Goal: Task Accomplishment & Management: Manage account settings

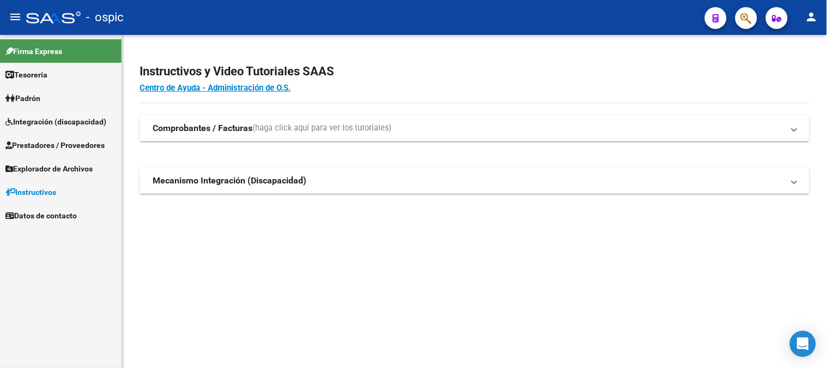
click at [76, 134] on link "Prestadores / Proveedores" at bounding box center [61, 144] width 122 height 23
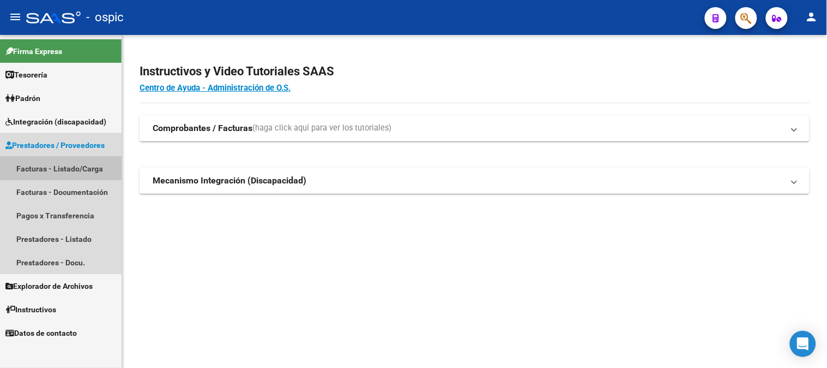
click at [52, 170] on link "Facturas - Listado/Carga" at bounding box center [61, 168] width 122 height 23
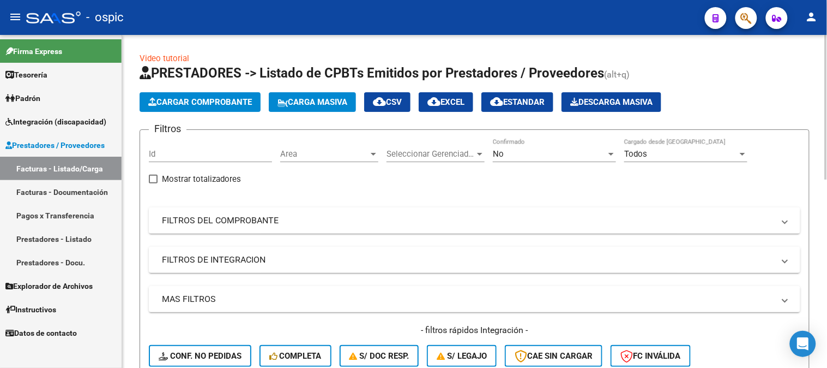
scroll to position [61, 0]
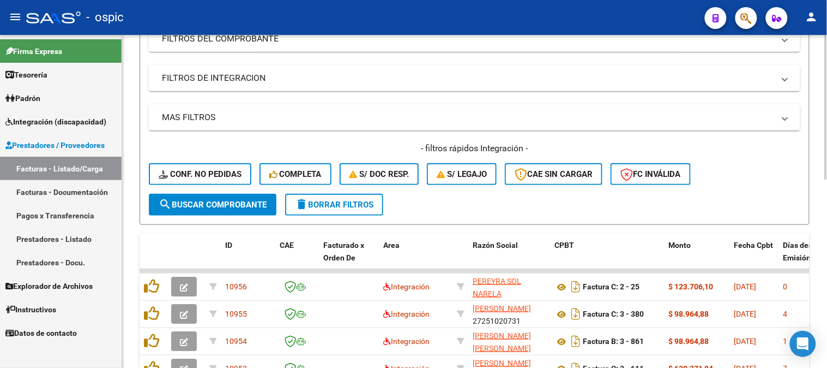
click at [339, 200] on span "delete Borrar Filtros" at bounding box center [334, 205] width 79 height 10
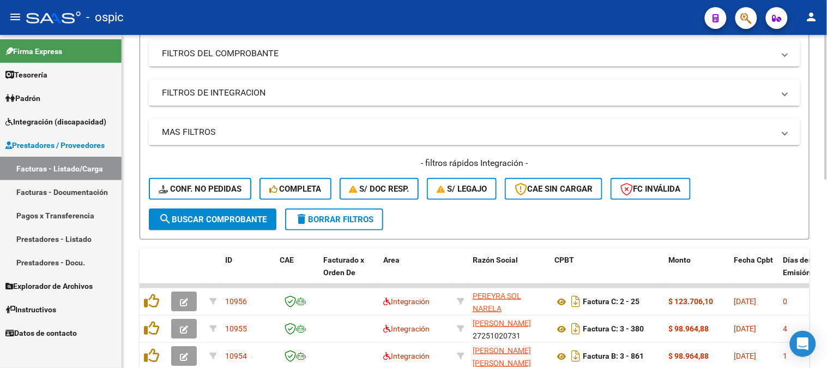
scroll to position [182, 0]
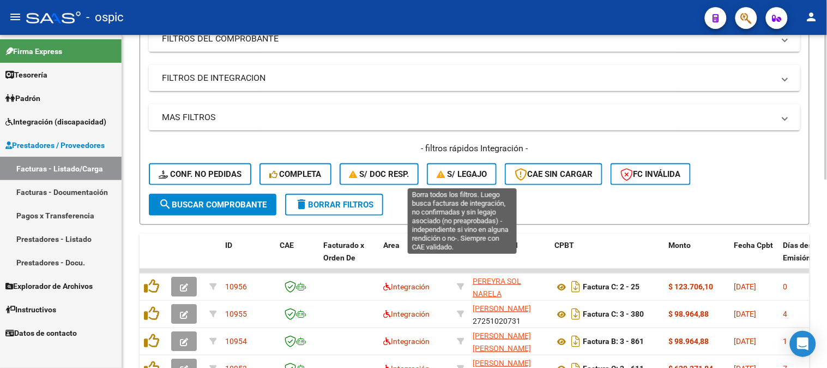
click at [464, 176] on span "S/ legajo" at bounding box center [462, 174] width 50 height 10
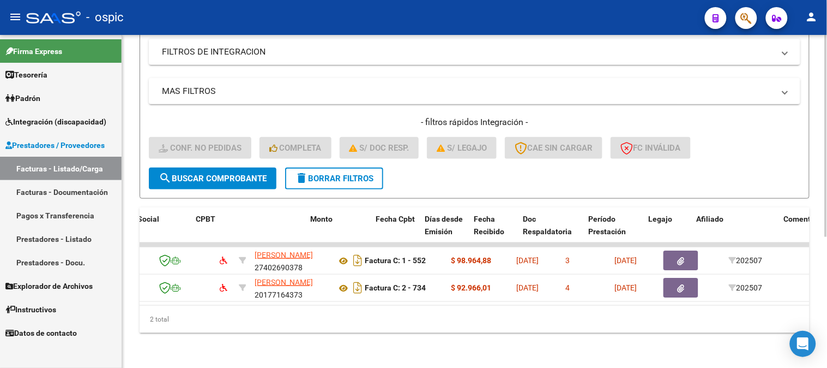
scroll to position [0, 0]
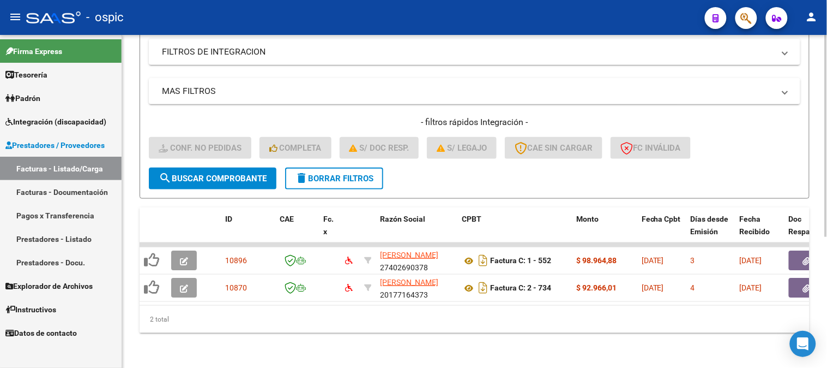
click at [352, 173] on span "delete Borrar Filtros" at bounding box center [334, 178] width 79 height 10
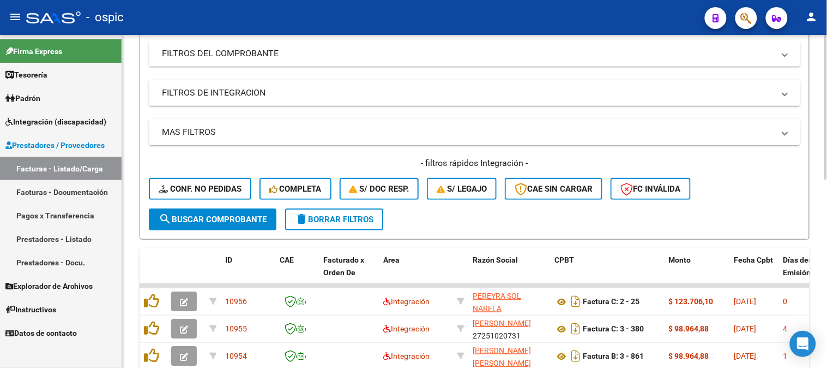
scroll to position [215, 0]
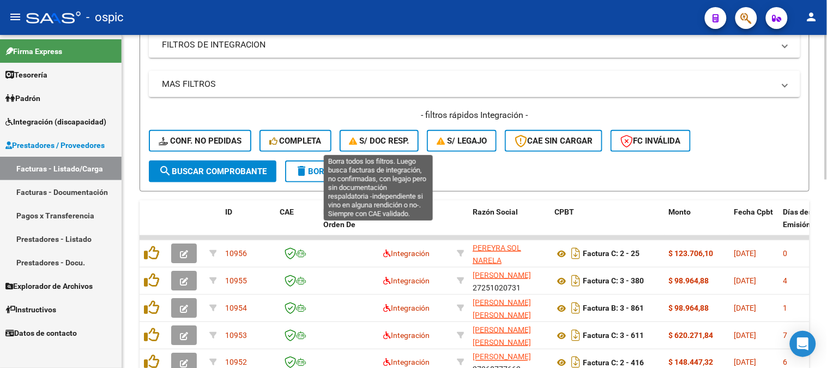
click at [389, 140] on span "S/ Doc Resp." at bounding box center [380, 141] width 60 height 10
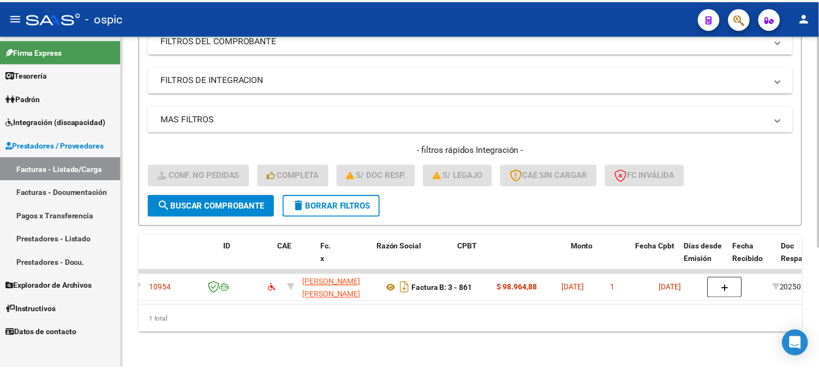
scroll to position [0, 0]
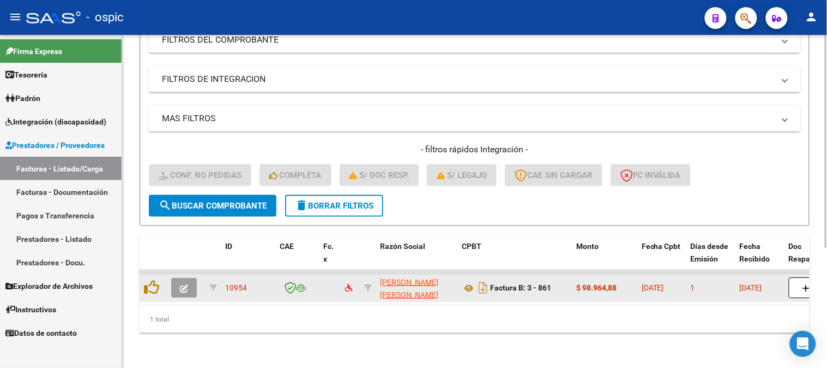
click at [188, 278] on button "button" at bounding box center [184, 288] width 26 height 20
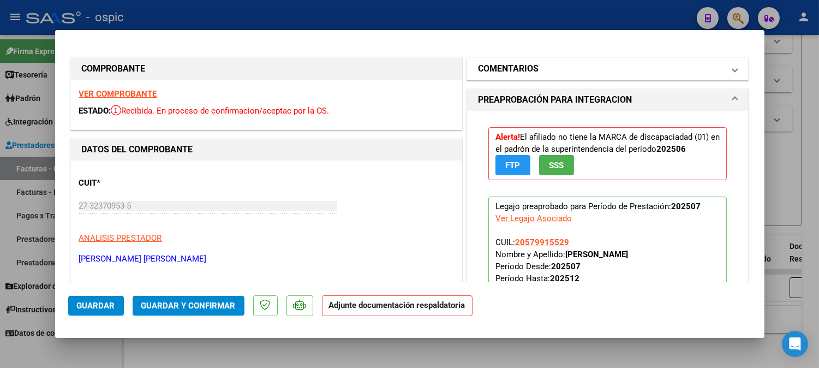
click at [527, 69] on h1 "COMENTARIOS" at bounding box center [508, 68] width 61 height 13
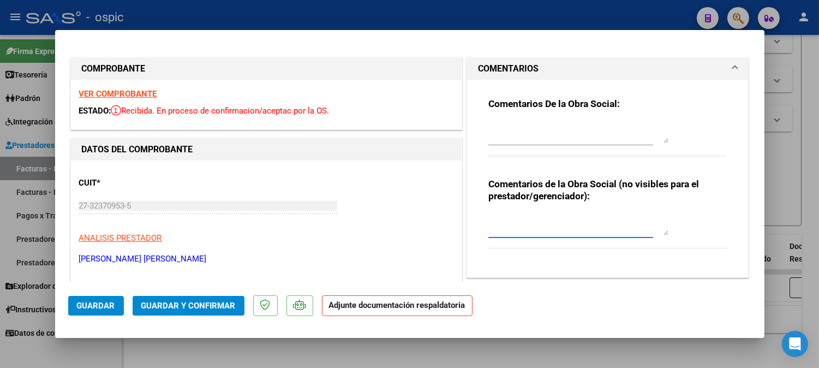
click at [516, 222] on textarea at bounding box center [578, 224] width 180 height 22
click at [510, 129] on textarea at bounding box center [578, 132] width 180 height 22
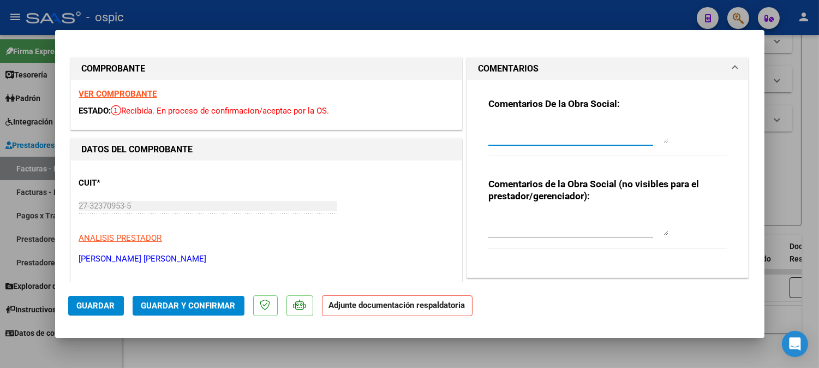
click at [508, 126] on textarea at bounding box center [578, 132] width 180 height 22
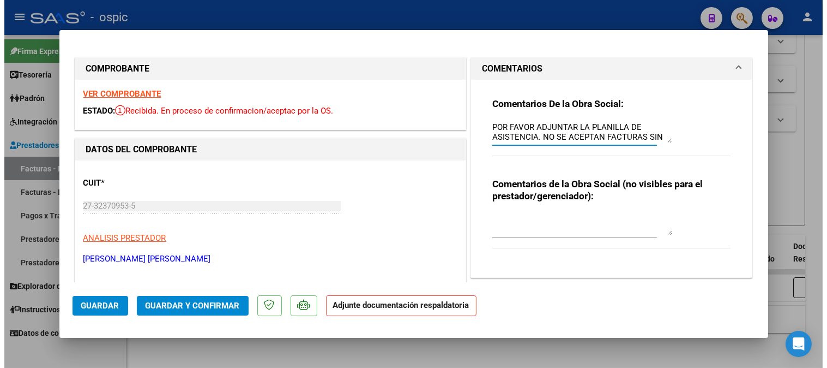
scroll to position [9, 0]
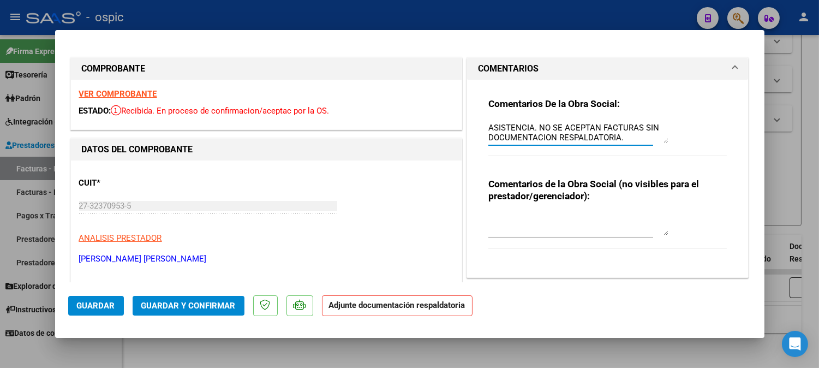
type textarea "POR FAVOR ADJUNTAR LA PLANILLA DE ASISTENCIA. NO SE ACEPTAN FACTURAS SIN DOCUME…"
click at [99, 303] on span "Guardar" at bounding box center [96, 305] width 38 height 10
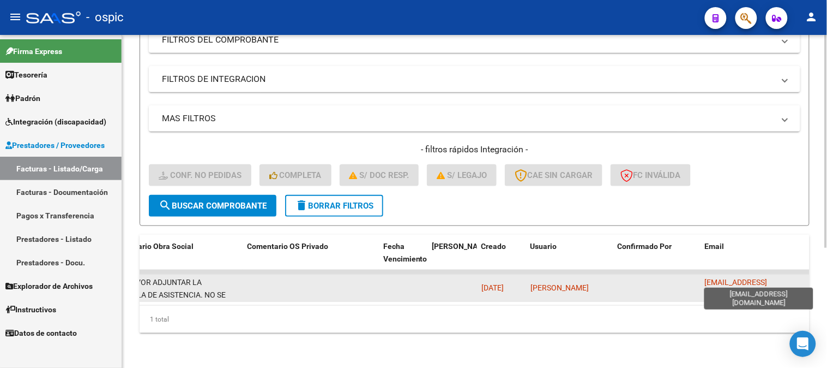
scroll to position [0, 4]
drag, startPoint x: 705, startPoint y: 279, endPoint x: 807, endPoint y: 279, distance: 102.0
click at [807, 279] on datatable-body-cell "[EMAIL_ADDRESS][DOMAIN_NAME]" at bounding box center [755, 287] width 109 height 27
copy span "[EMAIL_ADDRESS][DOMAIN_NAME]"
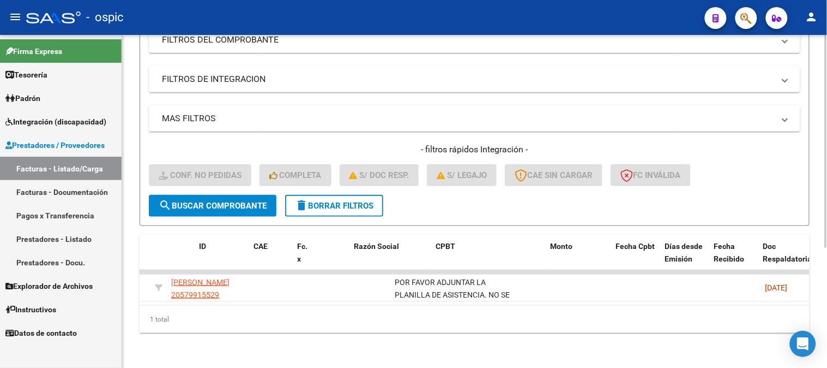
scroll to position [0, 0]
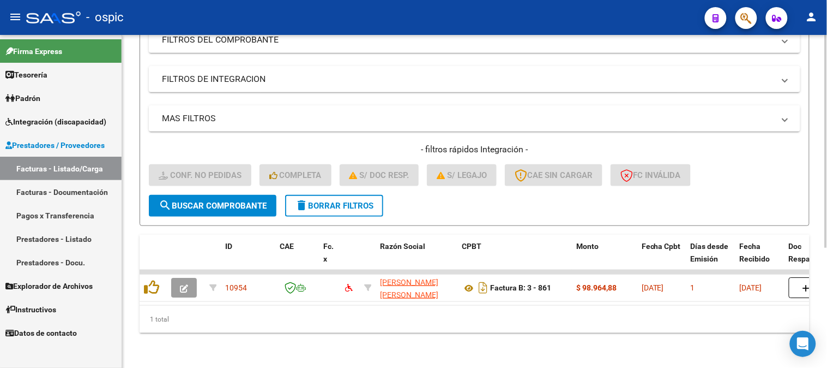
click at [336, 201] on span "delete Borrar Filtros" at bounding box center [334, 206] width 79 height 10
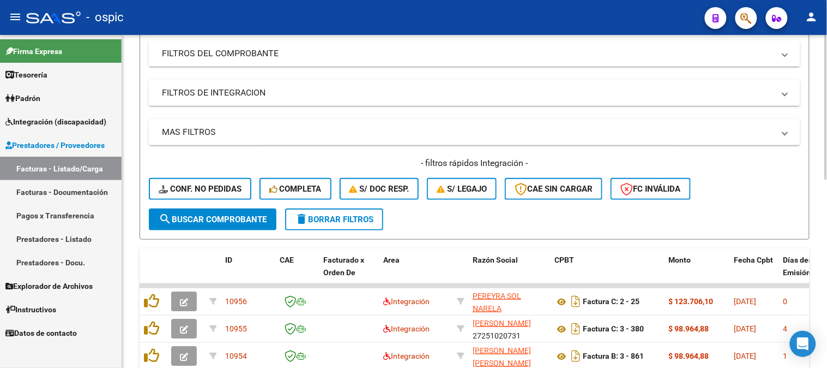
scroll to position [188, 0]
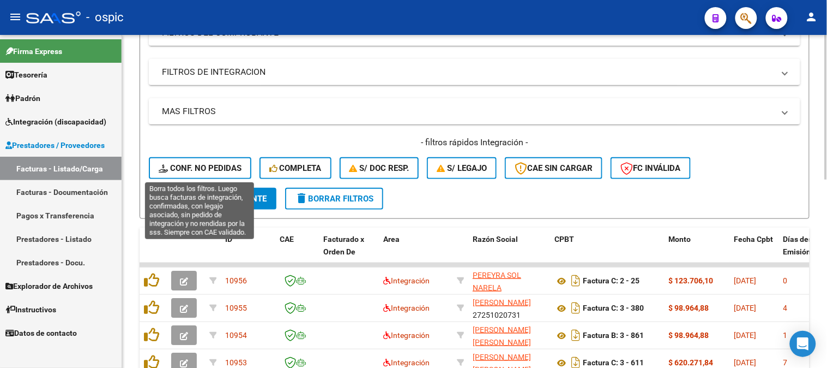
click at [230, 164] on span "Conf. no pedidas" at bounding box center [200, 168] width 83 height 10
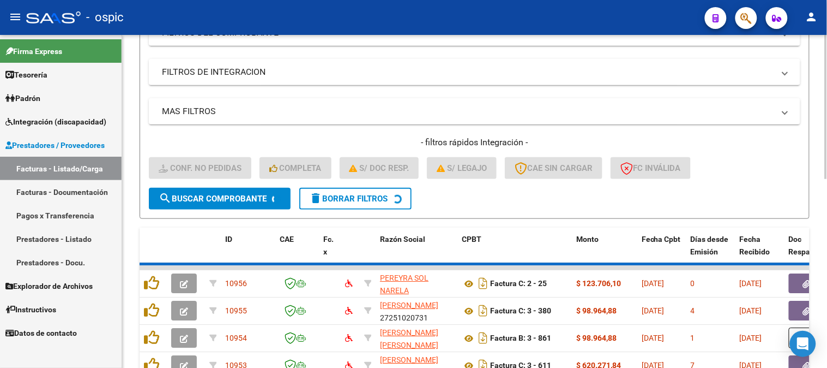
scroll to position [171, 0]
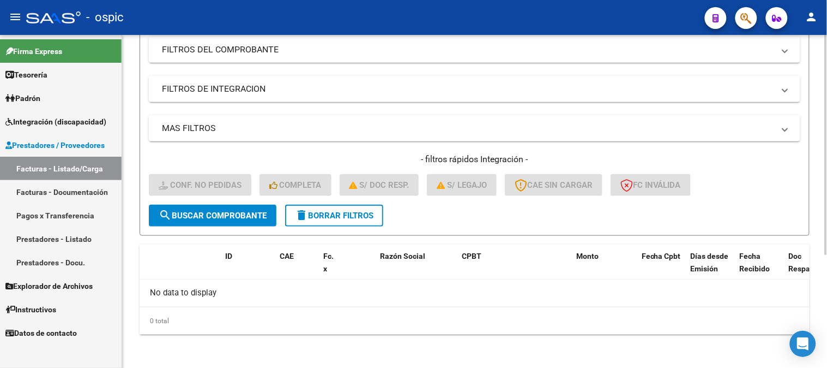
click at [341, 218] on span "delete Borrar Filtros" at bounding box center [334, 215] width 79 height 10
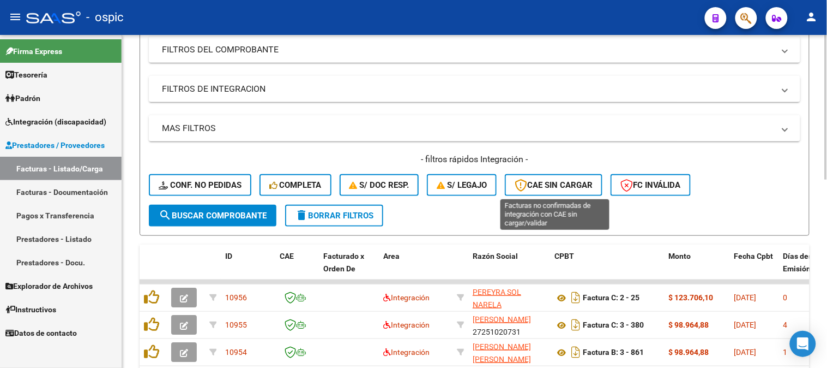
click at [570, 184] on span "CAE SIN CARGAR" at bounding box center [554, 185] width 78 height 10
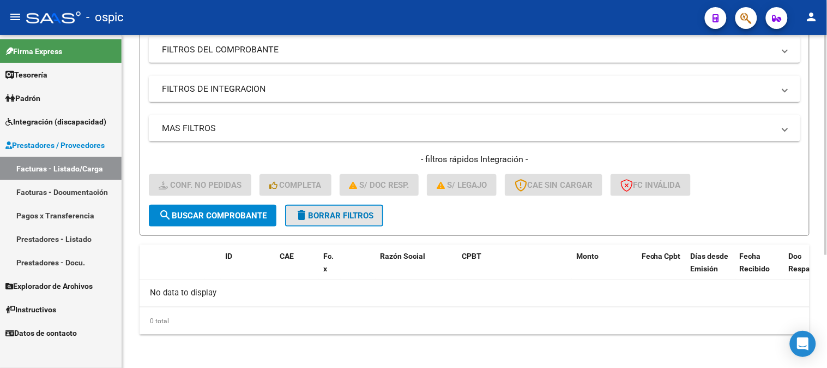
click at [357, 210] on span "delete Borrar Filtros" at bounding box center [334, 215] width 79 height 10
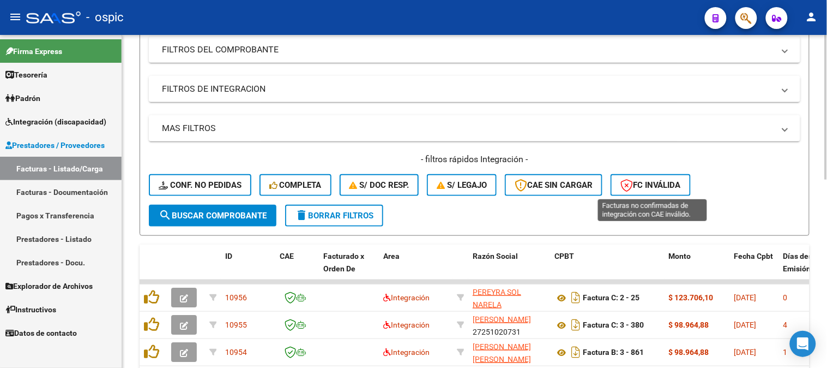
click at [671, 189] on button "FC Inválida" at bounding box center [651, 185] width 80 height 22
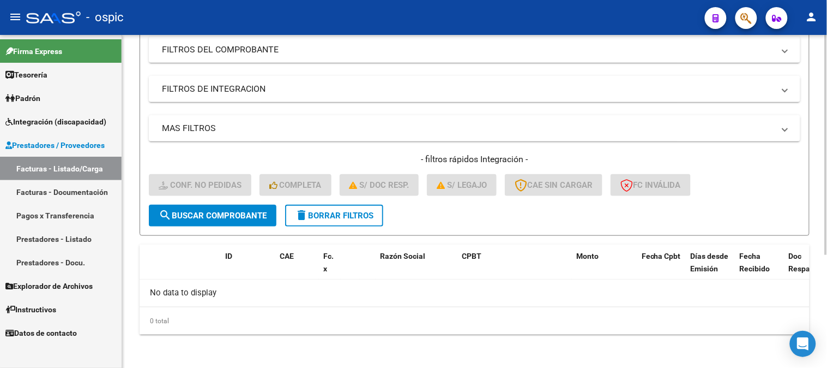
click at [347, 208] on button "delete Borrar Filtros" at bounding box center [334, 215] width 98 height 22
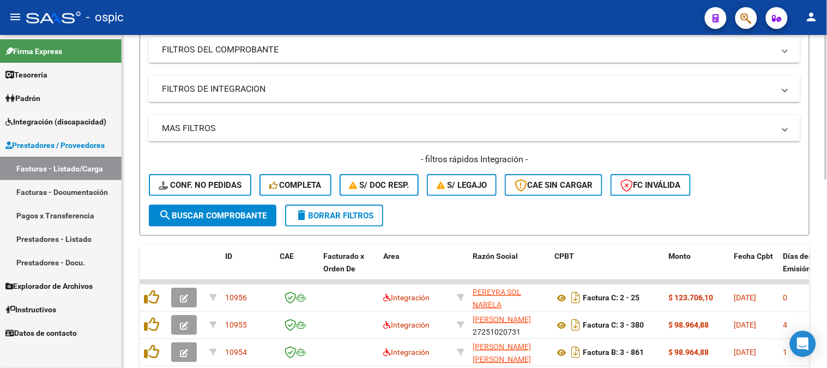
click at [357, 221] on button "delete Borrar Filtros" at bounding box center [334, 215] width 98 height 22
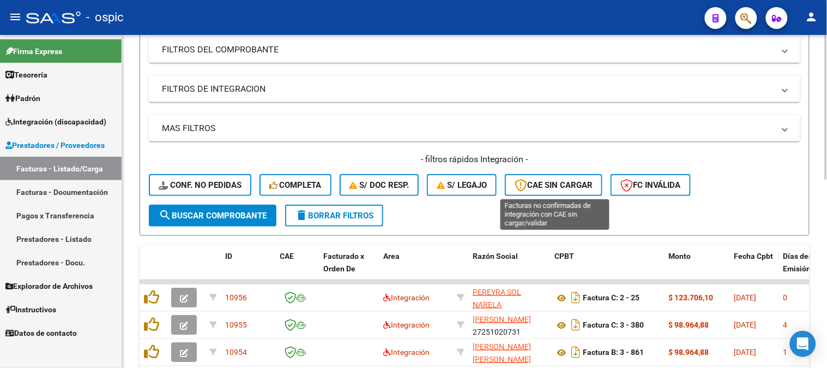
click at [576, 183] on span "CAE SIN CARGAR" at bounding box center [554, 185] width 78 height 10
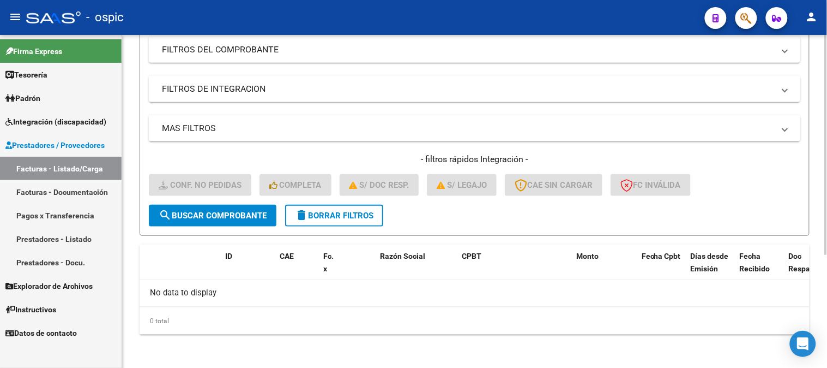
click at [357, 213] on span "delete Borrar Filtros" at bounding box center [334, 215] width 79 height 10
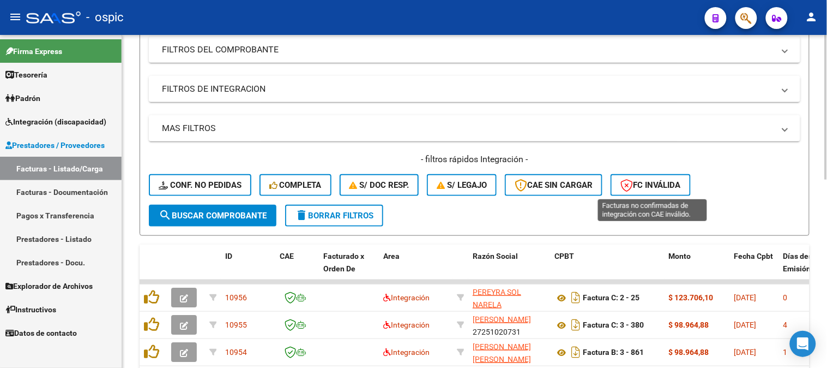
click at [658, 188] on span "FC Inválida" at bounding box center [651, 185] width 61 height 10
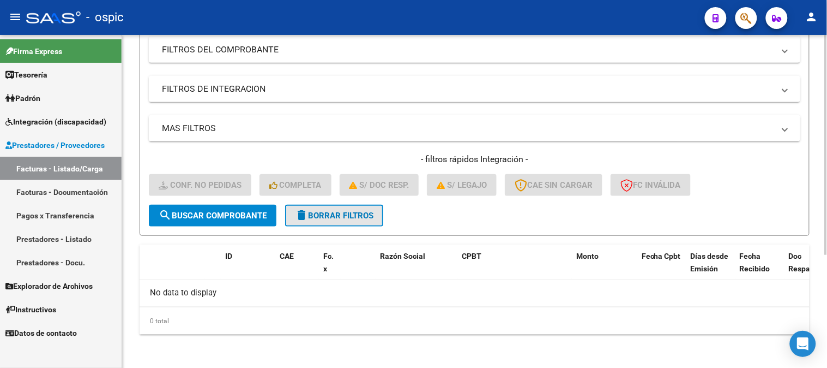
click at [323, 206] on button "delete Borrar Filtros" at bounding box center [334, 215] width 98 height 22
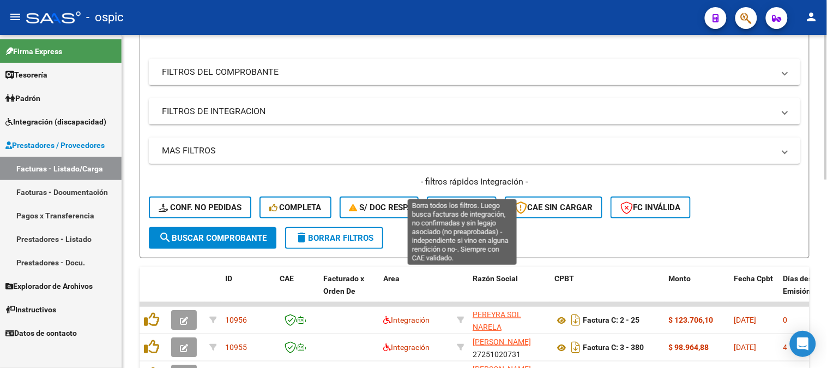
scroll to position [110, 0]
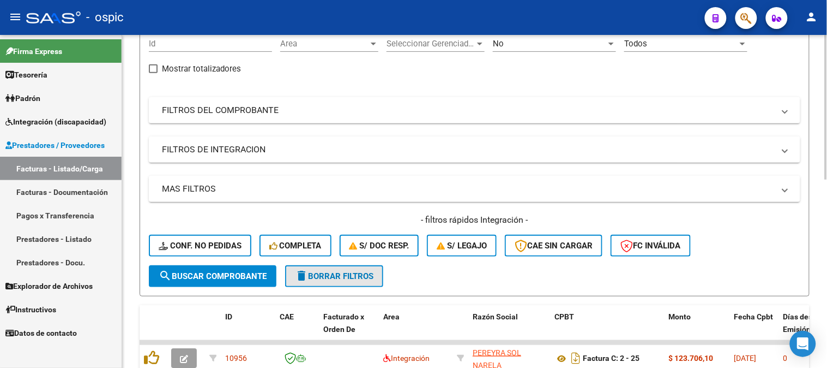
click at [340, 271] on span "delete Borrar Filtros" at bounding box center [334, 276] width 79 height 10
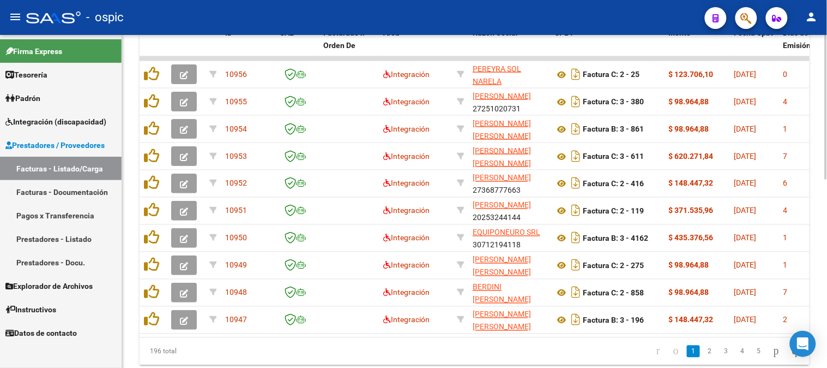
scroll to position [413, 0]
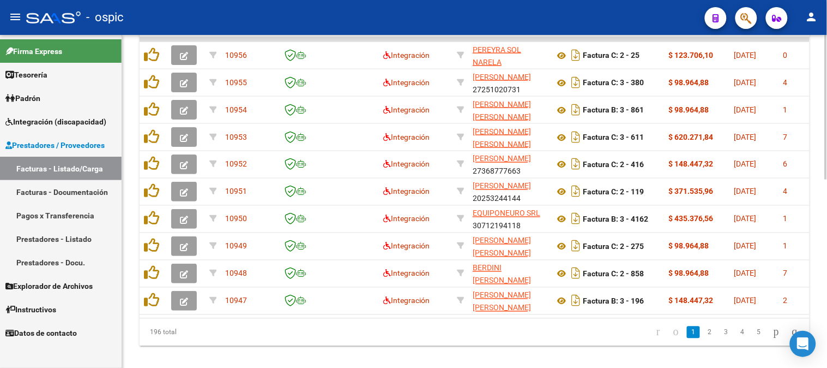
click at [824, 277] on div "Video tutorial PRESTADORES -> Listado de CPBTs Emitidos por Prestadores / Prove…" at bounding box center [474, 1] width 705 height 759
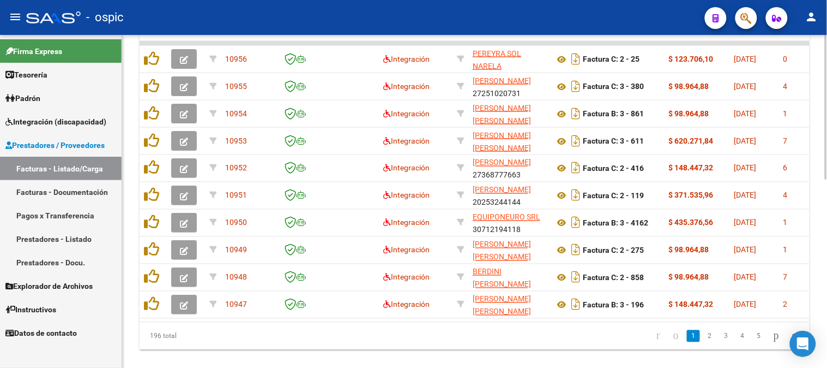
scroll to position [401, 0]
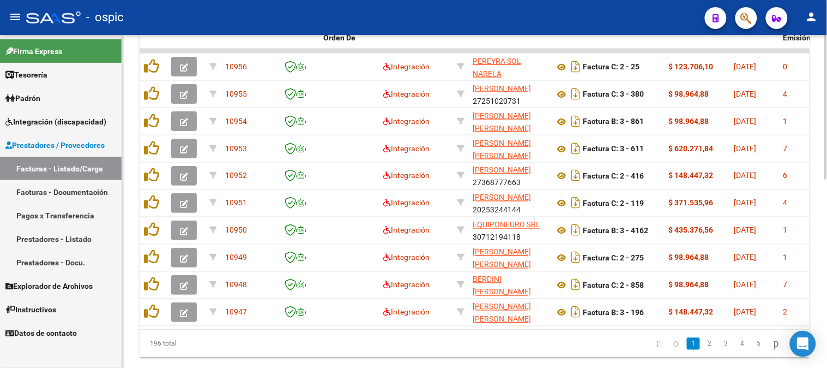
click at [825, 309] on div at bounding box center [826, 284] width 3 height 145
click at [792, 354] on div "Open Intercom Messenger" at bounding box center [803, 343] width 29 height 29
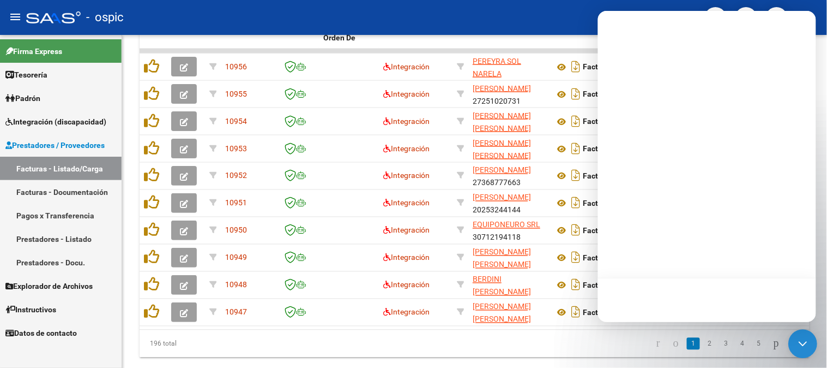
click at [805, 339] on icon "Open Intercom Messenger" at bounding box center [803, 343] width 14 height 14
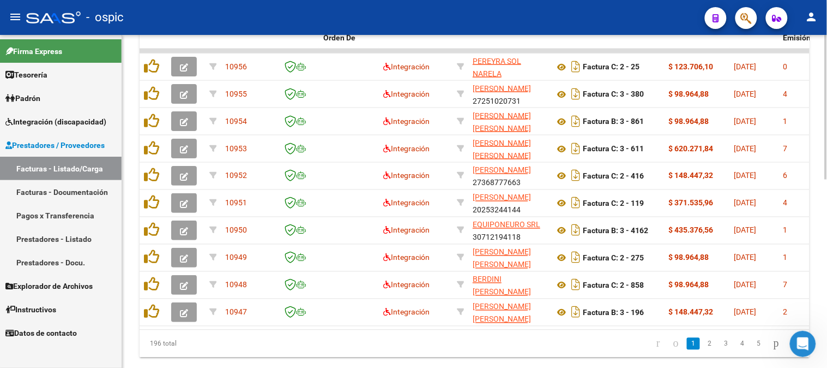
scroll to position [415, 0]
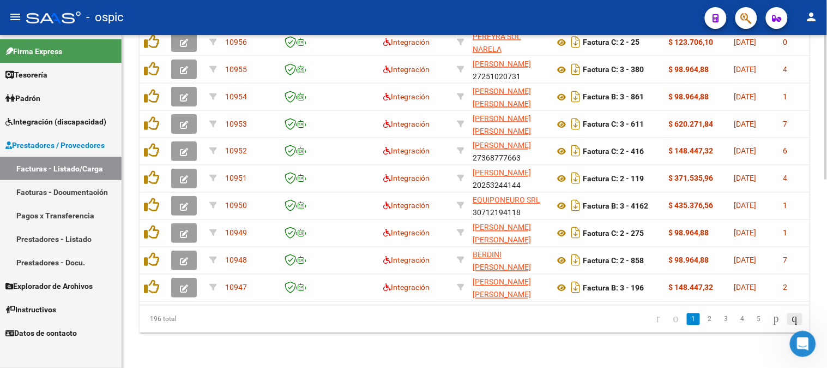
click at [794, 318] on icon "go to last page" at bounding box center [795, 318] width 9 height 13
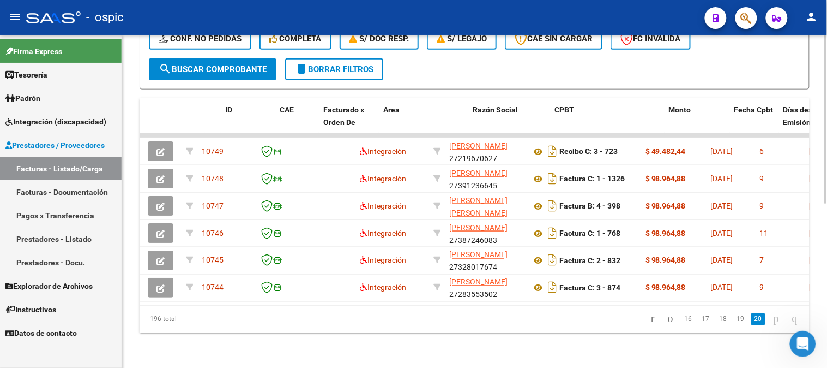
scroll to position [0, 0]
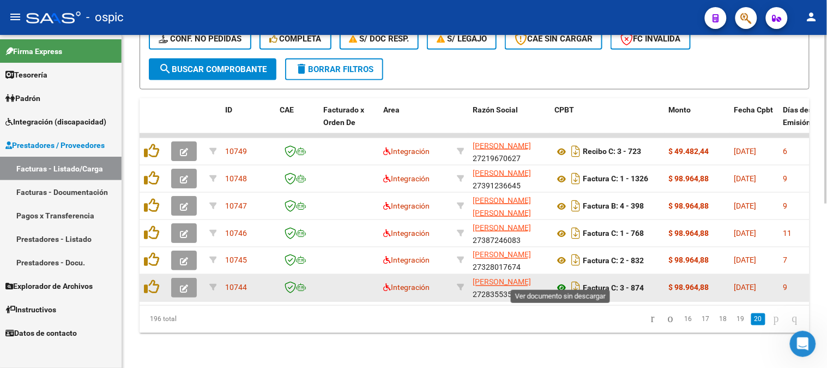
click at [565, 281] on icon at bounding box center [562, 287] width 14 height 13
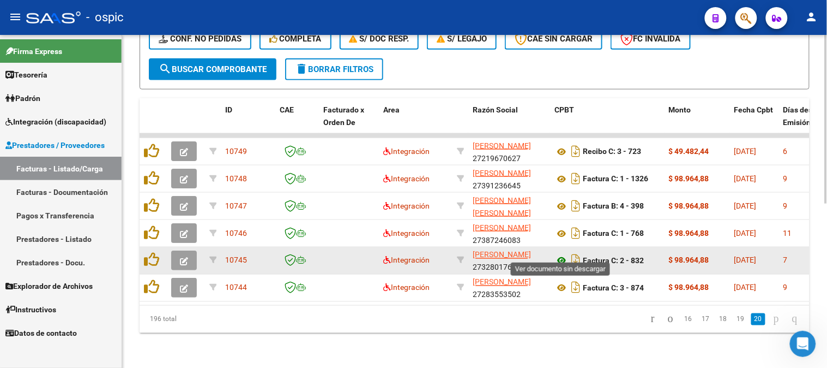
click at [561, 254] on icon at bounding box center [562, 260] width 14 height 13
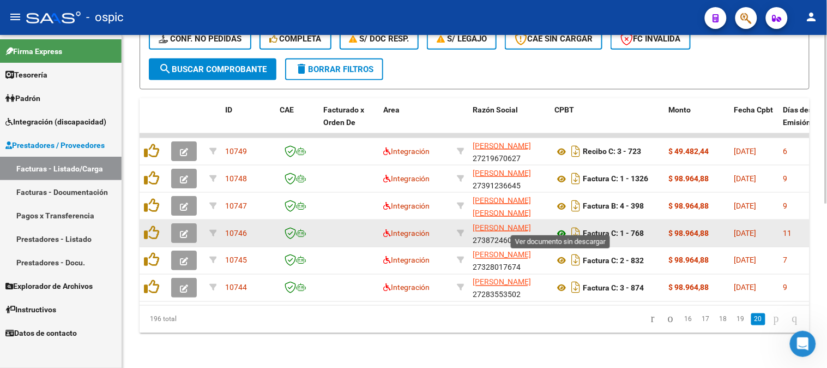
click at [561, 227] on icon at bounding box center [562, 233] width 14 height 13
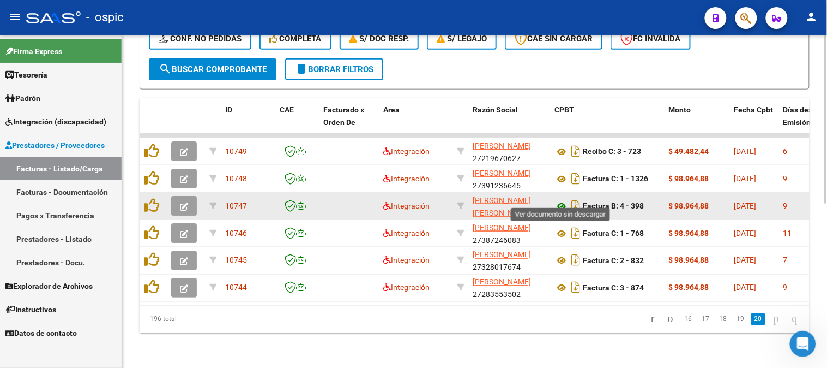
click at [560, 200] on icon at bounding box center [562, 206] width 14 height 13
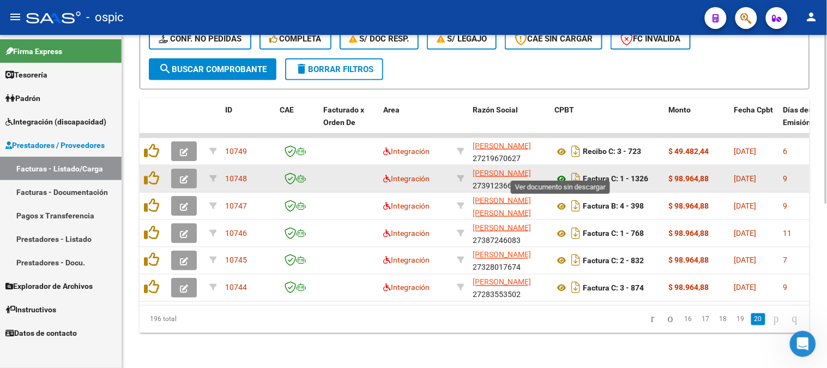
click at [560, 172] on icon at bounding box center [562, 178] width 14 height 13
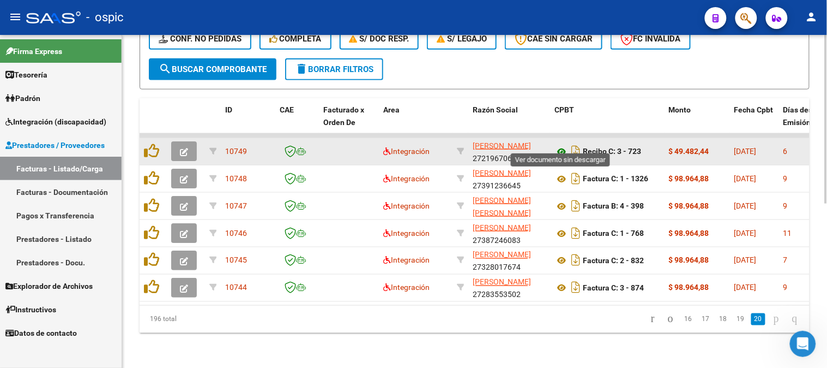
click at [564, 145] on icon at bounding box center [562, 151] width 14 height 13
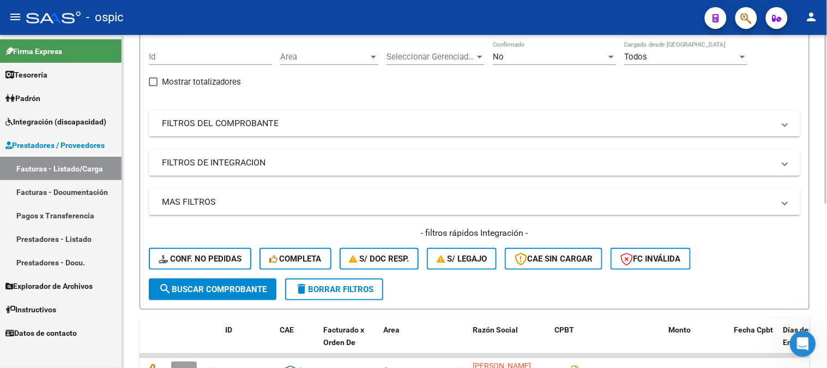
scroll to position [22, 0]
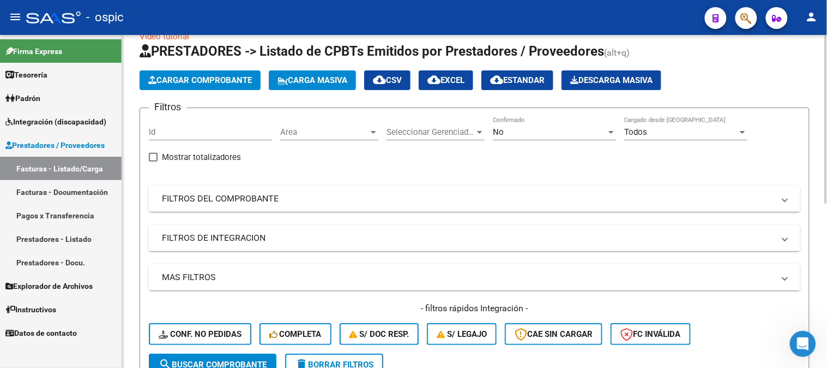
click at [521, 129] on div "No" at bounding box center [549, 132] width 113 height 10
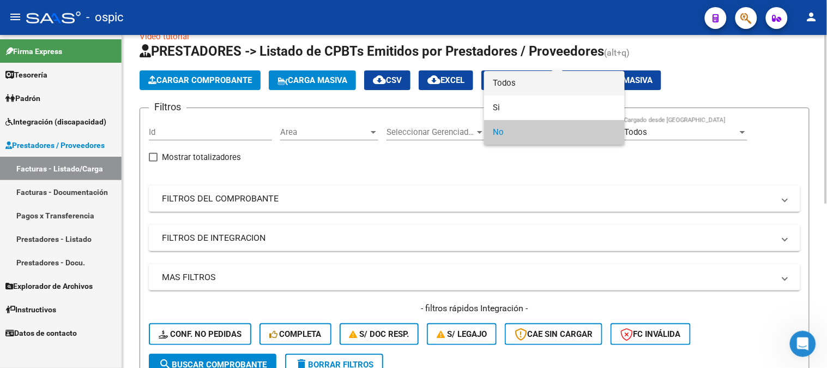
click at [512, 82] on span "Todos" at bounding box center [554, 83] width 123 height 25
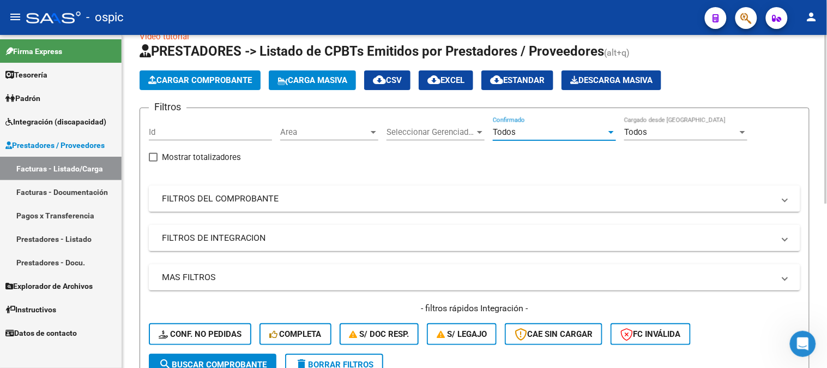
click at [172, 201] on mat-panel-title "FILTROS DEL COMPROBANTE" at bounding box center [468, 198] width 612 height 12
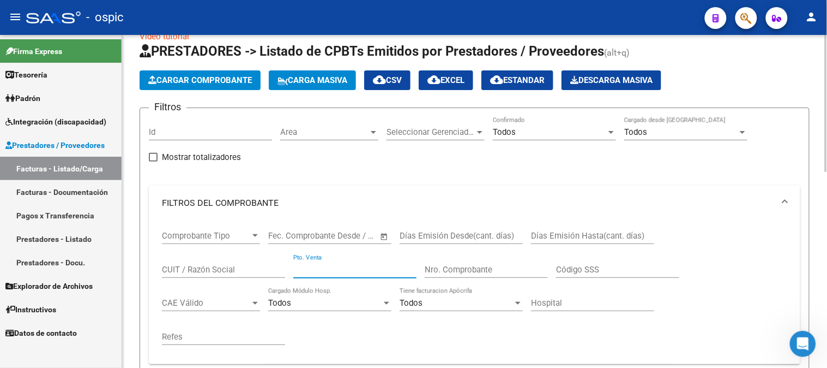
click at [324, 271] on input "Pto. Venta" at bounding box center [354, 269] width 123 height 10
type input "3"
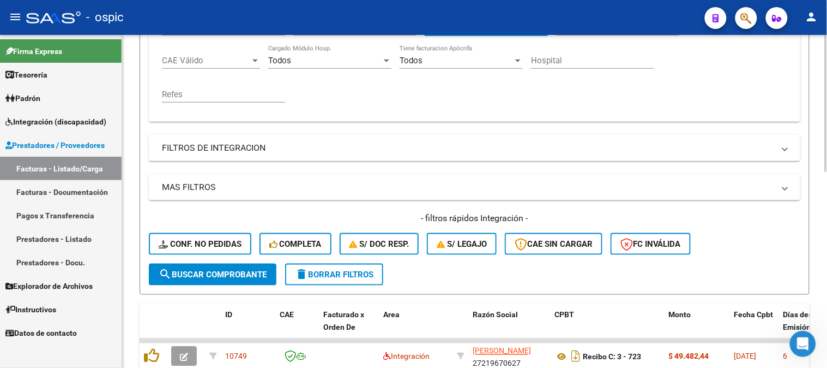
type input "874"
click at [228, 270] on span "search Buscar Comprobante" at bounding box center [213, 274] width 108 height 10
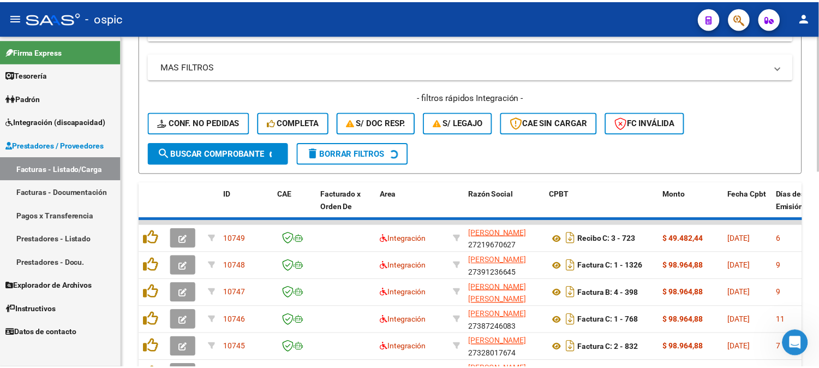
scroll to position [341, 0]
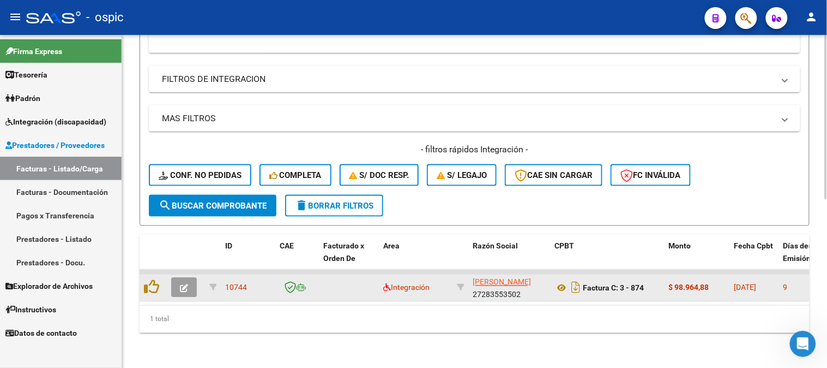
click at [189, 278] on button "button" at bounding box center [184, 288] width 26 height 20
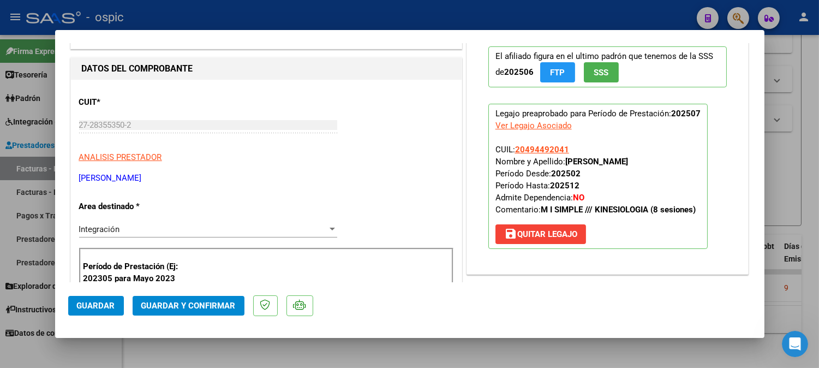
scroll to position [0, 0]
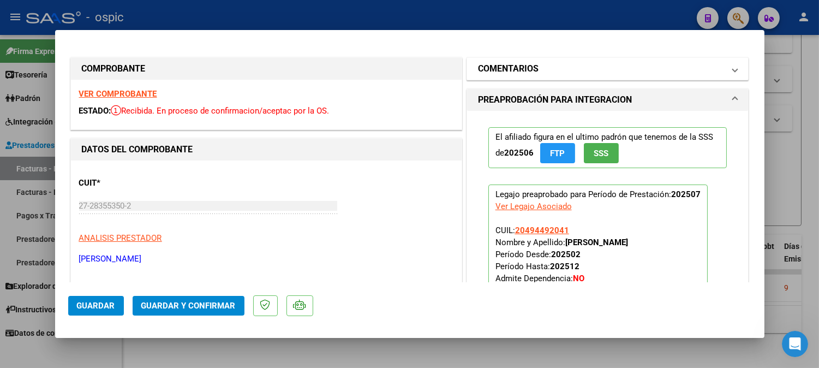
click at [519, 63] on mat-expansion-panel-header "COMENTARIOS" at bounding box center [607, 69] width 281 height 22
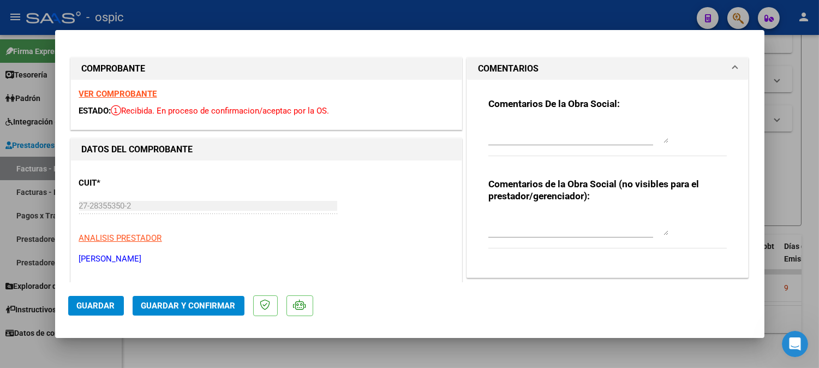
click at [543, 230] on textarea at bounding box center [578, 224] width 180 height 22
type textarea "KINESIO 8 SESIONES"
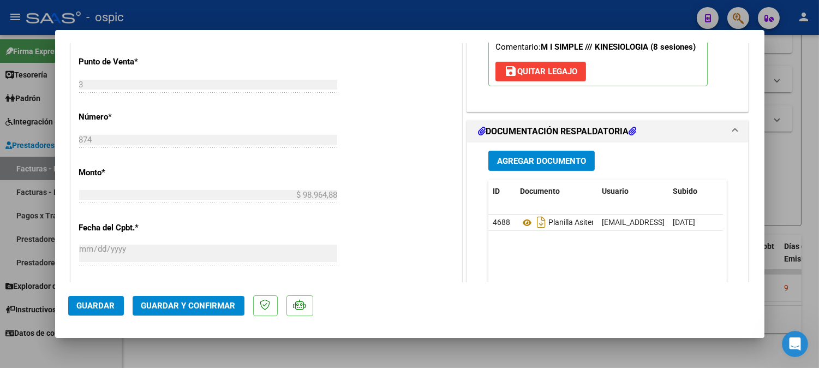
scroll to position [486, 0]
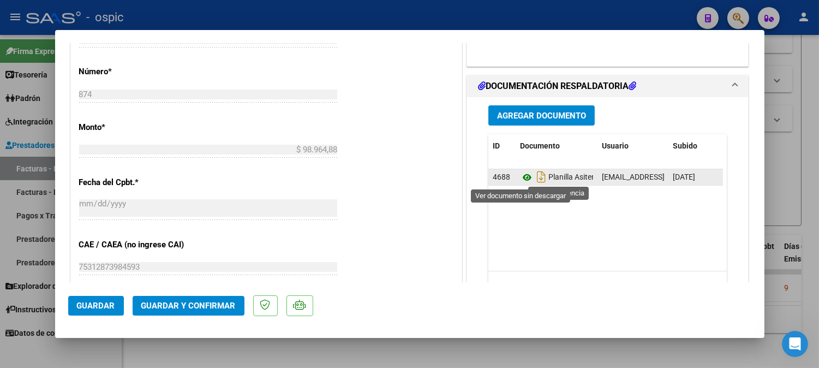
click at [520, 177] on icon at bounding box center [527, 177] width 14 height 13
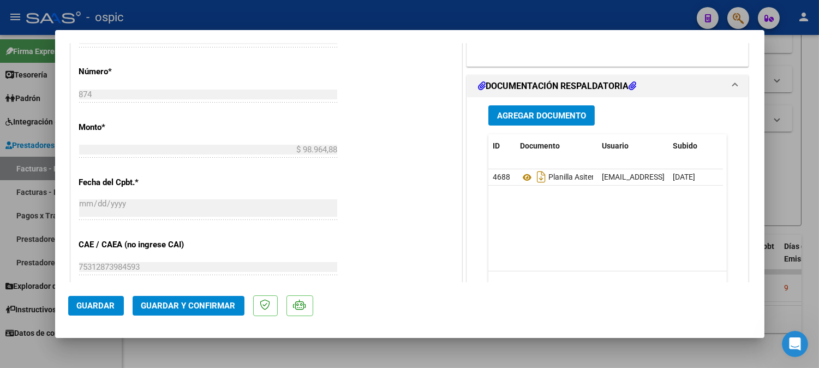
click at [200, 308] on span "Guardar y Confirmar" at bounding box center [188, 305] width 94 height 10
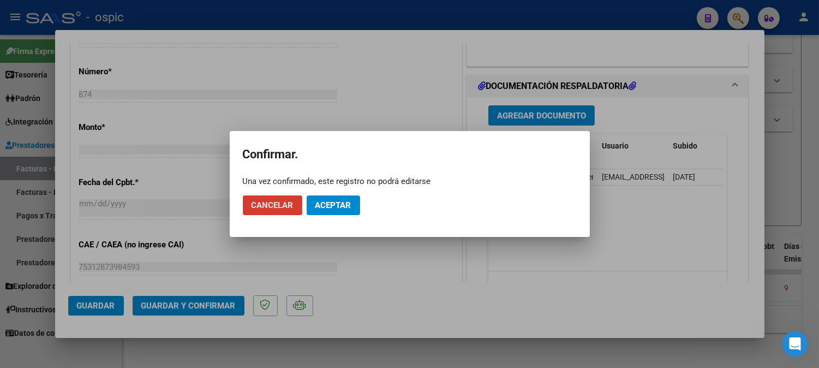
click at [341, 203] on span "Aceptar" at bounding box center [333, 205] width 36 height 10
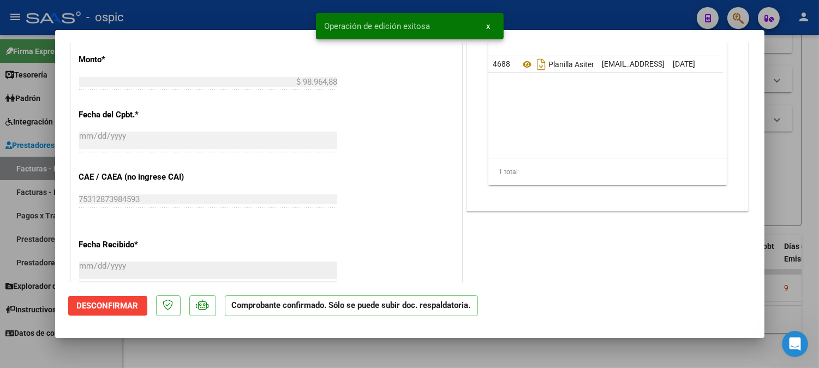
type input "$ 0,00"
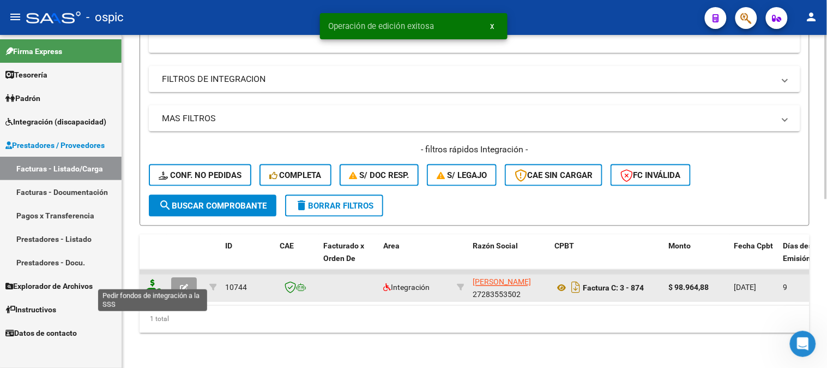
click at [151, 279] on icon at bounding box center [152, 286] width 17 height 15
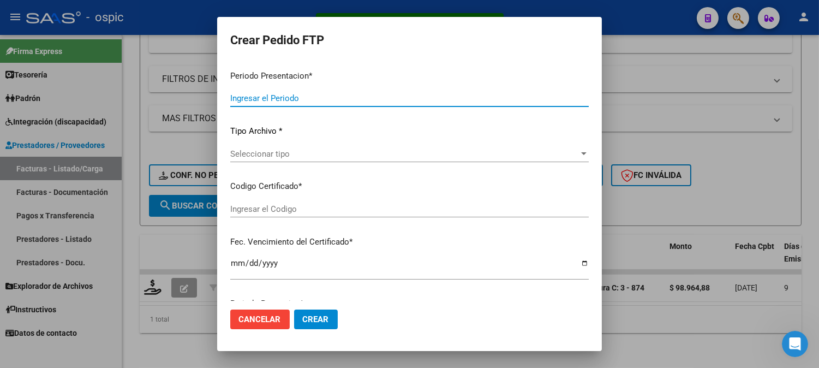
type input "202507"
type input "$ 98.964,88"
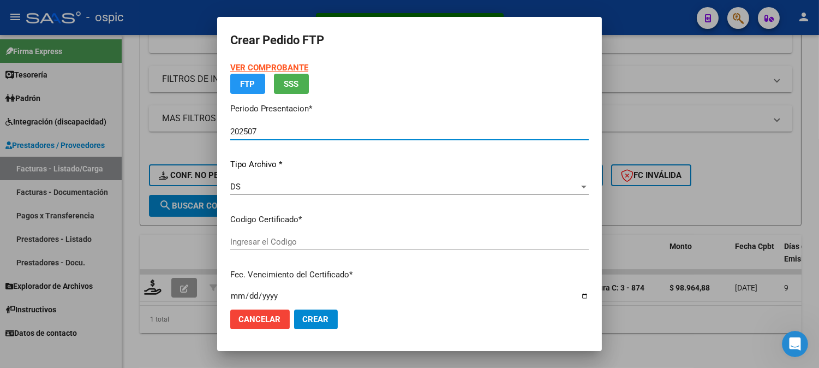
type input "3389977438"
type input "2035-04-30"
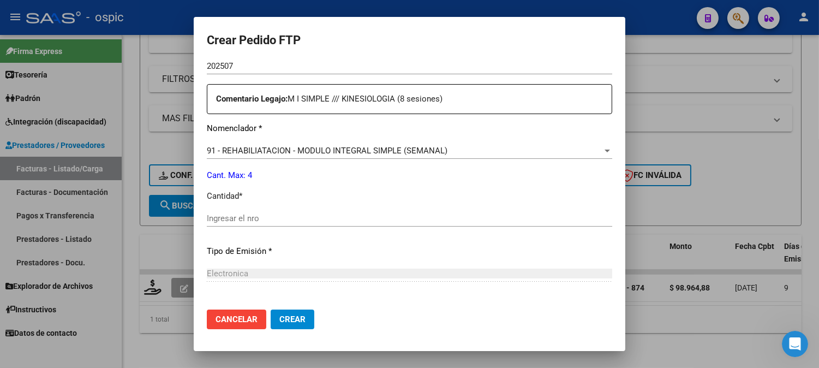
scroll to position [393, 0]
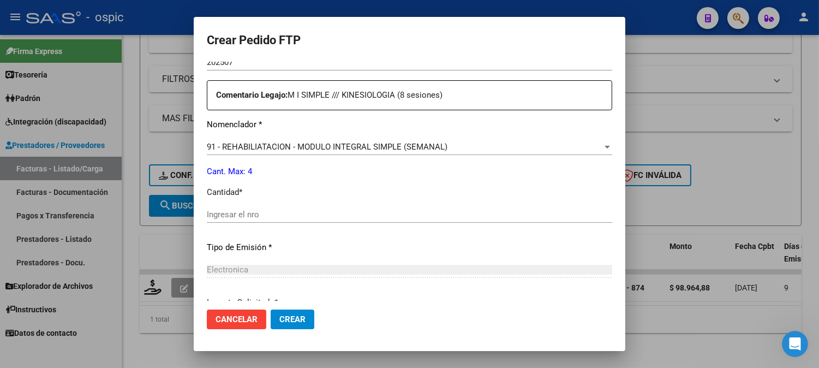
click at [326, 218] on input "Ingresar el nro" at bounding box center [409, 214] width 405 height 10
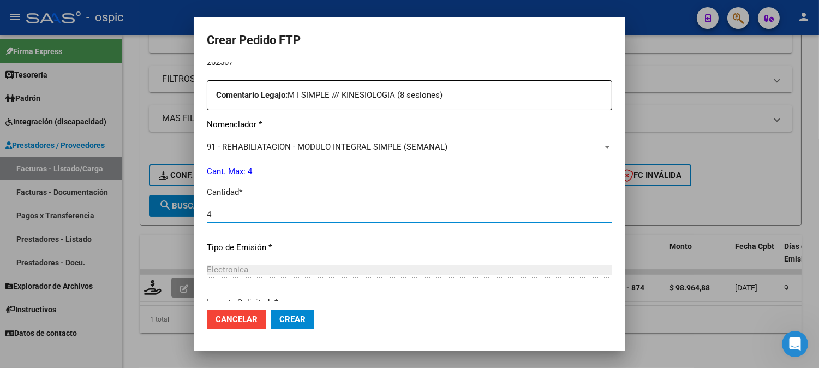
type input "4"
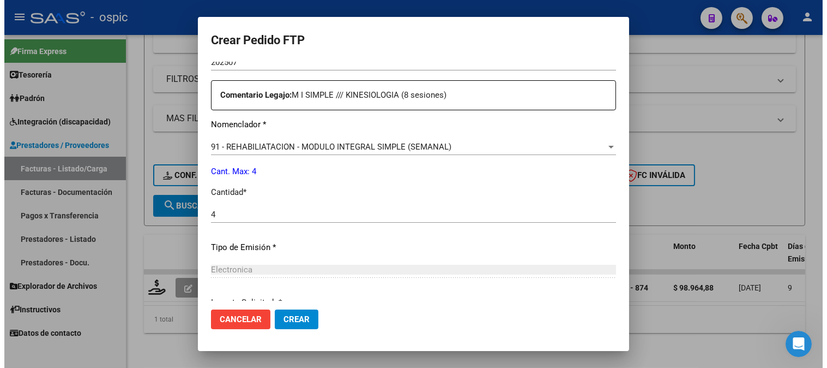
scroll to position [491, 0]
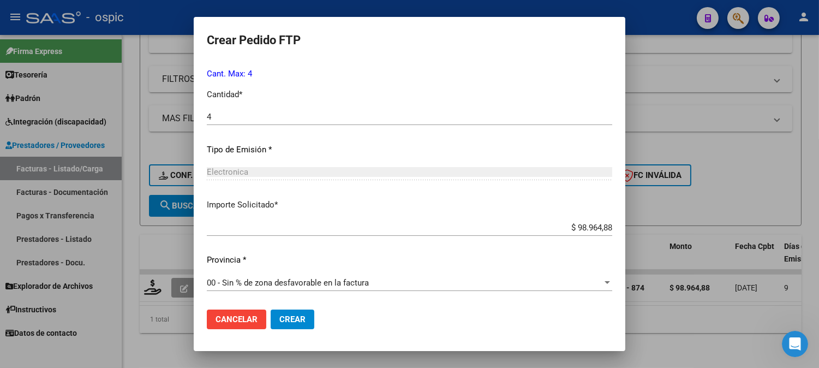
click at [302, 312] on button "Crear" at bounding box center [292, 319] width 44 height 20
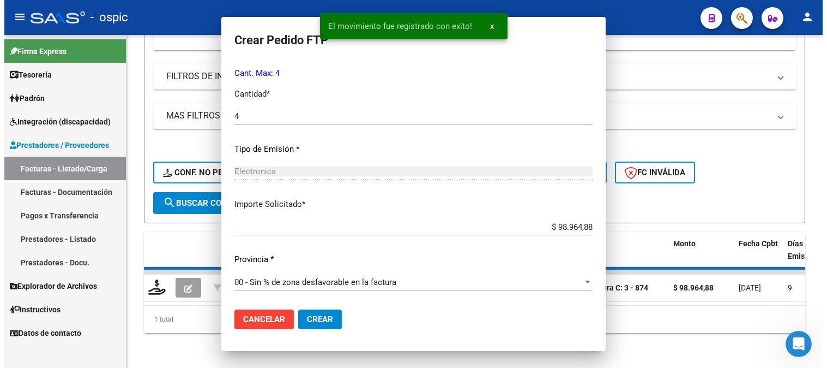
scroll to position [0, 0]
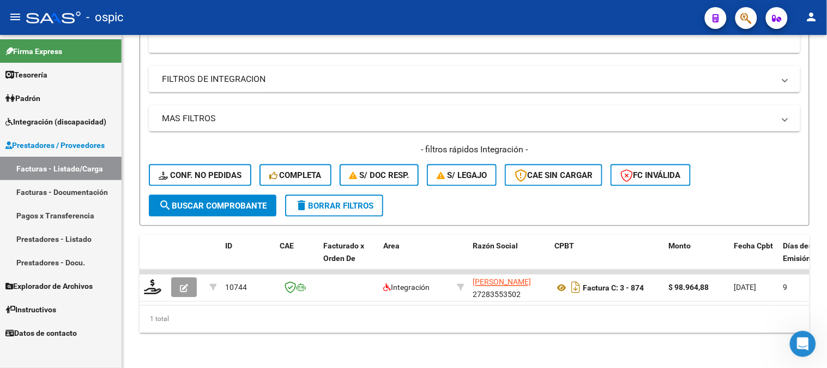
click at [52, 308] on span "Instructivos" at bounding box center [30, 309] width 51 height 12
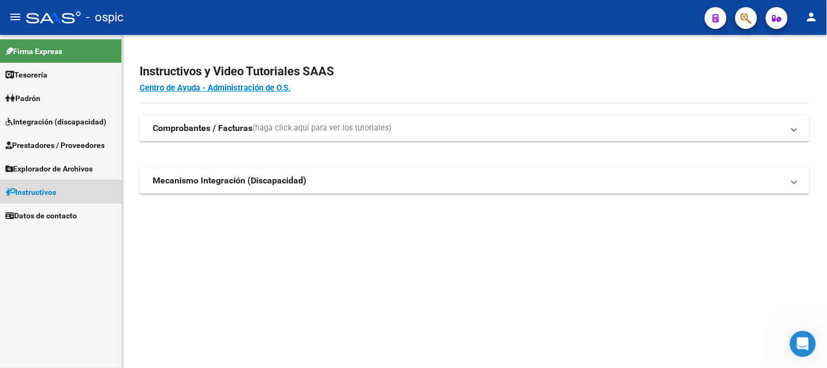
click at [64, 192] on link "Instructivos" at bounding box center [61, 191] width 122 height 23
click at [37, 187] on span "Instructivos" at bounding box center [30, 192] width 51 height 12
click at [38, 167] on span "Explorador de Archivos" at bounding box center [48, 169] width 87 height 12
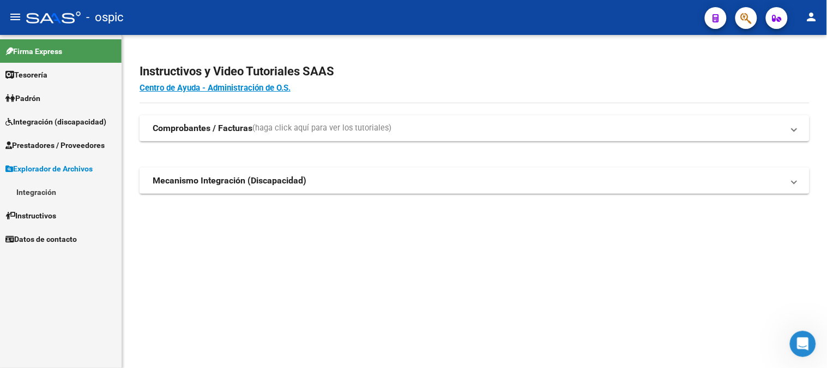
click at [37, 187] on link "Integración" at bounding box center [61, 191] width 122 height 23
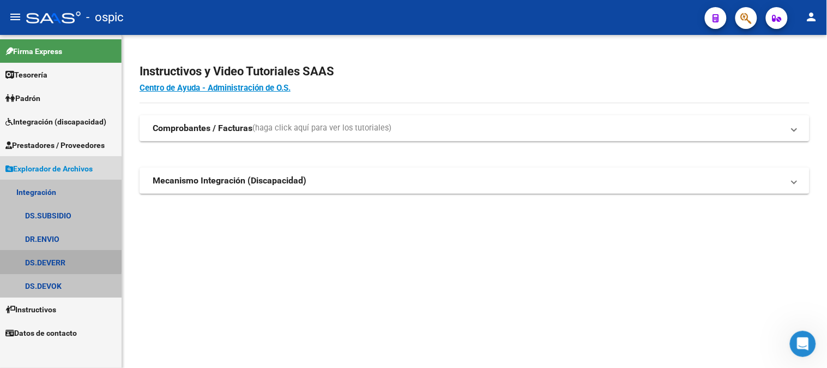
click at [55, 261] on link "DS.DEVERR" at bounding box center [61, 261] width 122 height 23
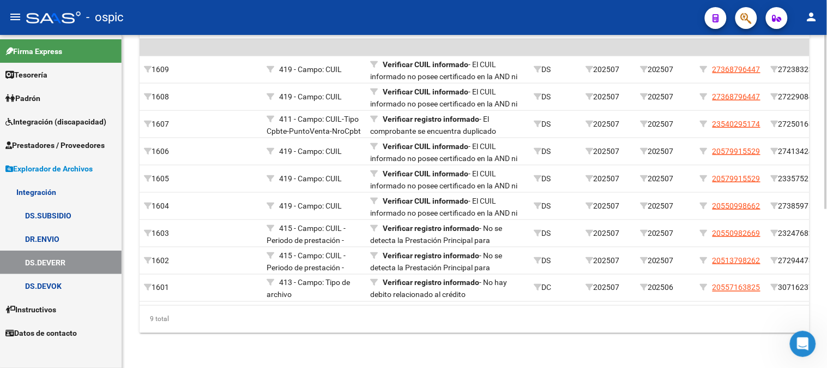
scroll to position [302, 0]
click at [827, 205] on div at bounding box center [826, 281] width 3 height 174
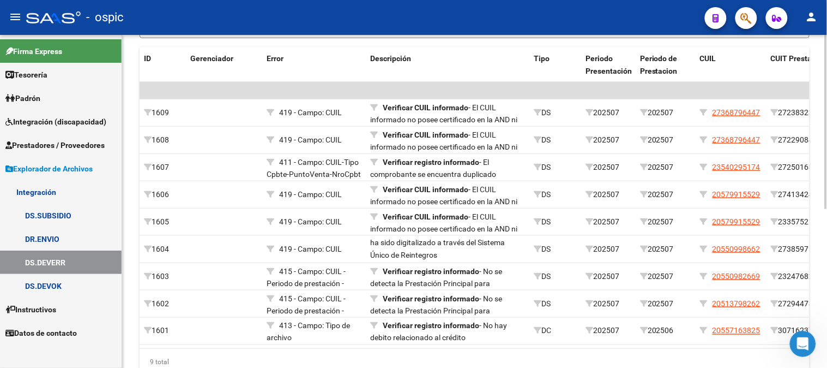
scroll to position [252, 0]
click at [816, 274] on div "Ultimo Archivo SSS publicado hace: 5 mins Ver Detalle Instructivo SSS Ir al imp…" at bounding box center [476, 96] width 708 height 627
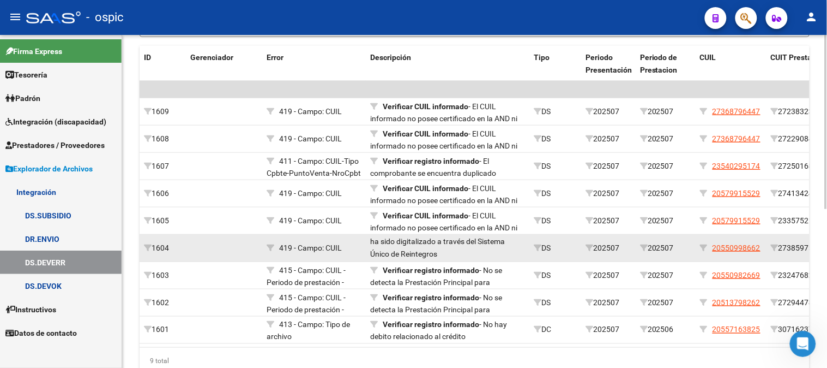
scroll to position [0, 0]
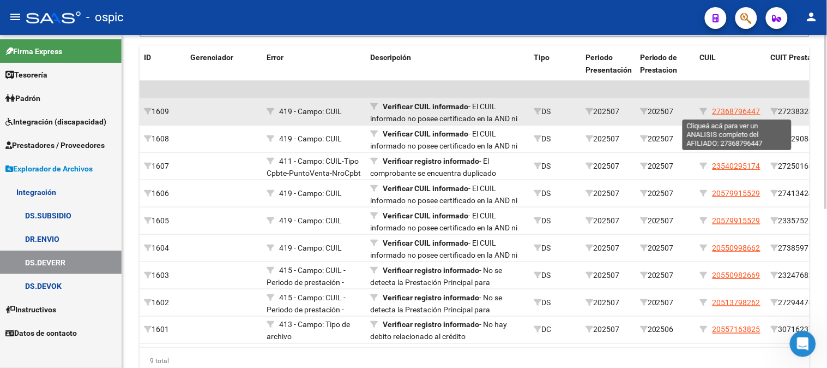
click at [742, 110] on span "27368796447" at bounding box center [737, 111] width 48 height 9
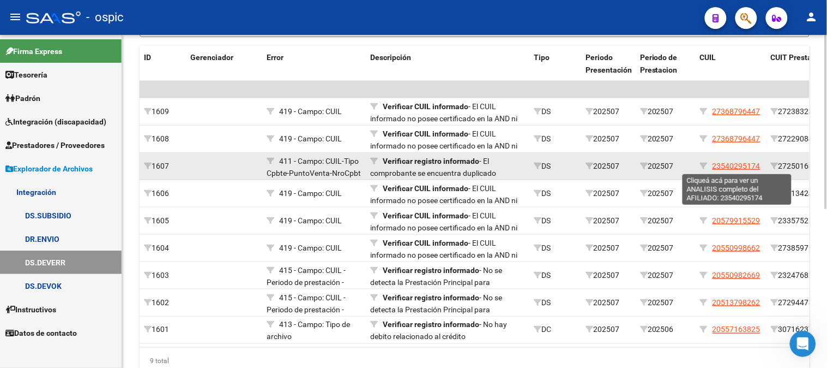
click at [722, 166] on span "23540295174" at bounding box center [737, 165] width 48 height 9
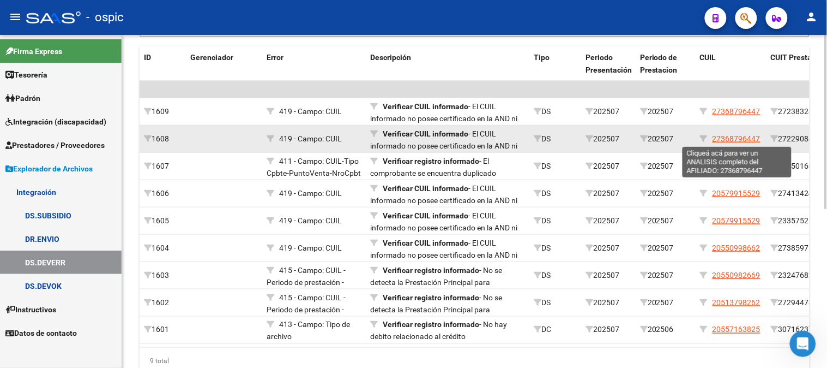
click at [755, 137] on span "27368796447" at bounding box center [737, 138] width 48 height 9
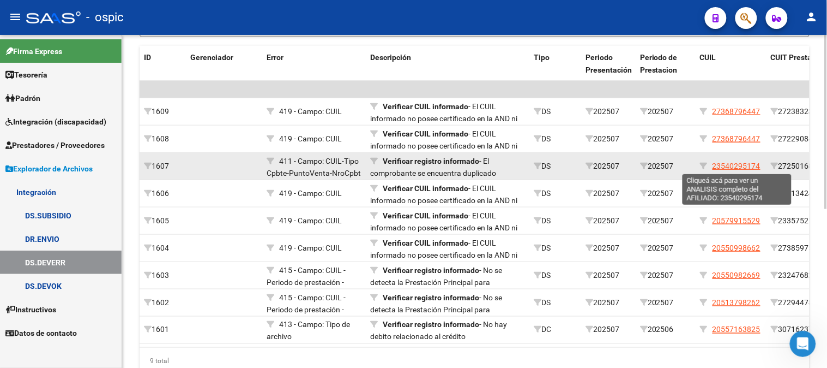
click at [751, 167] on span "23540295174" at bounding box center [737, 165] width 48 height 9
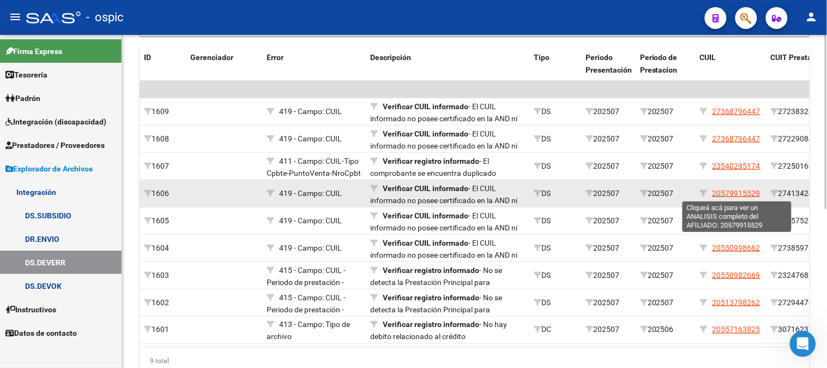
click at [733, 194] on span "20579915529" at bounding box center [737, 193] width 48 height 9
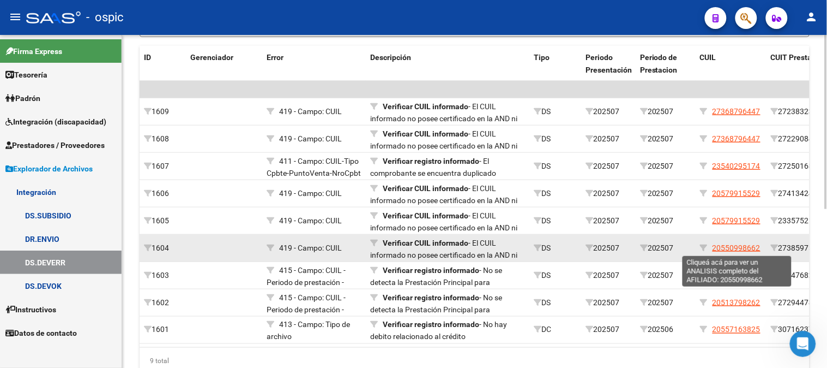
click at [739, 246] on span "20550998662" at bounding box center [737, 247] width 48 height 9
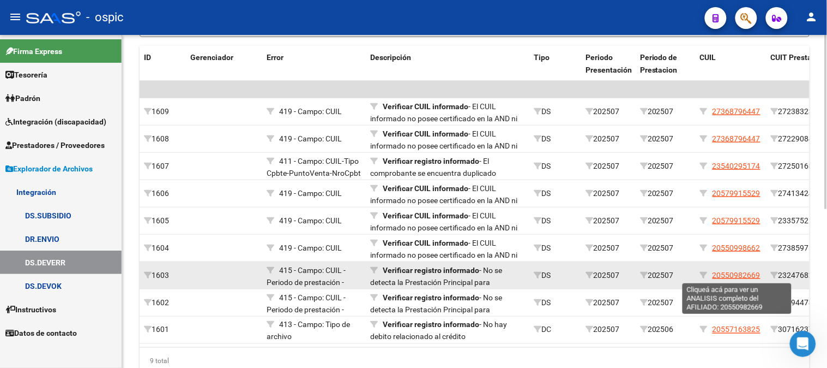
click at [744, 274] on span "20550982669" at bounding box center [737, 274] width 48 height 9
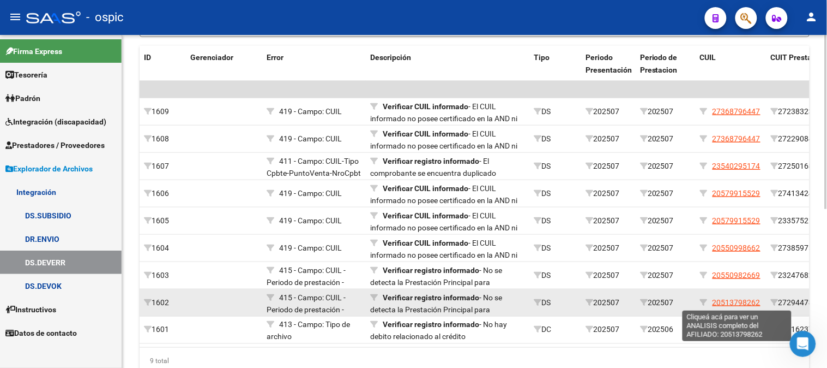
click at [742, 300] on span "20513798262" at bounding box center [737, 302] width 48 height 9
click at [744, 303] on span "20513798262" at bounding box center [737, 302] width 48 height 9
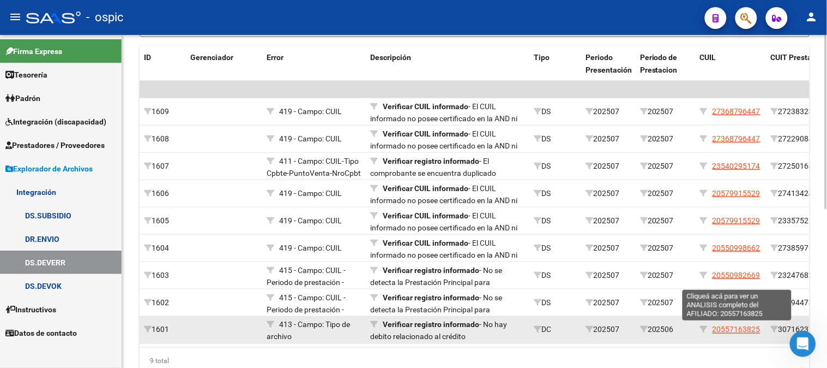
click at [733, 328] on span "20557163825" at bounding box center [737, 329] width 48 height 9
type textarea "20557163825"
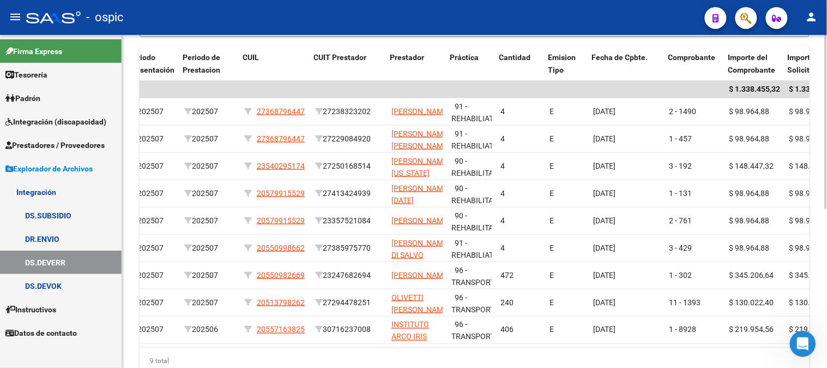
scroll to position [0, 457]
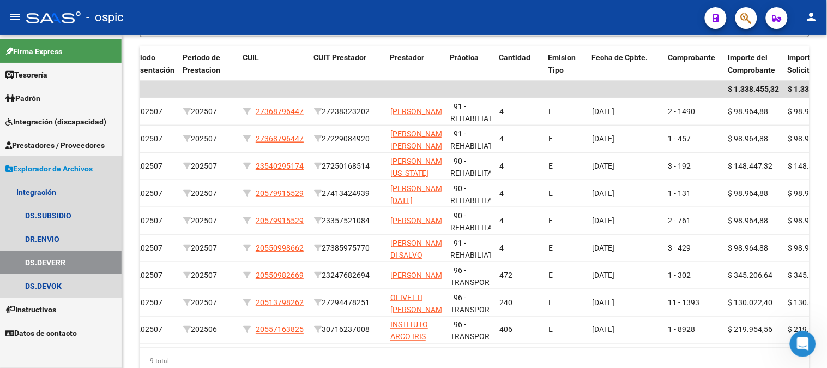
click at [31, 167] on span "Explorador de Archivos" at bounding box center [48, 169] width 87 height 12
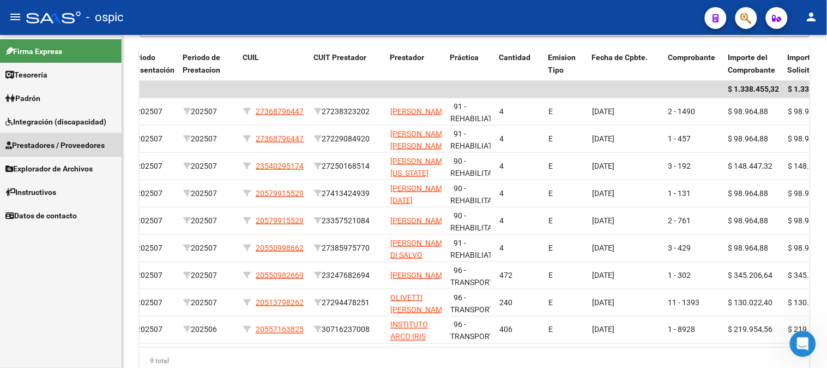
click at [40, 146] on span "Prestadores / Proveedores" at bounding box center [54, 145] width 99 height 12
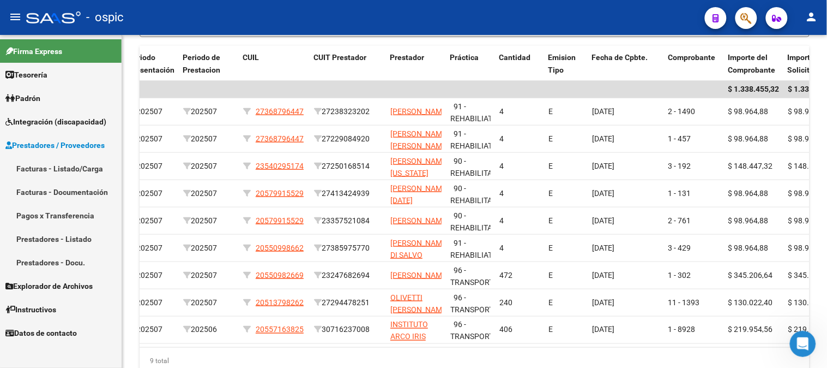
click at [51, 167] on link "Facturas - Listado/Carga" at bounding box center [61, 168] width 122 height 23
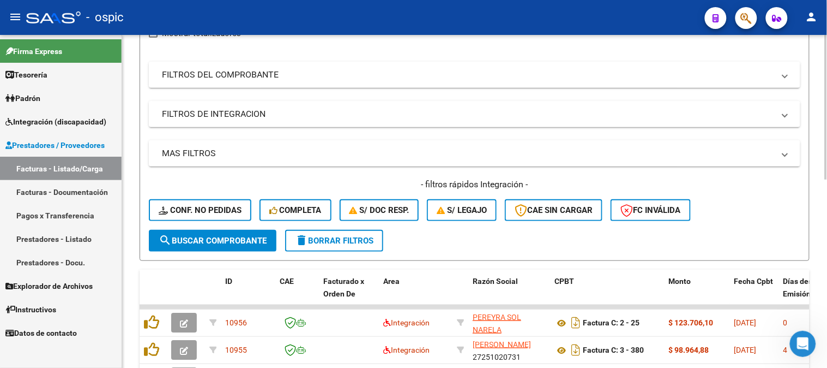
scroll to position [131, 0]
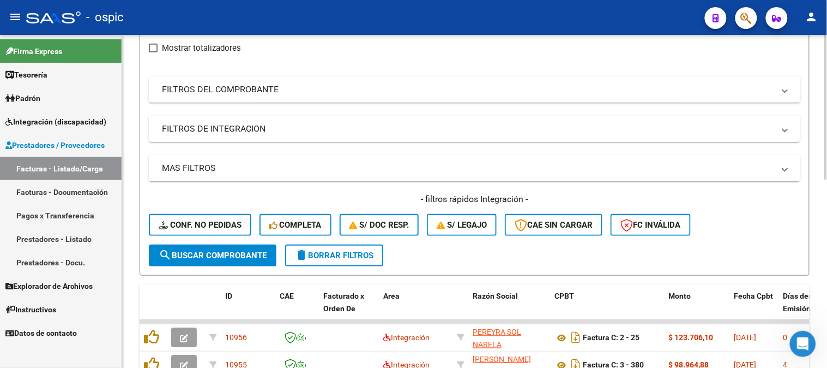
click at [209, 129] on mat-panel-title "FILTROS DE INTEGRACION" at bounding box center [468, 129] width 612 height 12
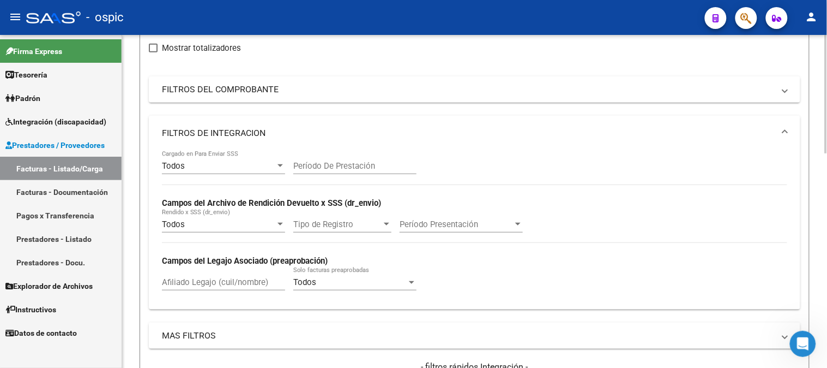
click at [202, 282] on input "Afiliado Legajo (cuil/nombre)" at bounding box center [223, 282] width 123 height 10
paste input "20550982669"
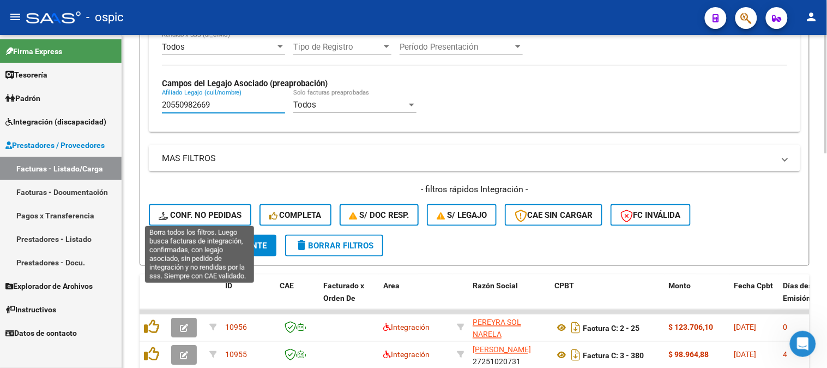
scroll to position [312, 0]
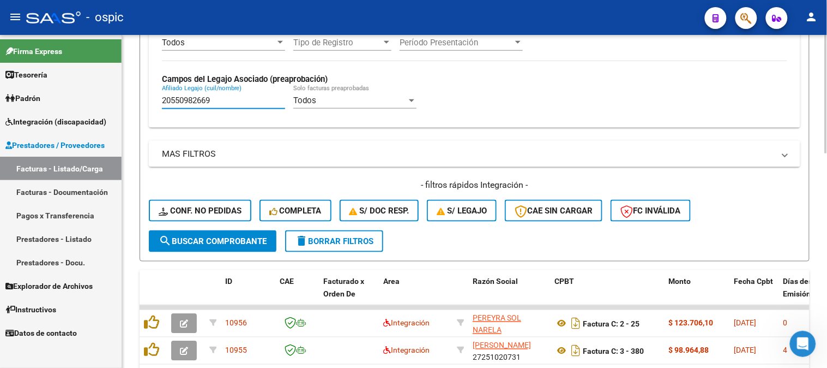
type input "20550982669"
click at [206, 242] on span "search Buscar Comprobante" at bounding box center [213, 241] width 108 height 10
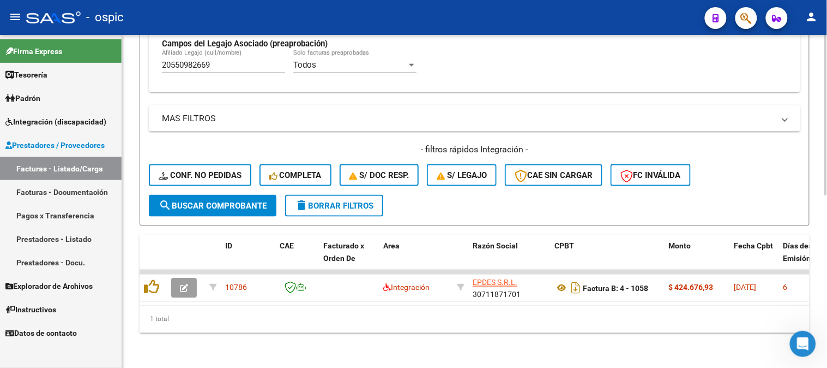
scroll to position [0, 73]
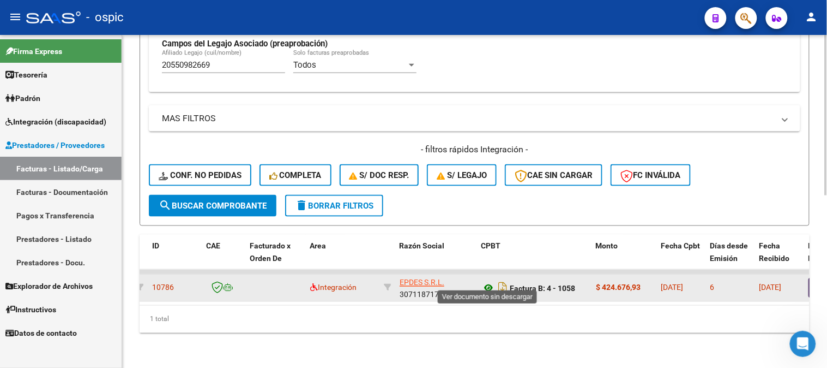
click at [489, 281] on icon at bounding box center [489, 287] width 14 height 13
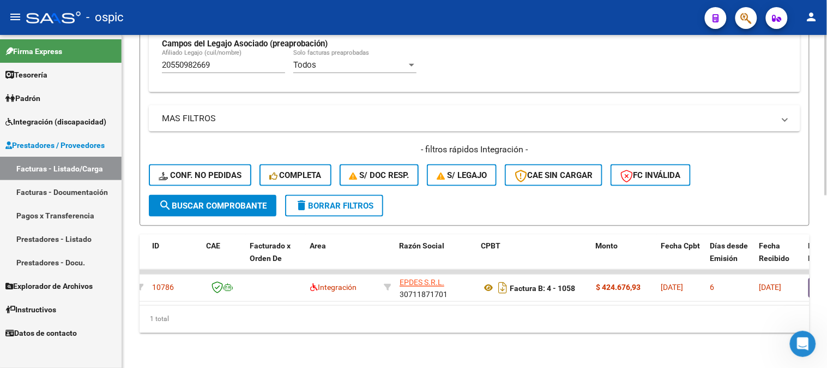
scroll to position [296, 0]
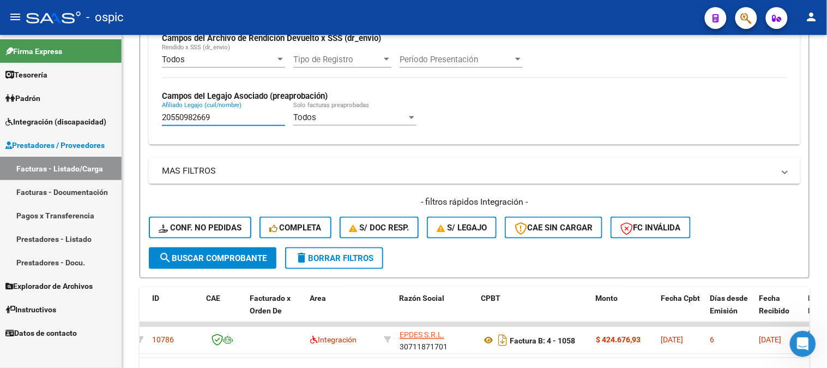
drag, startPoint x: 182, startPoint y: 118, endPoint x: 0, endPoint y: 115, distance: 181.6
click at [0, 117] on mat-sidenav-container "Firma Express Tesorería Extractos Procesados (csv) Extractos Originales (pdf) P…" at bounding box center [413, 201] width 827 height 333
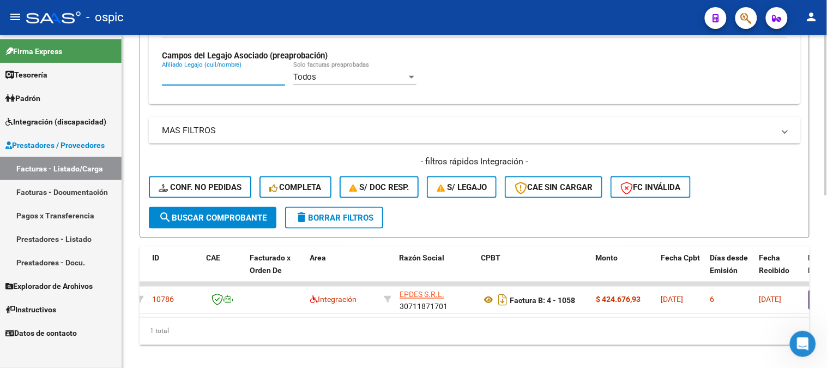
scroll to position [356, 0]
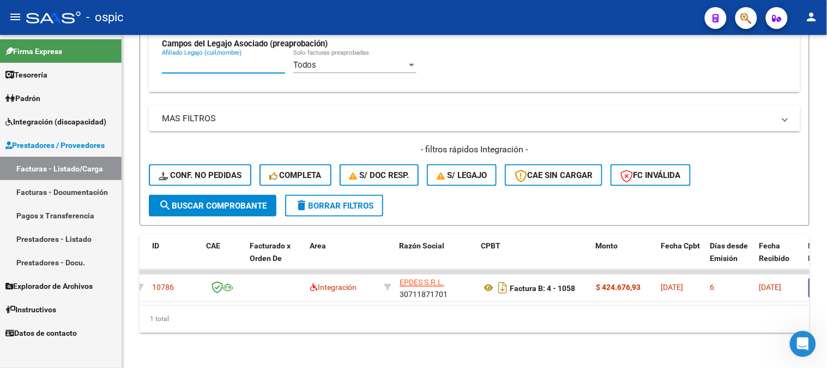
click at [74, 145] on span "Prestadores / Proveedores" at bounding box center [54, 145] width 99 height 12
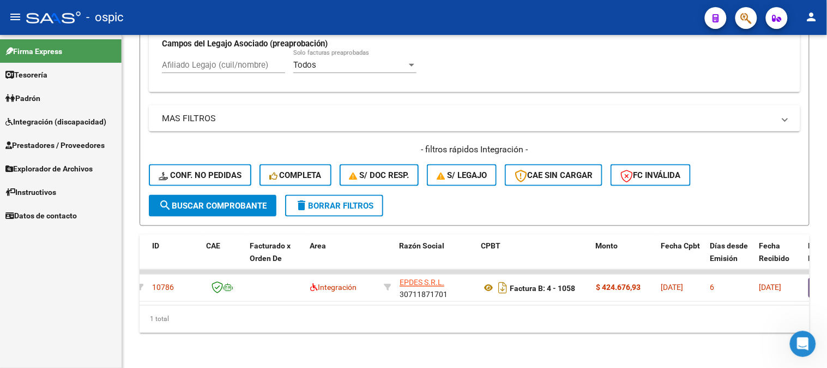
click at [56, 189] on span "Instructivos" at bounding box center [30, 192] width 51 height 12
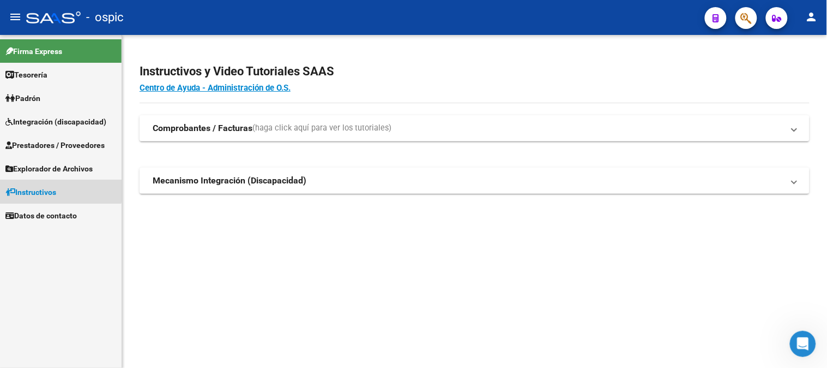
click at [51, 187] on span "Instructivos" at bounding box center [30, 192] width 51 height 12
click at [61, 164] on span "Explorador de Archivos" at bounding box center [48, 169] width 87 height 12
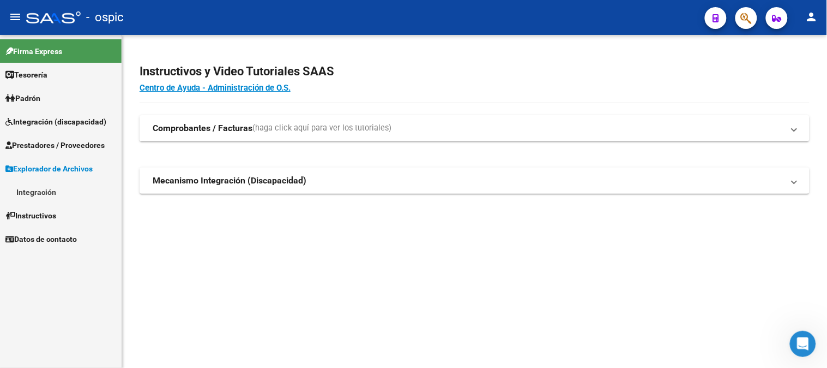
click at [45, 196] on link "Integración" at bounding box center [61, 191] width 122 height 23
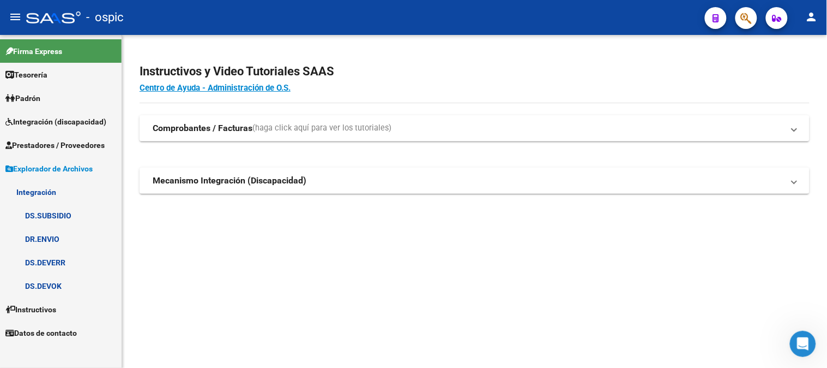
click at [63, 230] on link "DR.ENVIO" at bounding box center [61, 238] width 122 height 23
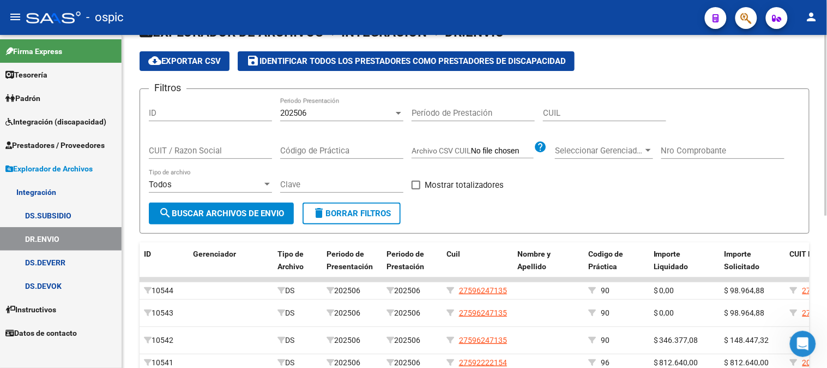
scroll to position [22, 0]
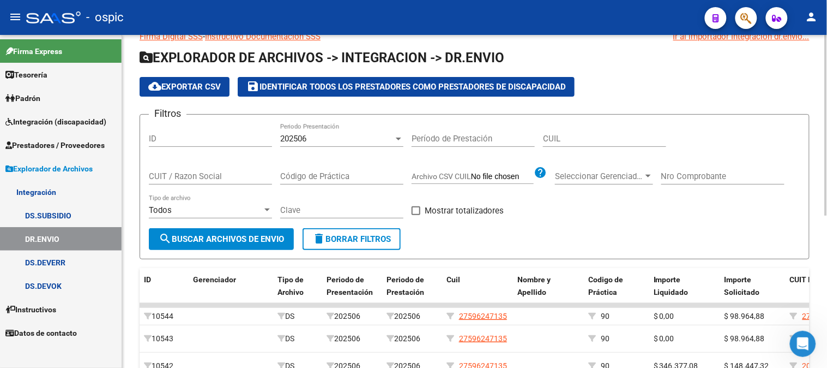
click at [208, 236] on span "search Buscar Archivos de Envio" at bounding box center [221, 239] width 125 height 10
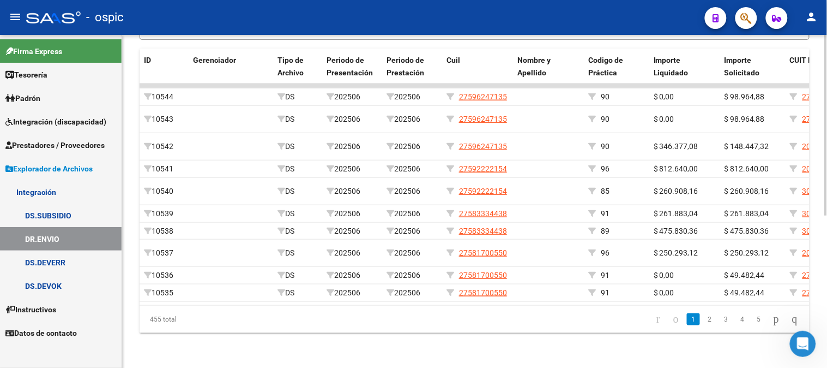
scroll to position [256, 0]
click at [827, 271] on div at bounding box center [826, 277] width 3 height 181
click at [827, 293] on div at bounding box center [826, 277] width 3 height 181
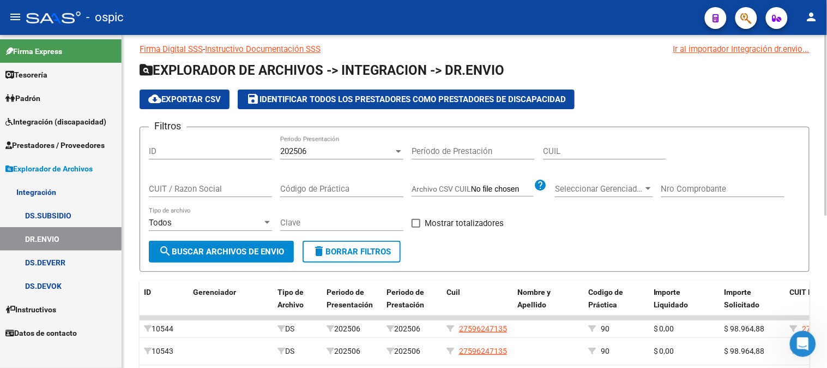
scroll to position [9, 0]
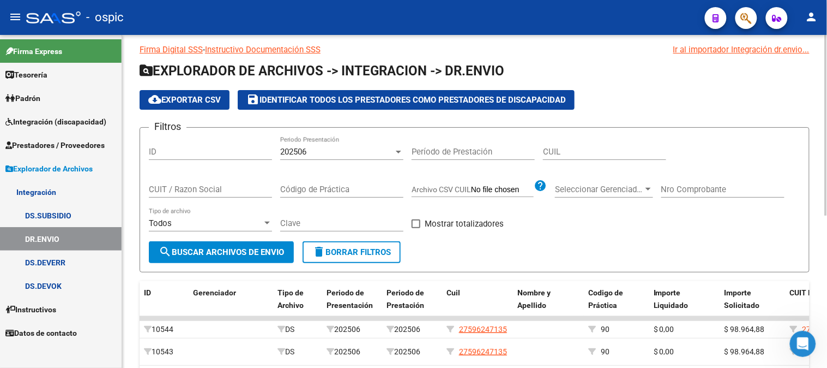
click at [553, 149] on input "CUIL" at bounding box center [604, 152] width 123 height 10
paste input "20-35130327-2"
type input "20-35130327-2"
click at [213, 251] on span "search Buscar Archivos de Envio" at bounding box center [221, 252] width 125 height 10
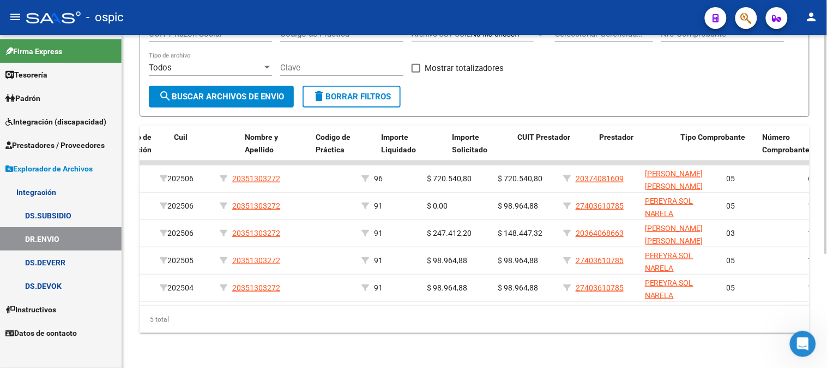
scroll to position [0, 273]
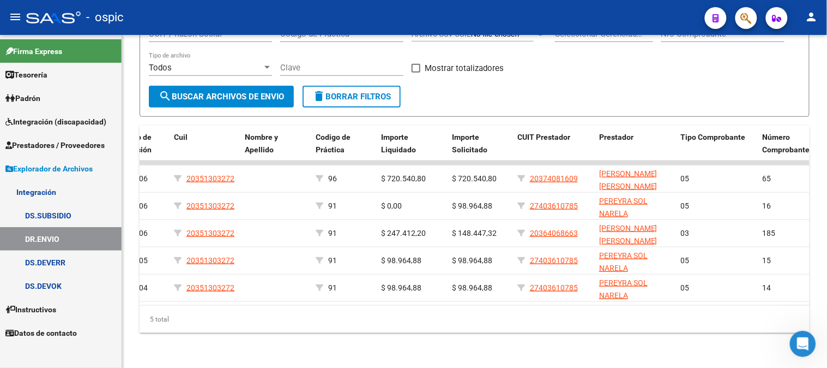
click at [63, 163] on span "Explorador de Archivos" at bounding box center [48, 169] width 87 height 12
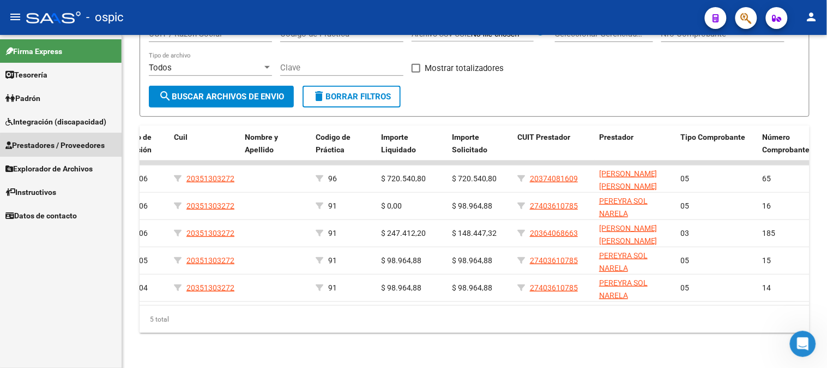
click at [70, 148] on span "Prestadores / Proveedores" at bounding box center [54, 145] width 99 height 12
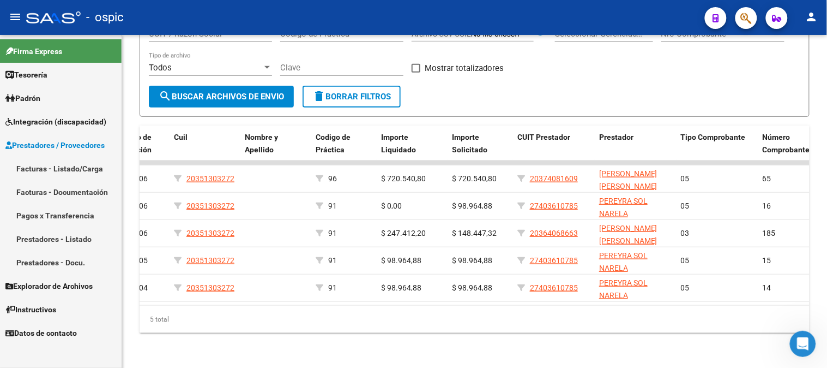
click at [67, 162] on link "Facturas - Listado/Carga" at bounding box center [61, 168] width 122 height 23
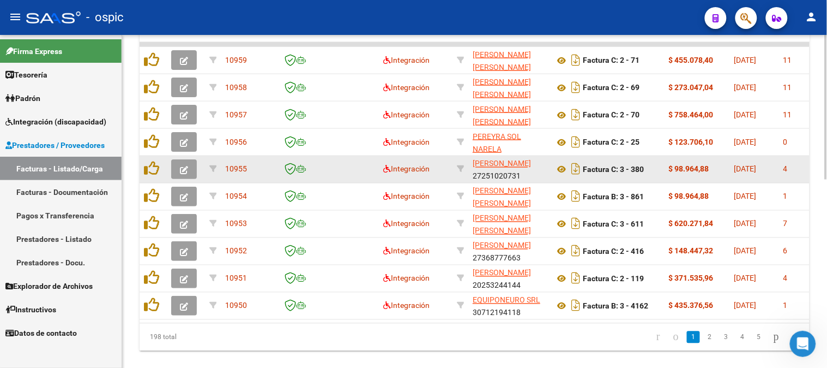
scroll to position [424, 0]
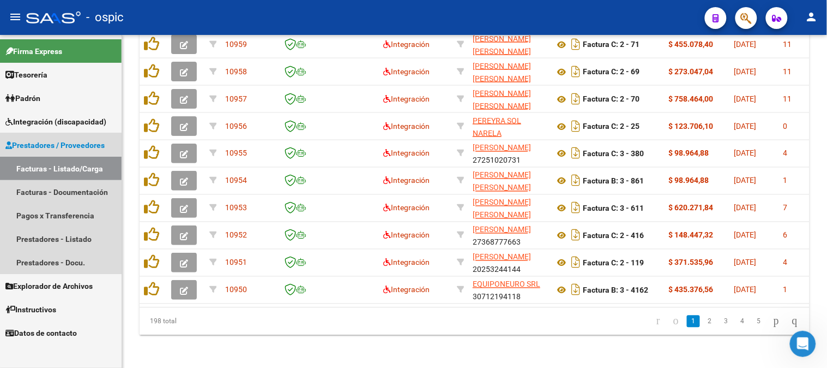
click at [34, 144] on span "Prestadores / Proveedores" at bounding box center [54, 145] width 99 height 12
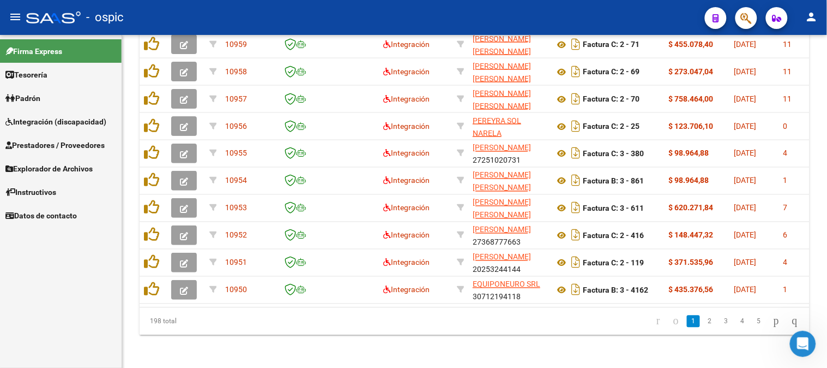
click at [53, 191] on span "Instructivos" at bounding box center [30, 192] width 51 height 12
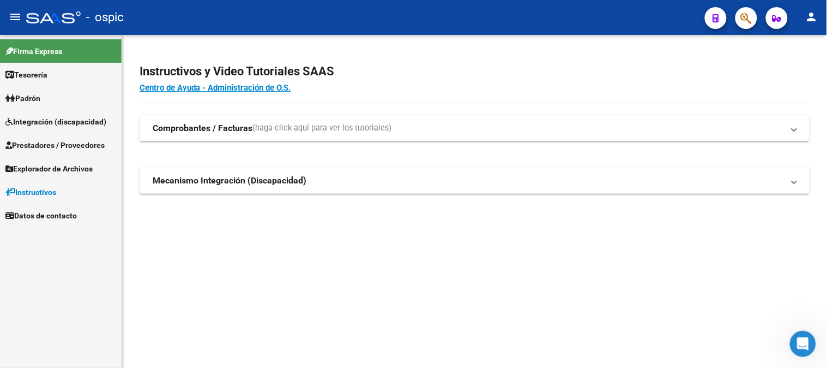
click at [47, 194] on span "Instructivos" at bounding box center [30, 192] width 51 height 12
click at [52, 161] on link "Explorador de Archivos" at bounding box center [61, 168] width 122 height 23
click at [47, 192] on link "Integración" at bounding box center [61, 191] width 122 height 23
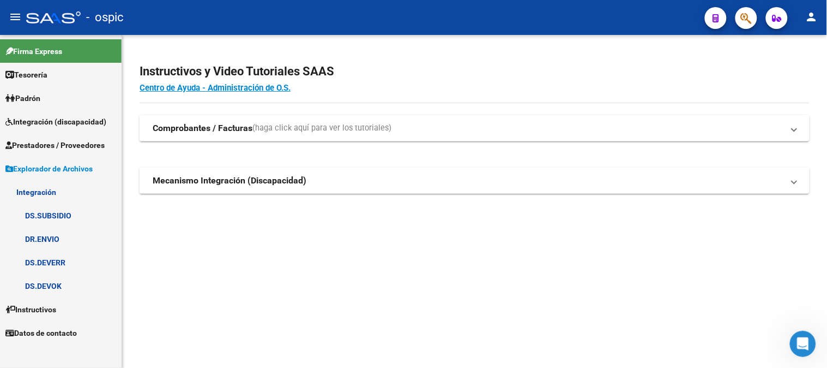
click at [80, 257] on link "DS.DEVERR" at bounding box center [61, 261] width 122 height 23
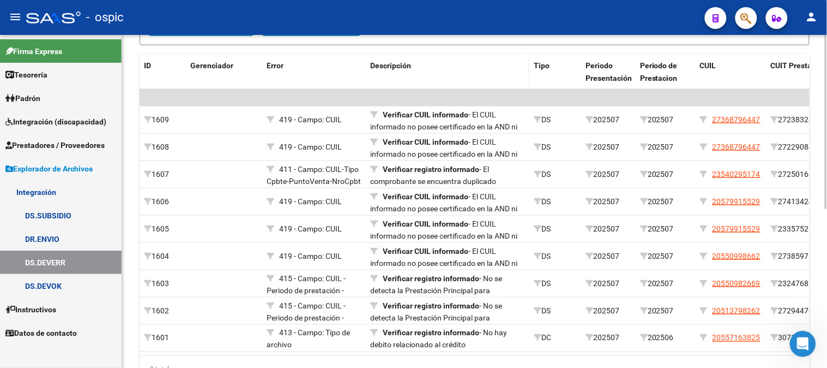
scroll to position [273, 0]
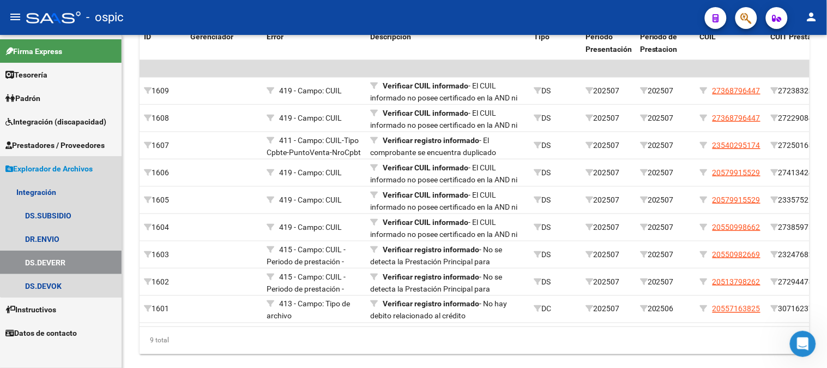
click at [68, 173] on span "Explorador de Archivos" at bounding box center [48, 169] width 87 height 12
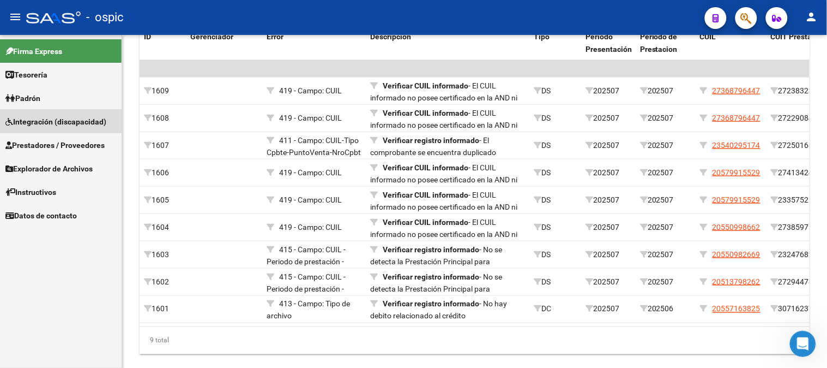
click at [52, 116] on span "Integración (discapacidad)" at bounding box center [55, 122] width 101 height 12
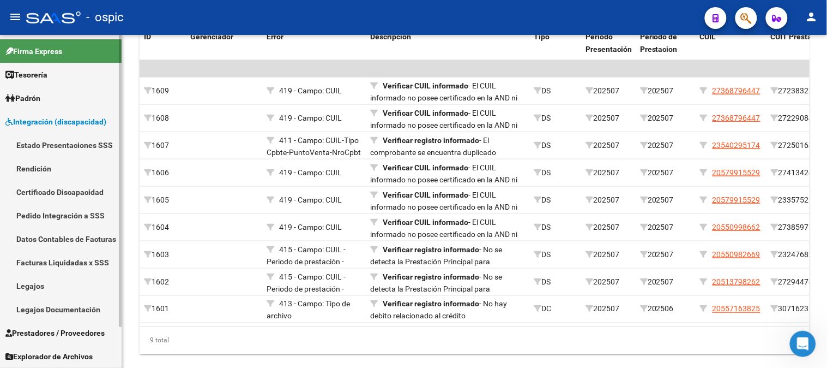
click at [40, 124] on span "Integración (discapacidad)" at bounding box center [55, 122] width 101 height 12
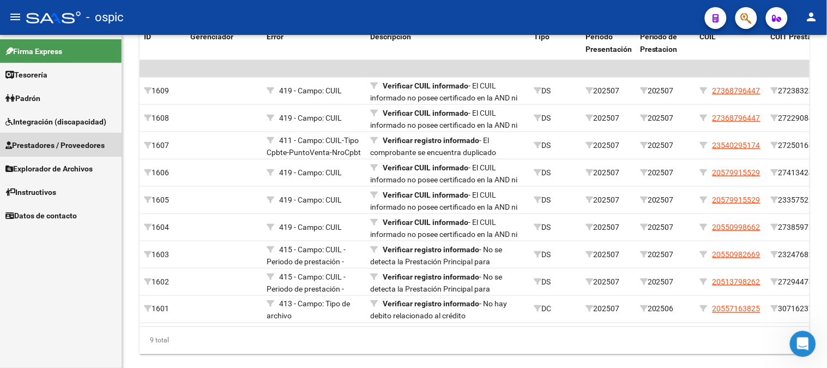
click at [42, 146] on span "Prestadores / Proveedores" at bounding box center [54, 145] width 99 height 12
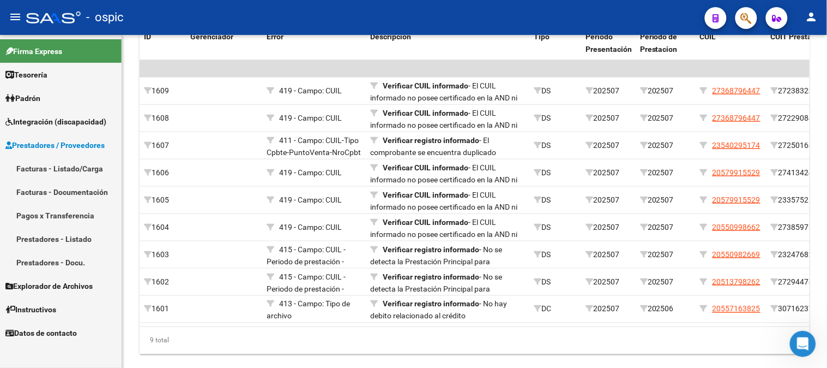
click at [46, 164] on link "Facturas - Listado/Carga" at bounding box center [61, 168] width 122 height 23
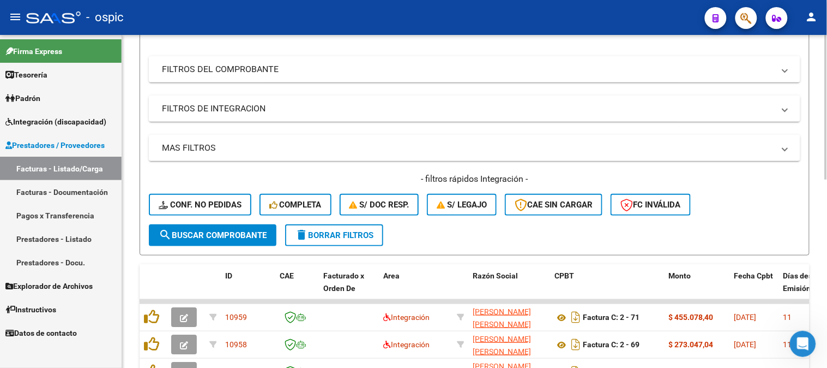
scroll to position [30, 0]
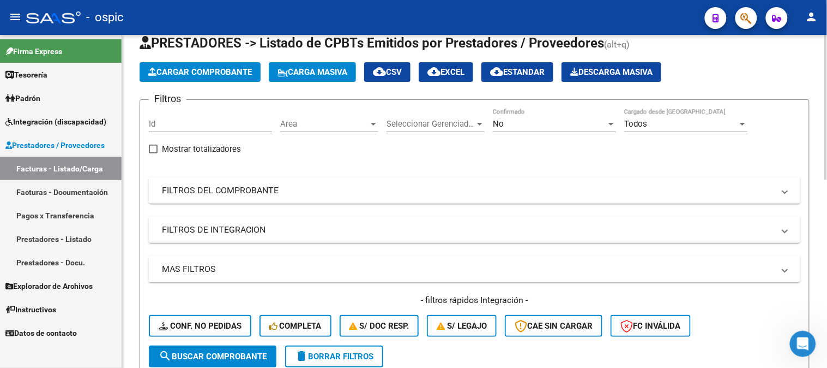
click at [504, 121] on div "No" at bounding box center [549, 124] width 113 height 10
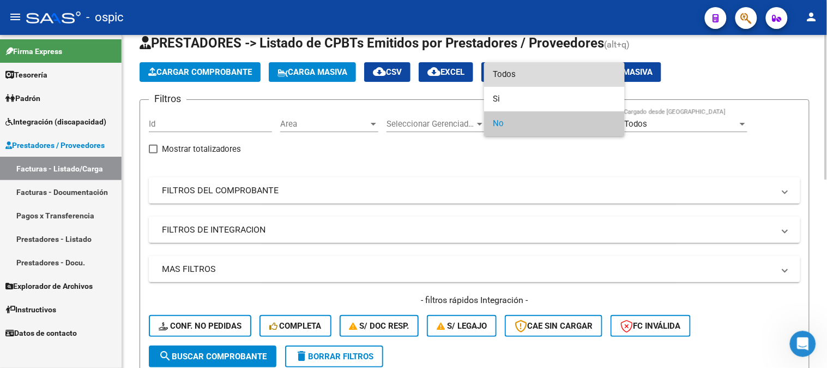
drag, startPoint x: 524, startPoint y: 80, endPoint x: 406, endPoint y: 134, distance: 130.1
click at [522, 80] on span "Todos" at bounding box center [554, 74] width 123 height 25
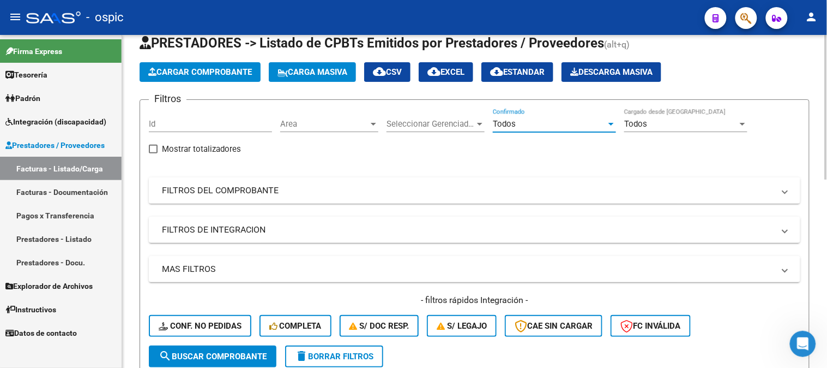
click at [264, 192] on mat-panel-title "FILTROS DEL COMPROBANTE" at bounding box center [468, 190] width 612 height 12
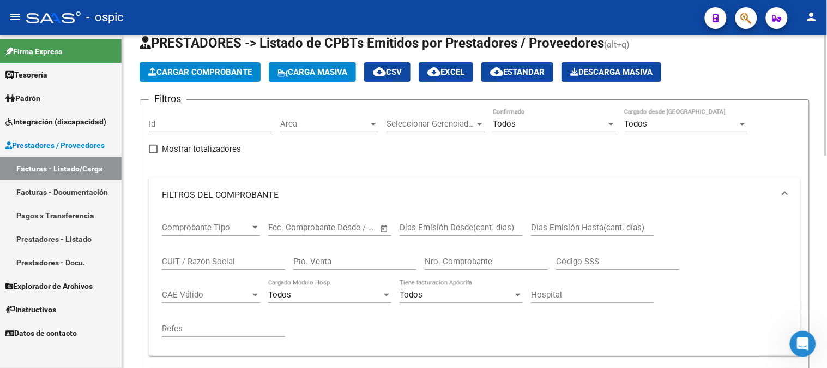
click at [368, 262] on input "Pto. Venta" at bounding box center [354, 261] width 123 height 10
type input "2"
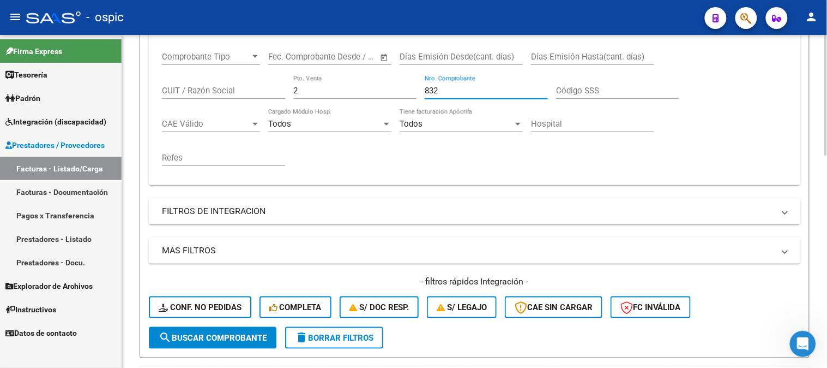
scroll to position [212, 0]
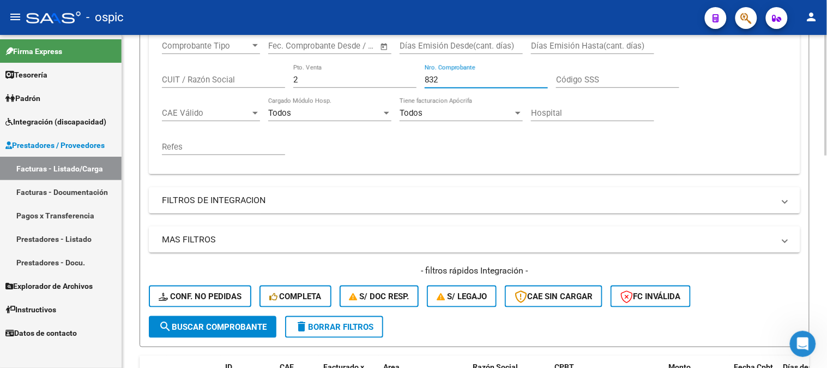
type input "832"
drag, startPoint x: 222, startPoint y: 318, endPoint x: 248, endPoint y: 200, distance: 120.7
click at [222, 317] on button "search Buscar Comprobante" at bounding box center [213, 327] width 128 height 22
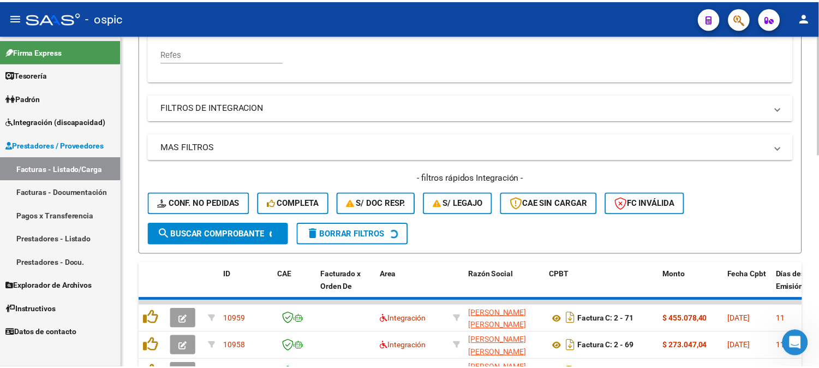
scroll to position [333, 0]
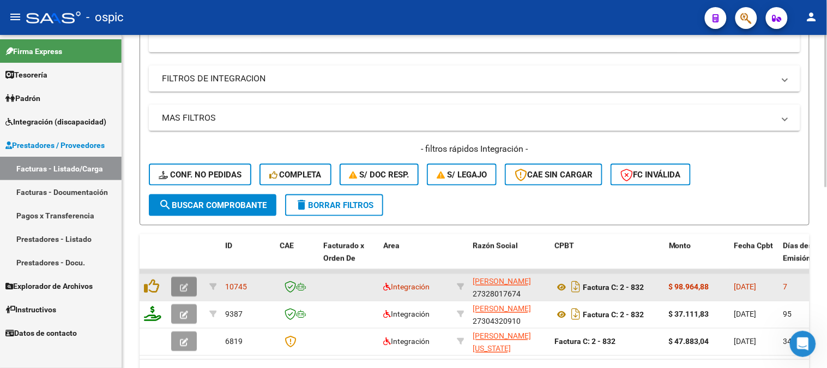
click at [184, 284] on icon "button" at bounding box center [184, 288] width 8 height 8
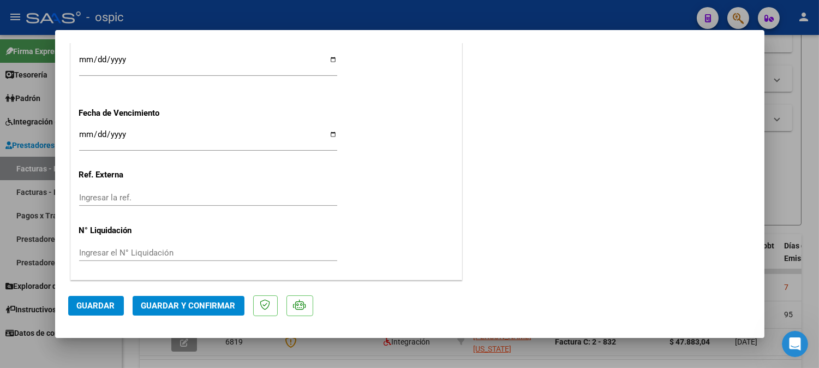
scroll to position [0, 0]
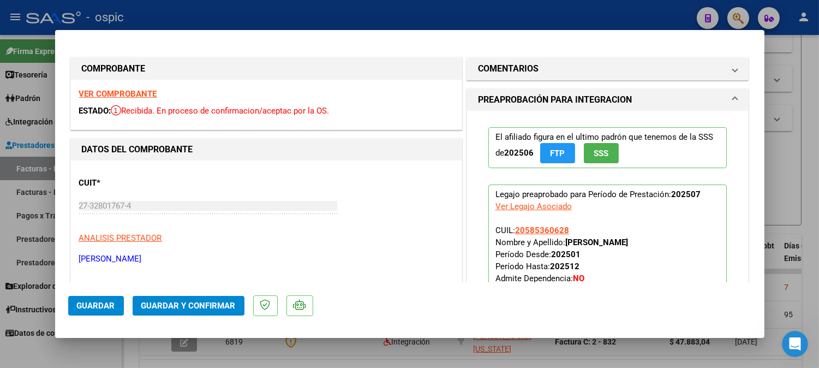
click at [543, 57] on mat-expansion-panel "COMENTARIOS Comentarios De la Obra Social: Comentarios de la Obra Social (no vi…" at bounding box center [607, 68] width 282 height 23
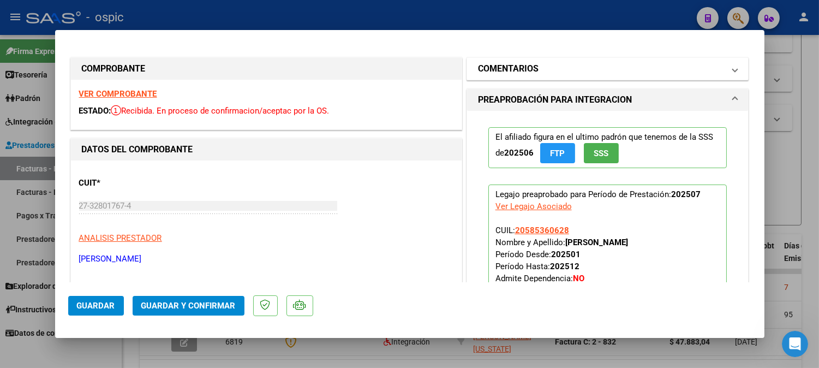
click at [524, 62] on h1 "COMENTARIOS" at bounding box center [508, 68] width 61 height 13
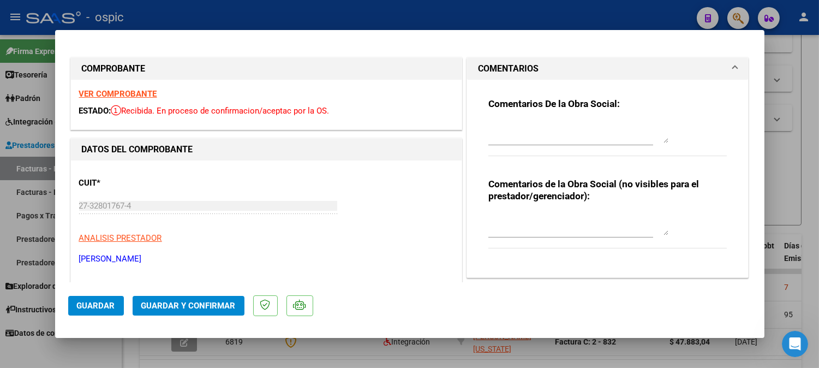
click at [551, 220] on textarea at bounding box center [578, 224] width 180 height 22
type textarea "p"
type textarea "PSP 8 SESIONES"
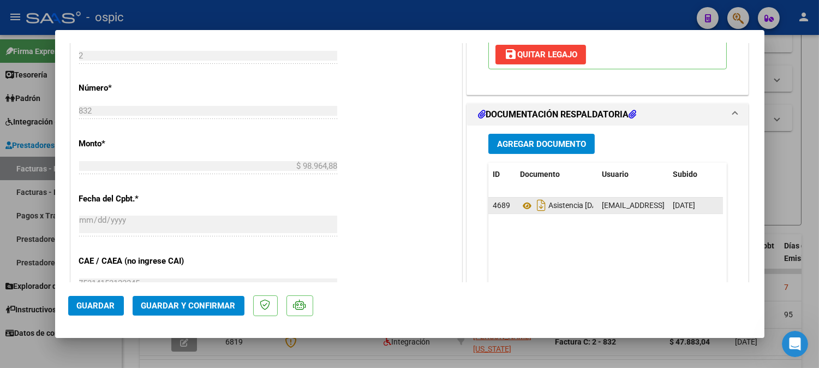
scroll to position [475, 0]
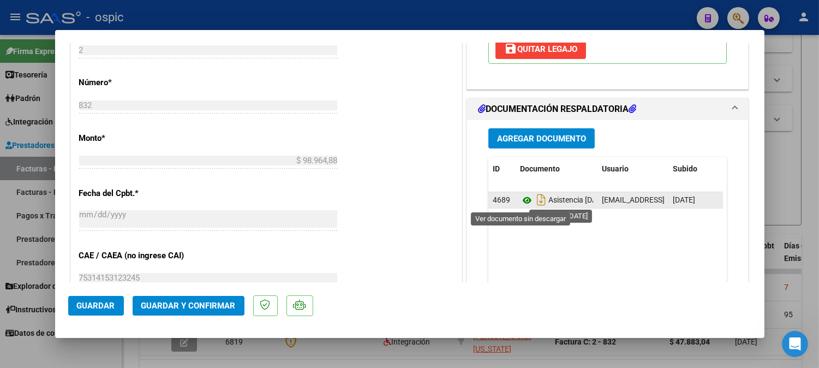
click at [522, 201] on icon at bounding box center [527, 200] width 14 height 13
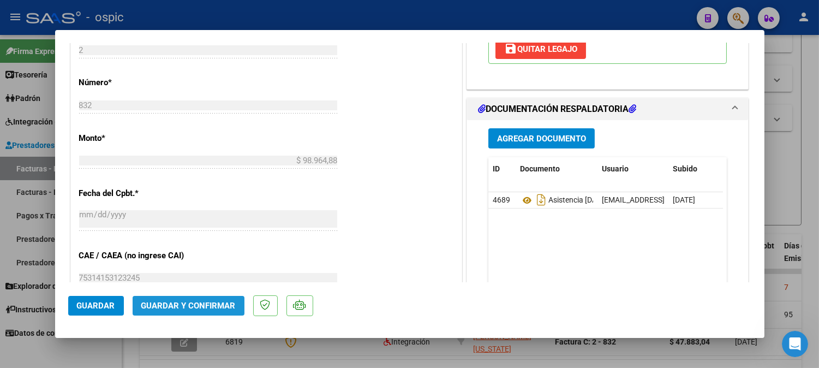
click at [195, 307] on span "Guardar y Confirmar" at bounding box center [188, 305] width 94 height 10
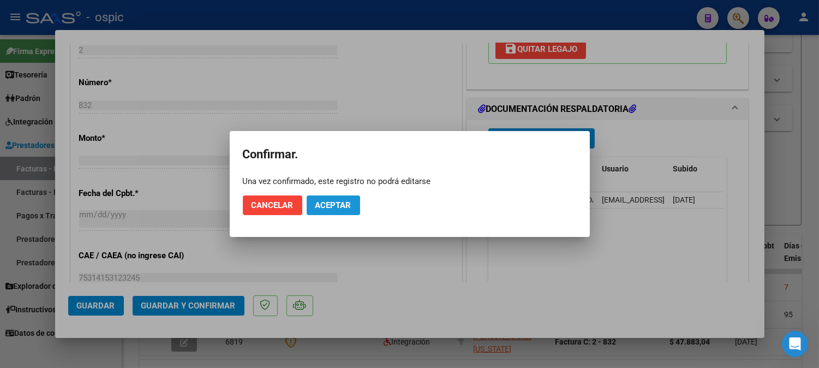
click at [339, 209] on span "Aceptar" at bounding box center [333, 205] width 36 height 10
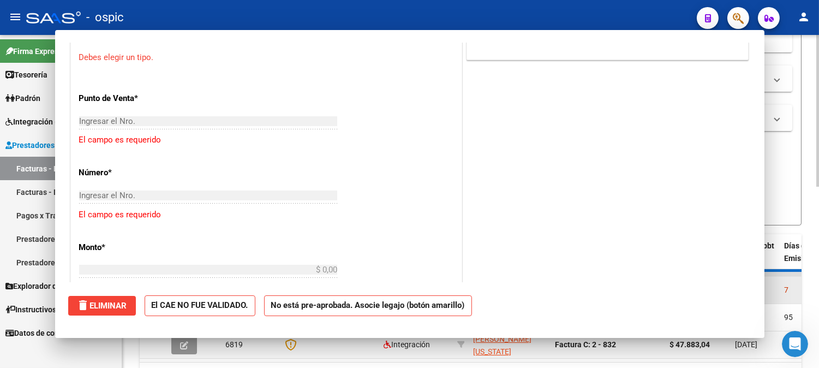
scroll to position [0, 0]
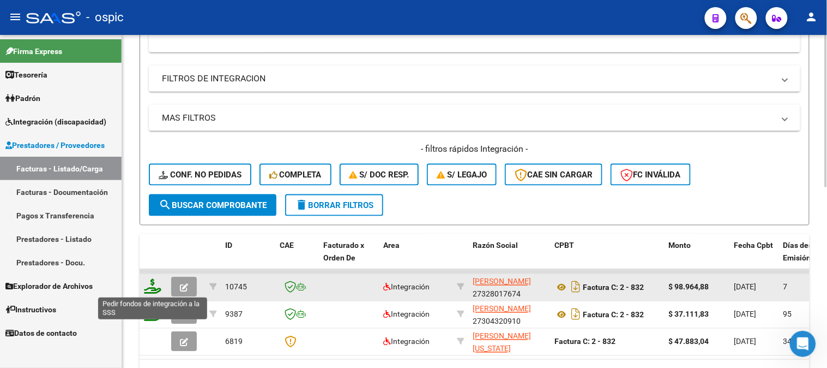
click at [155, 282] on icon at bounding box center [152, 286] width 17 height 15
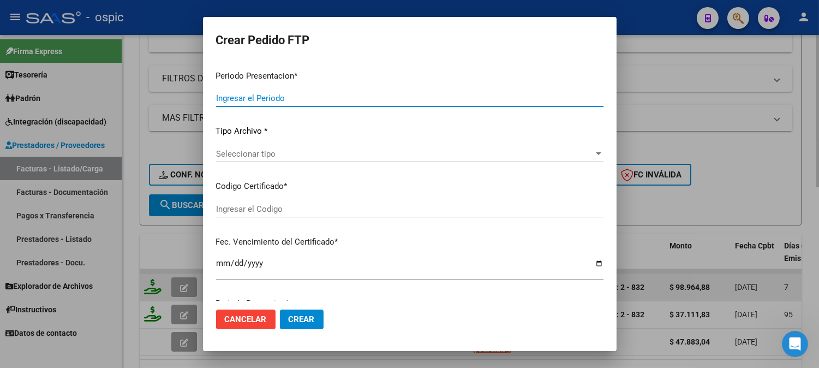
type input "202507"
type input "$ 98.964,88"
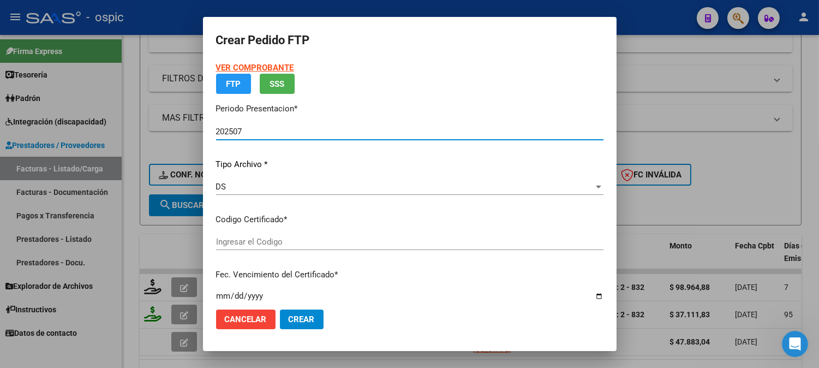
type input "154862667"
type input "2030-03-31"
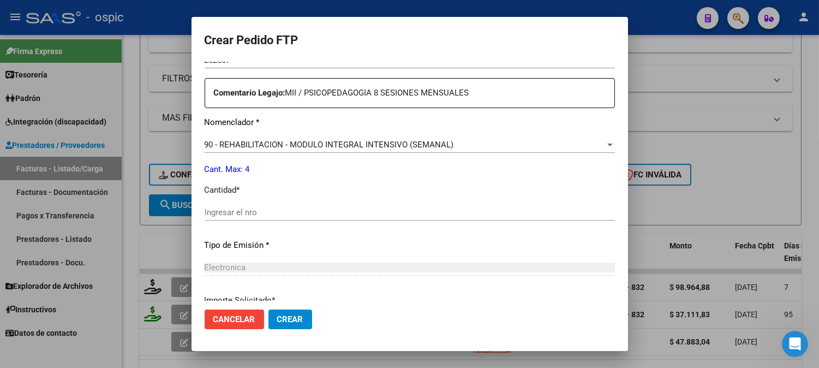
scroll to position [397, 0]
click at [422, 212] on input "Ingresar el nro" at bounding box center [409, 211] width 410 height 10
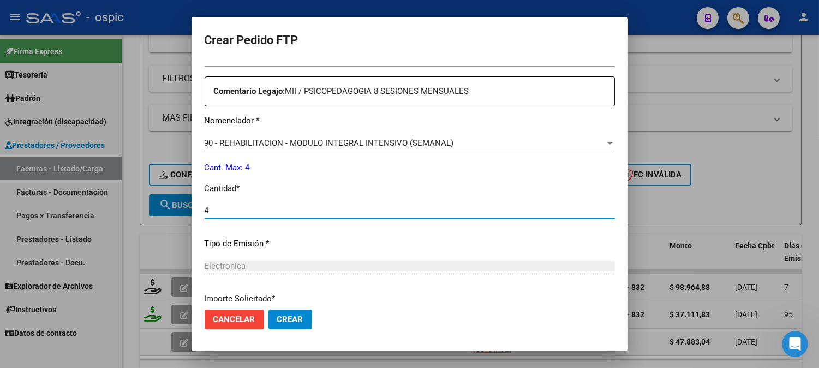
type input "4"
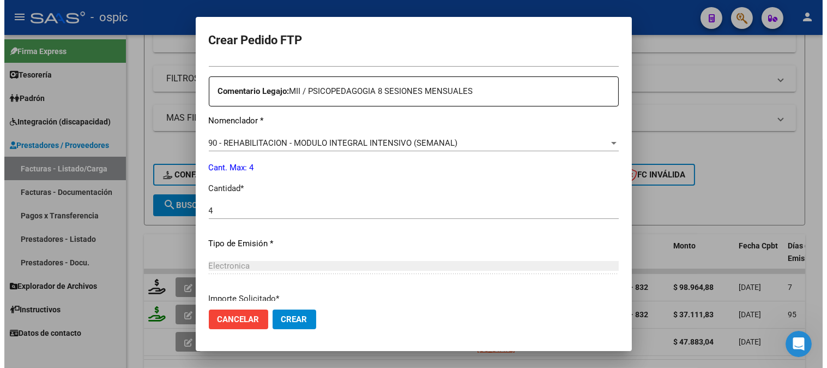
scroll to position [491, 0]
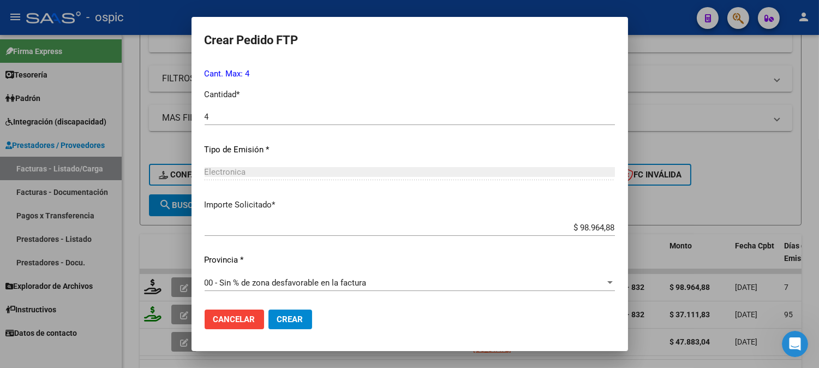
click at [287, 313] on button "Crear" at bounding box center [290, 319] width 44 height 20
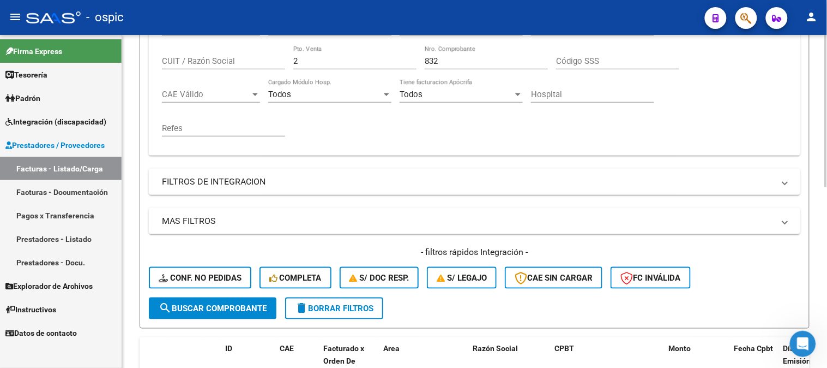
scroll to position [151, 0]
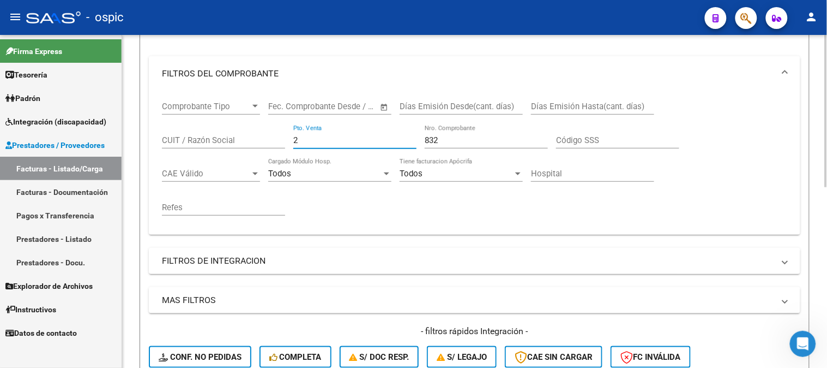
drag, startPoint x: 247, startPoint y: 133, endPoint x: 156, endPoint y: 129, distance: 91.2
click at [158, 129] on div "Comprobante Tipo Comprobante Tipo Start date – End date Fec. Comprobante Desde …" at bounding box center [475, 162] width 652 height 143
type input "1"
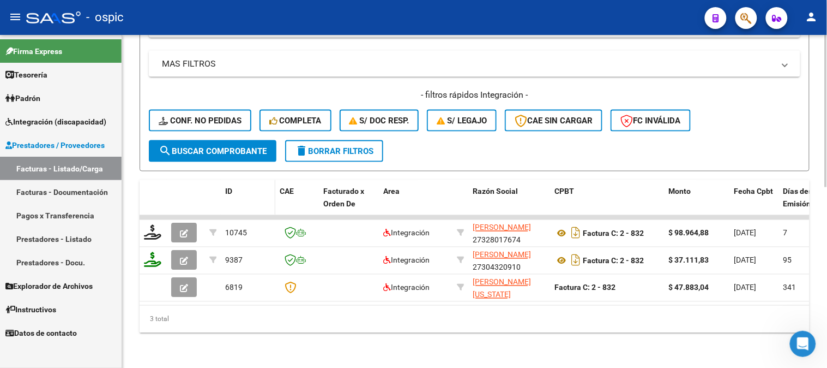
scroll to position [395, 0]
type input "768"
click at [222, 146] on span "search Buscar Comprobante" at bounding box center [213, 151] width 108 height 10
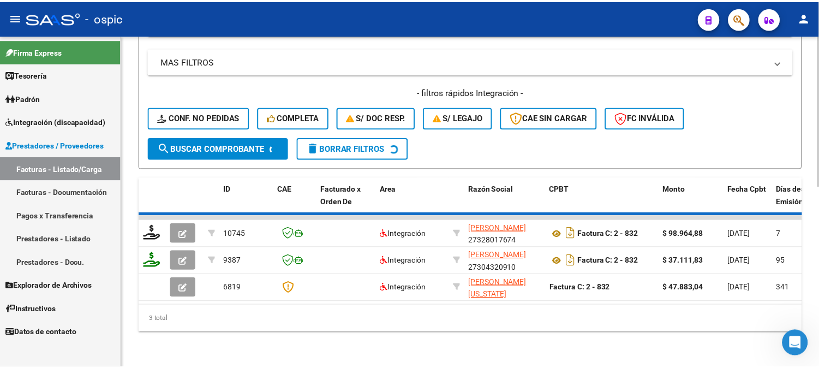
scroll to position [341, 0]
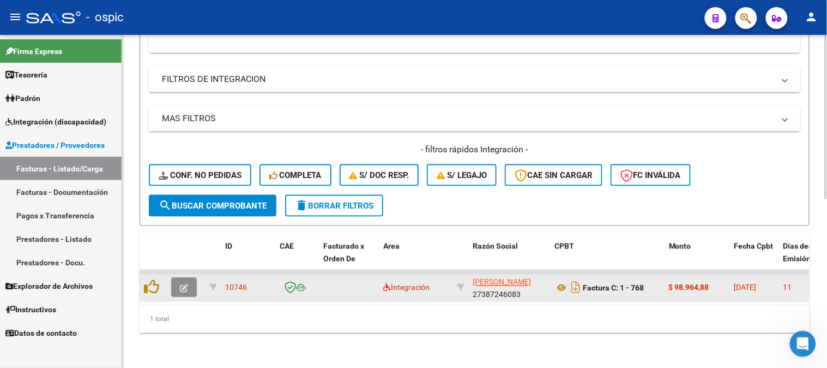
click at [183, 284] on icon "button" at bounding box center [184, 288] width 8 height 8
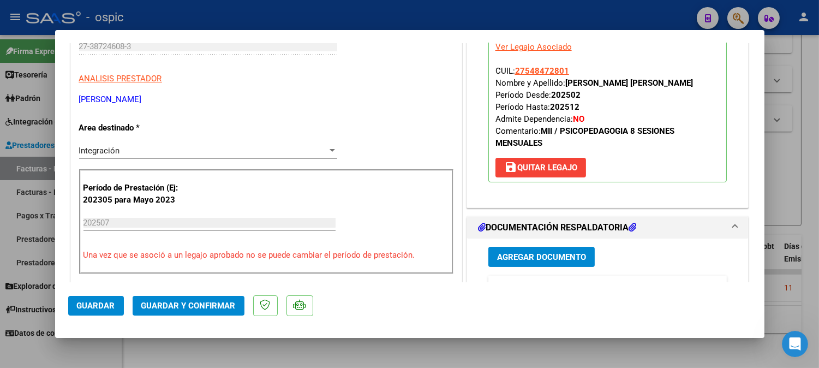
scroll to position [0, 0]
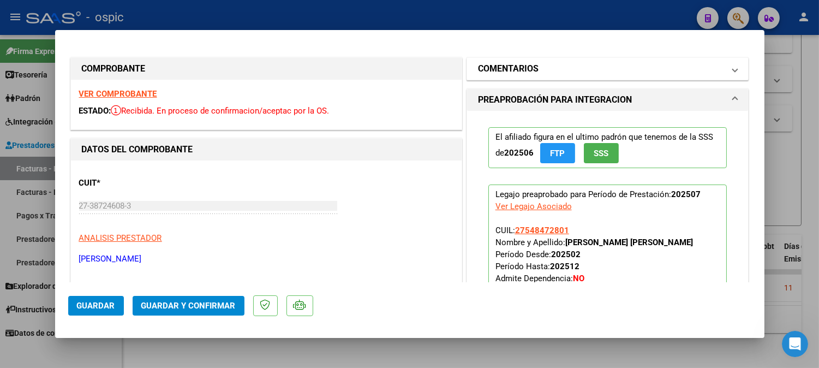
click at [481, 58] on mat-expansion-panel-header "COMENTARIOS" at bounding box center [607, 69] width 281 height 22
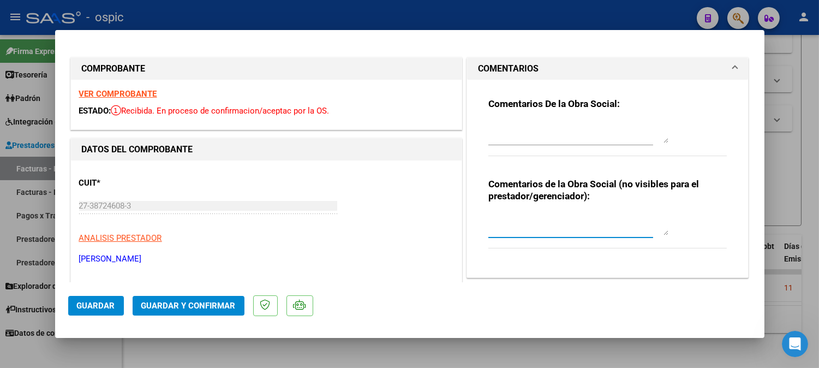
drag, startPoint x: 506, startPoint y: 222, endPoint x: 534, endPoint y: 228, distance: 29.0
click at [512, 224] on textarea at bounding box center [578, 224] width 180 height 22
type textarea "PSP 8 SESIONES"
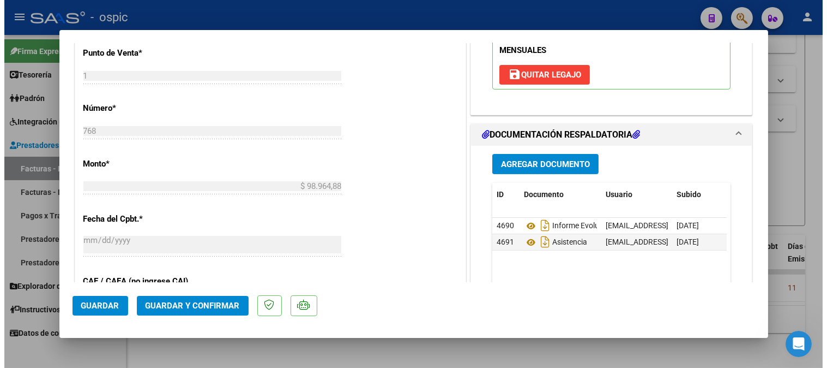
scroll to position [466, 0]
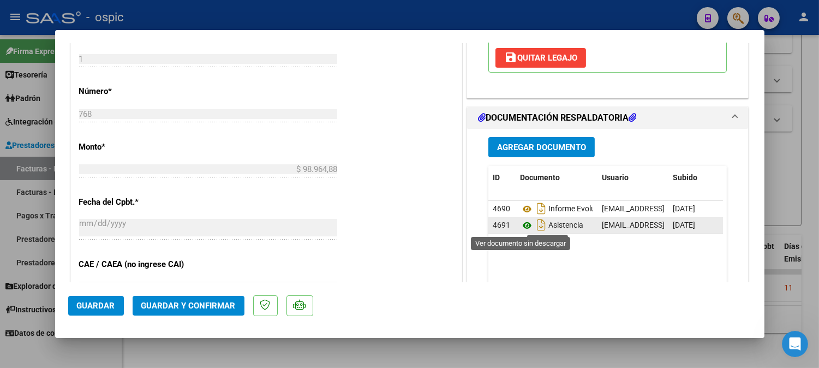
click at [520, 222] on icon at bounding box center [527, 225] width 14 height 13
click at [201, 303] on span "Guardar y Confirmar" at bounding box center [188, 305] width 94 height 10
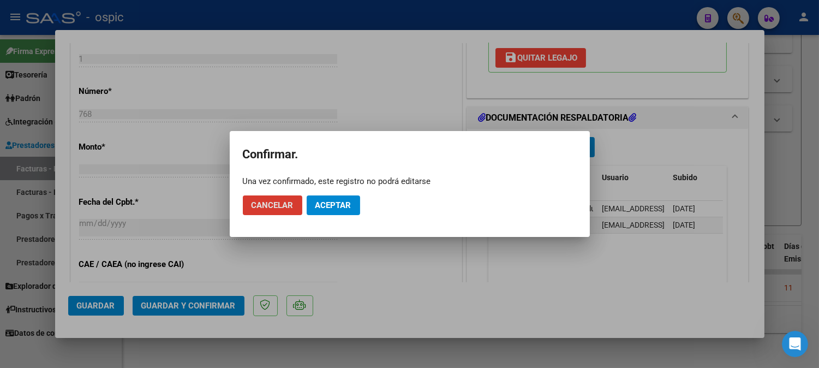
click at [335, 206] on span "Aceptar" at bounding box center [333, 205] width 36 height 10
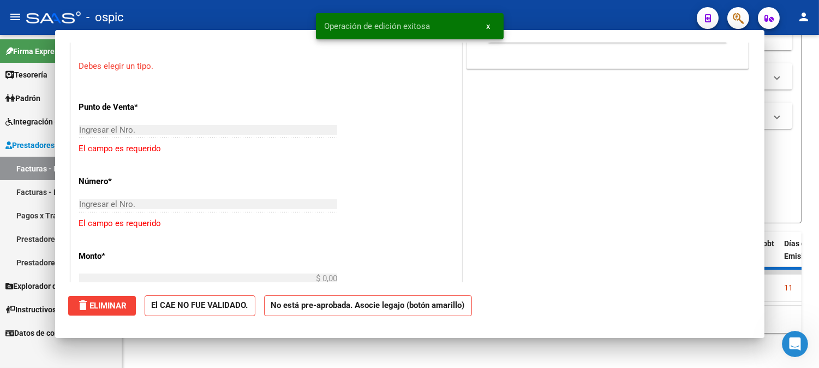
scroll to position [0, 0]
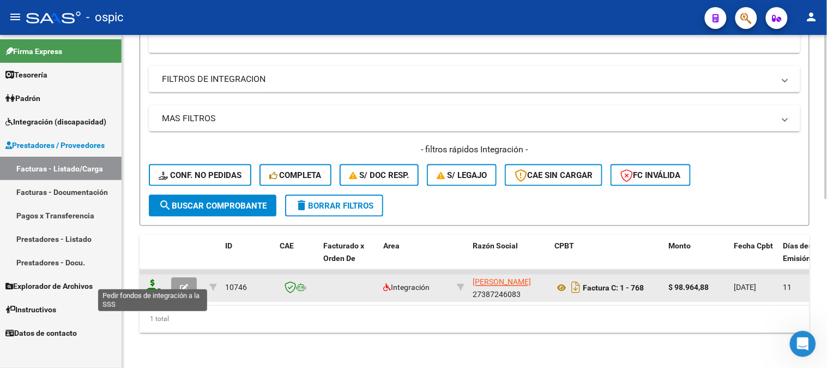
click at [153, 279] on icon at bounding box center [152, 286] width 17 height 15
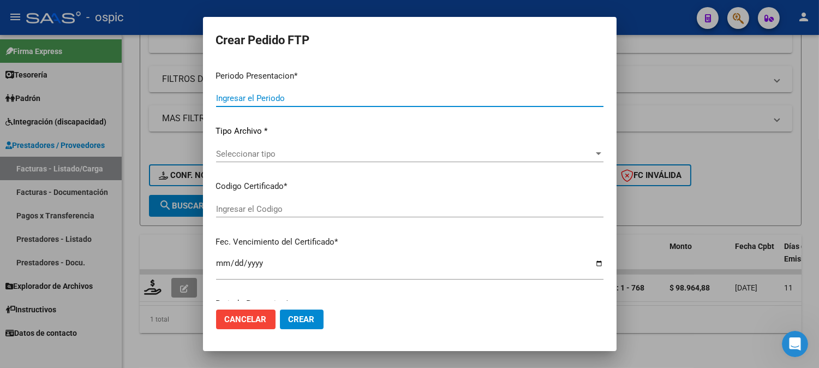
type input "202507"
type input "$ 98.964,88"
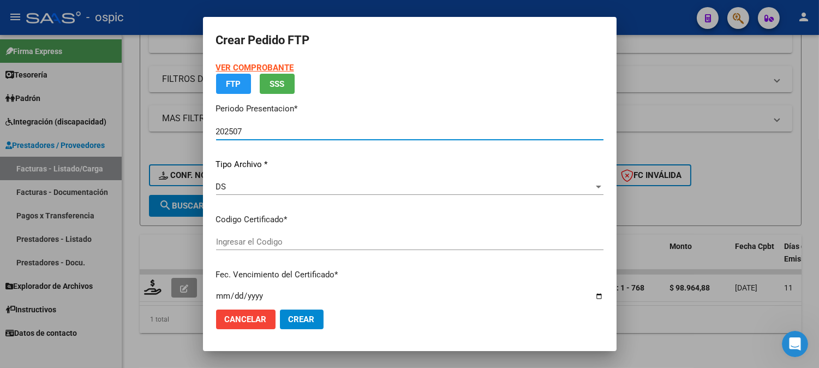
type input "0000000000000000000000000000009069200712"
type input "2033-07-01"
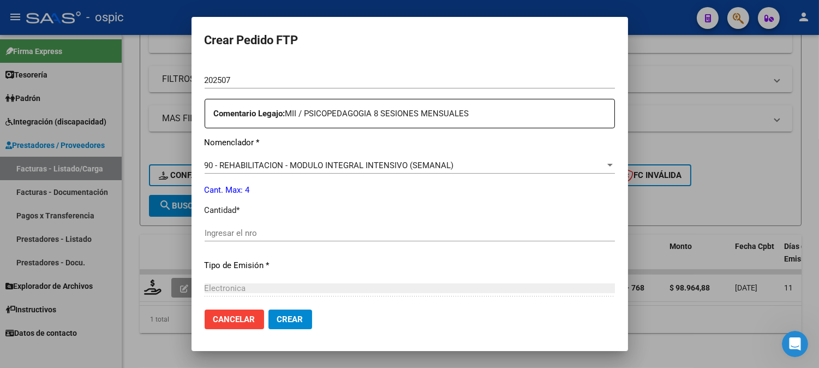
scroll to position [371, 0]
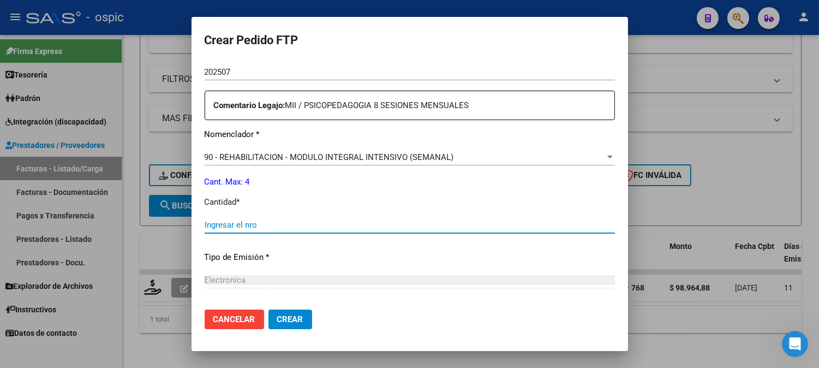
click at [332, 224] on input "Ingresar el nro" at bounding box center [409, 225] width 410 height 10
type input "4"
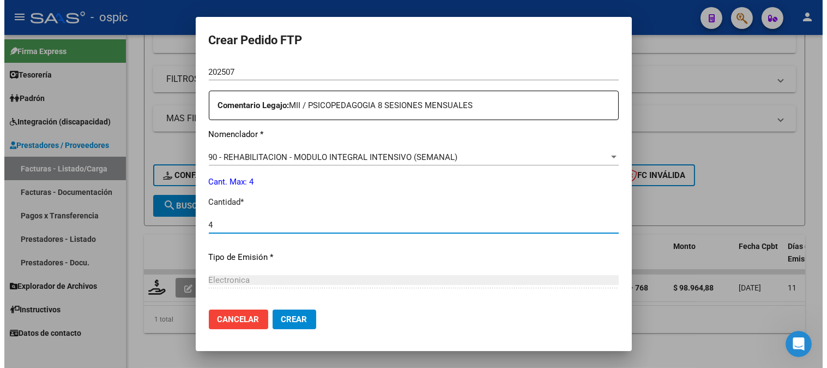
scroll to position [478, 0]
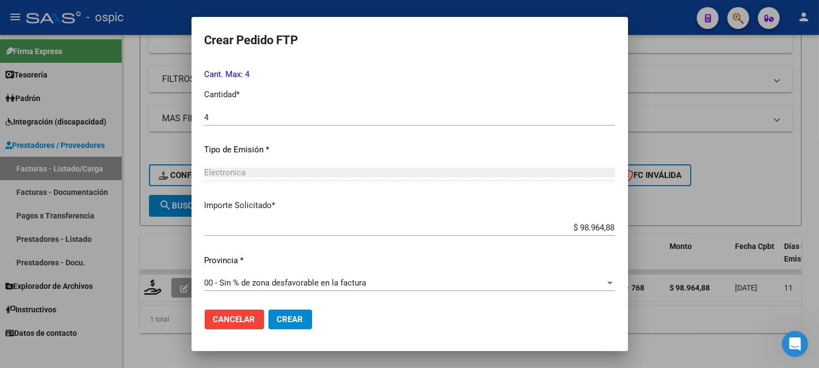
drag, startPoint x: 300, startPoint y: 319, endPoint x: 389, endPoint y: 310, distance: 88.8
click at [301, 319] on span "Crear" at bounding box center [290, 319] width 26 height 10
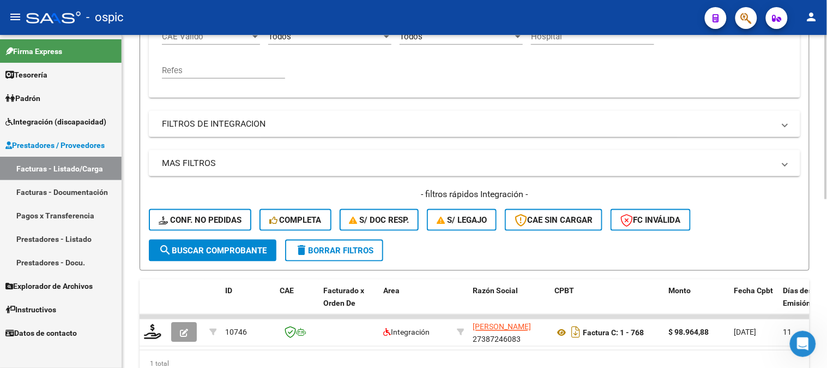
scroll to position [303, 0]
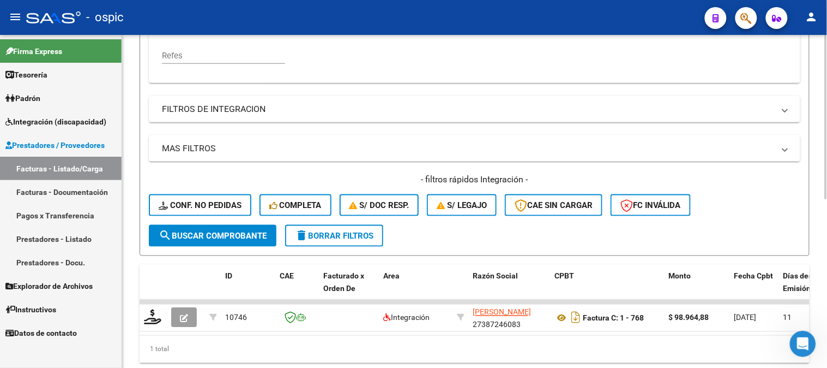
drag, startPoint x: 369, startPoint y: 233, endPoint x: 375, endPoint y: 219, distance: 15.4
click at [370, 233] on span "delete Borrar Filtros" at bounding box center [334, 236] width 79 height 10
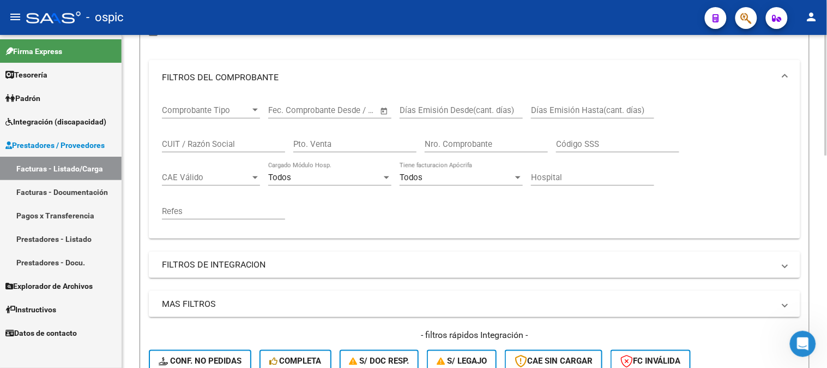
scroll to position [61, 0]
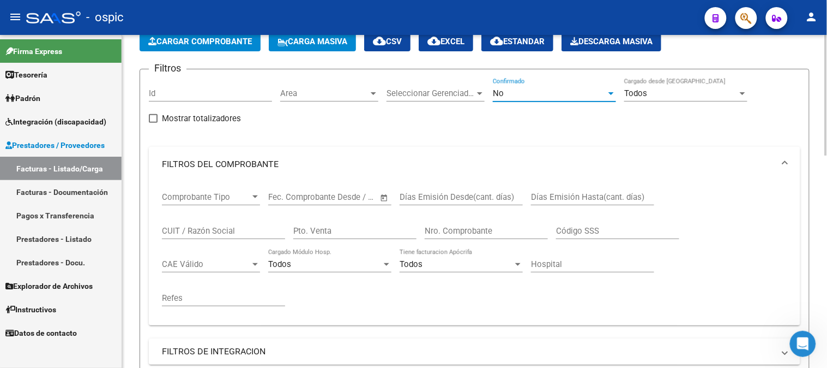
click at [513, 94] on div "No" at bounding box center [549, 93] width 113 height 10
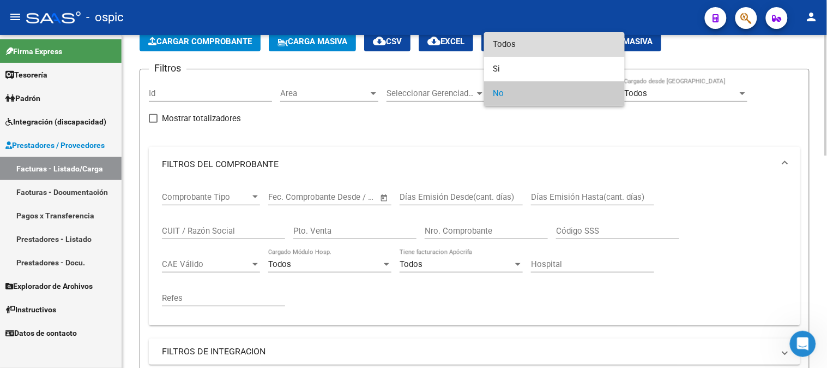
drag, startPoint x: 508, startPoint y: 44, endPoint x: 404, endPoint y: 112, distance: 125.2
click at [506, 45] on span "Todos" at bounding box center [554, 44] width 123 height 25
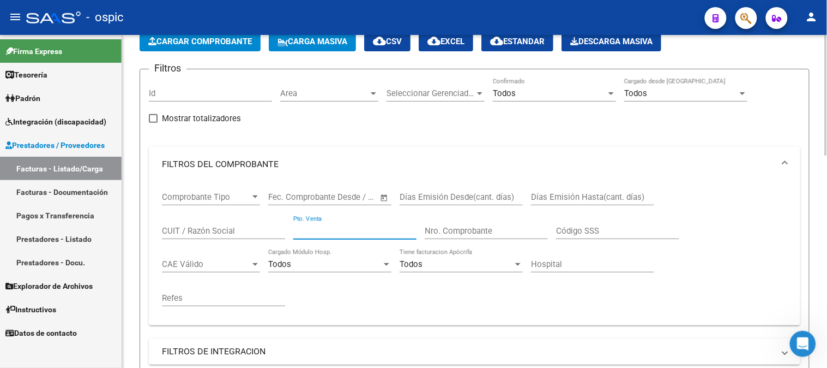
click at [336, 229] on input "Pto. Venta" at bounding box center [354, 231] width 123 height 10
type input "4"
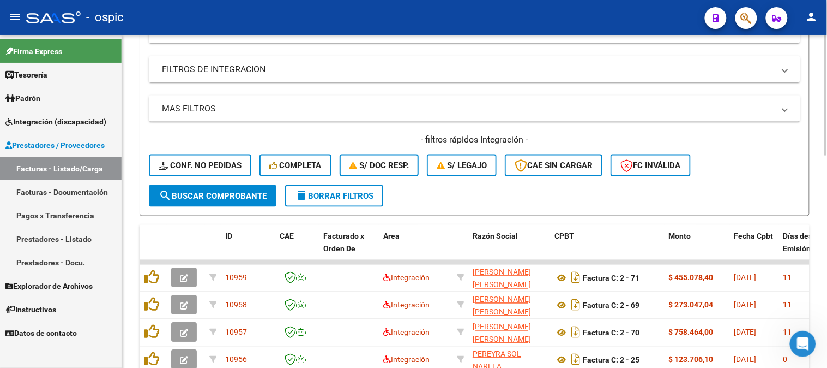
scroll to position [484, 0]
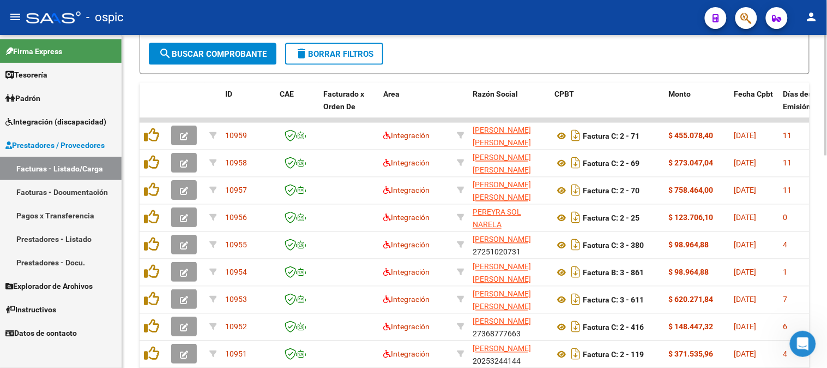
type input "398"
click at [220, 50] on span "search Buscar Comprobante" at bounding box center [213, 54] width 108 height 10
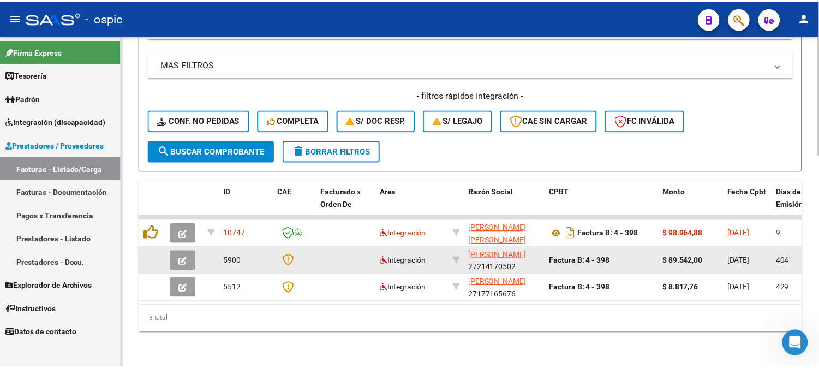
scroll to position [395, 0]
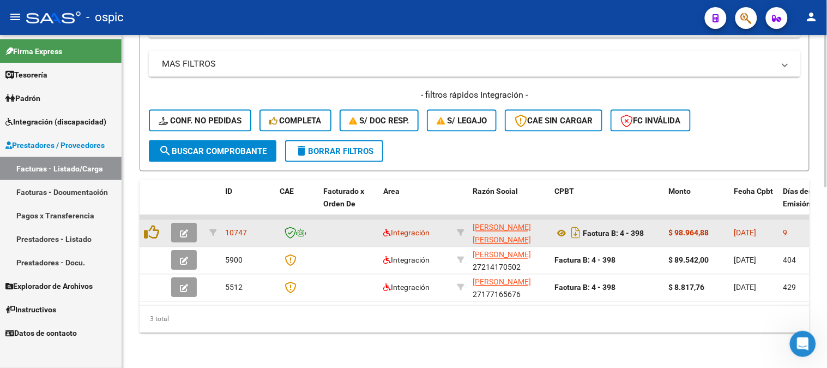
click at [186, 230] on icon "button" at bounding box center [184, 234] width 8 height 8
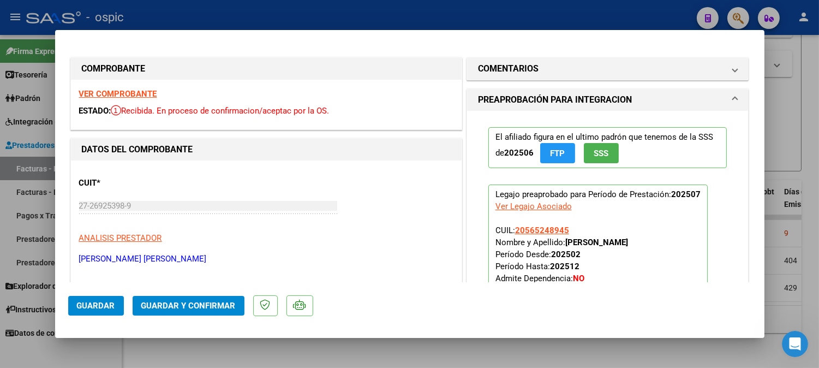
type input "$ 0,00"
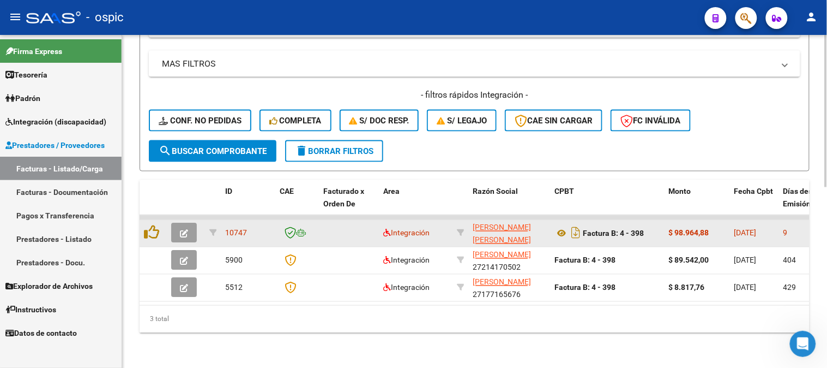
click at [186, 228] on span "button" at bounding box center [184, 233] width 8 height 10
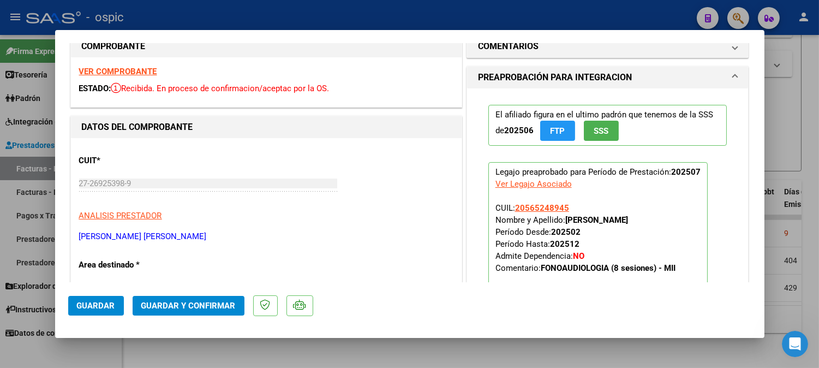
scroll to position [0, 0]
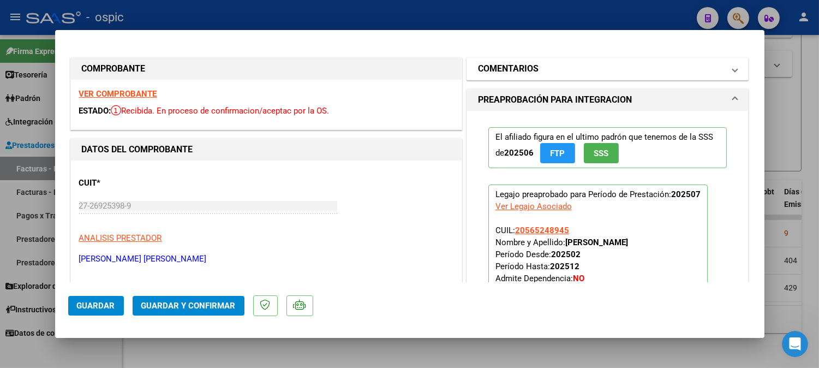
drag, startPoint x: 600, startPoint y: 64, endPoint x: 568, endPoint y: 166, distance: 106.9
click at [600, 65] on mat-panel-title "COMENTARIOS" at bounding box center [601, 68] width 246 height 13
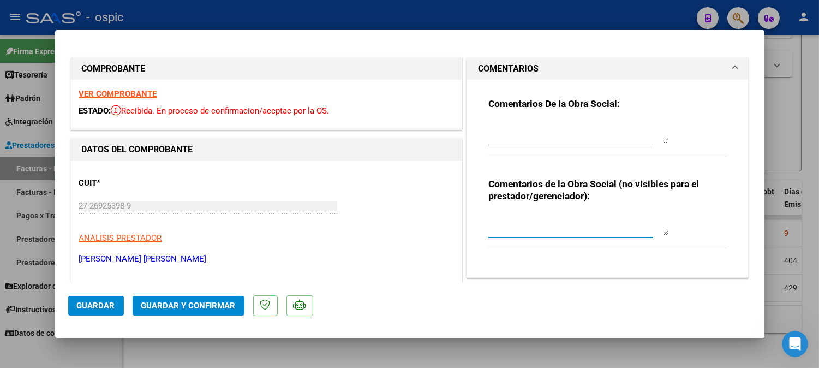
click at [562, 224] on textarea at bounding box center [578, 224] width 180 height 22
type textarea "FONO 8 SESIONES"
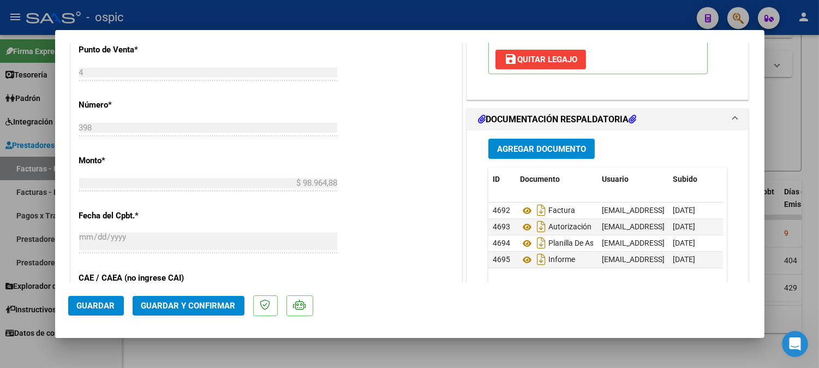
scroll to position [461, 0]
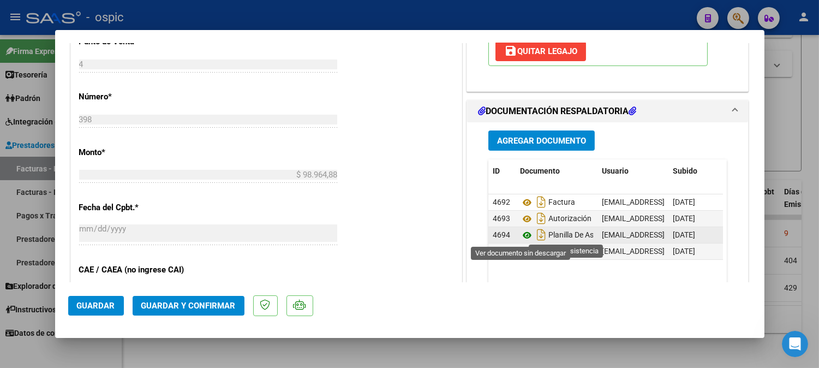
click at [520, 233] on icon at bounding box center [527, 234] width 14 height 13
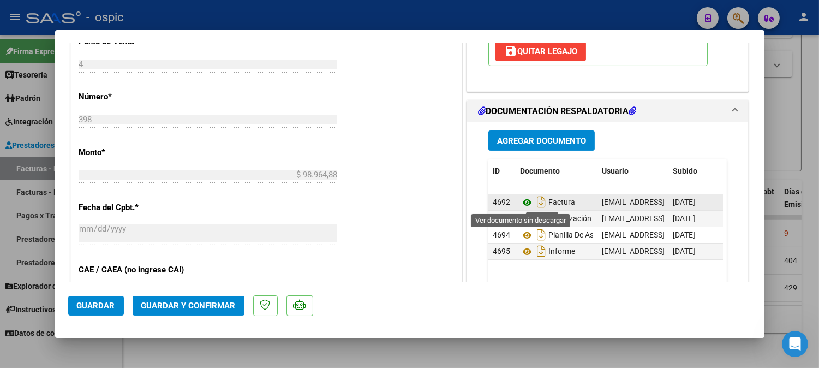
click at [520, 204] on icon at bounding box center [527, 202] width 14 height 13
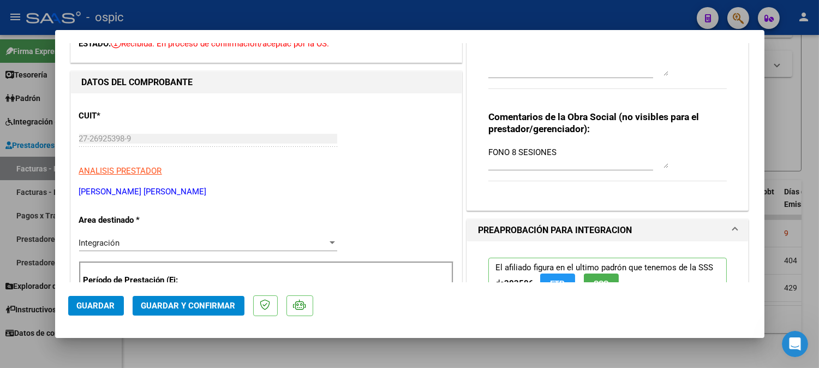
scroll to position [0, 0]
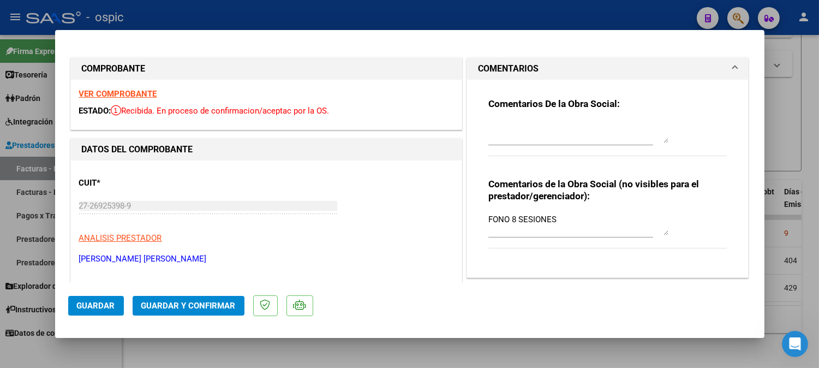
click at [513, 121] on textarea at bounding box center [578, 132] width 180 height 22
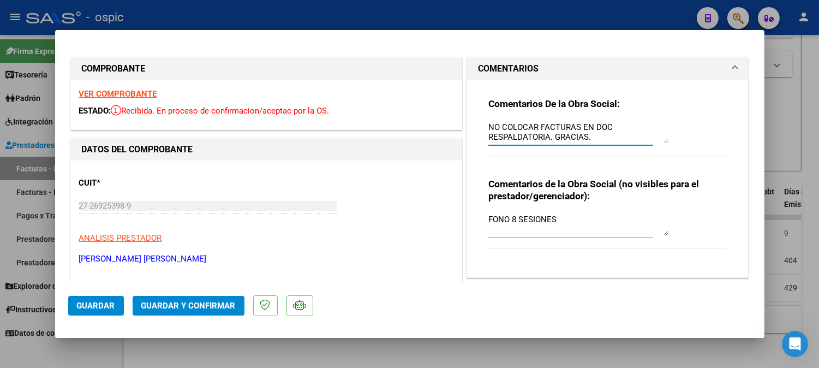
type textarea "NO COLOCAR FACTURAS EN DOC RESPALDATORIA. GRACIAS."
click at [173, 303] on span "Guardar y Confirmar" at bounding box center [188, 305] width 94 height 10
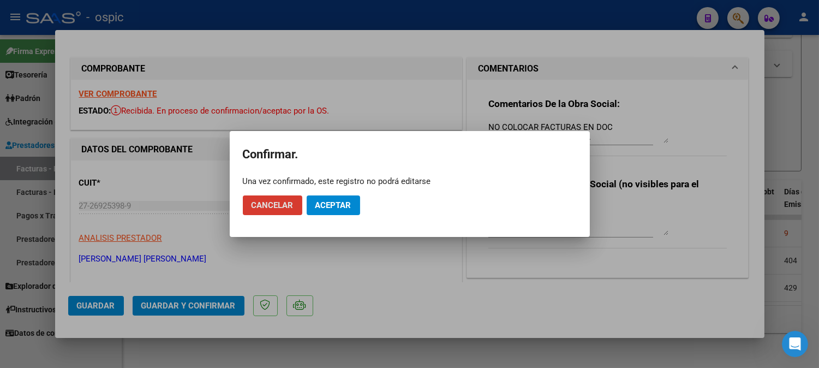
click at [339, 209] on span "Aceptar" at bounding box center [333, 205] width 36 height 10
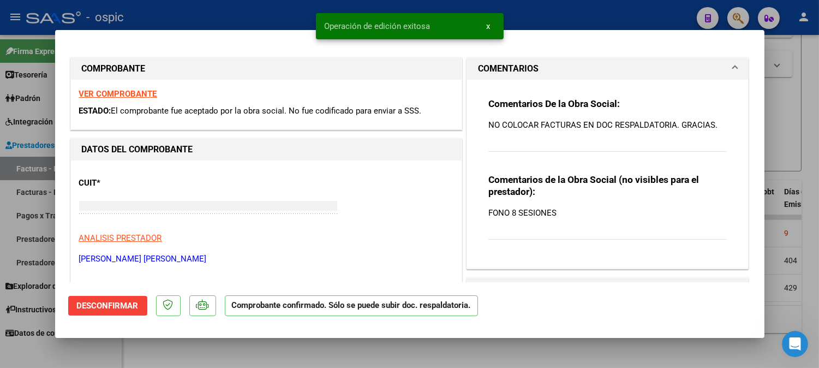
type input "$ 0,00"
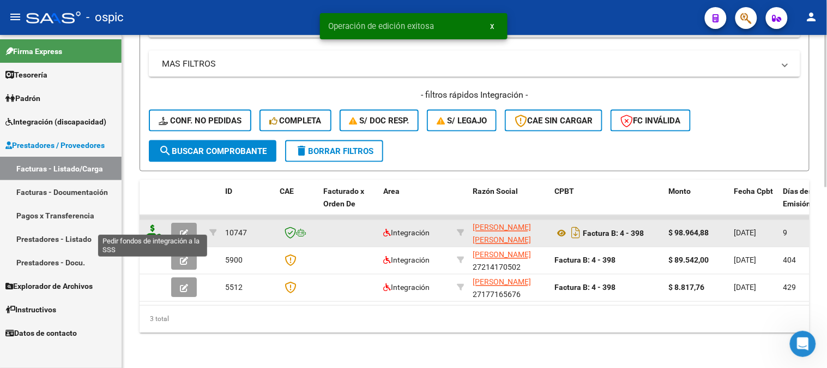
click at [153, 225] on icon at bounding box center [152, 232] width 17 height 15
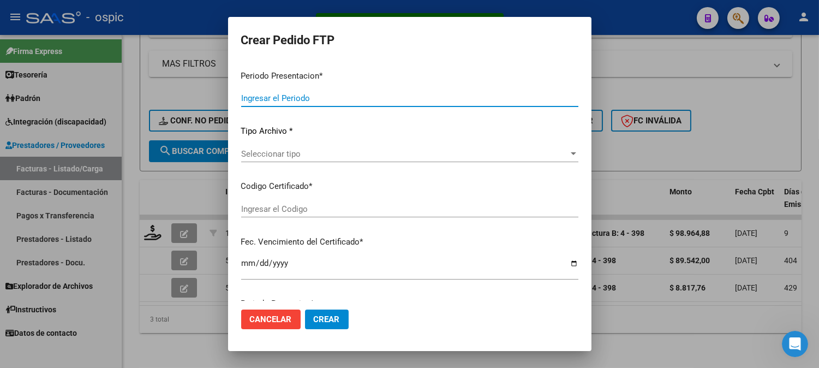
type input "202507"
type input "$ 98.964,88"
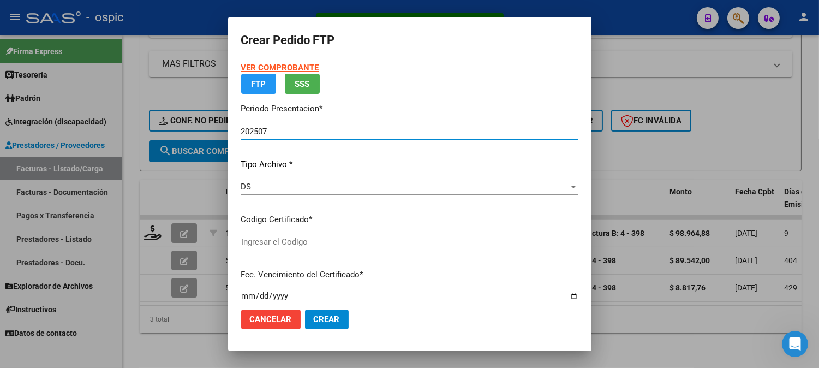
type input "0000000000000000000000000000005886763117"
type input "2027-11-02"
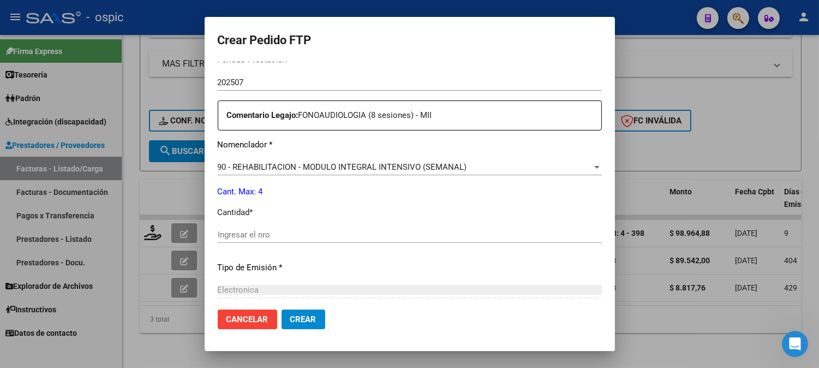
scroll to position [375, 0]
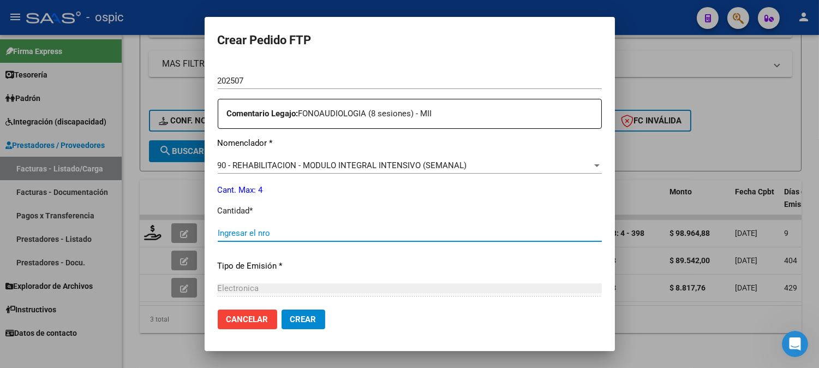
click at [434, 232] on input "Ingresar el nro" at bounding box center [410, 233] width 384 height 10
type input "4"
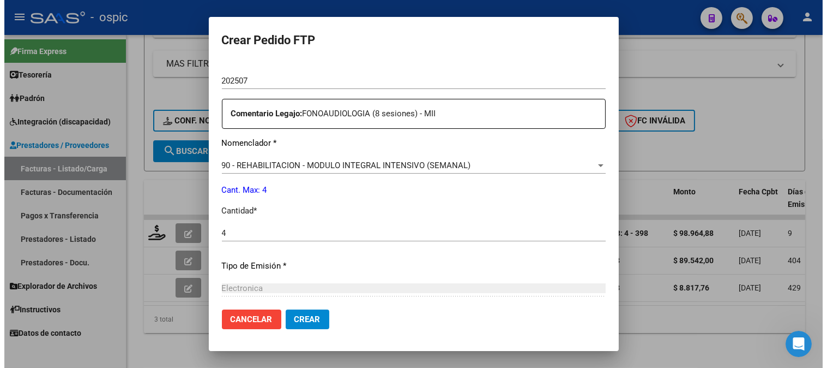
scroll to position [491, 0]
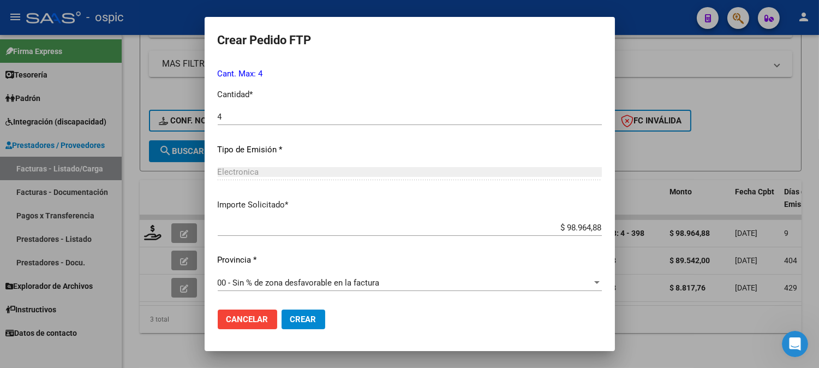
click at [292, 314] on span "Crear" at bounding box center [303, 319] width 26 height 10
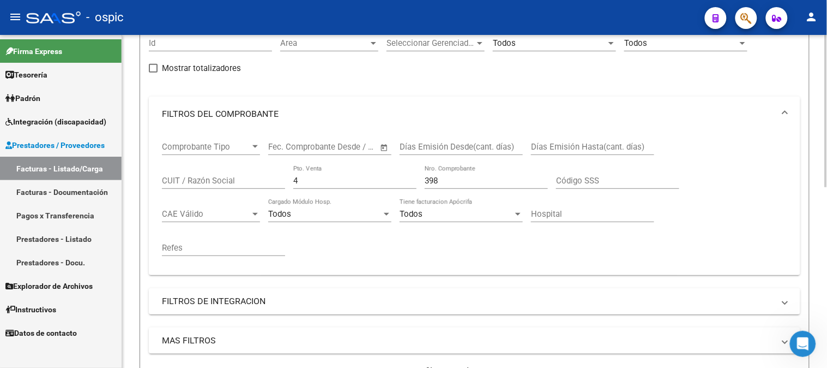
scroll to position [93, 0]
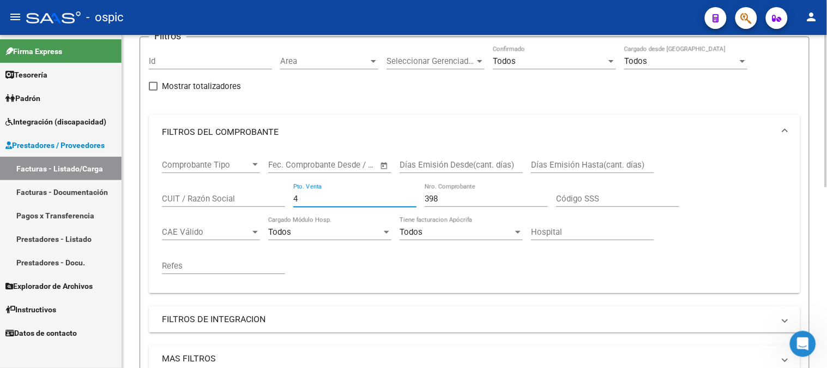
drag, startPoint x: 254, startPoint y: 200, endPoint x: 237, endPoint y: 200, distance: 16.9
click at [237, 200] on div "Comprobante Tipo Comprobante Tipo Start date – End date Fec. Comprobante Desde …" at bounding box center [474, 216] width 625 height 135
type input "1"
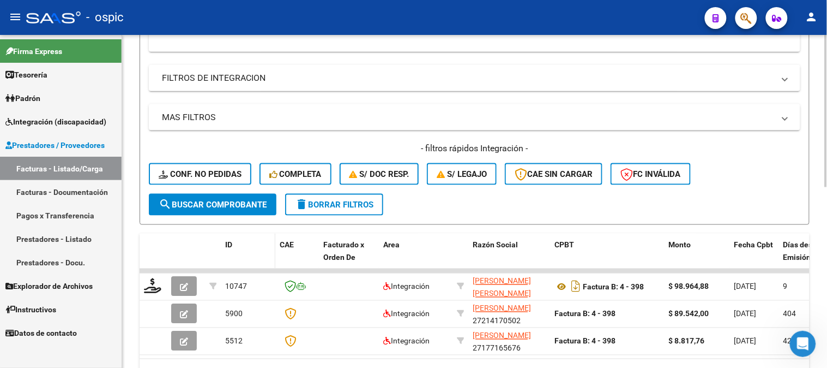
scroll to position [335, 0]
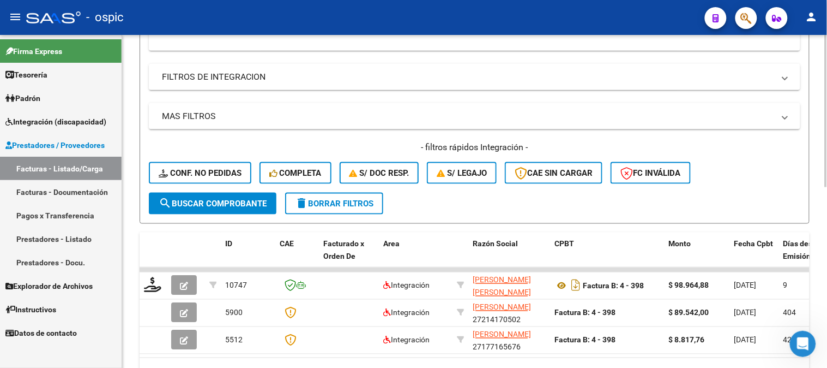
type input "1326"
click at [224, 200] on span "search Buscar Comprobante" at bounding box center [213, 203] width 108 height 10
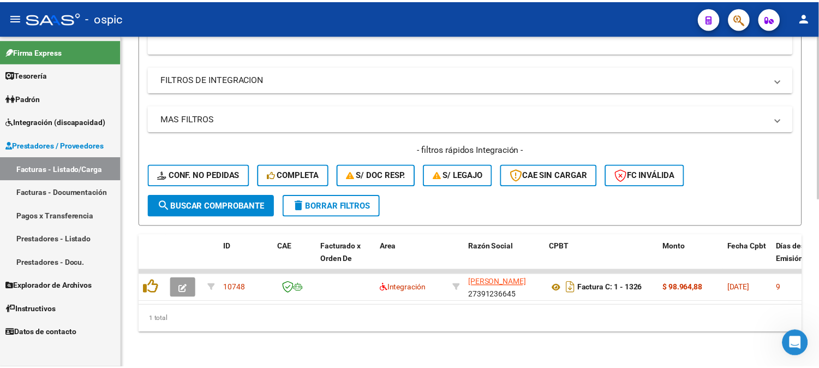
scroll to position [340, 0]
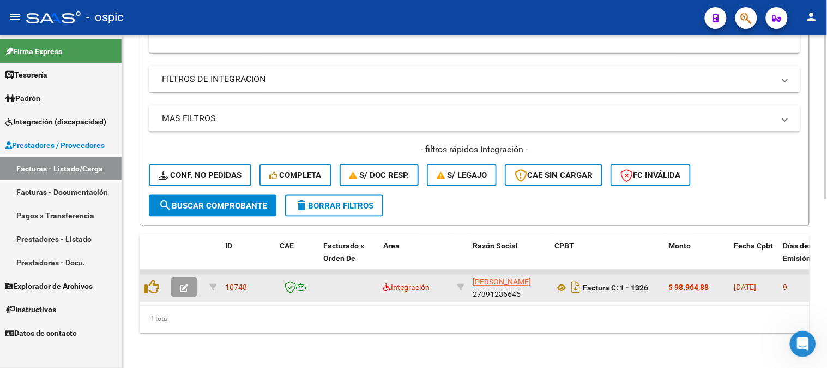
click at [189, 278] on button "button" at bounding box center [184, 288] width 26 height 20
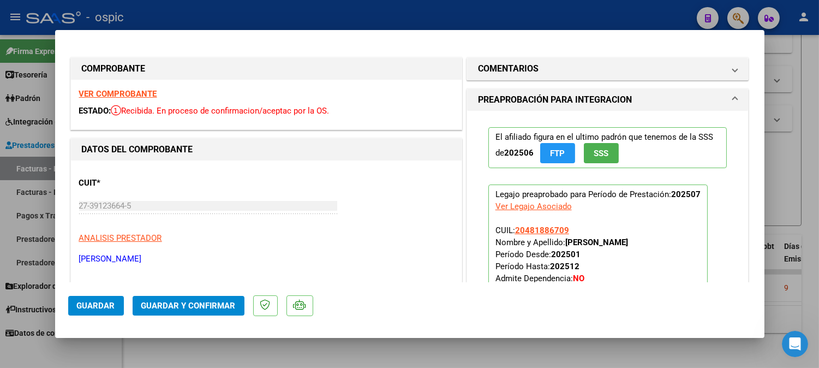
type input "$ 0,00"
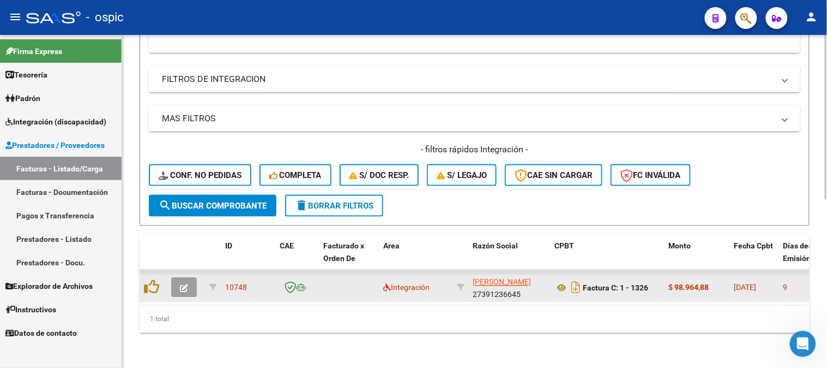
click at [184, 284] on icon "button" at bounding box center [184, 288] width 8 height 8
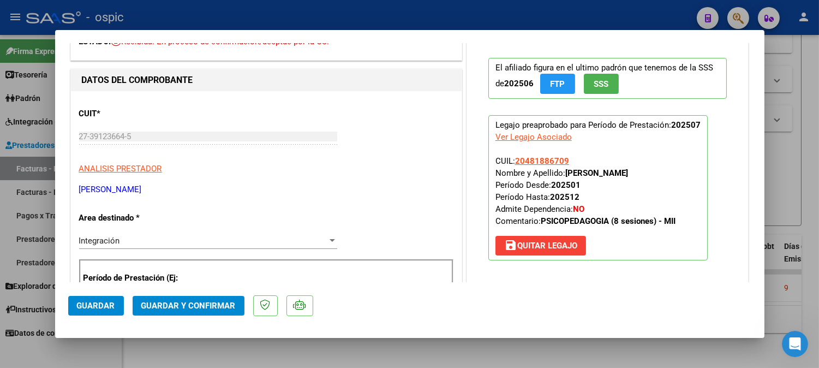
scroll to position [0, 0]
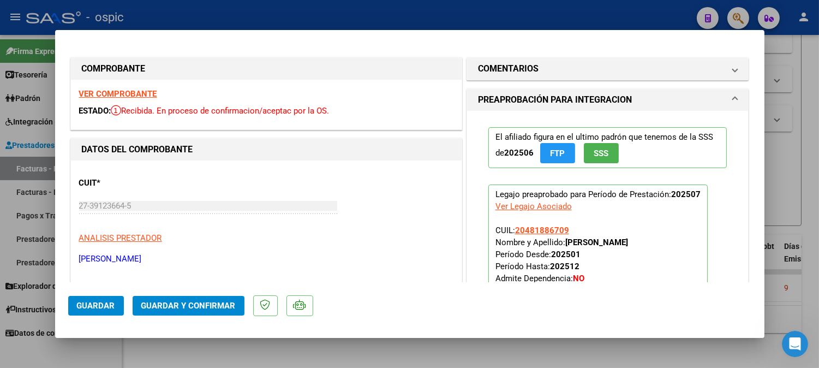
drag, startPoint x: 545, startPoint y: 66, endPoint x: 542, endPoint y: 90, distance: 24.2
click at [545, 67] on mat-panel-title "COMENTARIOS" at bounding box center [601, 68] width 246 height 13
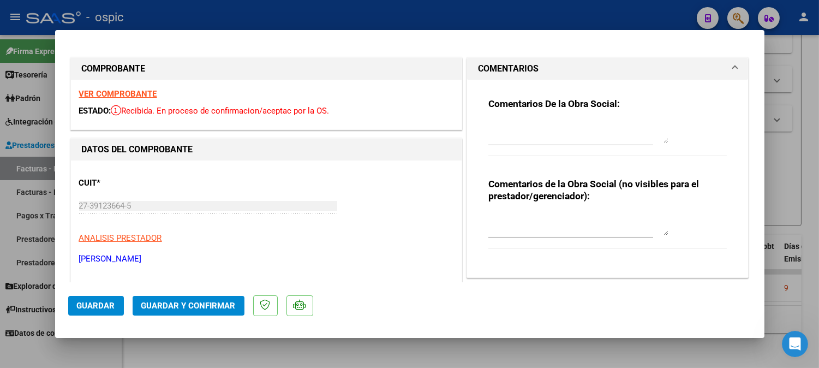
click at [530, 224] on textarea at bounding box center [578, 224] width 180 height 22
type textarea "PSP 8 SESIONES"
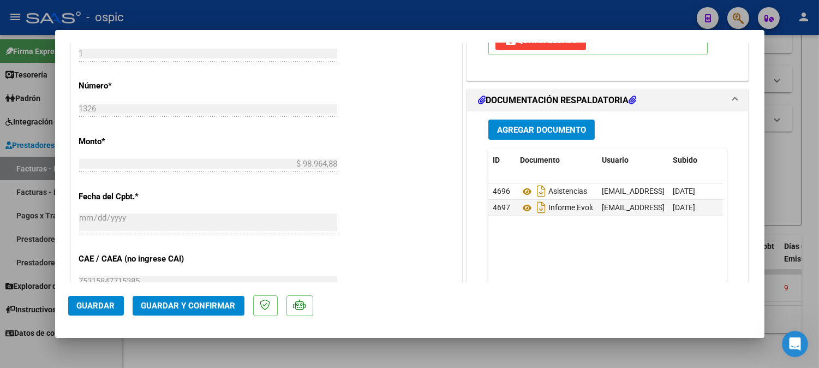
scroll to position [486, 0]
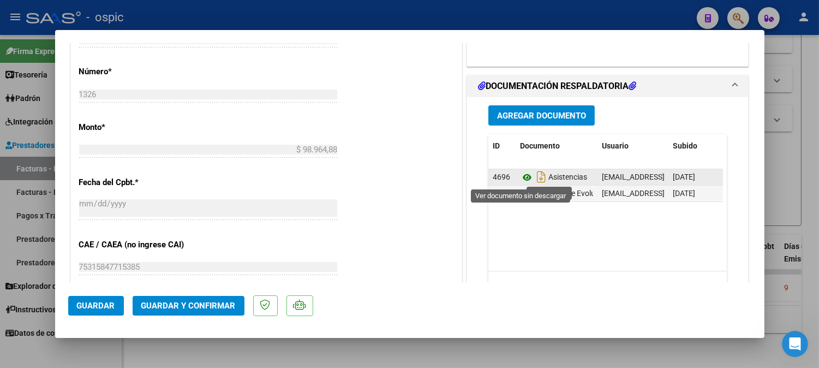
click at [522, 177] on icon at bounding box center [527, 177] width 14 height 13
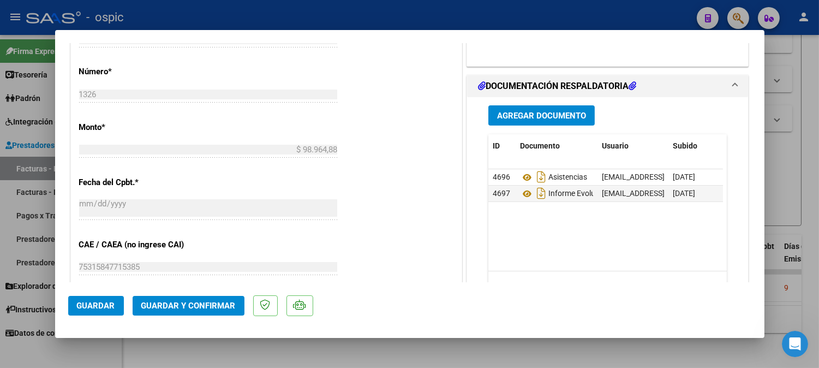
click at [192, 300] on span "Guardar y Confirmar" at bounding box center [188, 305] width 94 height 10
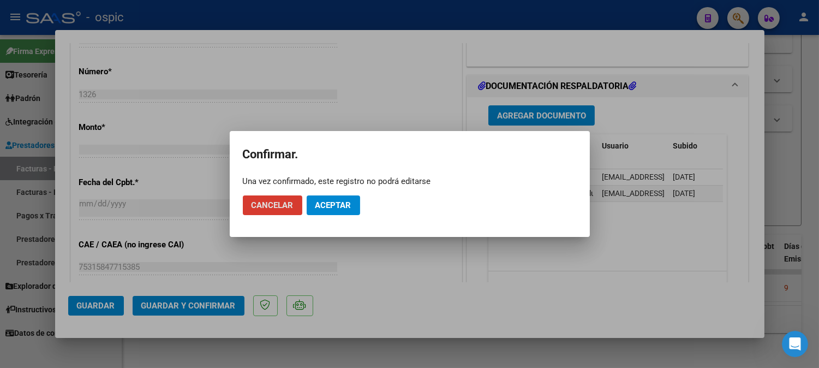
click at [341, 203] on span "Aceptar" at bounding box center [333, 205] width 36 height 10
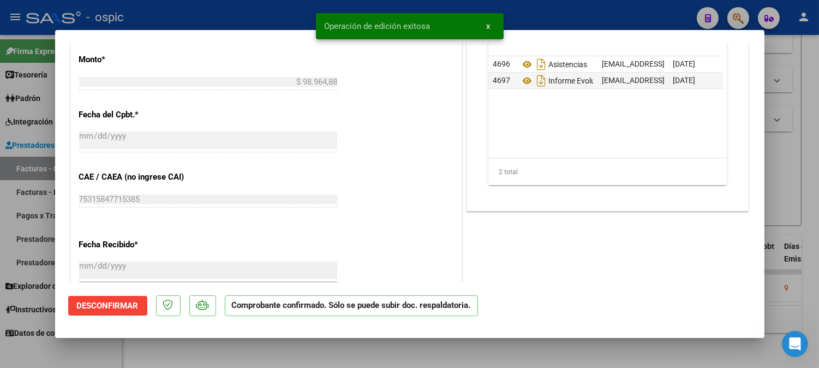
type input "$ 0,00"
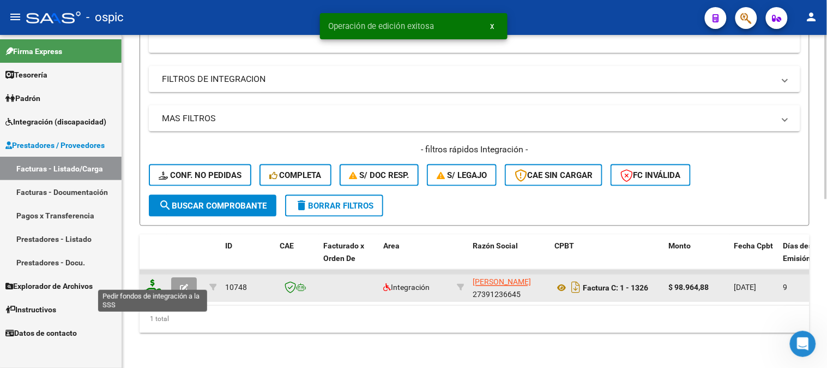
click at [151, 279] on icon at bounding box center [152, 286] width 17 height 15
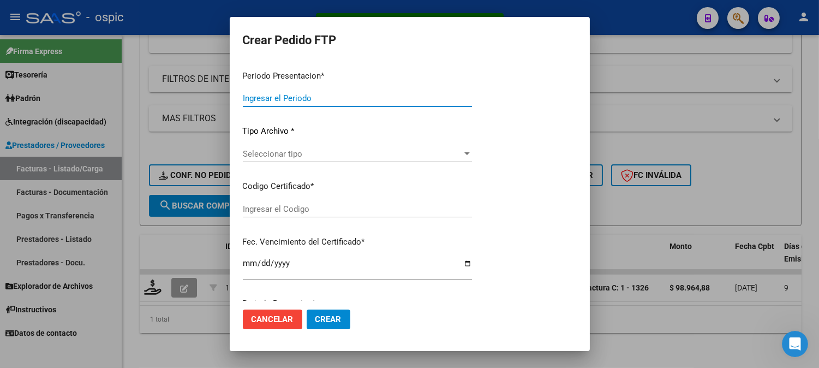
type input "202507"
type input "$ 98.964,88"
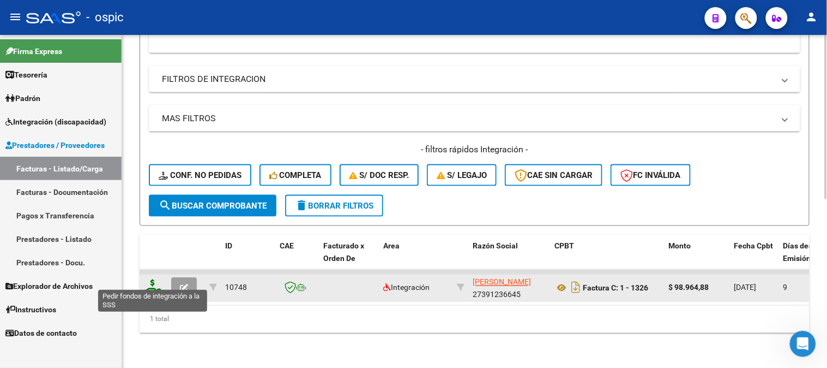
click at [153, 280] on icon at bounding box center [152, 286] width 17 height 15
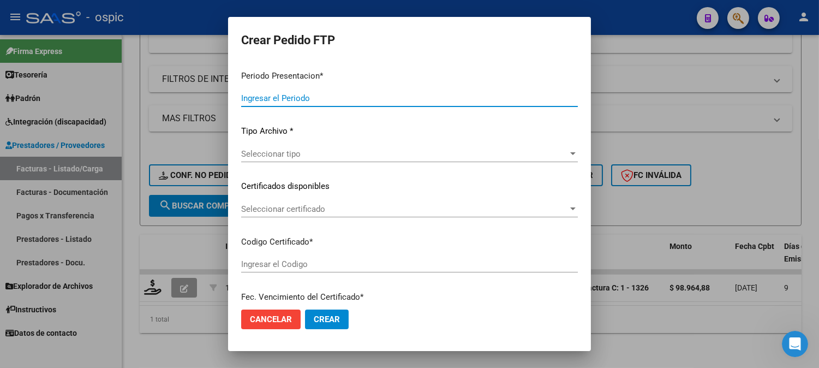
type input "202507"
type input "$ 98.964,88"
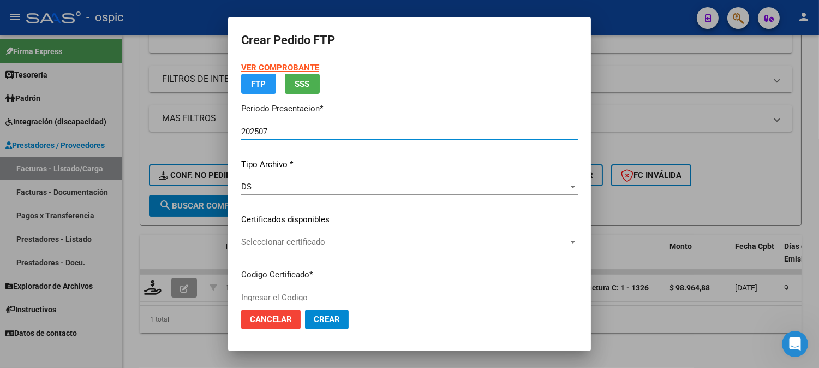
type input "8899284654"
type input "2030-05-31"
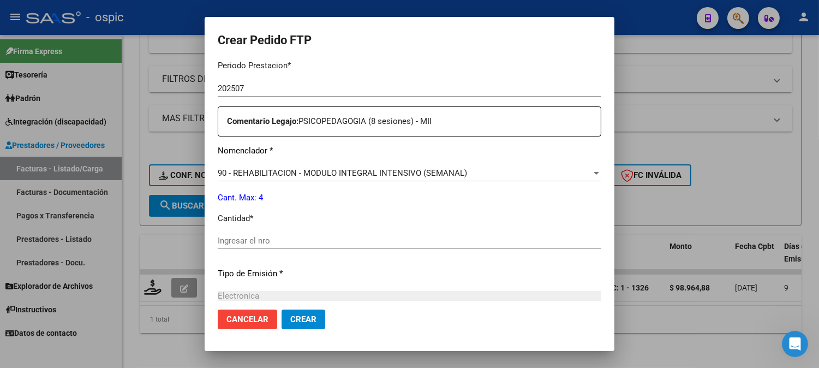
scroll to position [371, 0]
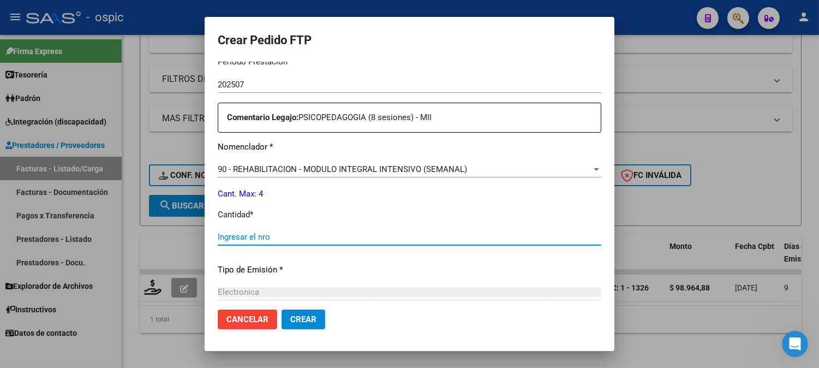
click at [407, 233] on input "Ingresar el nro" at bounding box center [409, 237] width 383 height 10
type input "4"
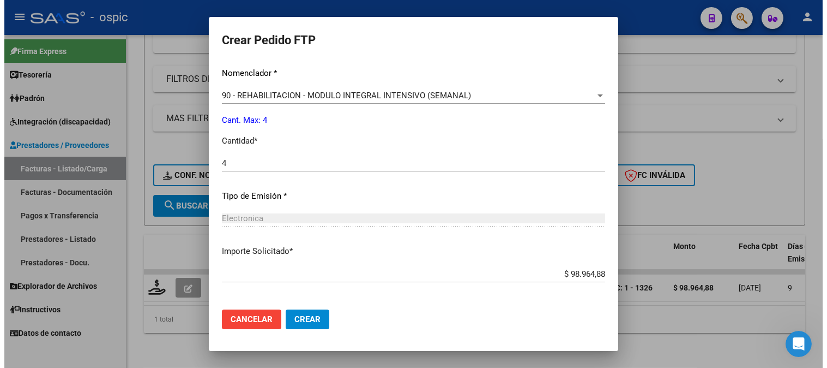
scroll to position [491, 0]
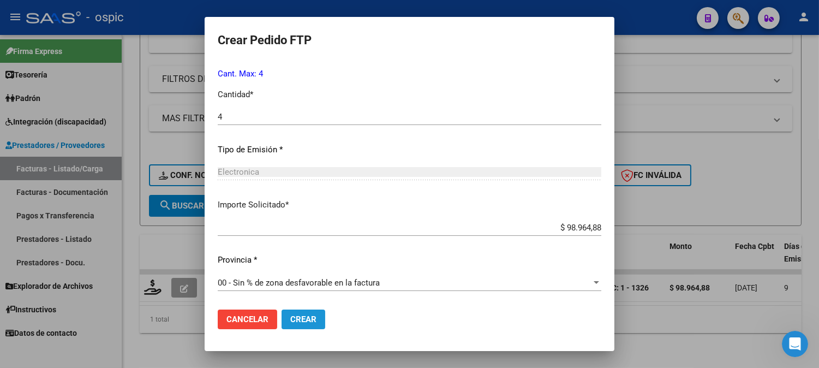
click at [292, 315] on span "Crear" at bounding box center [303, 319] width 26 height 10
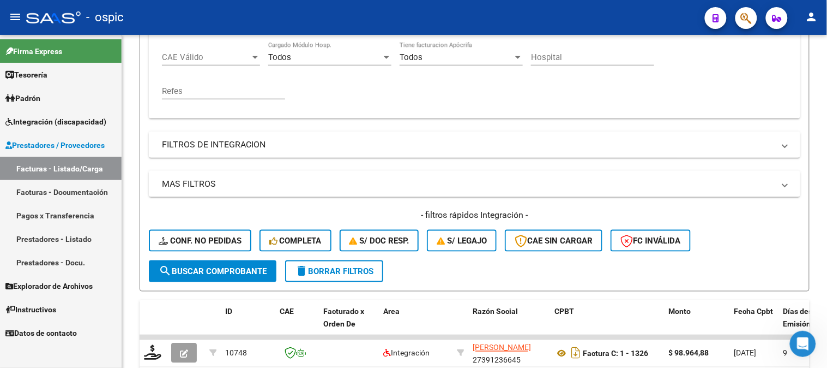
scroll to position [159, 0]
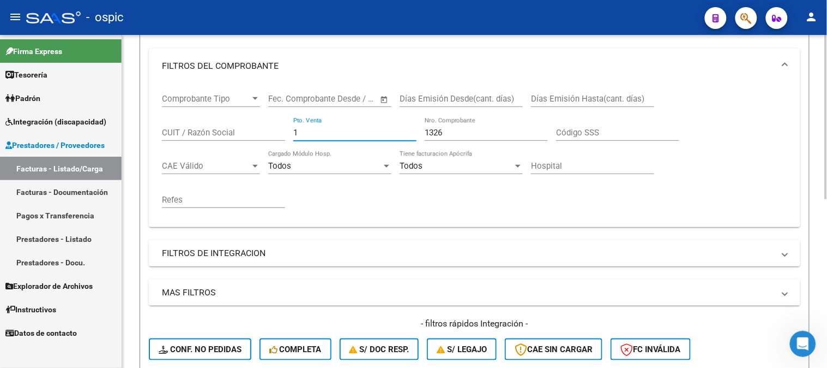
drag, startPoint x: 311, startPoint y: 136, endPoint x: 245, endPoint y: 135, distance: 66.0
click at [246, 135] on div "Comprobante Tipo Comprobante Tipo Start date – End date Fec. Comprobante Desde …" at bounding box center [474, 150] width 625 height 135
type input "3"
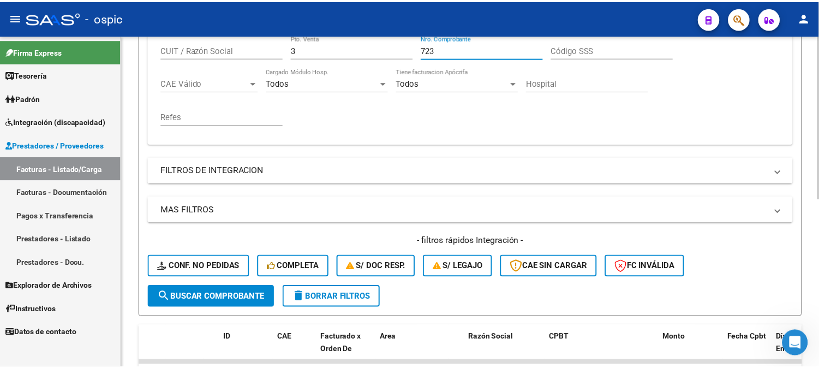
scroll to position [340, 0]
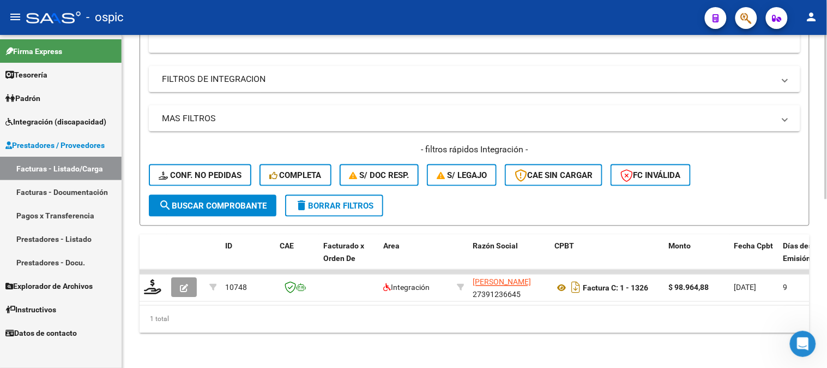
type input "723"
click at [221, 201] on span "search Buscar Comprobante" at bounding box center [213, 206] width 108 height 10
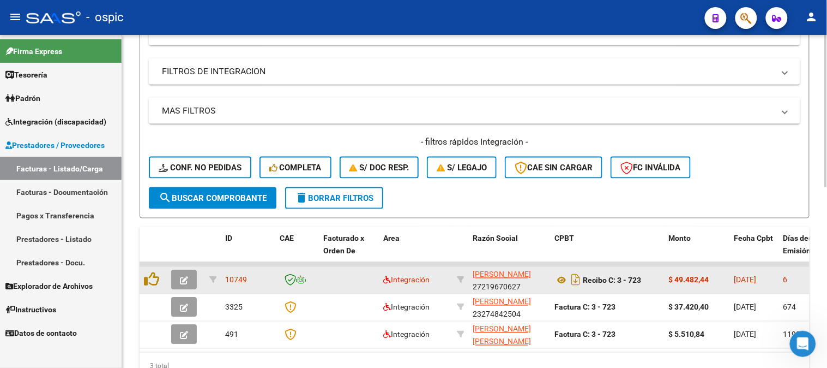
click at [184, 278] on icon "button" at bounding box center [184, 280] width 8 height 8
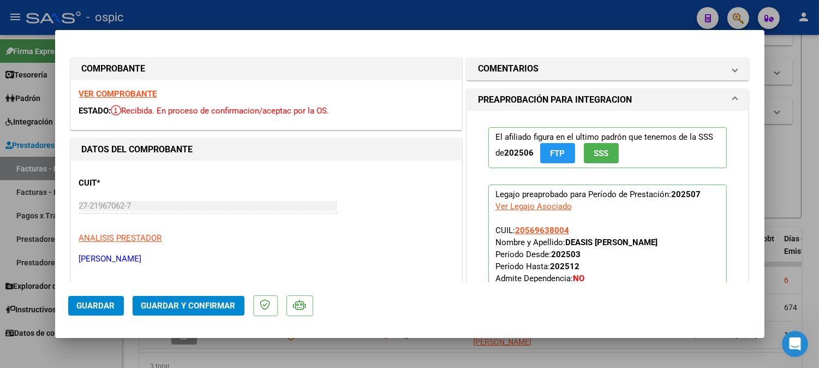
type input "$ 0,00"
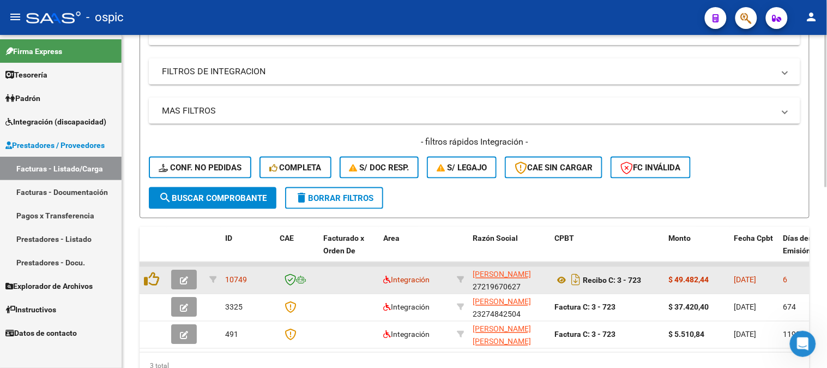
click at [183, 277] on icon "button" at bounding box center [184, 280] width 8 height 8
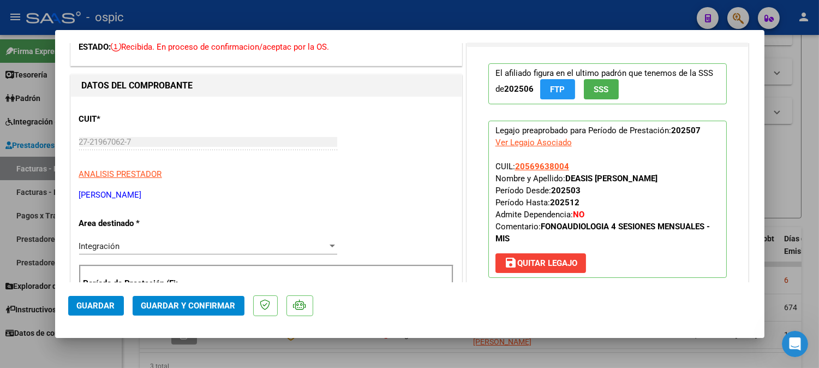
scroll to position [0, 0]
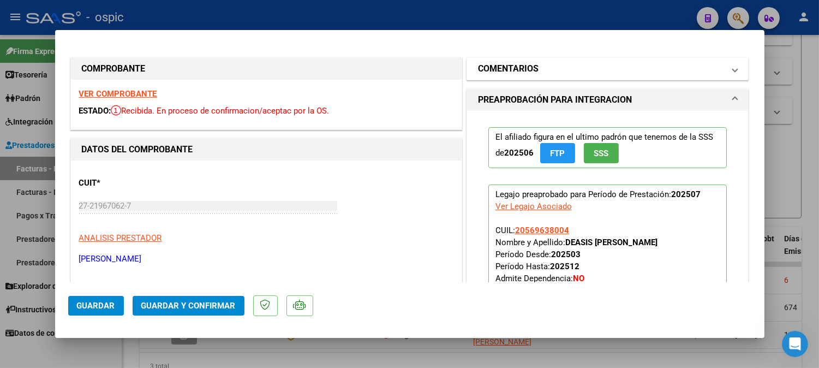
click at [528, 66] on h1 "COMENTARIOS" at bounding box center [508, 68] width 61 height 13
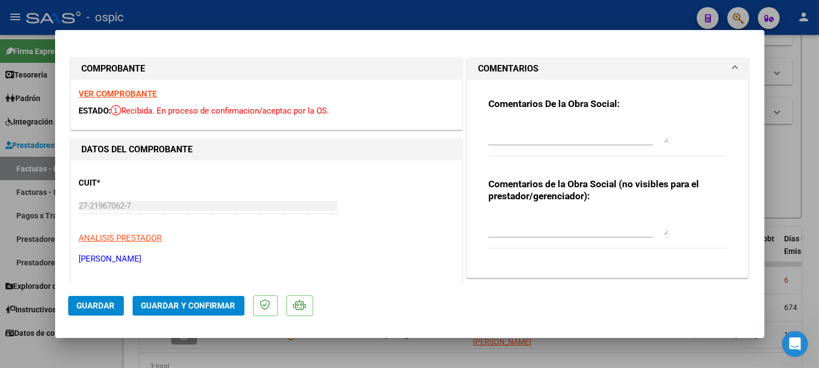
click at [539, 221] on textarea at bounding box center [578, 224] width 180 height 22
type textarea "FONO 4 SESIONES"
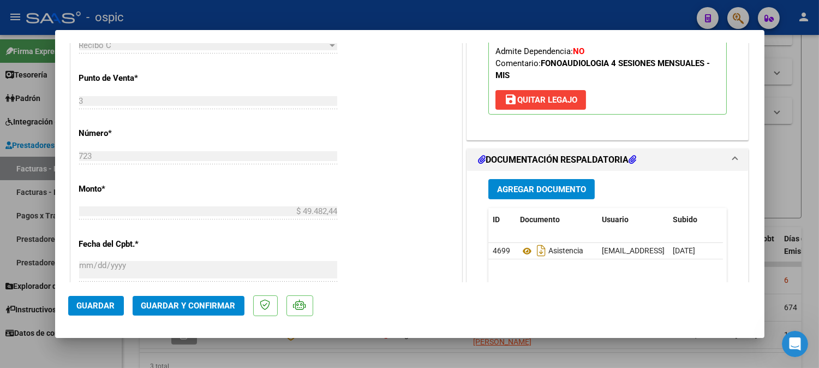
scroll to position [489, 0]
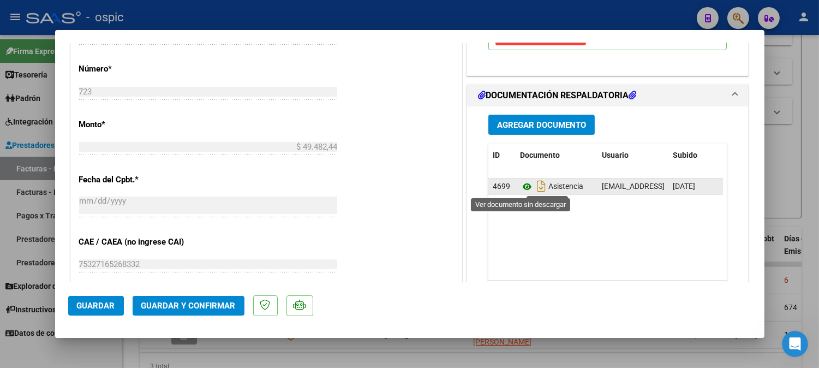
click at [522, 185] on icon at bounding box center [527, 186] width 14 height 13
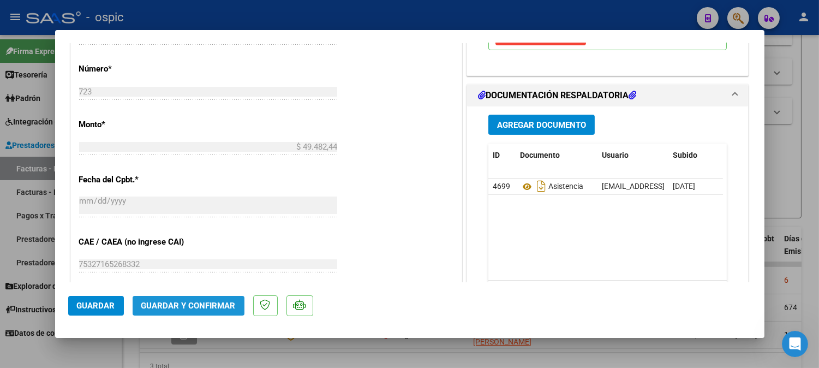
click at [205, 304] on span "Guardar y Confirmar" at bounding box center [188, 305] width 94 height 10
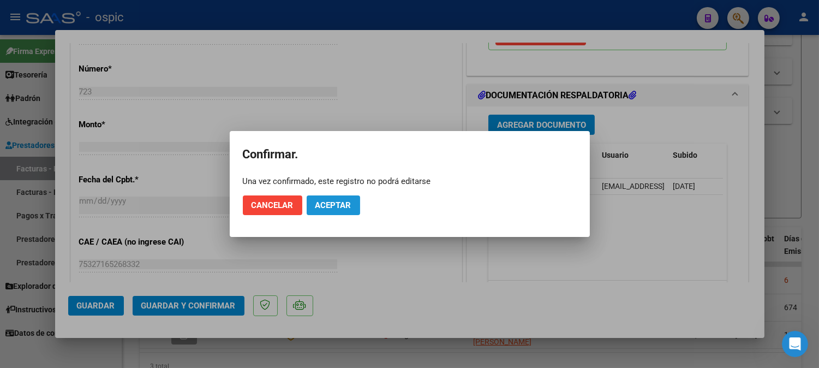
click at [322, 206] on span "Aceptar" at bounding box center [333, 205] width 36 height 10
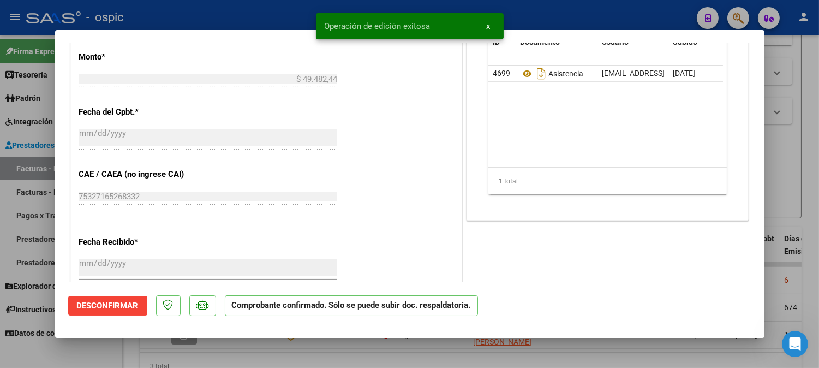
type input "$ 0,00"
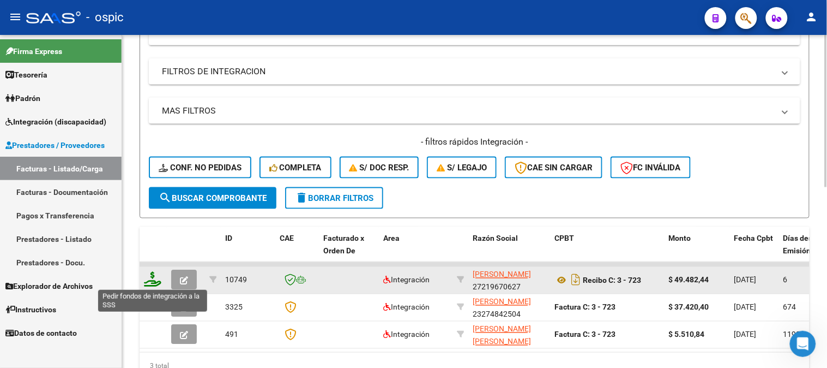
click at [153, 275] on icon at bounding box center [152, 279] width 17 height 15
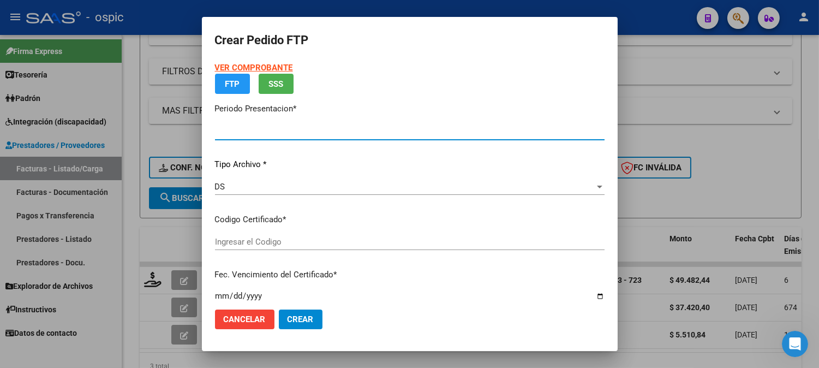
type input "202507"
type input "$ 49.482,44"
type input "3585647982"
type input "2028-06-30"
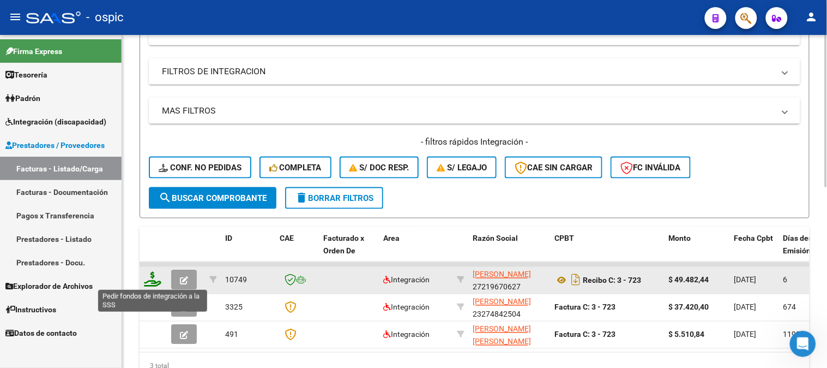
click at [151, 277] on icon at bounding box center [152, 279] width 17 height 15
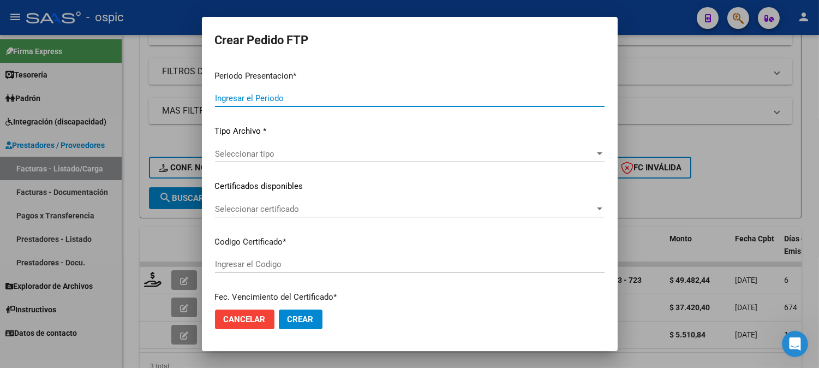
type input "202507"
type input "$ 49.482,44"
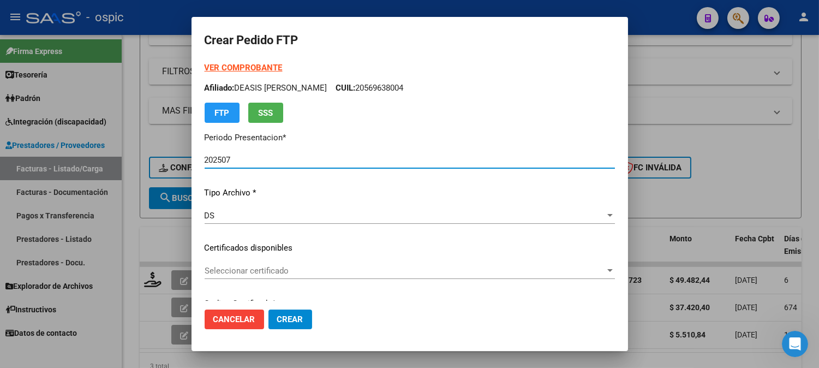
type input "3585647982"
type input "2028-06-30"
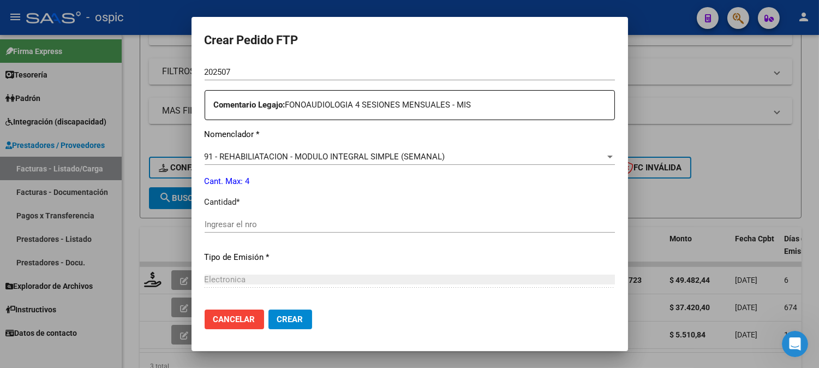
scroll to position [385, 0]
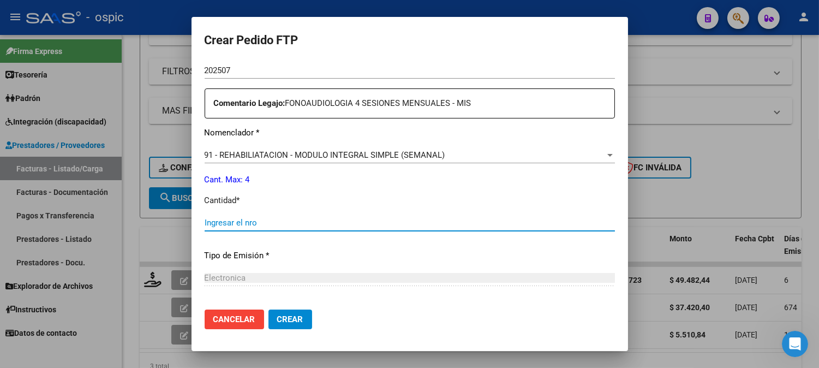
click at [380, 220] on input "Ingresar el nro" at bounding box center [409, 223] width 410 height 10
type input "4"
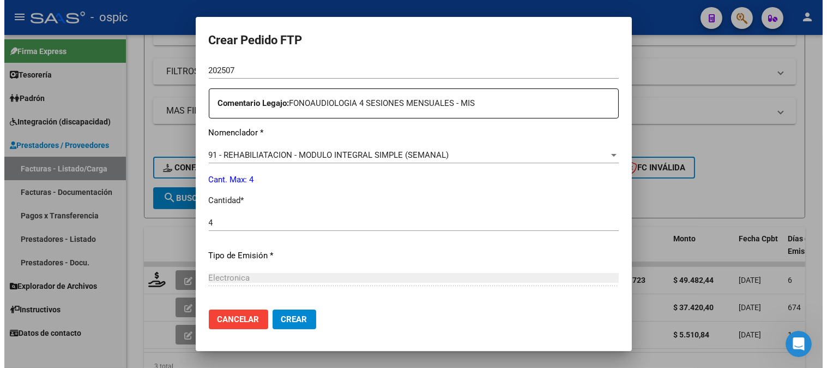
scroll to position [491, 0]
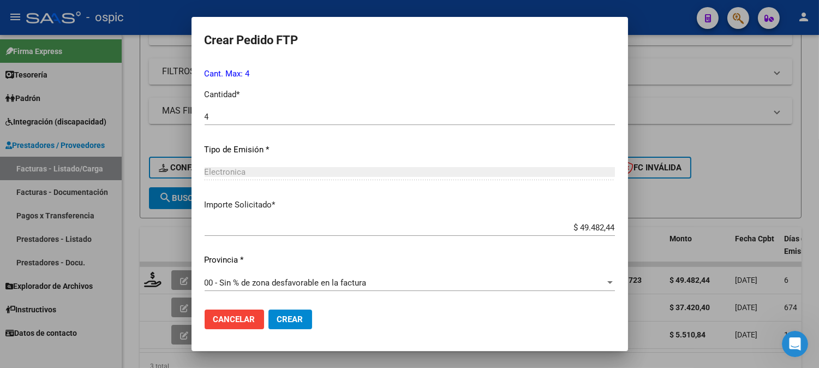
click at [296, 323] on span "Crear" at bounding box center [290, 319] width 26 height 10
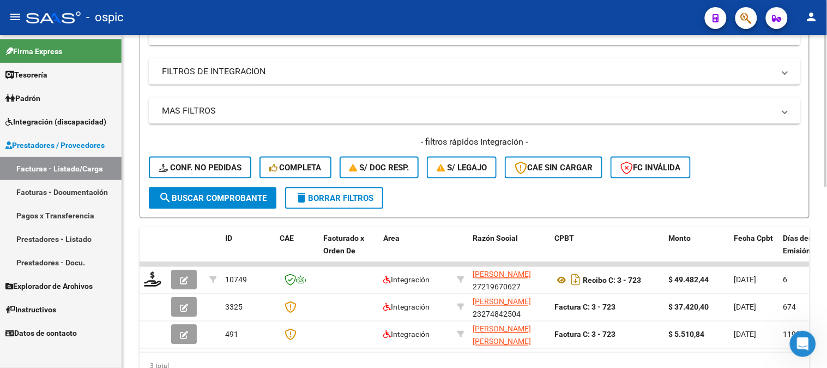
click at [327, 193] on span "delete Borrar Filtros" at bounding box center [334, 198] width 79 height 10
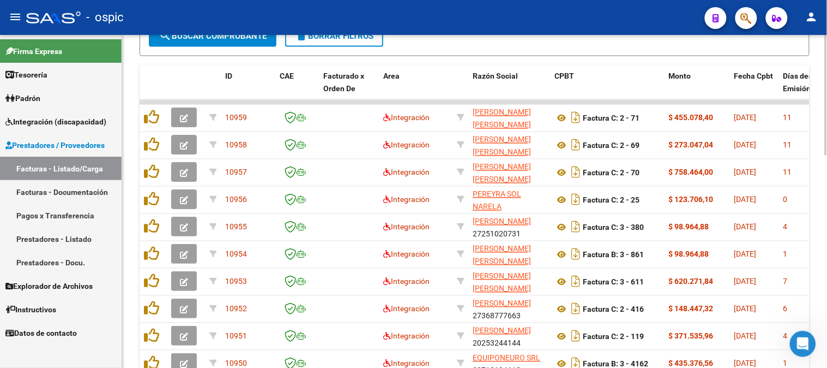
scroll to position [582, 0]
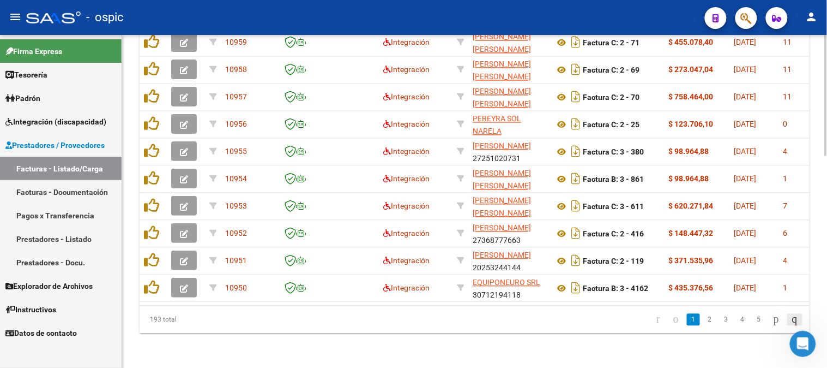
click at [792, 318] on icon "go to last page" at bounding box center [795, 318] width 9 height 13
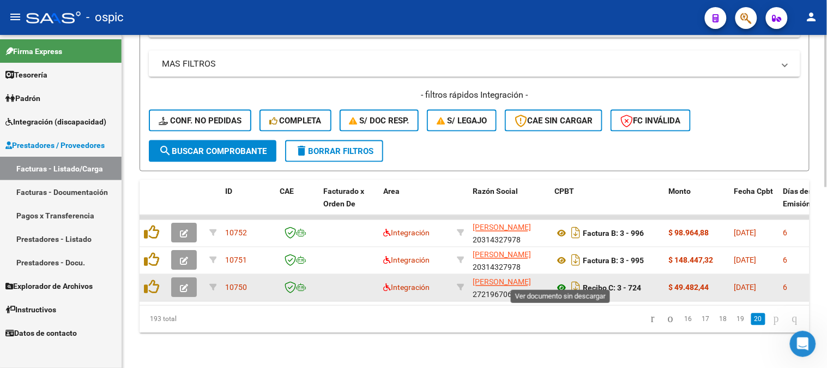
click at [561, 281] on icon at bounding box center [562, 287] width 14 height 13
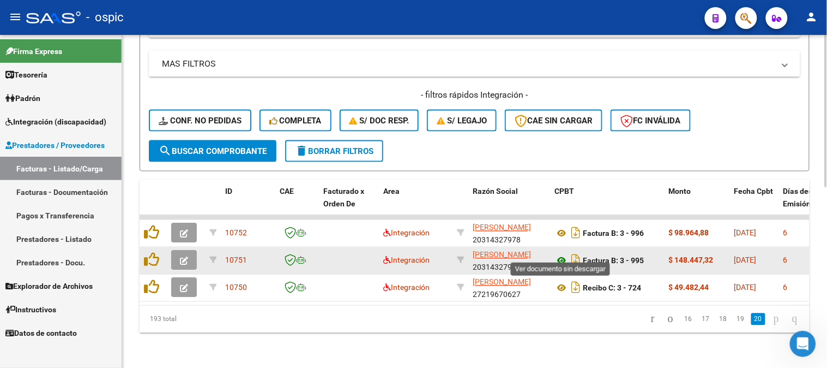
click at [566, 254] on icon at bounding box center [562, 260] width 14 height 13
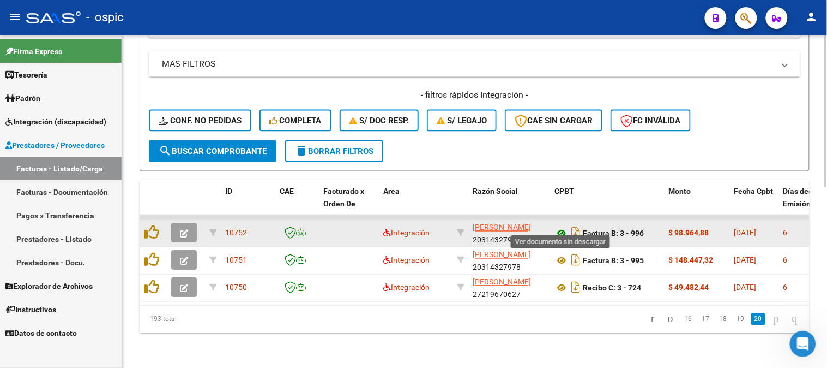
click at [562, 227] on icon at bounding box center [562, 233] width 14 height 13
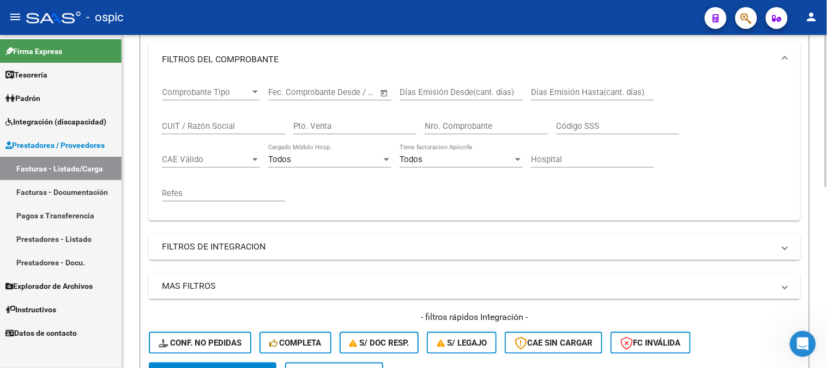
scroll to position [93, 0]
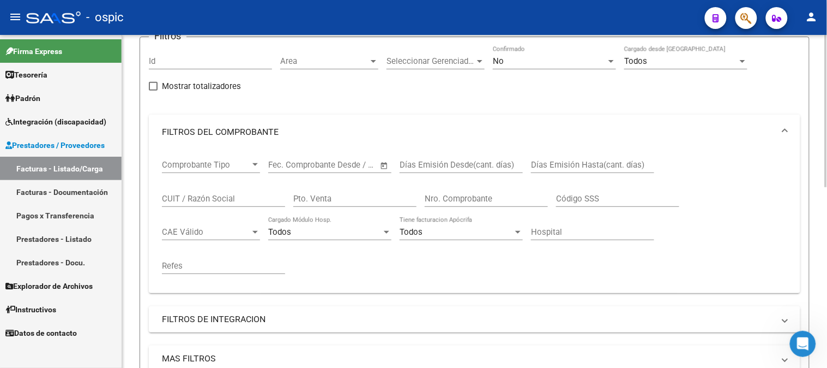
click at [501, 63] on span "No" at bounding box center [498, 61] width 11 height 10
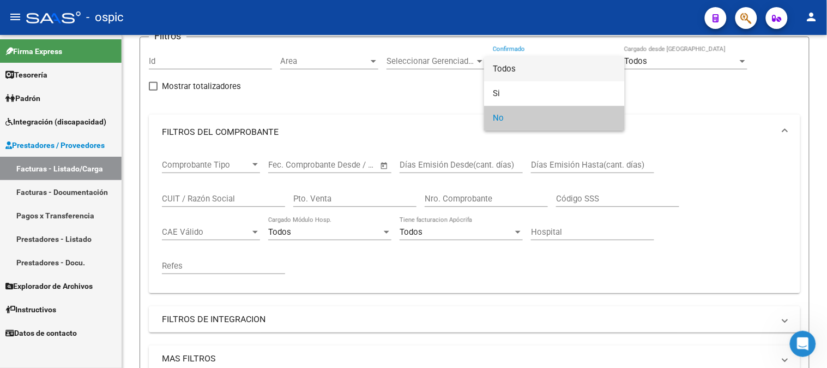
click at [500, 70] on span "Todos" at bounding box center [554, 69] width 123 height 25
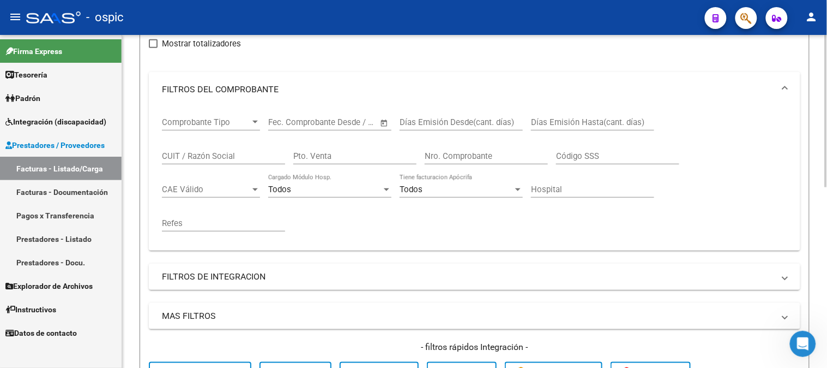
scroll to position [153, 0]
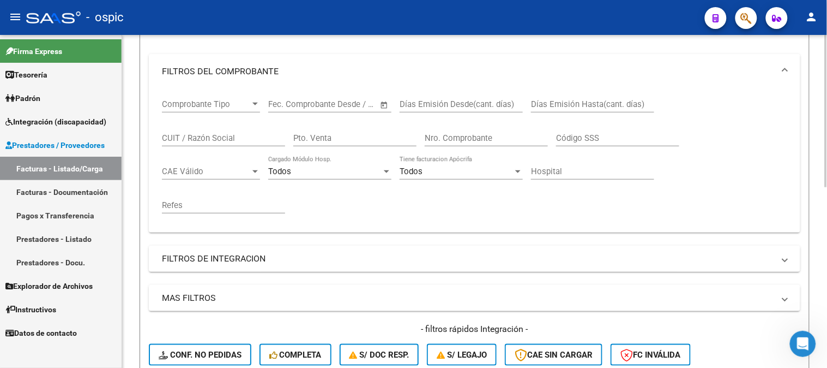
click at [323, 131] on div "Pto. Venta" at bounding box center [354, 134] width 123 height 23
click at [323, 136] on input "Pto. Venta" at bounding box center [354, 138] width 123 height 10
type input "3"
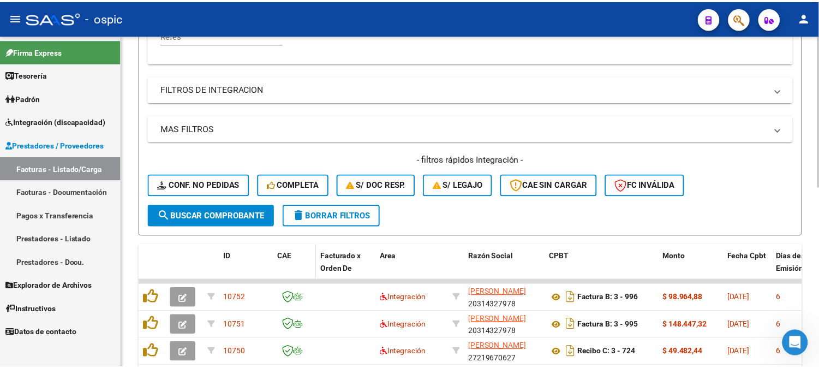
scroll to position [335, 0]
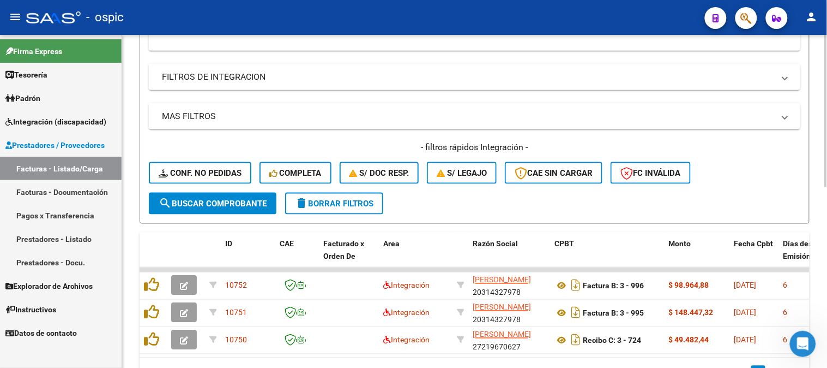
type input "724"
click at [243, 201] on span "search Buscar Comprobante" at bounding box center [213, 203] width 108 height 10
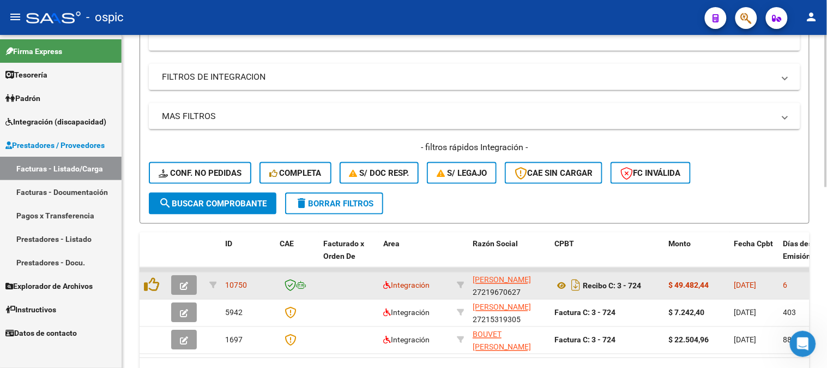
click at [189, 280] on button "button" at bounding box center [184, 285] width 26 height 20
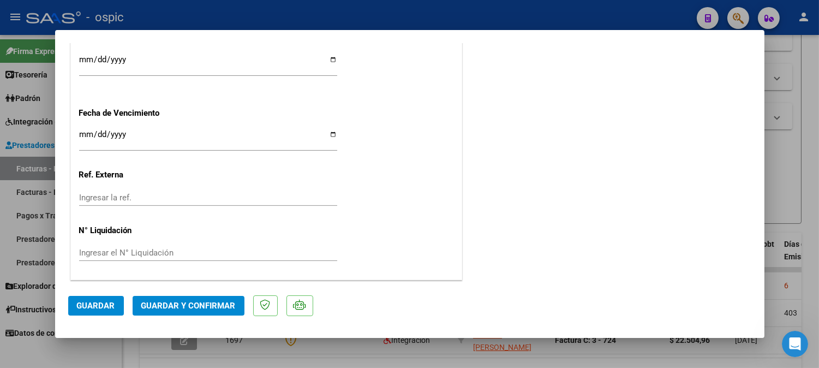
scroll to position [0, 0]
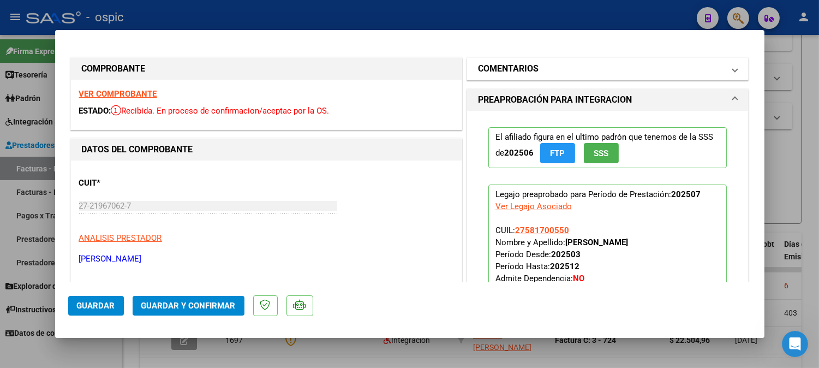
click at [484, 68] on h1 "COMENTARIOS" at bounding box center [508, 68] width 61 height 13
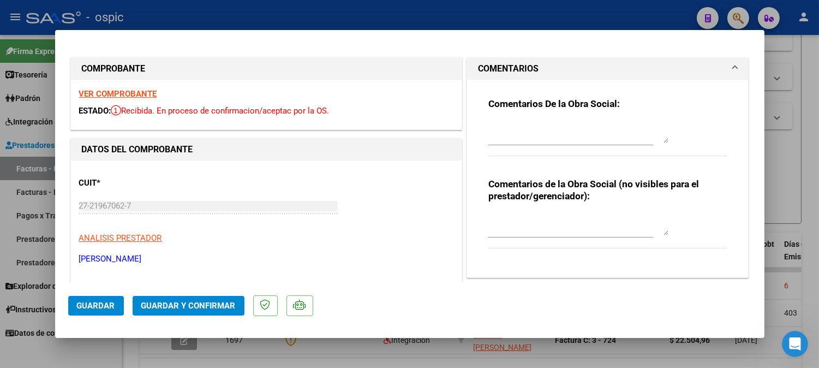
click at [540, 220] on textarea at bounding box center [578, 224] width 180 height 22
click at [514, 216] on textarea "FONO 4 SESIONES" at bounding box center [578, 224] width 180 height 22
click at [515, 219] on textarea "FONO 4 SESIONES" at bounding box center [578, 224] width 180 height 22
click at [616, 224] on textarea "FONO 4 SESIONES" at bounding box center [578, 224] width 180 height 22
type textarea "FONO 4 SESIONES"
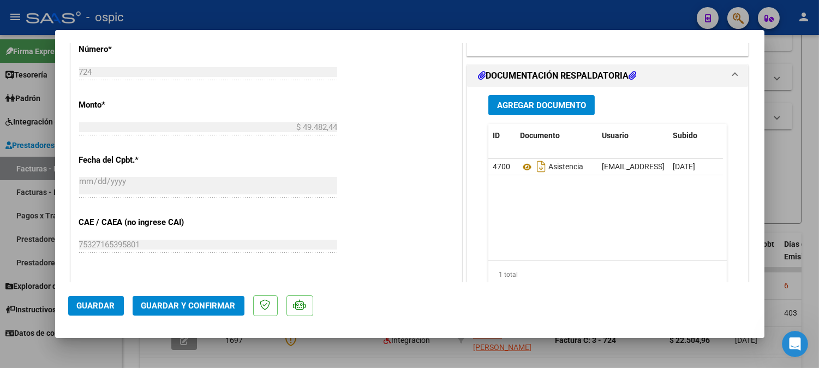
scroll to position [520, 0]
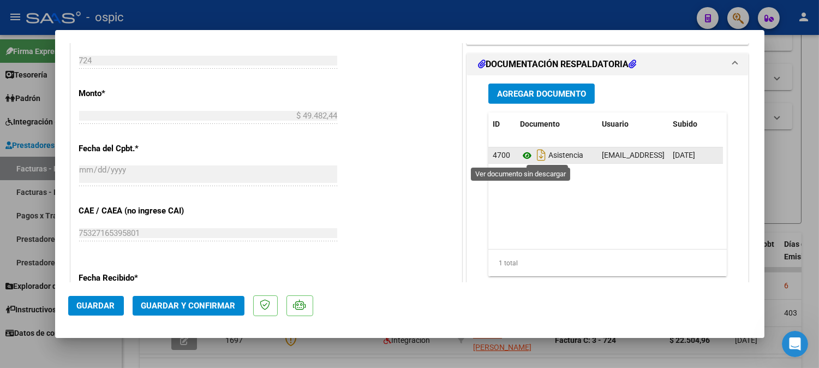
click at [521, 155] on icon at bounding box center [527, 155] width 14 height 13
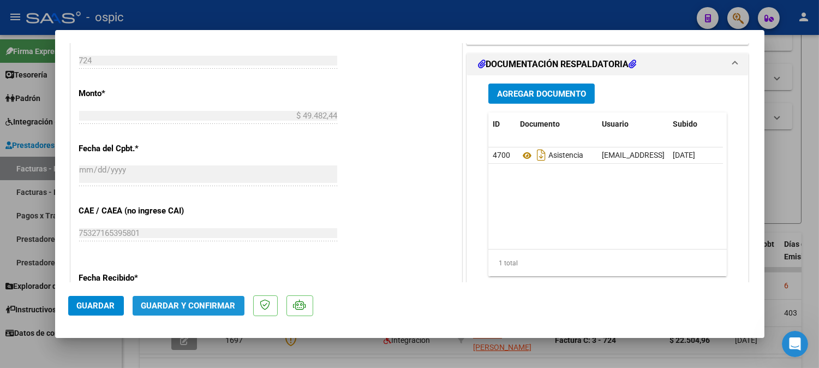
click at [206, 308] on span "Guardar y Confirmar" at bounding box center [188, 305] width 94 height 10
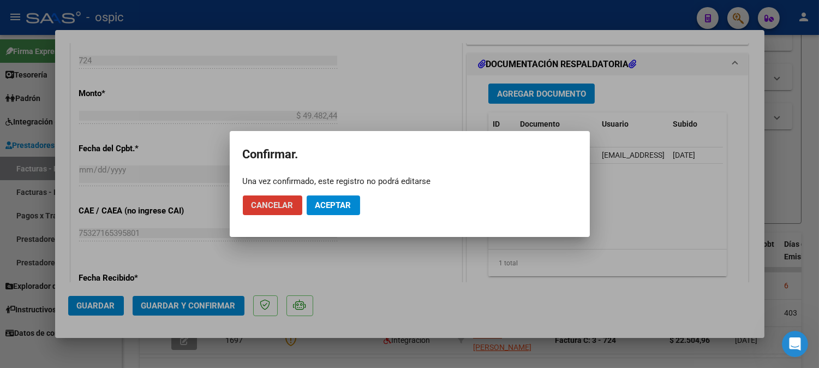
click at [323, 208] on span "Aceptar" at bounding box center [333, 205] width 36 height 10
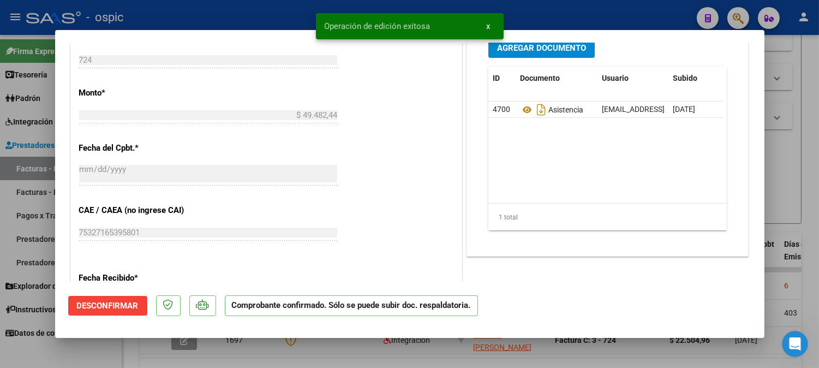
type input "$ 0,00"
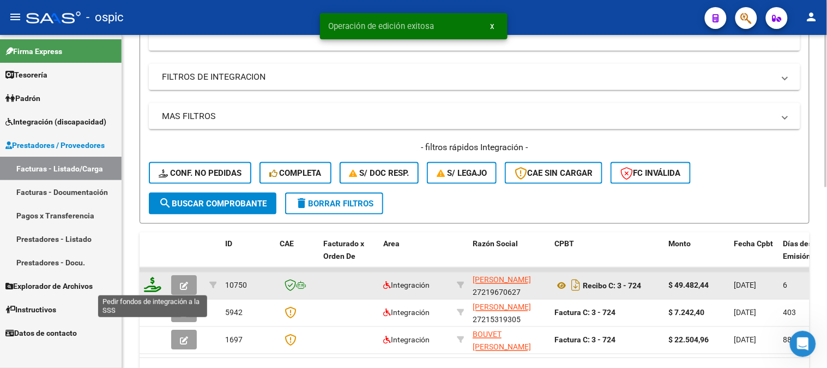
click at [153, 285] on icon at bounding box center [152, 284] width 17 height 15
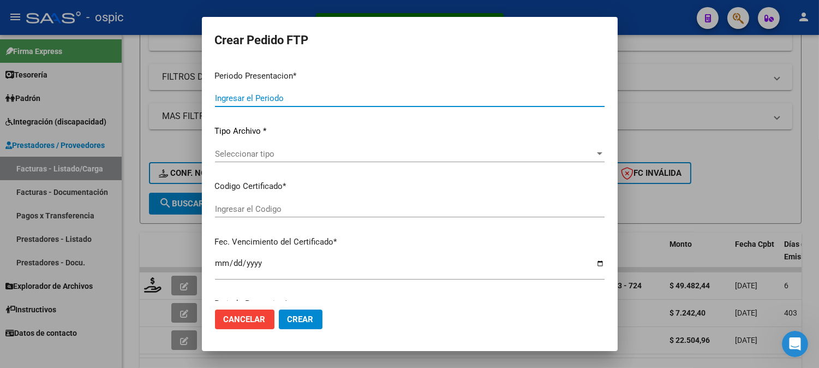
type input "202507"
type input "$ 49.482,44"
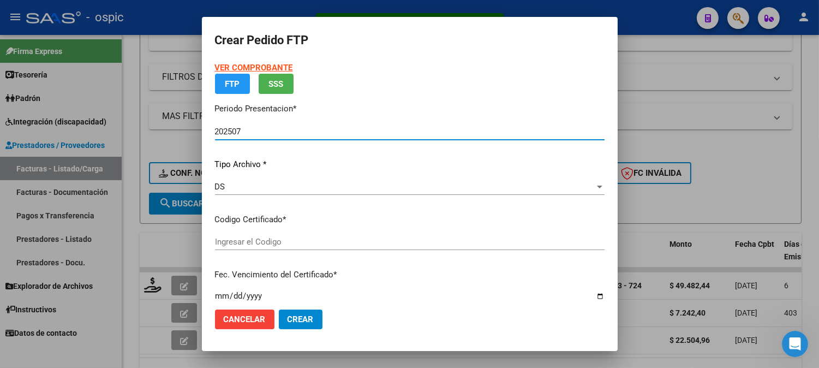
type input "1474416430"
type input "2029-04-30"
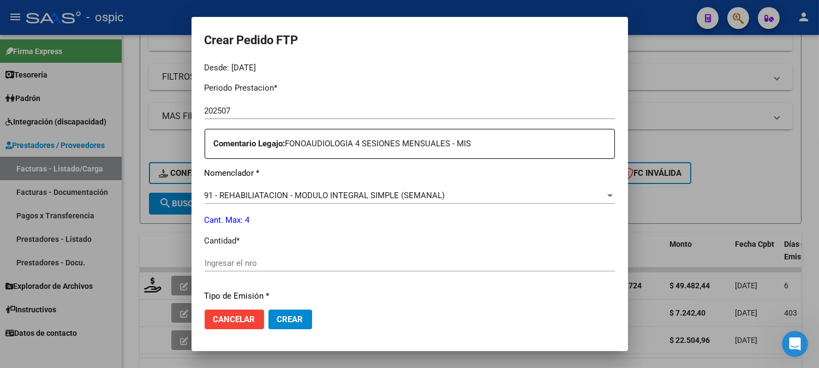
scroll to position [348, 0]
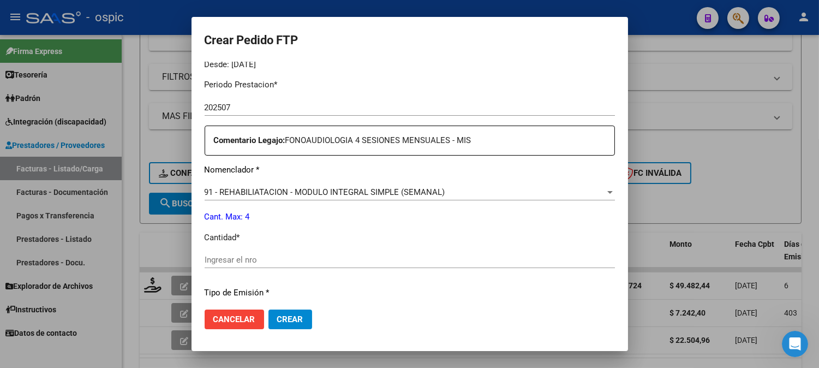
click at [268, 262] on input "Ingresar el nro" at bounding box center [409, 260] width 410 height 10
type input "4"
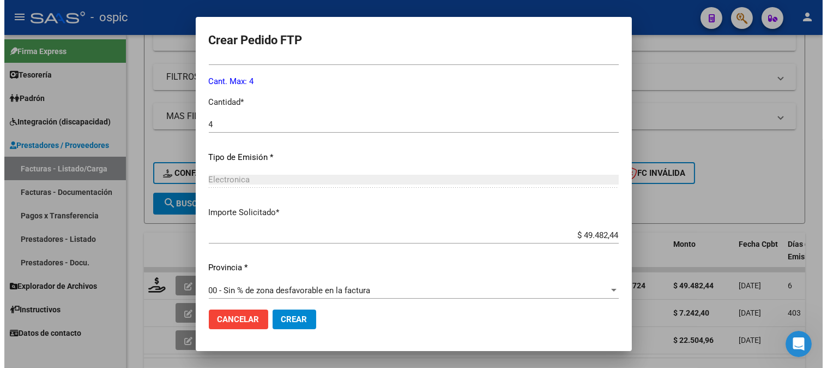
scroll to position [491, 0]
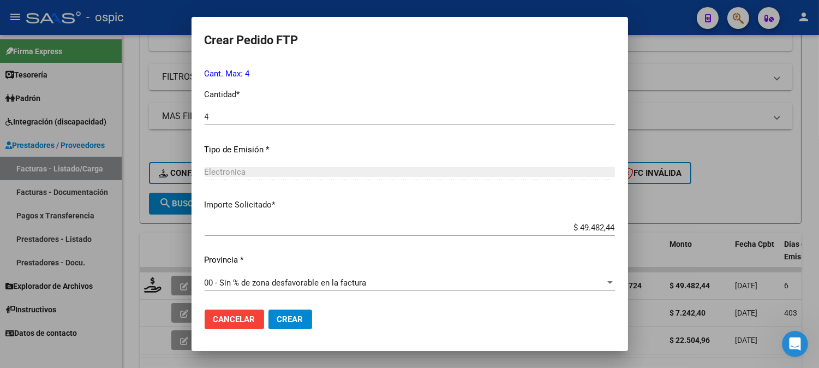
click at [297, 317] on span "Crear" at bounding box center [290, 319] width 26 height 10
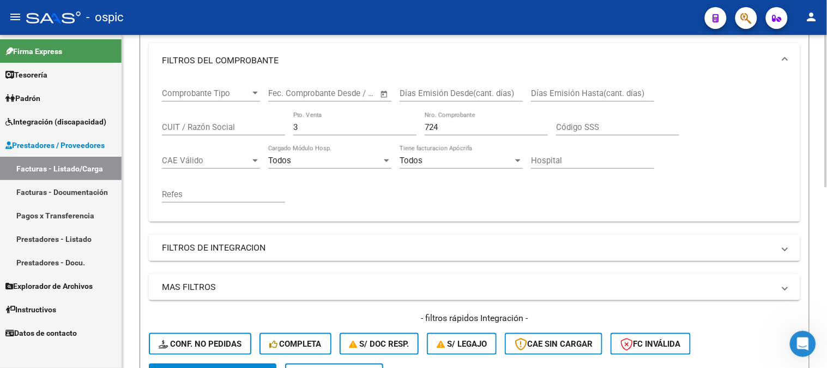
scroll to position [153, 0]
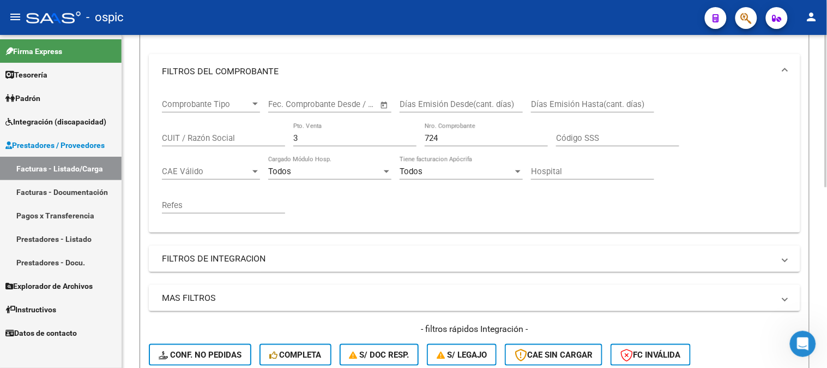
drag, startPoint x: 208, startPoint y: 135, endPoint x: 150, endPoint y: 135, distance: 58.3
click at [159, 135] on div "Comprobante Tipo Comprobante Tipo Start date – End date Fec. Comprobante Desde …" at bounding box center [475, 160] width 652 height 143
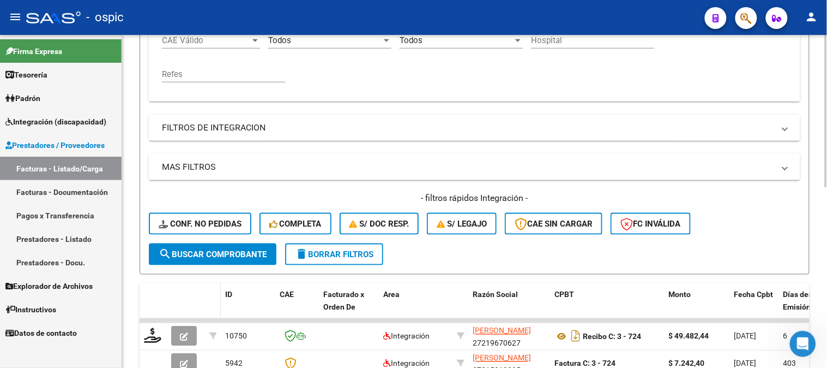
scroll to position [395, 0]
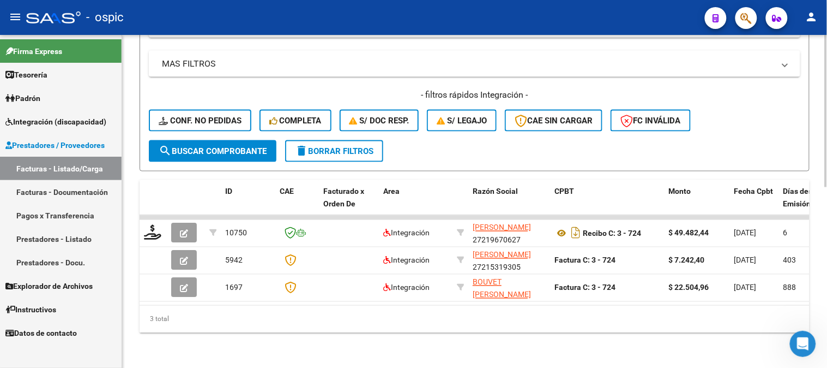
type input "995"
click at [221, 146] on span "search Buscar Comprobante" at bounding box center [213, 151] width 108 height 10
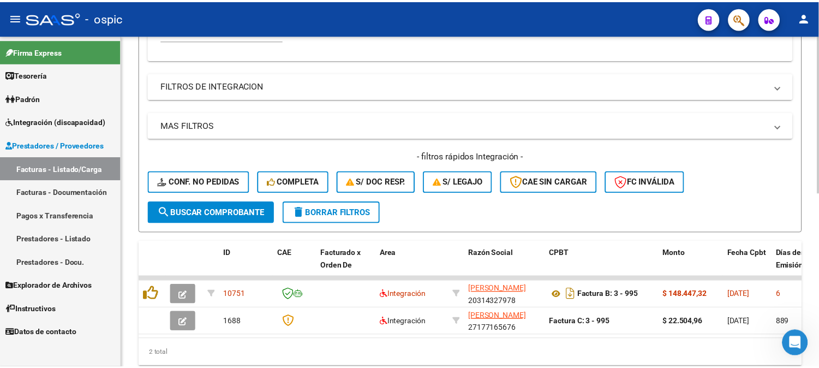
scroll to position [368, 0]
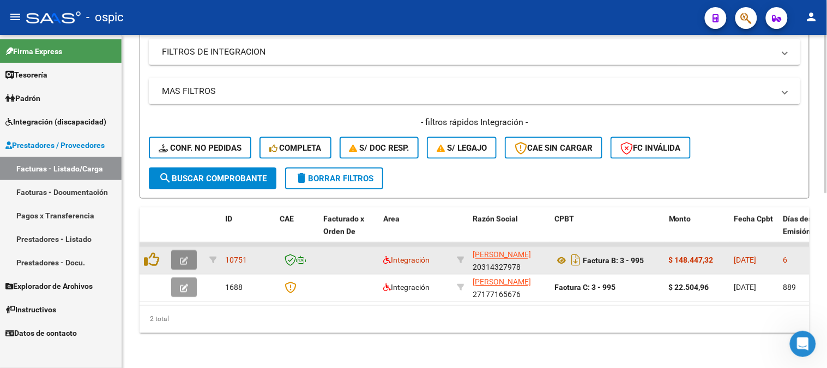
click at [183, 257] on icon "button" at bounding box center [184, 261] width 8 height 8
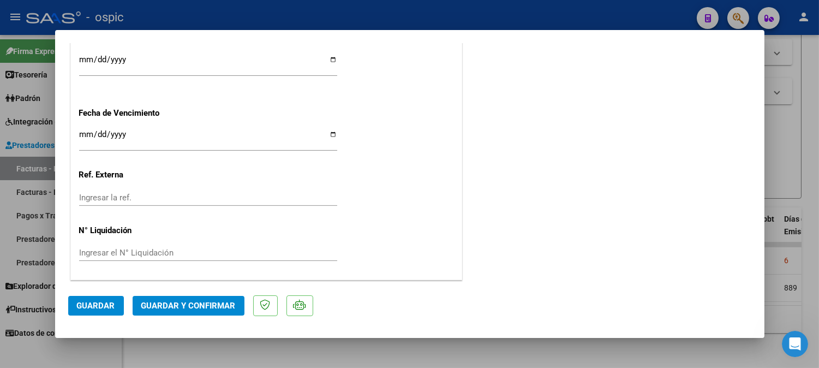
scroll to position [0, 0]
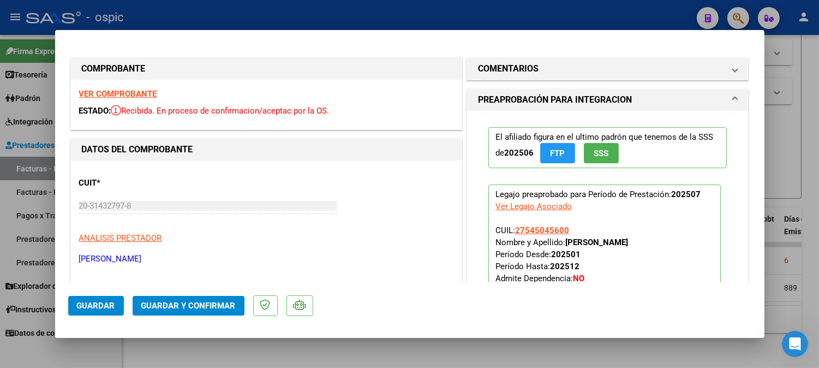
drag, startPoint x: 517, startPoint y: 70, endPoint x: 516, endPoint y: 135, distance: 64.9
click at [516, 71] on h1 "COMENTARIOS" at bounding box center [508, 68] width 61 height 13
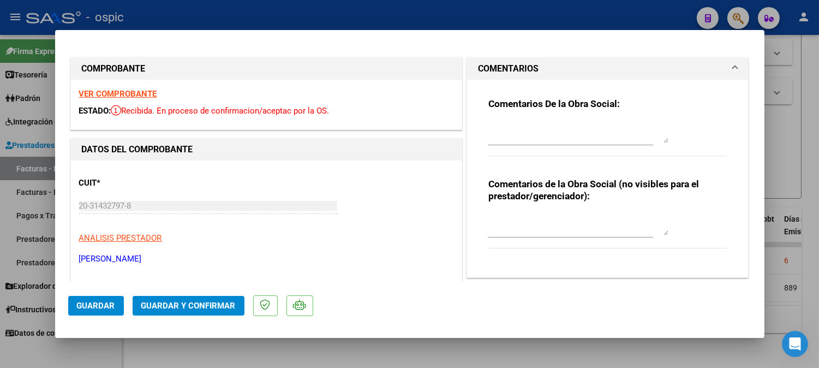
click at [528, 218] on textarea at bounding box center [578, 224] width 180 height 22
type textarea "KINESIO 12 SESIONES"
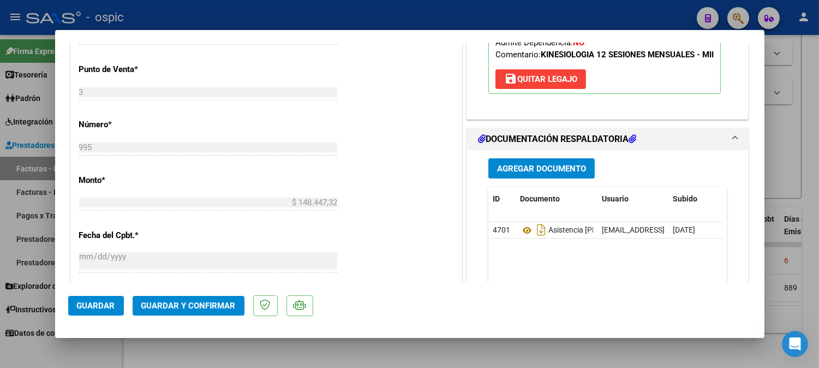
scroll to position [441, 0]
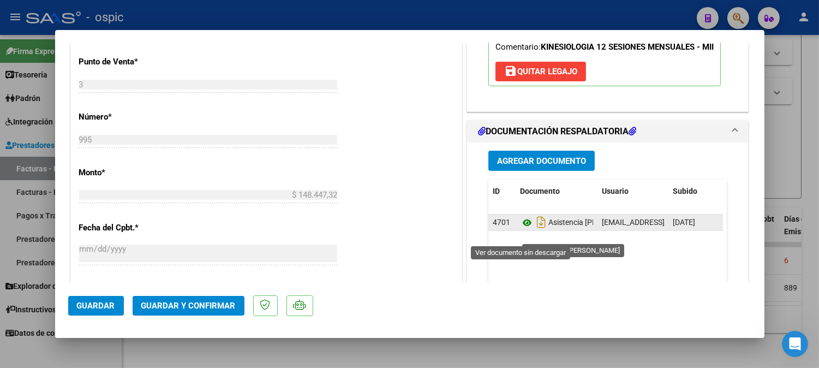
click at [520, 229] on icon at bounding box center [527, 222] width 14 height 13
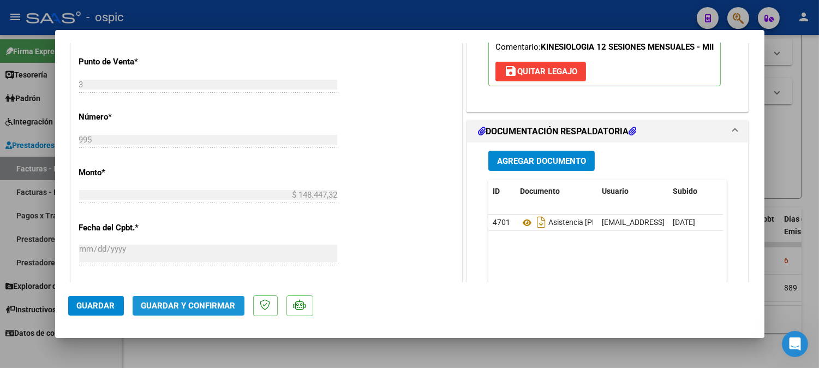
click at [215, 309] on span "Guardar y Confirmar" at bounding box center [188, 305] width 94 height 10
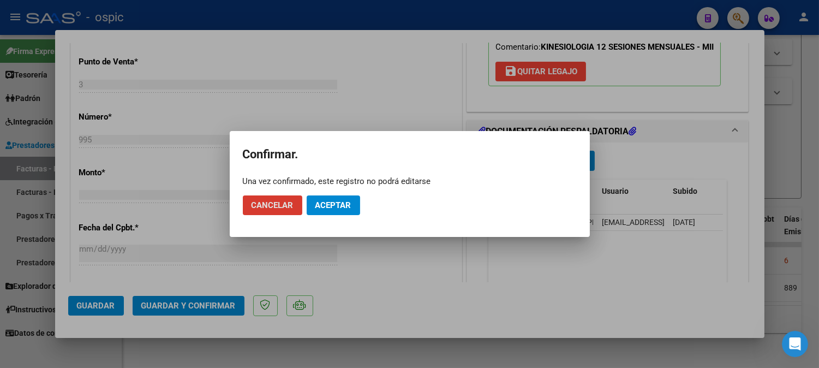
click at [317, 200] on span "Aceptar" at bounding box center [333, 205] width 36 height 10
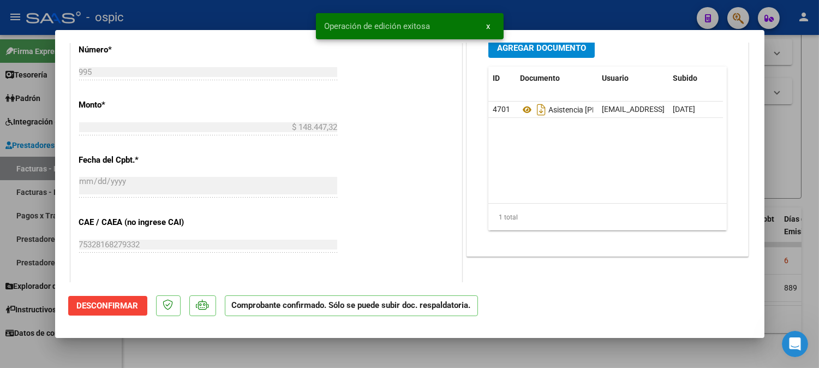
type input "$ 0,00"
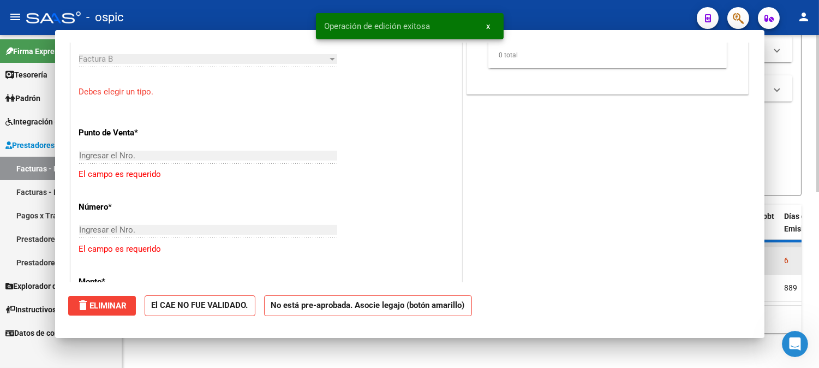
scroll to position [460, 0]
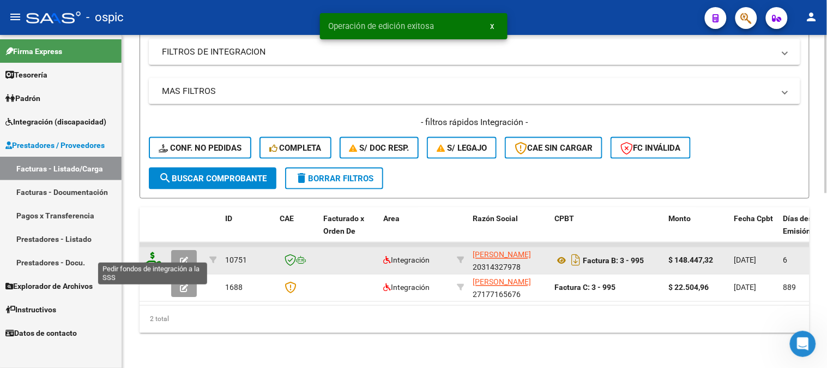
click at [154, 252] on icon at bounding box center [152, 259] width 17 height 15
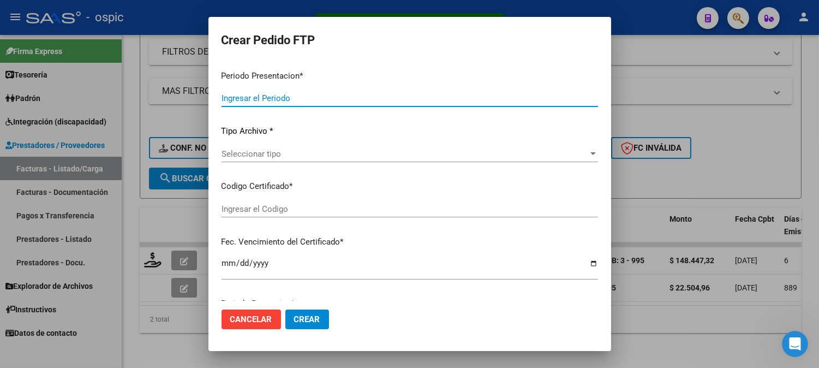
type input "202507"
type input "$ 148.447,32"
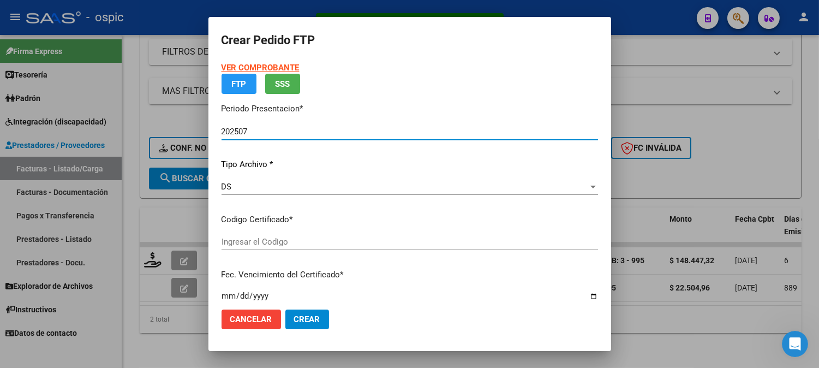
type input "0000000000000000000000000000008560540133"
type input "2027-02-01"
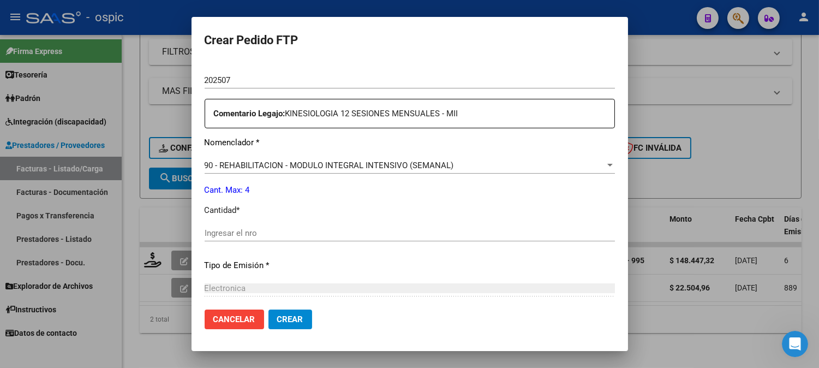
scroll to position [367, 0]
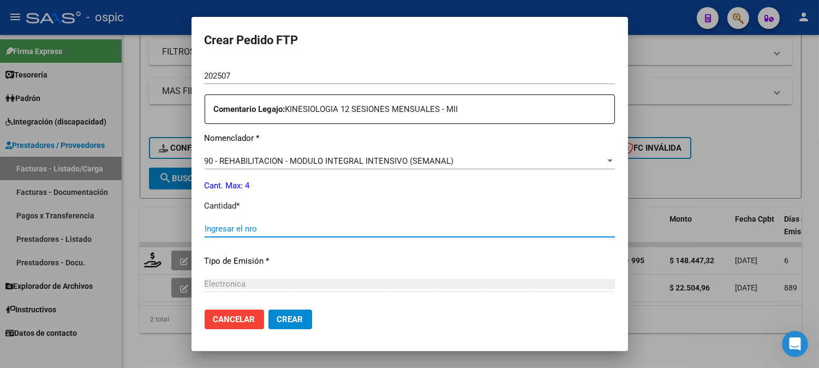
click at [368, 229] on input "Ingresar el nro" at bounding box center [409, 229] width 410 height 10
type input "4"
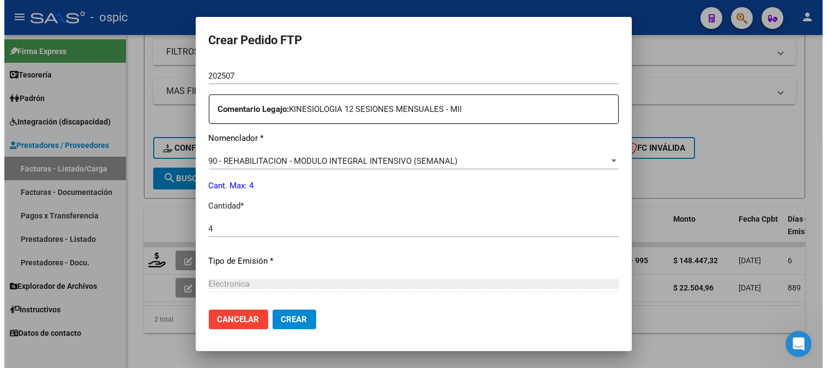
scroll to position [478, 0]
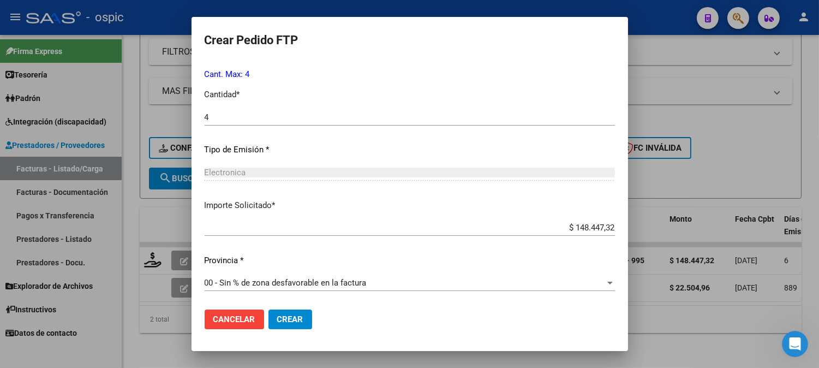
drag, startPoint x: 290, startPoint y: 313, endPoint x: 300, endPoint y: 314, distance: 10.4
click at [290, 314] on button "Crear" at bounding box center [290, 319] width 44 height 20
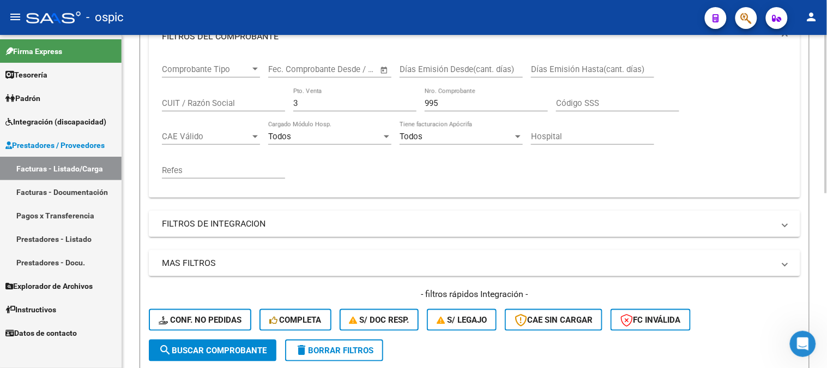
scroll to position [186, 0]
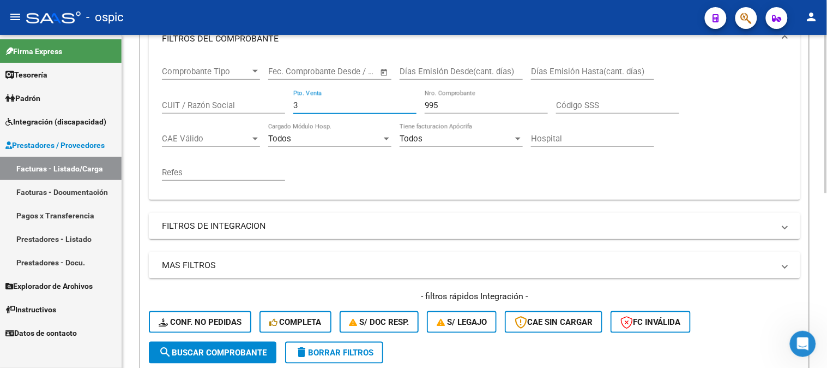
drag, startPoint x: 333, startPoint y: 101, endPoint x: 194, endPoint y: 100, distance: 139.6
click at [197, 101] on div "Comprobante Tipo Comprobante Tipo Start date – End date Fec. Comprobante Desde …" at bounding box center [474, 123] width 625 height 135
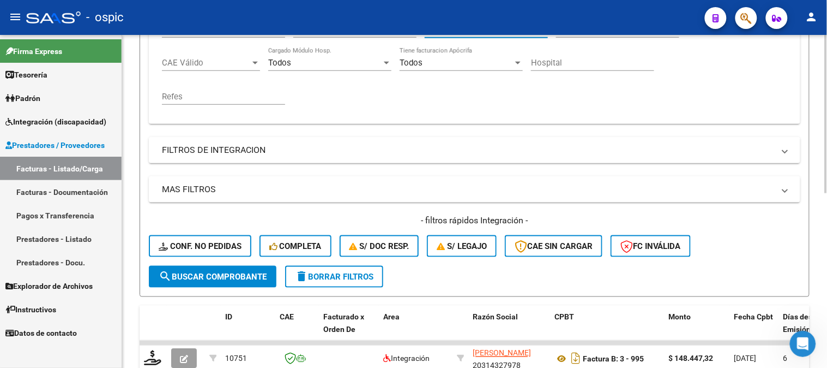
scroll to position [368, 0]
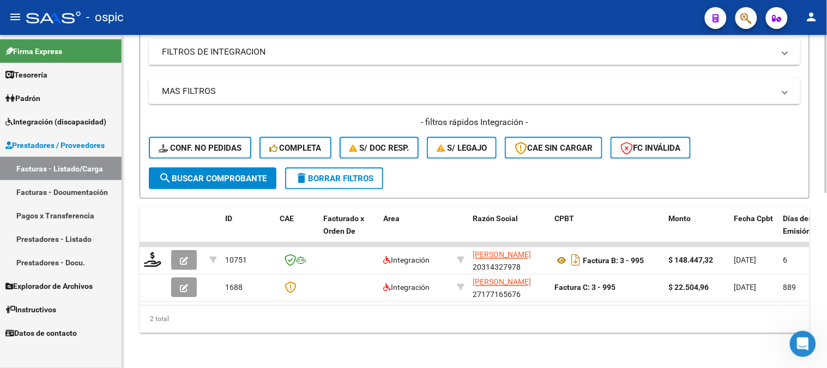
type input "996"
click at [204, 173] on span "search Buscar Comprobante" at bounding box center [213, 178] width 108 height 10
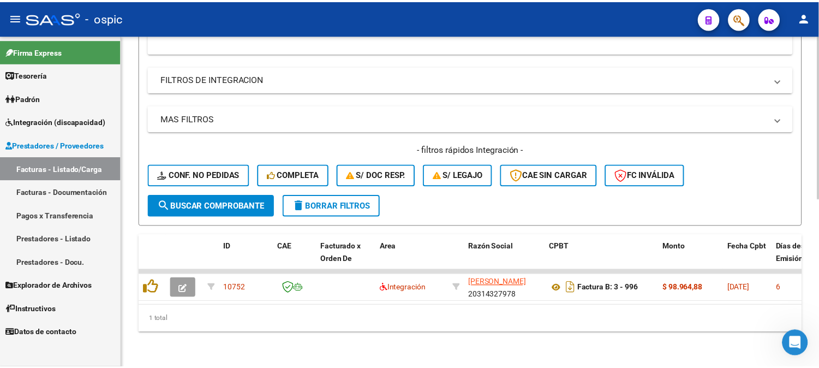
scroll to position [341, 0]
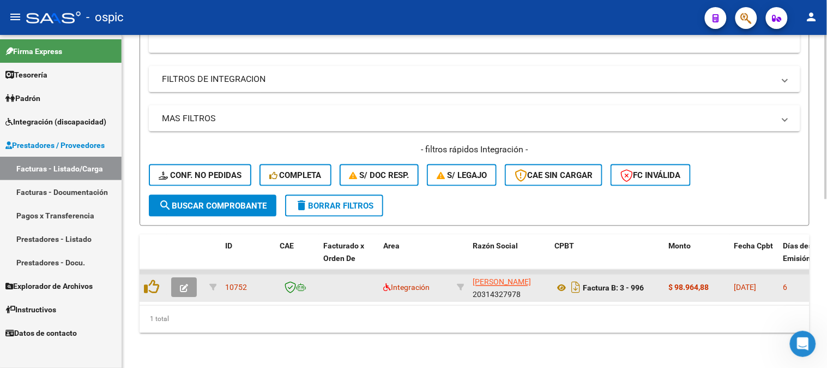
click at [182, 284] on icon "button" at bounding box center [184, 288] width 8 height 8
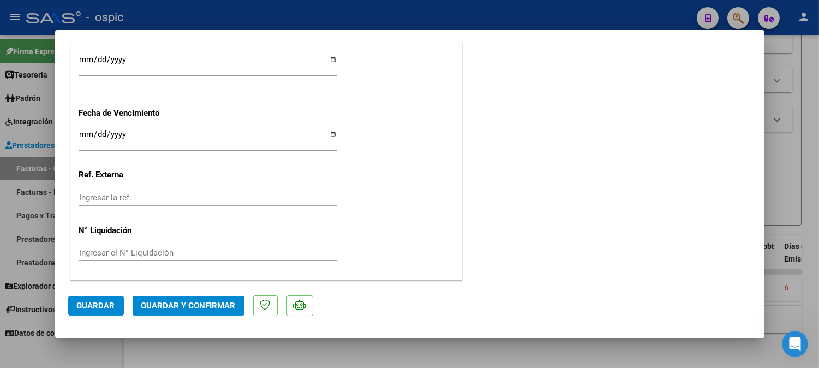
scroll to position [0, 0]
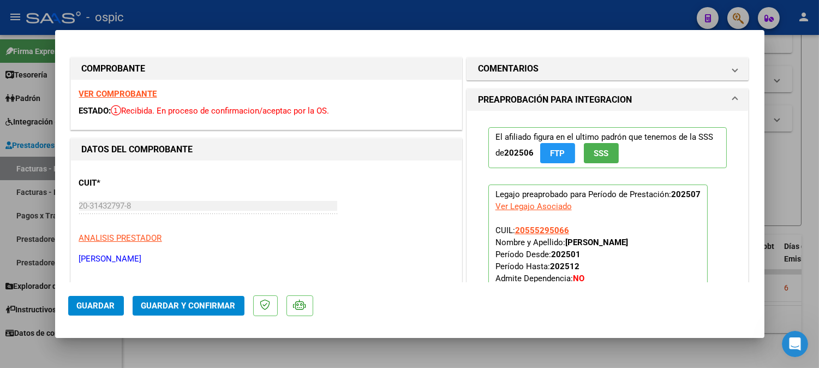
drag, startPoint x: 509, startPoint y: 66, endPoint x: 506, endPoint y: 150, distance: 84.0
click at [509, 67] on h1 "COMENTARIOS" at bounding box center [508, 68] width 61 height 13
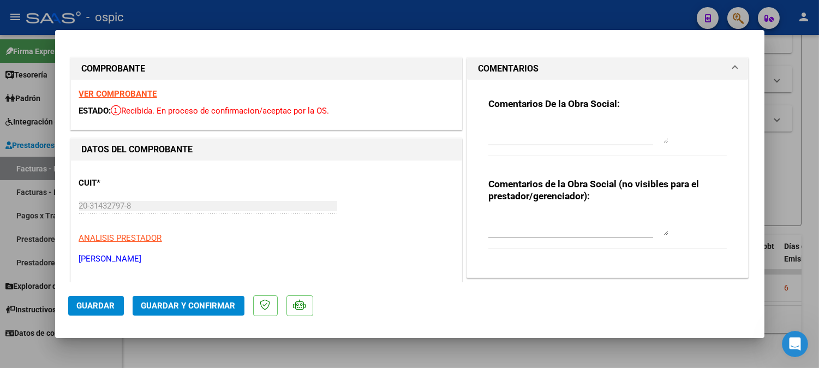
click at [527, 216] on textarea at bounding box center [578, 224] width 180 height 22
type textarea "KINESIO 8 SESIONES"
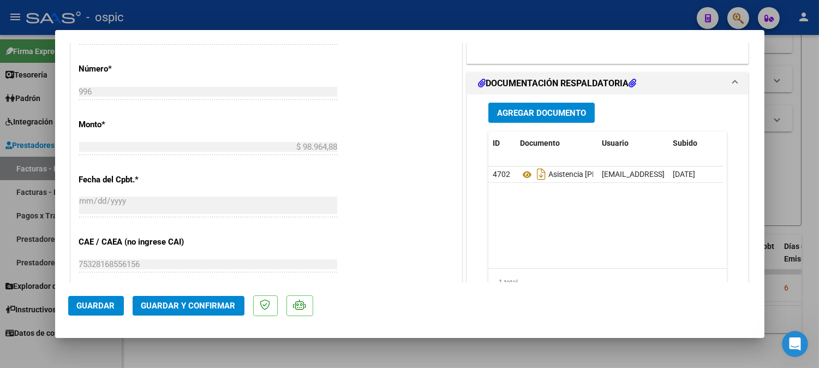
scroll to position [503, 0]
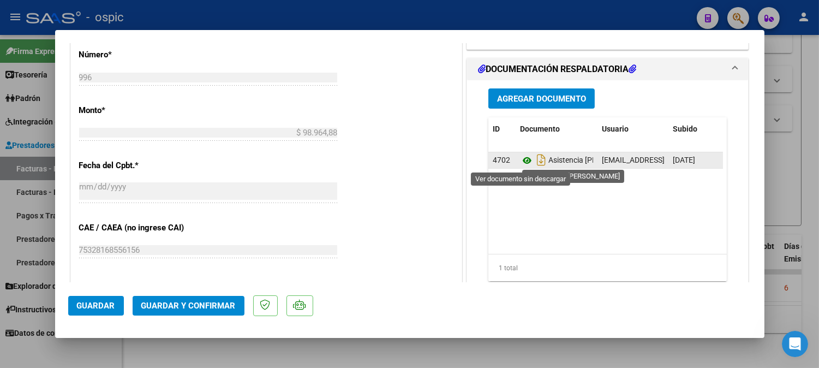
click at [522, 160] on icon at bounding box center [527, 160] width 14 height 13
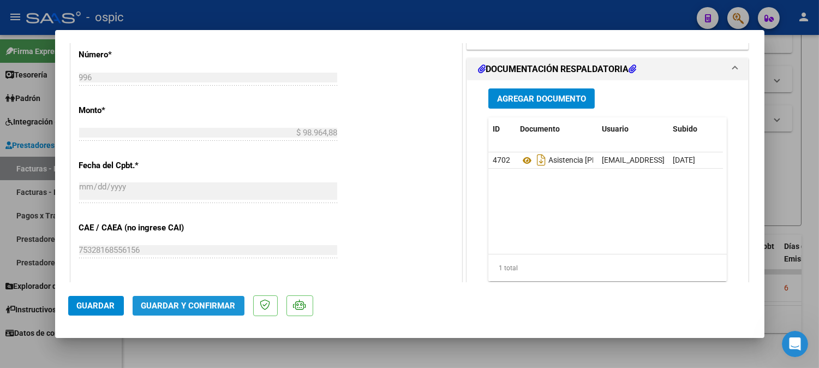
click at [209, 307] on span "Guardar y Confirmar" at bounding box center [188, 305] width 94 height 10
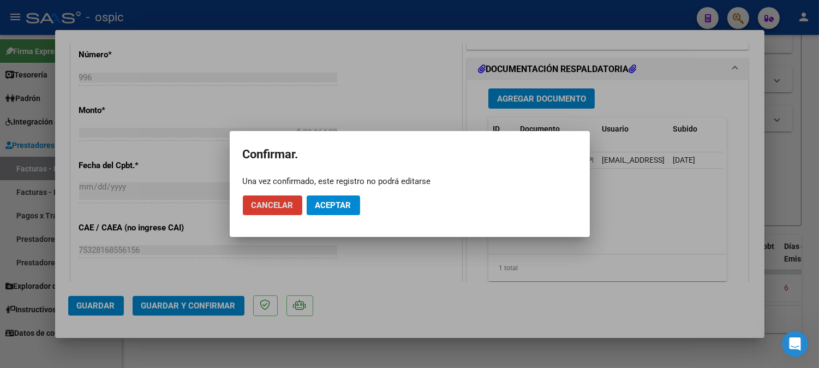
click at [347, 203] on span "Aceptar" at bounding box center [333, 205] width 36 height 10
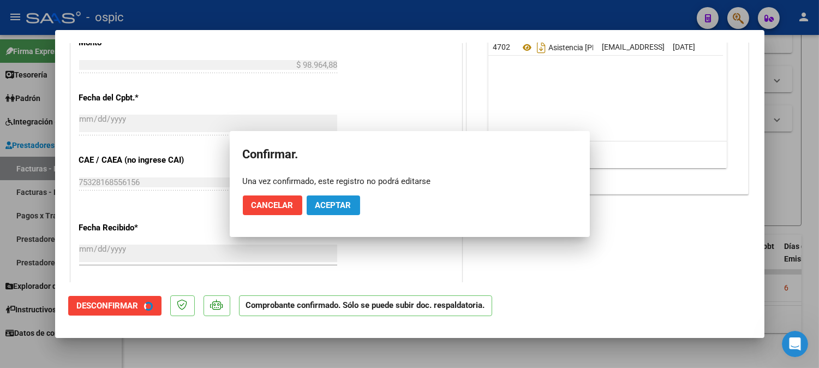
scroll to position [435, 0]
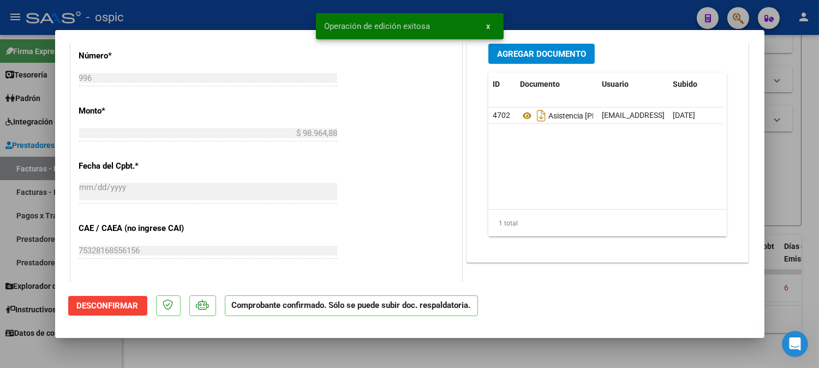
type input "$ 0,00"
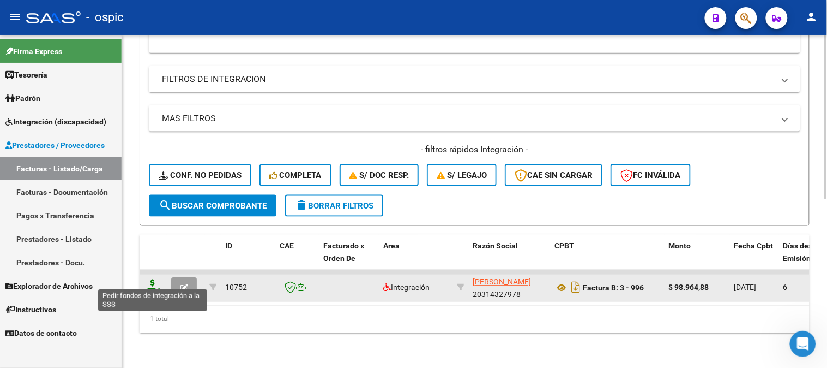
click at [154, 279] on icon at bounding box center [152, 286] width 17 height 15
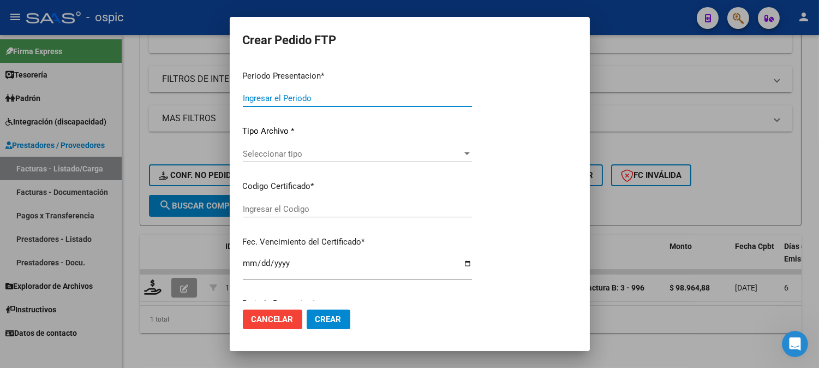
type input "202507"
type input "$ 98.964,88"
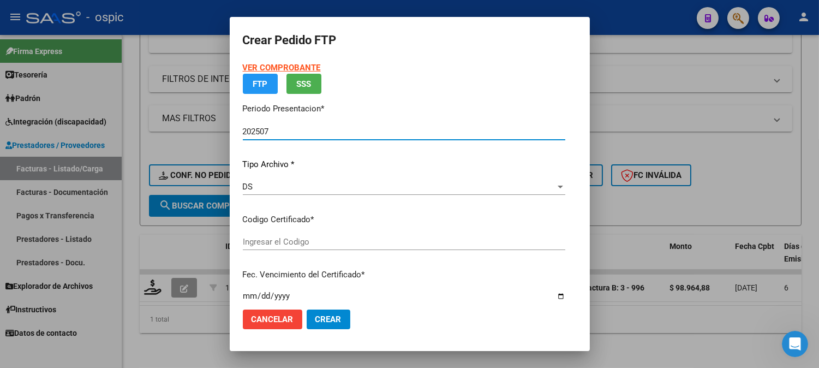
type input "0000000000000000000000000000001131708197"
type input "2028-07-01"
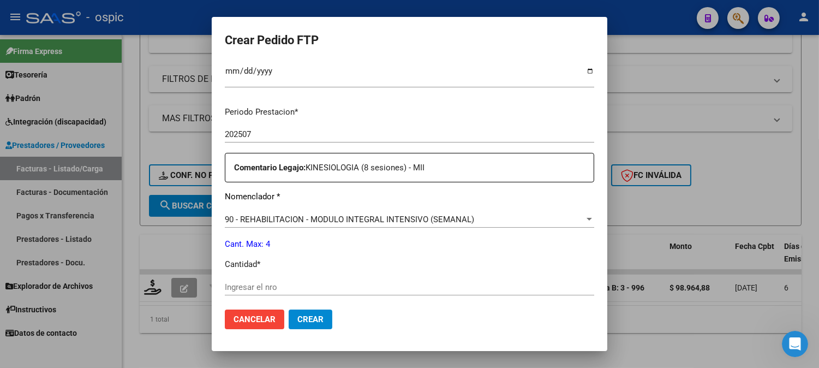
scroll to position [326, 0]
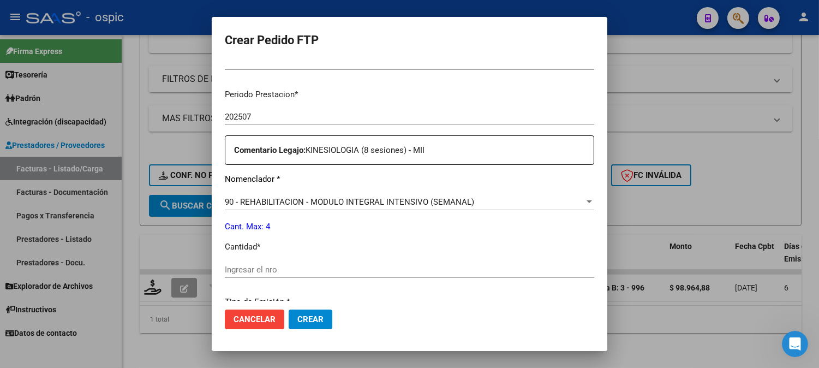
click at [342, 270] on input "Ingresar el nro" at bounding box center [409, 269] width 369 height 10
type input "4"
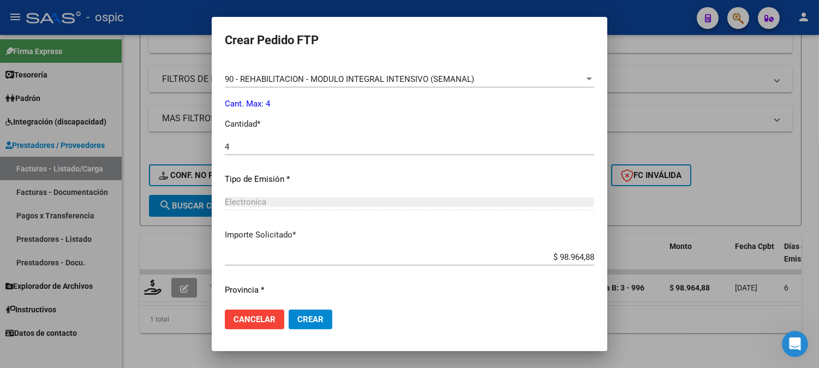
scroll to position [478, 0]
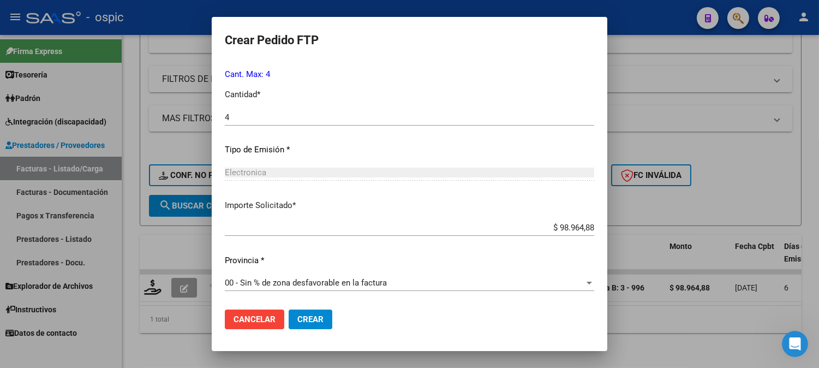
drag, startPoint x: 302, startPoint y: 320, endPoint x: 358, endPoint y: 293, distance: 62.7
click at [302, 319] on span "Crear" at bounding box center [310, 319] width 26 height 10
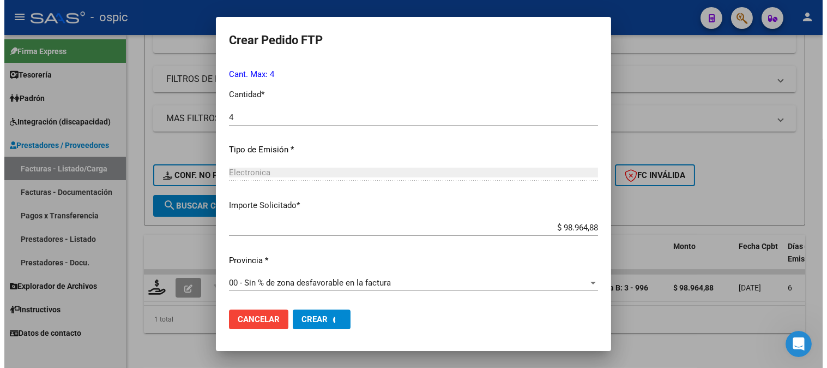
scroll to position [0, 0]
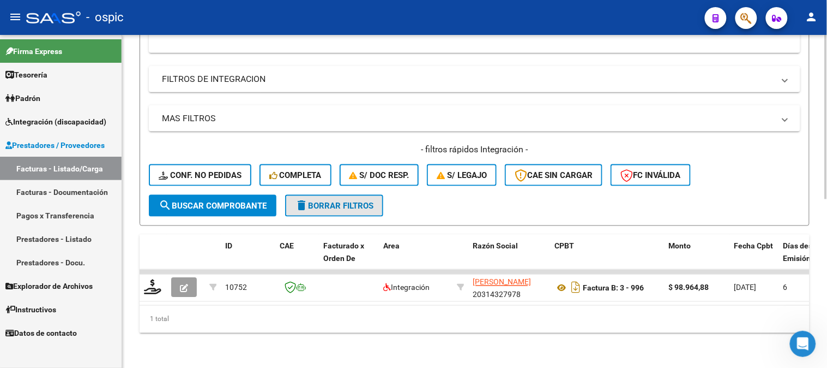
click at [382, 195] on button "delete Borrar Filtros" at bounding box center [334, 206] width 98 height 22
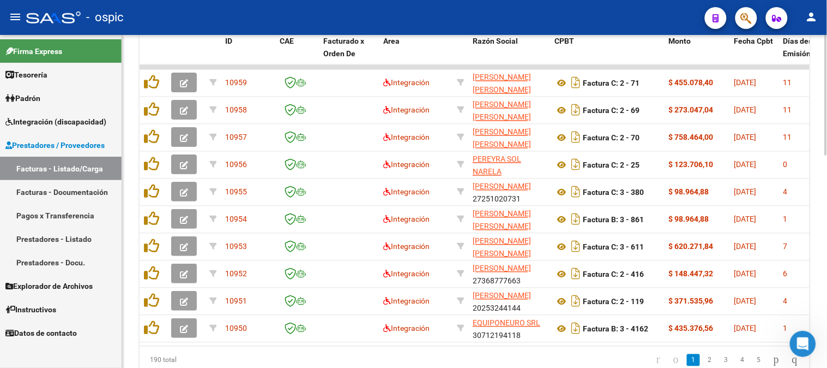
scroll to position [551, 0]
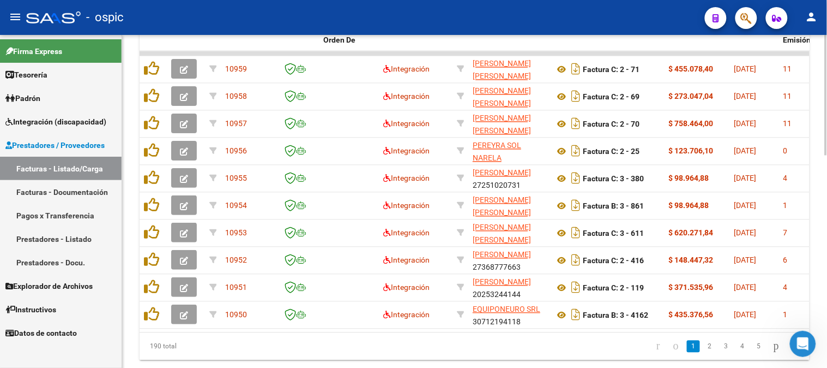
click at [827, 255] on div at bounding box center [826, 297] width 3 height 121
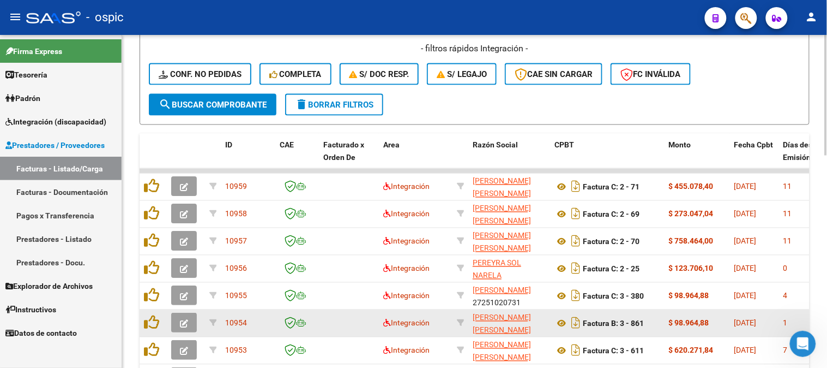
scroll to position [429, 0]
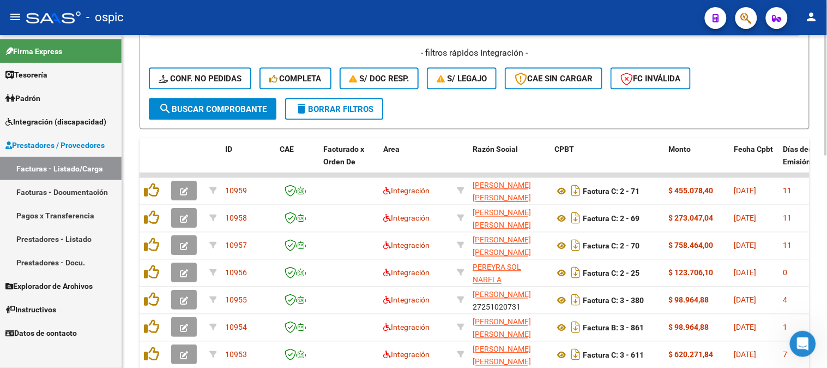
click at [339, 102] on button "delete Borrar Filtros" at bounding box center [334, 109] width 98 height 22
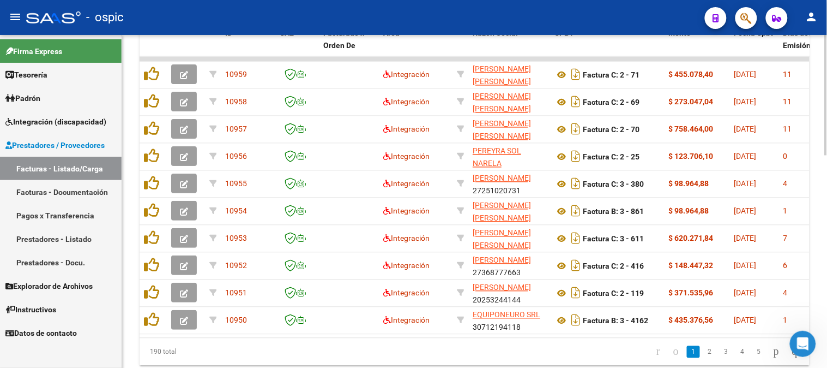
scroll to position [543, 0]
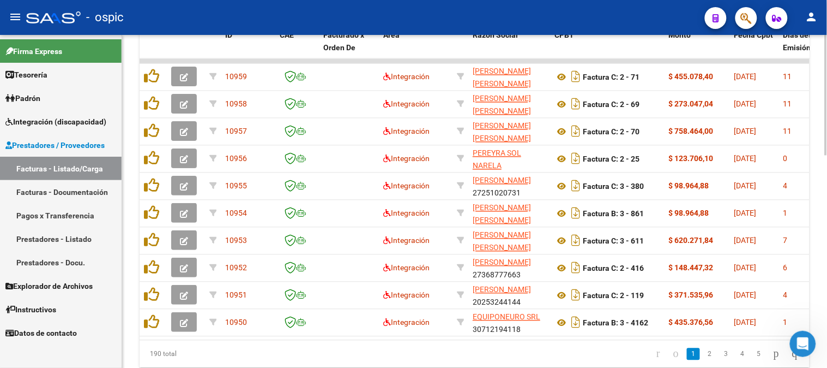
click at [827, 262] on div at bounding box center [826, 294] width 3 height 121
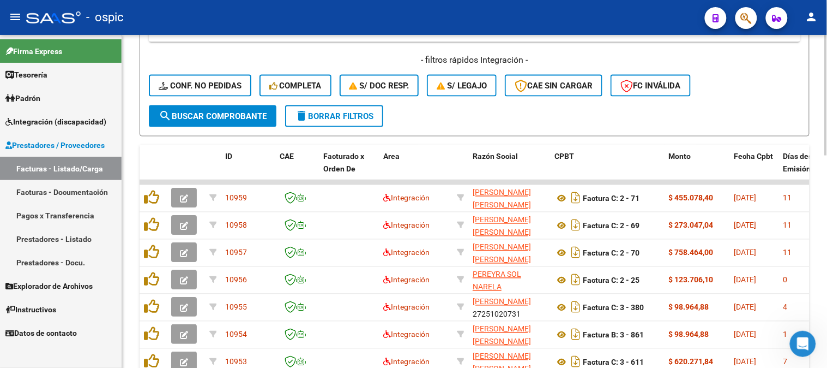
click at [364, 113] on span "delete Borrar Filtros" at bounding box center [334, 116] width 79 height 10
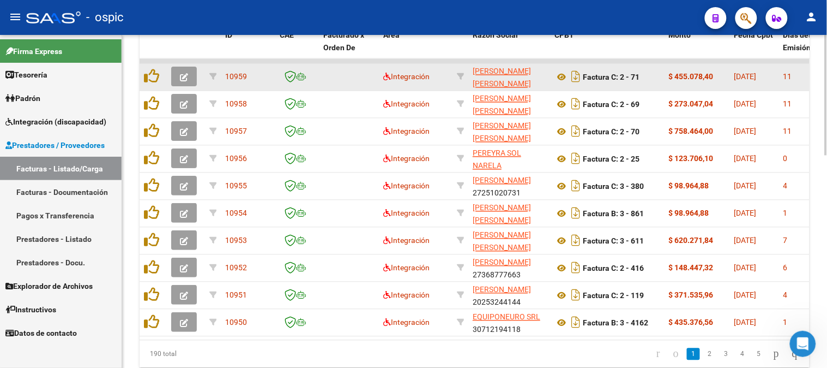
scroll to position [483, 0]
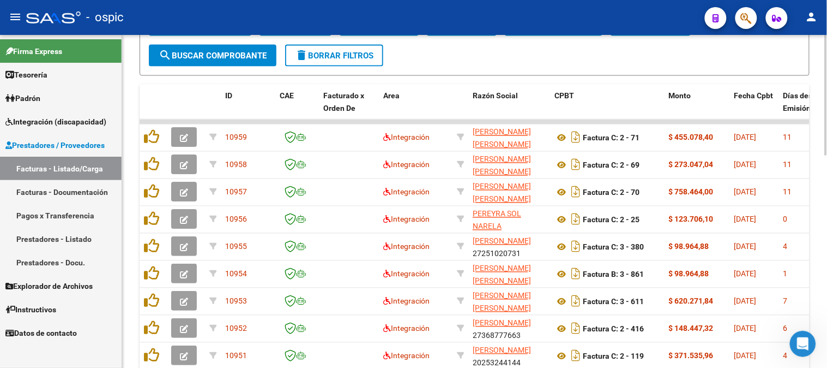
click at [342, 51] on span "delete Borrar Filtros" at bounding box center [334, 56] width 79 height 10
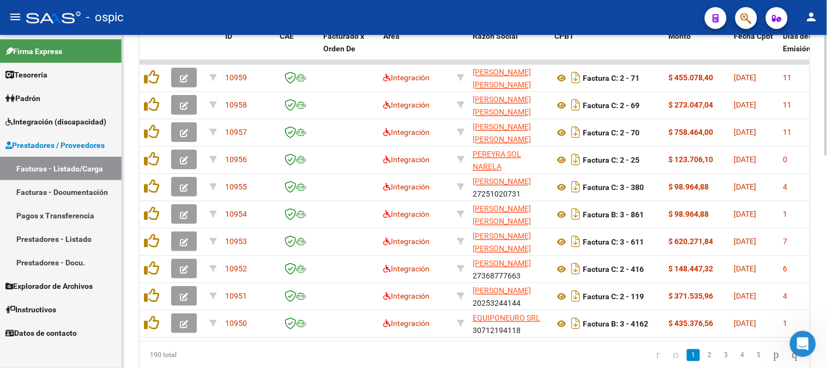
scroll to position [540, 0]
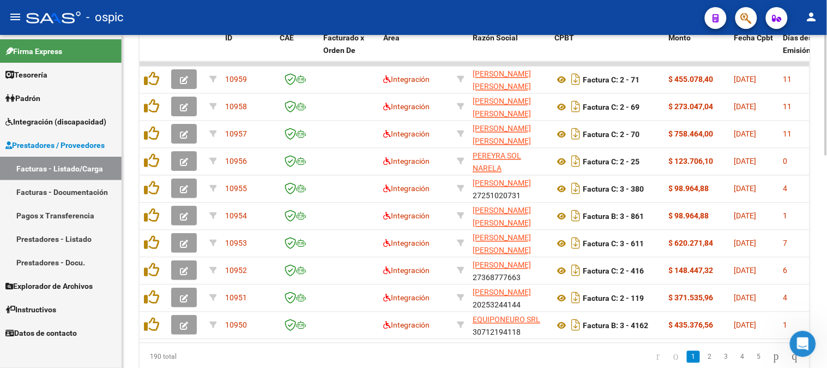
click at [827, 240] on div at bounding box center [826, 293] width 3 height 121
click at [795, 361] on icon "go to last page" at bounding box center [795, 356] width 9 height 13
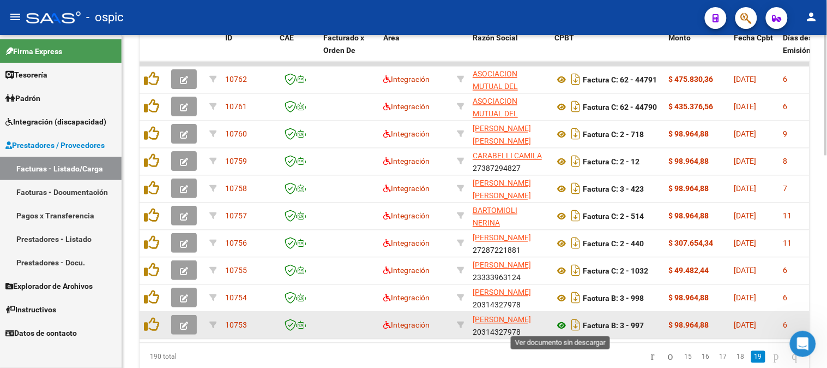
click at [563, 323] on icon at bounding box center [562, 325] width 14 height 13
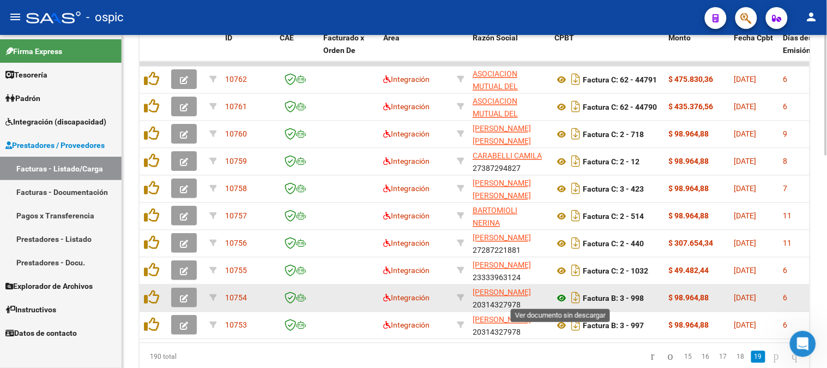
click at [560, 299] on icon at bounding box center [562, 298] width 14 height 13
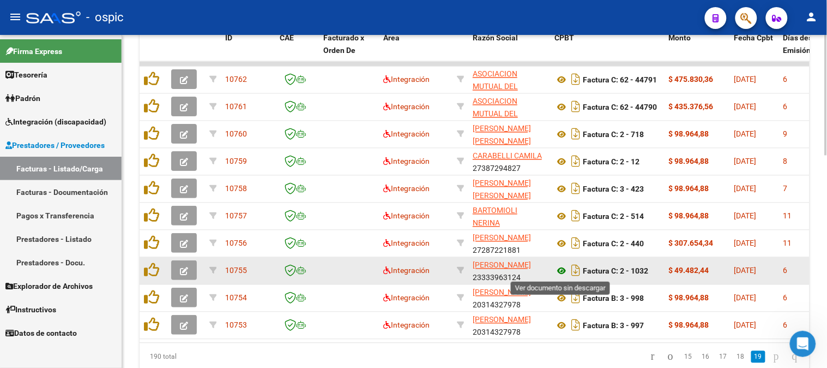
click at [563, 269] on icon at bounding box center [562, 270] width 14 height 13
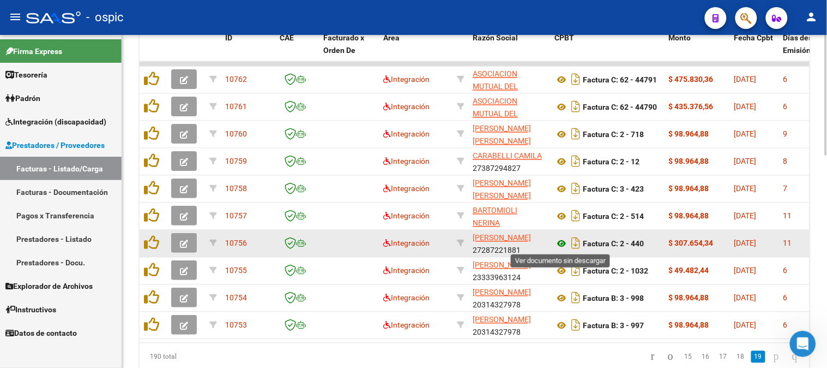
click at [563, 239] on icon at bounding box center [562, 243] width 14 height 13
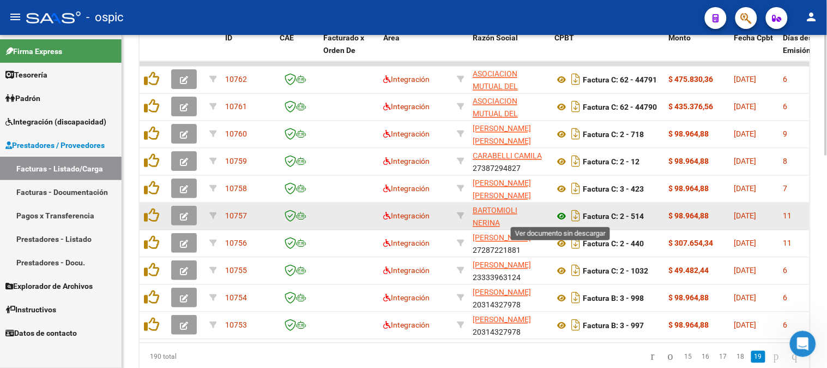
click at [560, 213] on icon at bounding box center [562, 216] width 14 height 13
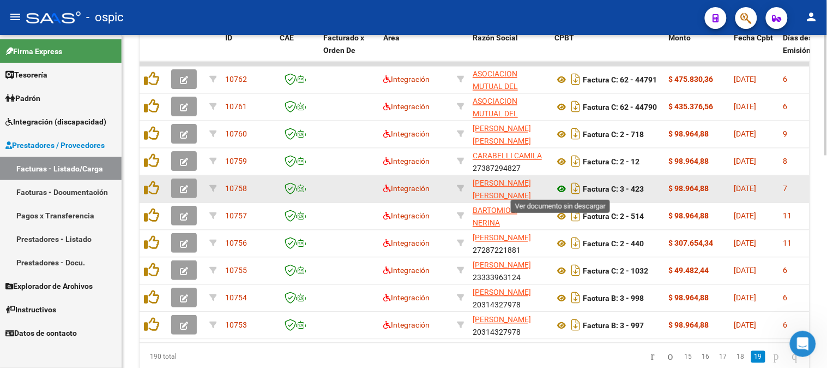
click at [564, 186] on icon at bounding box center [562, 189] width 14 height 13
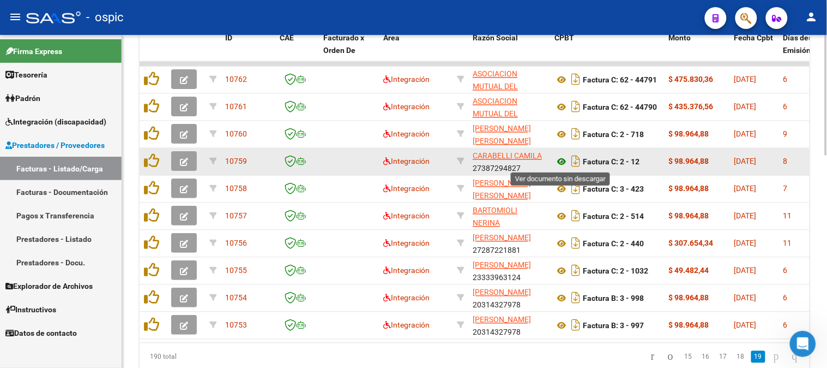
click at [563, 158] on icon at bounding box center [562, 161] width 14 height 13
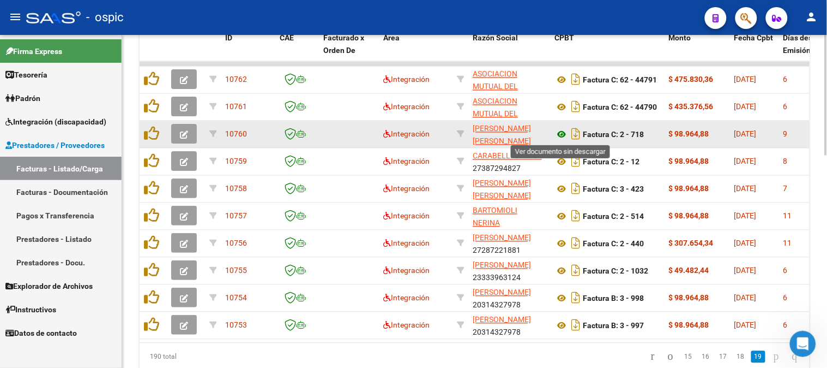
click at [561, 131] on icon at bounding box center [562, 134] width 14 height 13
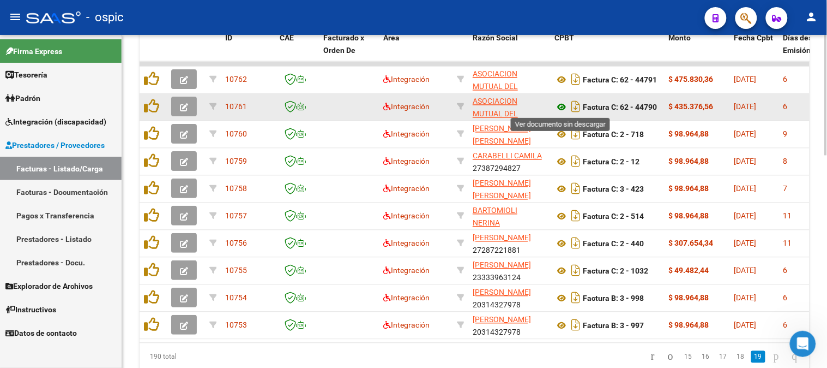
click at [562, 106] on icon at bounding box center [562, 107] width 14 height 13
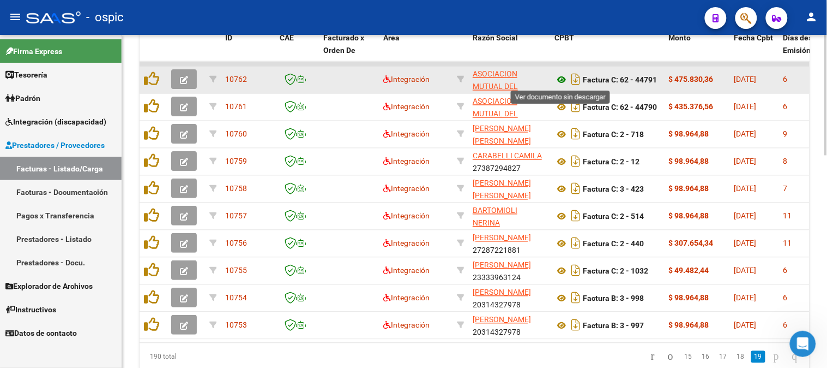
click at [559, 82] on icon at bounding box center [562, 80] width 14 height 13
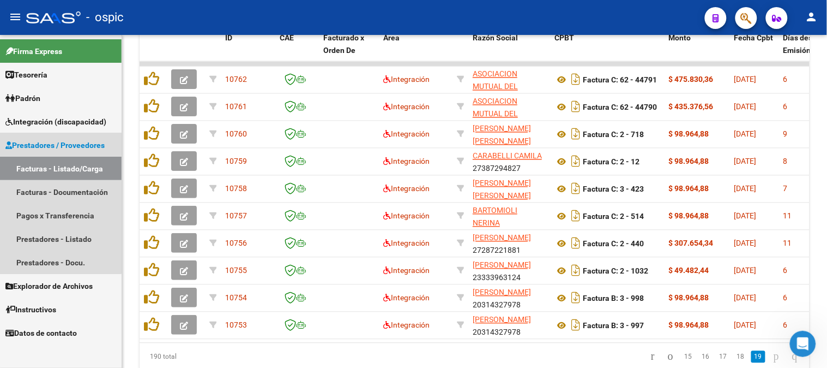
click at [46, 140] on span "Prestadores / Proveedores" at bounding box center [54, 145] width 99 height 12
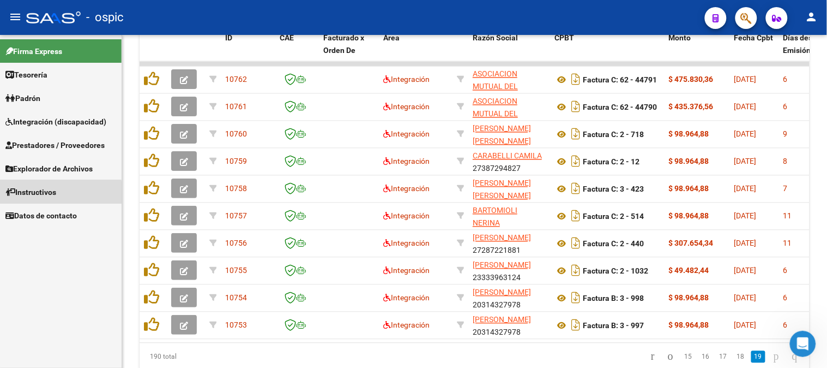
click at [56, 192] on span "Instructivos" at bounding box center [30, 192] width 51 height 12
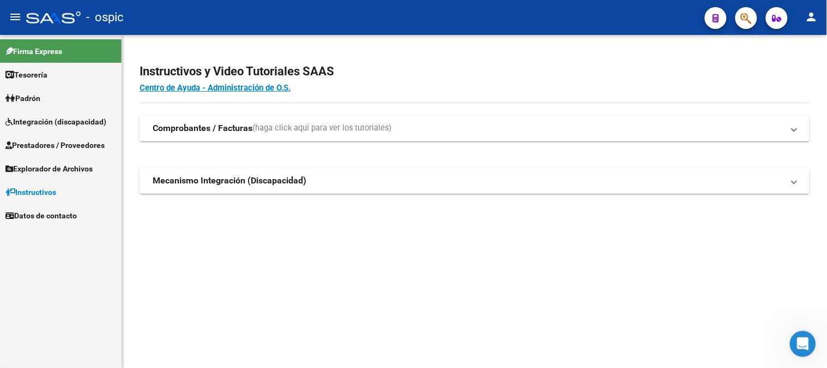
click at [56, 192] on span "Instructivos" at bounding box center [30, 192] width 51 height 12
click at [43, 193] on span "Instructivos" at bounding box center [30, 192] width 51 height 12
click at [35, 171] on span "Explorador de Archivos" at bounding box center [48, 169] width 87 height 12
click at [46, 191] on link "Integración" at bounding box center [61, 191] width 122 height 23
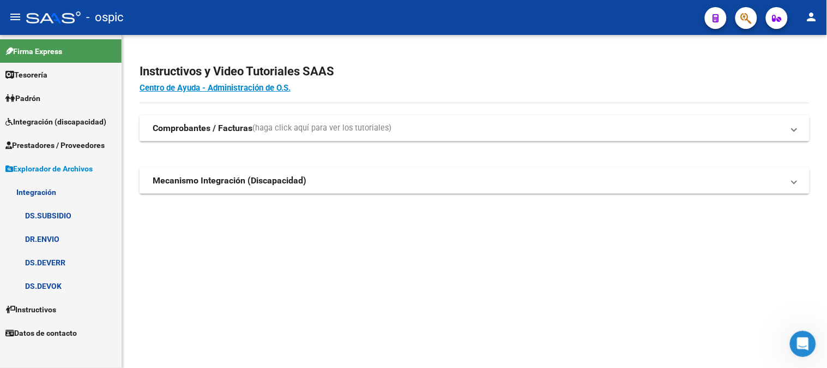
click at [58, 255] on link "DS.DEVERR" at bounding box center [61, 261] width 122 height 23
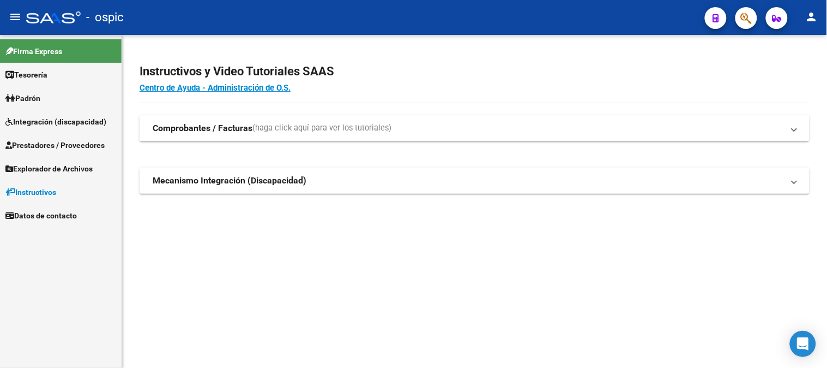
click at [45, 120] on span "Integración (discapacidad)" at bounding box center [55, 122] width 101 height 12
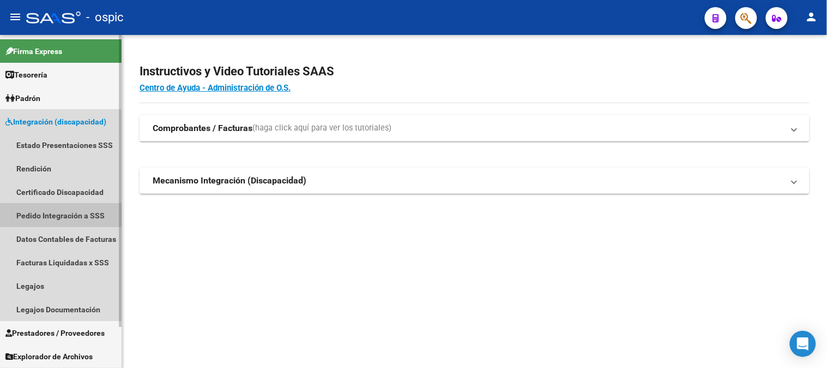
click at [50, 216] on link "Pedido Integración a SSS" at bounding box center [61, 214] width 122 height 23
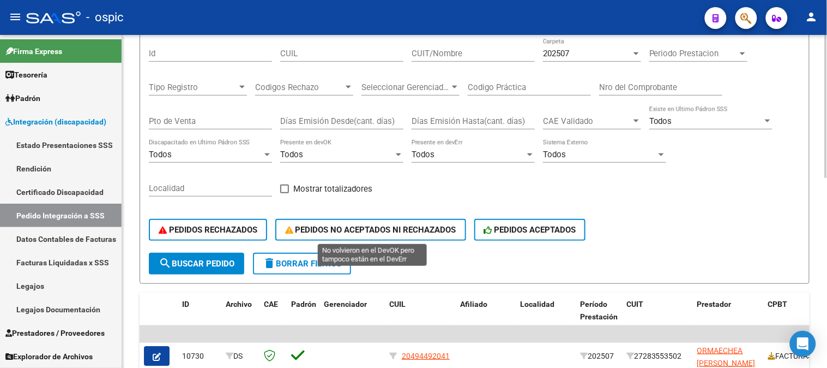
scroll to position [121, 0]
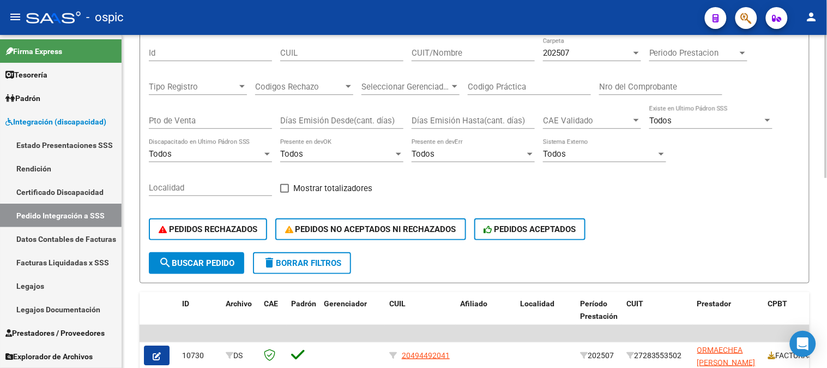
click at [323, 258] on span "delete Borrar Filtros" at bounding box center [302, 263] width 79 height 10
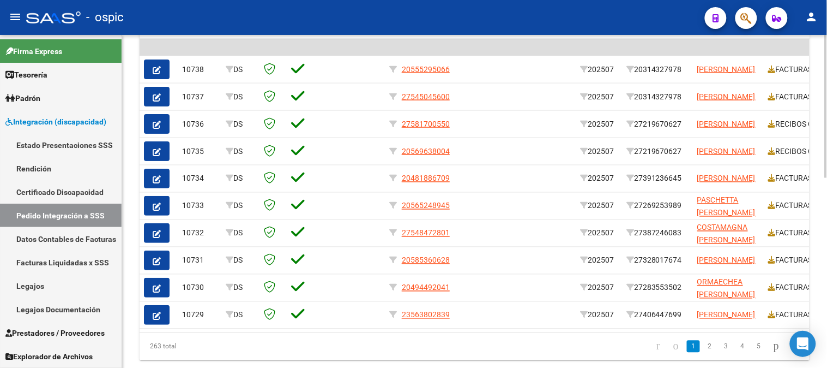
scroll to position [404, 0]
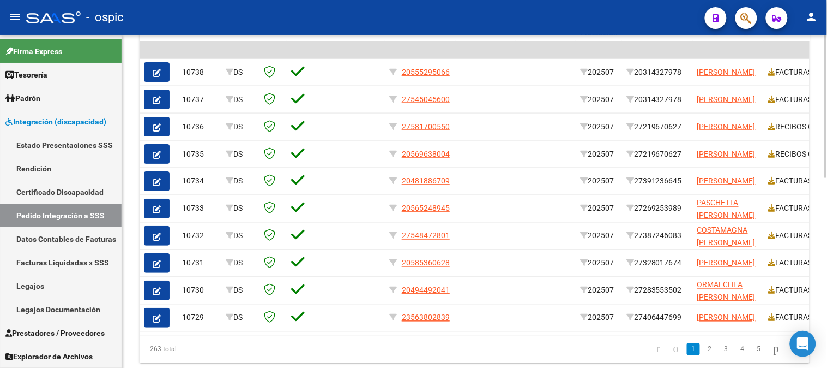
click at [827, 237] on div at bounding box center [826, 283] width 3 height 143
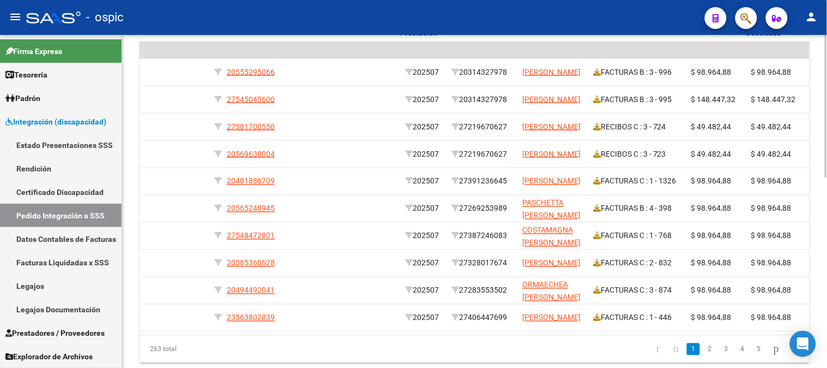
scroll to position [0, 180]
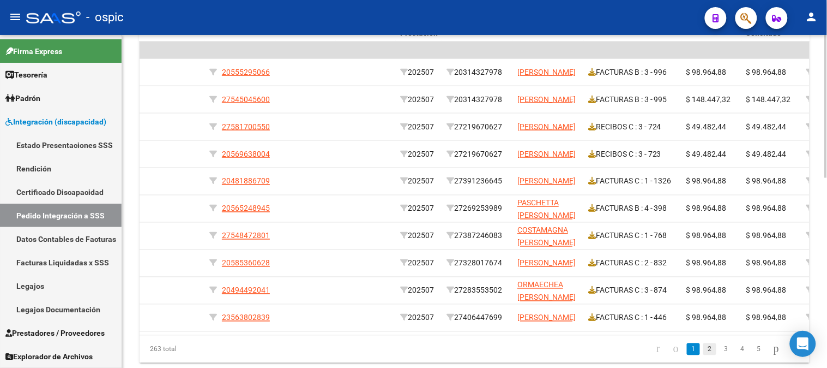
click at [703, 355] on link "2" at bounding box center [709, 349] width 13 height 12
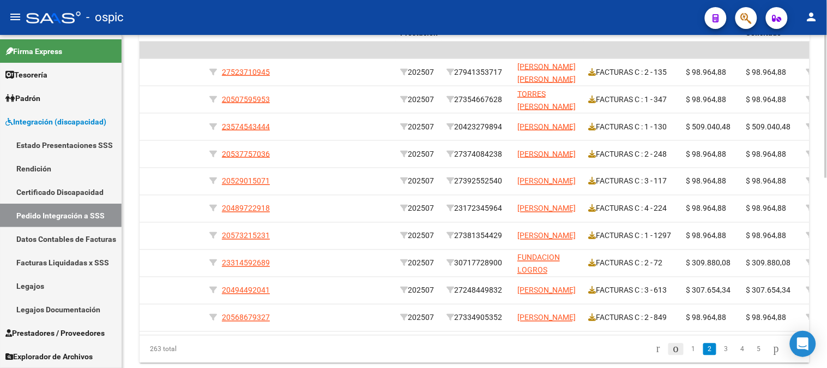
click at [672, 354] on icon "go to previous page" at bounding box center [676, 348] width 9 height 13
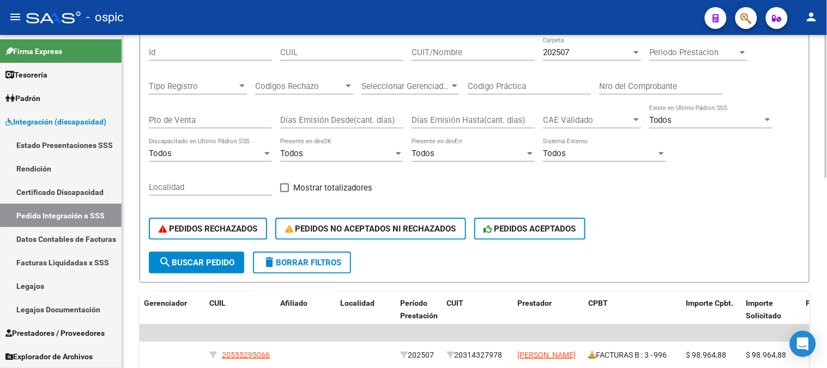
scroll to position [40, 0]
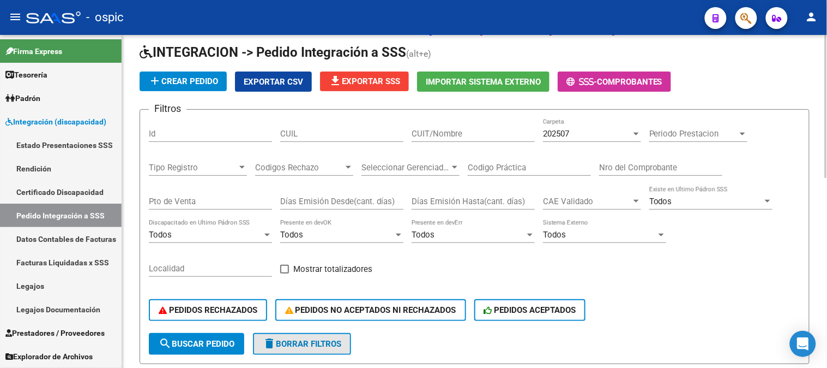
click at [271, 333] on button "delete Borrar Filtros" at bounding box center [302, 344] width 98 height 22
click at [360, 134] on input "CUIL" at bounding box center [341, 134] width 123 height 10
paste input "20513798262"
type input "20513798262"
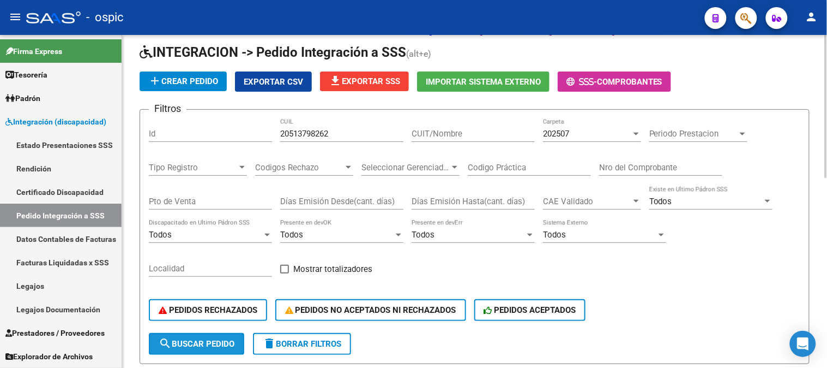
drag, startPoint x: 191, startPoint y: 341, endPoint x: 261, endPoint y: 274, distance: 96.8
click at [191, 341] on span "search Buscar Pedido" at bounding box center [197, 344] width 76 height 10
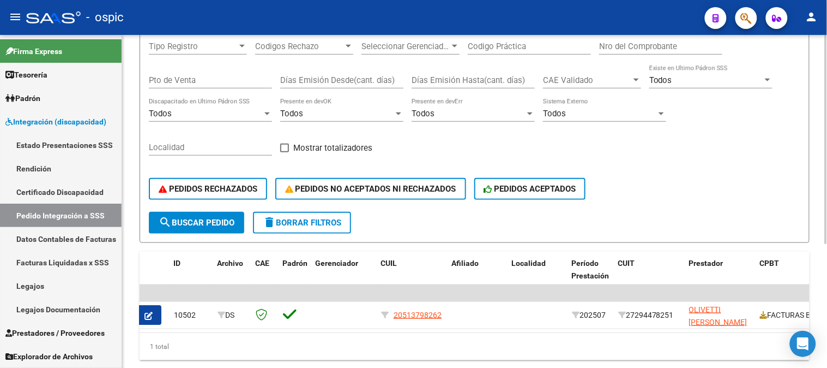
scroll to position [0, 0]
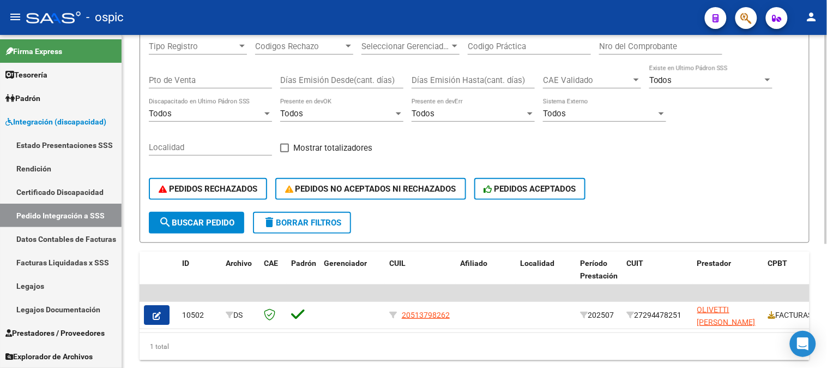
click at [308, 226] on button "delete Borrar Filtros" at bounding box center [302, 223] width 98 height 22
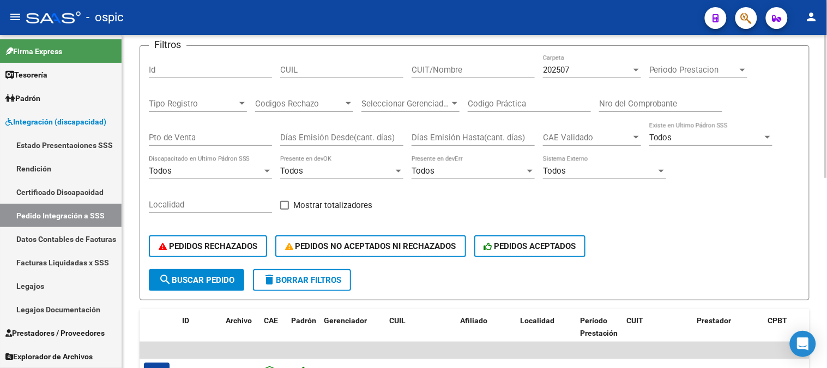
scroll to position [78, 0]
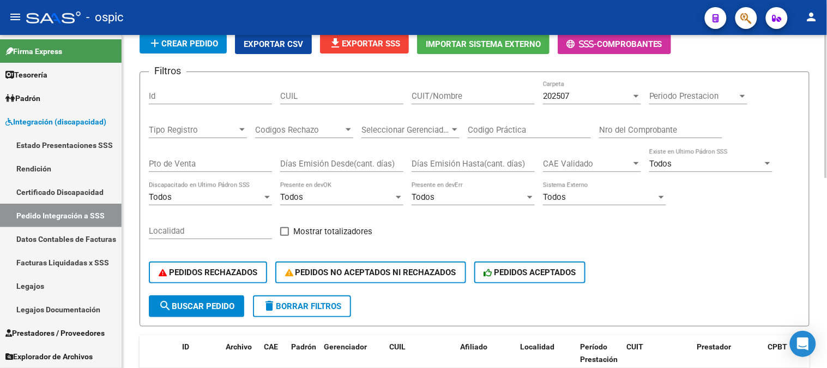
click at [503, 133] on input "Codigo Práctica" at bounding box center [529, 130] width 123 height 10
type input "1"
click at [649, 131] on input "Nro del Comprobante" at bounding box center [660, 130] width 123 height 10
type input "8928"
click at [197, 301] on span "search Buscar Pedido" at bounding box center [197, 306] width 76 height 10
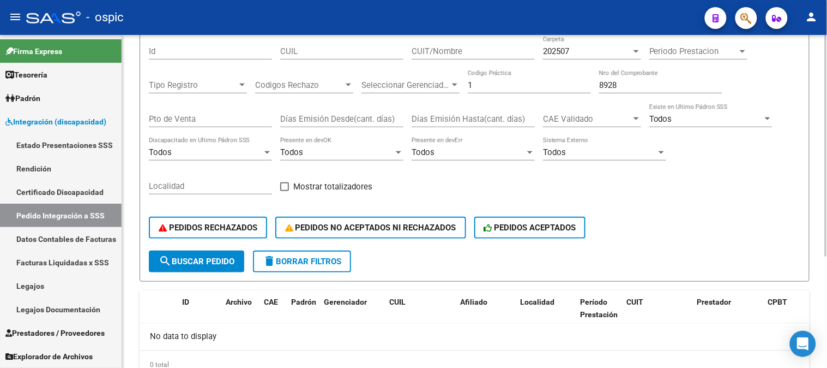
scroll to position [45, 0]
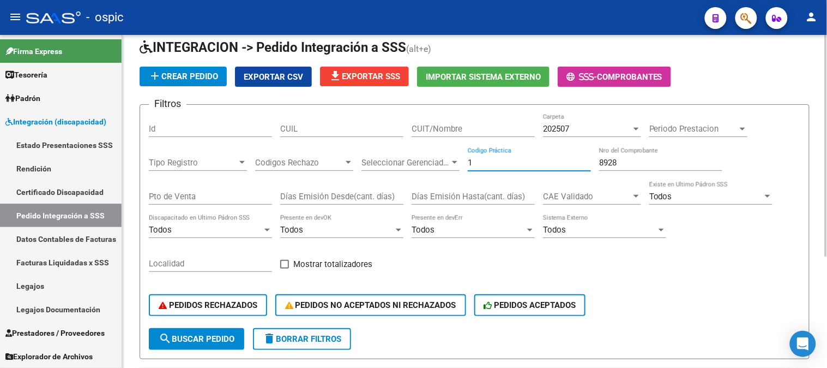
drag, startPoint x: 431, startPoint y: 161, endPoint x: 420, endPoint y: 160, distance: 11.0
click at [411, 161] on div "Filtros Id CUIL CUIT/Nombre 202507 Carpeta Periodo Prestacion Periodo Prestacio…" at bounding box center [475, 220] width 652 height 214
click at [171, 194] on input "Pto de Venta" at bounding box center [210, 196] width 123 height 10
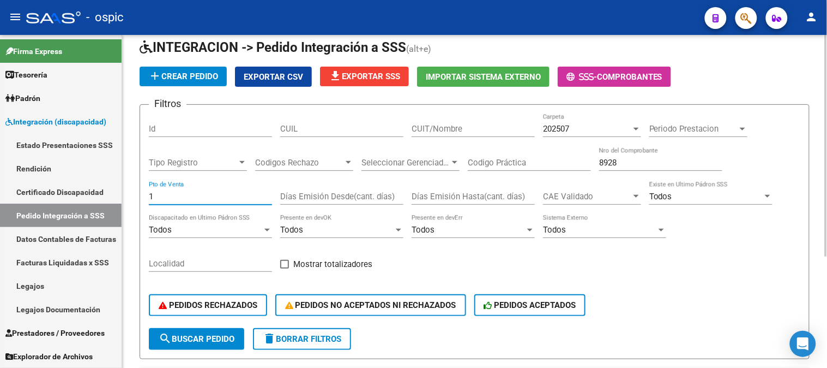
type input "1"
click at [196, 335] on span "search Buscar Pedido" at bounding box center [197, 339] width 76 height 10
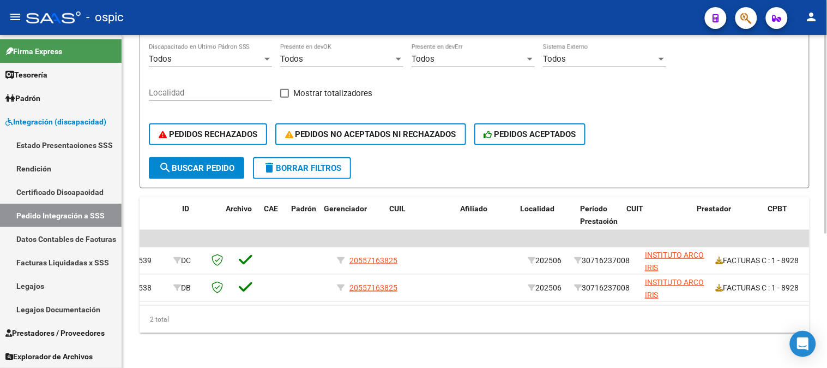
scroll to position [0, 0]
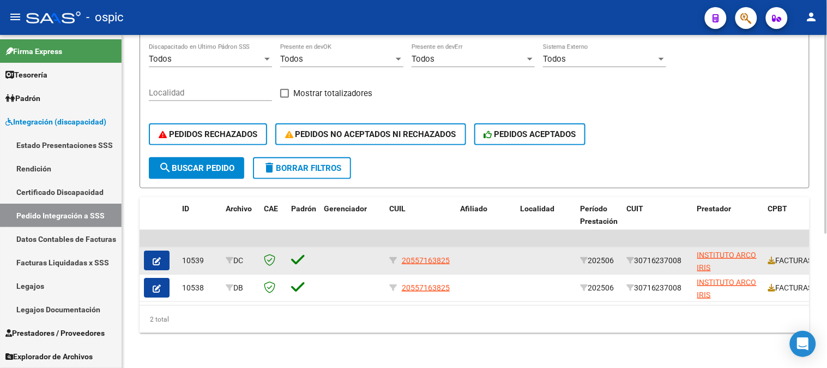
click at [155, 250] on button "button" at bounding box center [157, 260] width 26 height 20
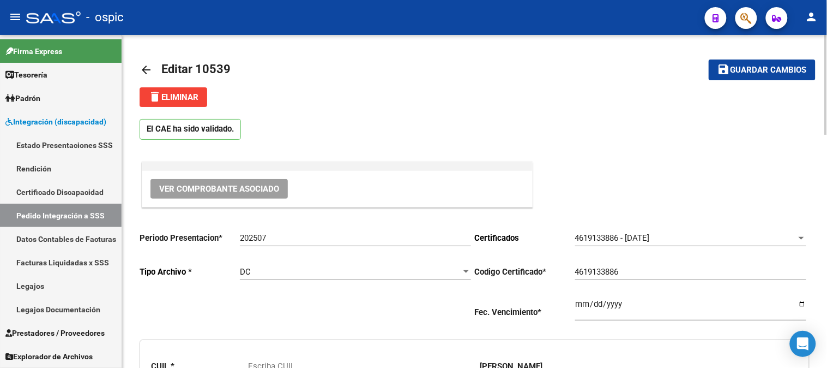
type input "20557163825"
click at [261, 269] on div "DC" at bounding box center [350, 272] width 221 height 10
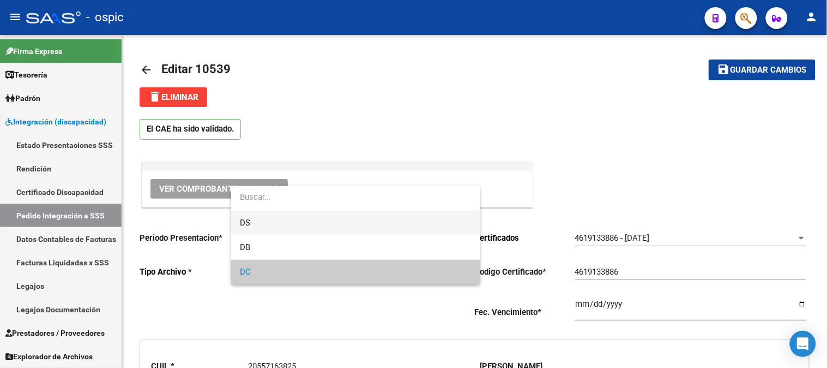
click at [255, 222] on span "DS" at bounding box center [355, 222] width 231 height 25
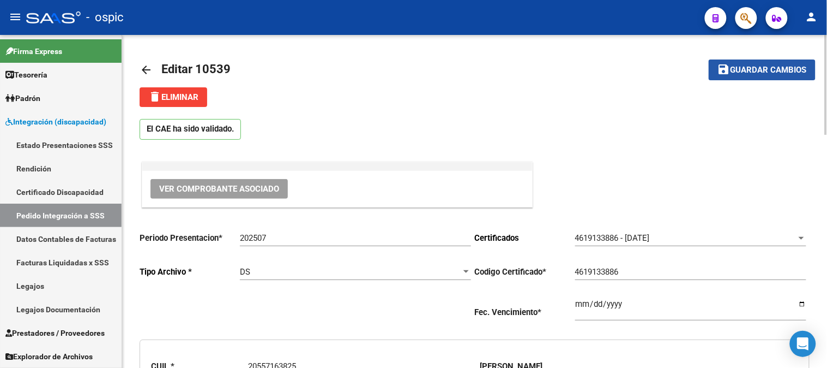
click at [789, 71] on span "Guardar cambios" at bounding box center [769, 70] width 76 height 10
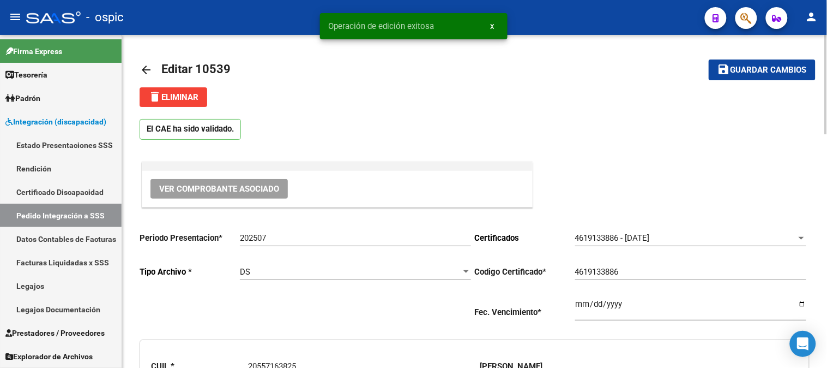
click at [143, 71] on mat-icon "arrow_back" at bounding box center [146, 69] width 13 height 13
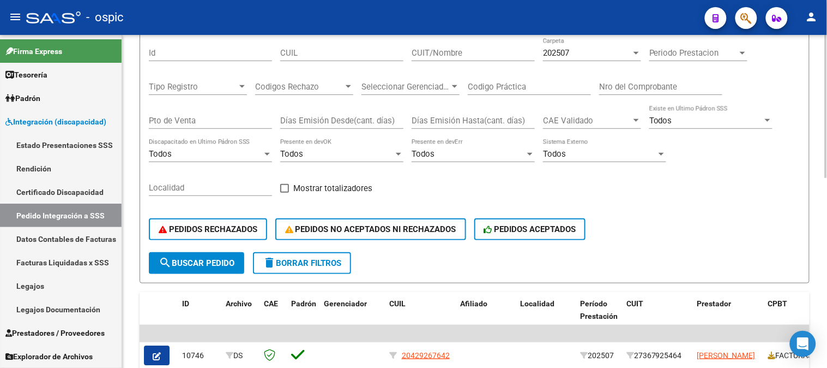
scroll to position [118, 0]
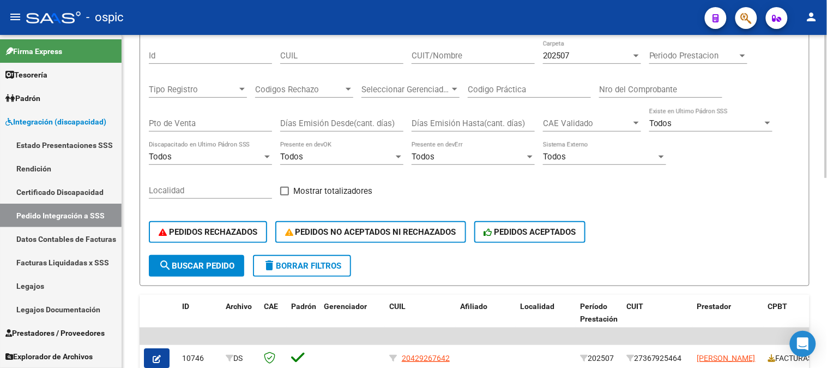
click at [827, 156] on div at bounding box center [826, 158] width 3 height 143
click at [509, 88] on input "Codigo Práctica" at bounding box center [529, 90] width 123 height 10
click at [642, 90] on input "Nro del Comprobante" at bounding box center [660, 90] width 123 height 10
type input "8928"
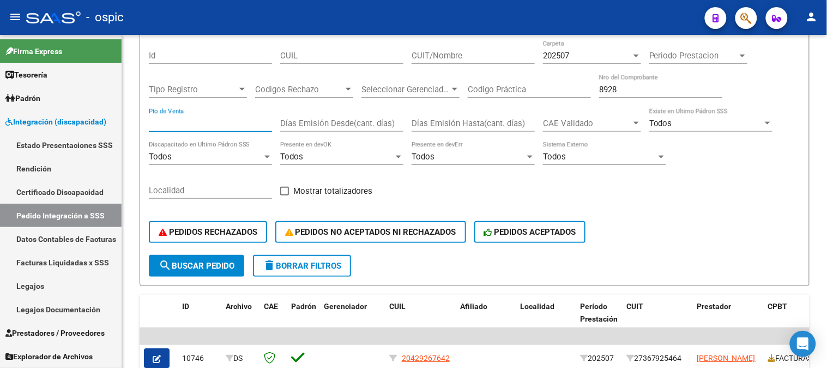
click at [171, 120] on input "Pto de Venta" at bounding box center [210, 123] width 123 height 10
type input "1"
click at [204, 261] on span "search Buscar Pedido" at bounding box center [197, 266] width 76 height 10
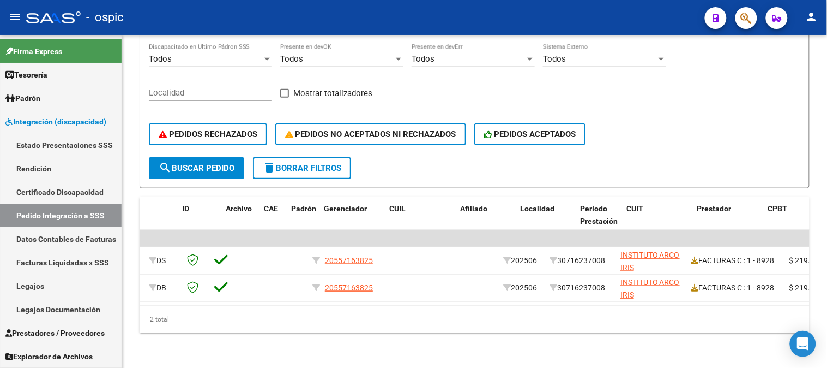
scroll to position [0, 0]
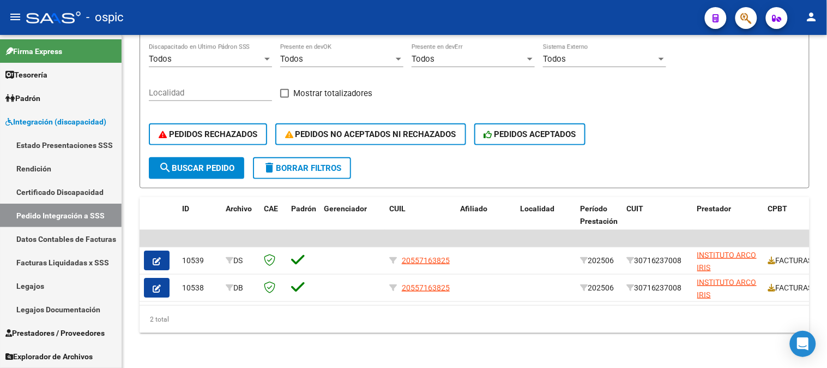
click at [309, 163] on span "delete Borrar Filtros" at bounding box center [302, 168] width 79 height 10
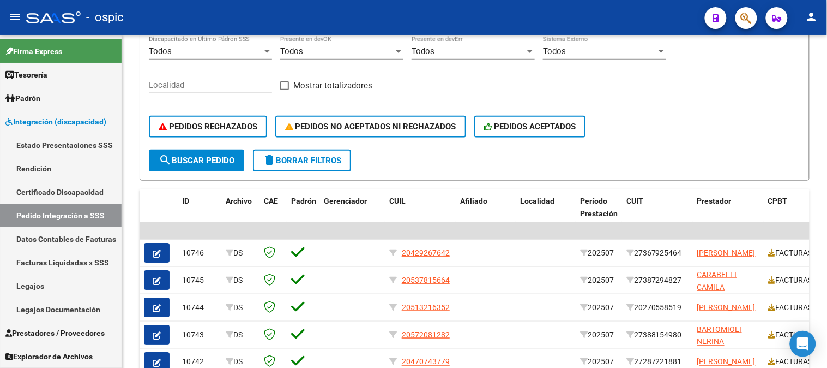
scroll to position [102, 0]
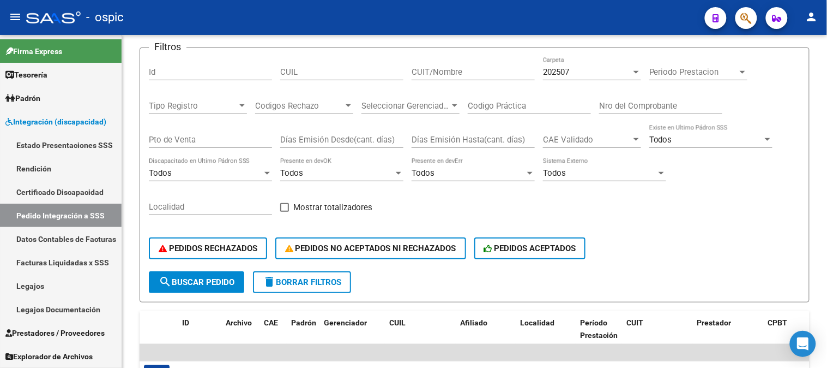
click at [444, 68] on input "CUIT/Nombre" at bounding box center [473, 72] width 123 height 10
paste input "30686955180"
type input "30686955180"
click at [203, 277] on span "search Buscar Pedido" at bounding box center [197, 282] width 76 height 10
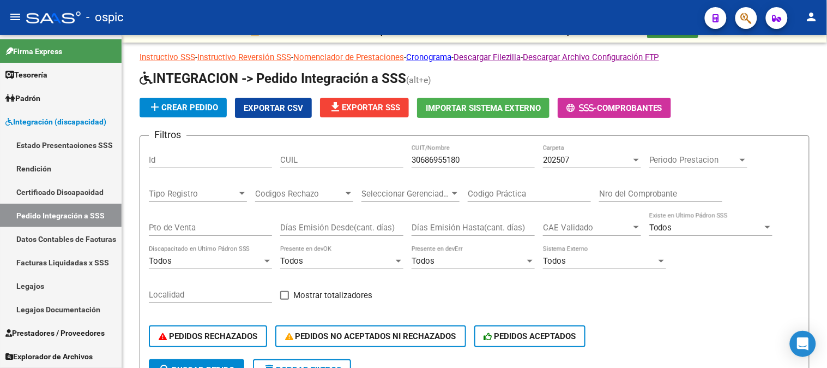
scroll to position [196, 0]
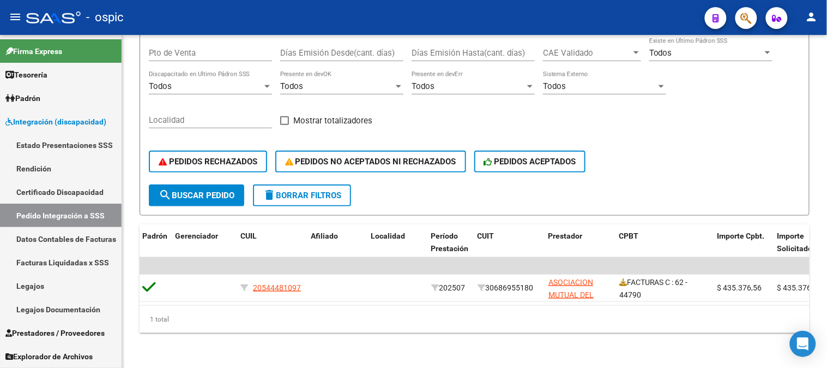
click at [303, 190] on span "delete Borrar Filtros" at bounding box center [302, 195] width 79 height 10
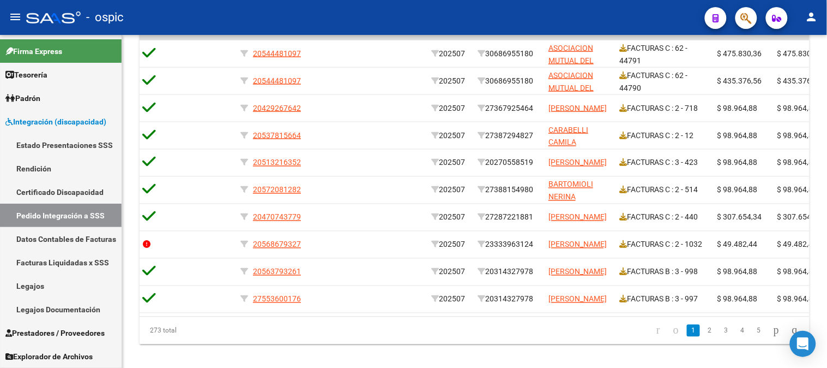
scroll to position [413, 0]
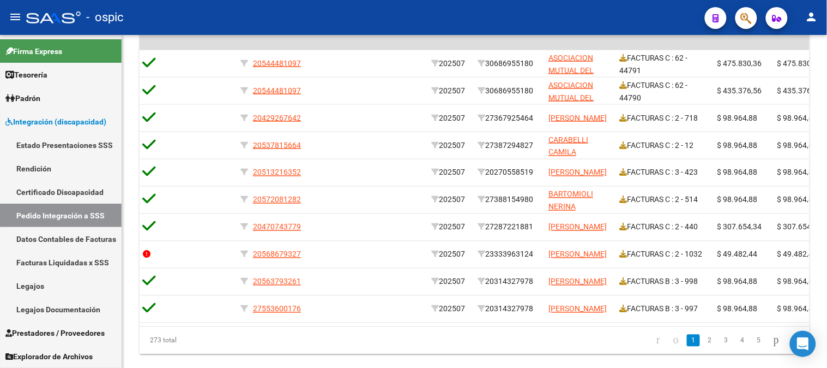
click at [827, 222] on div at bounding box center [826, 286] width 3 height 143
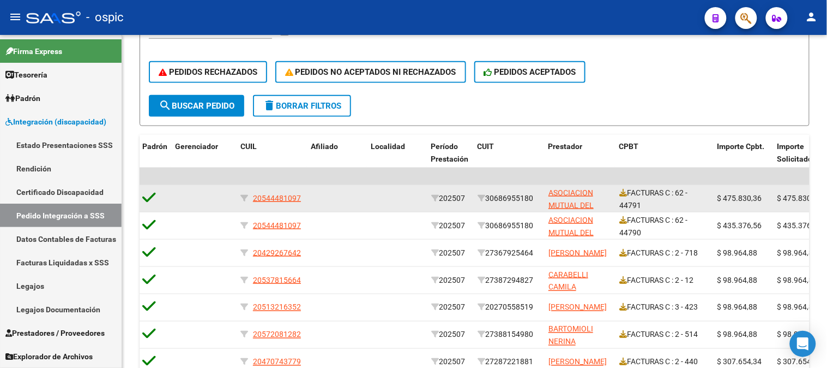
scroll to position [303, 0]
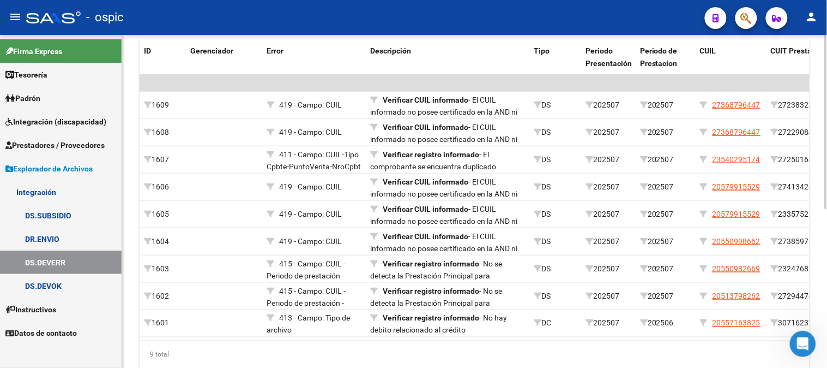
scroll to position [265, 0]
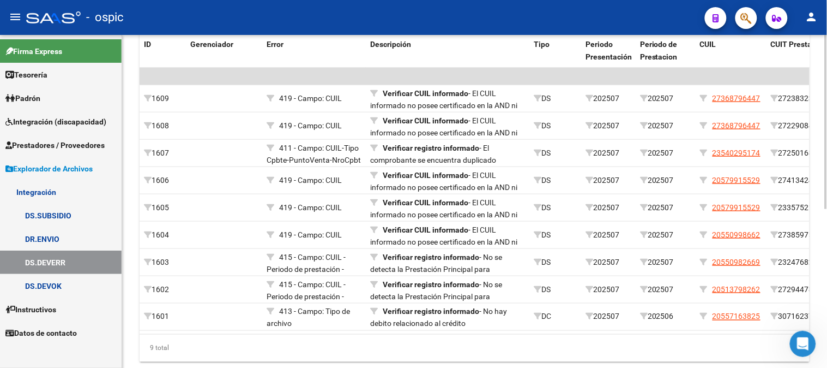
click at [827, 222] on div at bounding box center [826, 265] width 3 height 174
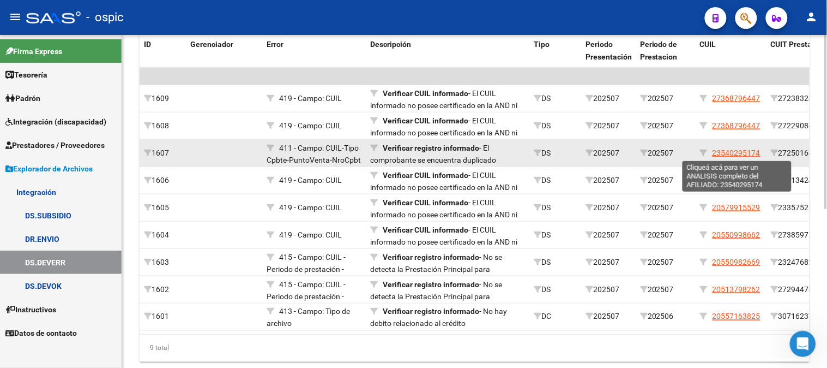
click at [739, 154] on span "23540295174" at bounding box center [737, 152] width 48 height 9
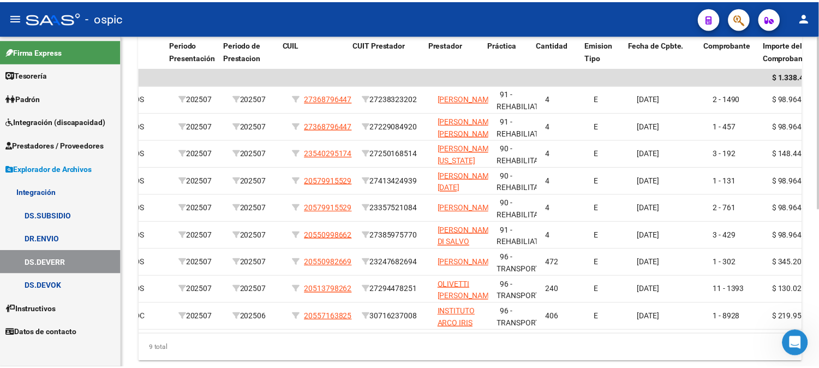
scroll to position [0, 415]
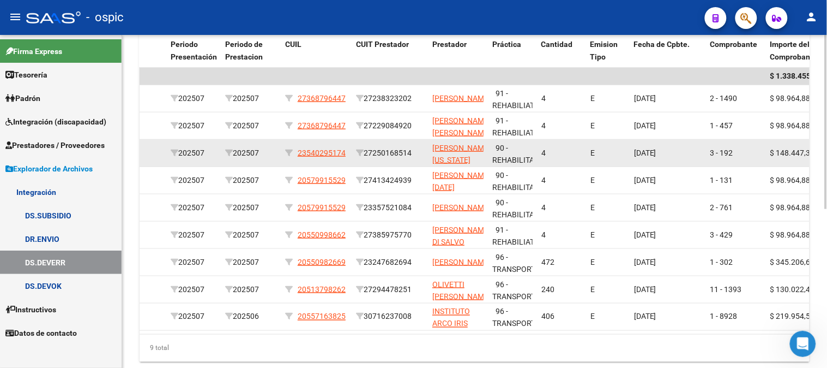
drag, startPoint x: 371, startPoint y: 149, endPoint x: 416, endPoint y: 151, distance: 44.7
click at [416, 151] on div "27250168514" at bounding box center [390, 153] width 68 height 13
copy div "27250168514"
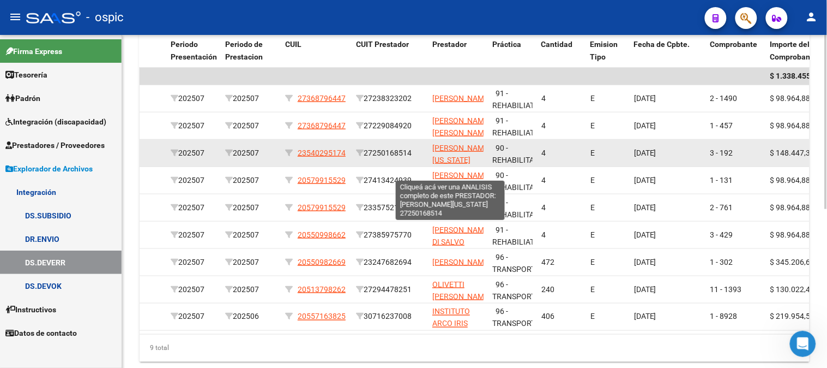
click at [438, 148] on span "HERMITTE MAURA VIRGINIA" at bounding box center [461, 153] width 58 height 21
type textarea "27250168514"
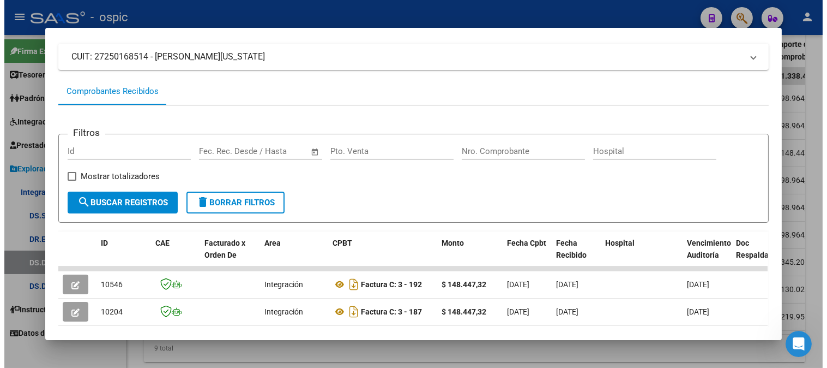
scroll to position [182, 0]
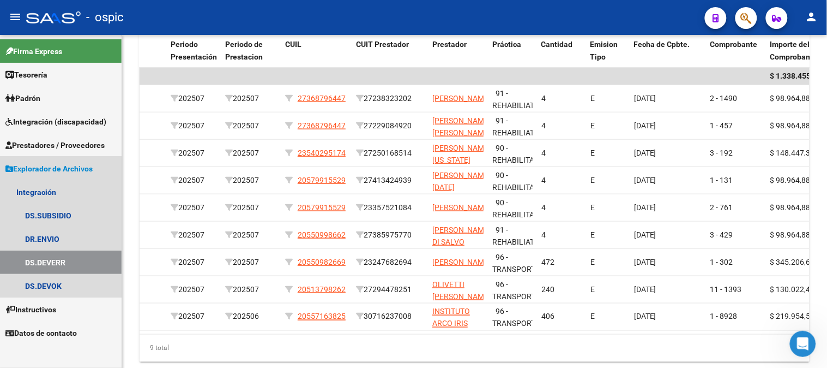
click at [69, 164] on span "Explorador de Archivos" at bounding box center [48, 169] width 87 height 12
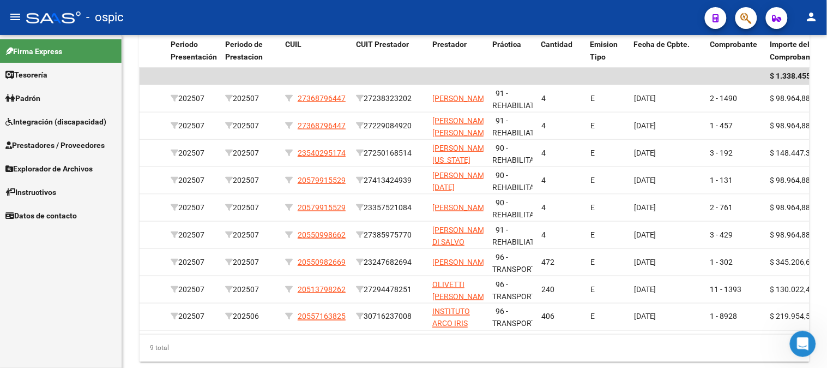
click at [52, 148] on span "Prestadores / Proveedores" at bounding box center [54, 145] width 99 height 12
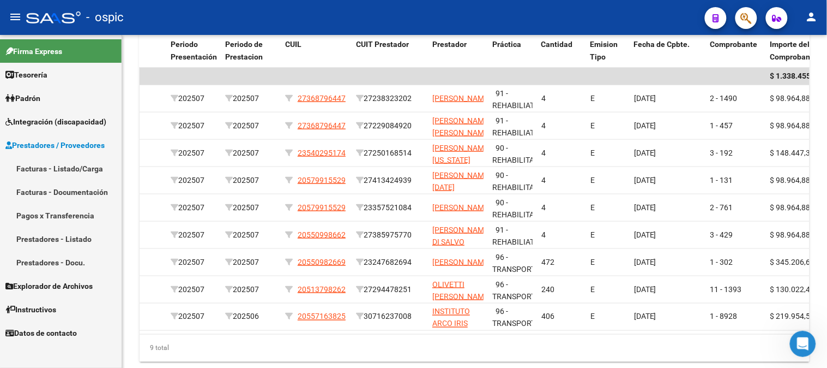
click at [61, 165] on link "Facturas - Listado/Carga" at bounding box center [61, 168] width 122 height 23
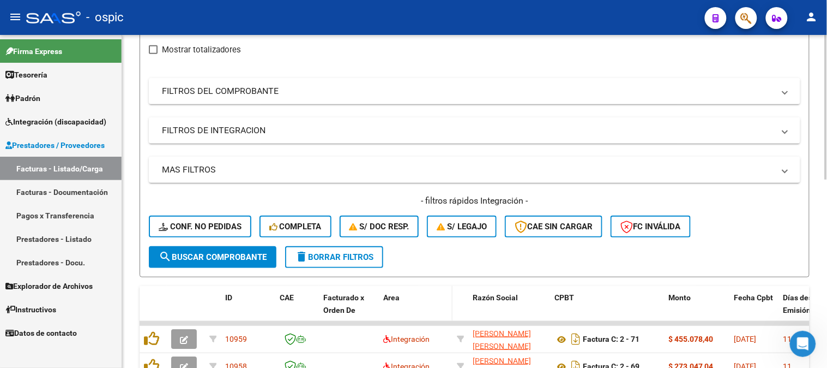
scroll to position [23, 0]
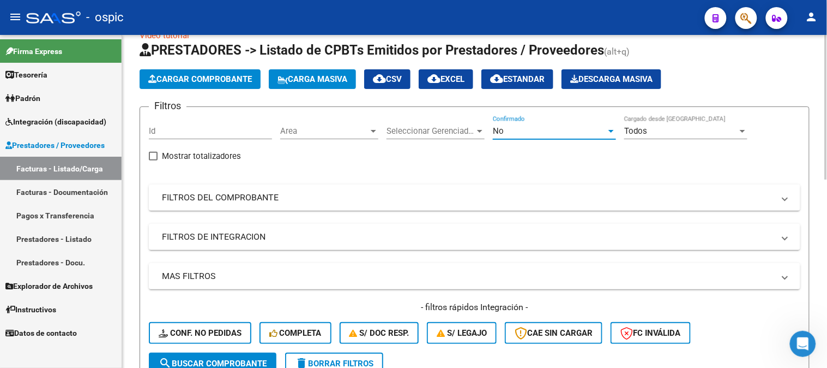
click at [509, 134] on div "No" at bounding box center [549, 131] width 113 height 10
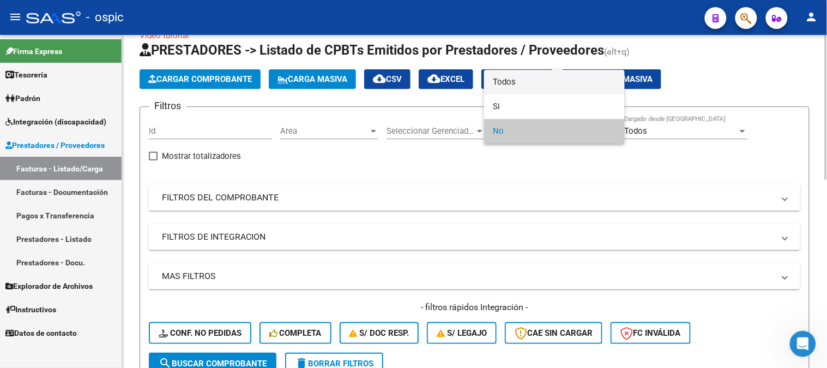
drag, startPoint x: 520, startPoint y: 81, endPoint x: 461, endPoint y: 126, distance: 74.7
click at [520, 81] on span "Todos" at bounding box center [554, 82] width 123 height 25
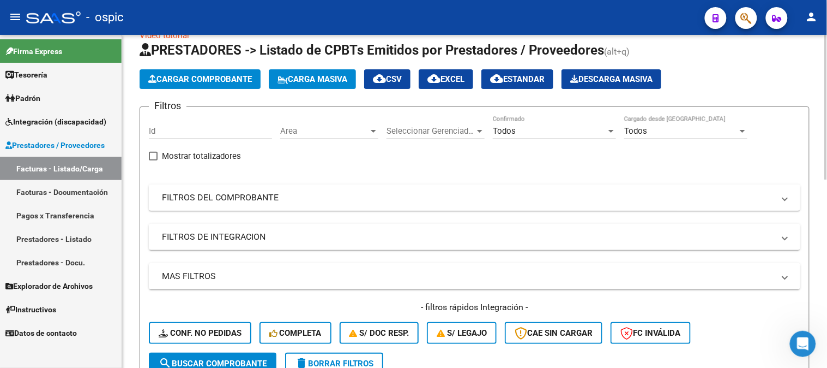
click at [242, 195] on mat-panel-title "FILTROS DEL COMPROBANTE" at bounding box center [468, 197] width 612 height 12
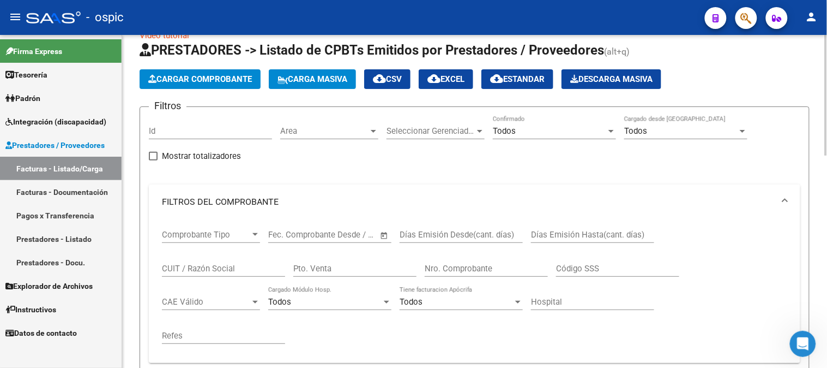
click at [323, 270] on input "Pto. Venta" at bounding box center [354, 268] width 123 height 10
type input "3"
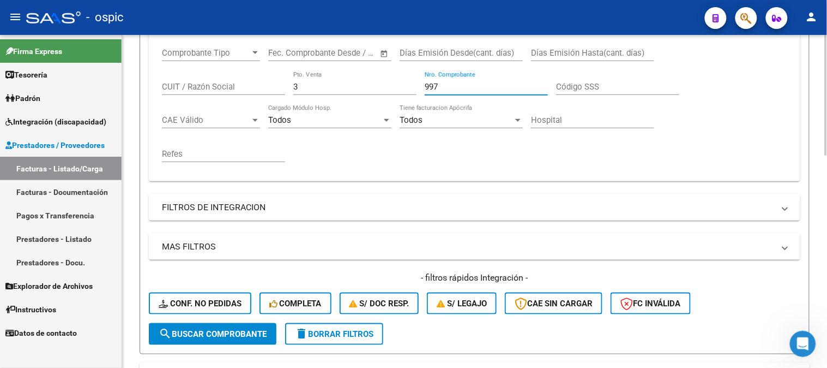
type input "997"
click at [241, 333] on span "search Buscar Comprobante" at bounding box center [213, 334] width 108 height 10
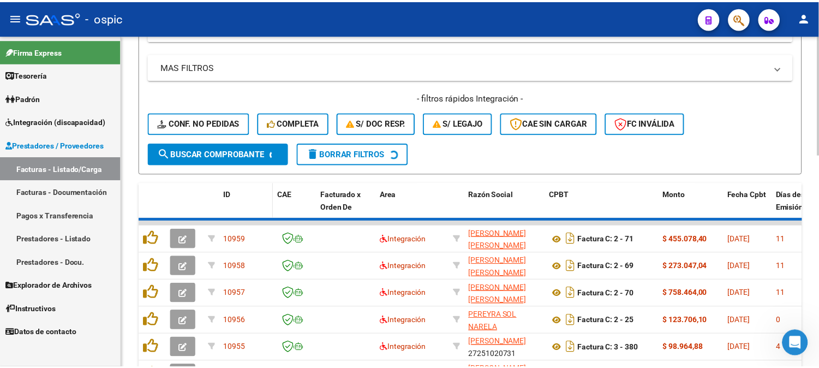
scroll to position [386, 0]
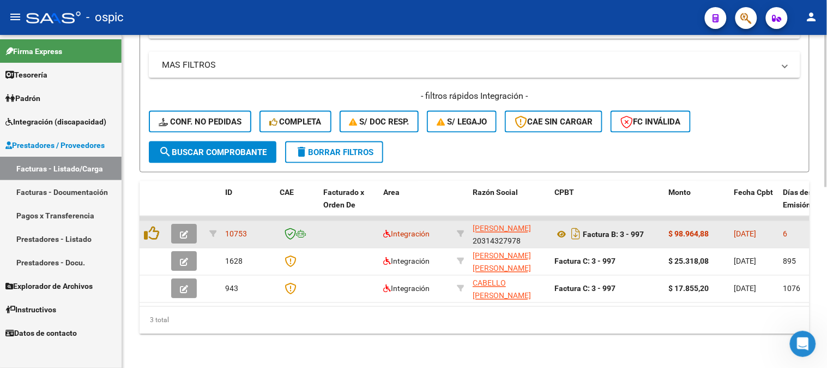
click at [186, 226] on button "button" at bounding box center [184, 234] width 26 height 20
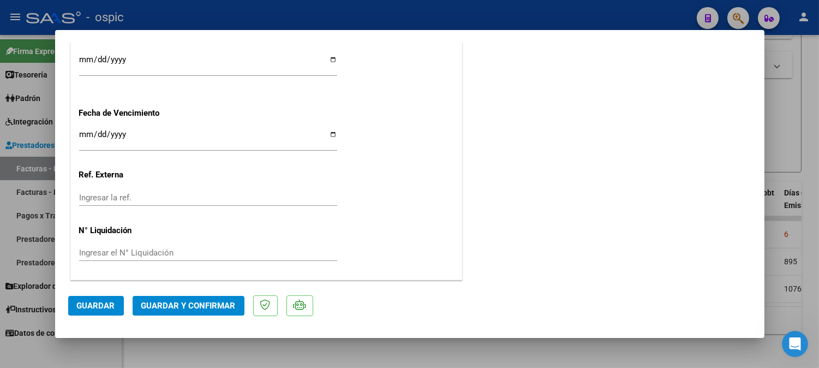
scroll to position [0, 0]
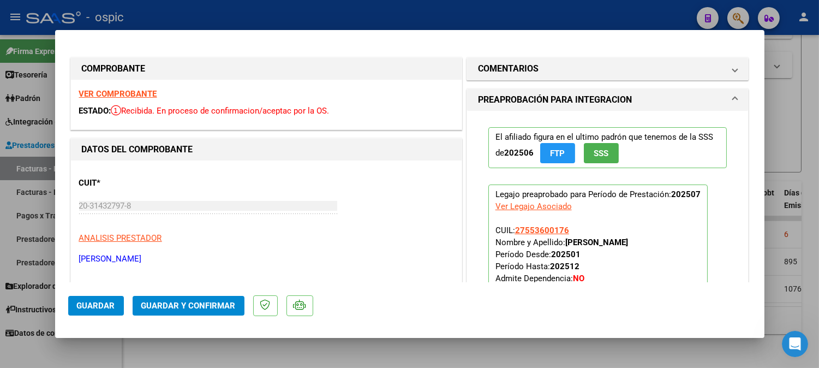
click at [568, 74] on mat-panel-title "COMENTARIOS" at bounding box center [601, 68] width 246 height 13
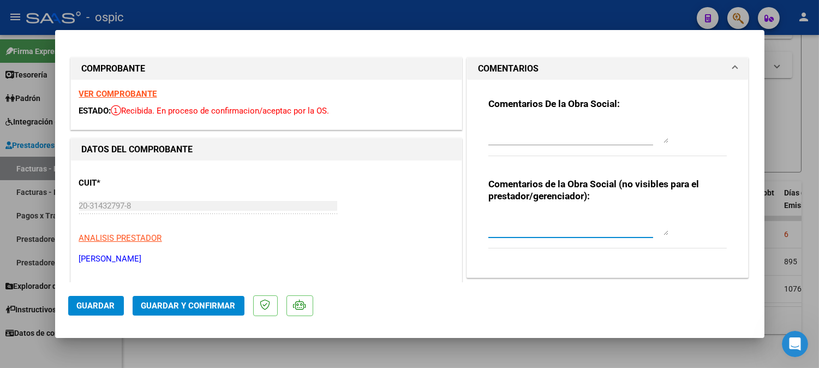
click at [531, 215] on textarea at bounding box center [578, 224] width 180 height 22
type textarea "KINESIO 8 SESIONES"
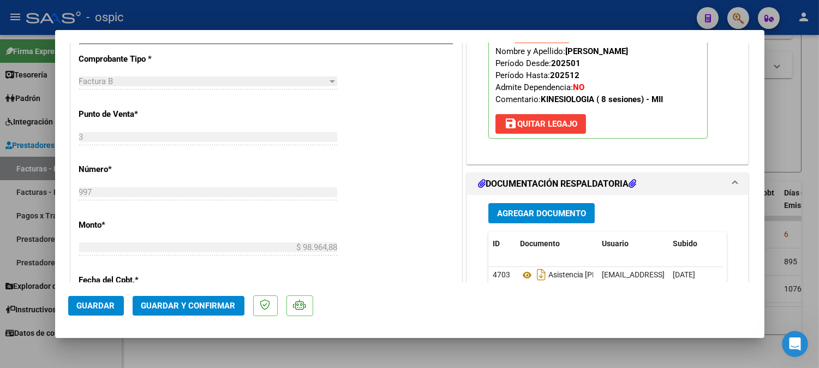
scroll to position [562, 0]
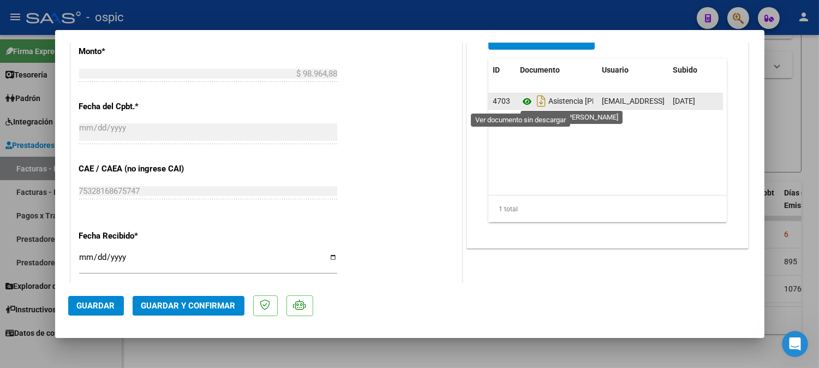
click at [520, 99] on icon at bounding box center [527, 101] width 14 height 13
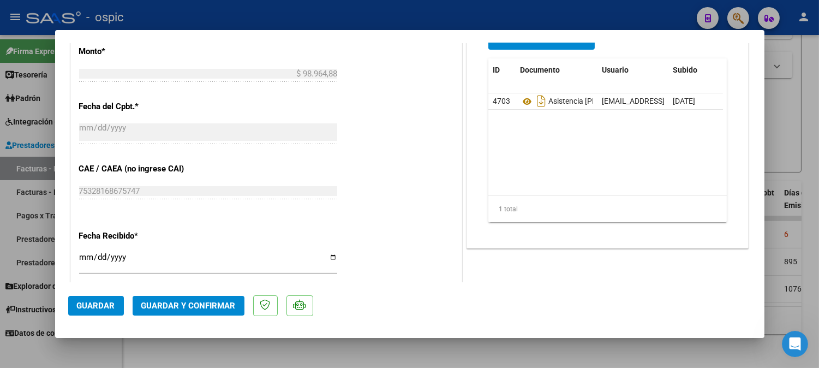
click at [219, 295] on mat-dialog-actions "Guardar Guardar y Confirmar" at bounding box center [409, 303] width 683 height 43
click at [219, 301] on span "Guardar y Confirmar" at bounding box center [188, 305] width 94 height 10
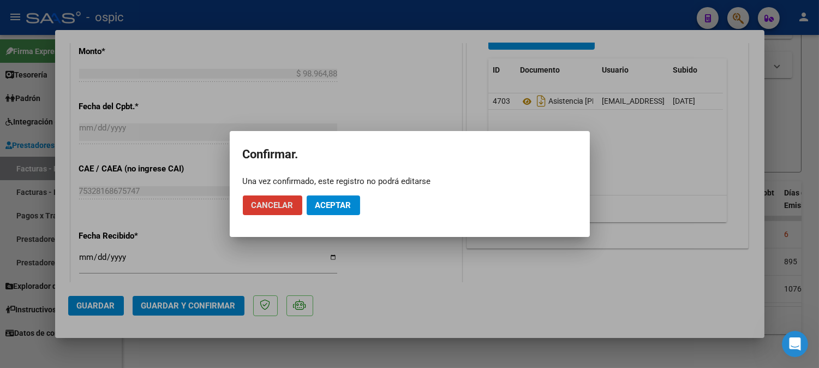
click at [325, 198] on button "Aceptar" at bounding box center [332, 205] width 53 height 20
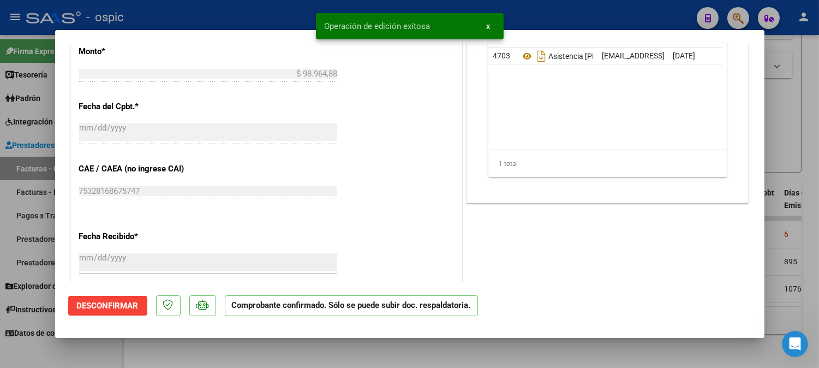
type input "$ 0,00"
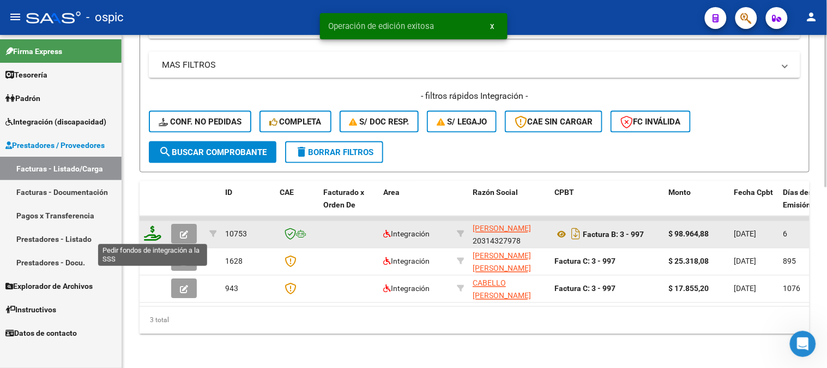
click at [151, 233] on icon at bounding box center [152, 233] width 17 height 15
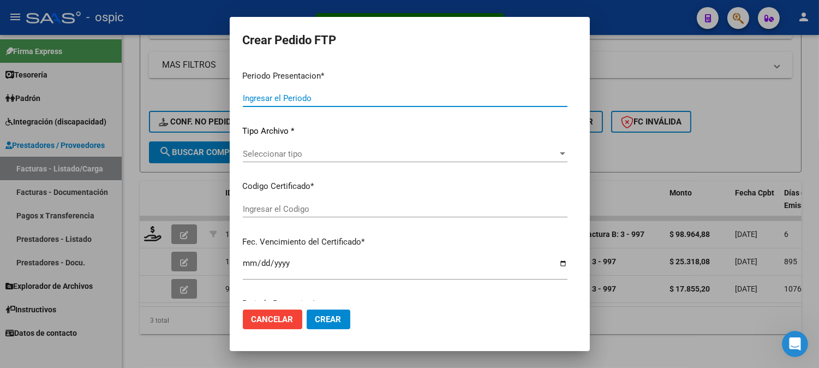
type input "202507"
type input "$ 98.964,88"
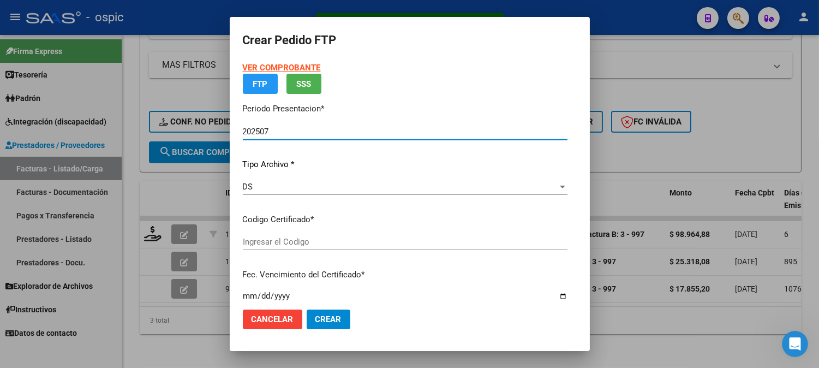
type input "0000000000000000000000000000006546471627"
type input "2029-09-30"
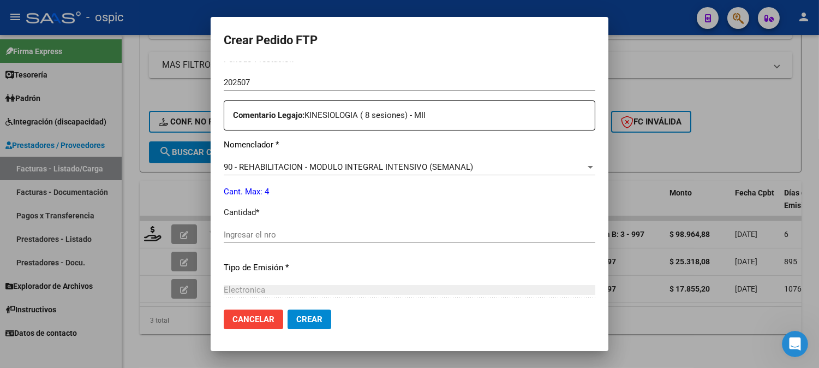
scroll to position [387, 0]
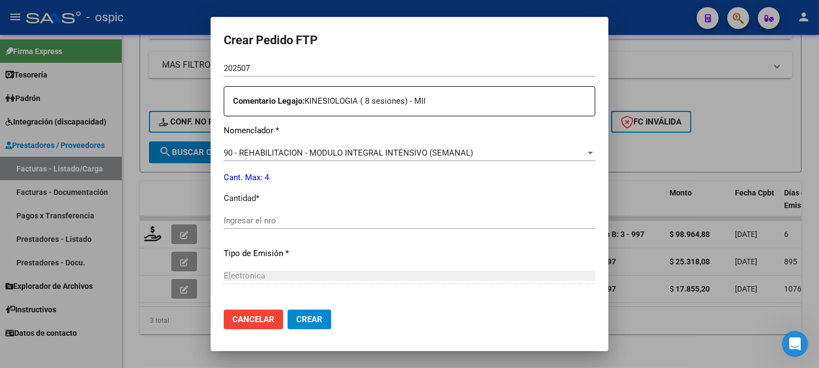
click at [485, 218] on input "Ingresar el nro" at bounding box center [409, 220] width 371 height 10
type input "4"
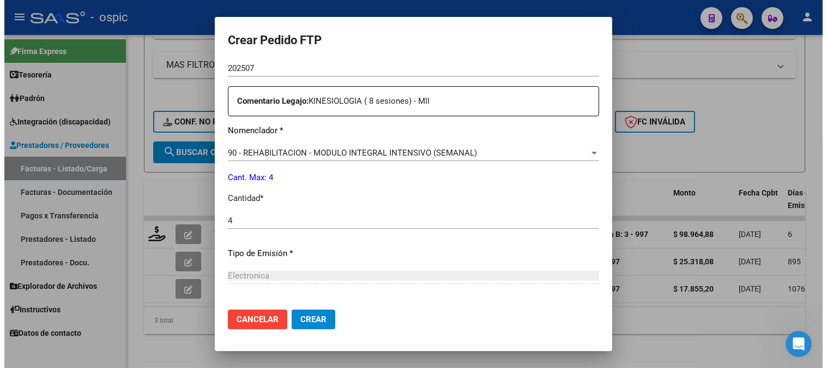
scroll to position [491, 0]
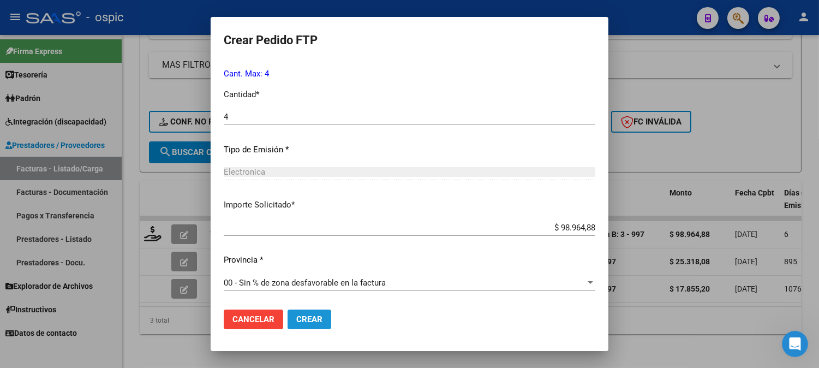
drag, startPoint x: 284, startPoint y: 311, endPoint x: 827, endPoint y: 17, distance: 617.8
click at [287, 311] on button "Crear" at bounding box center [309, 319] width 44 height 20
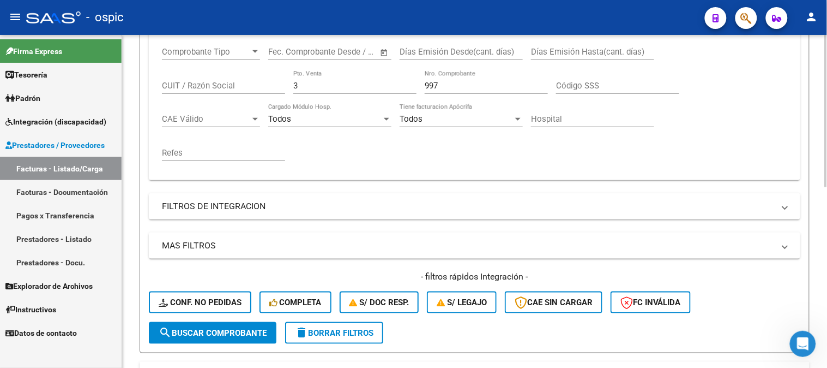
scroll to position [204, 0]
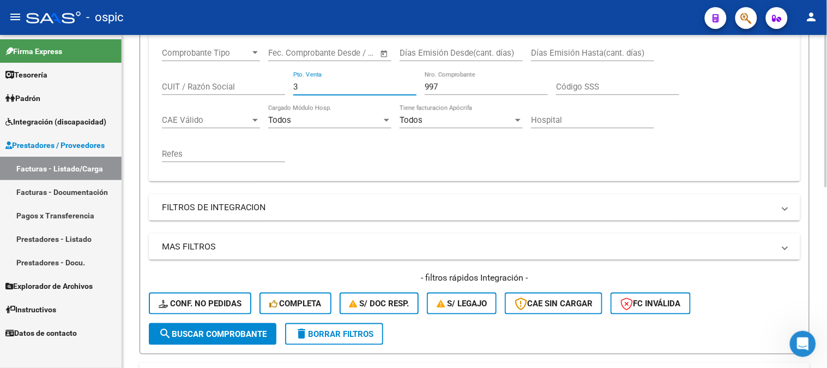
drag, startPoint x: 314, startPoint y: 86, endPoint x: 232, endPoint y: 73, distance: 83.3
click at [232, 80] on div "Comprobante Tipo Comprobante Tipo Start date – End date Fec. Comprobante Desde …" at bounding box center [474, 105] width 625 height 135
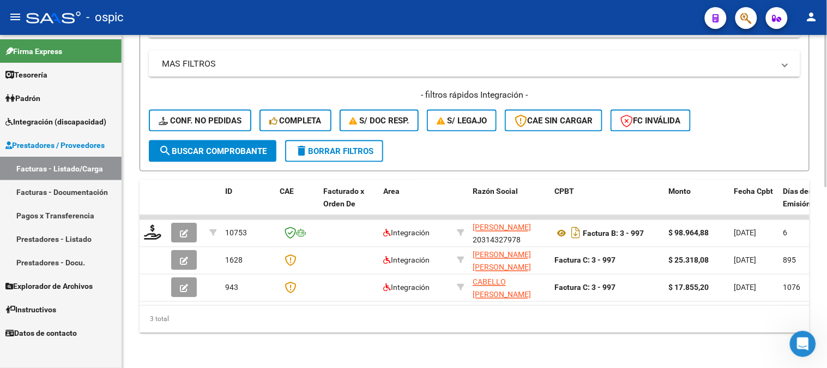
scroll to position [395, 0]
type input "998"
click at [231, 146] on span "search Buscar Comprobante" at bounding box center [213, 151] width 108 height 10
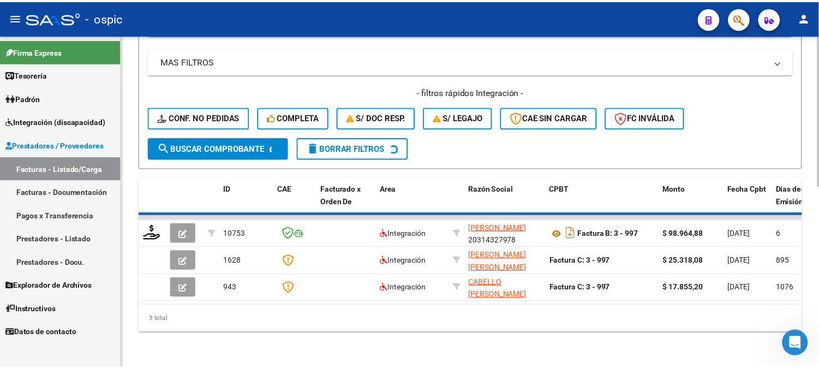
scroll to position [368, 0]
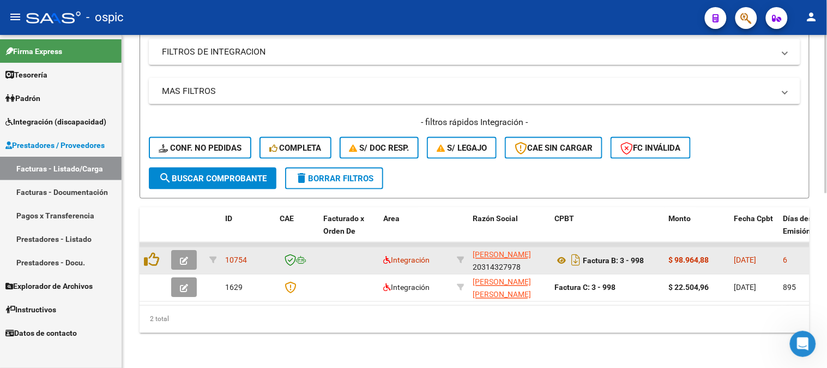
click at [187, 257] on icon "button" at bounding box center [184, 261] width 8 height 8
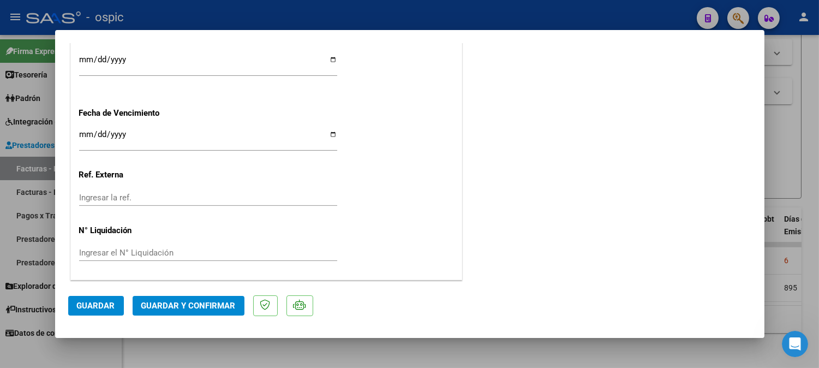
scroll to position [0, 0]
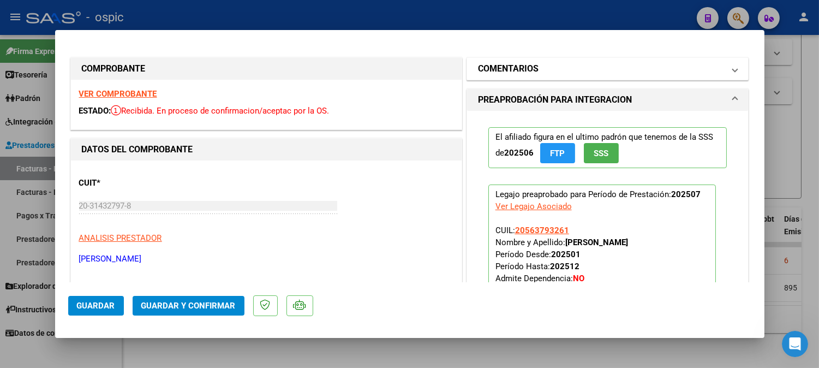
click at [503, 67] on h1 "COMENTARIOS" at bounding box center [508, 68] width 61 height 13
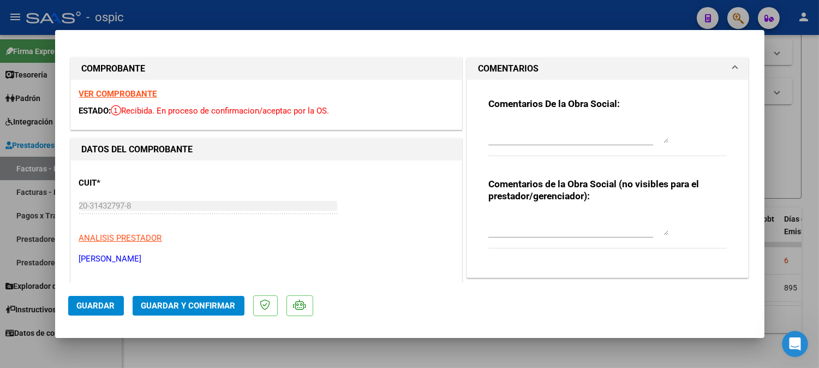
click at [541, 226] on textarea at bounding box center [578, 224] width 180 height 22
type textarea "KINESIO 8 SESIONES"
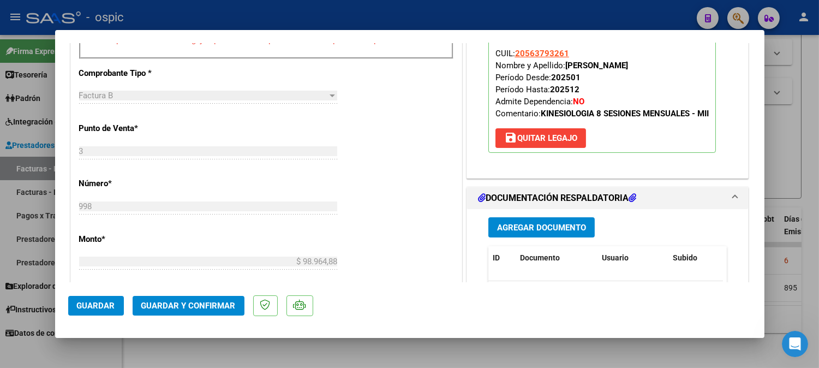
scroll to position [483, 0]
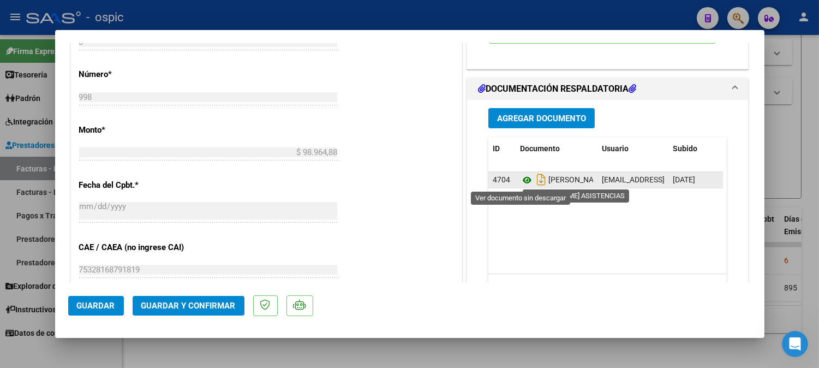
click at [520, 178] on icon at bounding box center [527, 179] width 14 height 13
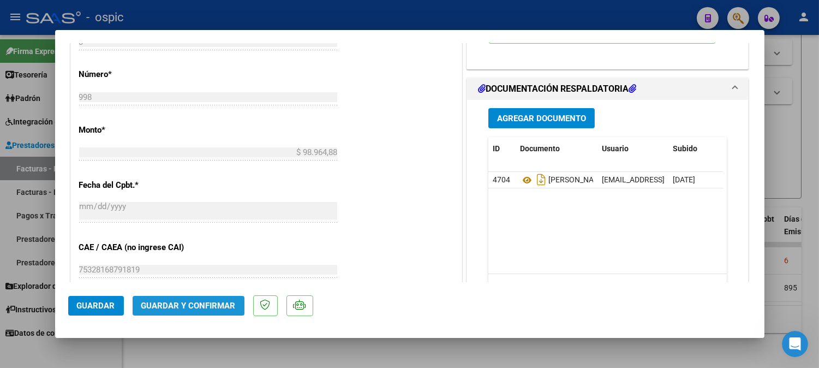
click at [214, 300] on span "Guardar y Confirmar" at bounding box center [188, 305] width 94 height 10
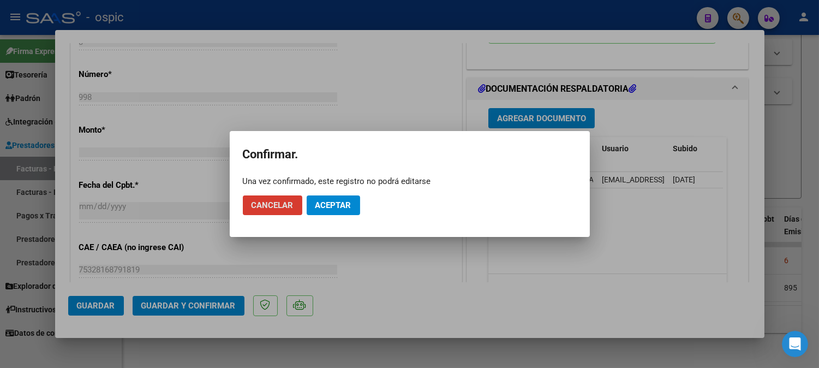
click at [329, 207] on span "Aceptar" at bounding box center [333, 205] width 36 height 10
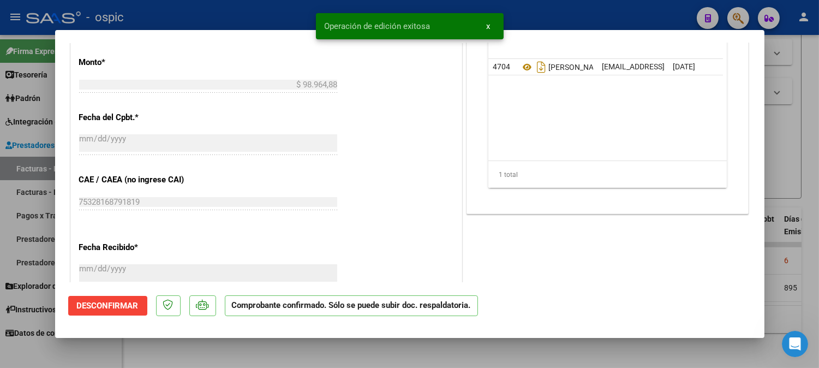
type input "$ 0,00"
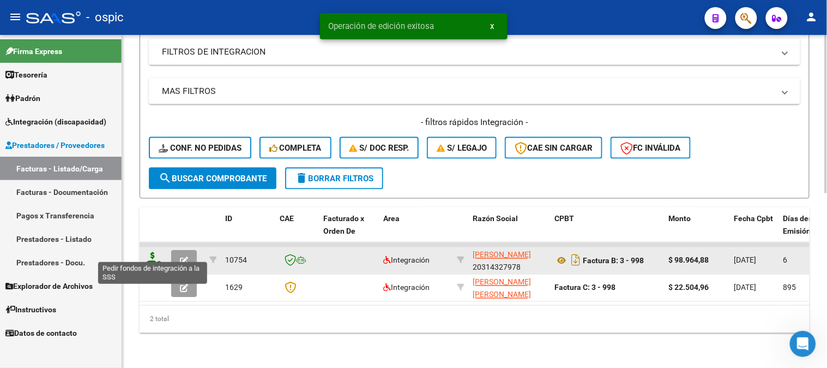
click at [149, 252] on icon at bounding box center [152, 259] width 17 height 15
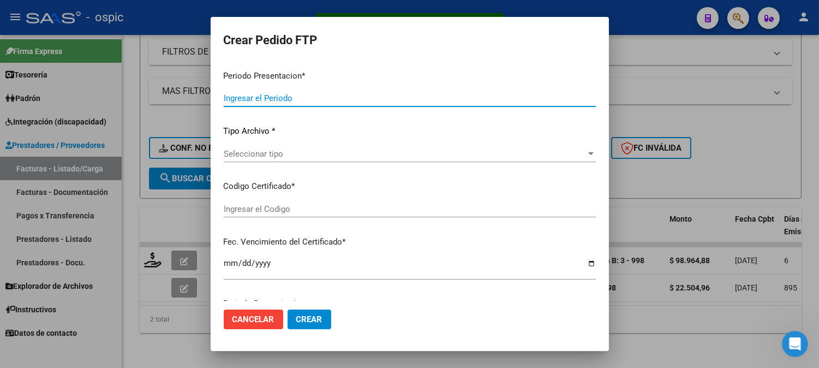
type input "202507"
type input "$ 98.964,88"
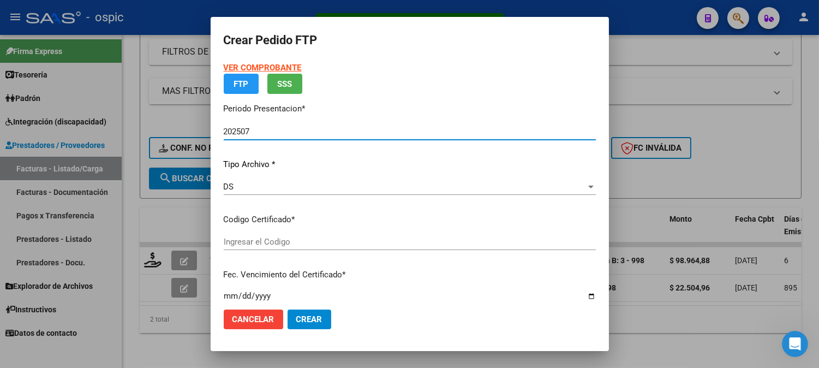
type input "0000000000000000000000000000003052327653"
type input "2029-03-01"
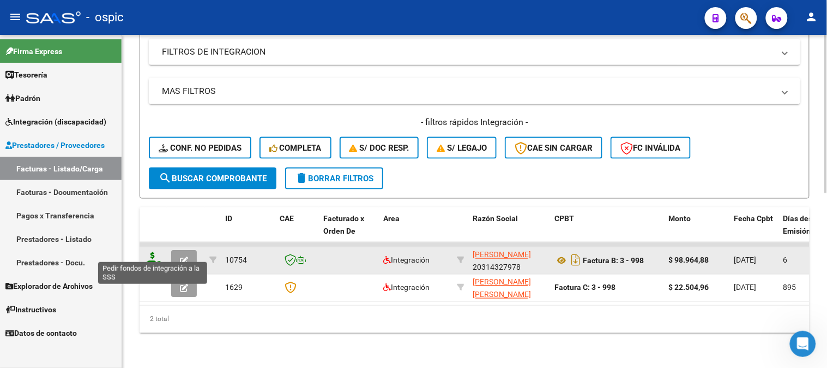
click at [153, 252] on icon at bounding box center [152, 259] width 17 height 15
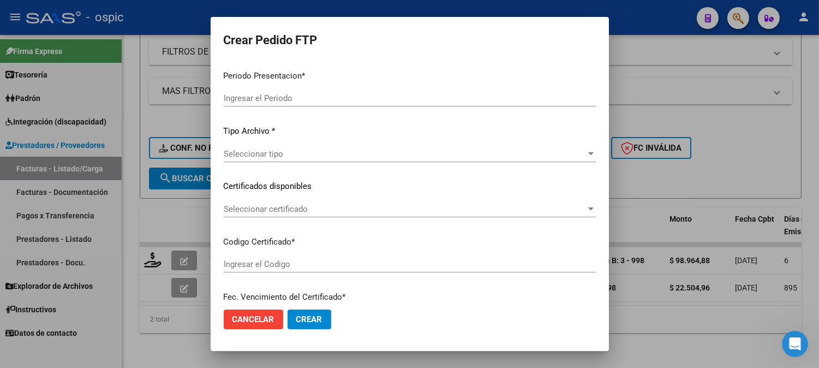
type input "202507"
type input "$ 98.964,88"
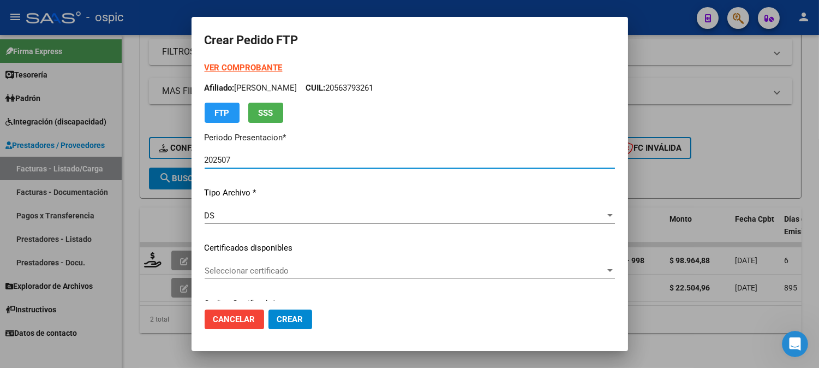
type input "0000000000000000000000000000003052327653"
type input "2029-03-01"
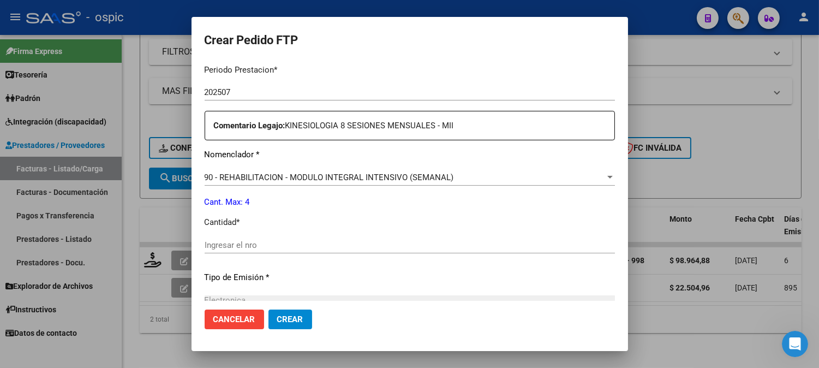
scroll to position [352, 0]
click at [363, 245] on input "Ingresar el nro" at bounding box center [409, 243] width 410 height 10
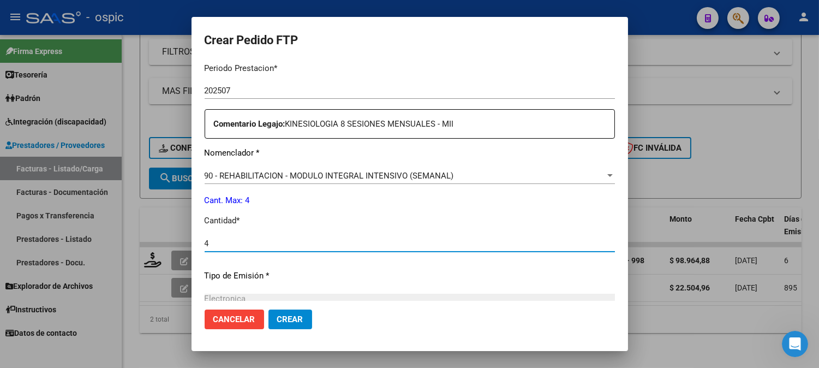
type input "4"
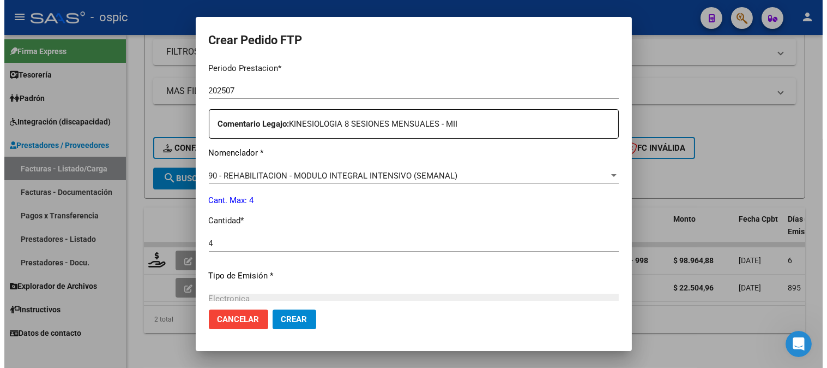
scroll to position [478, 0]
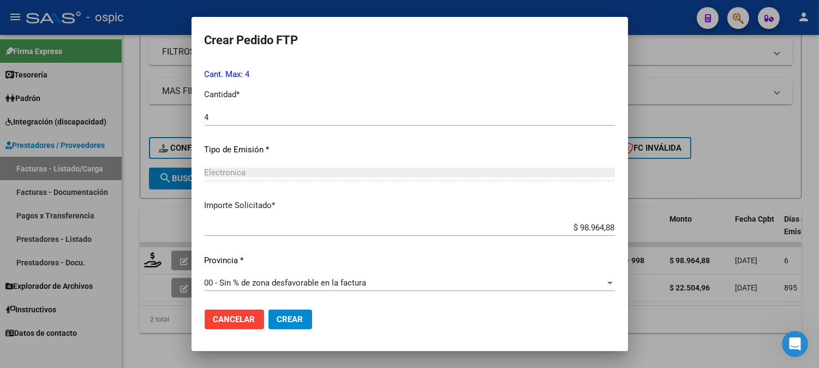
click at [286, 320] on span "Crear" at bounding box center [290, 319] width 26 height 10
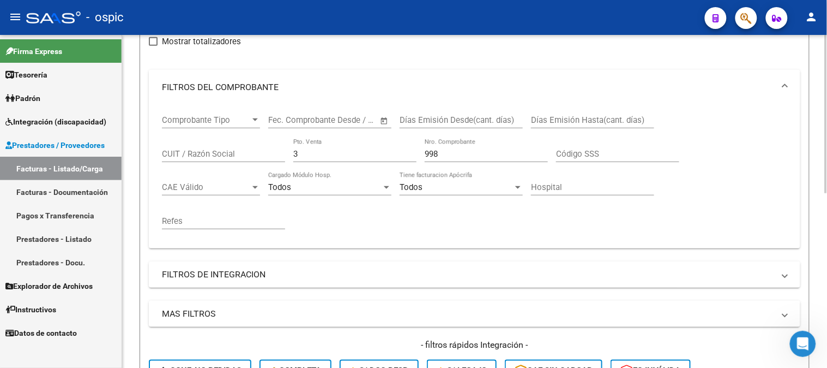
scroll to position [126, 0]
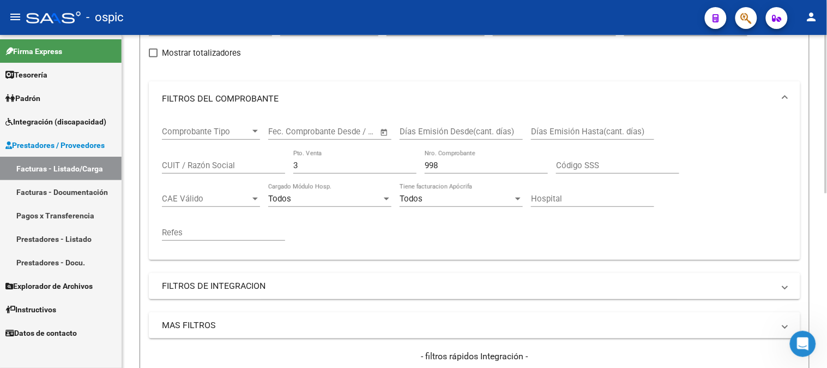
drag, startPoint x: 285, startPoint y: 159, endPoint x: 245, endPoint y: 156, distance: 39.9
click at [244, 158] on div "Comprobante Tipo Comprobante Tipo Start date – End date Fec. Comprobante Desde …" at bounding box center [474, 183] width 625 height 135
type input "2"
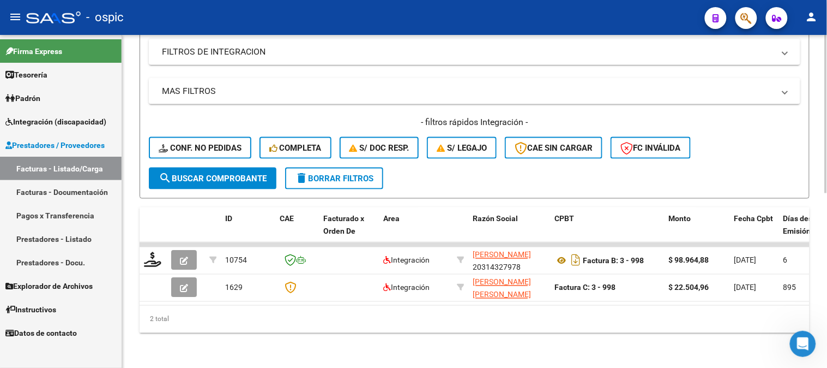
type input "1032"
click at [238, 167] on button "search Buscar Comprobante" at bounding box center [213, 178] width 128 height 22
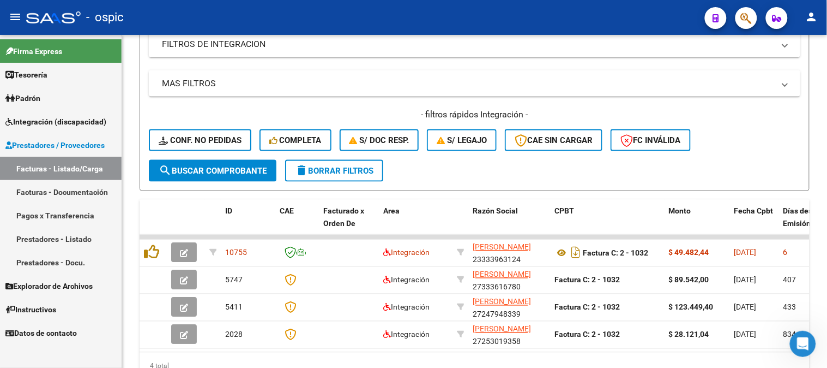
click at [49, 311] on span "Instructivos" at bounding box center [30, 309] width 51 height 12
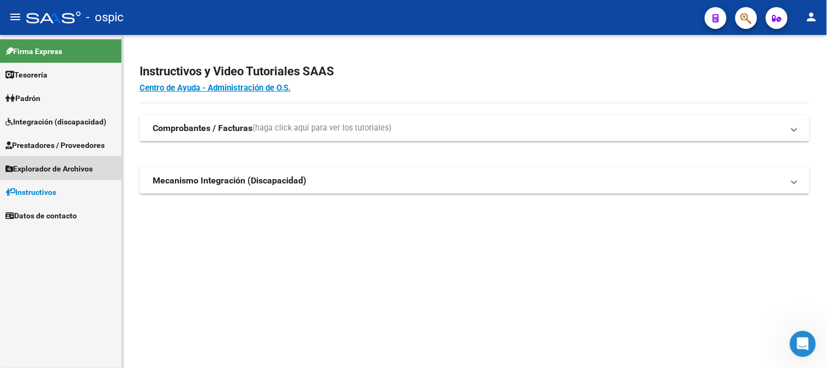
click at [64, 167] on span "Explorador de Archivos" at bounding box center [48, 169] width 87 height 12
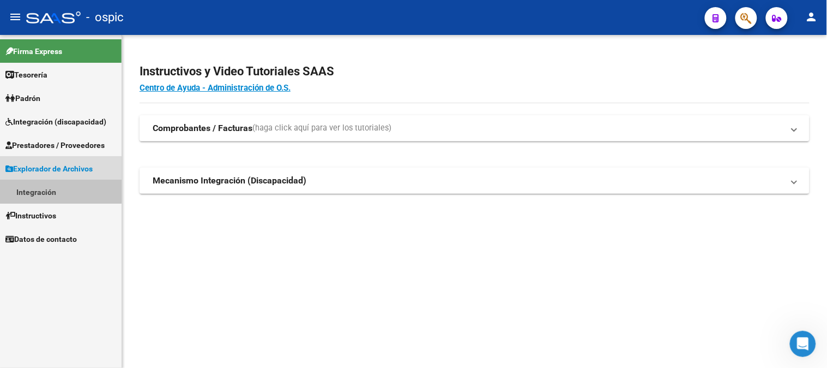
click at [55, 191] on link "Integración" at bounding box center [61, 191] width 122 height 23
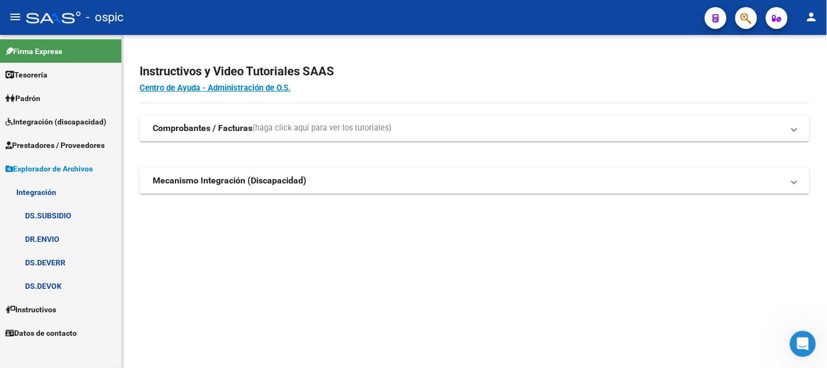
click at [39, 260] on link "DS.DEVERR" at bounding box center [61, 261] width 122 height 23
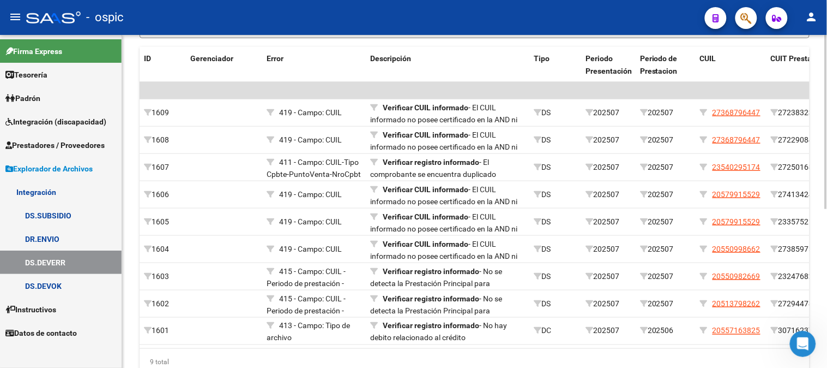
scroll to position [254, 0]
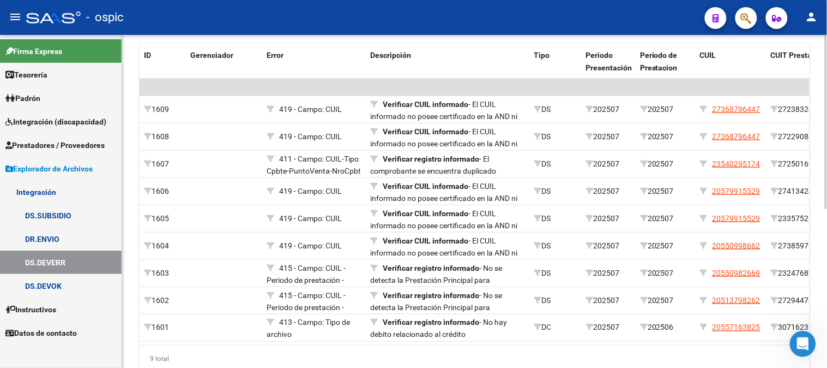
click at [827, 230] on div at bounding box center [826, 259] width 3 height 174
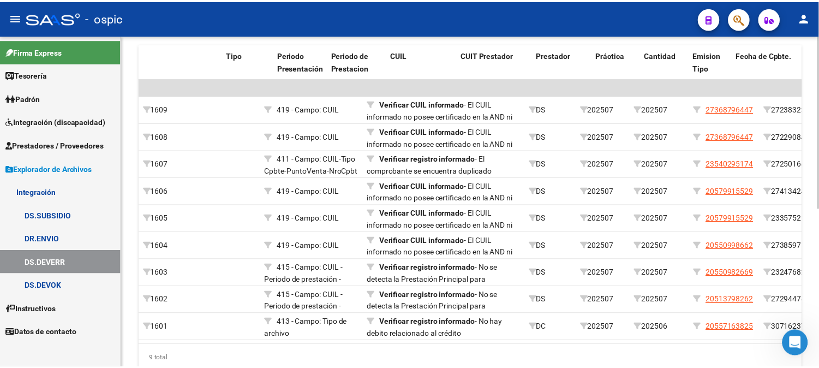
scroll to position [0, 306]
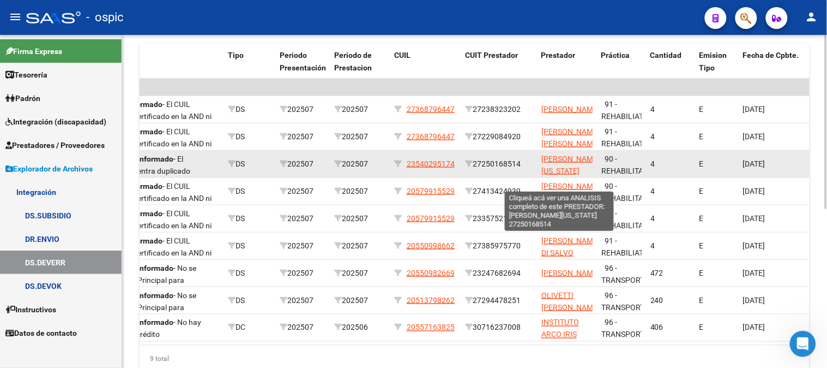
click at [560, 158] on span "HERMITTE MAURA VIRGINIA" at bounding box center [571, 164] width 58 height 21
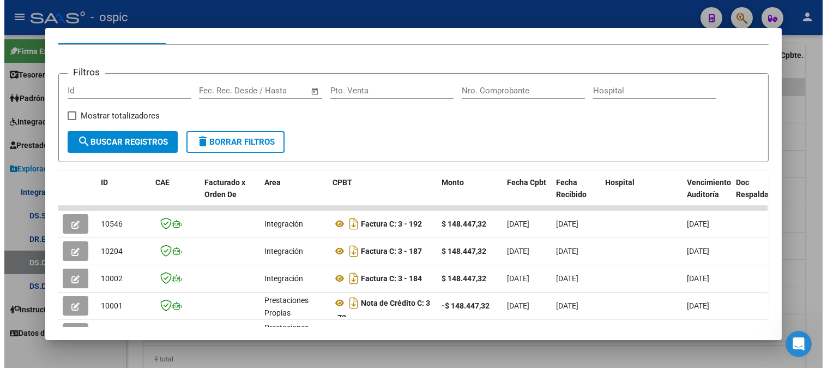
scroll to position [180, 0]
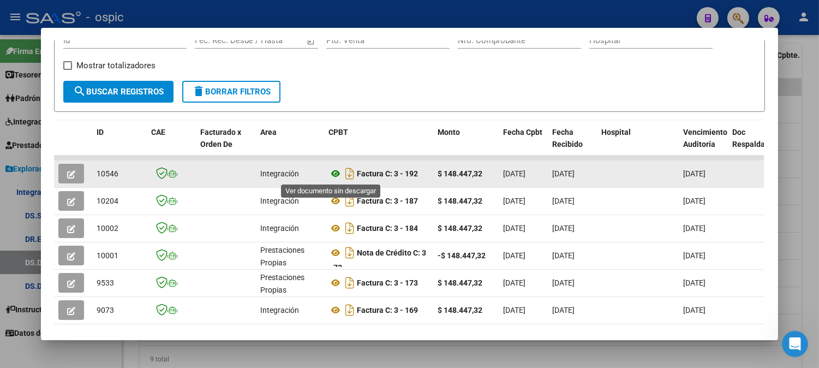
click at [330, 175] on icon at bounding box center [335, 173] width 14 height 13
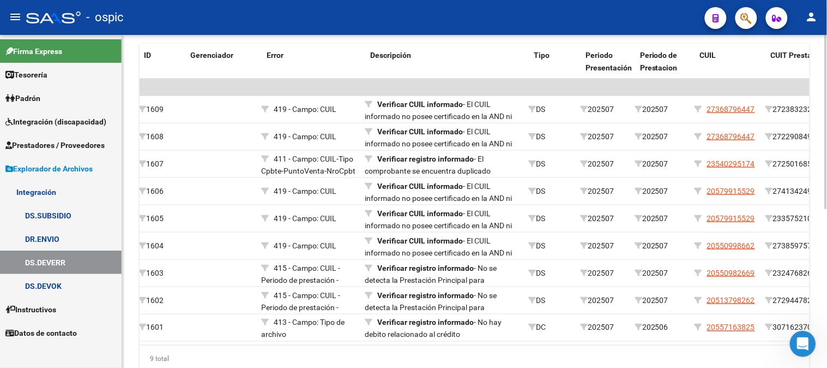
scroll to position [0, 0]
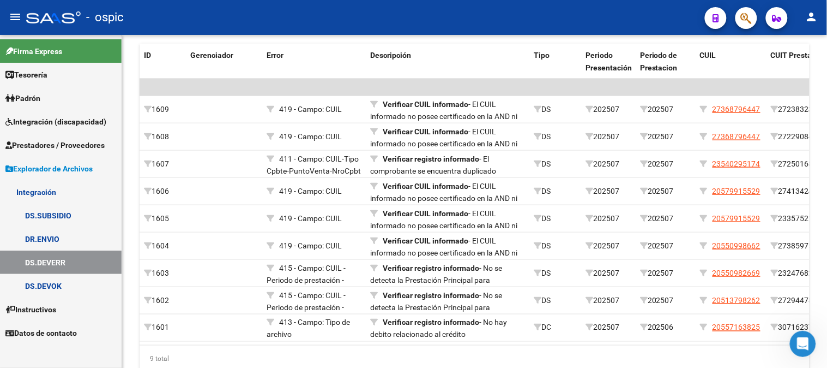
click at [68, 142] on span "Prestadores / Proveedores" at bounding box center [54, 145] width 99 height 12
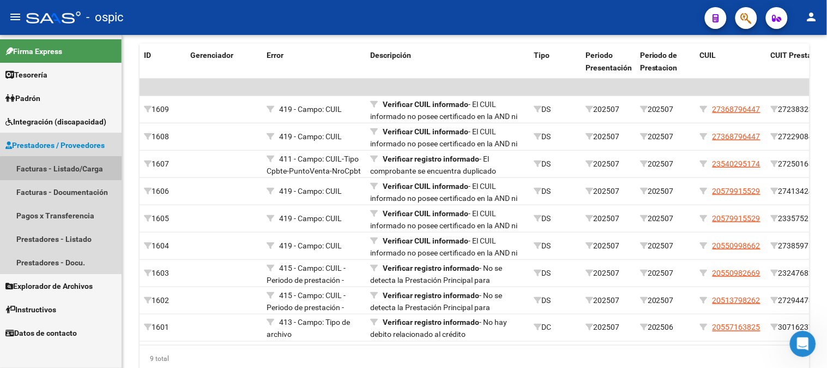
click at [72, 168] on link "Facturas - Listado/Carga" at bounding box center [61, 168] width 122 height 23
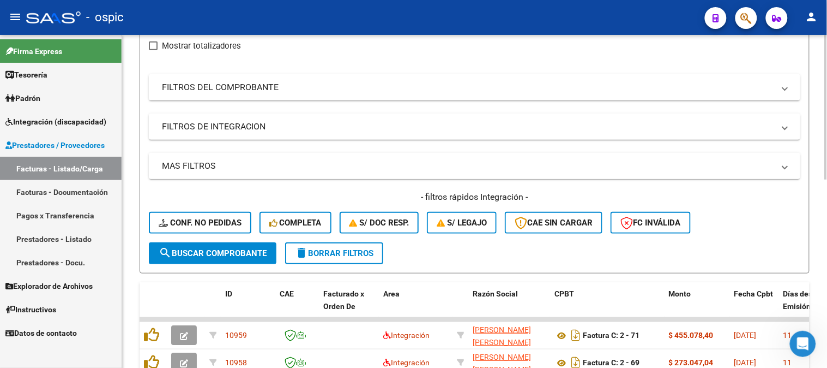
scroll to position [12, 0]
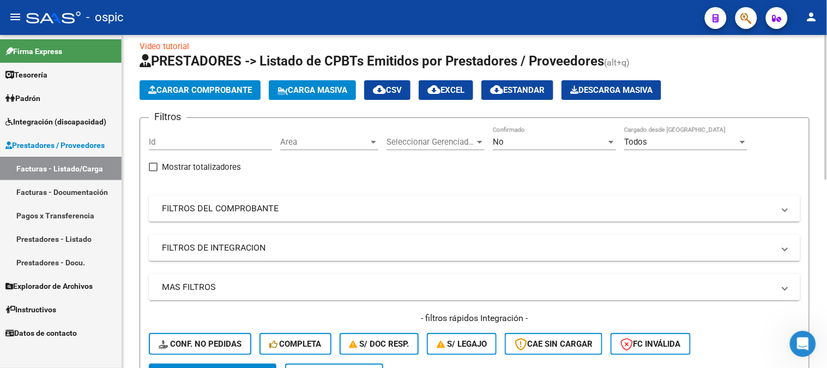
click at [520, 135] on div "No Confirmado" at bounding box center [554, 138] width 123 height 23
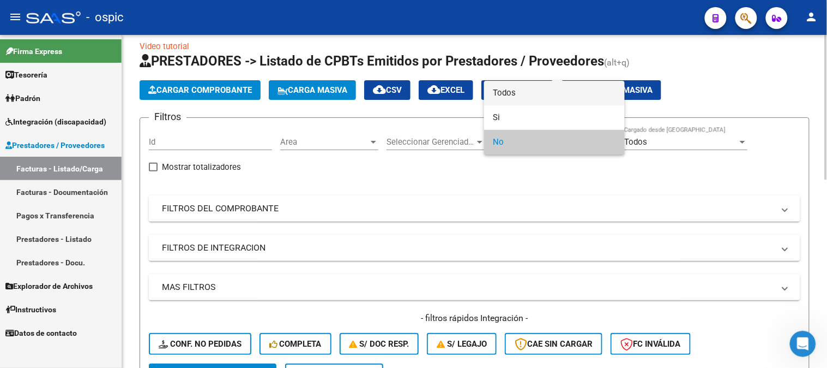
drag, startPoint x: 509, startPoint y: 88, endPoint x: 306, endPoint y: 160, distance: 215.1
click at [493, 91] on span "Todos" at bounding box center [554, 93] width 123 height 25
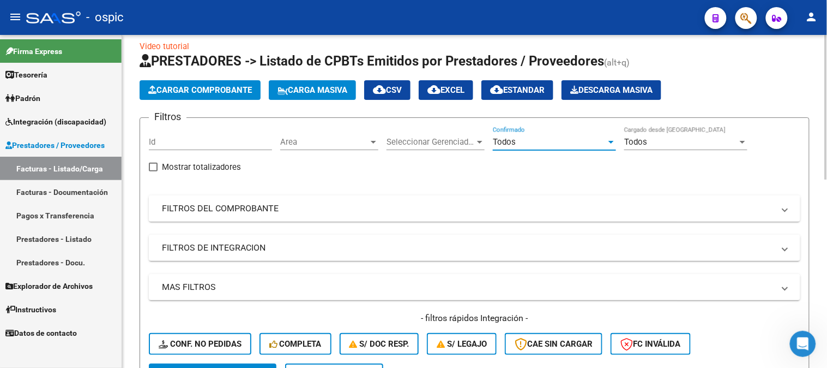
click at [202, 203] on mat-panel-title "FILTROS DEL COMPROBANTE" at bounding box center [468, 208] width 612 height 12
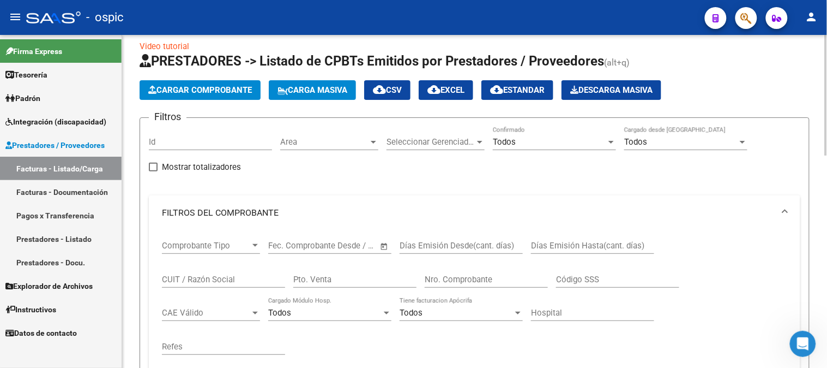
click at [341, 282] on input "Pto. Venta" at bounding box center [354, 279] width 123 height 10
type input "2"
click at [461, 274] on div "Nro. Comprobante" at bounding box center [486, 275] width 123 height 23
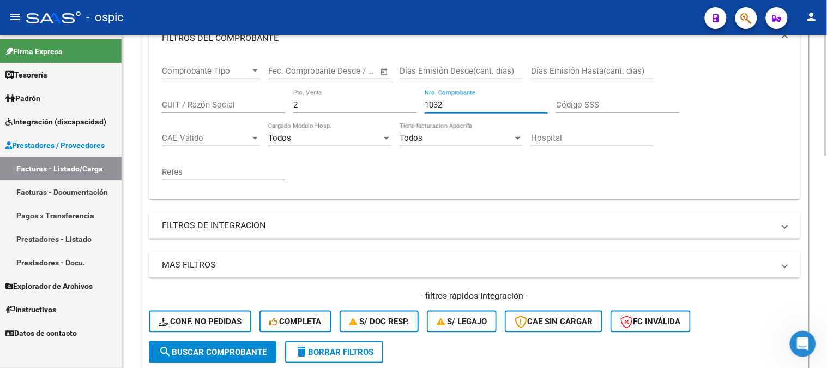
scroll to position [254, 0]
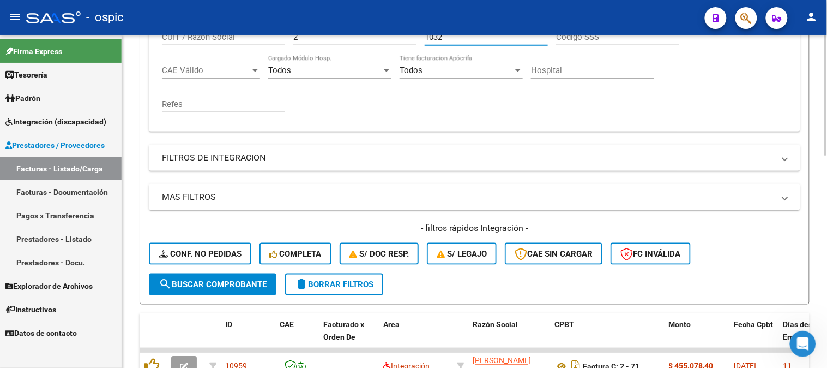
type input "1032"
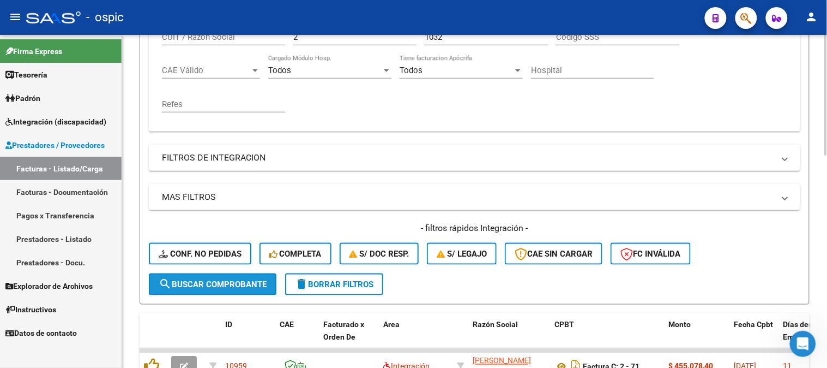
click at [233, 284] on span "search Buscar Comprobante" at bounding box center [213, 284] width 108 height 10
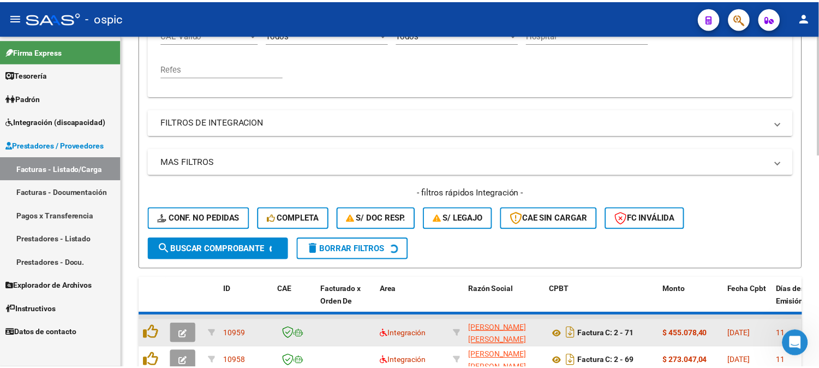
scroll to position [375, 0]
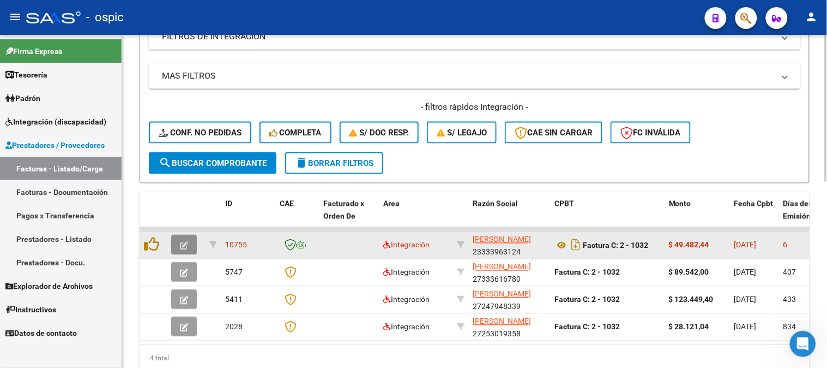
click at [181, 242] on icon "button" at bounding box center [184, 246] width 8 height 8
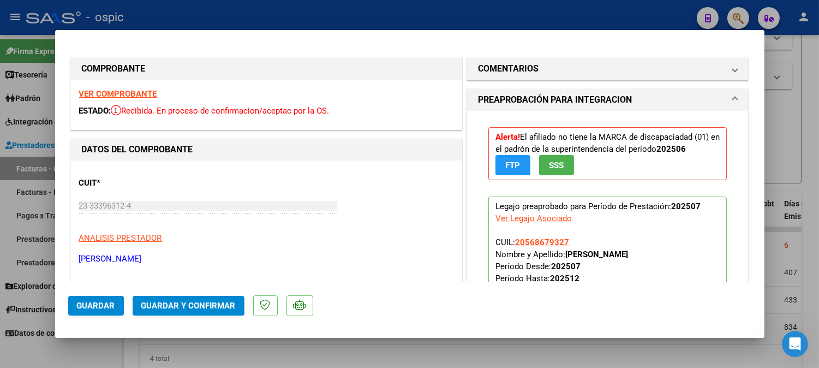
type input "$ 0,00"
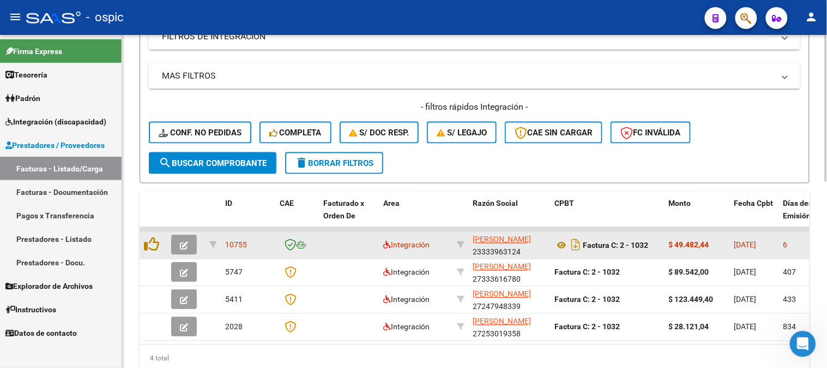
click at [187, 242] on icon "button" at bounding box center [184, 246] width 8 height 8
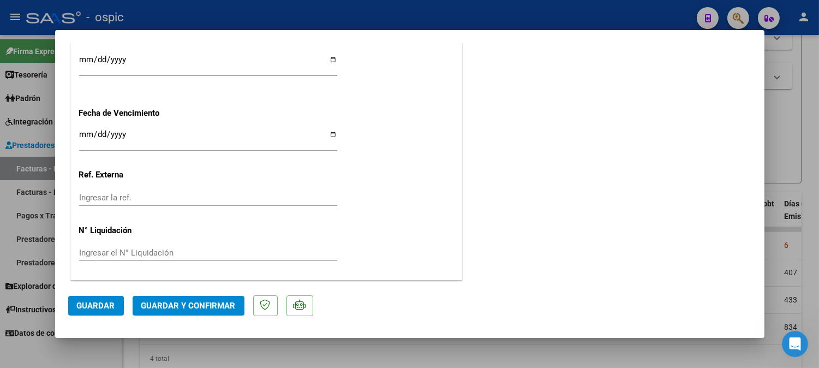
scroll to position [0, 0]
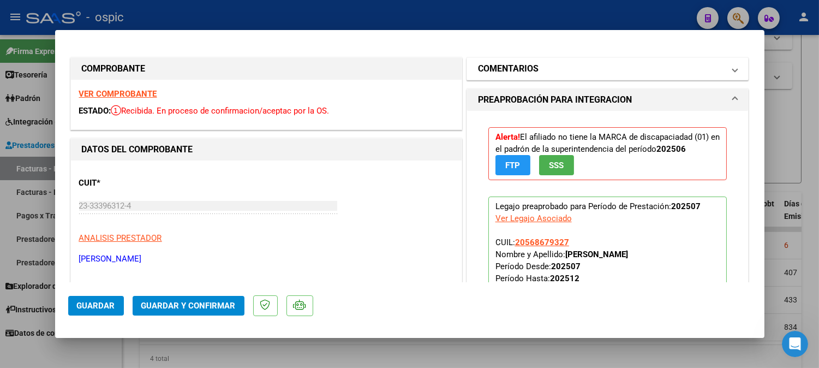
drag, startPoint x: 566, startPoint y: 64, endPoint x: 551, endPoint y: 196, distance: 133.3
click at [565, 64] on mat-panel-title "COMENTARIOS" at bounding box center [601, 68] width 246 height 13
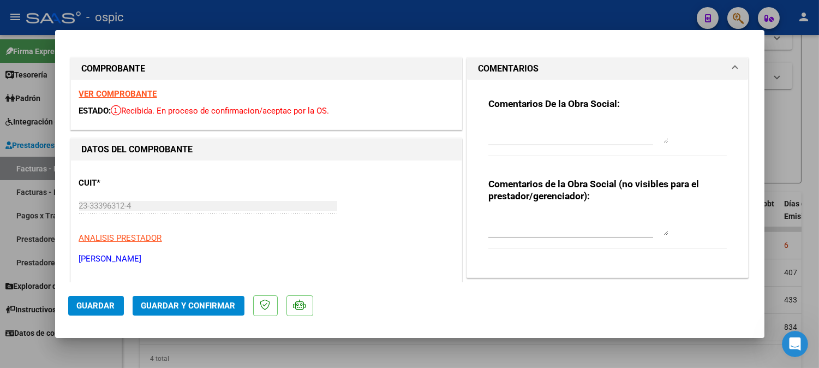
click at [551, 208] on div "Comentarios de la Obra Social (no visibles para el prestador/gerenciador):" at bounding box center [607, 219] width 239 height 82
click at [557, 220] on textarea at bounding box center [578, 224] width 180 height 22
type textarea "G"
type textarea "FONO 4 SESIONES"
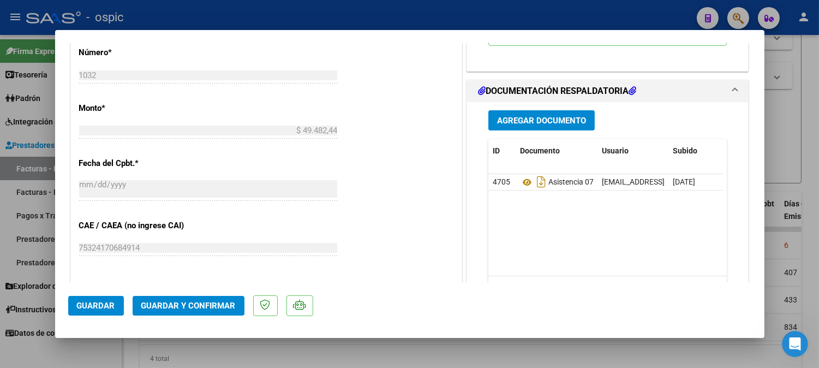
scroll to position [508, 0]
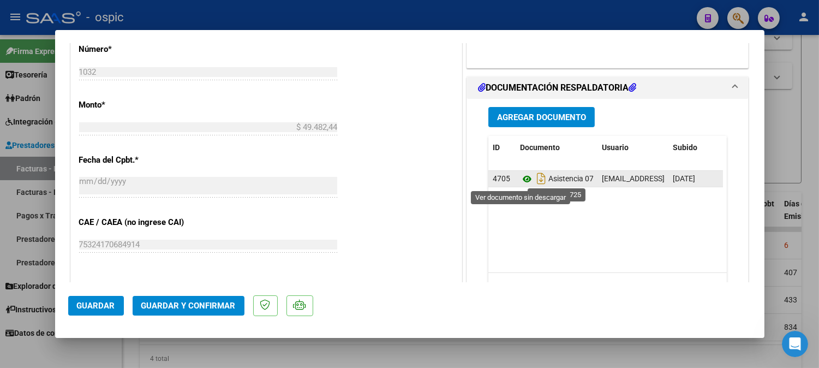
click at [520, 182] on icon at bounding box center [527, 178] width 14 height 13
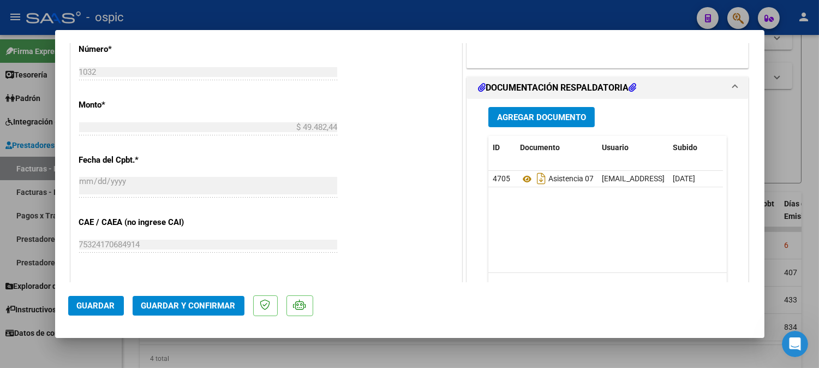
click at [175, 303] on span "Guardar y Confirmar" at bounding box center [188, 305] width 94 height 10
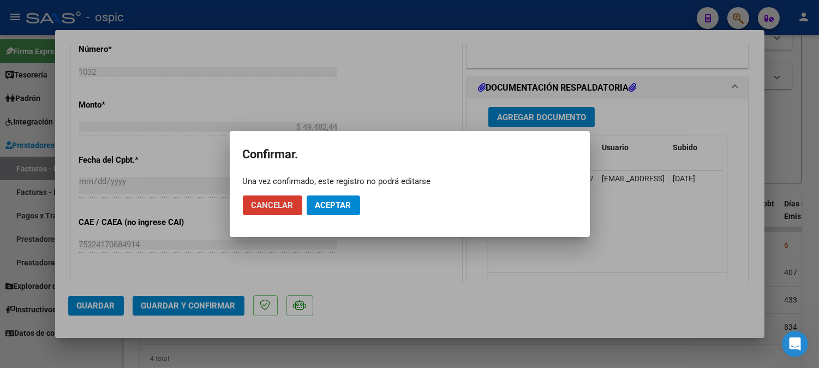
click at [324, 197] on button "Aceptar" at bounding box center [332, 205] width 53 height 20
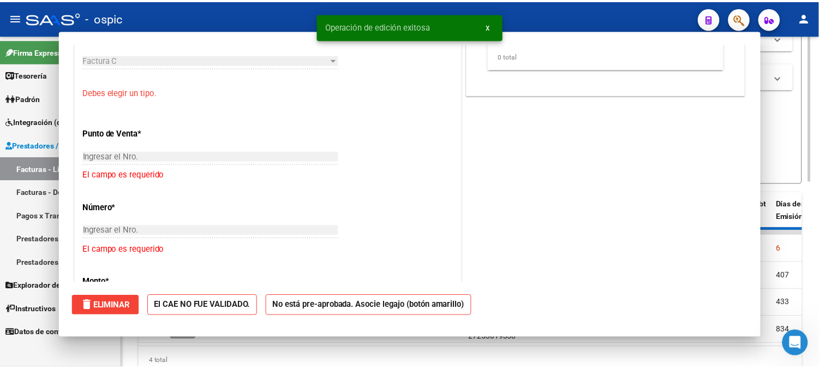
scroll to position [0, 0]
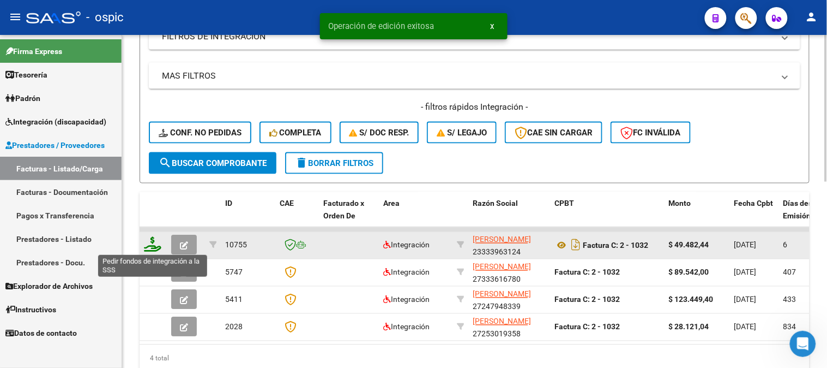
click at [152, 247] on icon at bounding box center [152, 244] width 17 height 15
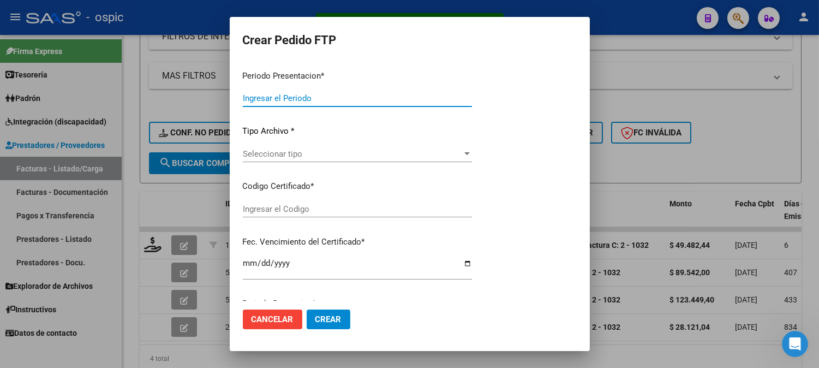
type input "202507"
type input "$ 49.482,44"
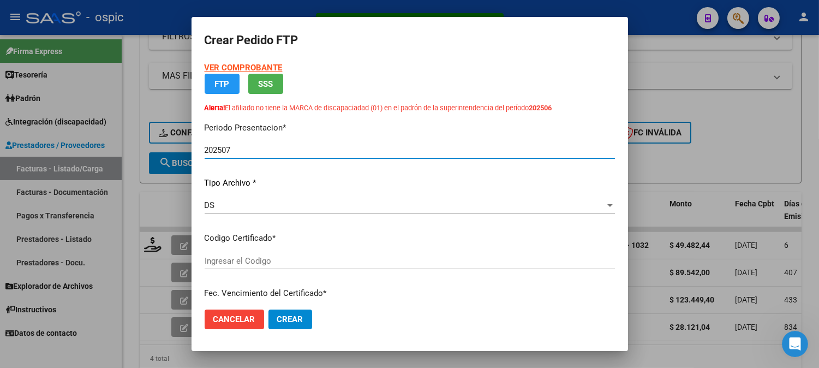
type input "8126421968"
type input "2031-05-31"
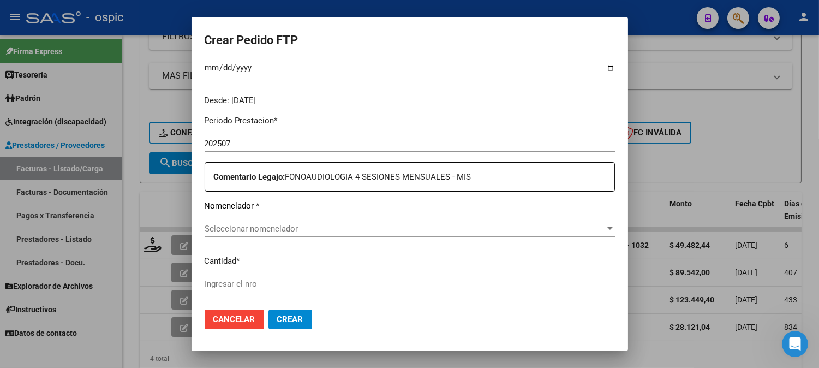
scroll to position [351, 0]
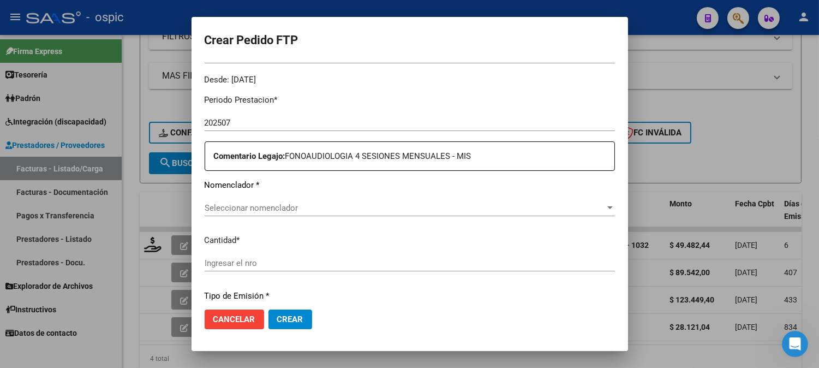
click at [501, 202] on div "Seleccionar nomenclador Seleccionar nomenclador" at bounding box center [409, 208] width 410 height 16
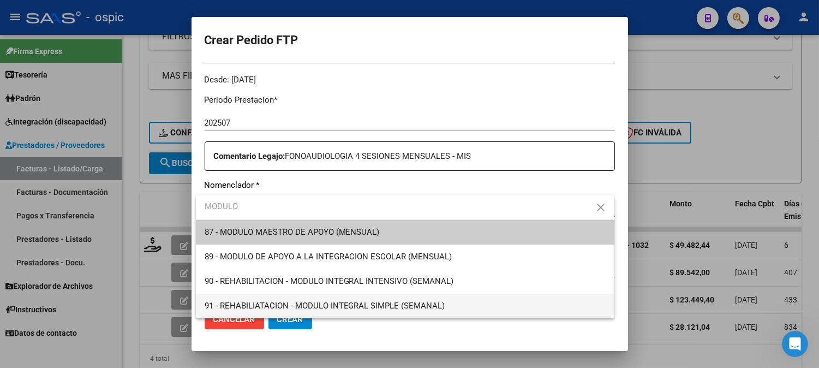
type input "MODULO"
click at [353, 300] on span "91 - REHABILIATACION - MODULO INTEGRAL SIMPLE (SEMANAL)" at bounding box center [324, 305] width 240 height 10
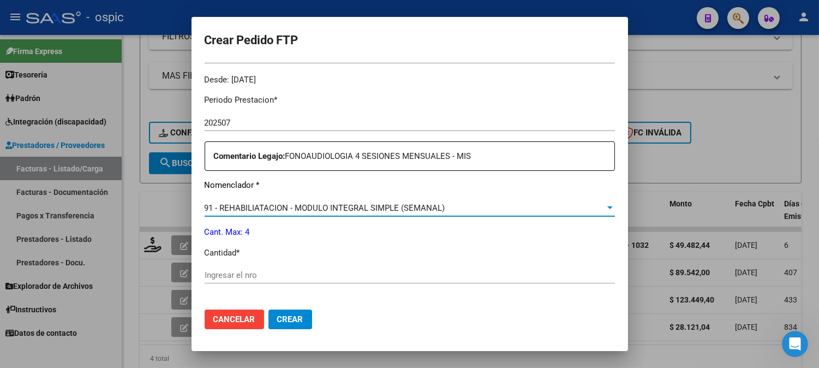
click at [272, 266] on div "Periodo Prestacion * 202507 Ingresar el Periodo Prestacion Comentario Legajo: F…" at bounding box center [409, 273] width 410 height 374
click at [284, 274] on input "Ingresar el nro" at bounding box center [409, 275] width 410 height 10
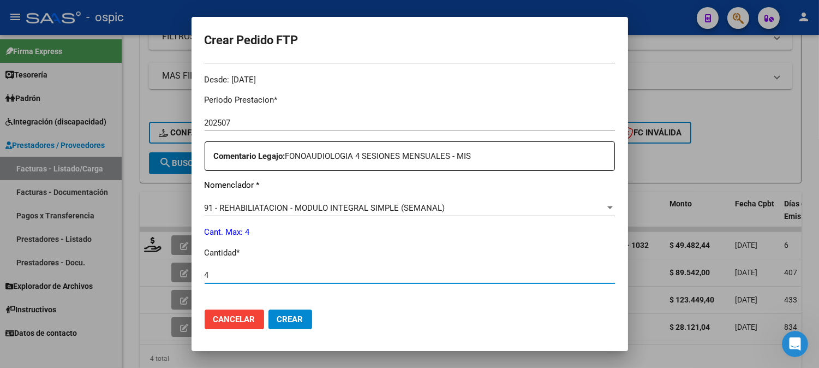
type input "4"
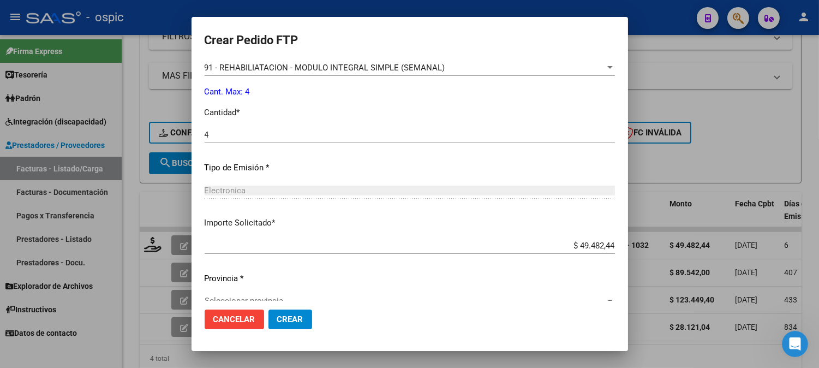
scroll to position [509, 0]
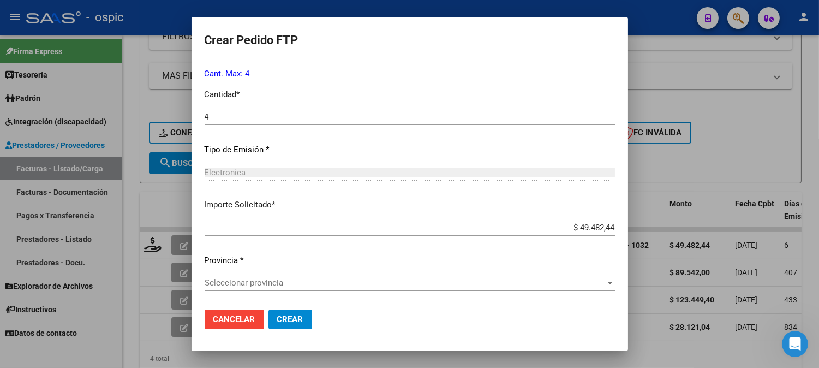
click at [279, 287] on div "Seleccionar provincia Seleccionar provincia" at bounding box center [409, 282] width 410 height 16
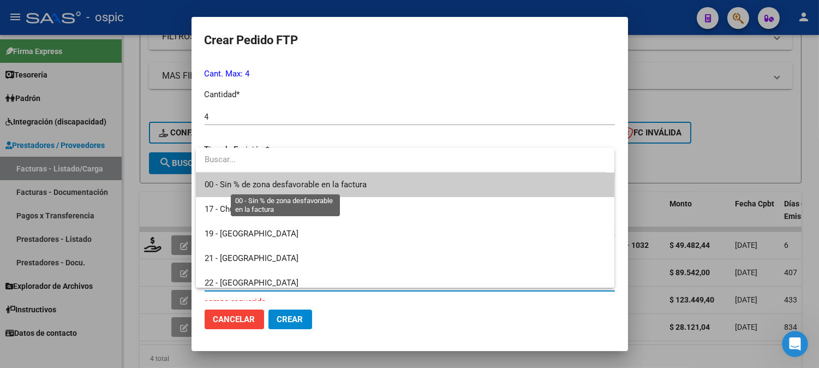
click at [251, 183] on span "00 - Sin % de zona desfavorable en la factura" at bounding box center [285, 184] width 162 height 10
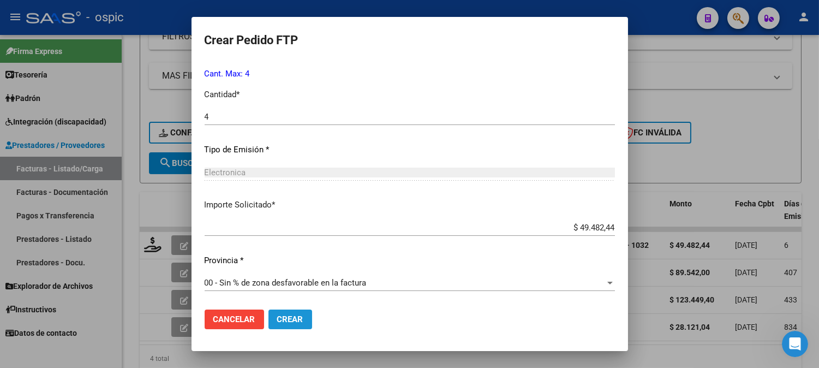
drag, startPoint x: 281, startPoint y: 316, endPoint x: 827, endPoint y: 257, distance: 549.1
click at [281, 316] on span "Crear" at bounding box center [290, 319] width 26 height 10
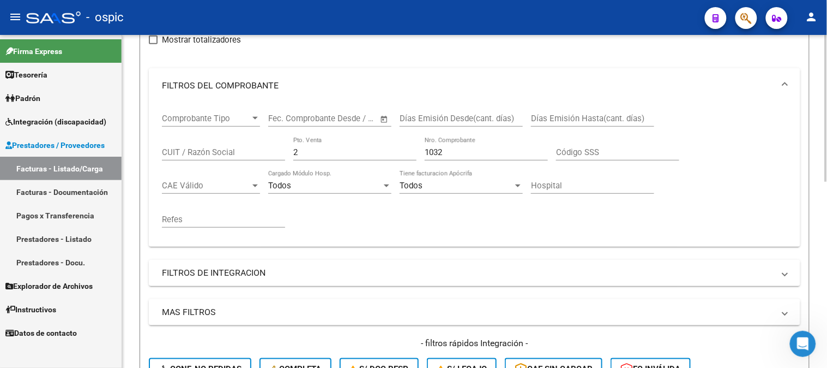
scroll to position [133, 0]
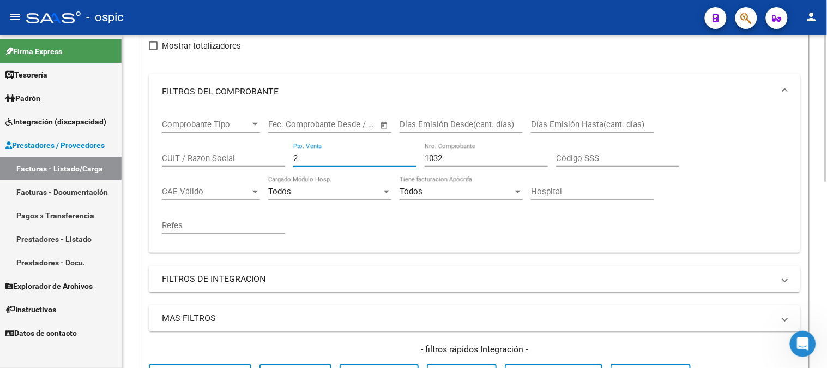
drag, startPoint x: 322, startPoint y: 157, endPoint x: 203, endPoint y: 154, distance: 118.4
click at [204, 154] on div "Comprobante Tipo Comprobante Tipo Start date – End date Fec. Comprobante Desde …" at bounding box center [474, 176] width 625 height 135
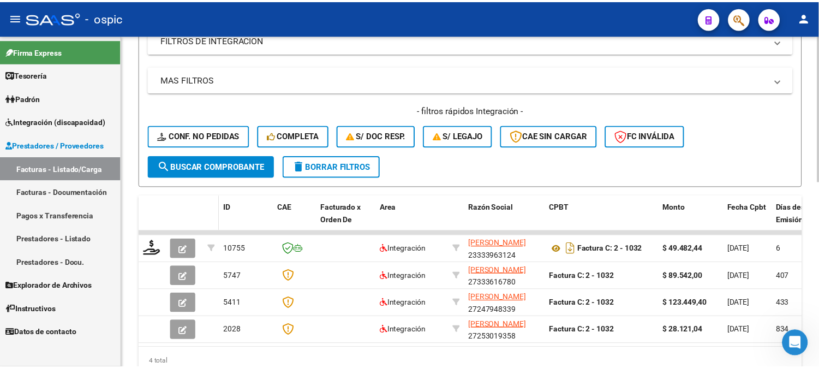
scroll to position [375, 0]
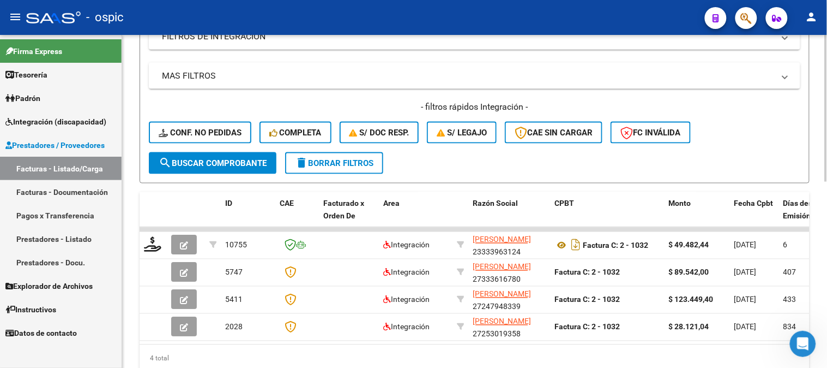
type input "440"
click at [221, 164] on span "search Buscar Comprobante" at bounding box center [213, 163] width 108 height 10
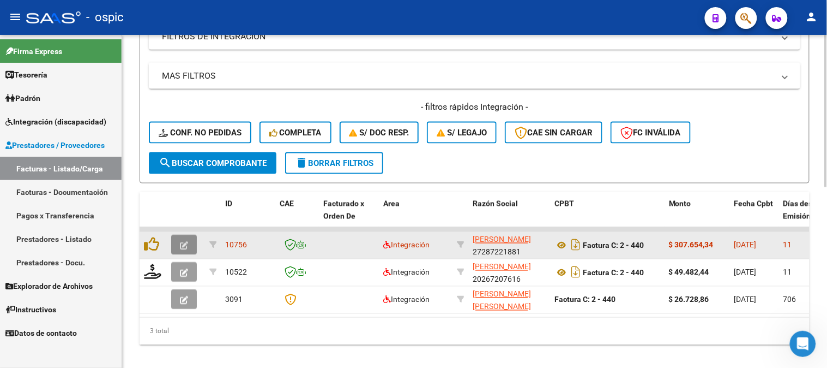
click at [187, 243] on icon "button" at bounding box center [184, 246] width 8 height 8
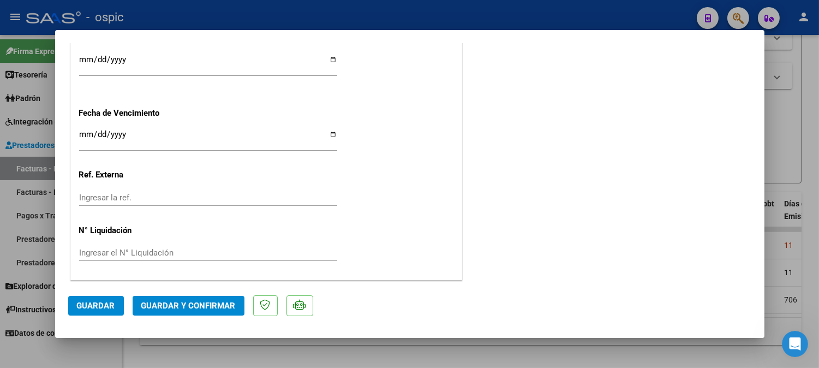
scroll to position [0, 0]
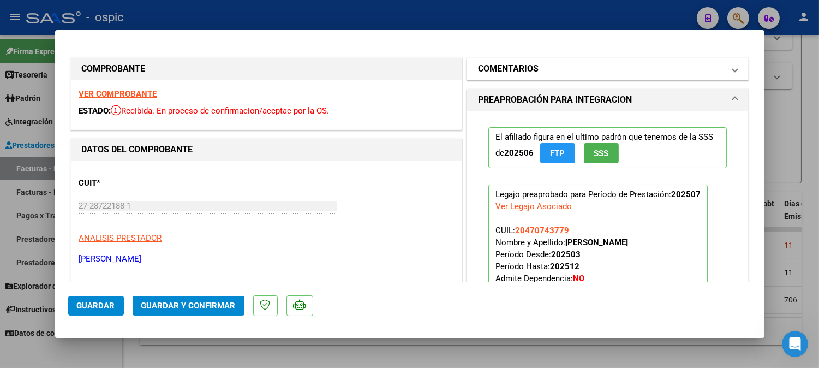
click at [515, 73] on h1 "COMENTARIOS" at bounding box center [508, 68] width 61 height 13
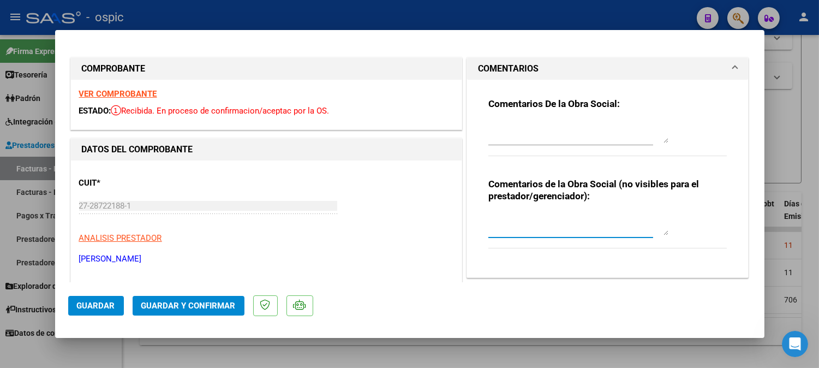
click at [519, 214] on textarea at bounding box center [578, 224] width 180 height 22
type textarea "MODULO MAESTRA DE APOYO"
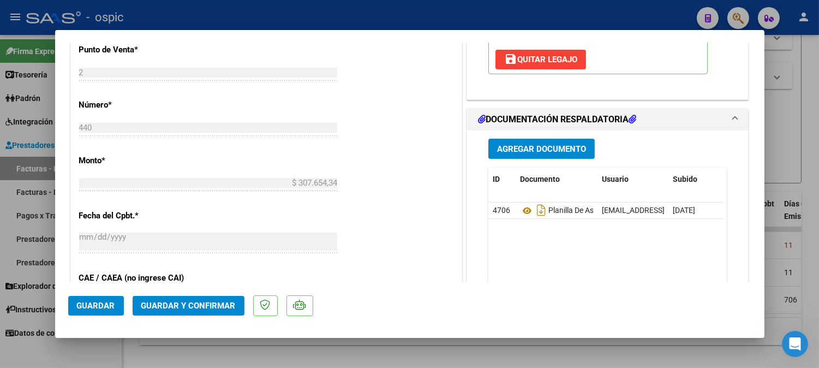
scroll to position [466, 0]
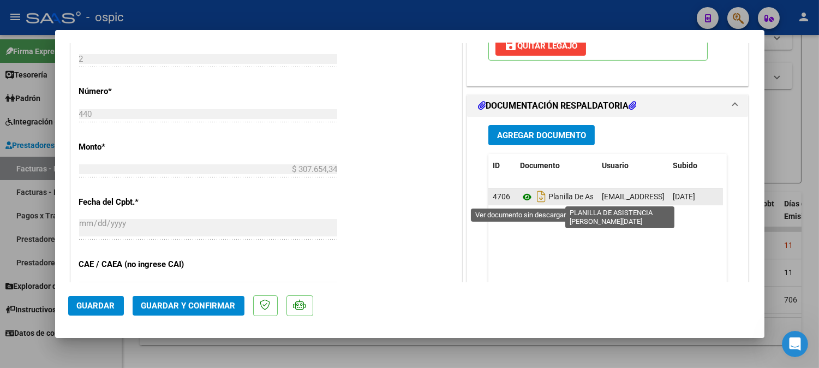
click at [522, 195] on icon at bounding box center [527, 196] width 14 height 13
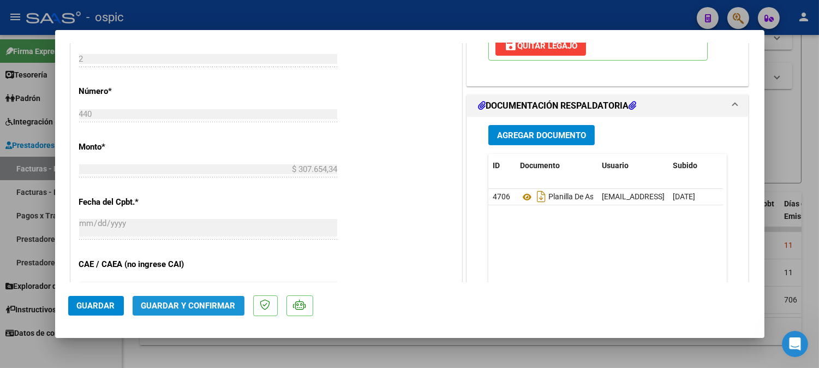
click at [189, 302] on span "Guardar y Confirmar" at bounding box center [188, 305] width 94 height 10
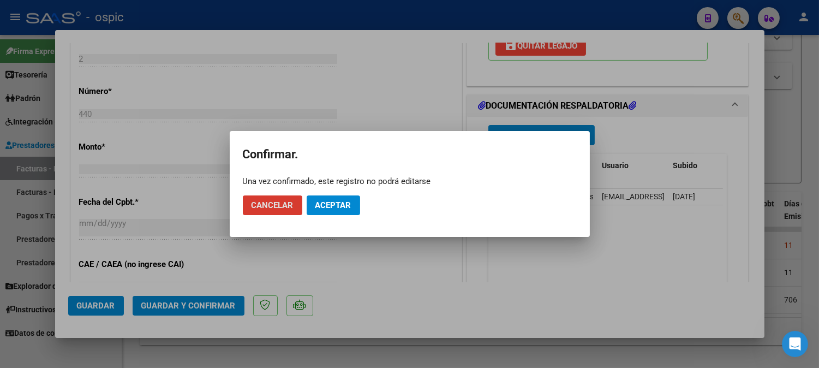
click at [336, 204] on span "Aceptar" at bounding box center [333, 205] width 36 height 10
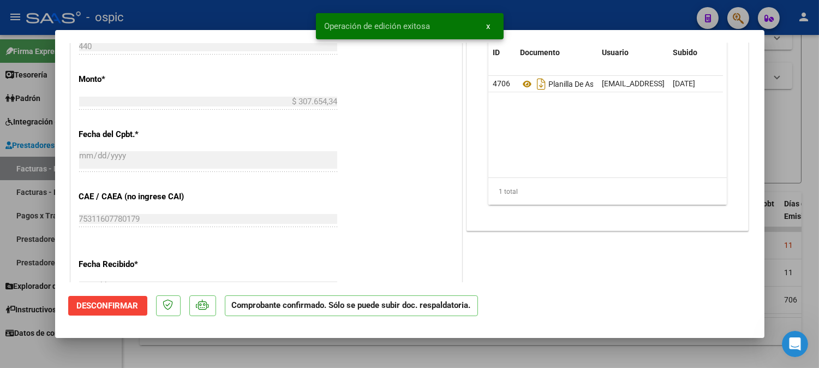
type input "$ 0,00"
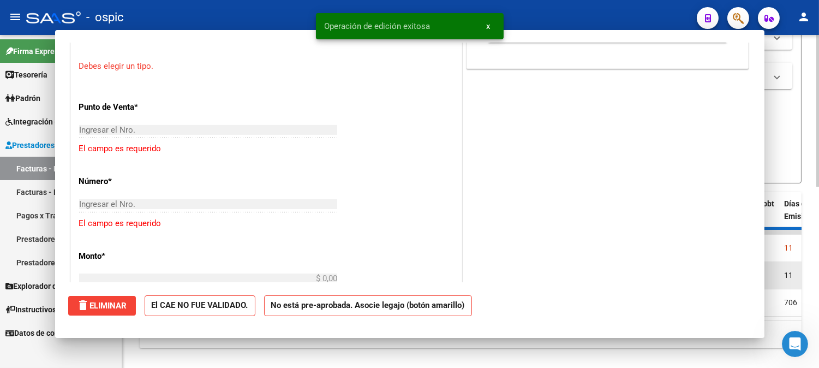
scroll to position [486, 0]
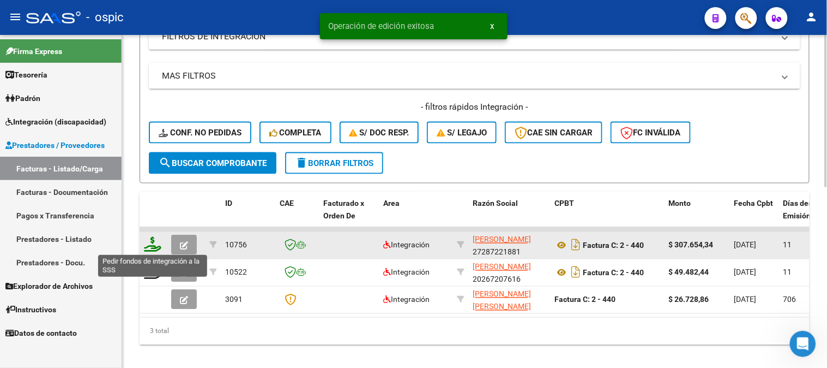
click at [151, 242] on icon at bounding box center [152, 244] width 17 height 15
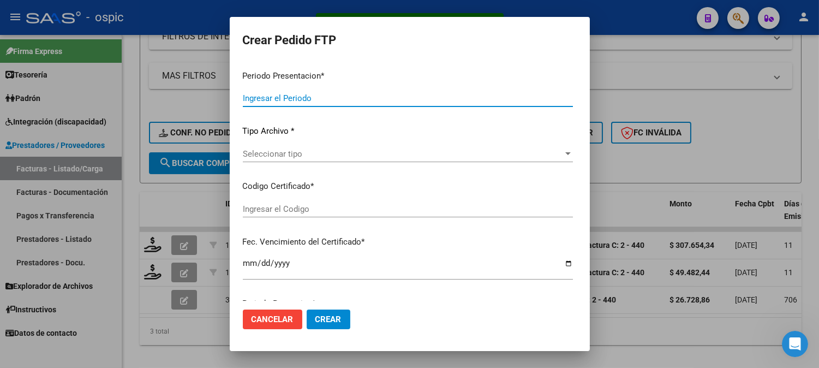
type input "202507"
type input "$ 307.654,34"
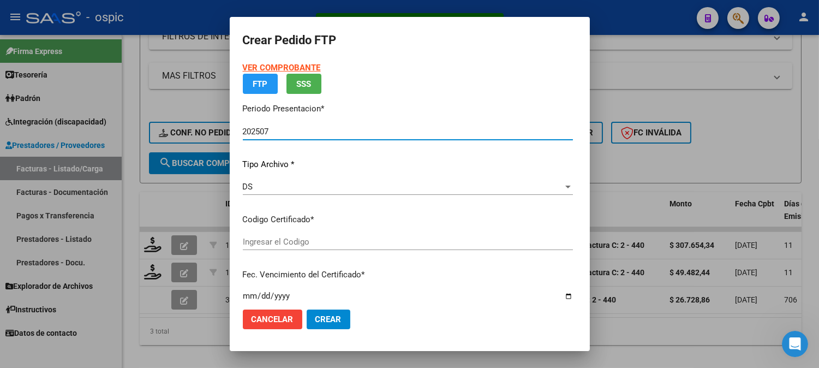
type input "4098698342"
type input "2025-12-16"
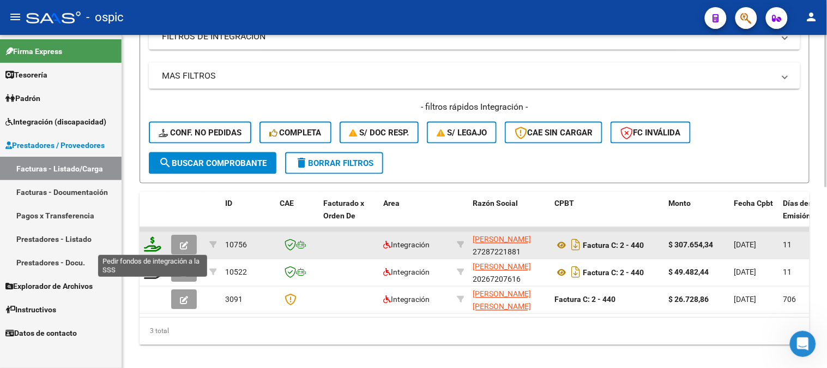
click at [154, 238] on icon at bounding box center [152, 244] width 17 height 15
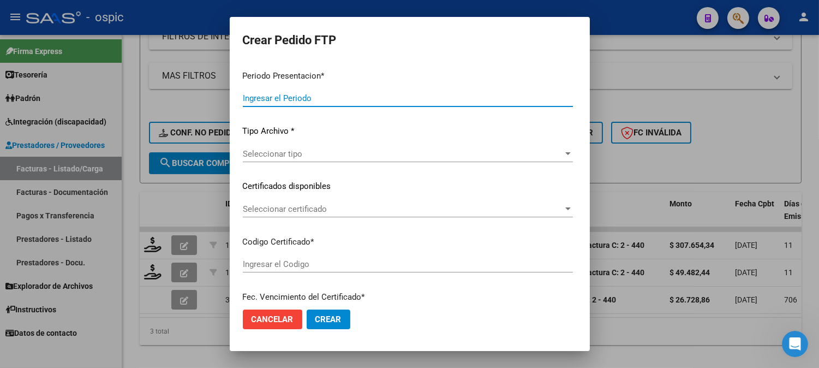
type input "202507"
type input "$ 307.654,34"
type input "4098698342"
type input "2025-12-16"
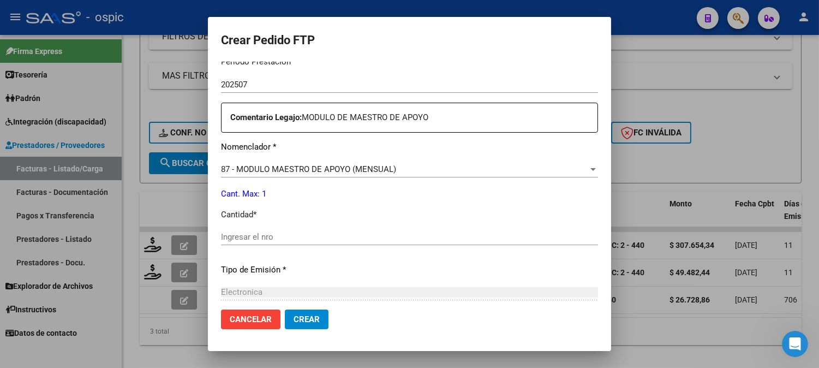
scroll to position [373, 0]
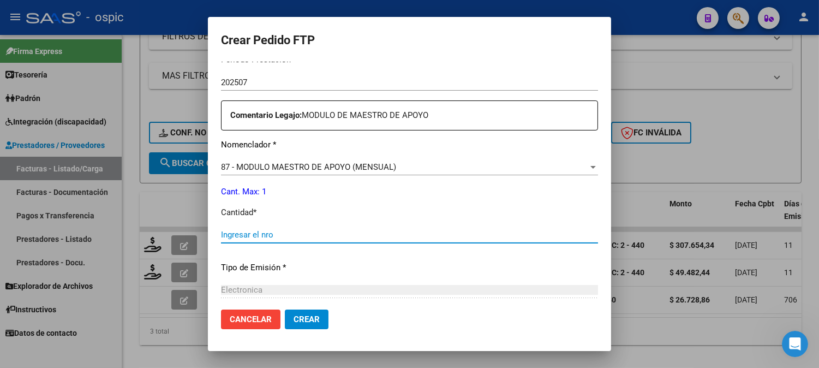
click at [384, 232] on input "Ingresar el nro" at bounding box center [409, 235] width 377 height 10
type input "1"
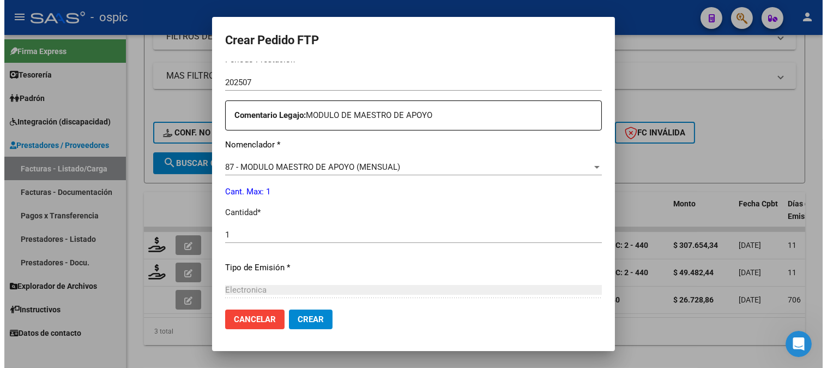
scroll to position [491, 0]
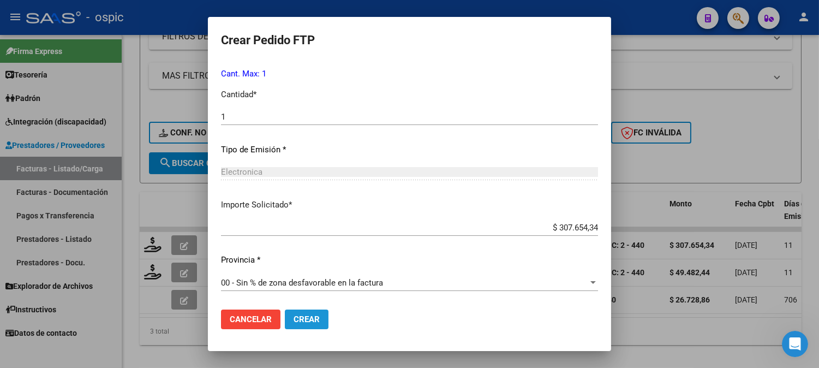
drag, startPoint x: 292, startPoint y: 320, endPoint x: 653, endPoint y: 320, distance: 361.0
click at [293, 319] on span "Crear" at bounding box center [306, 319] width 26 height 10
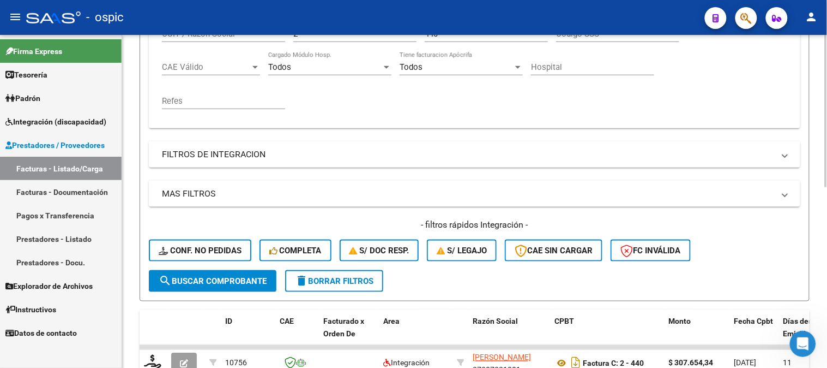
scroll to position [133, 0]
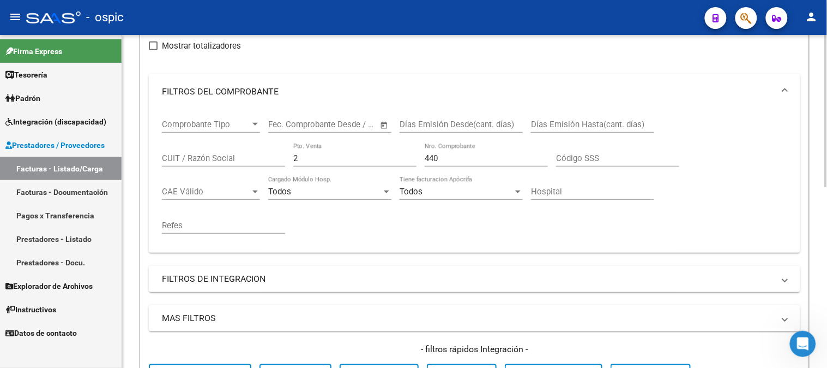
drag, startPoint x: 300, startPoint y: 159, endPoint x: 187, endPoint y: 149, distance: 114.4
click at [188, 149] on div "Comprobante Tipo Comprobante Tipo Start date – End date Fec. Comprobante Desde …" at bounding box center [474, 176] width 625 height 135
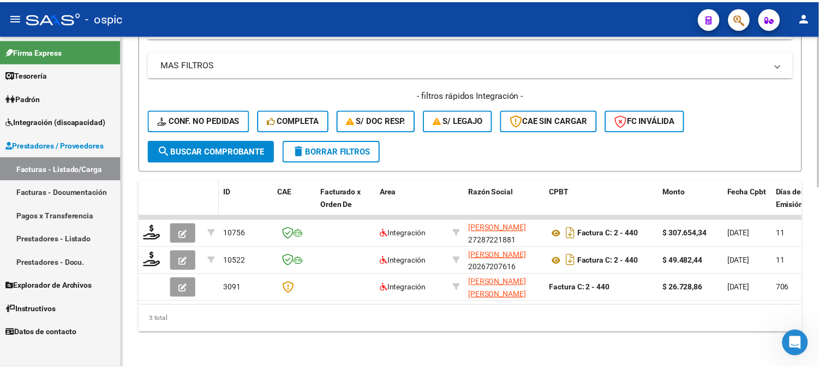
scroll to position [395, 0]
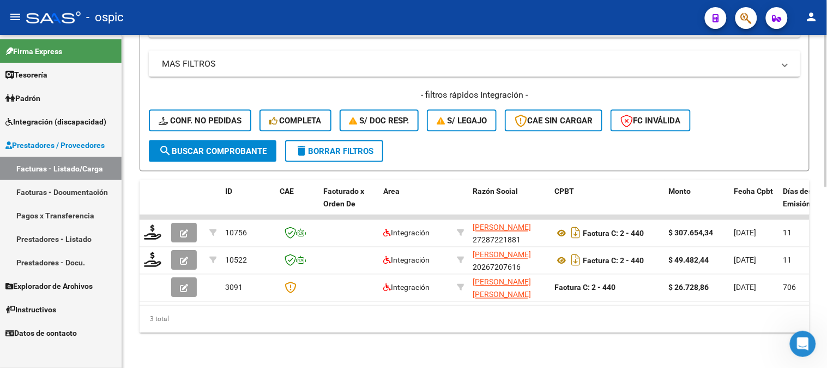
type input "514"
click at [230, 146] on span "search Buscar Comprobante" at bounding box center [213, 151] width 108 height 10
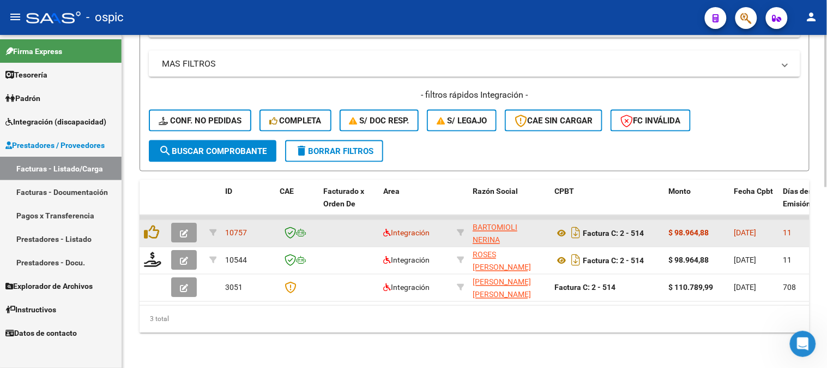
click at [182, 230] on icon "button" at bounding box center [184, 234] width 8 height 8
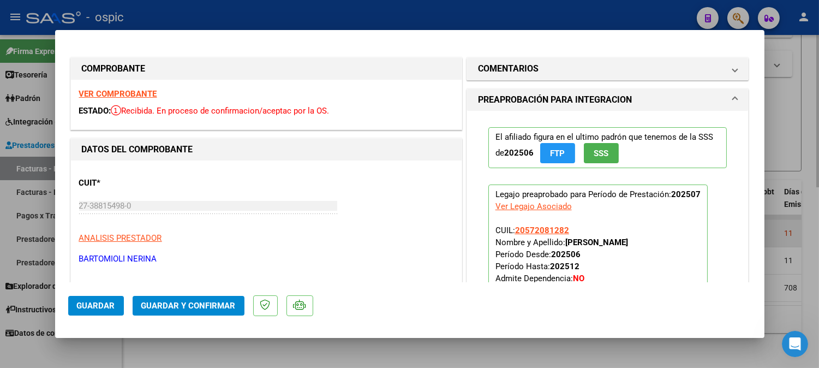
type input "$ 0,00"
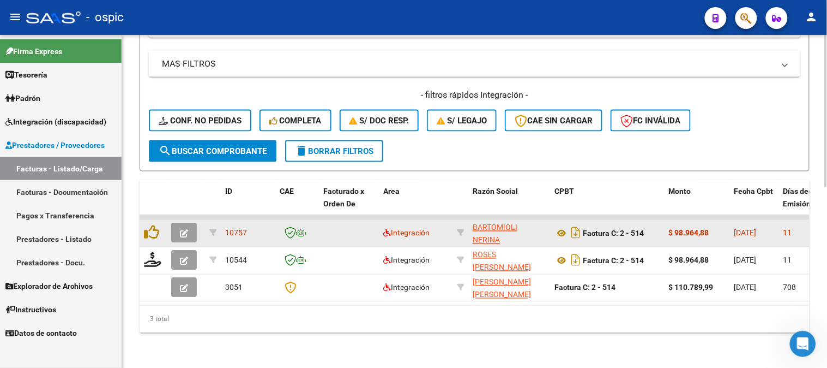
click at [182, 230] on icon "button" at bounding box center [184, 234] width 8 height 8
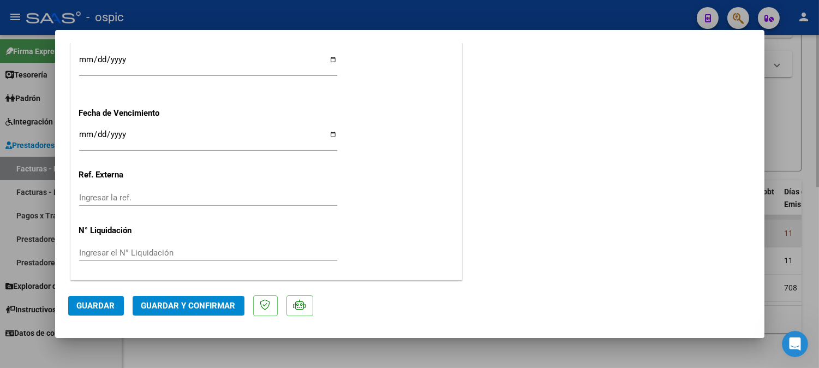
scroll to position [0, 0]
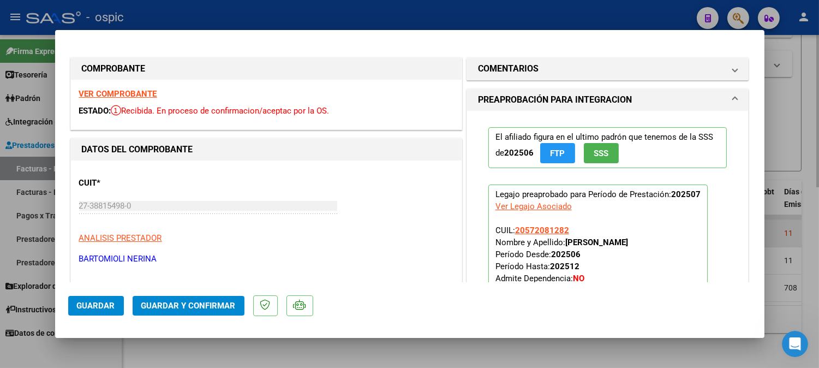
drag, startPoint x: 569, startPoint y: 69, endPoint x: 536, endPoint y: 236, distance: 170.7
click at [567, 73] on mat-panel-title "COMENTARIOS" at bounding box center [601, 68] width 246 height 13
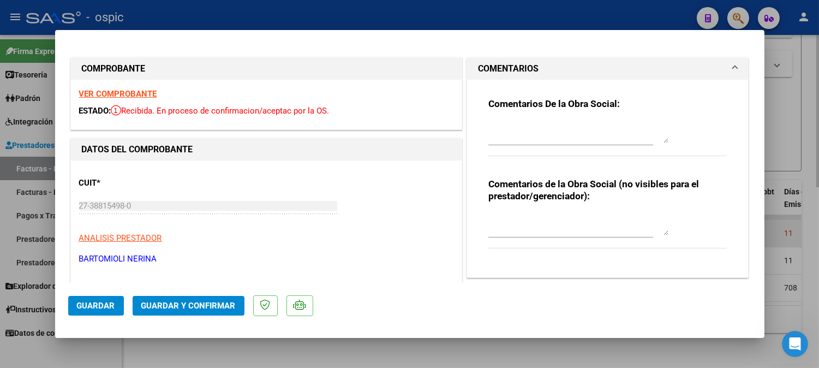
click at [551, 224] on textarea at bounding box center [578, 224] width 180 height 22
type textarea "PSP 8 SESIONES"
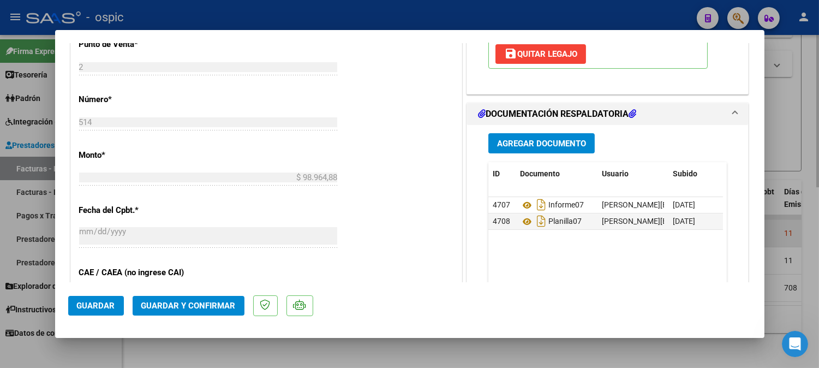
scroll to position [516, 0]
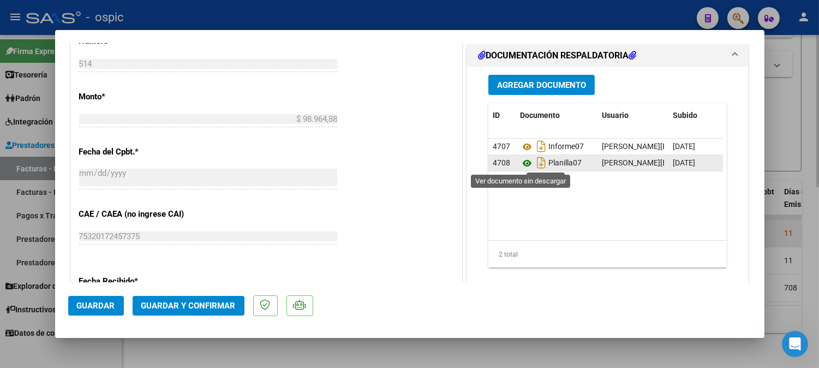
click at [524, 162] on icon at bounding box center [527, 163] width 14 height 13
click at [218, 303] on span "Guardar y Confirmar" at bounding box center [188, 305] width 94 height 10
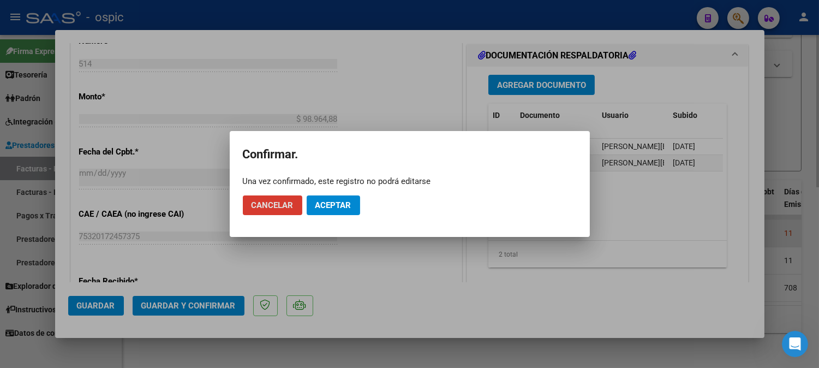
click at [322, 203] on span "Aceptar" at bounding box center [333, 205] width 36 height 10
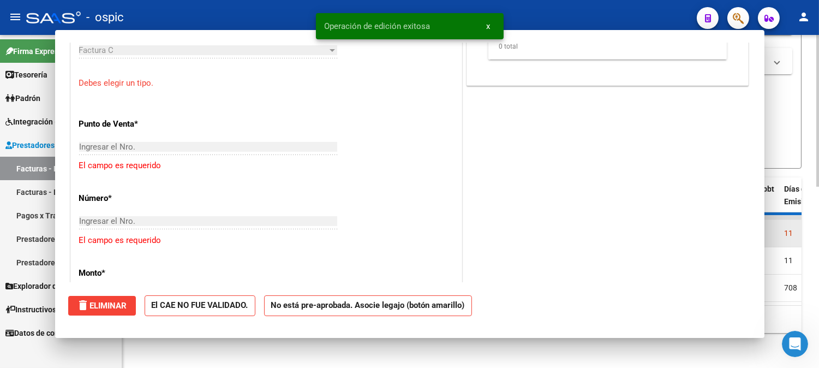
scroll to position [0, 0]
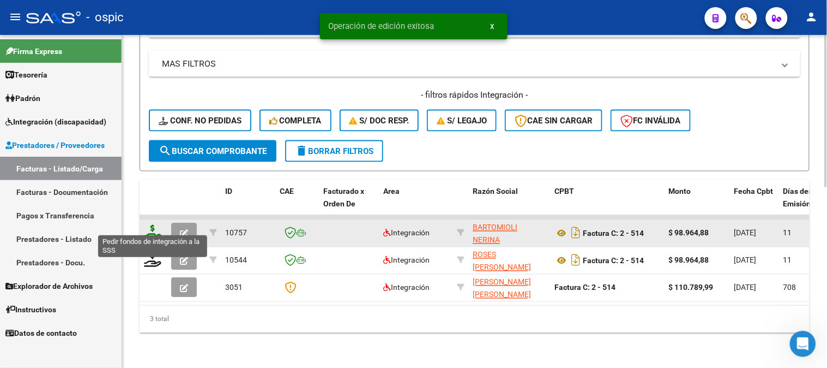
click at [154, 225] on icon at bounding box center [152, 232] width 17 height 15
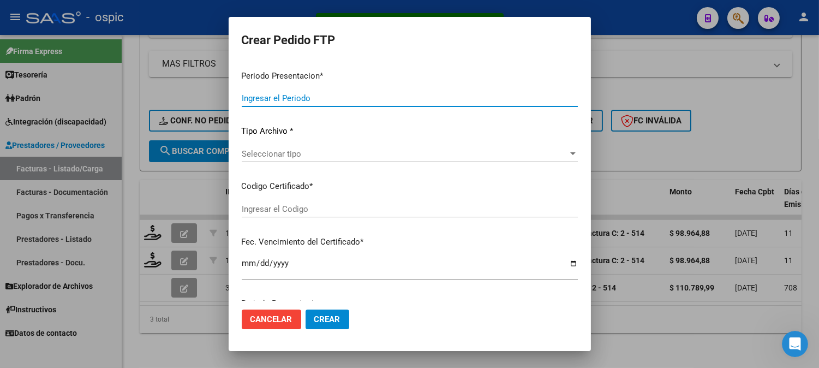
type input "202507"
type input "$ 98.964,88"
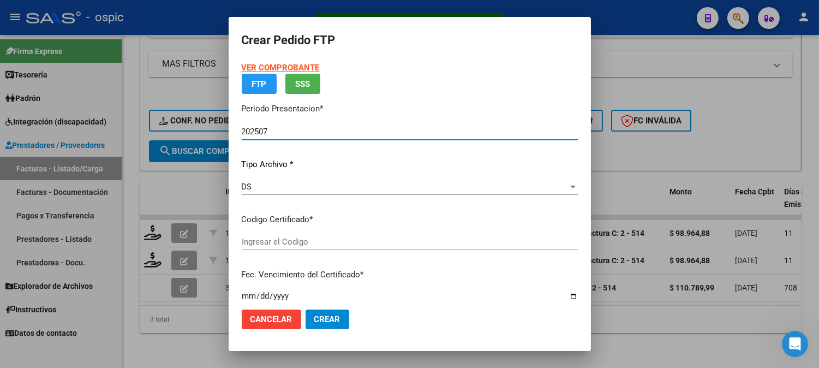
type input "3058526526"
type input "2027-10-30"
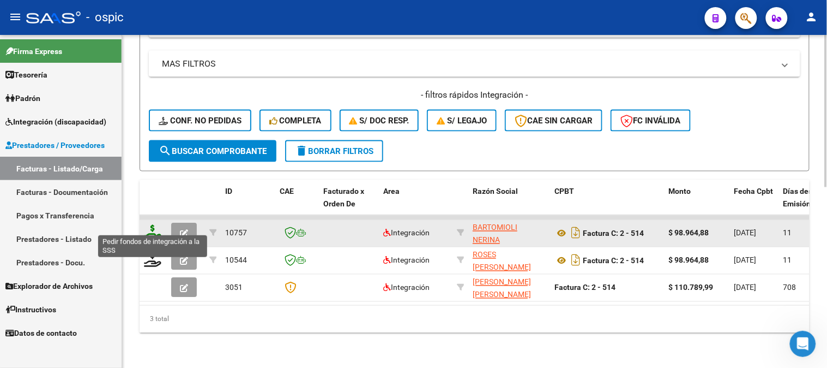
click at [151, 225] on icon at bounding box center [152, 232] width 17 height 15
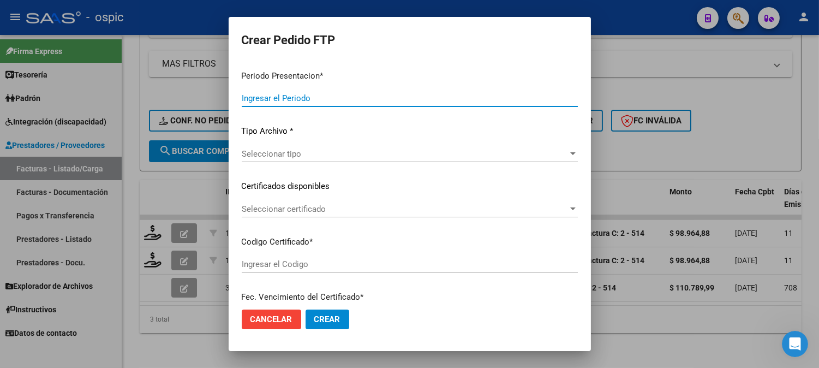
type input "202507"
type input "$ 98.964,88"
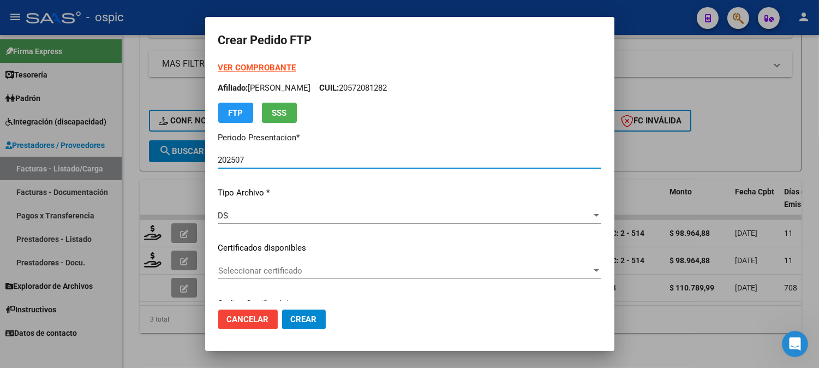
type input "3058526526"
type input "2027-10-30"
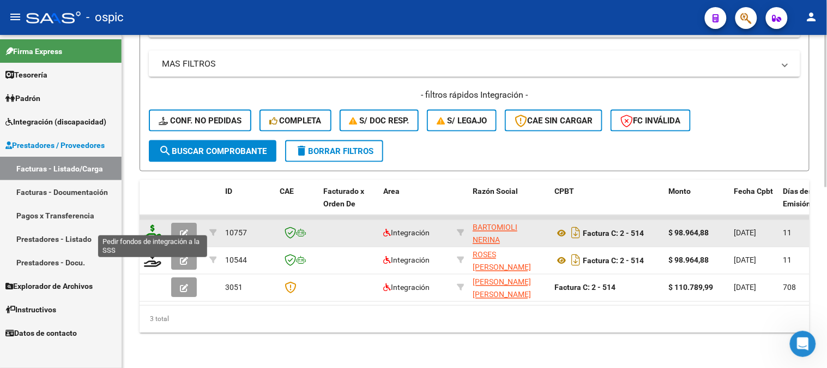
click at [154, 225] on icon at bounding box center [152, 232] width 17 height 15
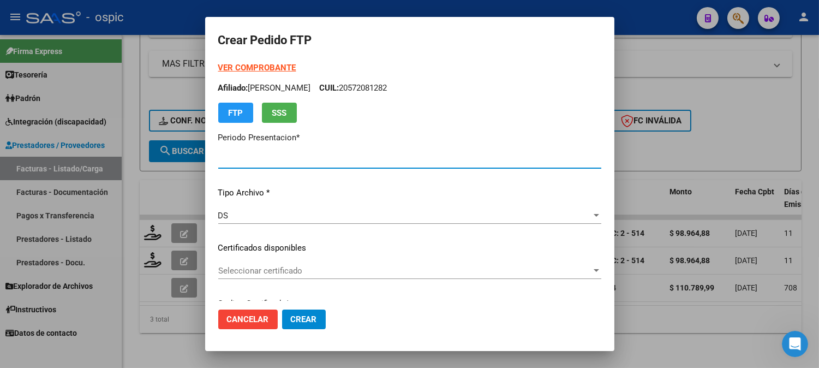
type input "202507"
type input "$ 98.964,88"
type input "3058526526"
type input "2027-10-30"
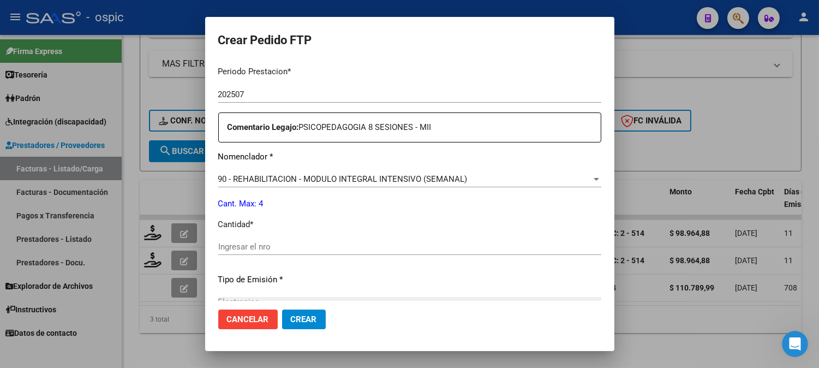
scroll to position [364, 0]
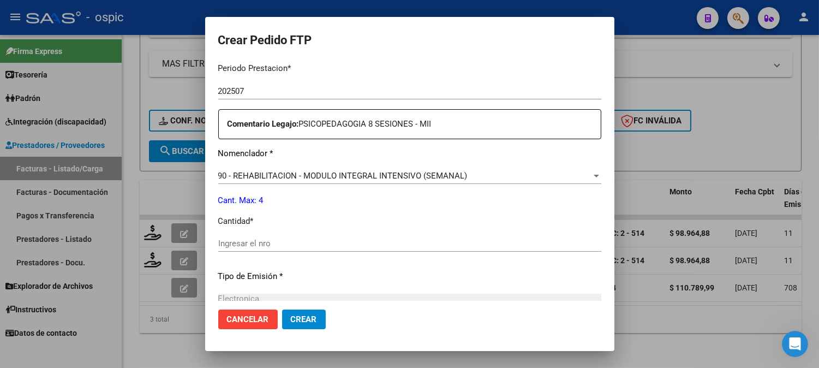
click at [396, 242] on input "Ingresar el nro" at bounding box center [409, 243] width 383 height 10
type input "4"
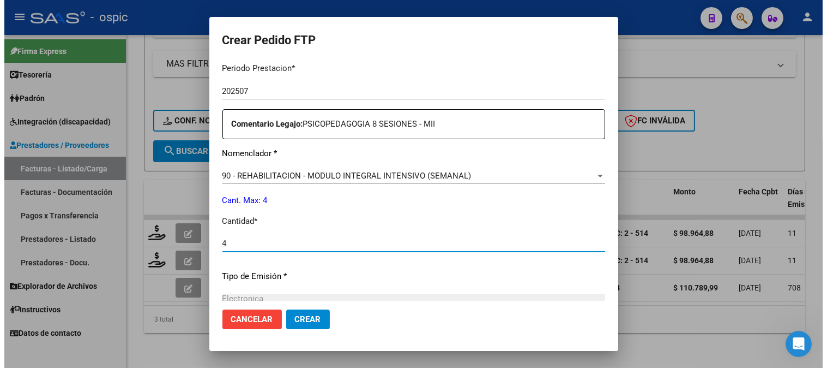
scroll to position [491, 0]
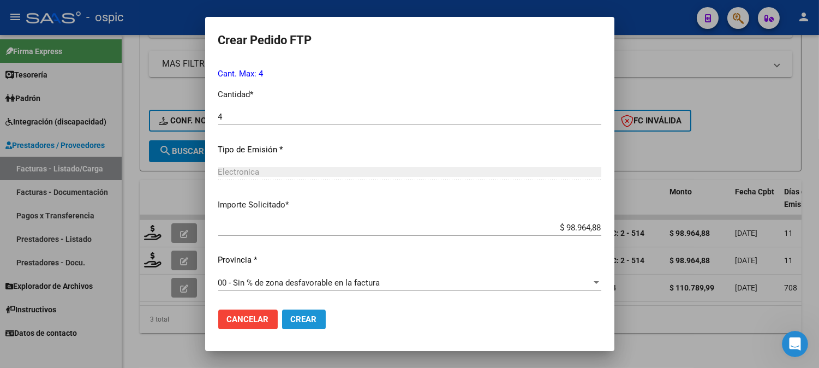
click at [296, 312] on button "Crear" at bounding box center [304, 319] width 44 height 20
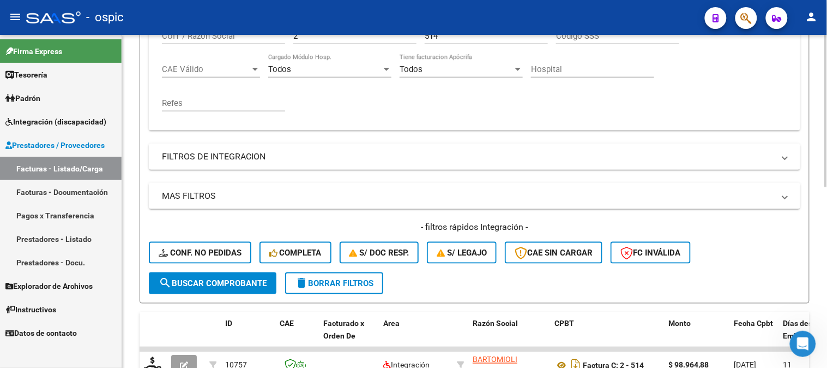
scroll to position [153, 0]
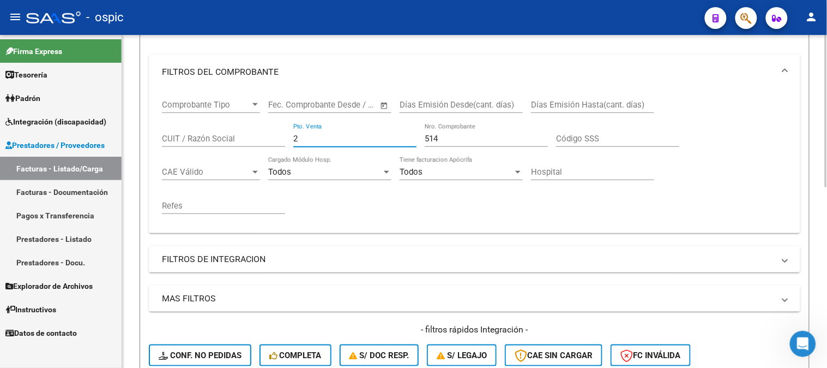
drag, startPoint x: 302, startPoint y: 141, endPoint x: 251, endPoint y: 131, distance: 52.2
click at [251, 129] on div "Comprobante Tipo Comprobante Tipo Start date – End date Fec. Comprobante Desde …" at bounding box center [474, 156] width 625 height 135
type input "3"
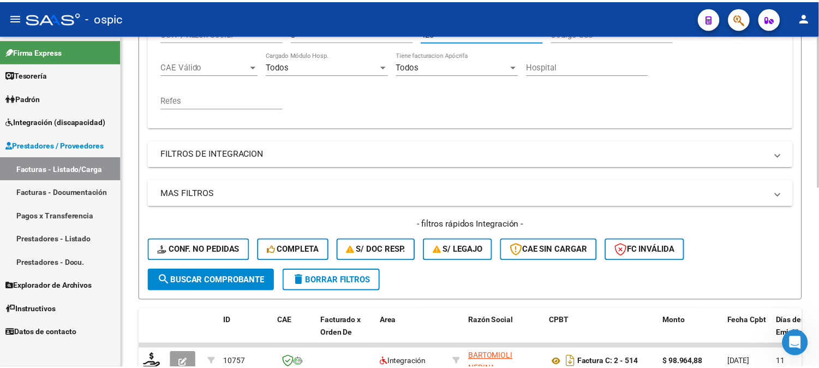
scroll to position [395, 0]
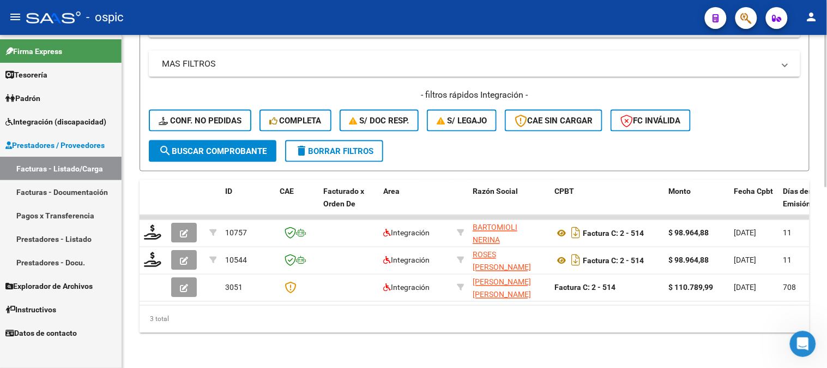
type input "423"
click at [238, 146] on span "search Buscar Comprobante" at bounding box center [213, 151] width 108 height 10
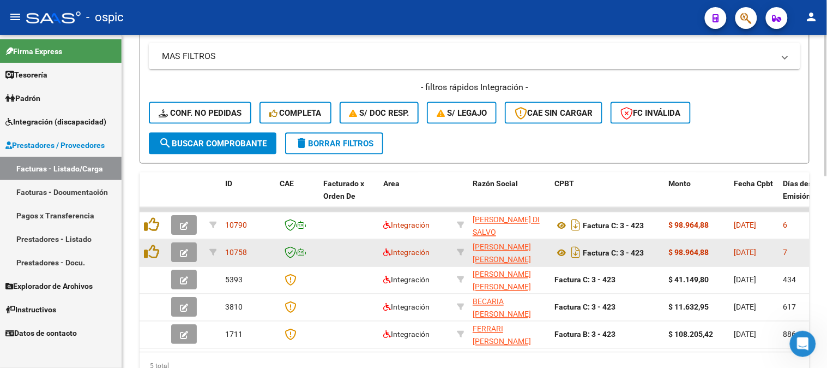
click at [186, 250] on icon "button" at bounding box center [184, 253] width 8 height 8
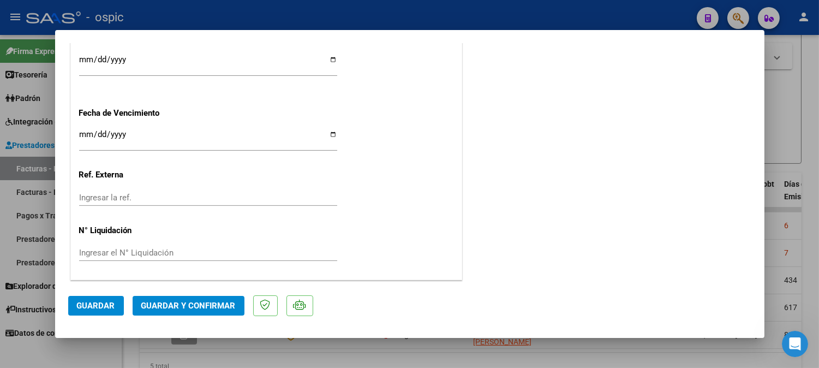
scroll to position [0, 0]
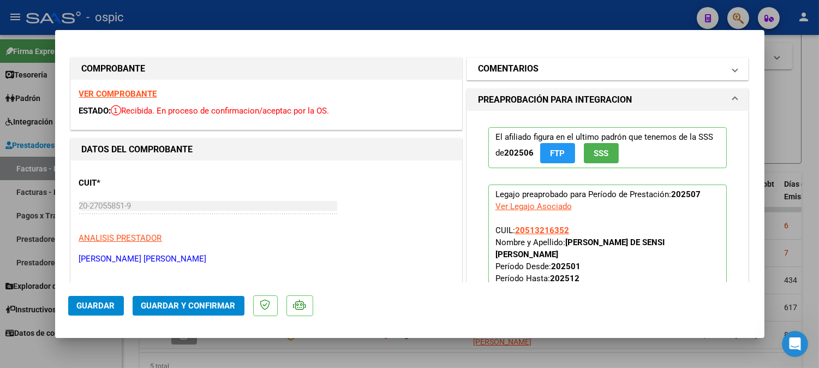
click at [573, 58] on mat-expansion-panel-header "COMENTARIOS" at bounding box center [607, 69] width 281 height 22
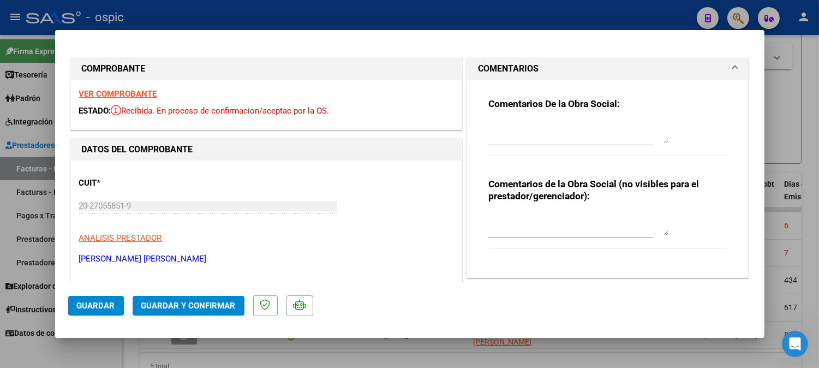
click at [531, 217] on textarea at bounding box center [578, 224] width 180 height 22
type textarea "PSICO 8 SESIONES"
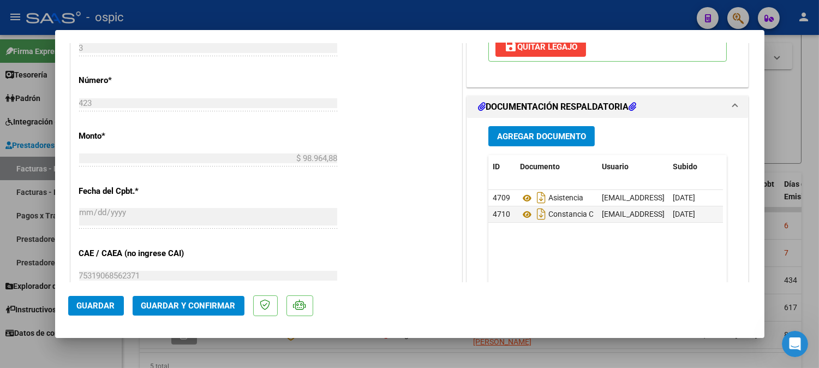
scroll to position [520, 0]
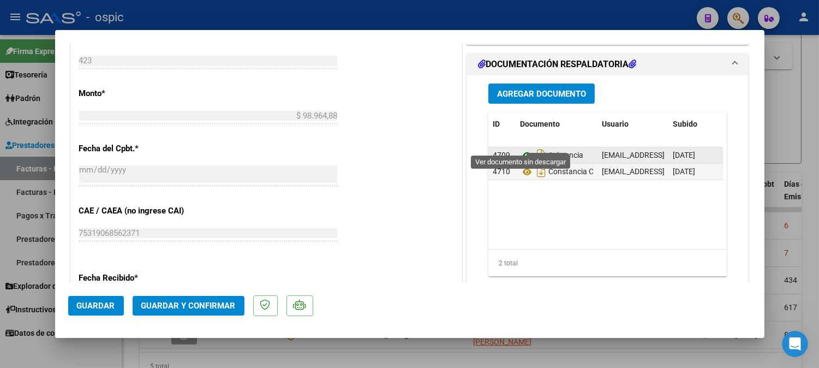
click at [520, 149] on icon at bounding box center [527, 155] width 14 height 13
click at [521, 149] on icon at bounding box center [527, 155] width 14 height 13
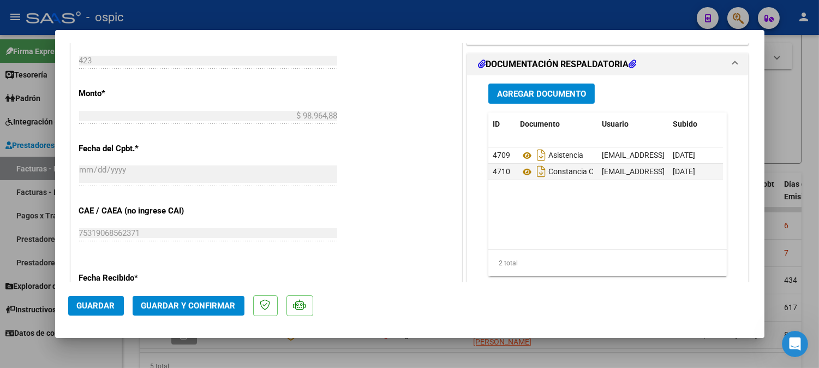
click at [181, 307] on span "Guardar y Confirmar" at bounding box center [188, 305] width 94 height 10
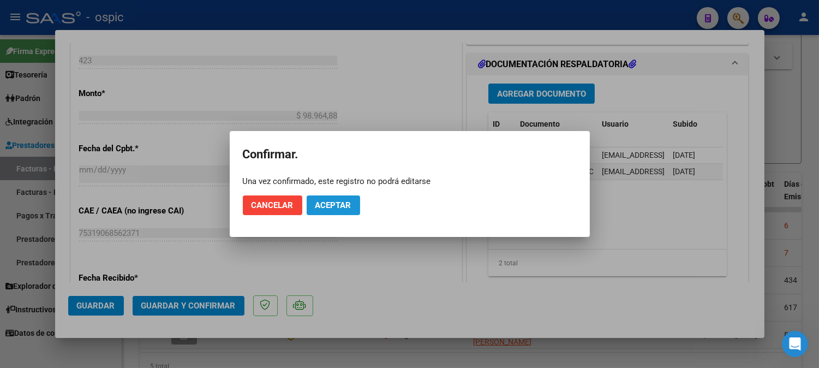
click at [339, 206] on span "Aceptar" at bounding box center [333, 205] width 36 height 10
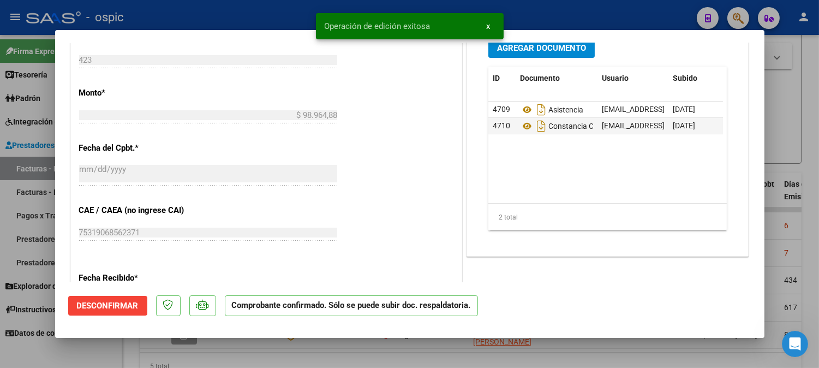
type input "$ 0,00"
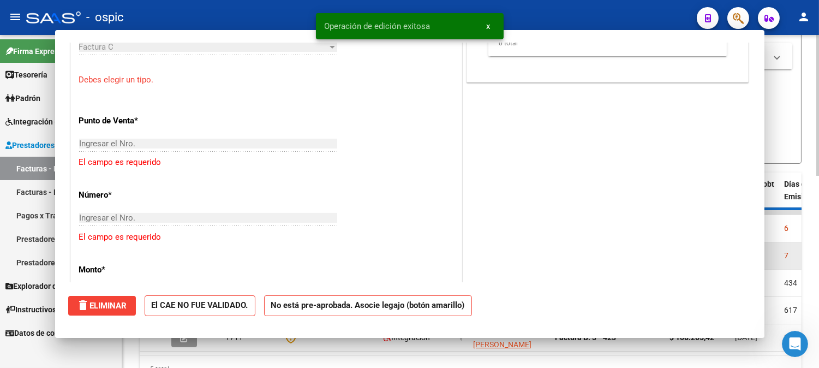
scroll to position [655, 0]
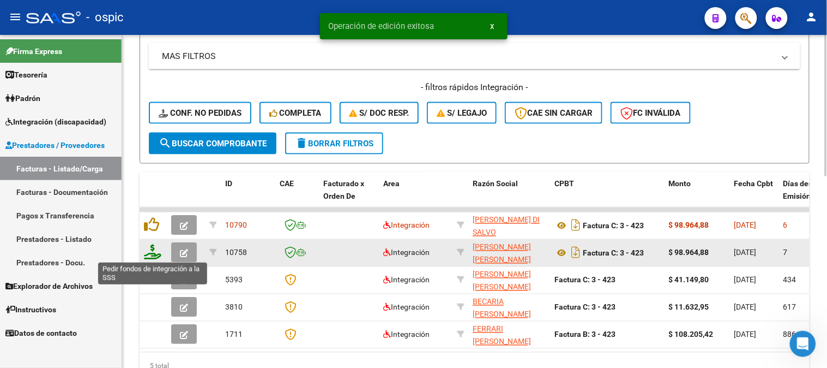
click at [154, 252] on icon at bounding box center [152, 251] width 17 height 15
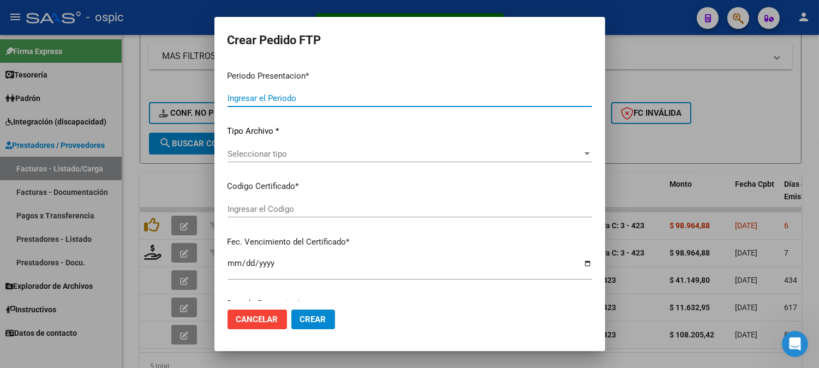
type input "202507"
type input "$ 98.964,88"
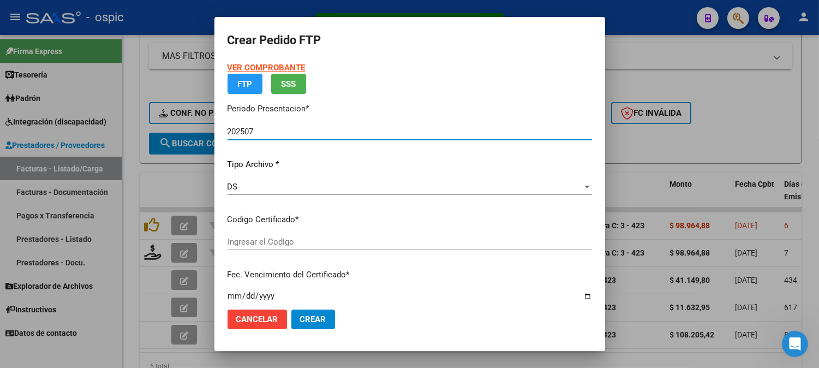
type input "5863320815"
type input "2026-06-14"
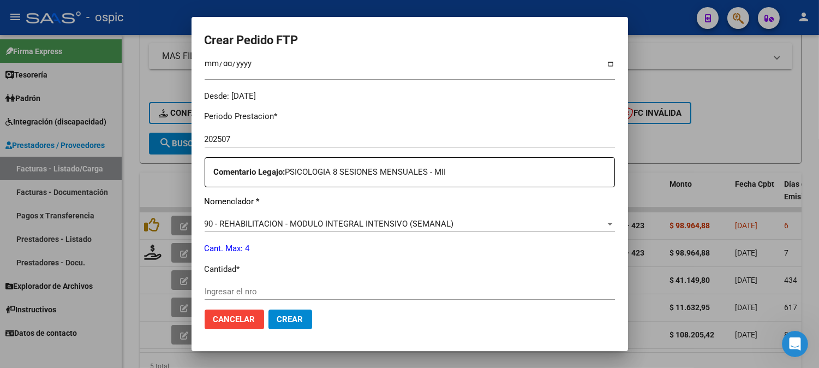
scroll to position [340, 0]
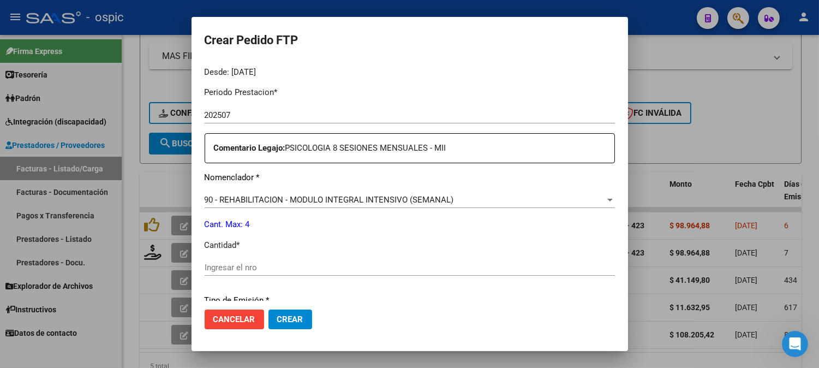
click at [399, 262] on input "Ingresar el nro" at bounding box center [409, 267] width 410 height 10
type input "4"
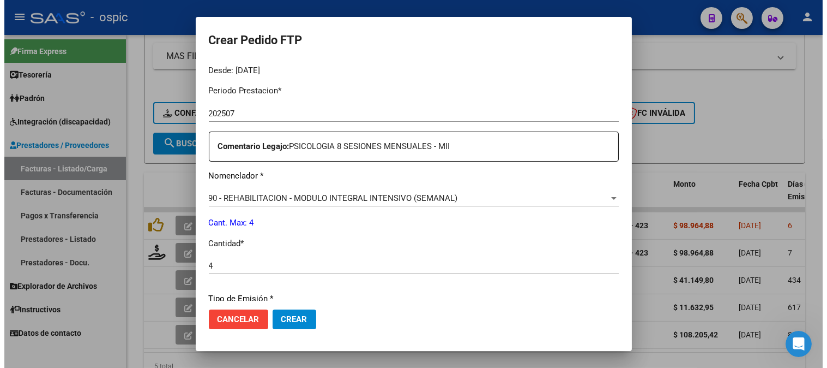
scroll to position [491, 0]
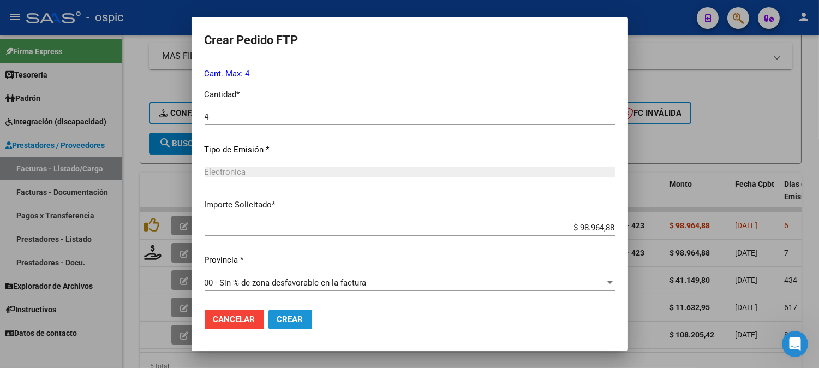
click at [292, 316] on span "Crear" at bounding box center [290, 319] width 26 height 10
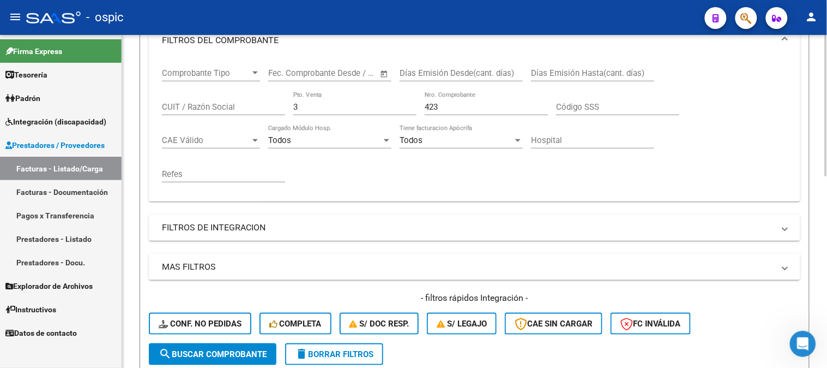
scroll to position [153, 0]
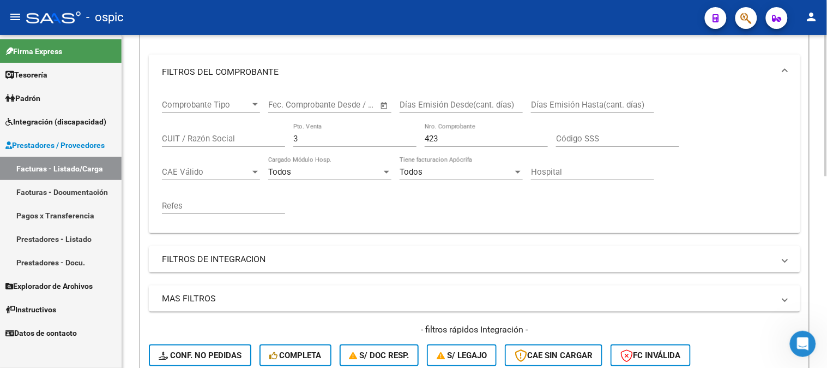
click at [270, 140] on div "Comprobante Tipo Comprobante Tipo Start date – End date Fec. Comprobante Desde …" at bounding box center [474, 156] width 625 height 135
type input "2"
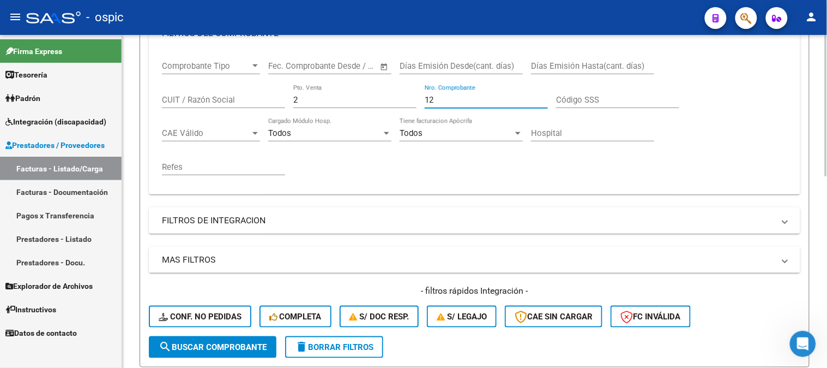
scroll to position [334, 0]
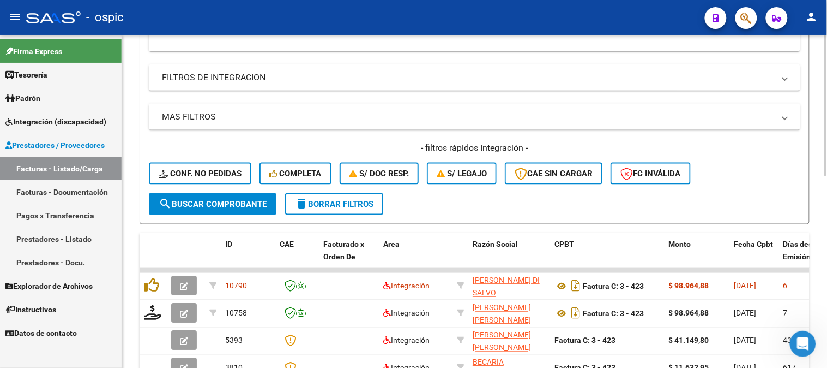
type input "12"
click at [211, 194] on button "search Buscar Comprobante" at bounding box center [213, 204] width 128 height 22
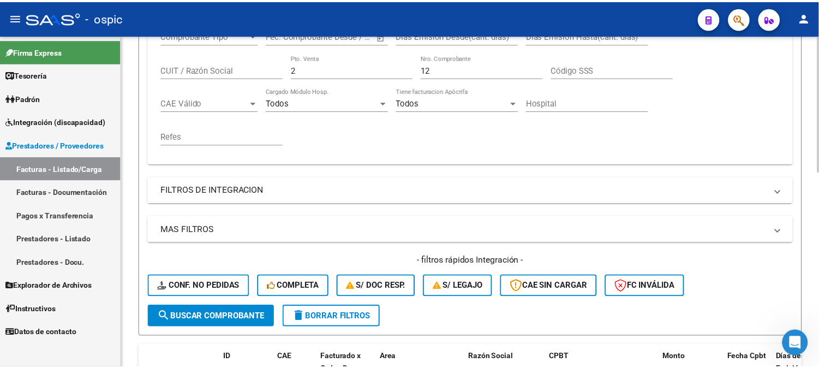
scroll to position [395, 0]
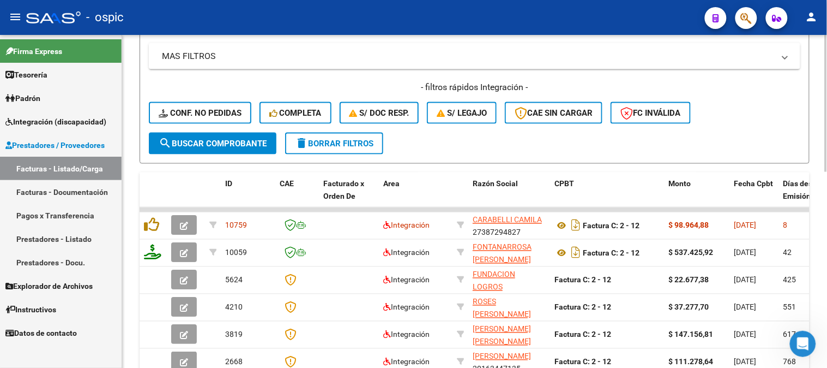
click at [222, 142] on span "search Buscar Comprobante" at bounding box center [213, 144] width 108 height 10
click at [186, 220] on span "button" at bounding box center [184, 225] width 8 height 10
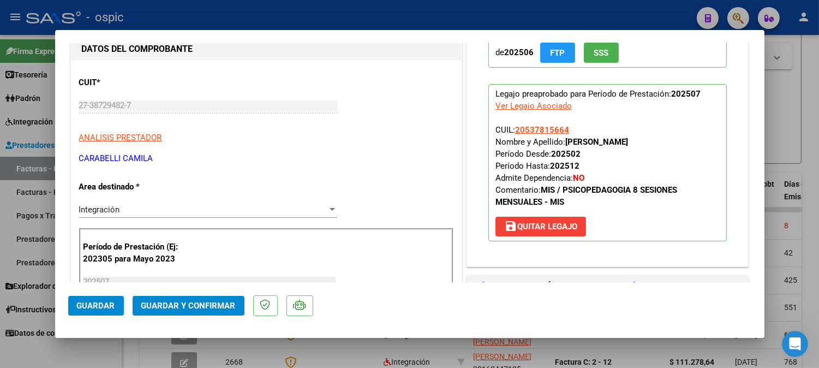
scroll to position [0, 0]
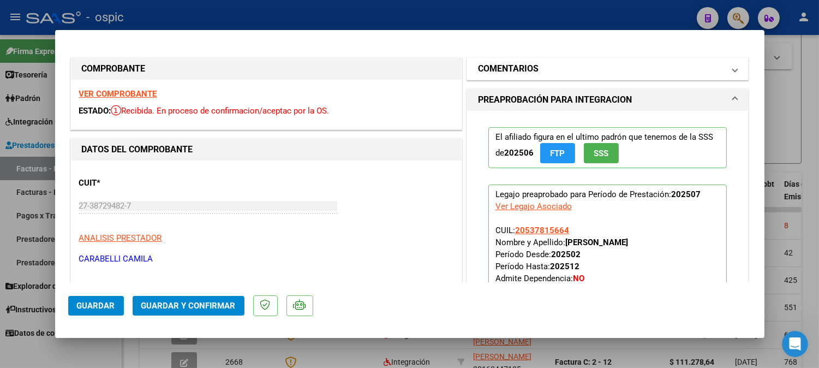
click at [533, 69] on mat-panel-title "COMENTARIOS" at bounding box center [601, 68] width 246 height 13
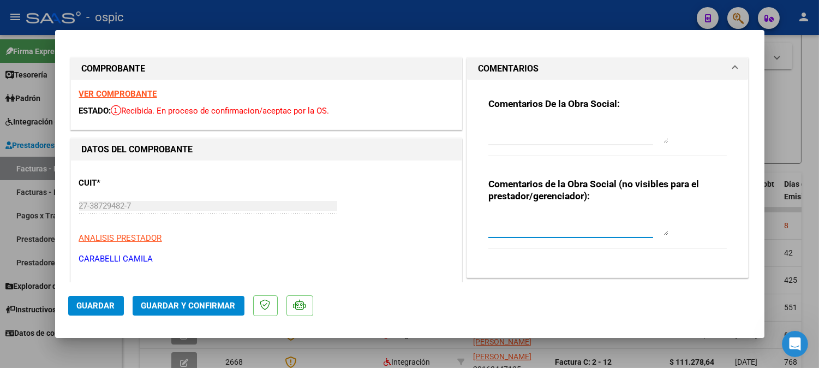
click at [546, 216] on textarea at bounding box center [578, 224] width 180 height 22
type textarea "PSP 8 SESIONES"
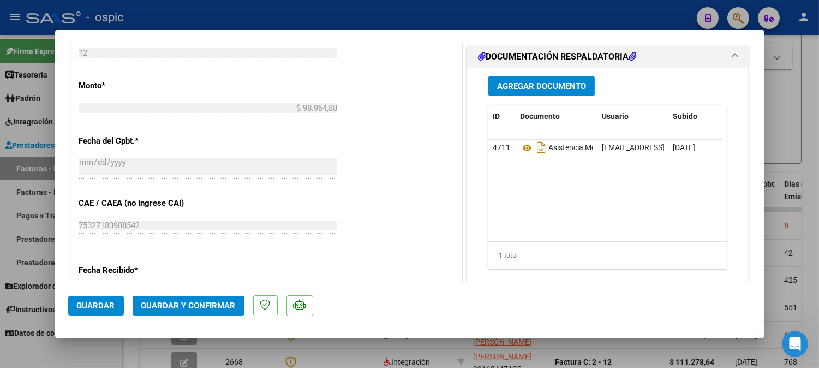
scroll to position [612, 0]
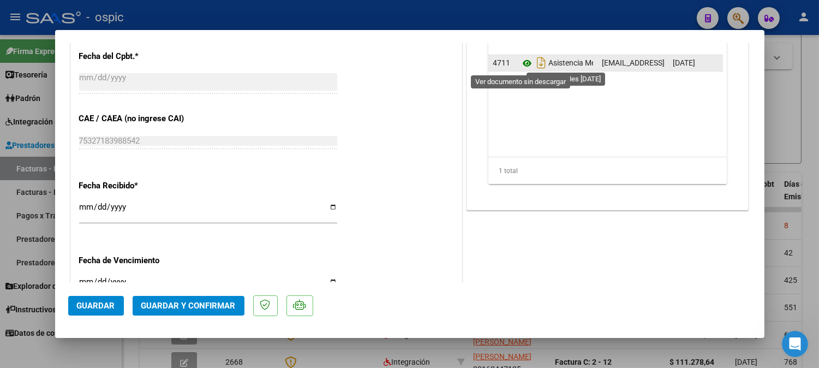
click at [524, 64] on icon at bounding box center [527, 63] width 14 height 13
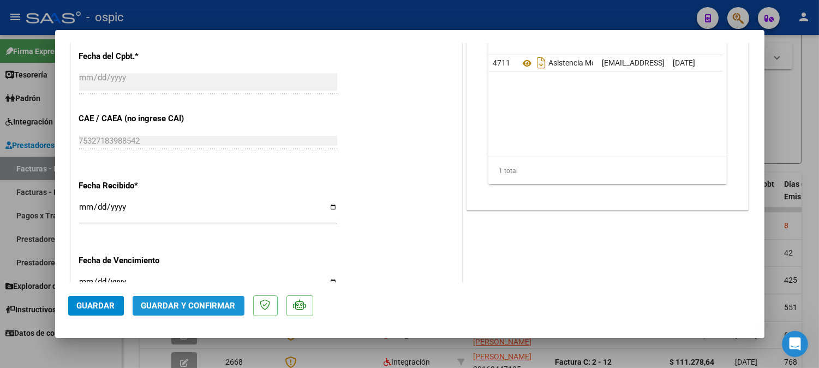
click at [188, 303] on span "Guardar y Confirmar" at bounding box center [188, 305] width 94 height 10
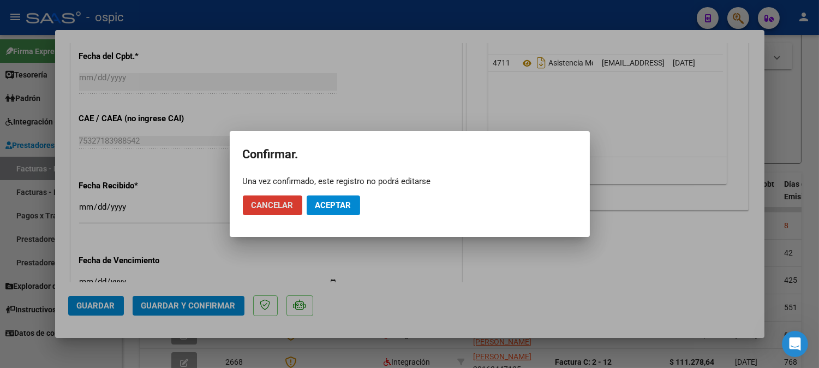
click at [335, 204] on span "Aceptar" at bounding box center [333, 205] width 36 height 10
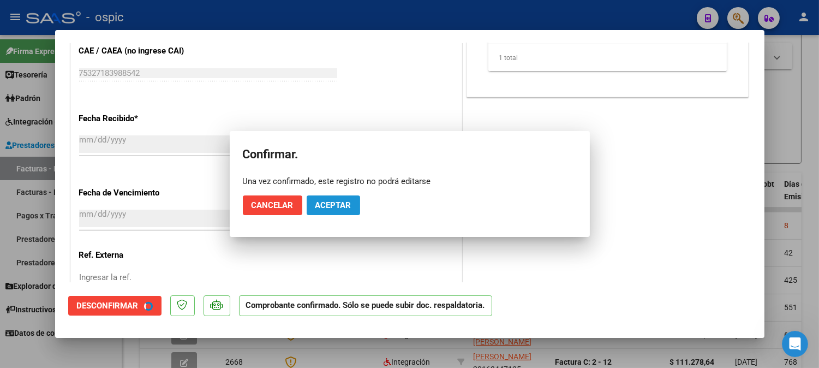
scroll to position [544, 0]
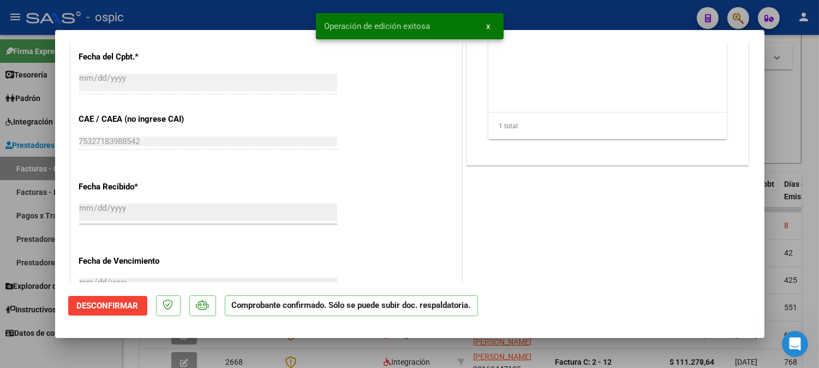
type input "$ 0,00"
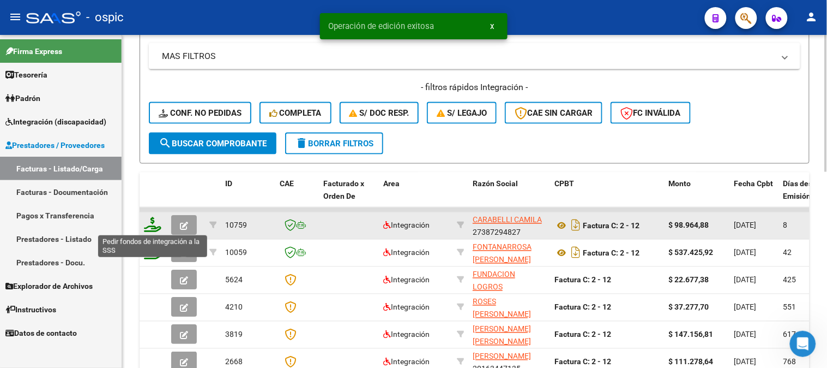
click at [153, 225] on icon at bounding box center [152, 224] width 17 height 15
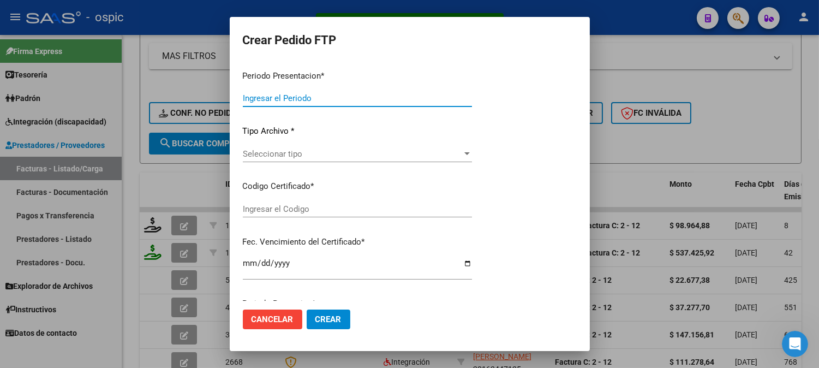
type input "202507"
type input "$ 98.964,88"
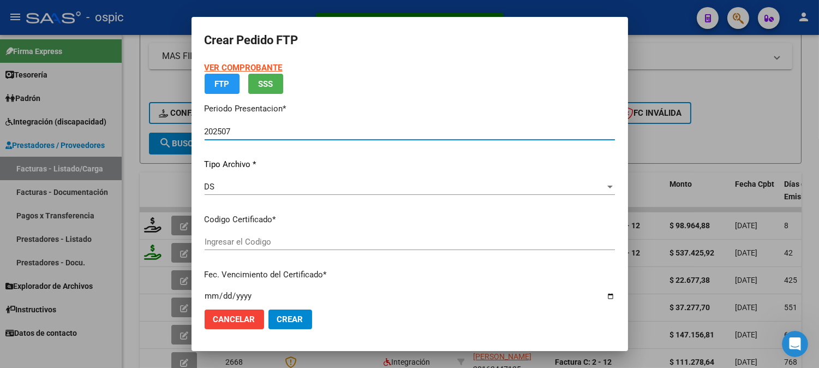
type input "0000000000000000000000000000008579990229"
type input "2028-05-22"
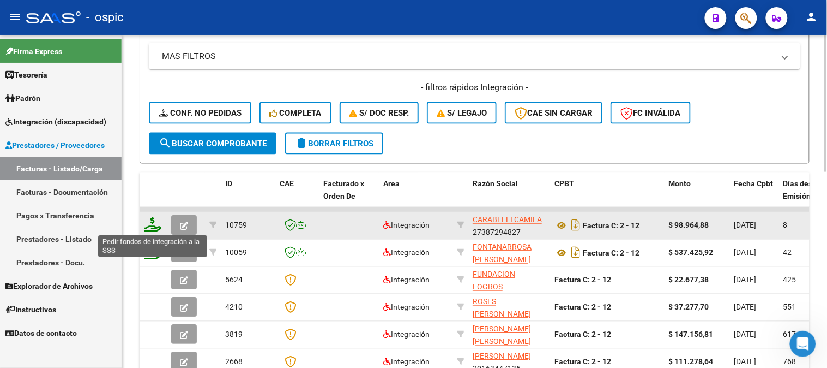
click at [155, 225] on icon at bounding box center [152, 224] width 17 height 15
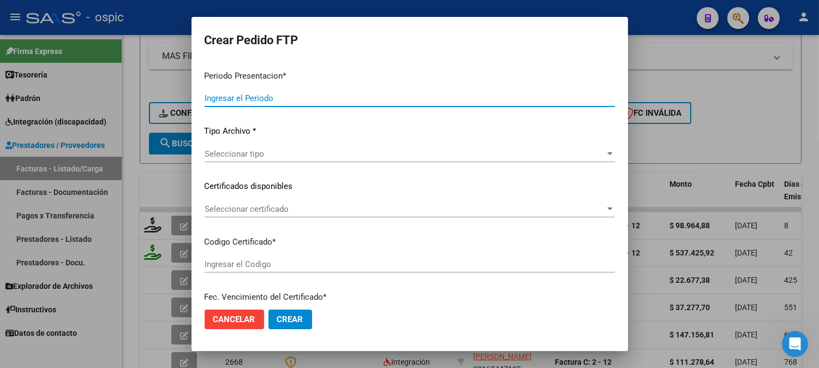
type input "202507"
type input "$ 98.964,88"
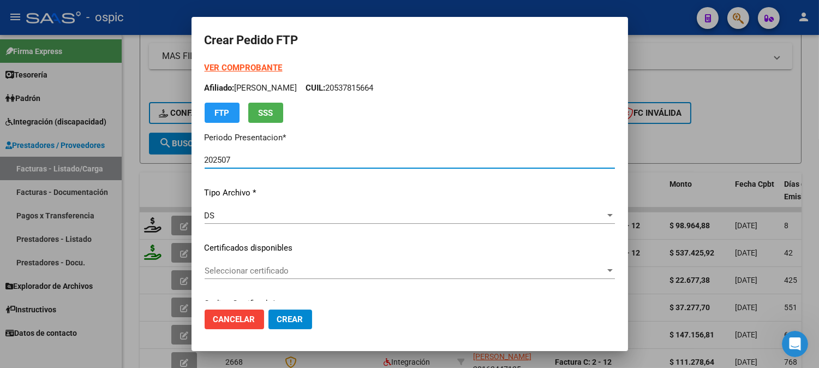
type input "0000000000000000000000000000008579990229"
type input "2028-05-22"
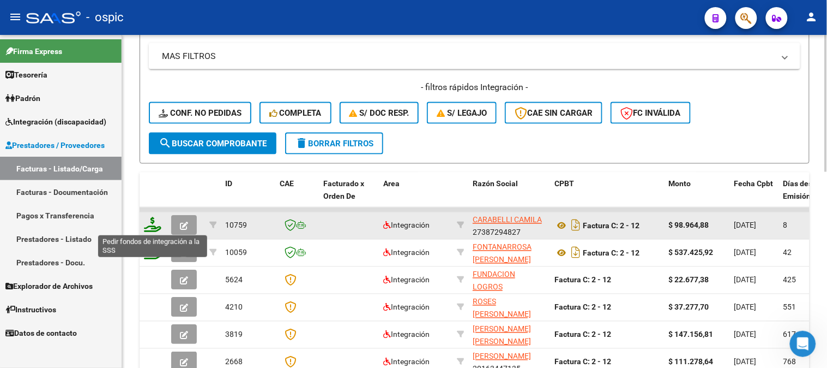
click at [151, 222] on icon at bounding box center [152, 224] width 17 height 15
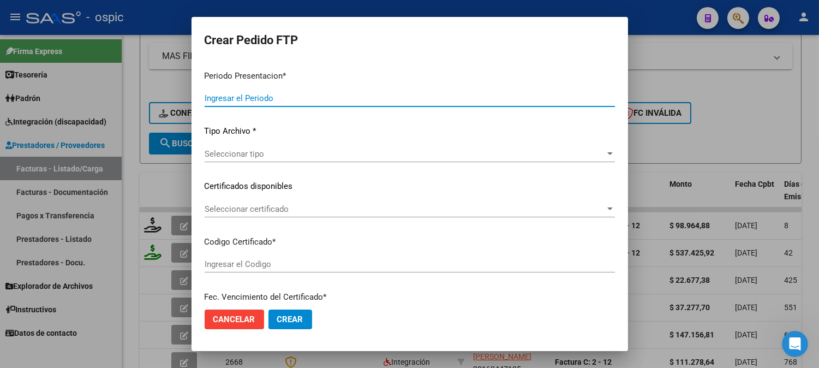
type input "202507"
type input "$ 98.964,88"
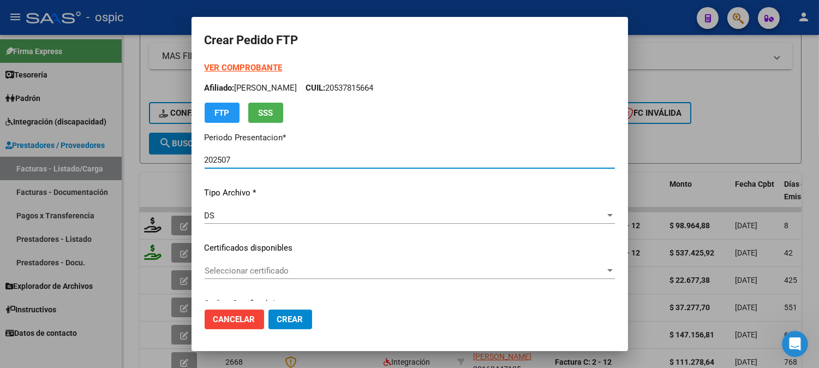
type input "0000000000000000000000000000008579990229"
type input "2028-05-22"
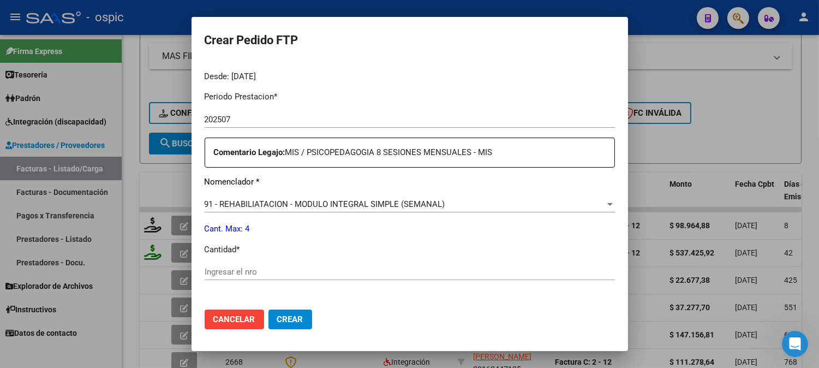
scroll to position [361, 0]
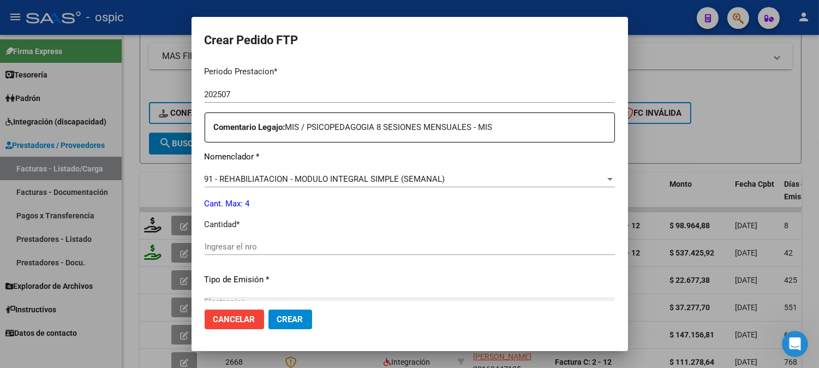
click at [407, 249] on input "Ingresar el nro" at bounding box center [409, 247] width 410 height 10
type input "4"
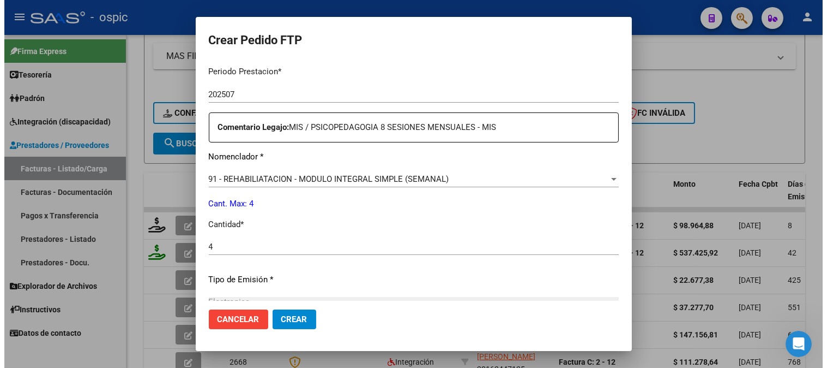
scroll to position [491, 0]
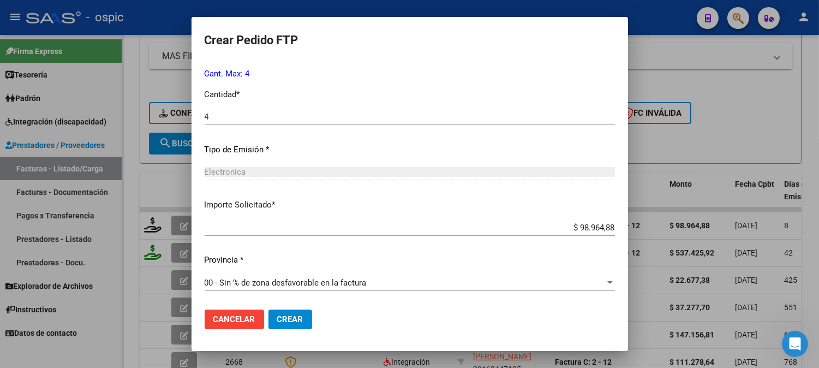
click at [285, 319] on span "Crear" at bounding box center [290, 319] width 26 height 10
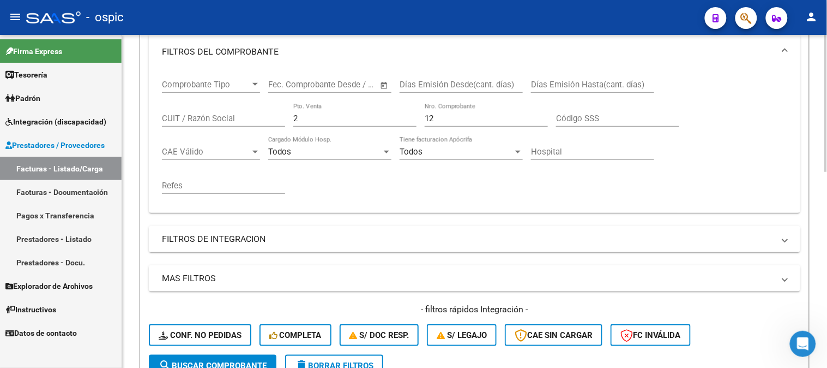
scroll to position [153, 0]
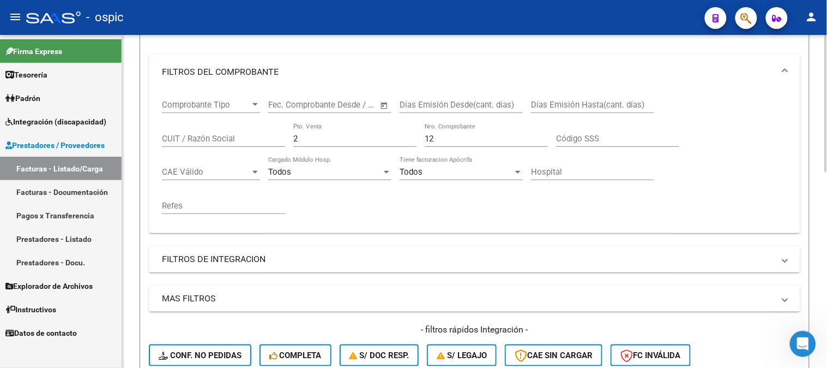
drag, startPoint x: 200, startPoint y: 120, endPoint x: 177, endPoint y: 117, distance: 22.6
click at [177, 117] on div "Comprobante Tipo Comprobante Tipo Start date – End date Fec. Comprobante Desde …" at bounding box center [474, 156] width 625 height 135
type input "718"
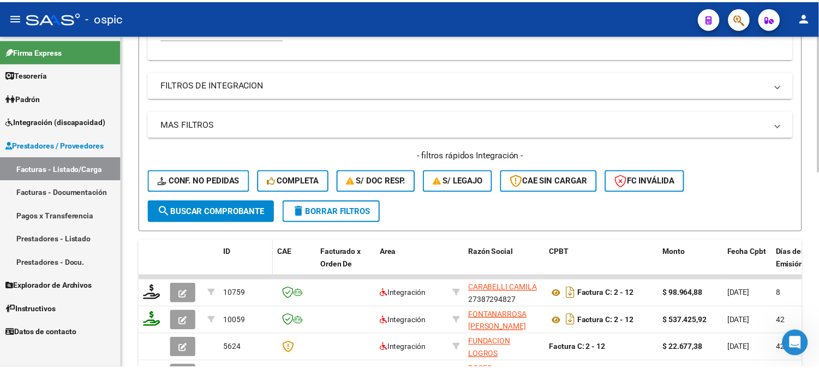
scroll to position [334, 0]
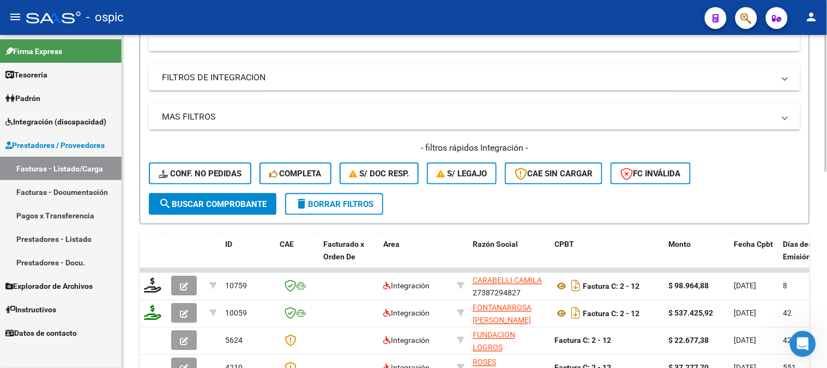
click at [214, 202] on span "search Buscar Comprobante" at bounding box center [213, 204] width 108 height 10
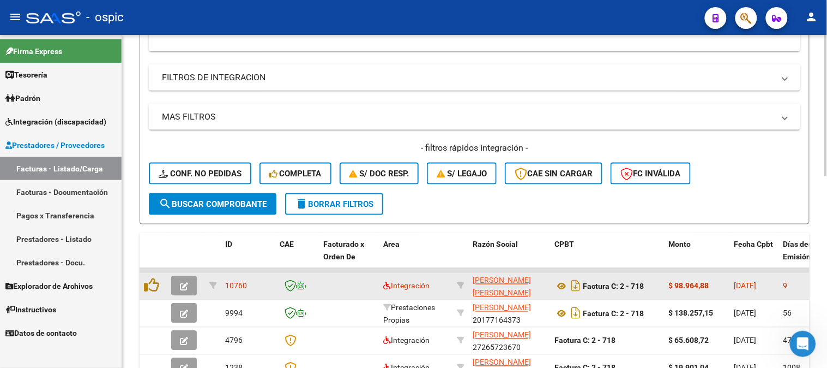
click at [184, 278] on button "button" at bounding box center [184, 286] width 26 height 20
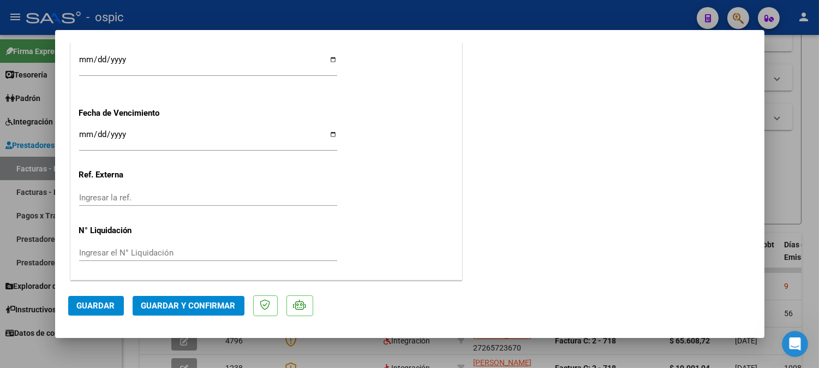
scroll to position [0, 0]
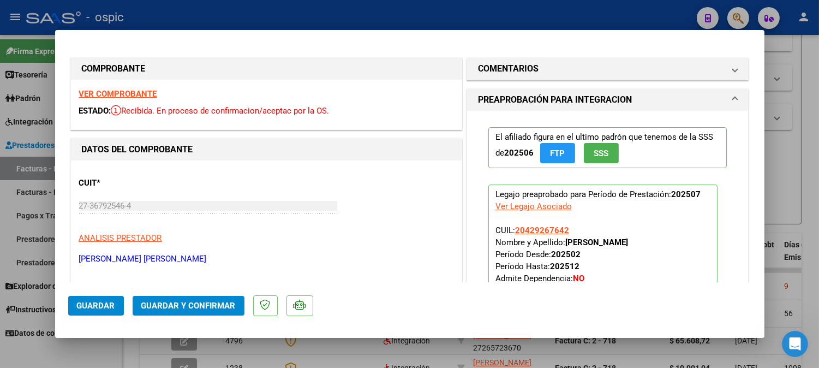
drag, startPoint x: 592, startPoint y: 63, endPoint x: 549, endPoint y: 163, distance: 108.2
click at [592, 63] on mat-panel-title "COMENTARIOS" at bounding box center [601, 68] width 246 height 13
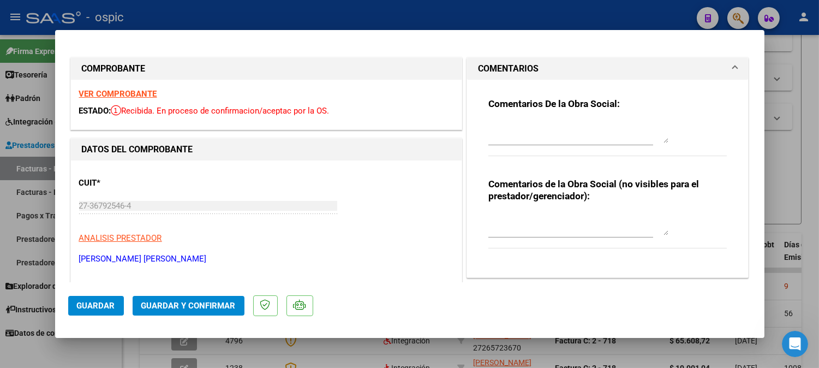
click at [535, 218] on textarea at bounding box center [578, 224] width 180 height 22
type textarea "PSP 8 SESIONES"
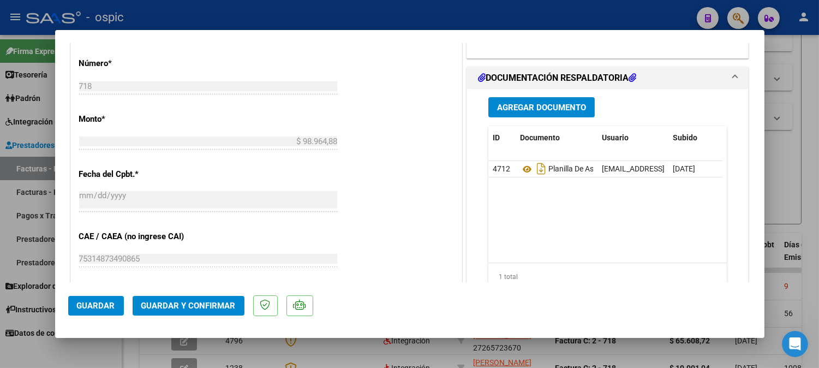
scroll to position [497, 0]
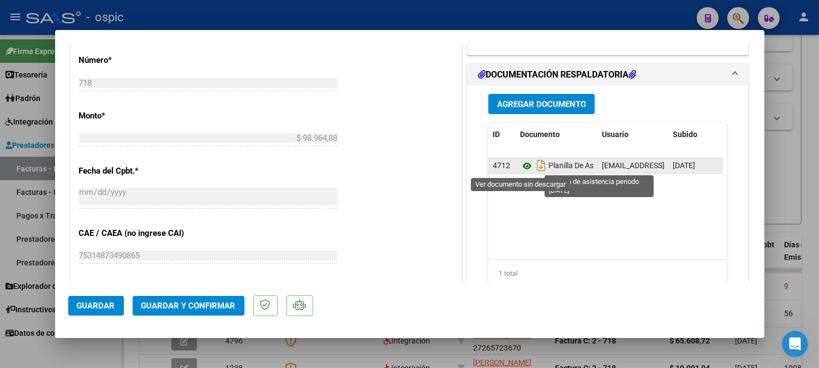
click at [522, 165] on icon at bounding box center [527, 165] width 14 height 13
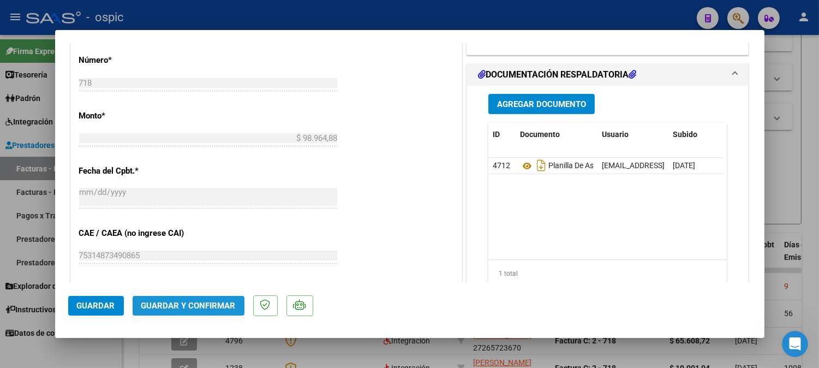
click at [200, 305] on span "Guardar y Confirmar" at bounding box center [188, 305] width 94 height 10
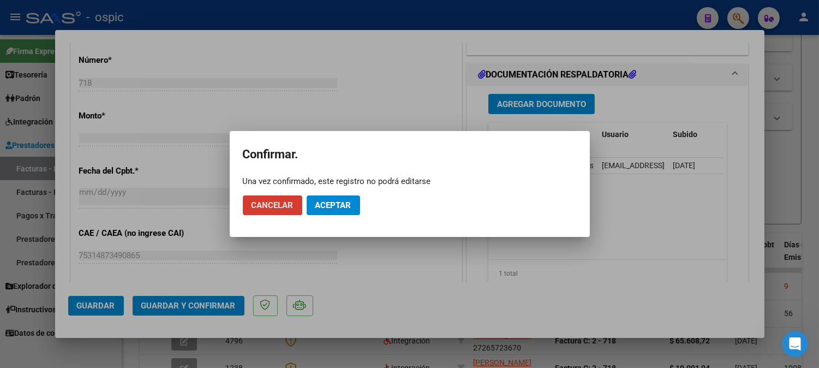
click at [324, 209] on span "Aceptar" at bounding box center [333, 205] width 36 height 10
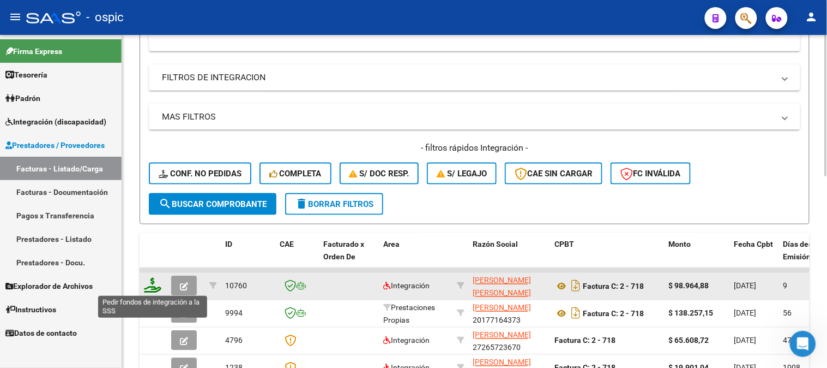
click at [153, 279] on icon at bounding box center [152, 285] width 17 height 15
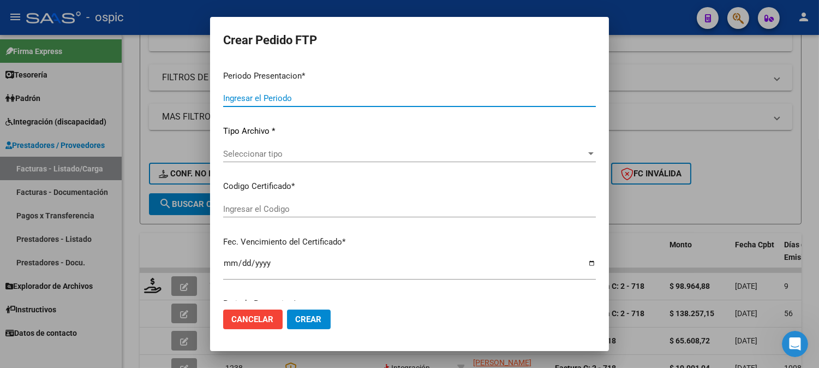
type input "202507"
type input "$ 98.964,88"
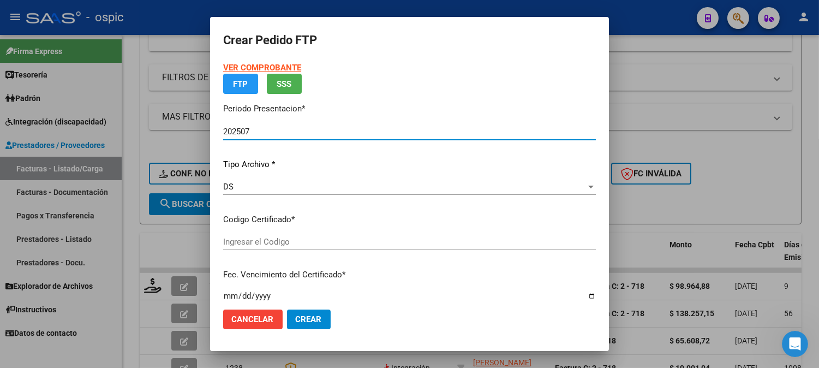
type input "4674258986"
type input "2026-04-12"
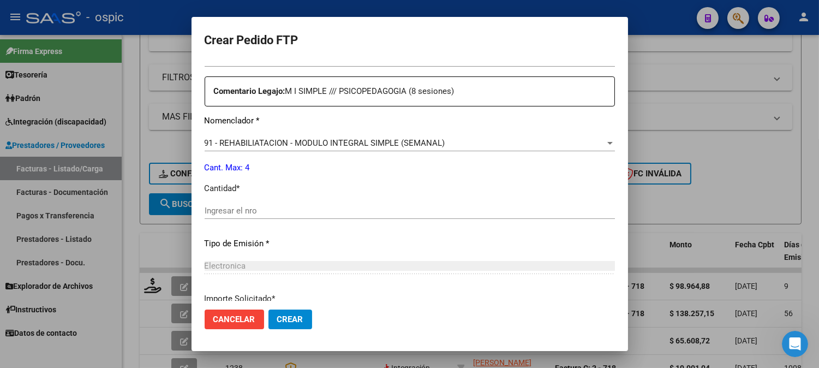
scroll to position [401, 0]
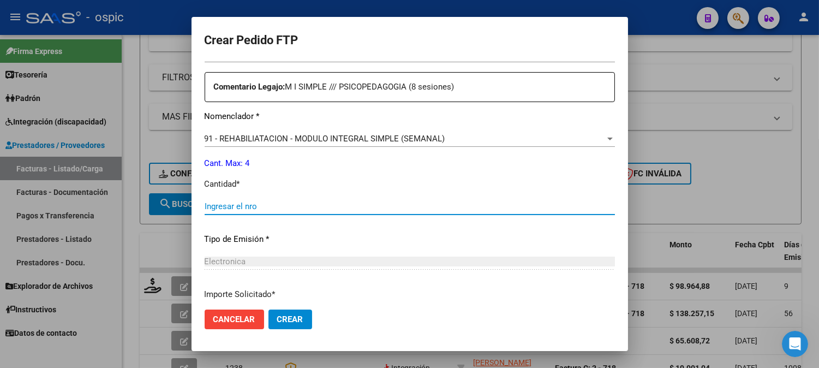
click at [414, 202] on input "Ingresar el nro" at bounding box center [409, 206] width 410 height 10
type input "4"
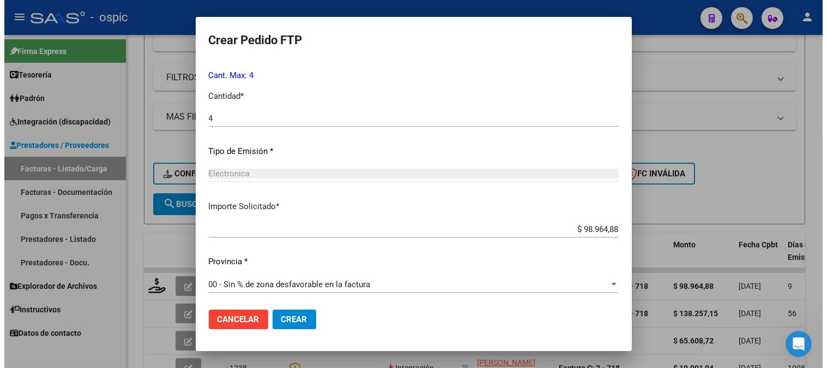
scroll to position [491, 0]
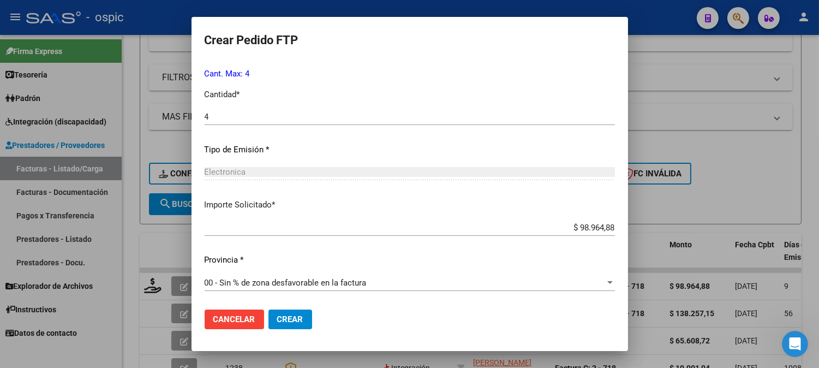
drag, startPoint x: 297, startPoint y: 315, endPoint x: 490, endPoint y: 274, distance: 196.9
click at [297, 314] on span "Crear" at bounding box center [290, 319] width 26 height 10
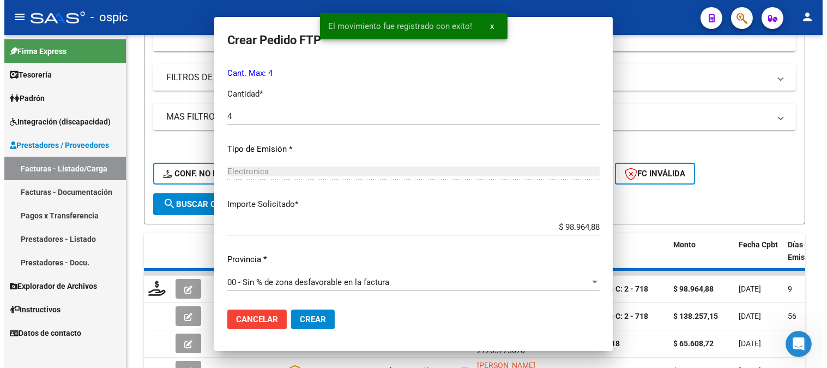
scroll to position [0, 0]
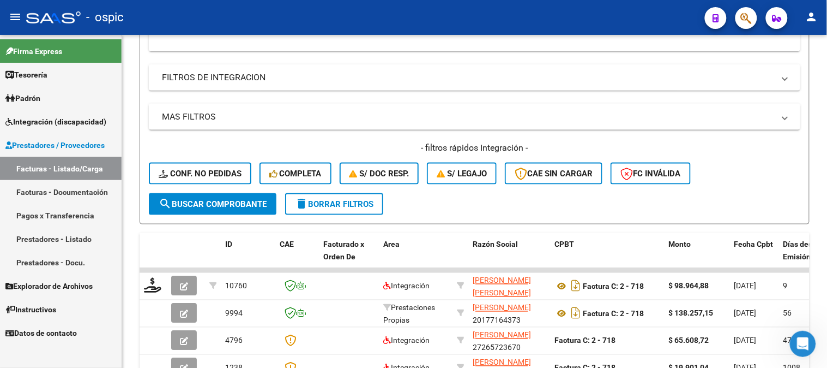
click at [56, 309] on span "Instructivos" at bounding box center [30, 309] width 51 height 12
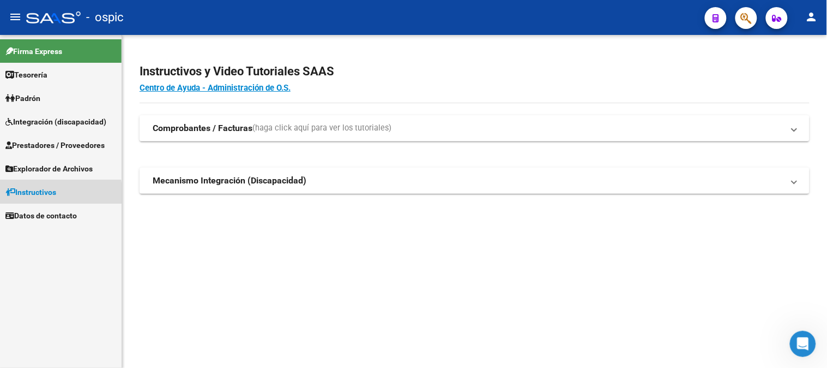
click at [37, 195] on span "Instructivos" at bounding box center [30, 192] width 51 height 12
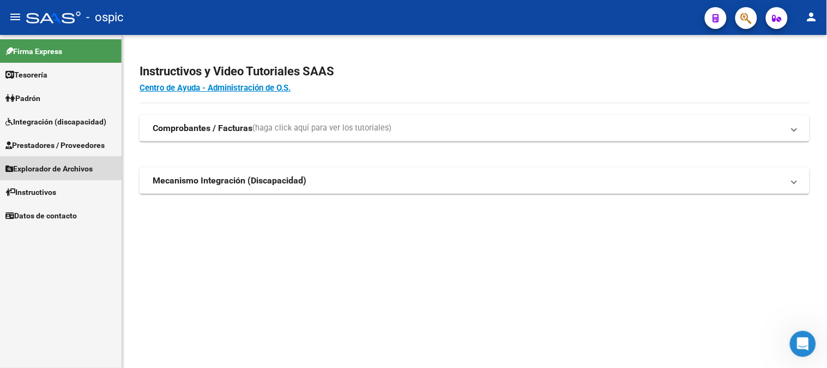
click at [51, 171] on span "Explorador de Archivos" at bounding box center [48, 169] width 87 height 12
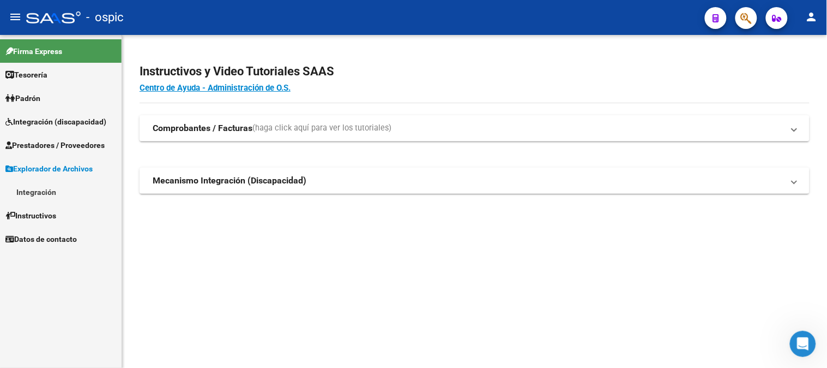
click at [46, 192] on link "Integración" at bounding box center [61, 191] width 122 height 23
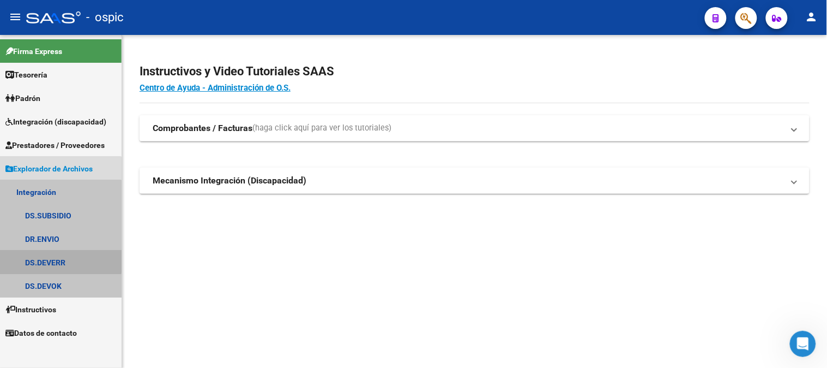
click at [58, 258] on link "DS.DEVERR" at bounding box center [61, 261] width 122 height 23
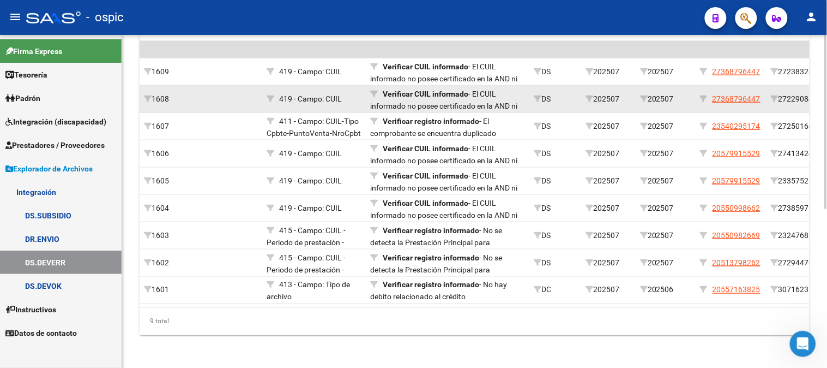
scroll to position [303, 0]
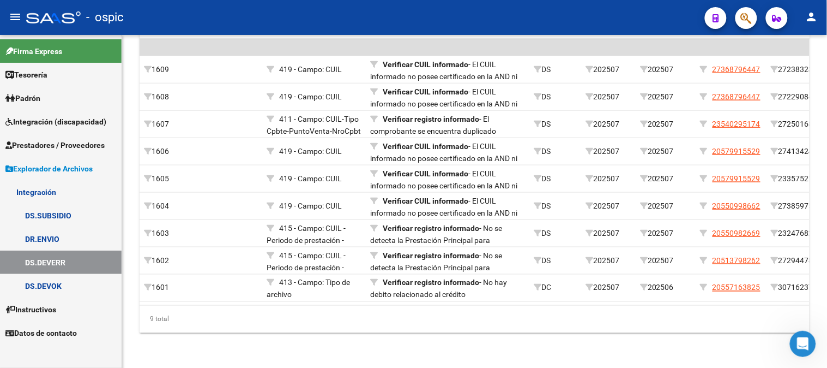
click at [69, 148] on span "Prestadores / Proveedores" at bounding box center [54, 145] width 99 height 12
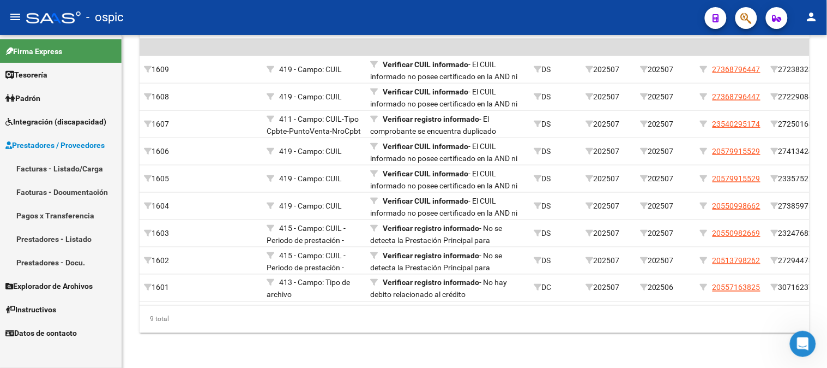
click at [69, 164] on link "Facturas - Listado/Carga" at bounding box center [61, 168] width 122 height 23
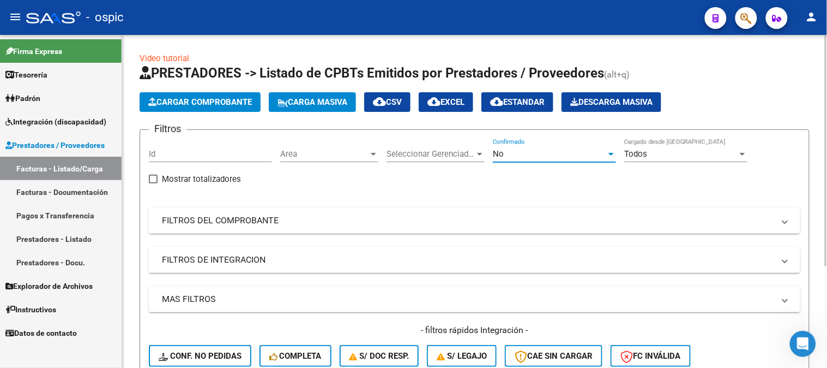
click at [548, 153] on div "No" at bounding box center [549, 154] width 113 height 10
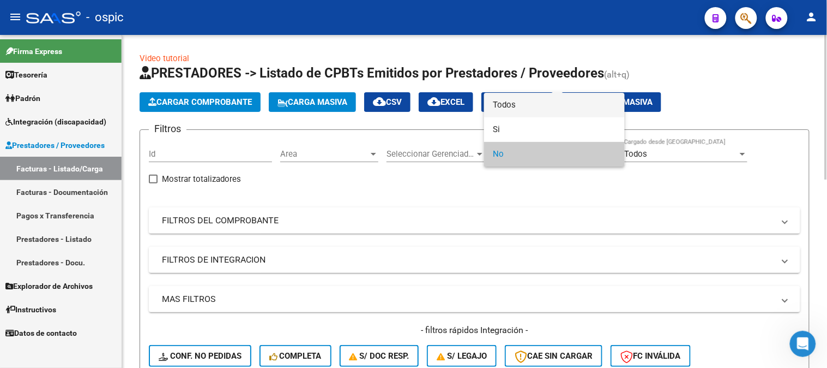
drag, startPoint x: 513, startPoint y: 101, endPoint x: 404, endPoint y: 158, distance: 122.7
click at [513, 101] on span "Todos" at bounding box center [554, 105] width 123 height 25
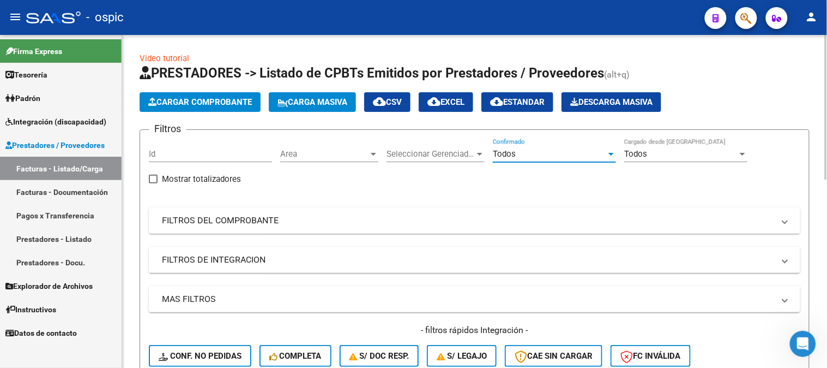
click at [254, 208] on mat-expansion-panel-header "FILTROS DEL COMPROBANTE" at bounding box center [475, 220] width 652 height 26
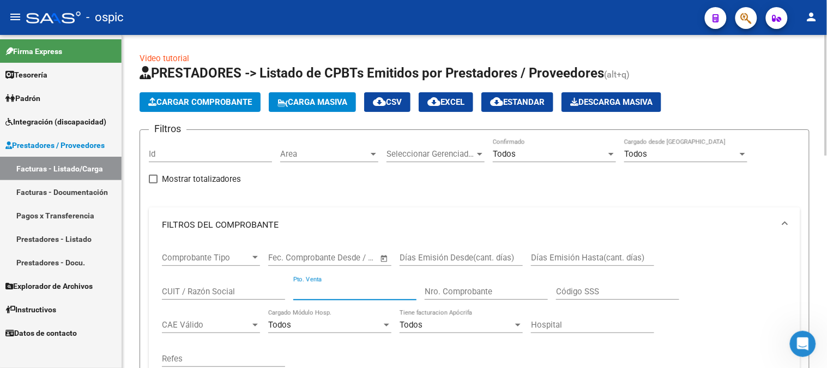
click at [317, 290] on input "Pto. Venta" at bounding box center [354, 291] width 123 height 10
type input "62"
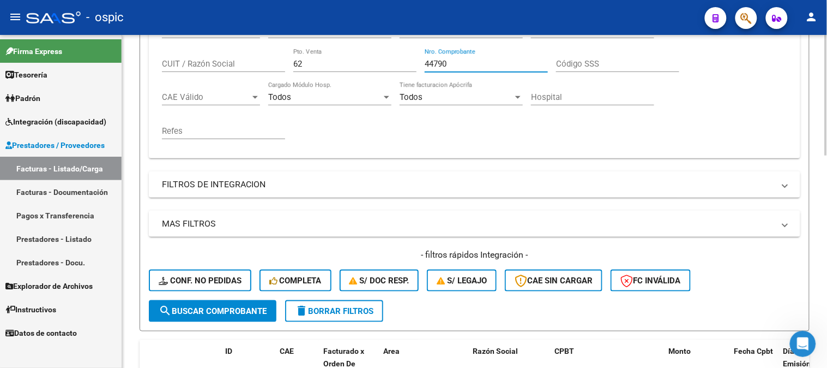
scroll to position [242, 0]
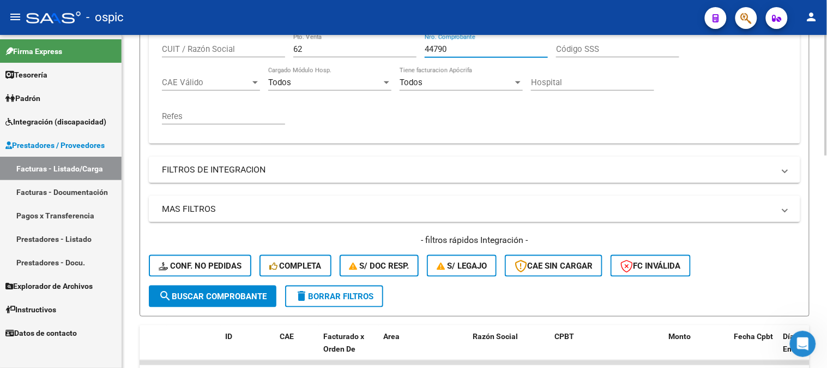
type input "44790"
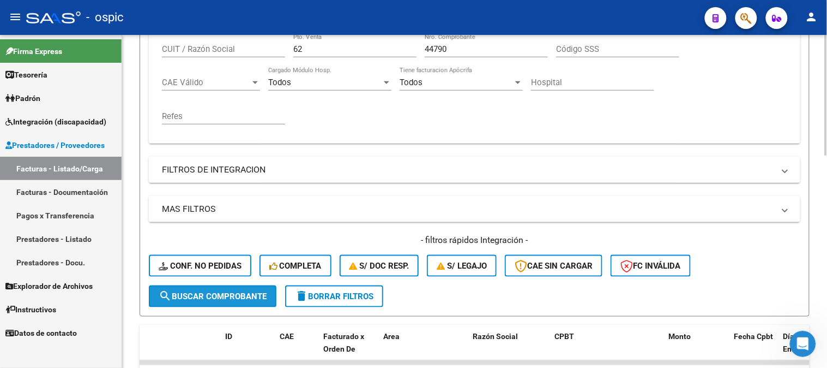
click at [220, 293] on span "search Buscar Comprobante" at bounding box center [213, 296] width 108 height 10
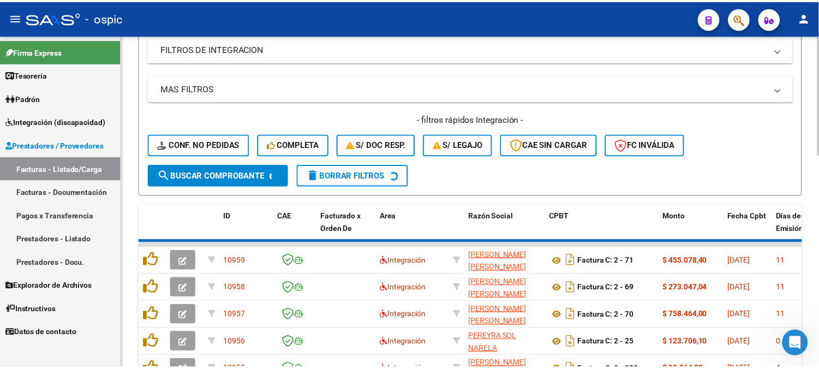
scroll to position [341, 0]
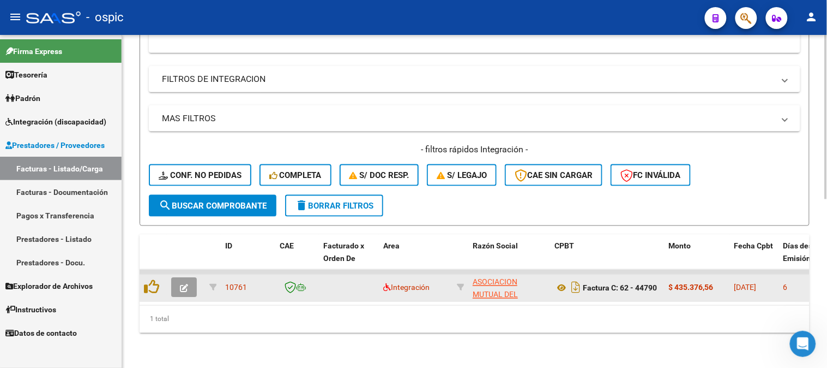
click at [183, 278] on button "button" at bounding box center [184, 288] width 26 height 20
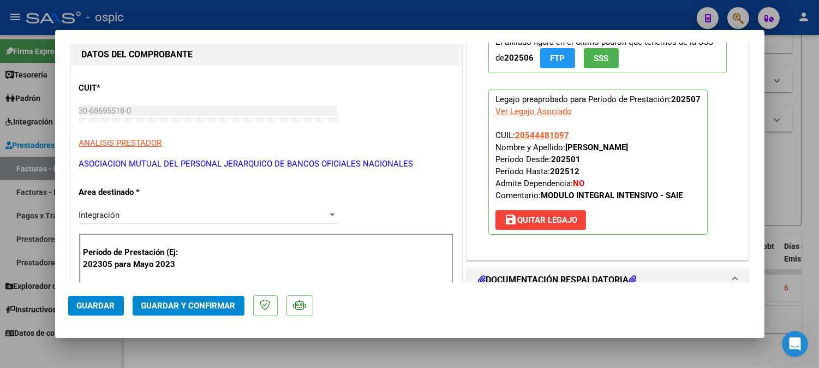
scroll to position [0, 0]
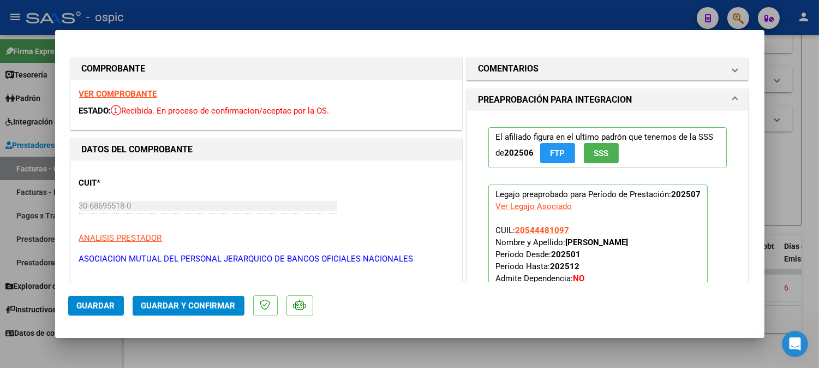
drag, startPoint x: 514, startPoint y: 68, endPoint x: 525, endPoint y: 94, distance: 27.9
click at [514, 68] on h1 "COMENTARIOS" at bounding box center [508, 68] width 61 height 13
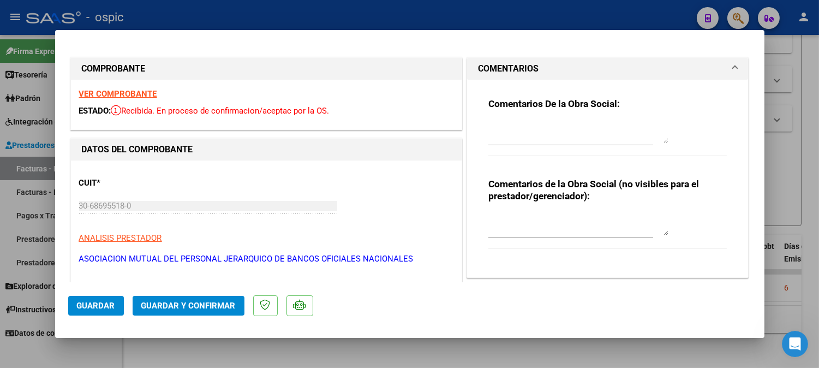
click at [585, 229] on textarea at bounding box center [578, 224] width 180 height 22
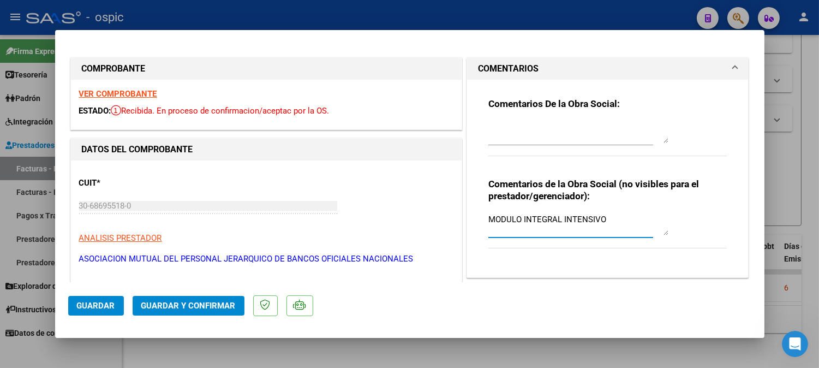
type textarea "MODULO INTEGRAL INTENSIVO"
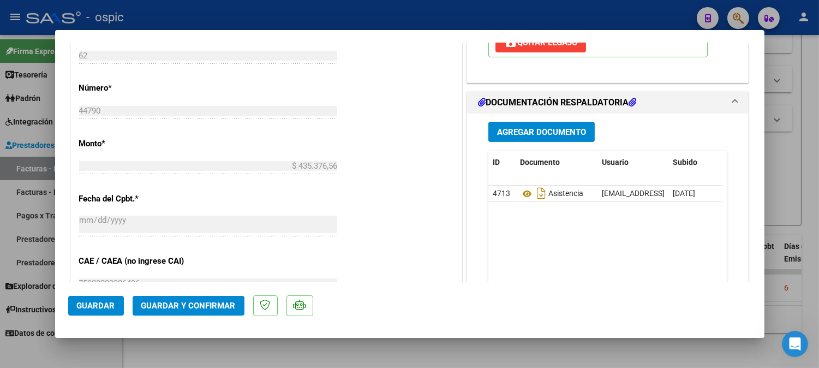
scroll to position [522, 0]
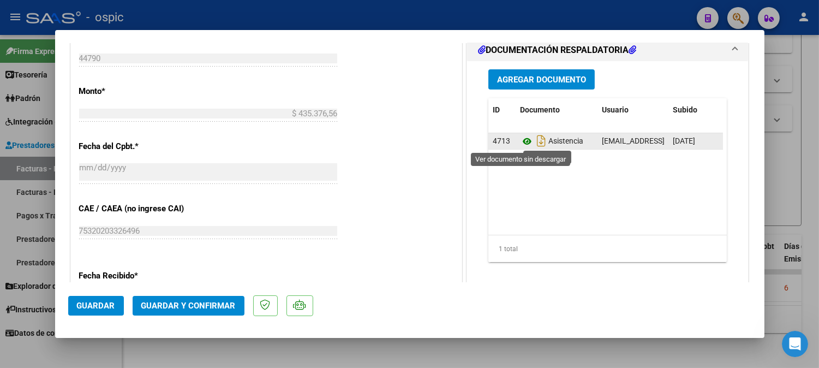
click at [525, 139] on icon at bounding box center [527, 141] width 14 height 13
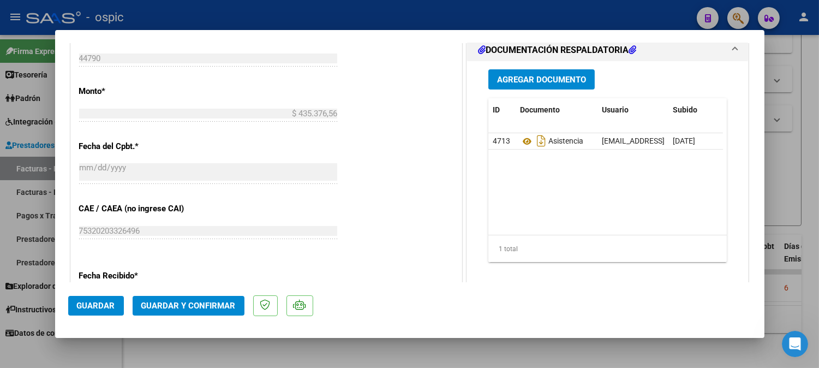
click at [202, 310] on span "Guardar y Confirmar" at bounding box center [188, 305] width 94 height 10
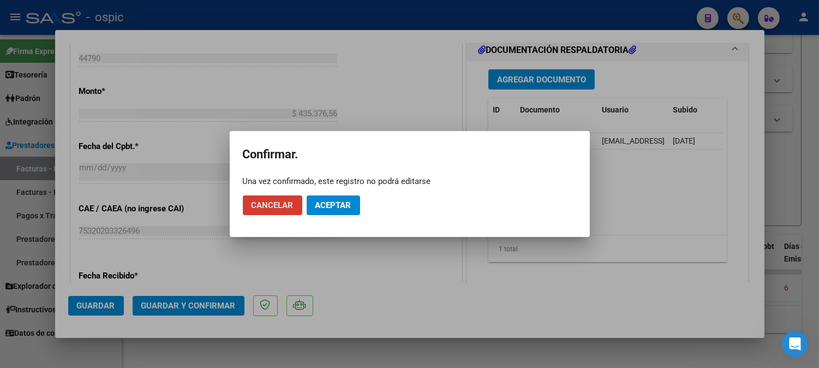
click at [329, 207] on span "Aceptar" at bounding box center [333, 205] width 36 height 10
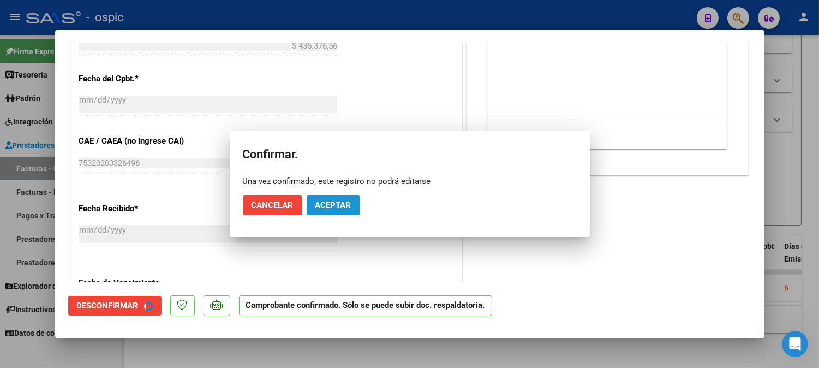
scroll to position [455, 0]
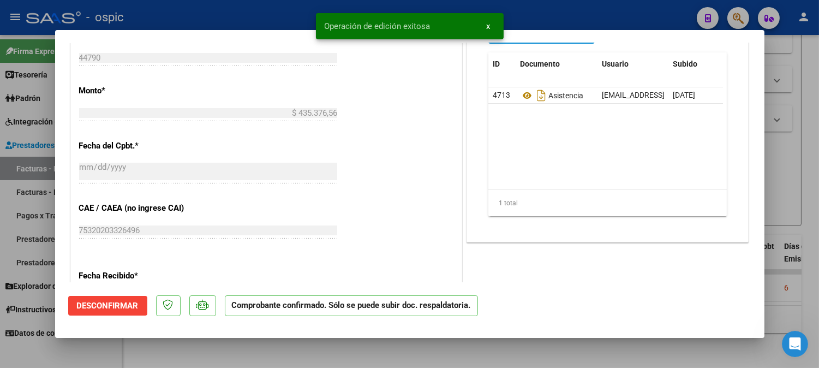
type input "$ 0,00"
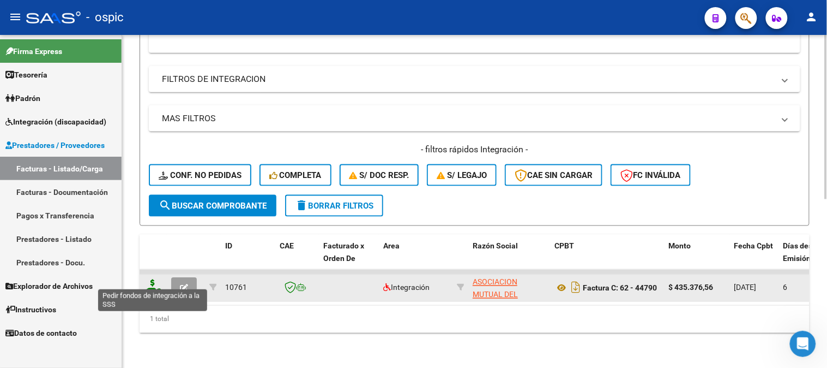
click at [153, 279] on icon at bounding box center [152, 286] width 17 height 15
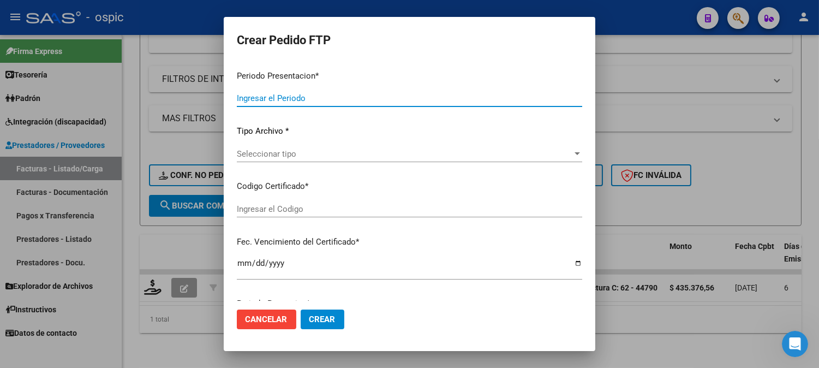
type input "202507"
type input "$ 435.376,56"
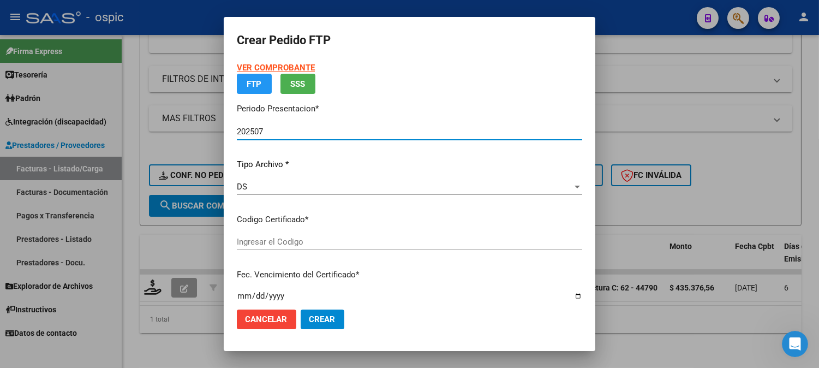
type input "0000000000000000000000000000006821079492"
type input "2031-07-23"
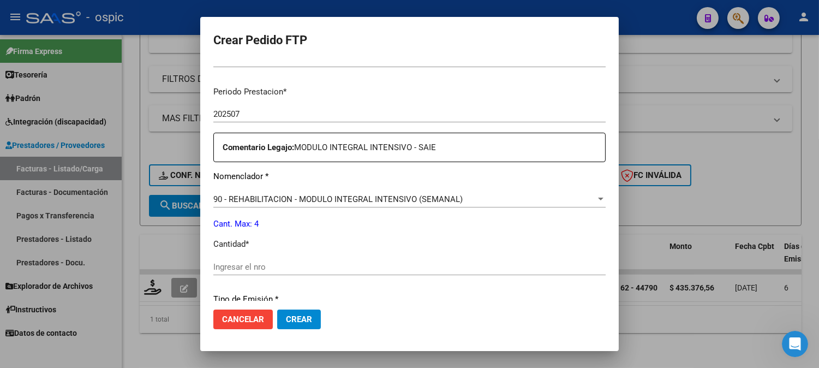
scroll to position [333, 0]
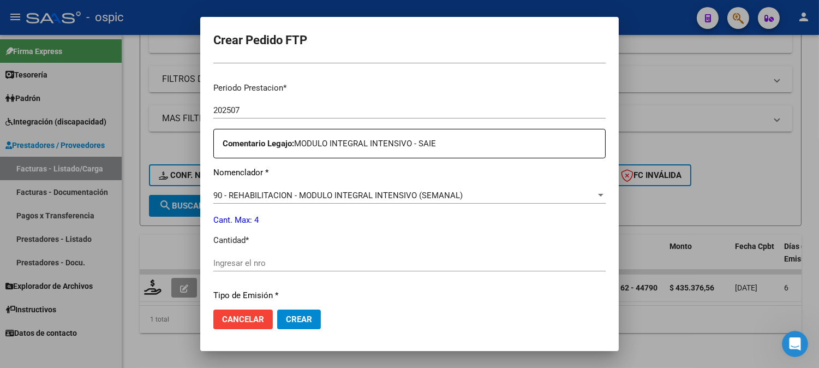
click at [266, 260] on input "Ingresar el nro" at bounding box center [409, 263] width 392 height 10
type input "4"
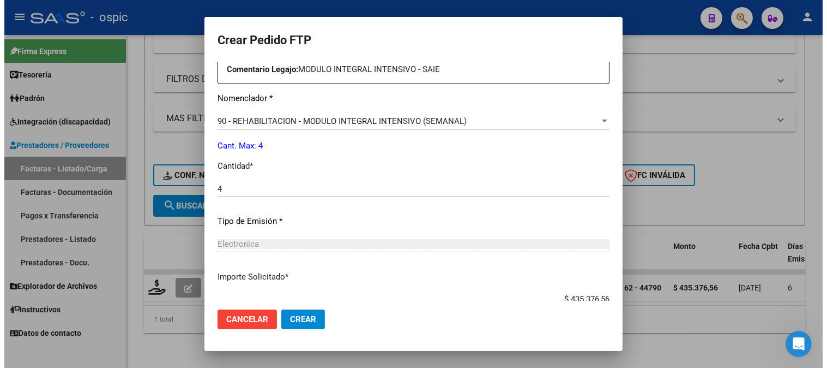
scroll to position [478, 0]
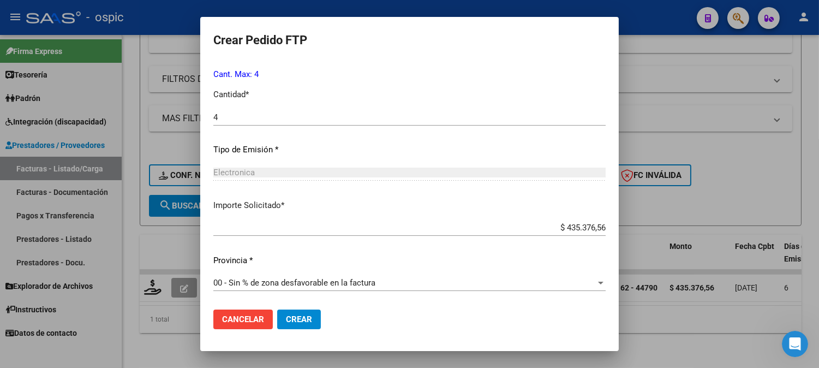
click at [296, 317] on span "Crear" at bounding box center [299, 319] width 26 height 10
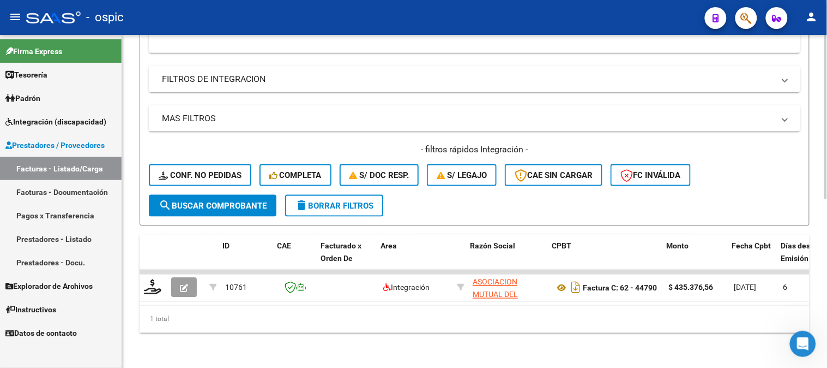
scroll to position [0, 123]
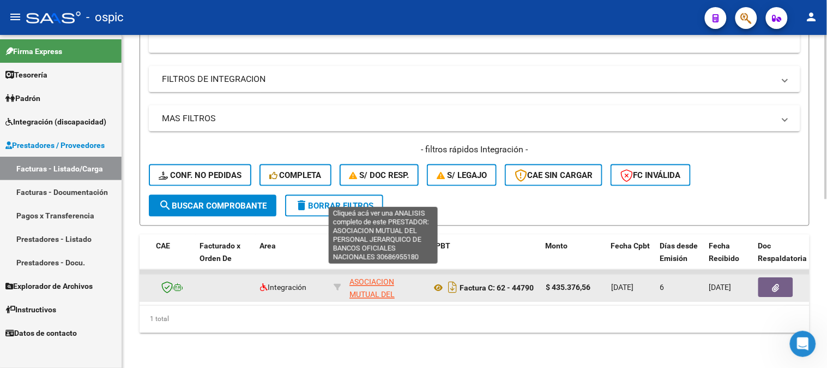
click at [378, 278] on span "ASOCIACION MUTUAL DEL PERSONAL JERARQUICO DE BANCOS OFICIALES NACIONALES" at bounding box center [384, 313] width 69 height 71
type textarea "30686955180"
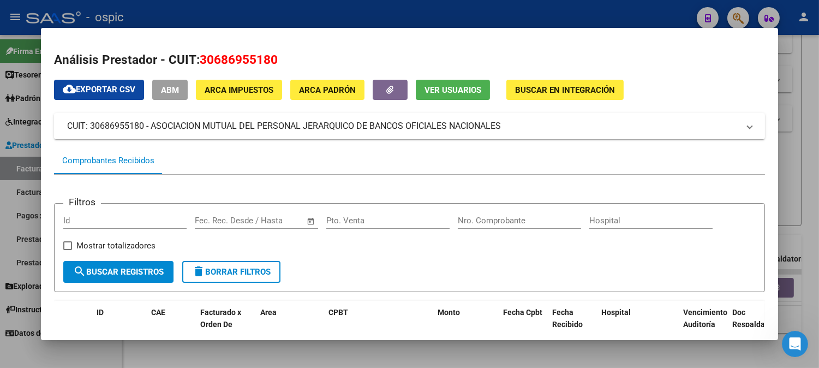
drag, startPoint x: 197, startPoint y: 59, endPoint x: 270, endPoint y: 58, distance: 73.6
click at [270, 58] on span "30686955180" at bounding box center [239, 59] width 78 height 14
copy span "30686955180"
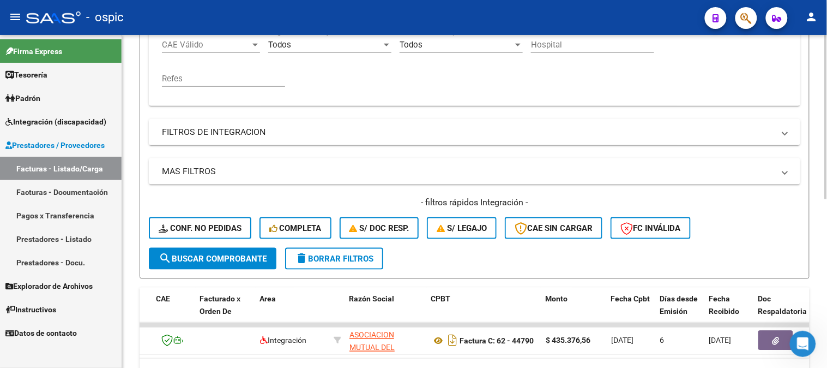
scroll to position [159, 0]
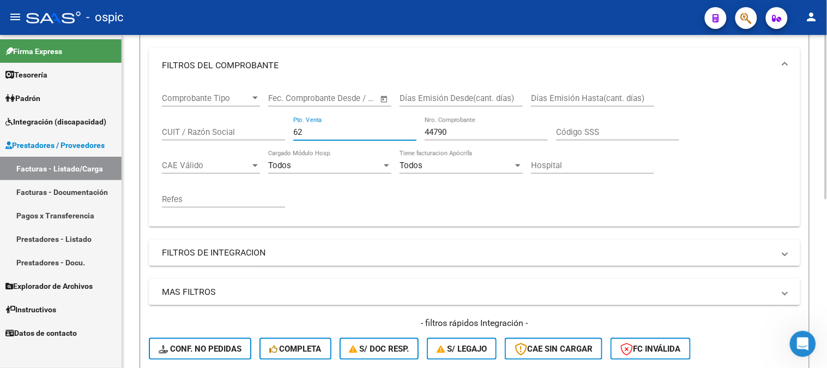
drag, startPoint x: 318, startPoint y: 132, endPoint x: 195, endPoint y: 128, distance: 123.8
click at [195, 128] on div "Comprobante Tipo Comprobante Tipo Start date – End date Fec. Comprobante Desde …" at bounding box center [474, 150] width 625 height 135
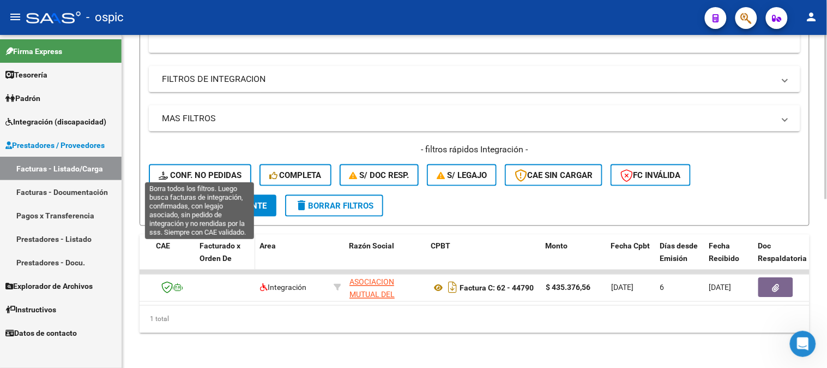
scroll to position [340, 0]
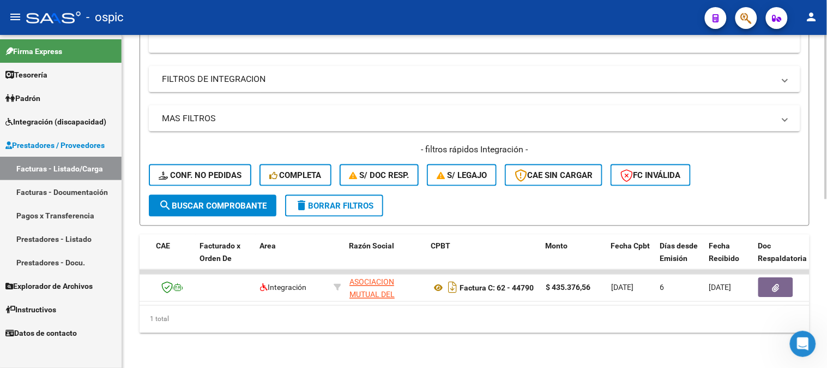
type input "44791"
click at [232, 201] on span "search Buscar Comprobante" at bounding box center [213, 206] width 108 height 10
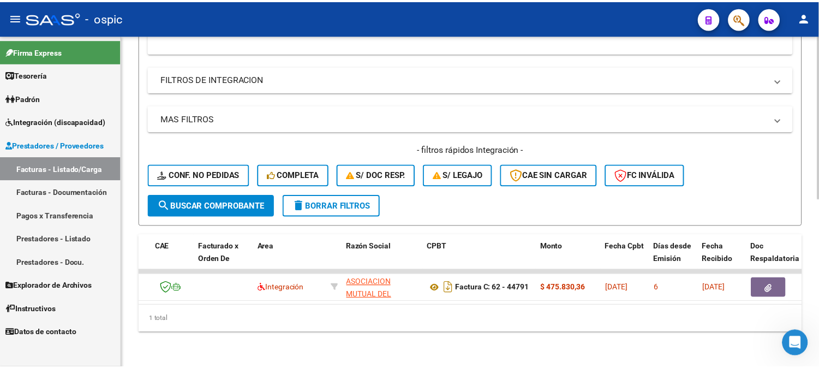
scroll to position [0, 0]
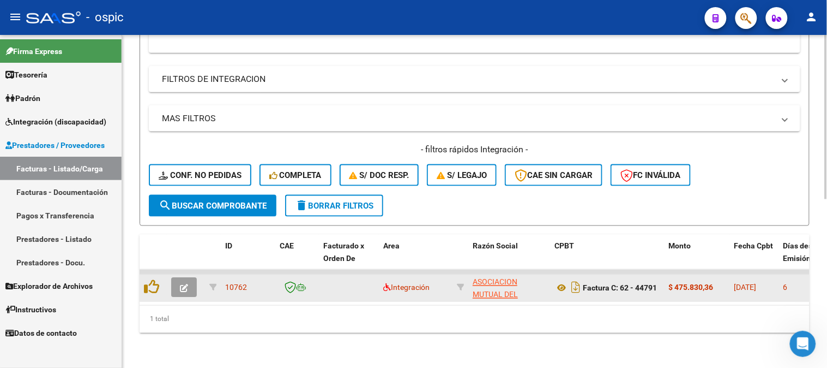
click at [188, 278] on button "button" at bounding box center [184, 288] width 26 height 20
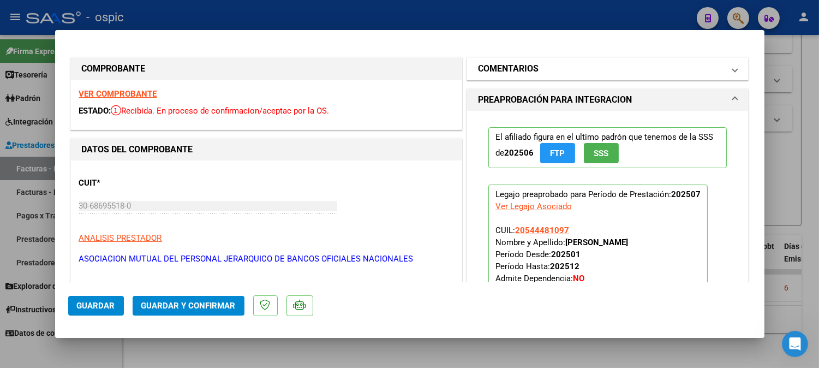
click at [538, 69] on mat-panel-title "COMENTARIOS" at bounding box center [601, 68] width 246 height 13
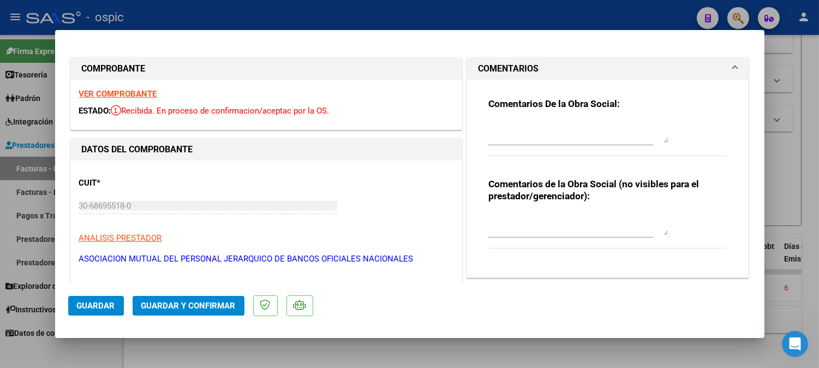
click at [540, 225] on textarea at bounding box center [578, 224] width 180 height 22
type textarea "SAIE"
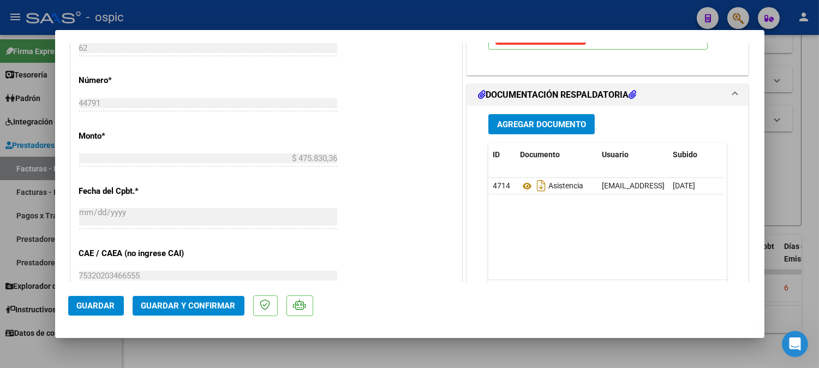
scroll to position [480, 0]
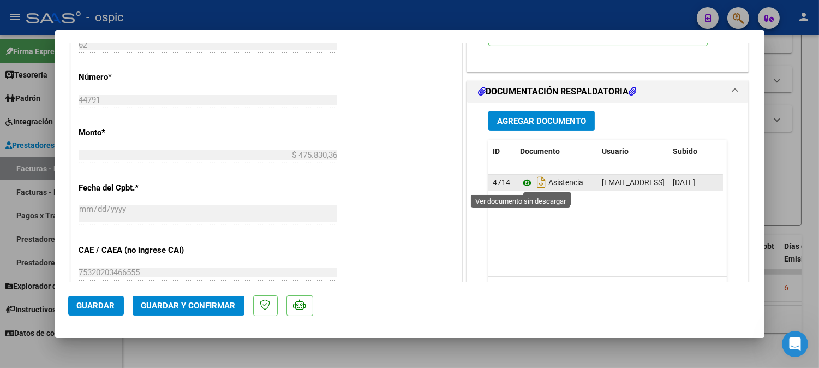
click at [524, 183] on icon at bounding box center [527, 182] width 14 height 13
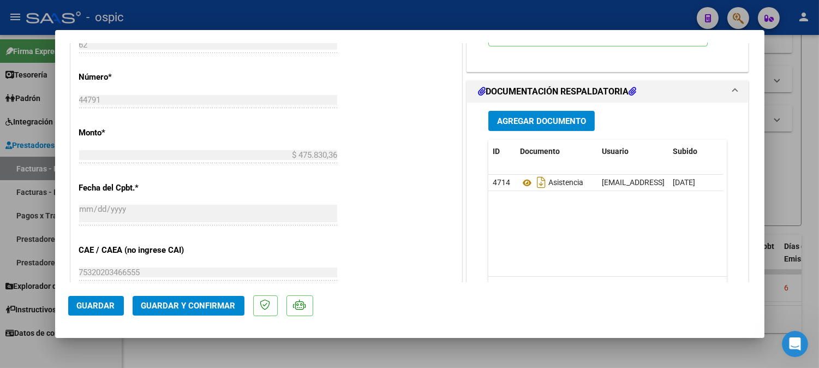
click at [197, 295] on mat-dialog-actions "Guardar Guardar y Confirmar" at bounding box center [409, 303] width 683 height 43
click at [197, 300] on span "Guardar y Confirmar" at bounding box center [188, 305] width 94 height 10
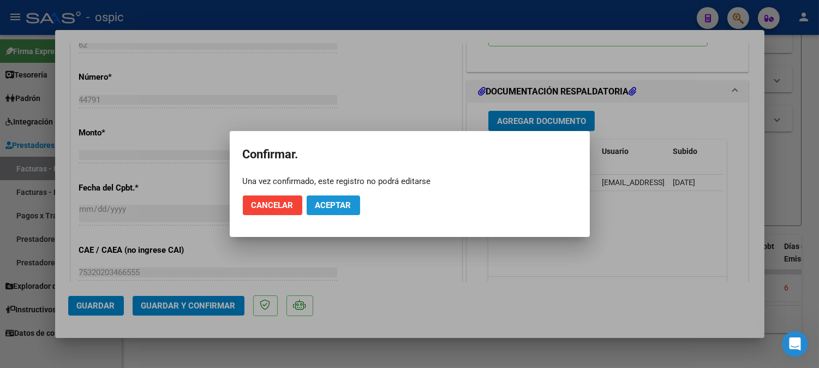
click at [327, 205] on span "Aceptar" at bounding box center [333, 205] width 36 height 10
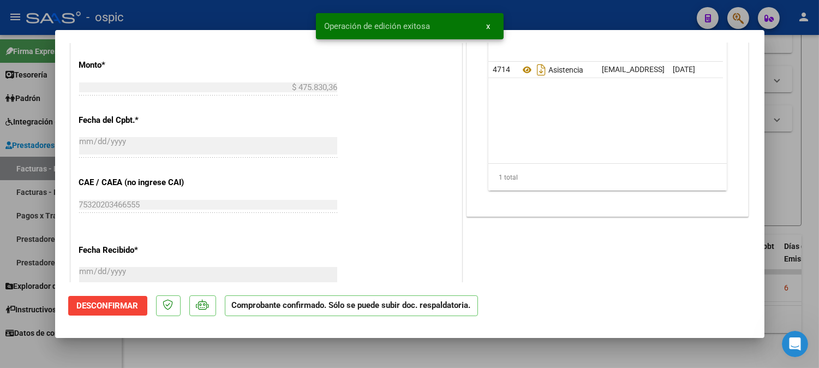
type input "$ 0,00"
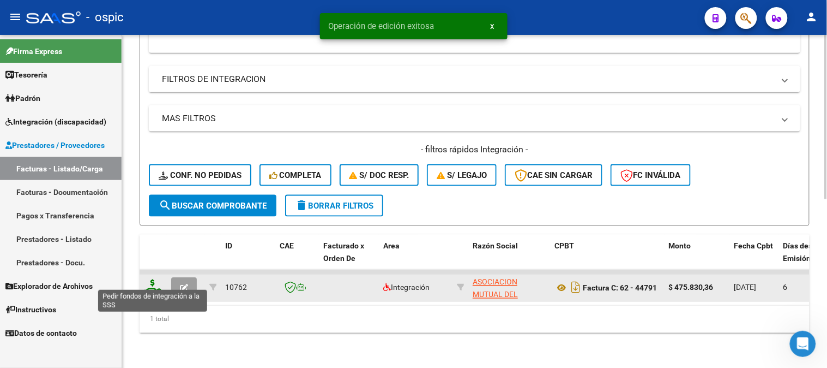
click at [149, 279] on icon at bounding box center [152, 286] width 17 height 15
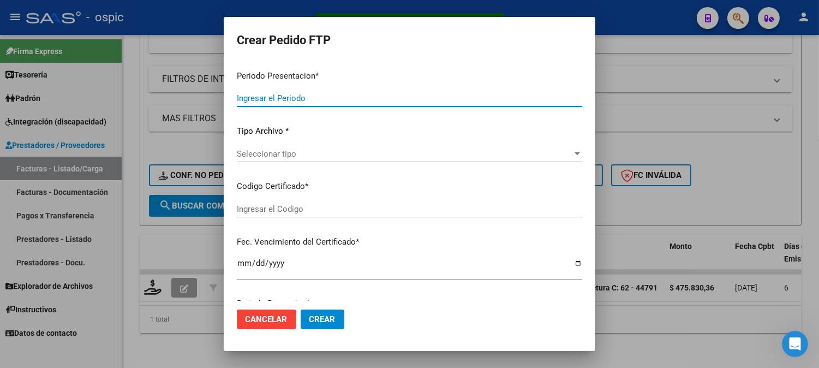
type input "202507"
type input "$ 475.830,36"
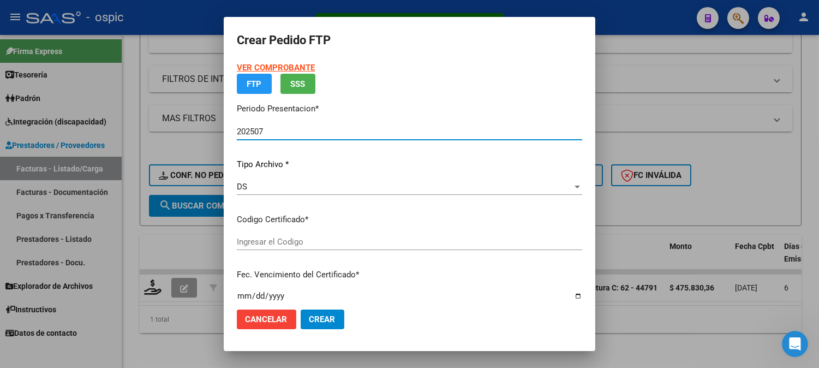
type input "0000000000000000000000000000006821079492"
type input "2031-07-23"
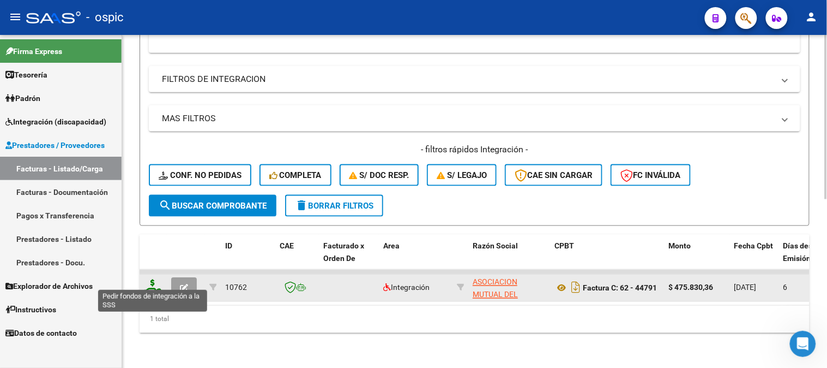
click at [155, 279] on icon at bounding box center [152, 286] width 17 height 15
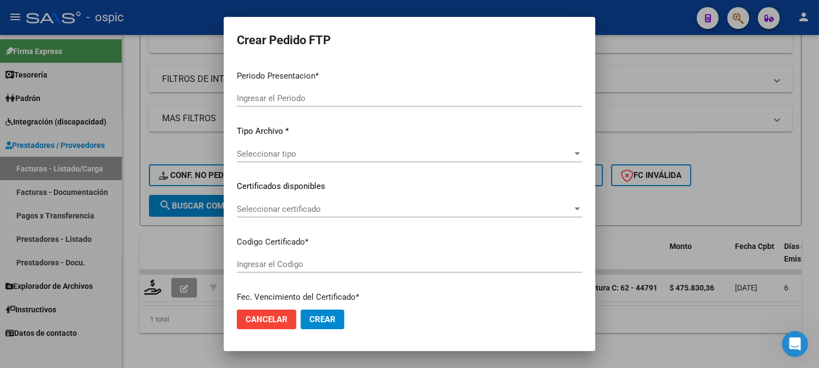
type input "202507"
type input "$ 475.830,36"
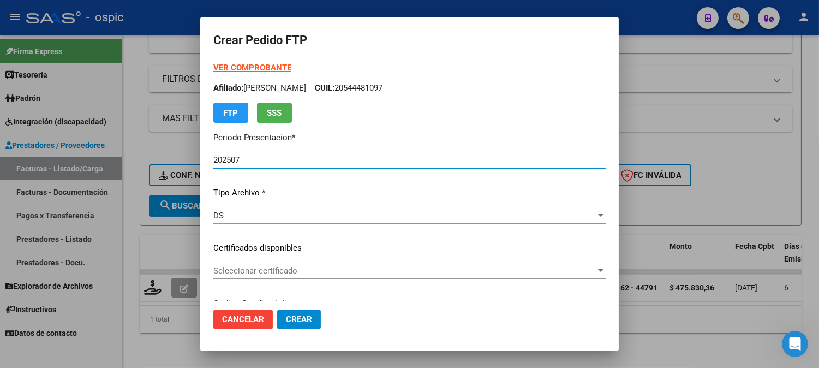
type input "0000000000000000000000000000006821079492"
type input "2031-07-23"
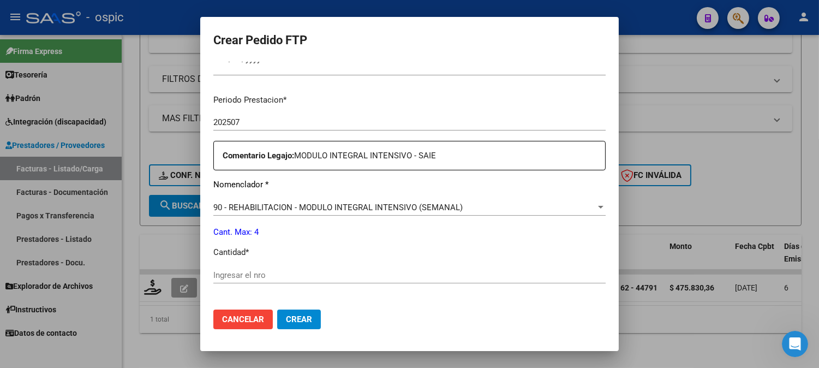
scroll to position [342, 0]
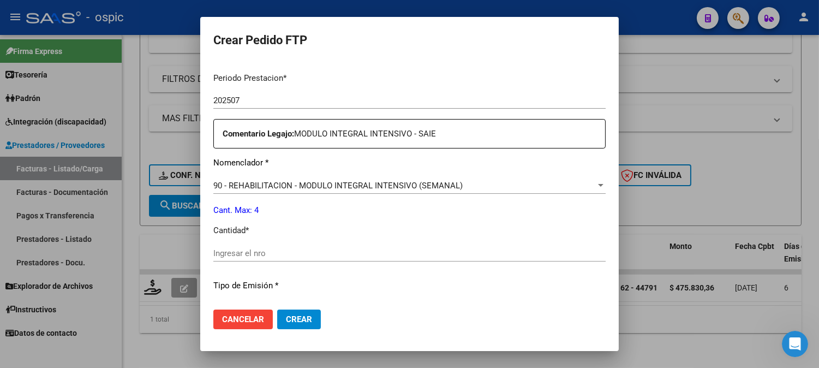
click at [387, 176] on div "Periodo Prestacion * 202507 Ingresar el Periodo Prestacion Comentario Legajo: M…" at bounding box center [409, 251] width 392 height 374
click at [384, 182] on span "90 - REHABILITACION - MODULO INTEGRAL INTENSIVO (SEMANAL)" at bounding box center [337, 186] width 249 height 10
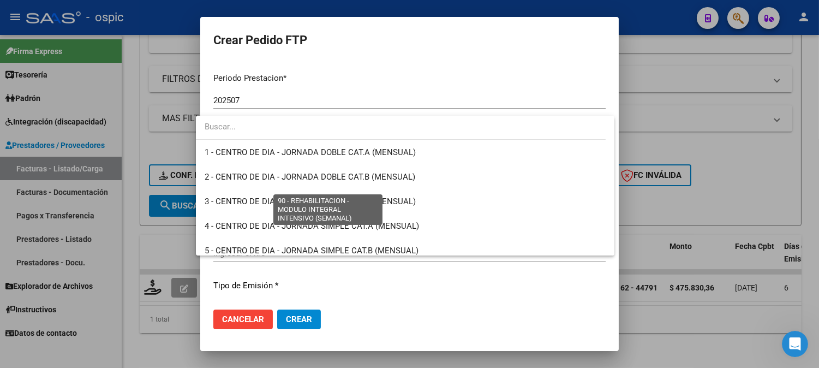
scroll to position [2151, 0]
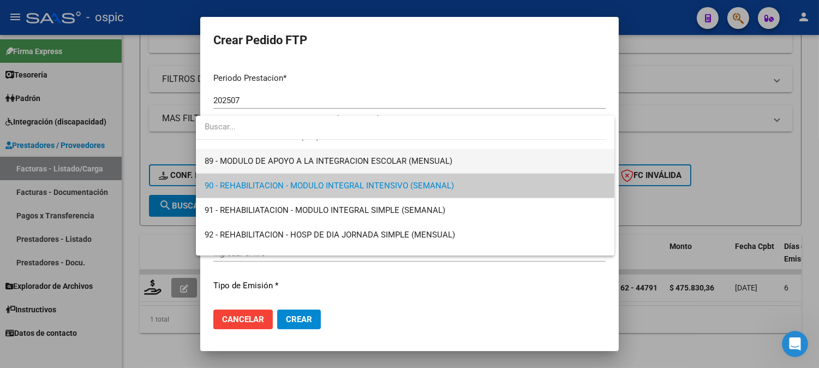
click at [396, 153] on span "89 - MODULO DE APOYO A LA INTEGRACION ESCOLAR (MENSUAL)" at bounding box center [404, 161] width 401 height 25
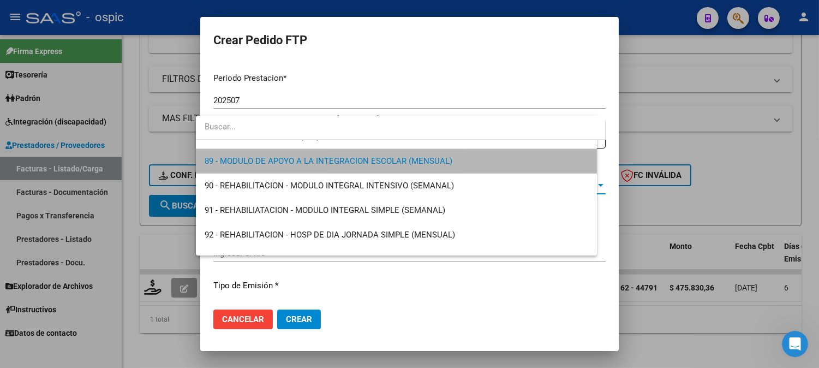
scroll to position [2159, 0]
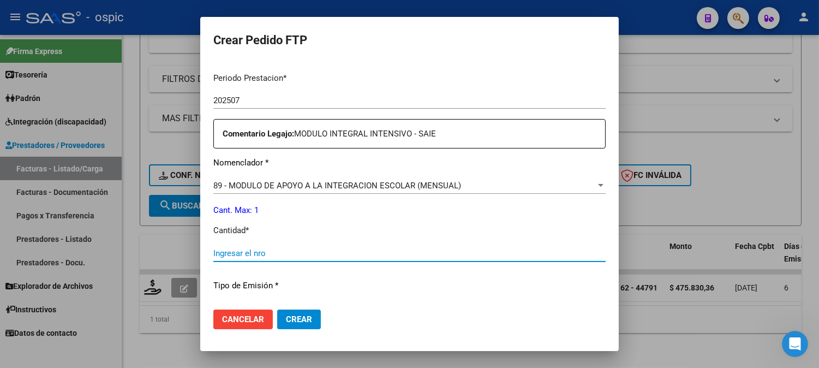
click at [350, 250] on input "Ingresar el nro" at bounding box center [409, 253] width 392 height 10
type input "1"
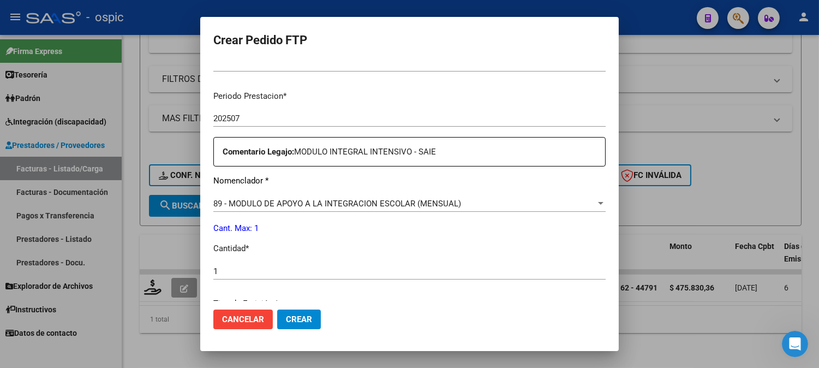
click at [597, 203] on div at bounding box center [600, 203] width 10 height 9
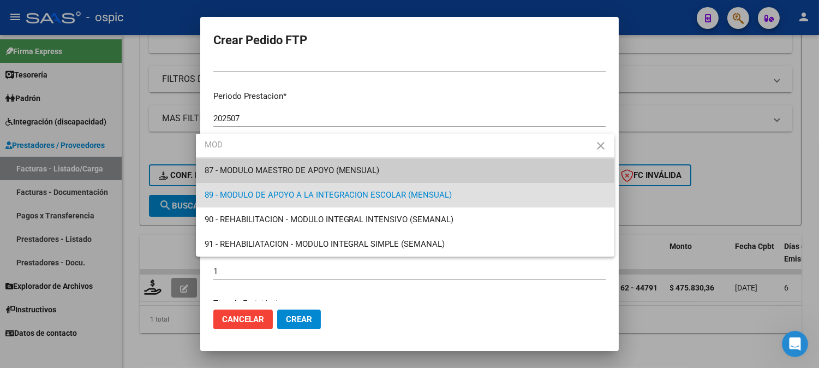
scroll to position [0, 0]
type input "MODULO"
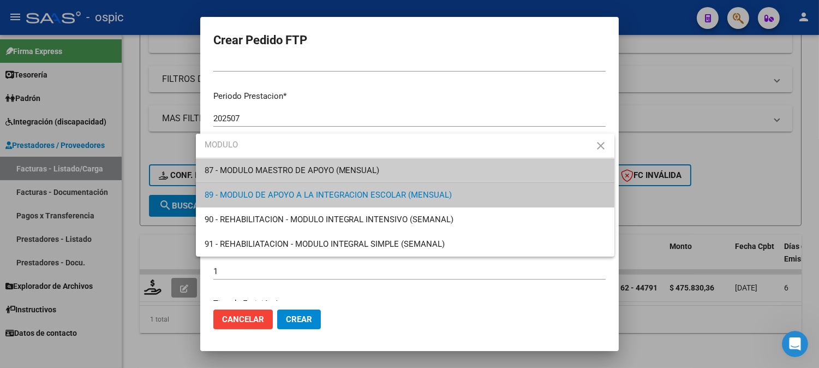
click at [420, 188] on span "89 - MODULO DE APOYO A LA INTEGRACION ESCOLAR (MENSUAL)" at bounding box center [404, 195] width 401 height 25
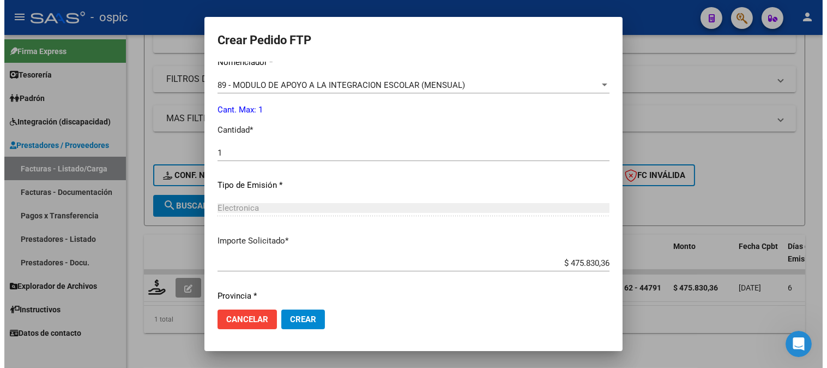
scroll to position [478, 0]
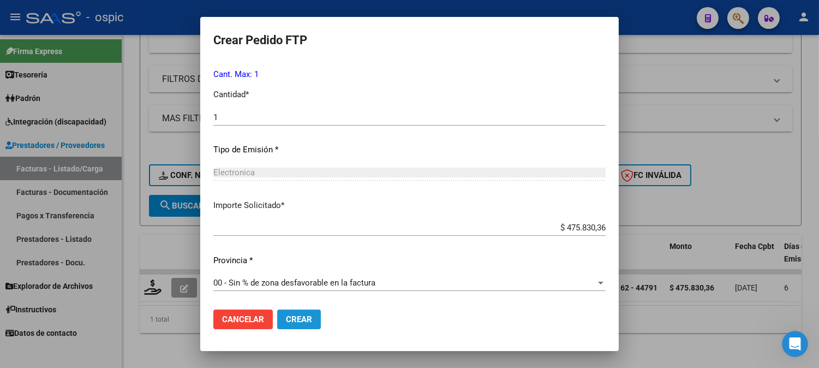
click at [287, 312] on button "Crear" at bounding box center [299, 319] width 44 height 20
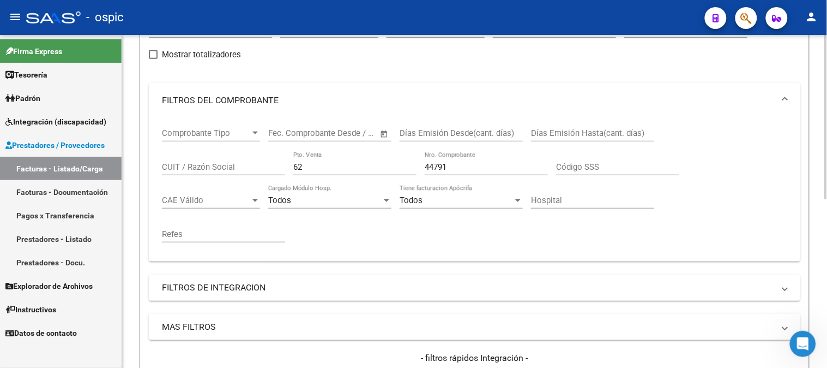
scroll to position [182, 0]
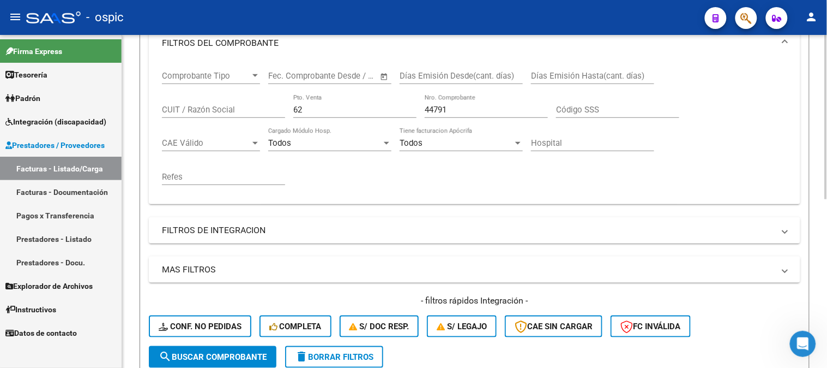
click at [332, 353] on span "delete Borrar Filtros" at bounding box center [334, 357] width 79 height 10
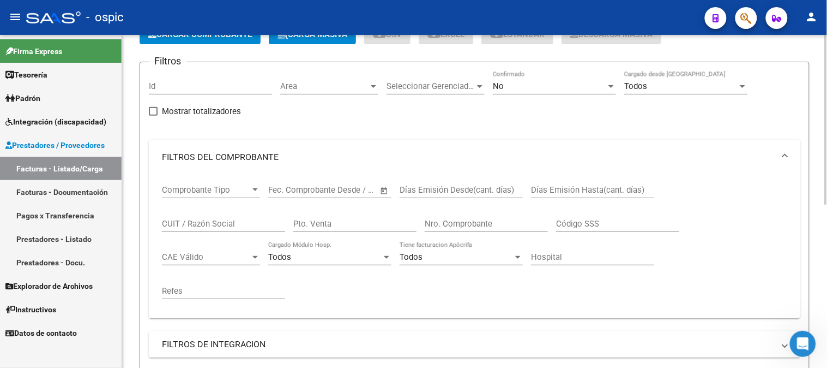
scroll to position [61, 0]
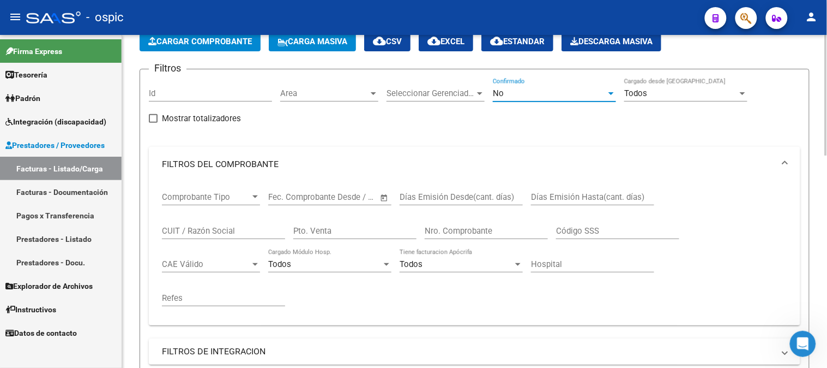
click at [511, 96] on div "No" at bounding box center [549, 93] width 113 height 10
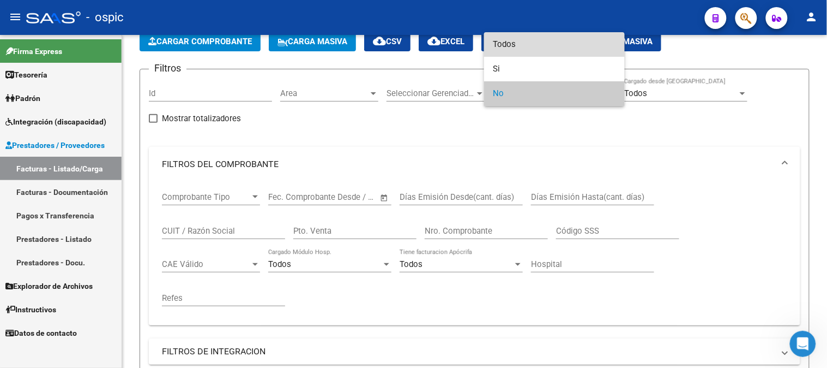
click at [514, 46] on span "Todos" at bounding box center [554, 44] width 123 height 25
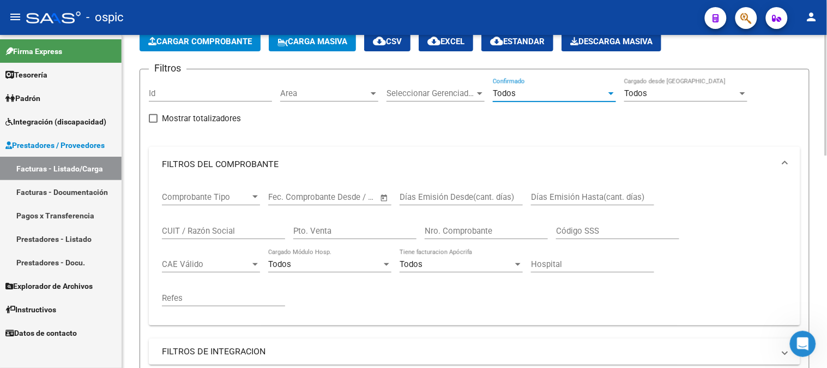
click at [191, 231] on input "CUIT / Razón Social" at bounding box center [223, 231] width 123 height 10
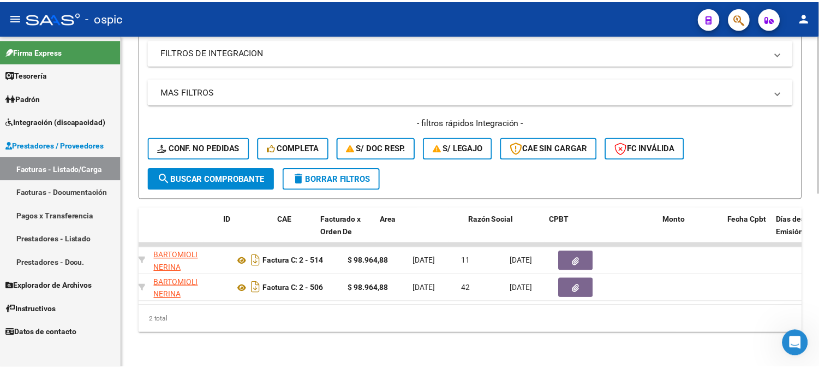
scroll to position [0, 0]
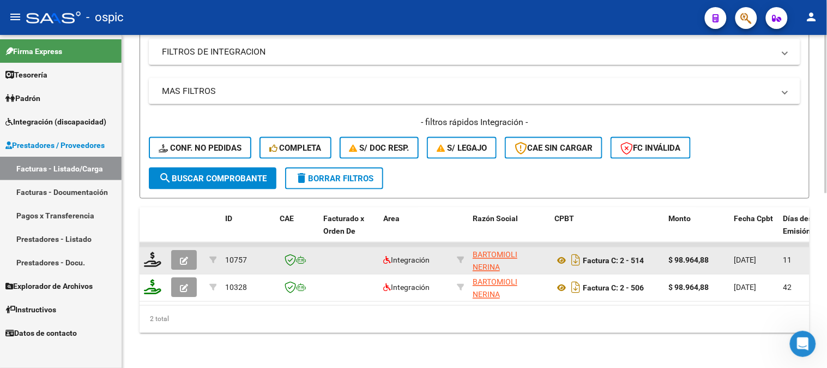
click at [178, 250] on button "button" at bounding box center [184, 260] width 26 height 20
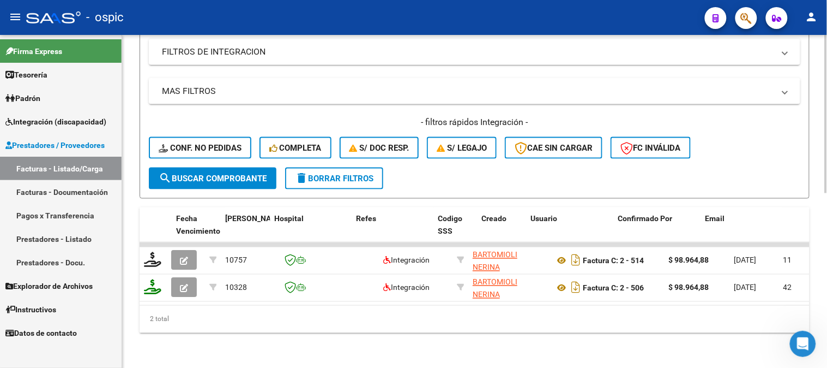
scroll to position [0, 2141]
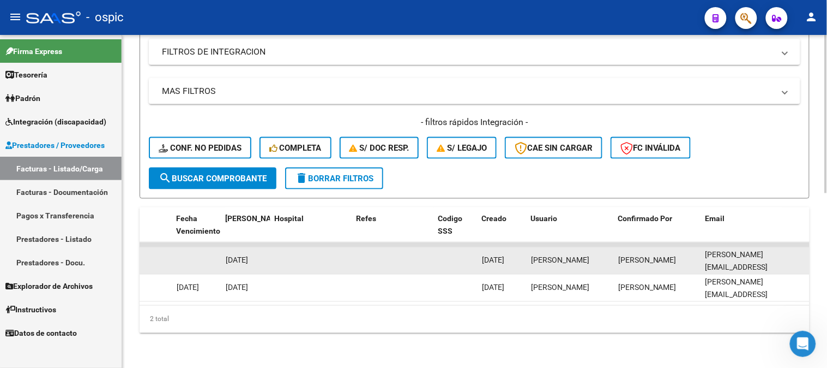
drag, startPoint x: 705, startPoint y: 254, endPoint x: 792, endPoint y: 254, distance: 87.3
click at [792, 254] on div "nerina.b95@gmail.com" at bounding box center [756, 260] width 100 height 23
copy span "nerina.b95@gmail.com"
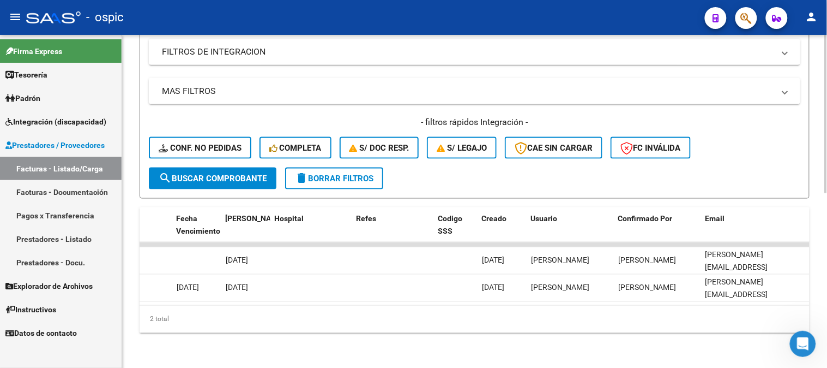
click at [358, 173] on span "delete Borrar Filtros" at bounding box center [334, 178] width 79 height 10
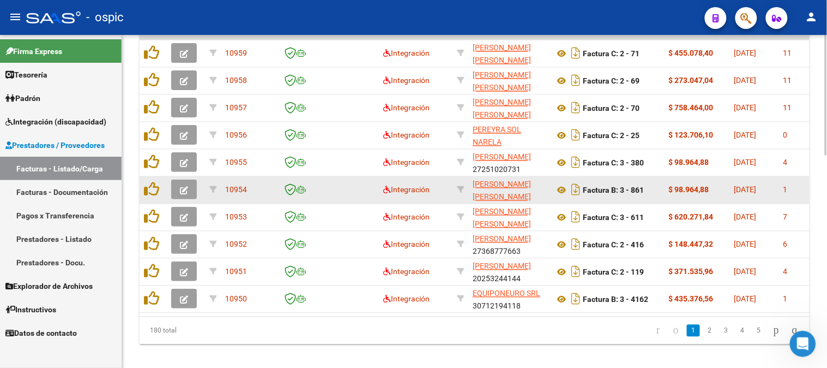
scroll to position [586, 0]
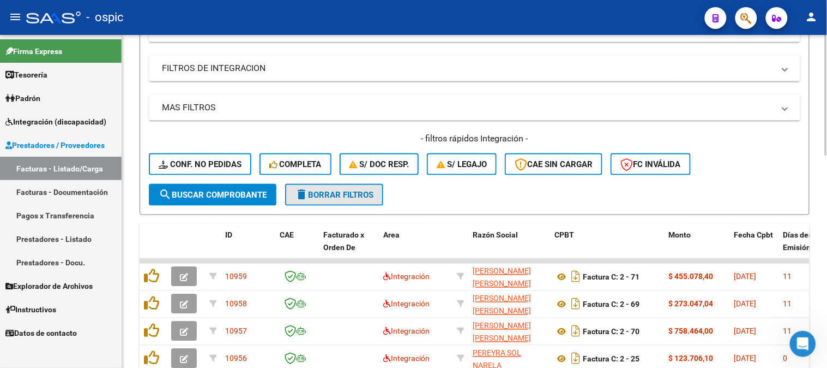
click at [346, 190] on span "delete Borrar Filtros" at bounding box center [334, 195] width 79 height 10
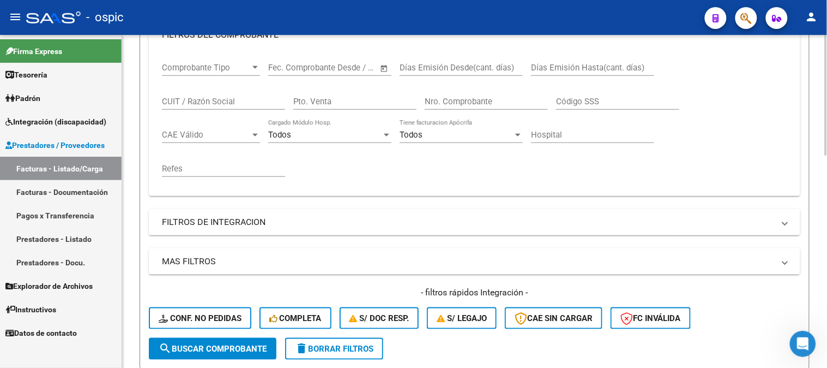
scroll to position [161, 0]
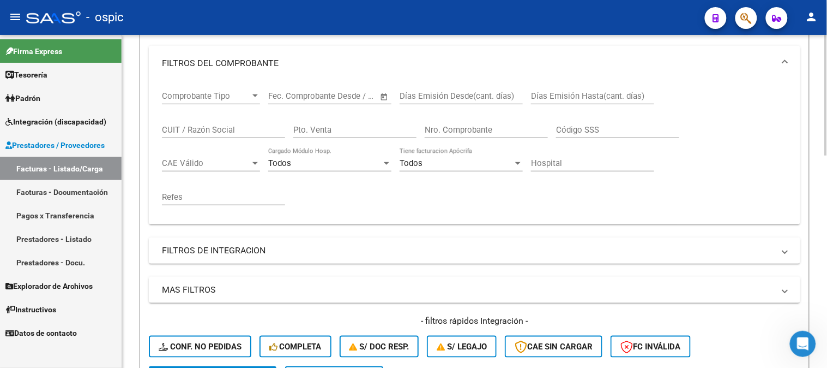
click at [241, 127] on input "CUIT / Razón Social" at bounding box center [223, 130] width 123 height 10
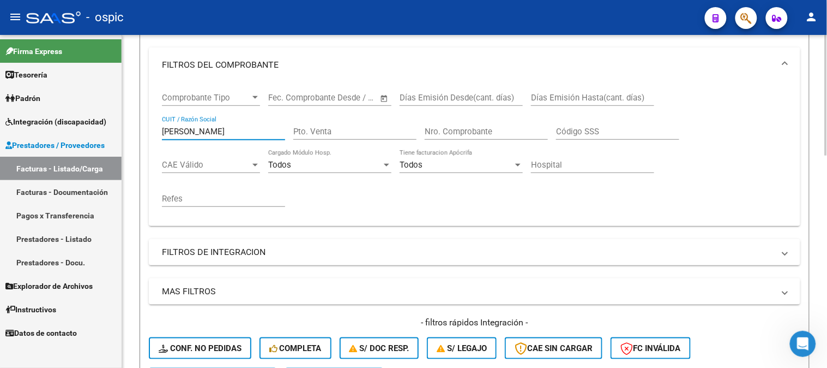
scroll to position [222, 0]
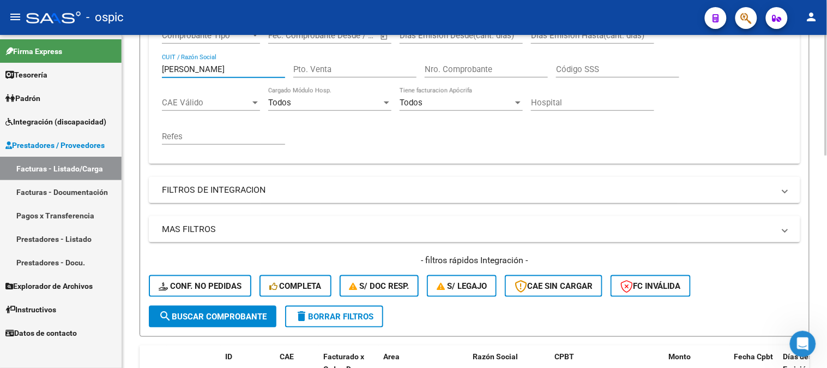
click at [200, 320] on span "search Buscar Comprobante" at bounding box center [213, 316] width 108 height 10
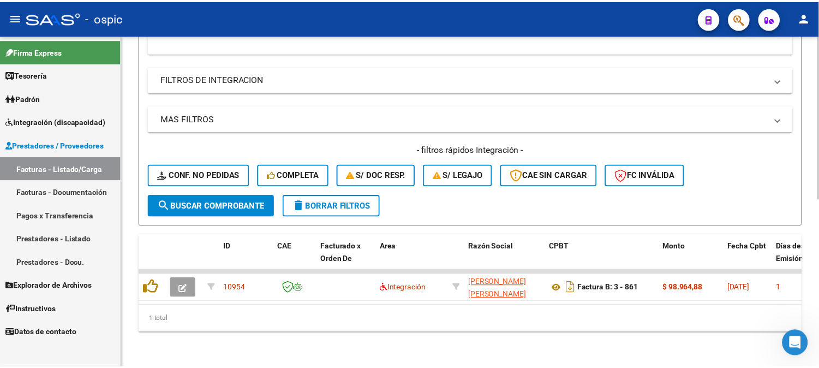
scroll to position [340, 0]
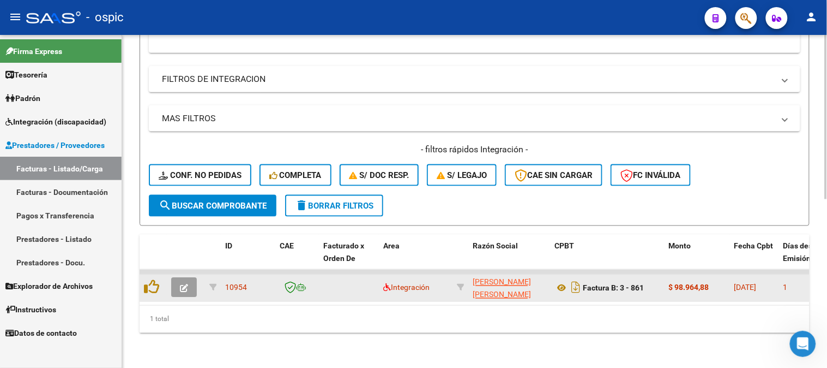
click at [183, 284] on icon "button" at bounding box center [184, 288] width 8 height 8
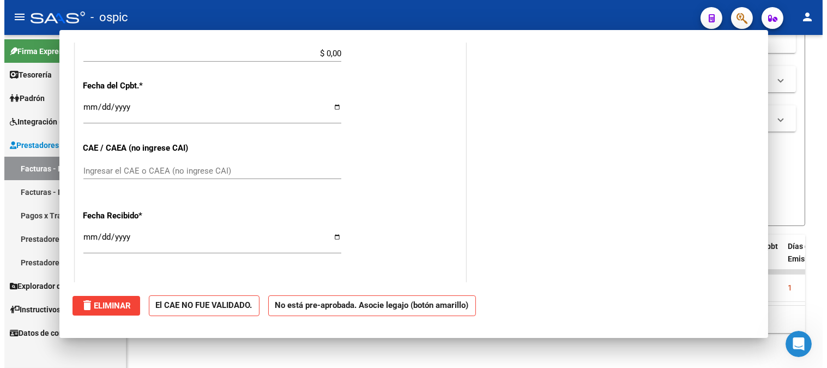
scroll to position [508, 0]
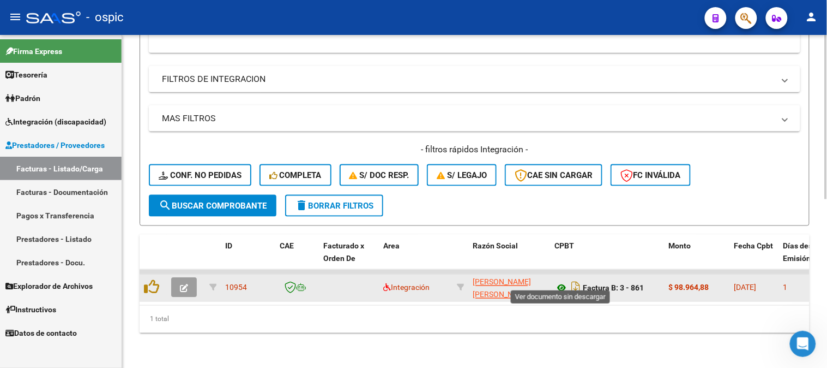
click at [559, 281] on icon at bounding box center [562, 287] width 14 height 13
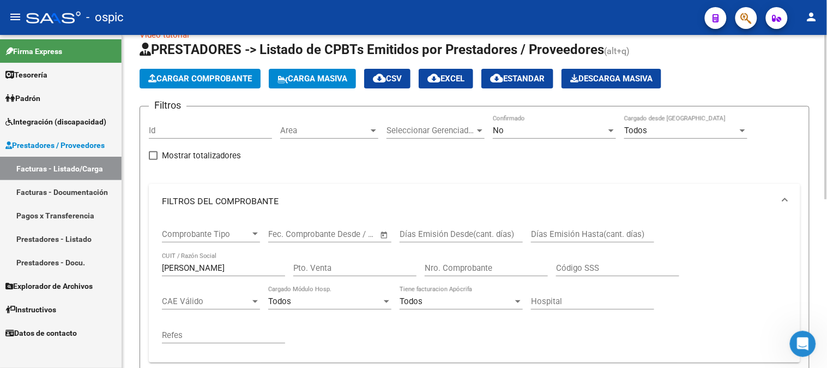
scroll to position [0, 0]
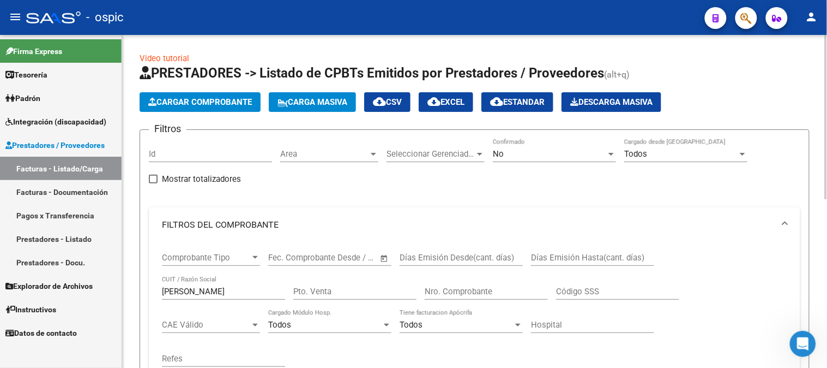
click at [504, 160] on div "No Confirmado" at bounding box center [554, 150] width 123 height 23
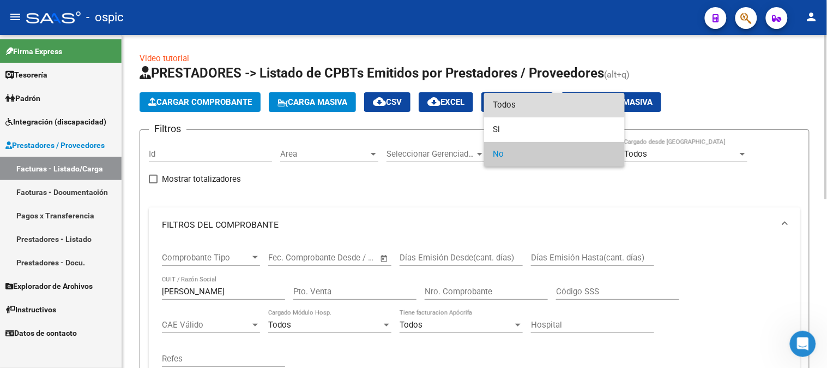
drag, startPoint x: 509, startPoint y: 104, endPoint x: 440, endPoint y: 139, distance: 77.8
click at [506, 105] on span "Todos" at bounding box center [554, 105] width 123 height 25
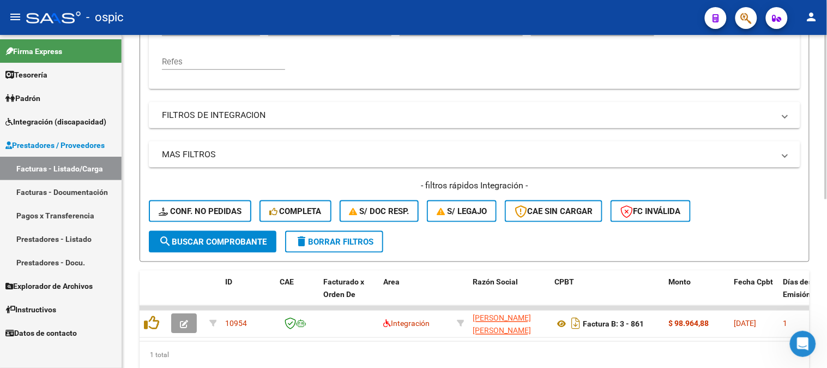
scroll to position [303, 0]
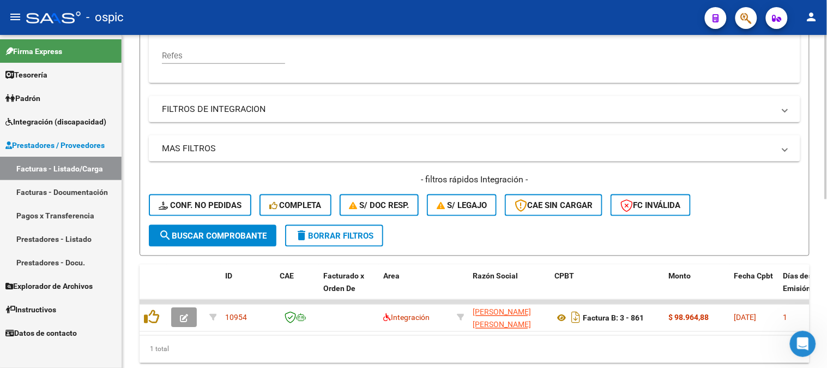
click at [224, 231] on span "search Buscar Comprobante" at bounding box center [213, 236] width 108 height 10
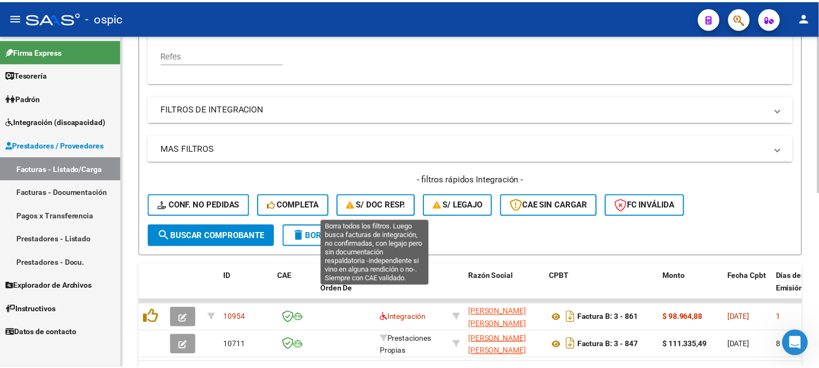
scroll to position [368, 0]
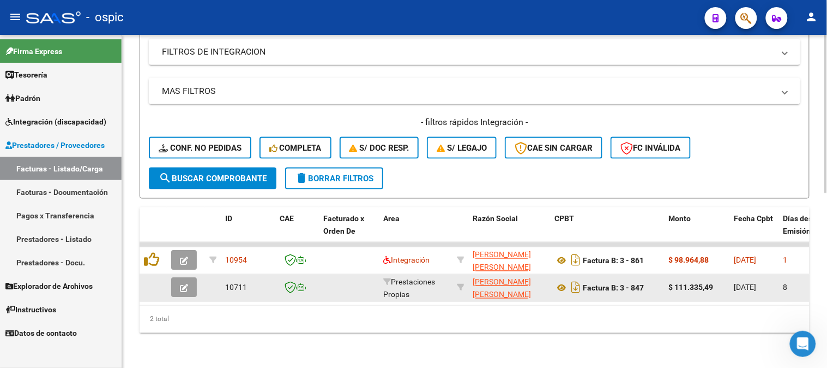
click at [187, 284] on icon "button" at bounding box center [184, 288] width 8 height 8
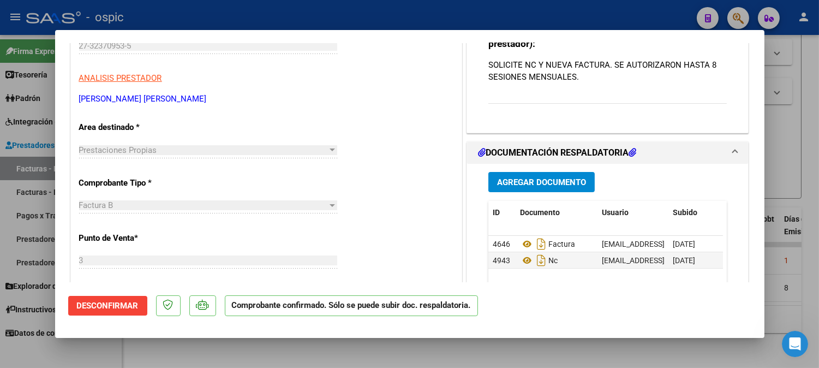
scroll to position [242, 0]
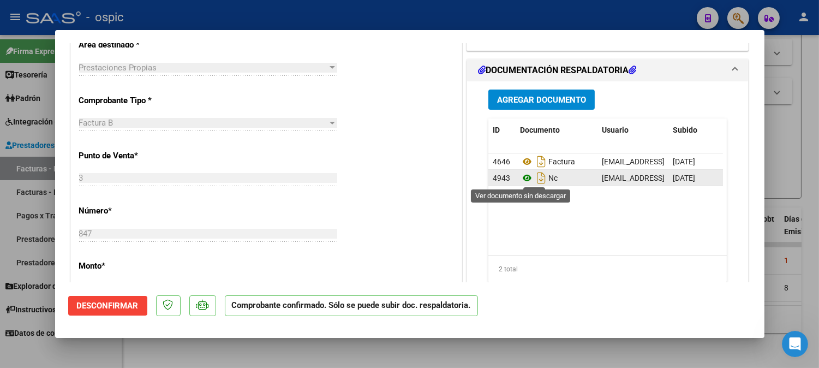
click at [524, 176] on icon at bounding box center [527, 177] width 14 height 13
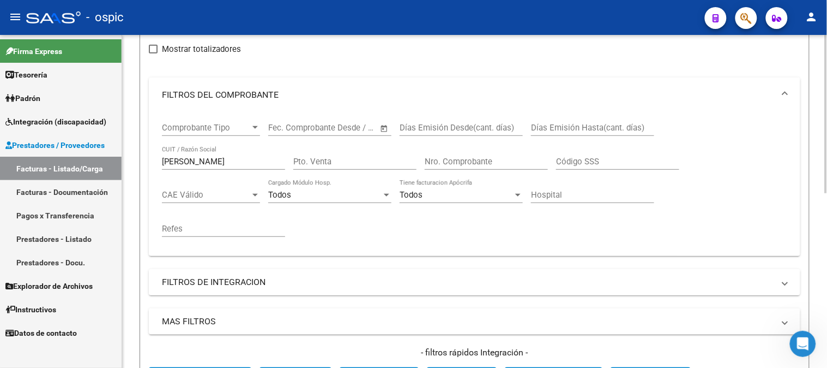
scroll to position [125, 0]
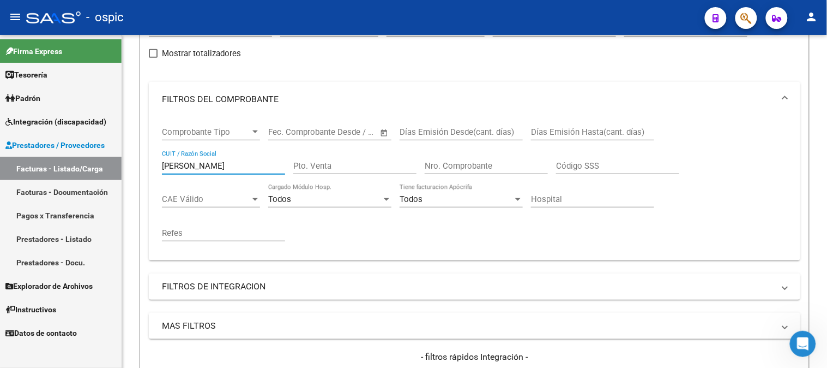
drag, startPoint x: 216, startPoint y: 170, endPoint x: 106, endPoint y: 153, distance: 110.8
click at [106, 153] on mat-sidenav-container "Firma Express Tesorería Extractos Procesados (csv) Extractos Originales (pdf) P…" at bounding box center [413, 201] width 827 height 333
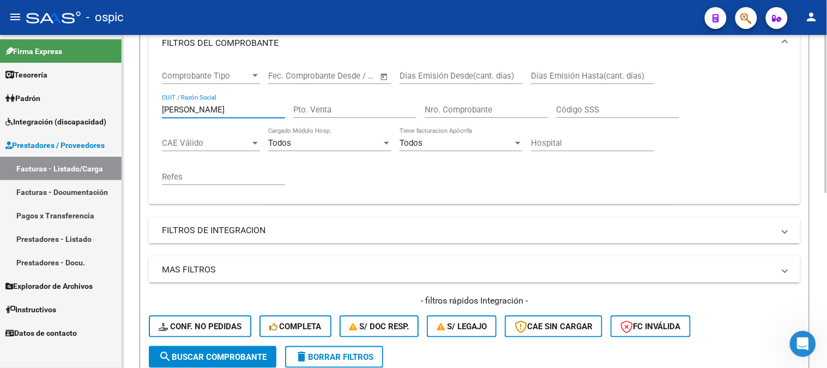
scroll to position [61, 0]
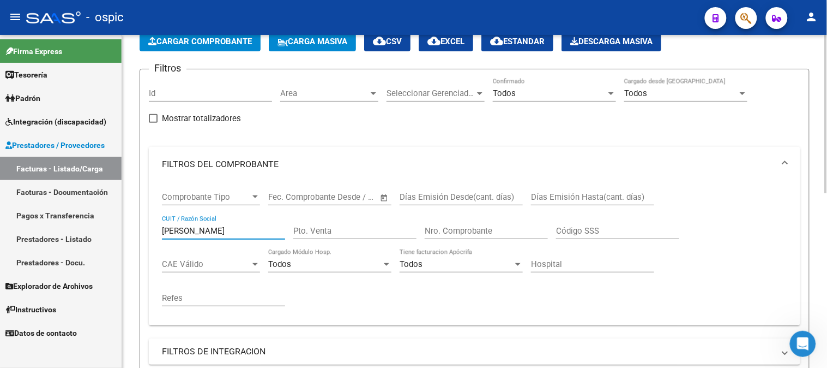
click at [527, 100] on div "Todos Confirmado" at bounding box center [554, 89] width 123 height 23
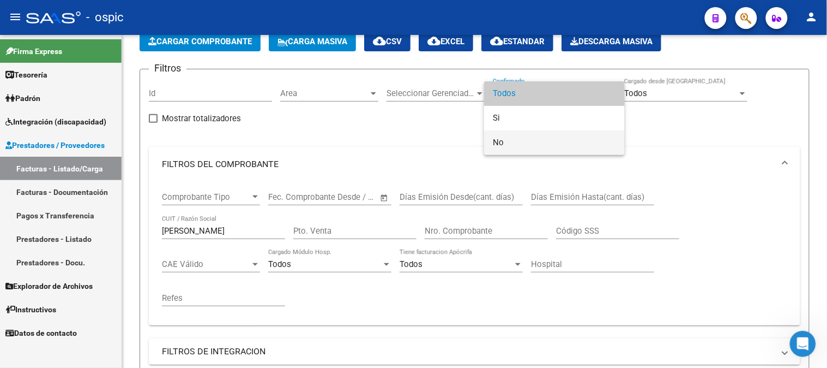
click at [514, 134] on span "No" at bounding box center [554, 142] width 123 height 25
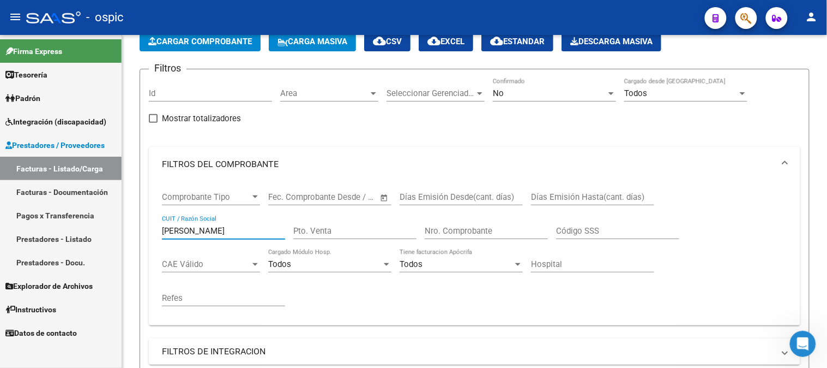
click at [0, 221] on mat-sidenav-container "Firma Express Tesorería Extractos Procesados (csv) Extractos Originales (pdf) P…" at bounding box center [413, 201] width 827 height 333
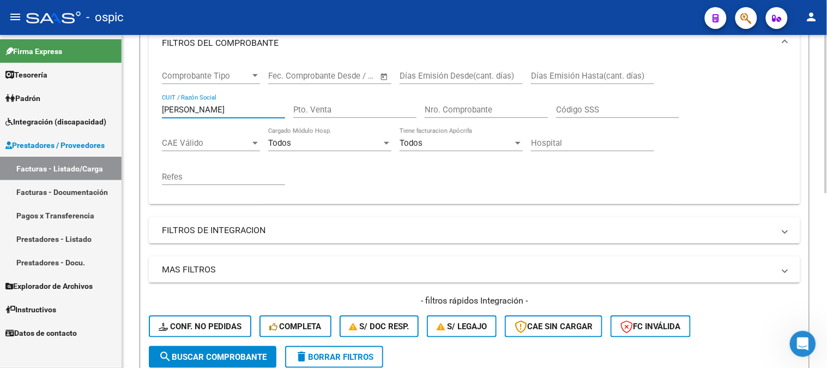
scroll to position [242, 0]
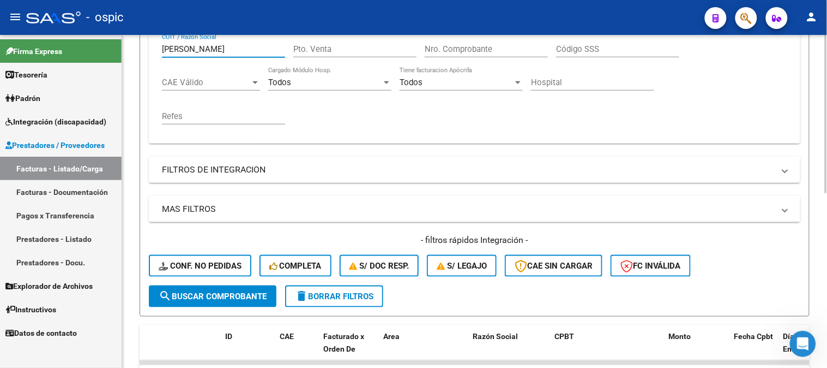
click at [208, 296] on span "search Buscar Comprobante" at bounding box center [213, 296] width 108 height 10
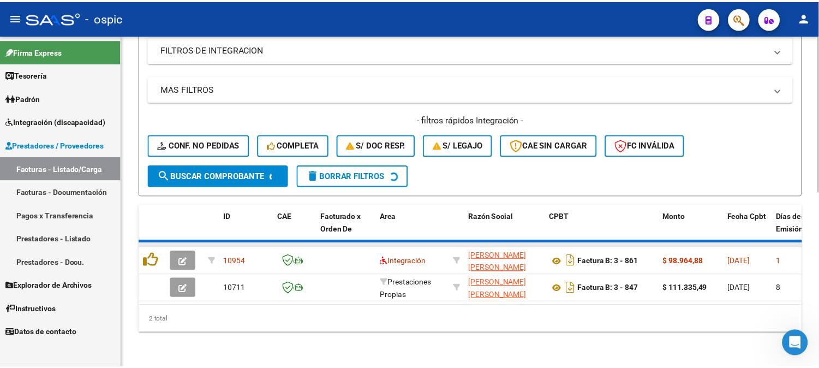
scroll to position [341, 0]
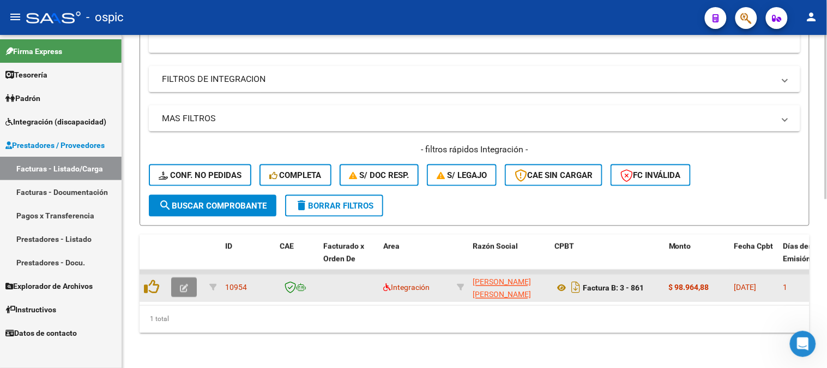
click at [187, 278] on button "button" at bounding box center [184, 288] width 26 height 20
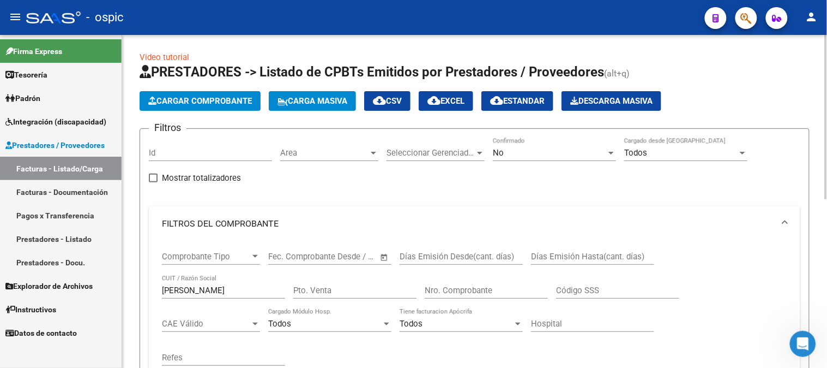
scroll to position [0, 0]
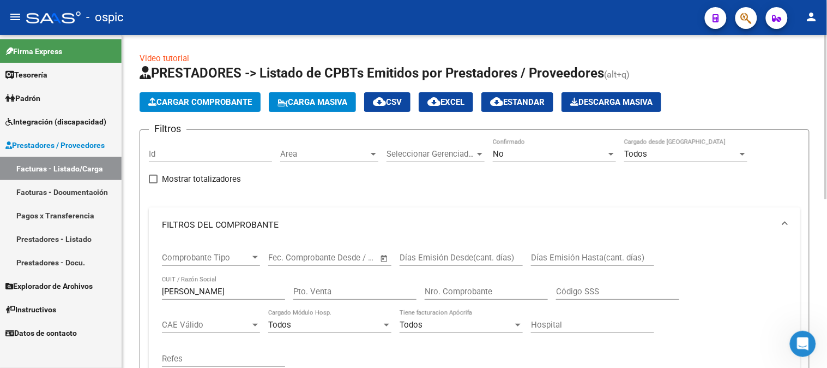
click at [500, 157] on span "No" at bounding box center [498, 154] width 11 height 10
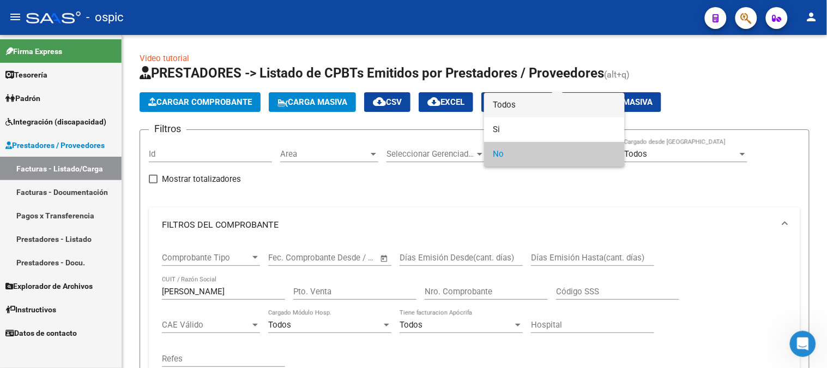
drag, startPoint x: 497, startPoint y: 103, endPoint x: 227, endPoint y: 180, distance: 280.8
click at [497, 104] on span "Todos" at bounding box center [554, 105] width 123 height 25
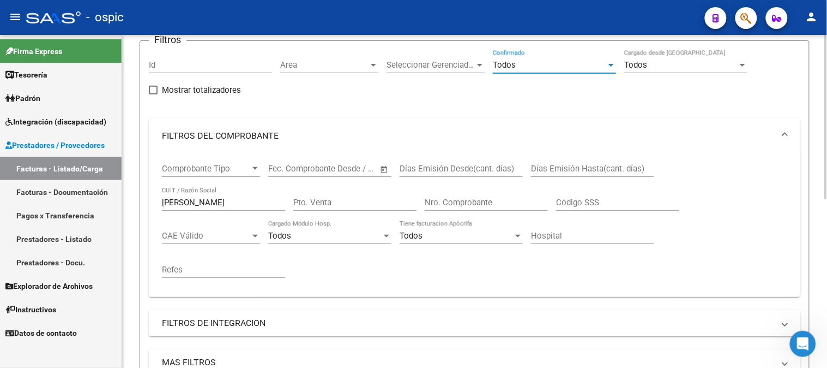
scroll to position [242, 0]
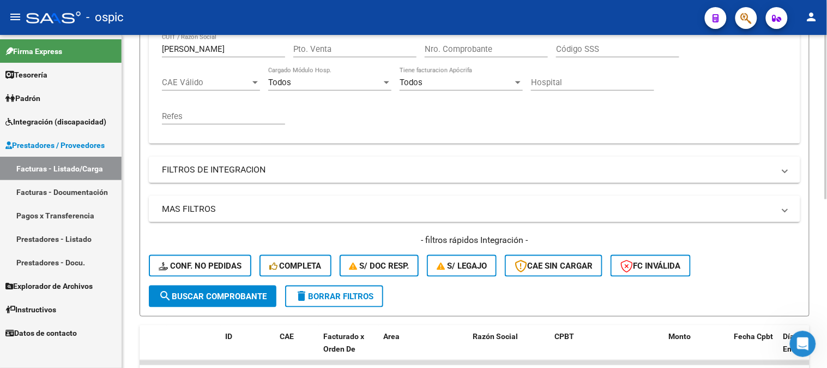
drag, startPoint x: 194, startPoint y: 297, endPoint x: 176, endPoint y: 298, distance: 18.1
click at [192, 297] on span "search Buscar Comprobante" at bounding box center [213, 296] width 108 height 10
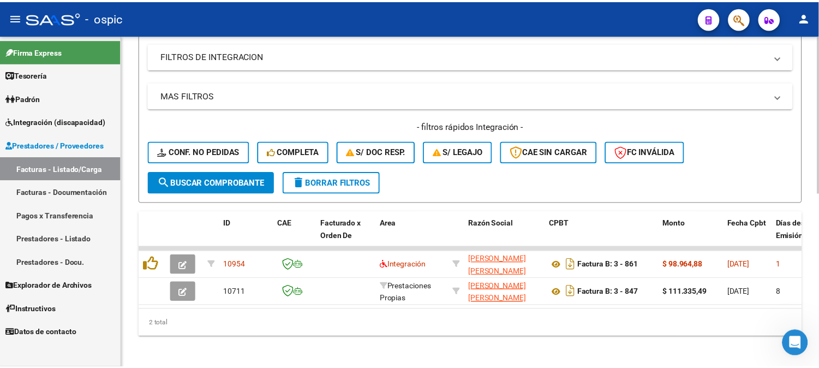
scroll to position [368, 0]
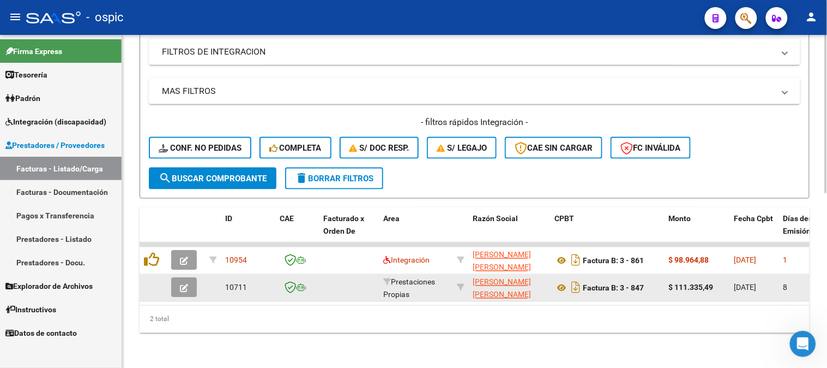
click at [187, 284] on icon "button" at bounding box center [184, 288] width 8 height 8
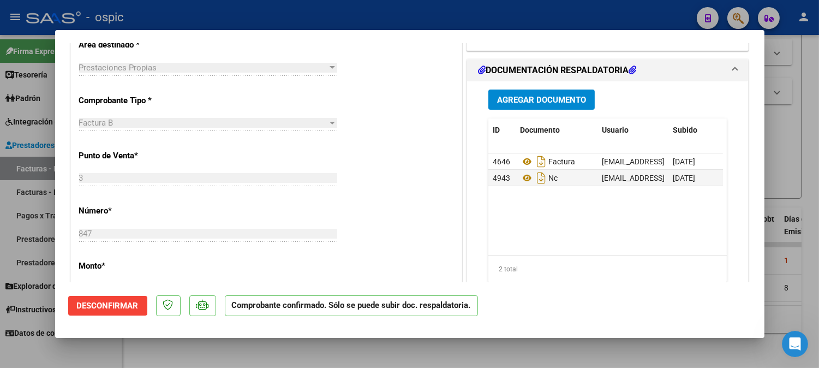
scroll to position [303, 0]
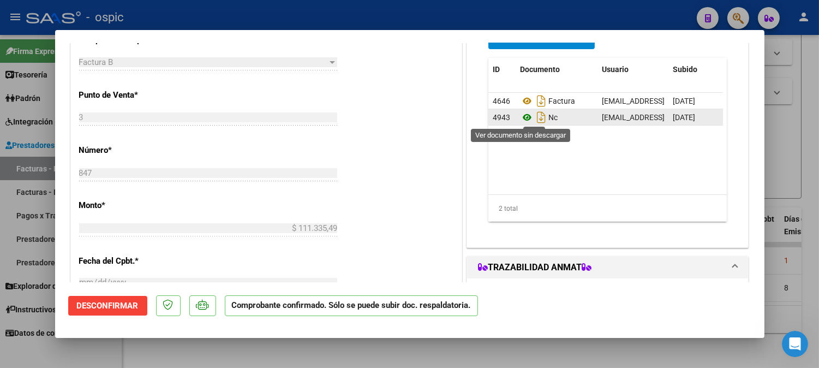
click at [521, 116] on icon at bounding box center [527, 117] width 14 height 13
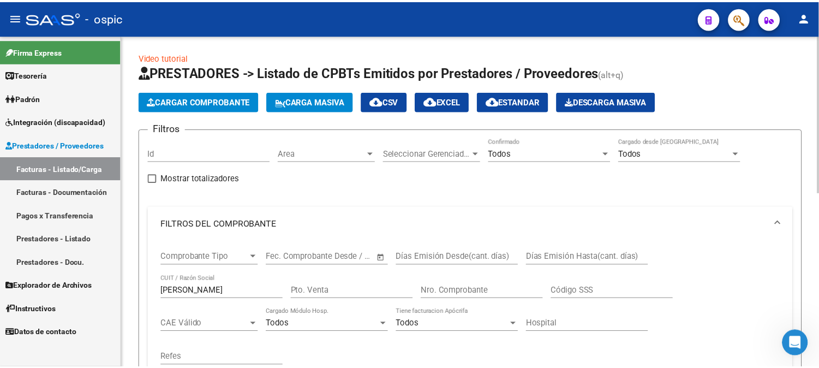
scroll to position [0, 0]
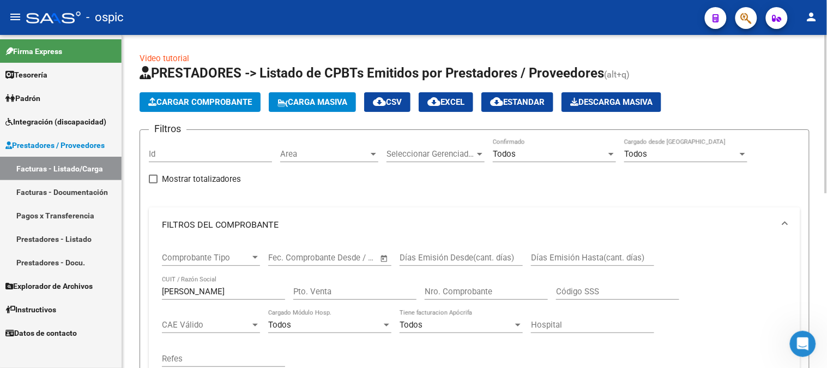
click at [212, 103] on span "Cargar Comprobante" at bounding box center [200, 102] width 104 height 10
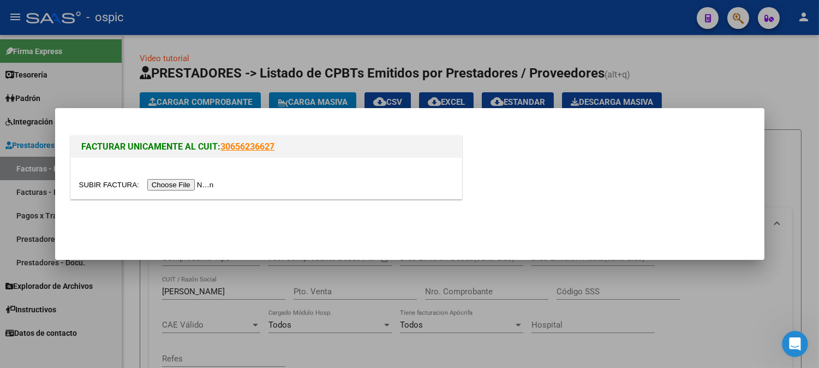
click at [197, 185] on input "file" at bounding box center [148, 184] width 138 height 11
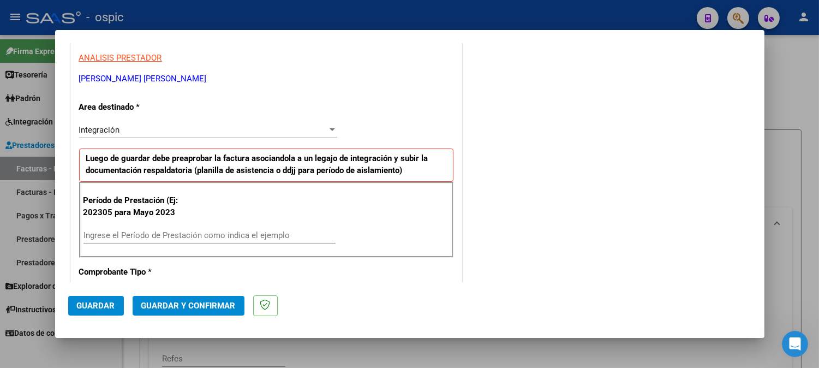
scroll to position [121, 0]
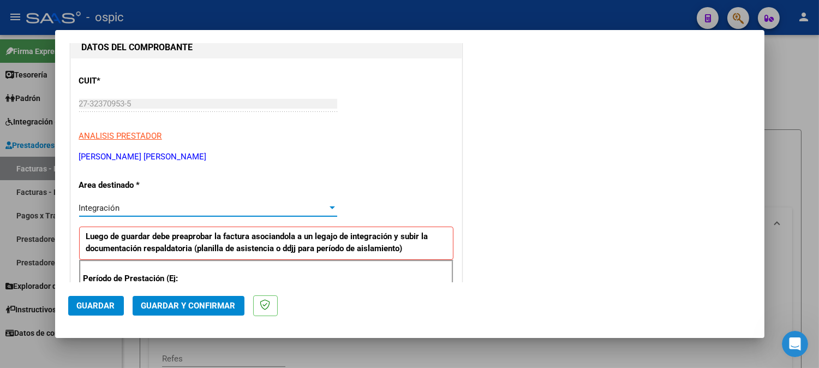
click at [97, 205] on span "Integración" at bounding box center [99, 208] width 41 height 10
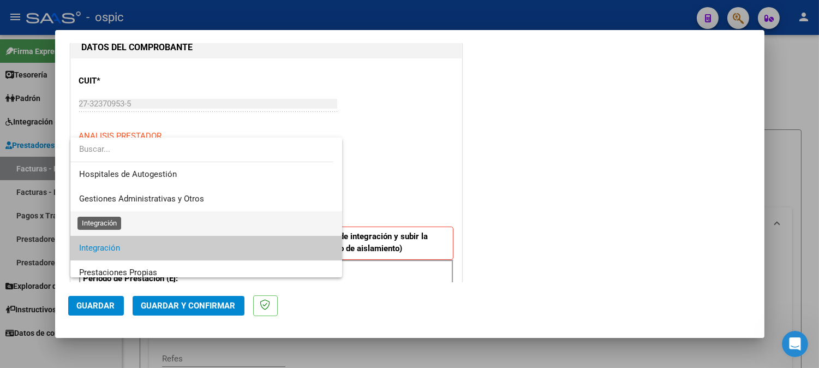
scroll to position [40, 0]
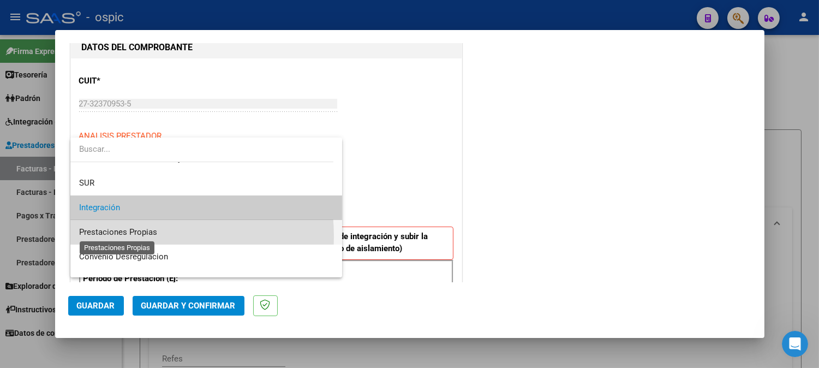
click at [115, 236] on span "Prestaciones Propias" at bounding box center [118, 232] width 78 height 10
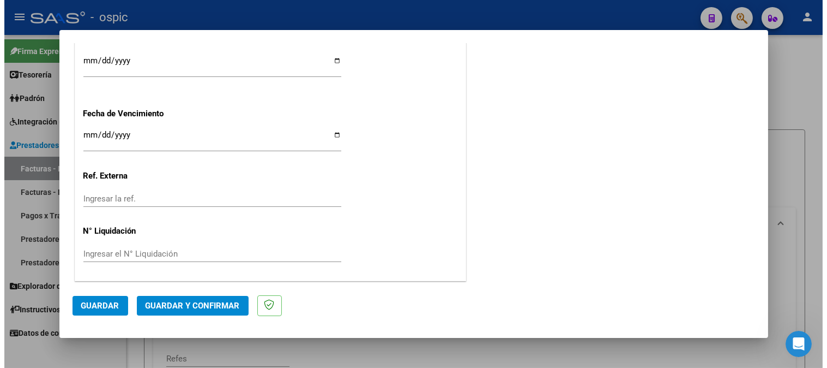
scroll to position [0, 0]
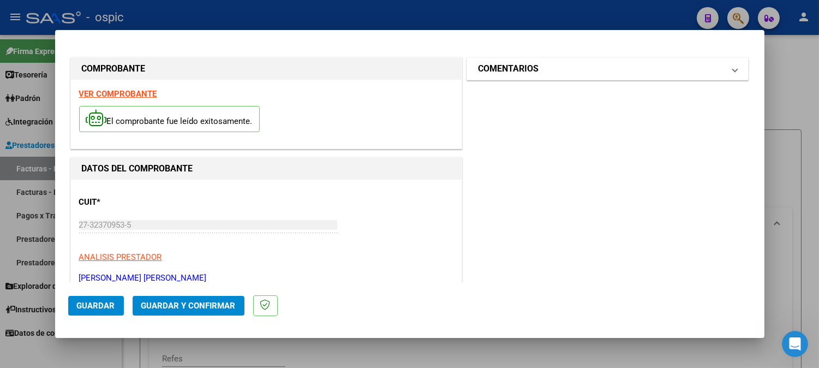
click at [514, 69] on h1 "COMENTARIOS" at bounding box center [508, 68] width 61 height 13
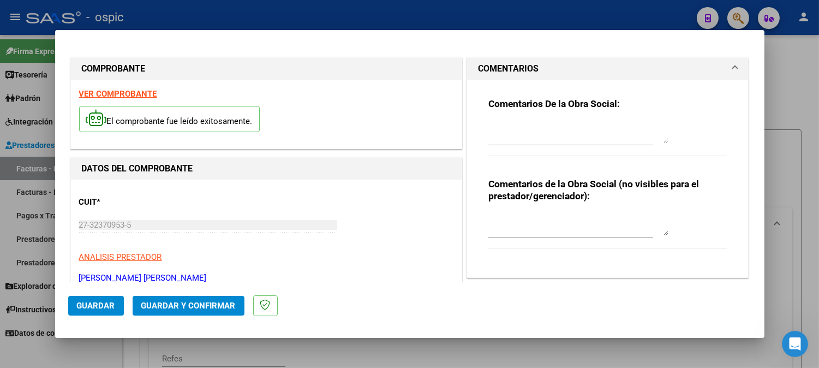
click at [530, 219] on textarea at bounding box center [578, 224] width 180 height 22
click at [534, 221] on textarea "CORRESPON DE A FC 3-847" at bounding box center [578, 224] width 180 height 22
click at [634, 219] on textarea "CORRESPONDE A FC 3-847" at bounding box center [578, 224] width 180 height 22
click at [182, 306] on span "Guardar y Confirmar" at bounding box center [188, 305] width 94 height 10
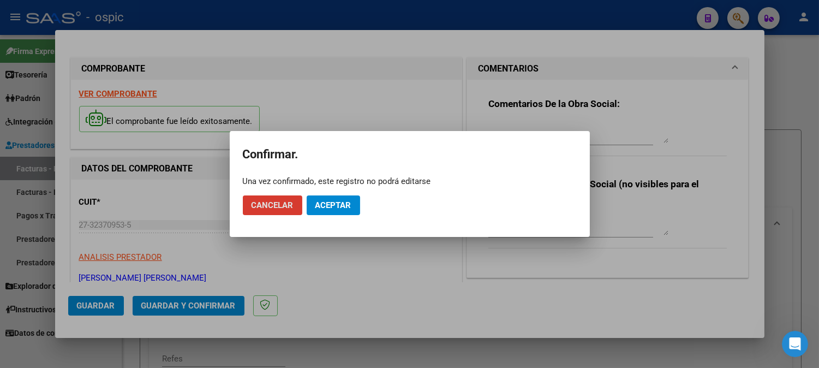
click at [324, 205] on span "Aceptar" at bounding box center [333, 205] width 36 height 10
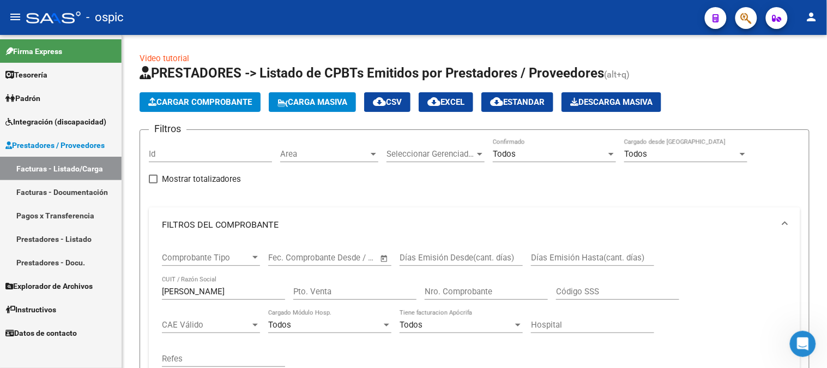
drag, startPoint x: 216, startPoint y: 293, endPoint x: 69, endPoint y: 277, distance: 148.1
click at [70, 277] on mat-sidenav-container "Firma Express Tesorería Extractos Procesados (csv) Extractos Originales (pdf) P…" at bounding box center [413, 201] width 827 height 333
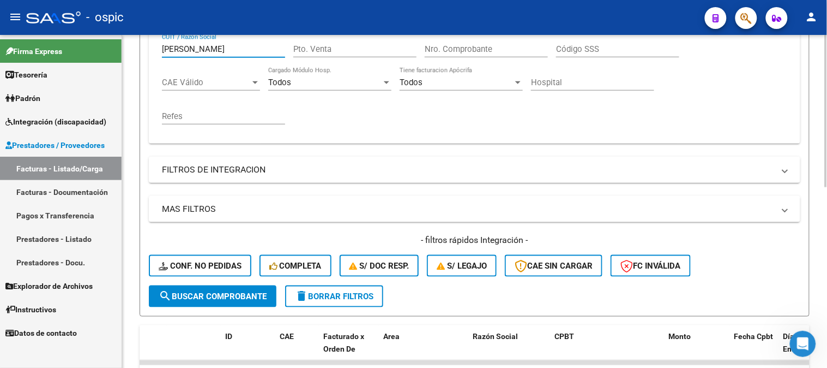
click at [205, 293] on span "search Buscar Comprobante" at bounding box center [213, 296] width 108 height 10
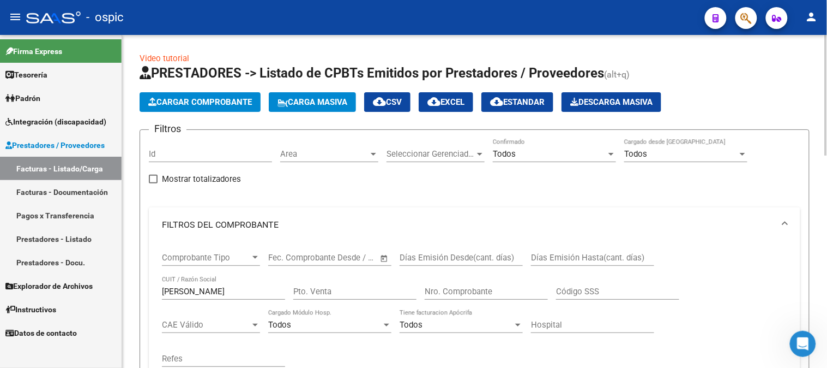
click at [502, 151] on span "Todos" at bounding box center [504, 154] width 23 height 10
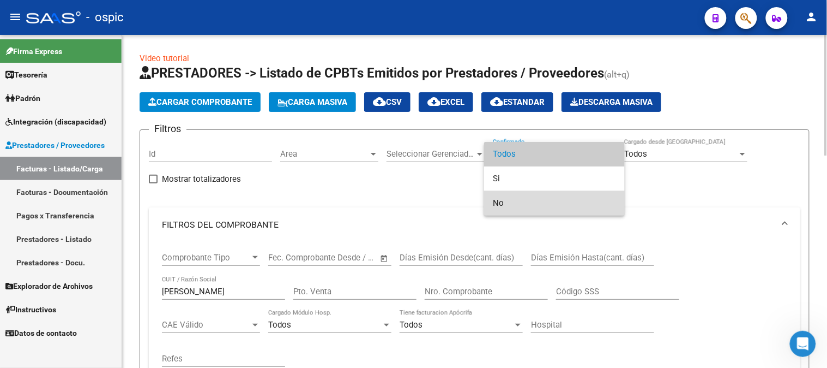
drag, startPoint x: 500, startPoint y: 201, endPoint x: 273, endPoint y: 201, distance: 227.4
click at [499, 201] on span "No" at bounding box center [554, 203] width 123 height 25
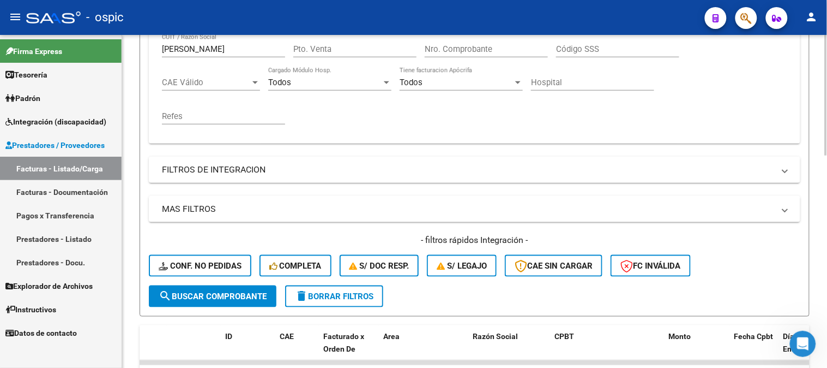
click at [220, 292] on span "search Buscar Comprobante" at bounding box center [213, 296] width 108 height 10
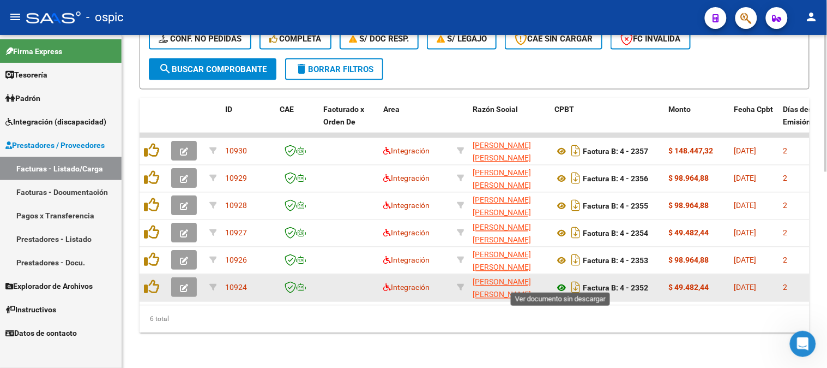
click at [560, 281] on icon at bounding box center [562, 287] width 14 height 13
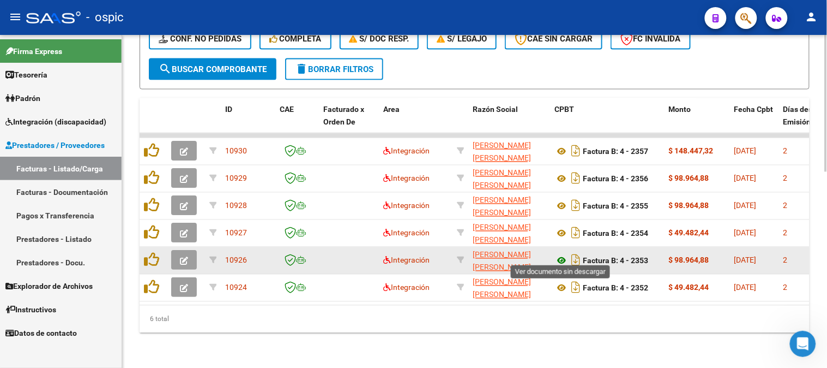
click at [560, 254] on icon at bounding box center [562, 260] width 14 height 13
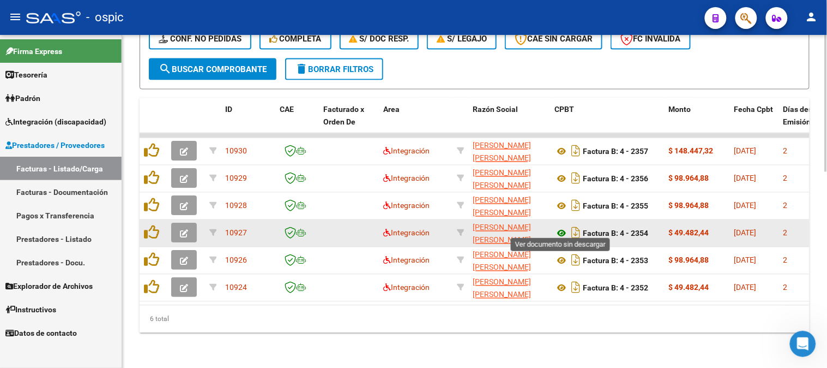
click at [563, 227] on icon at bounding box center [562, 233] width 14 height 13
click at [562, 227] on icon at bounding box center [562, 233] width 14 height 13
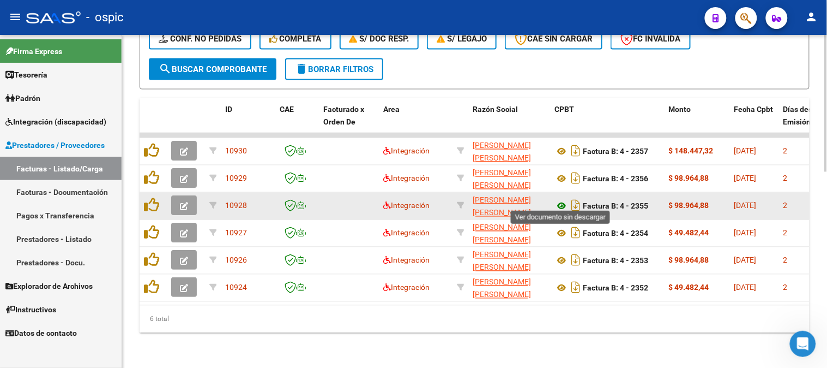
click at [558, 200] on icon at bounding box center [562, 206] width 14 height 13
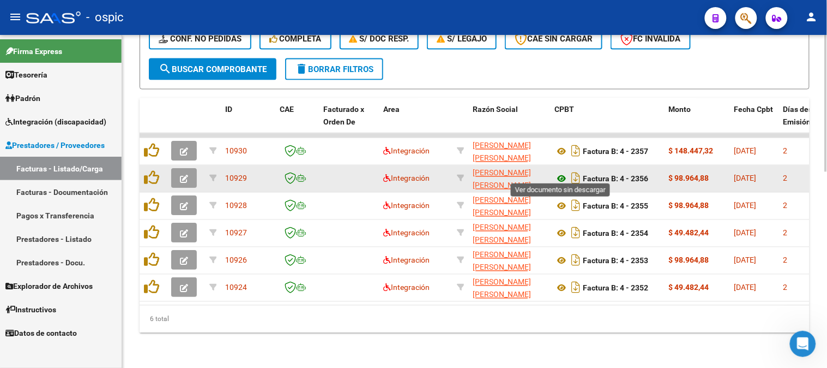
click at [562, 172] on icon at bounding box center [562, 178] width 14 height 13
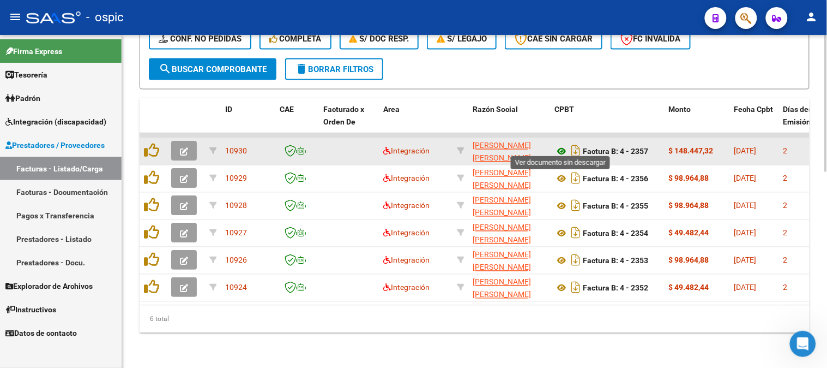
click at [560, 145] on icon at bounding box center [562, 151] width 14 height 13
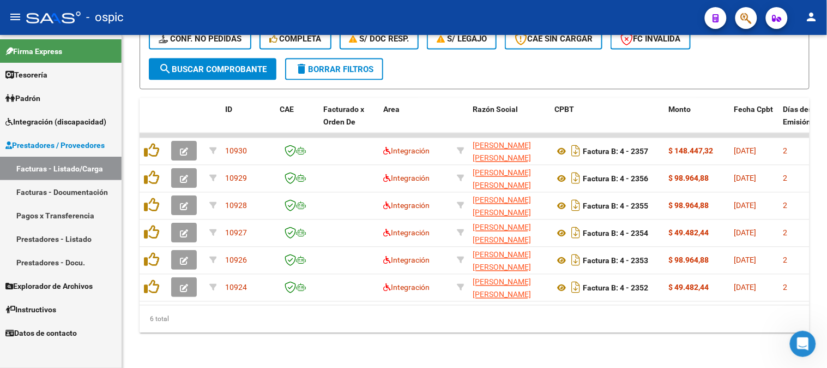
click at [94, 144] on span "Prestadores / Proveedores" at bounding box center [54, 145] width 99 height 12
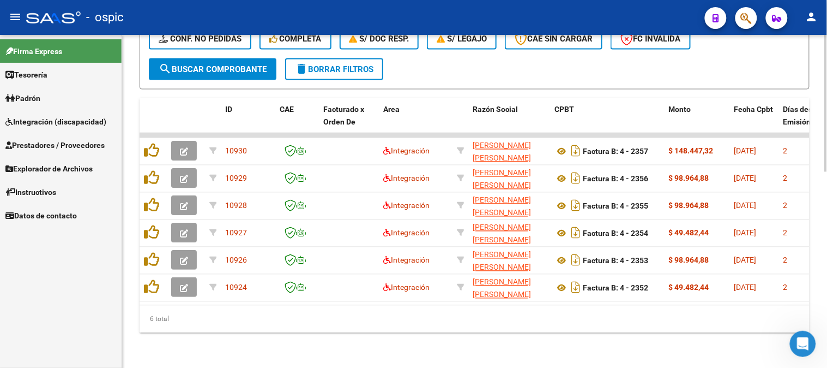
click at [341, 64] on span "delete Borrar Filtros" at bounding box center [334, 69] width 79 height 10
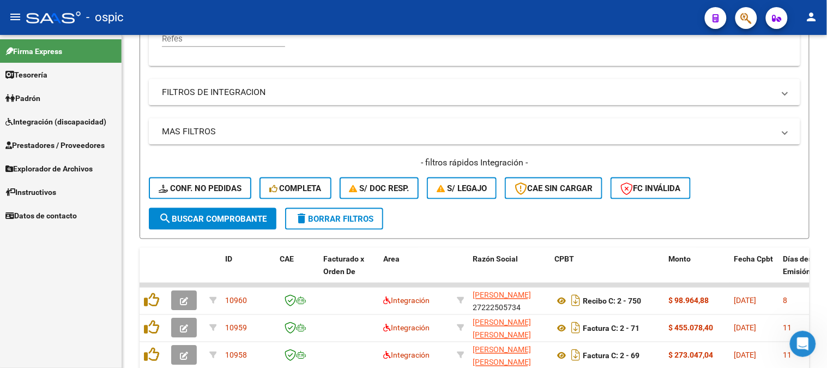
scroll to position [475, 0]
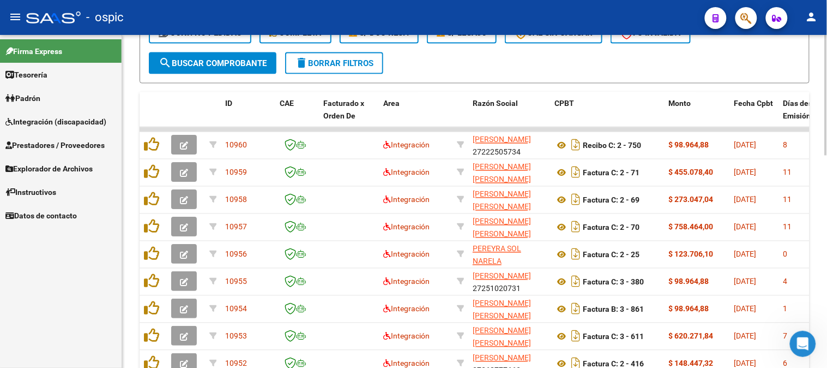
click at [352, 58] on span "delete Borrar Filtros" at bounding box center [334, 63] width 79 height 10
click at [51, 186] on span "Instructivos" at bounding box center [30, 192] width 51 height 12
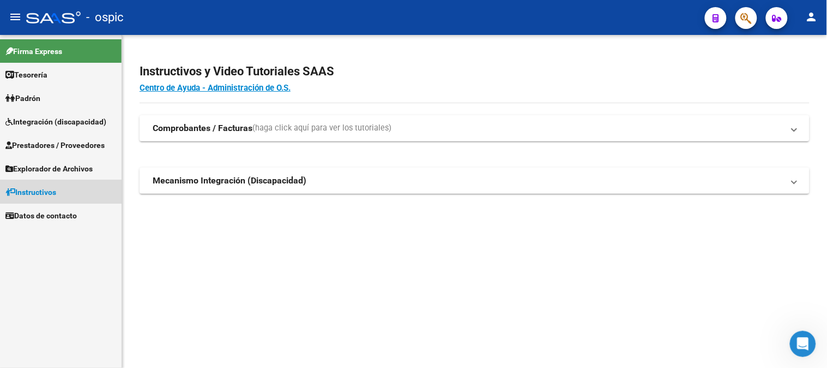
click at [45, 188] on span "Instructivos" at bounding box center [30, 192] width 51 height 12
click at [44, 190] on span "Instructivos" at bounding box center [30, 192] width 51 height 12
click at [47, 169] on span "Explorador de Archivos" at bounding box center [48, 169] width 87 height 12
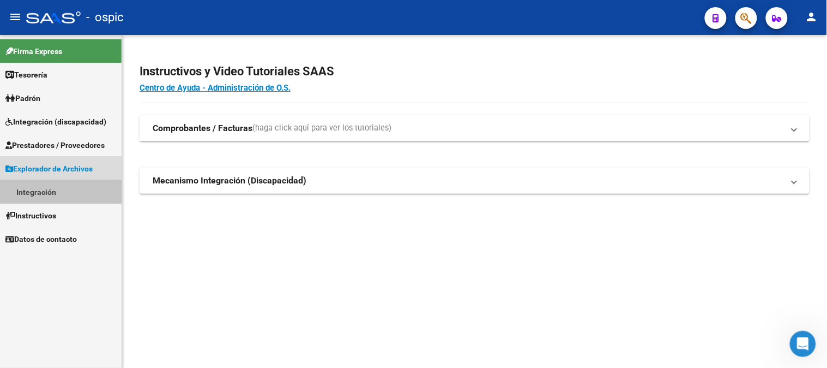
click at [45, 188] on link "Integración" at bounding box center [61, 191] width 122 height 23
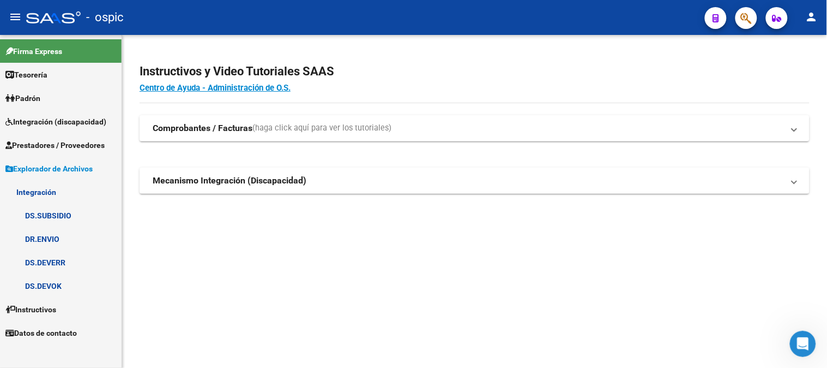
click at [57, 231] on link "DR.ENVIO" at bounding box center [61, 238] width 122 height 23
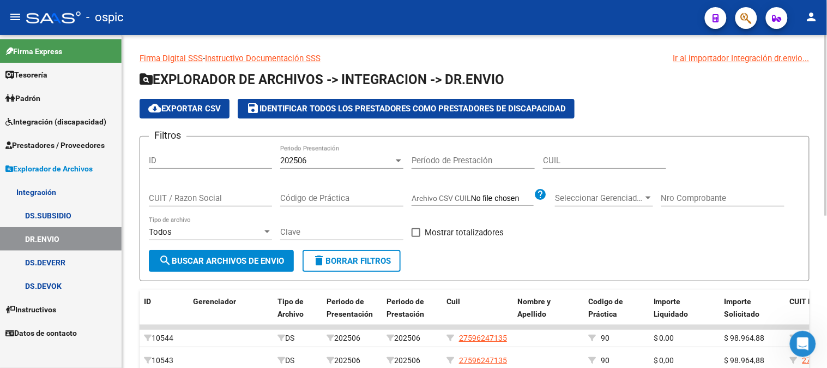
click at [563, 161] on input "CUIL" at bounding box center [604, 160] width 123 height 10
paste input "20-51356873-9"
click at [213, 248] on div "Todos Tipo de archivo" at bounding box center [210, 233] width 123 height 34
click at [219, 262] on span "search Buscar Archivos de Envio" at bounding box center [221, 261] width 125 height 10
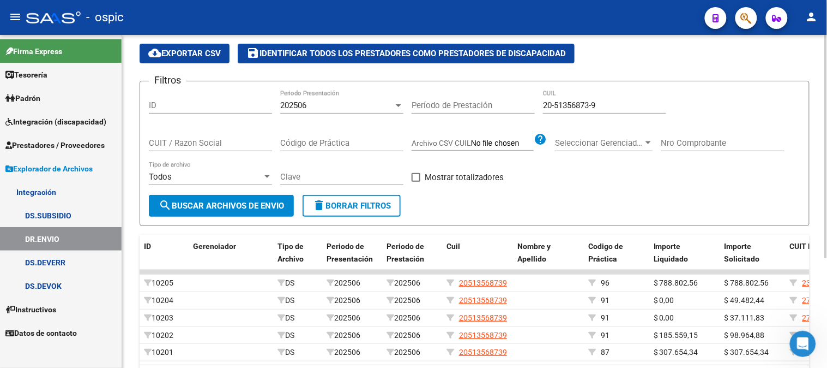
scroll to position [41, 0]
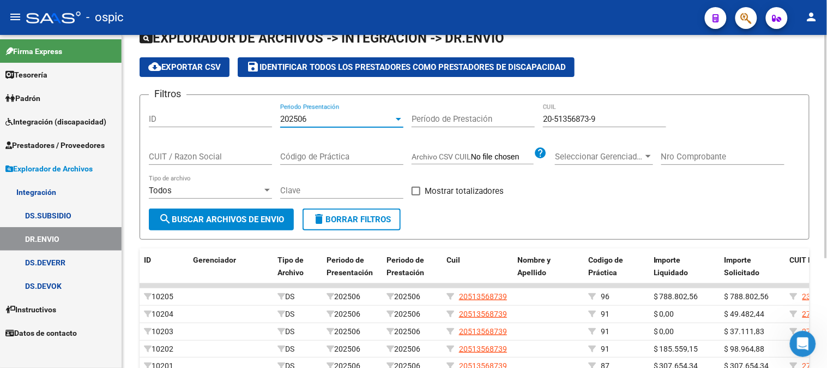
click at [366, 115] on div "202506" at bounding box center [336, 119] width 113 height 10
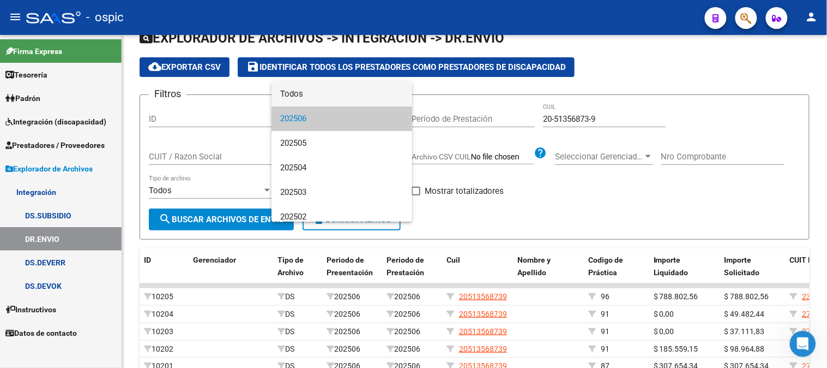
click at [300, 94] on span "Todos" at bounding box center [341, 94] width 123 height 25
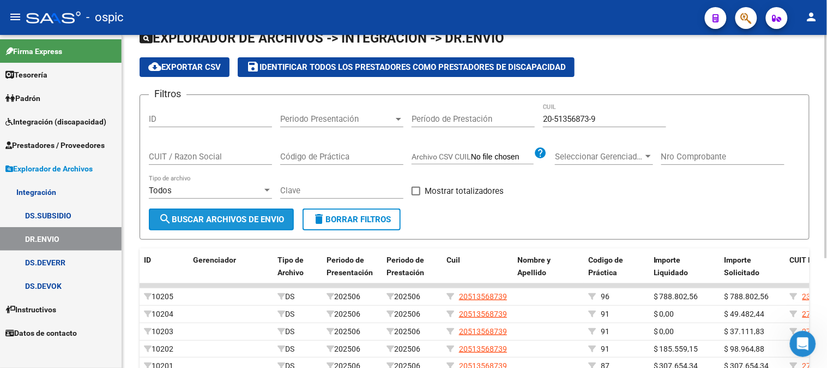
drag, startPoint x: 268, startPoint y: 215, endPoint x: 267, endPoint y: 209, distance: 6.0
click at [268, 214] on span "search Buscar Archivos de Envio" at bounding box center [221, 219] width 125 height 10
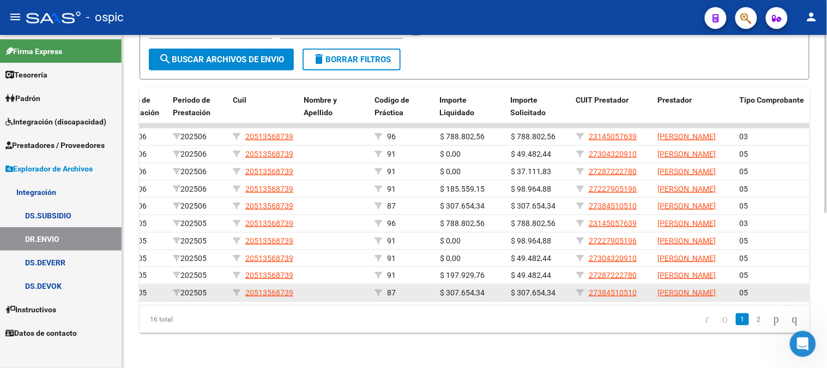
scroll to position [0, 215]
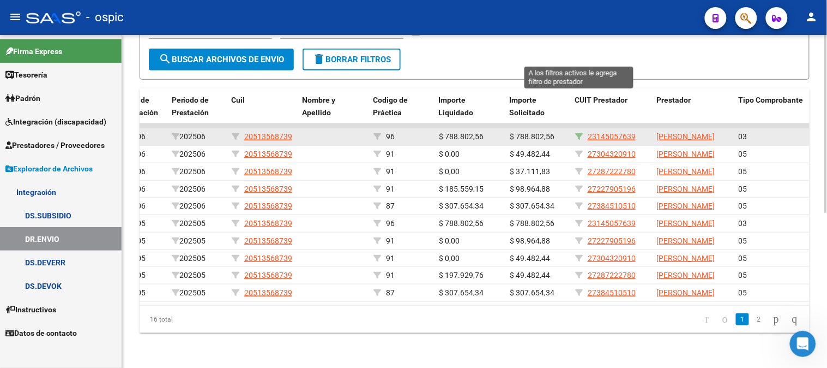
click at [579, 133] on icon at bounding box center [579, 137] width 8 height 8
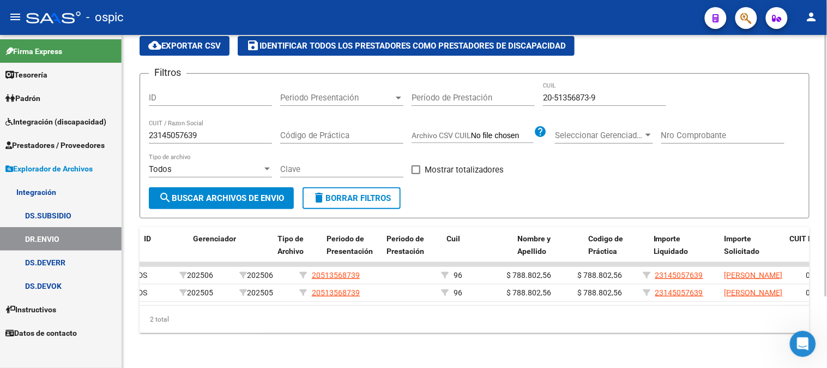
scroll to position [0, 0]
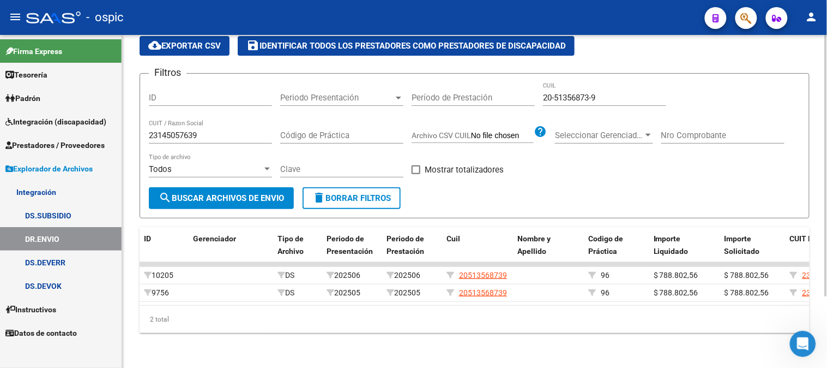
click at [378, 187] on button "delete Borrar Filtros" at bounding box center [352, 198] width 98 height 22
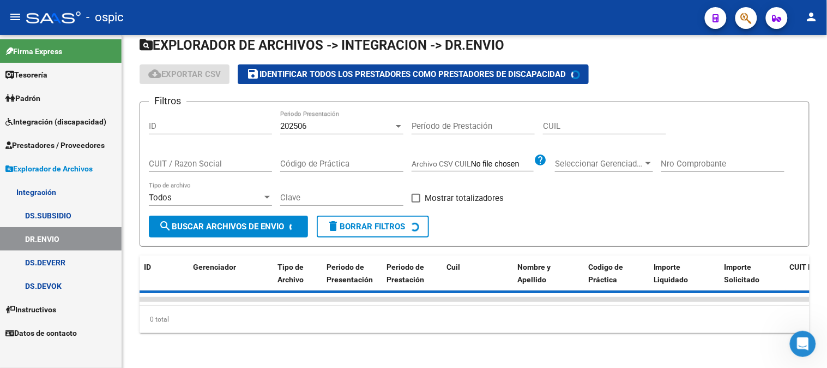
scroll to position [91, 0]
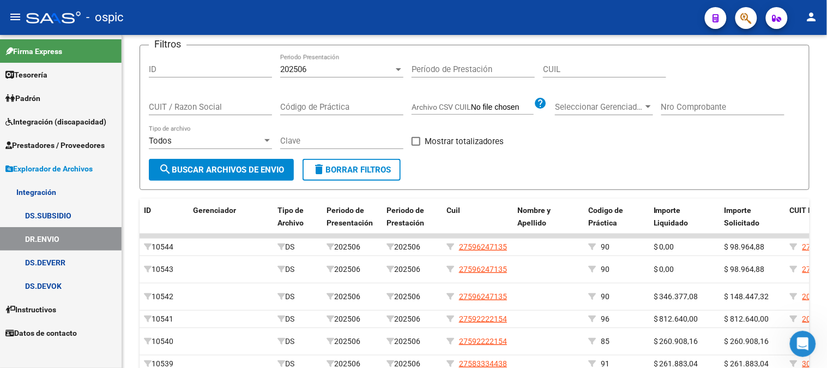
click at [58, 213] on link "DS.SUBSIDIO" at bounding box center [61, 214] width 122 height 23
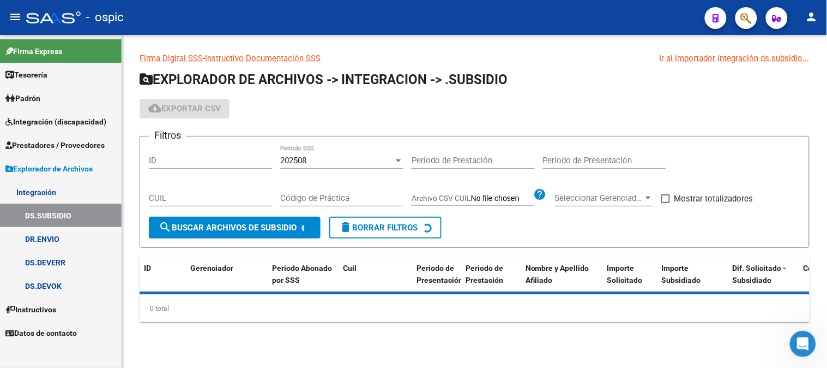
click at [63, 170] on span "Explorador de Archivos" at bounding box center [48, 169] width 87 height 12
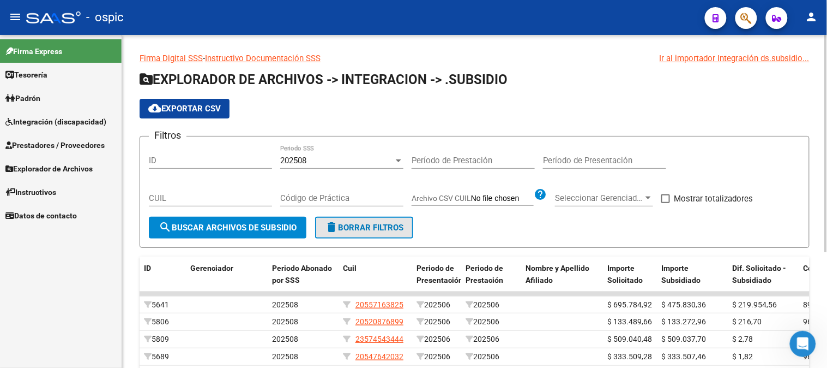
click at [384, 227] on span "delete Borrar Filtros" at bounding box center [364, 227] width 79 height 10
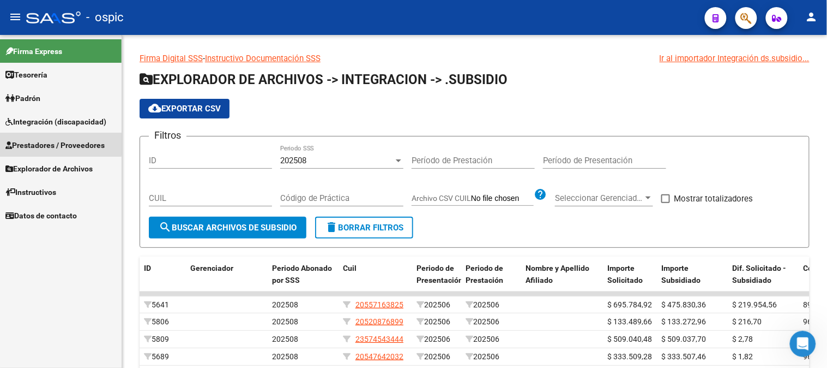
click at [51, 143] on span "Prestadores / Proveedores" at bounding box center [54, 145] width 99 height 12
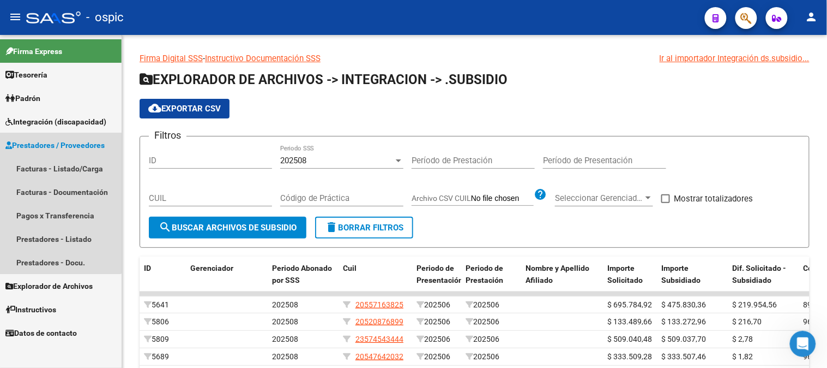
click at [51, 143] on span "Prestadores / Proveedores" at bounding box center [54, 145] width 99 height 12
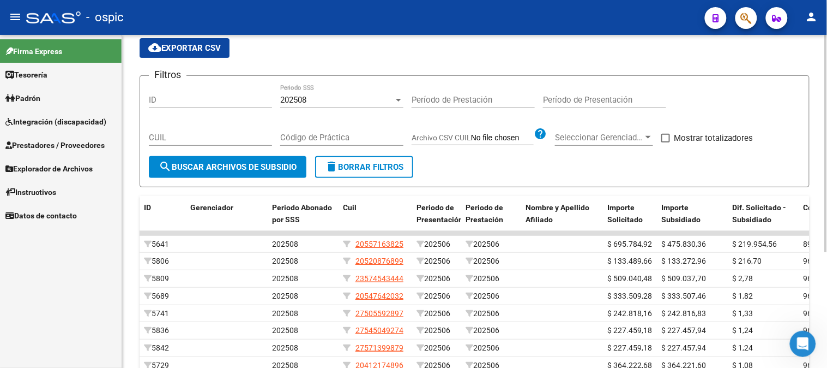
click at [372, 172] on button "delete Borrar Filtros" at bounding box center [364, 167] width 98 height 22
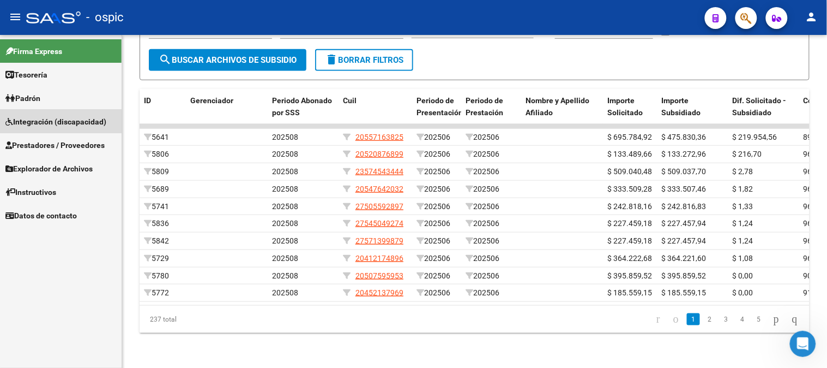
click at [50, 118] on span "Integración (discapacidad)" at bounding box center [55, 122] width 101 height 12
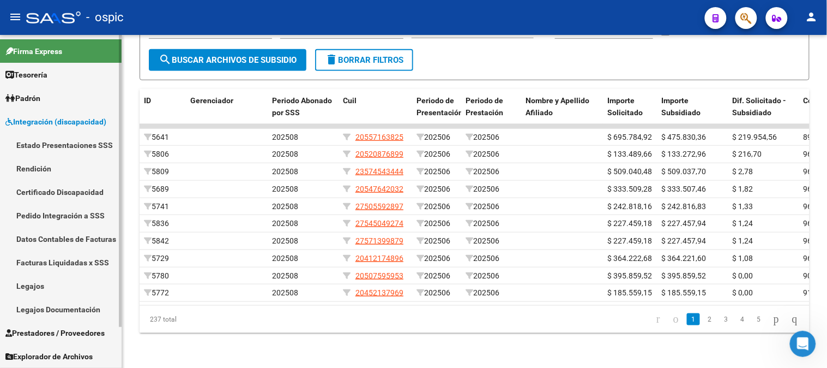
click at [50, 118] on span "Integración (discapacidad)" at bounding box center [55, 122] width 101 height 12
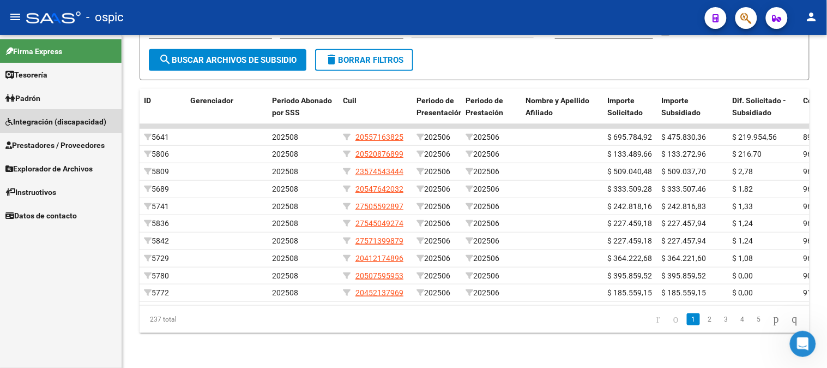
click at [50, 118] on span "Integración (discapacidad)" at bounding box center [55, 122] width 101 height 12
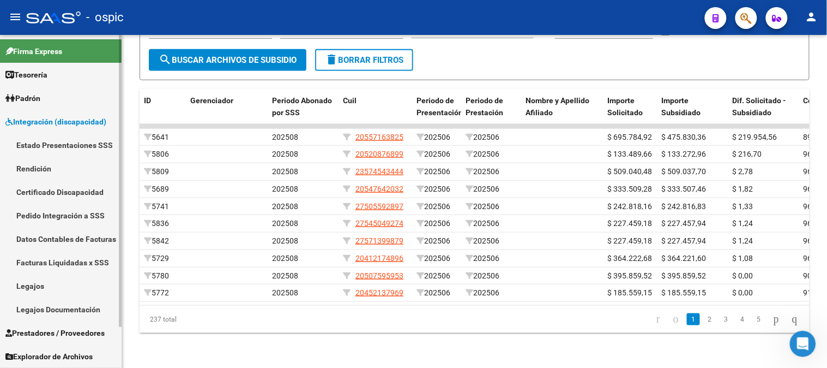
click at [50, 138] on link "Estado Presentaciones SSS" at bounding box center [61, 144] width 122 height 23
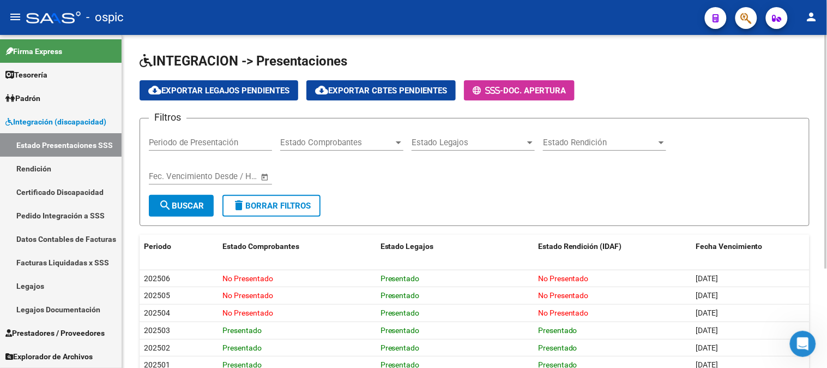
scroll to position [61, 0]
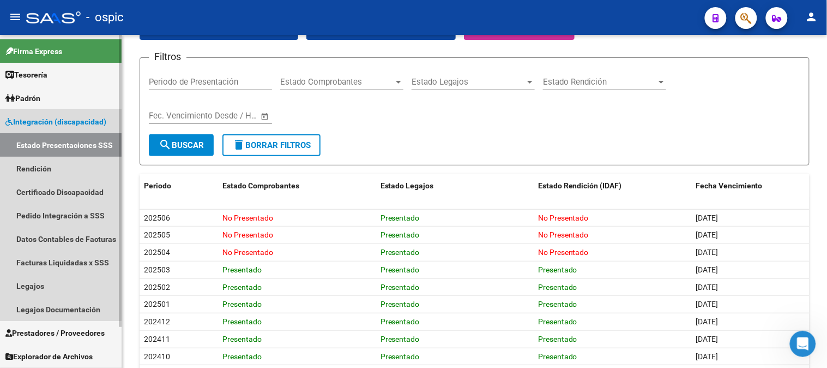
click at [47, 117] on span "Integración (discapacidad)" at bounding box center [55, 122] width 101 height 12
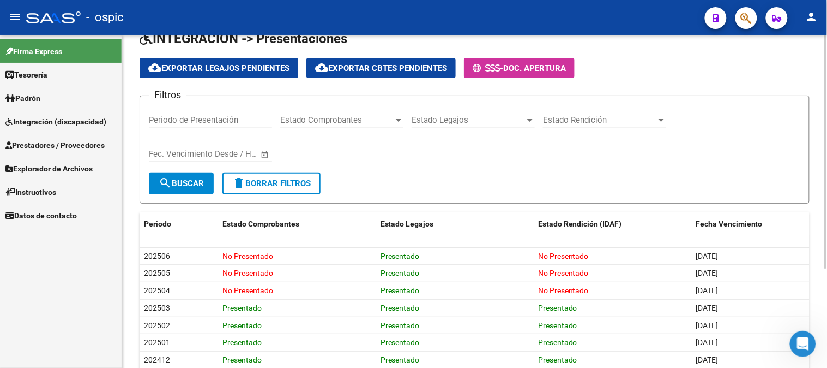
scroll to position [20, 0]
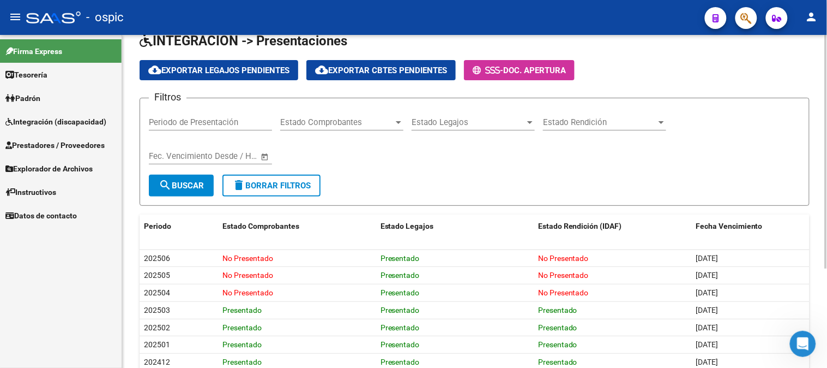
click at [284, 186] on span "delete Borrar Filtros" at bounding box center [271, 186] width 79 height 10
click at [270, 187] on span "delete Borrar Filtros" at bounding box center [271, 186] width 79 height 10
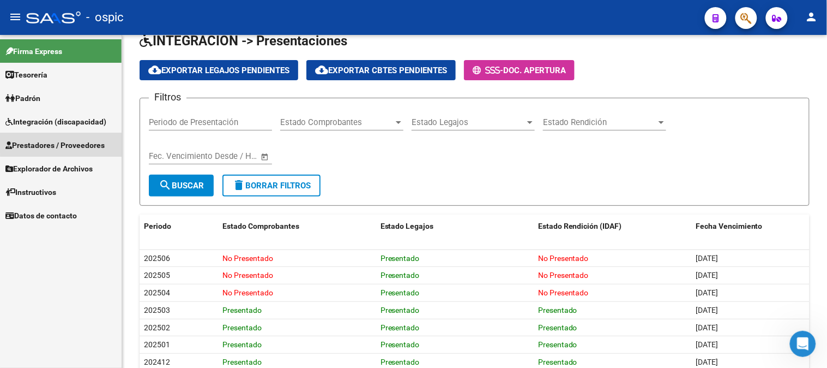
click at [71, 142] on span "Prestadores / Proveedores" at bounding box center [54, 145] width 99 height 12
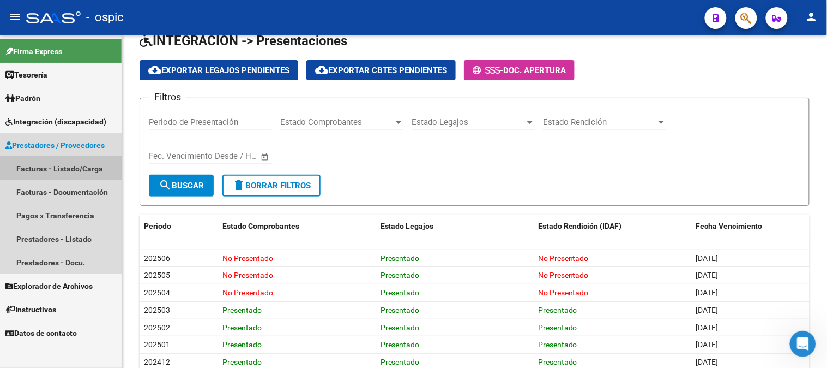
click at [65, 162] on link "Facturas - Listado/Carga" at bounding box center [61, 168] width 122 height 23
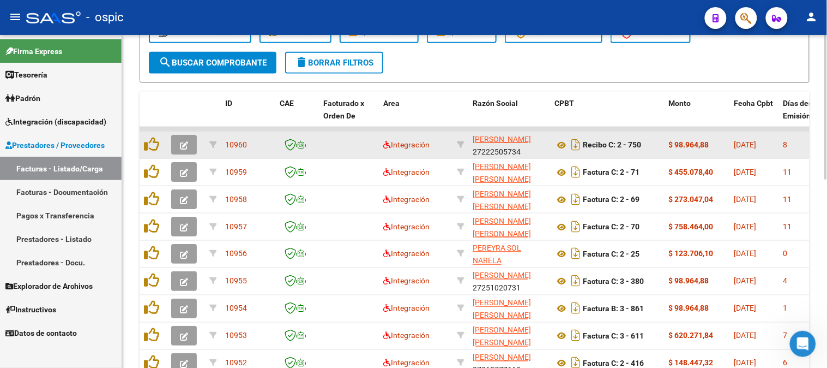
scroll to position [433, 0]
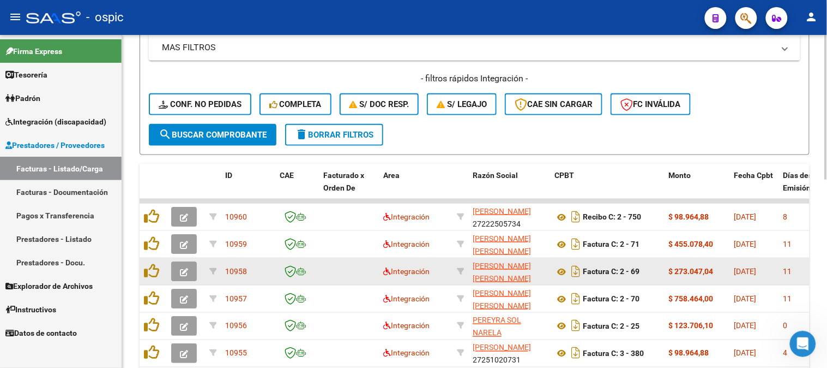
scroll to position [191, 0]
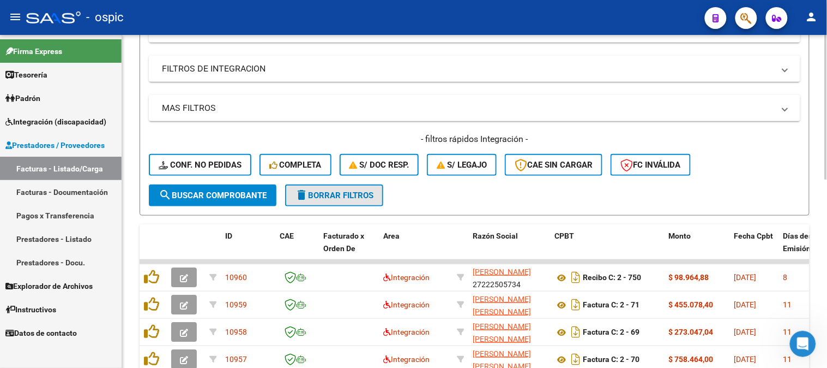
click at [339, 191] on span "delete Borrar Filtros" at bounding box center [334, 195] width 79 height 10
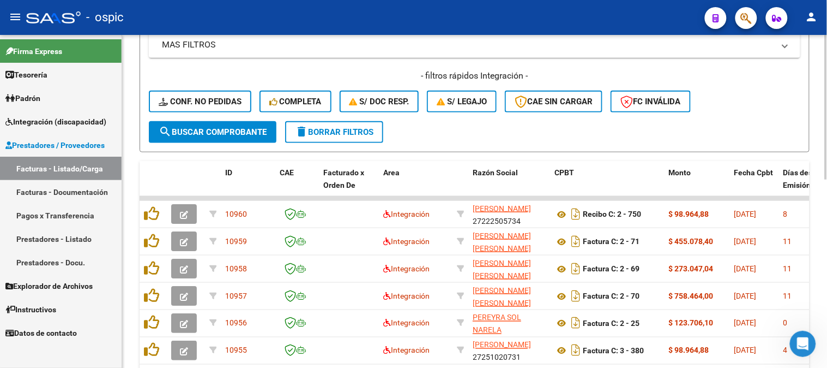
scroll to position [251, 0]
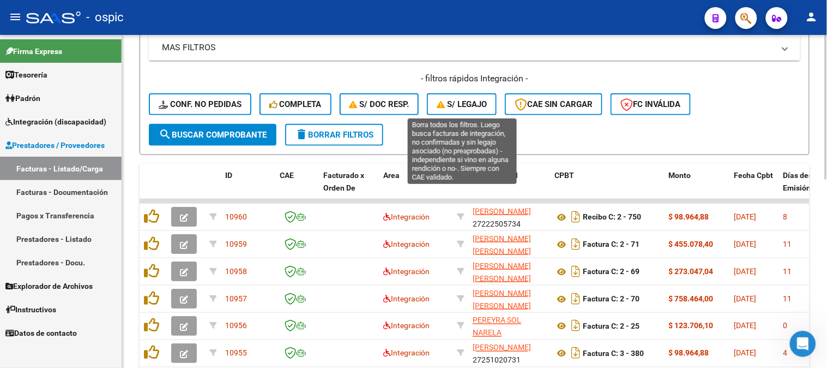
click at [474, 99] on span "S/ legajo" at bounding box center [462, 104] width 50 height 10
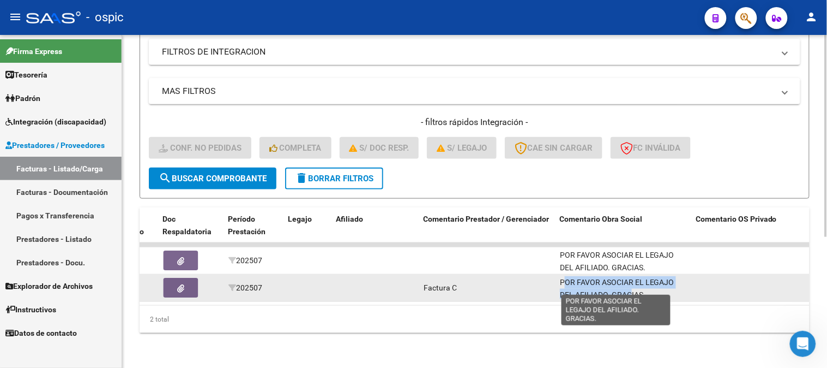
scroll to position [1, 0]
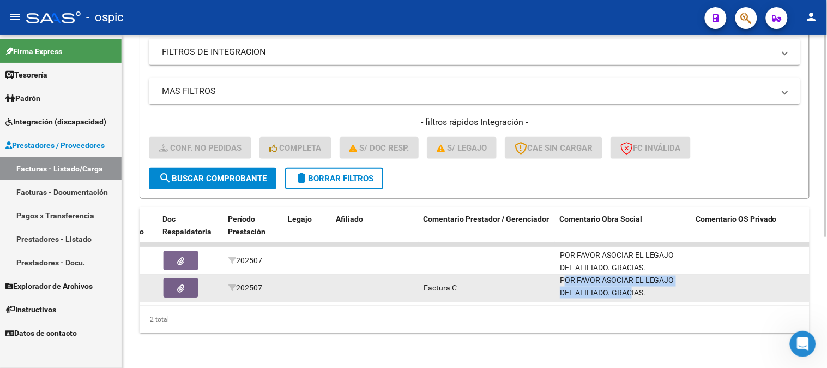
drag, startPoint x: 561, startPoint y: 274, endPoint x: 649, endPoint y: 288, distance: 89.5
click at [649, 288] on div "POR FAVOR ASOCIAR EL LEGAJO DEL AFILIADO. GRACIAS." at bounding box center [624, 286] width 128 height 23
copy span "POR FAVOR ASOCIAR EL LEGAJO DEL AFILIADO. GRACIAS."
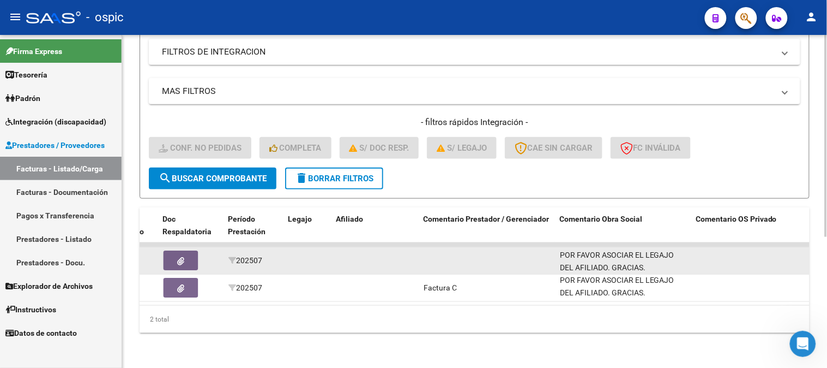
click at [497, 255] on datatable-body-cell at bounding box center [487, 260] width 136 height 27
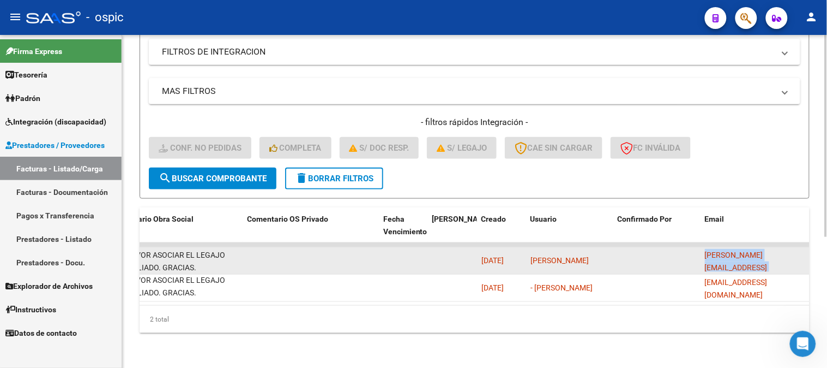
scroll to position [0, 14]
drag, startPoint x: 706, startPoint y: 253, endPoint x: 809, endPoint y: 244, distance: 102.9
click at [809, 247] on datatable-body-cell "[PERSON_NAME][EMAIL_ADDRESS][PERSON_NAME][DOMAIN_NAME]" at bounding box center [755, 260] width 109 height 27
copy span "[PERSON_NAME][EMAIL_ADDRESS][PERSON_NAME][DOMAIN_NAME]"
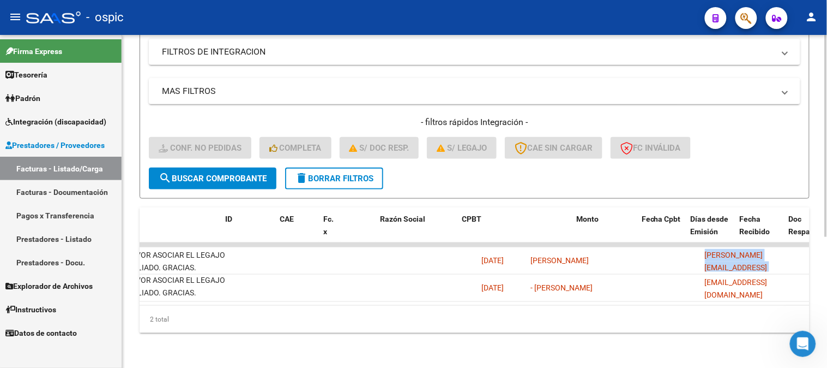
scroll to position [0, 0]
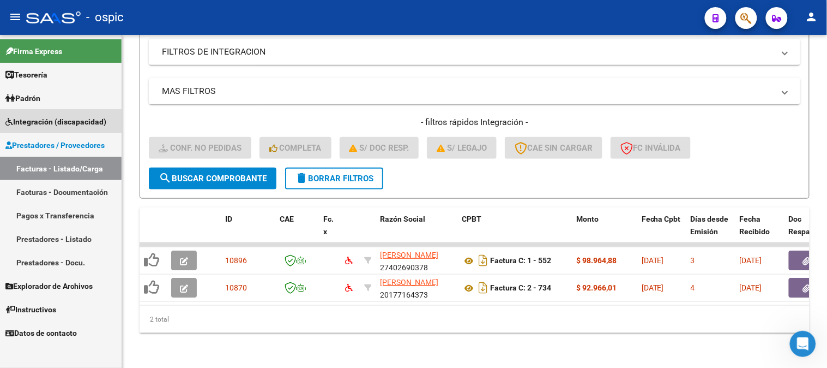
click at [48, 118] on span "Integración (discapacidad)" at bounding box center [55, 122] width 101 height 12
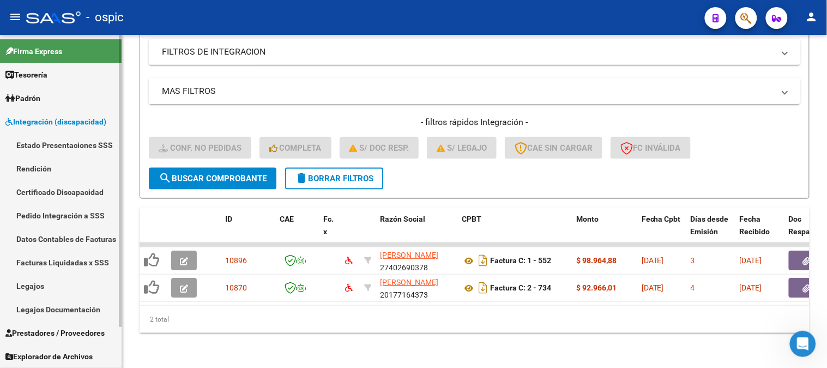
click at [49, 118] on span "Integración (discapacidad)" at bounding box center [55, 122] width 101 height 12
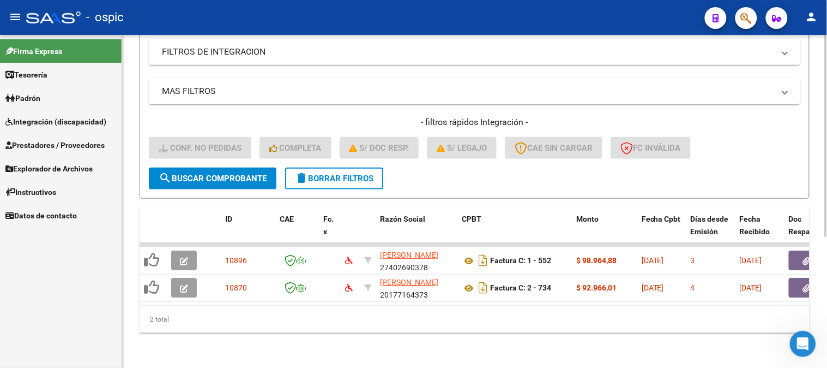
click at [342, 167] on button "delete Borrar Filtros" at bounding box center [334, 178] width 98 height 22
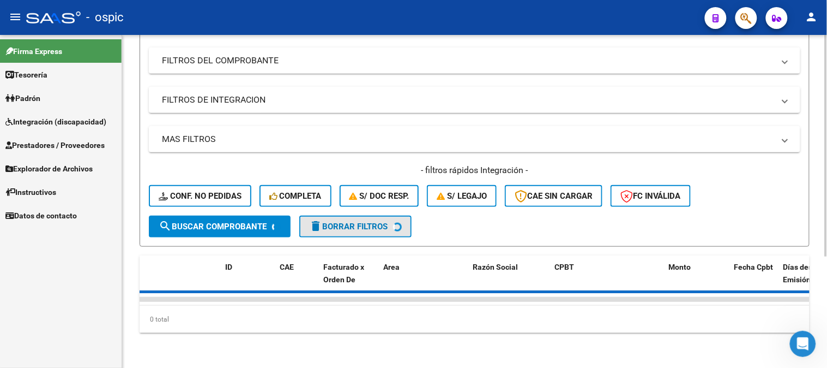
scroll to position [167, 0]
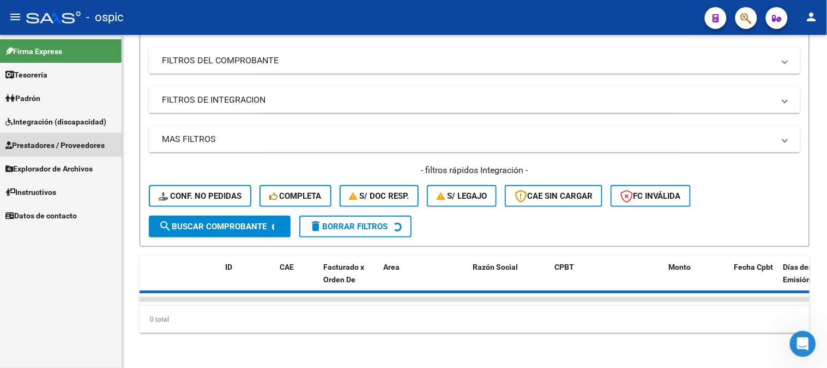
click at [72, 143] on span "Prestadores / Proveedores" at bounding box center [54, 145] width 99 height 12
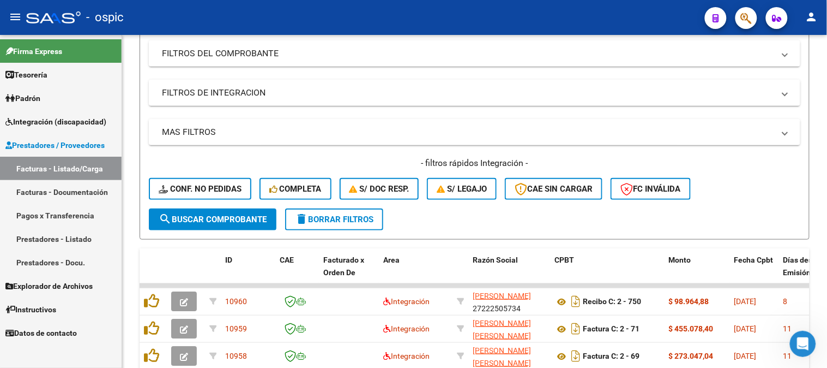
scroll to position [215, 0]
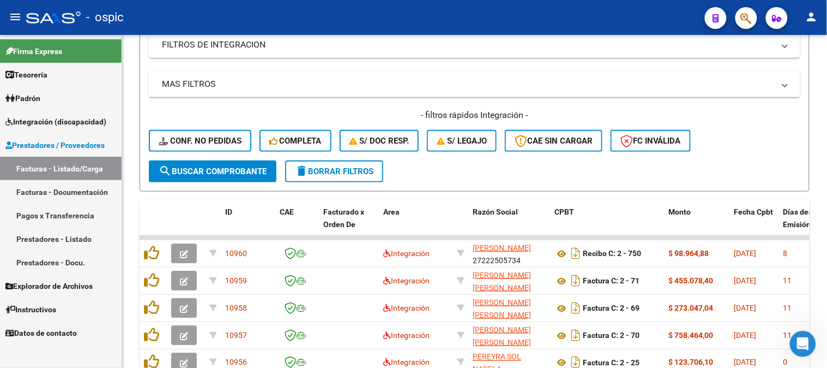
click at [63, 169] on link "Facturas - Listado/Carga" at bounding box center [61, 168] width 122 height 23
click at [344, 167] on span "delete Borrar Filtros" at bounding box center [334, 171] width 79 height 10
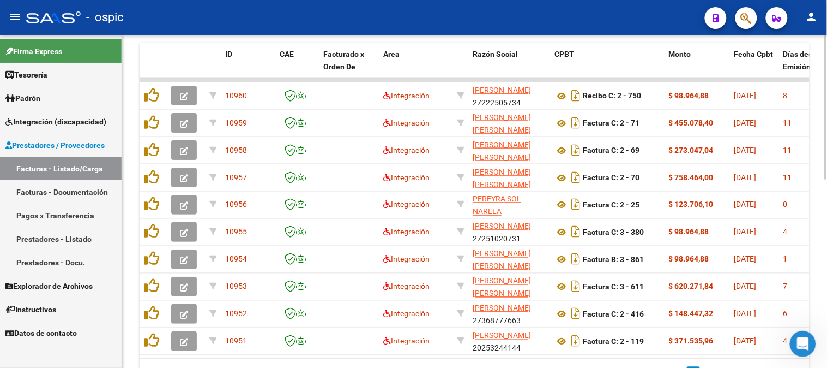
scroll to position [396, 0]
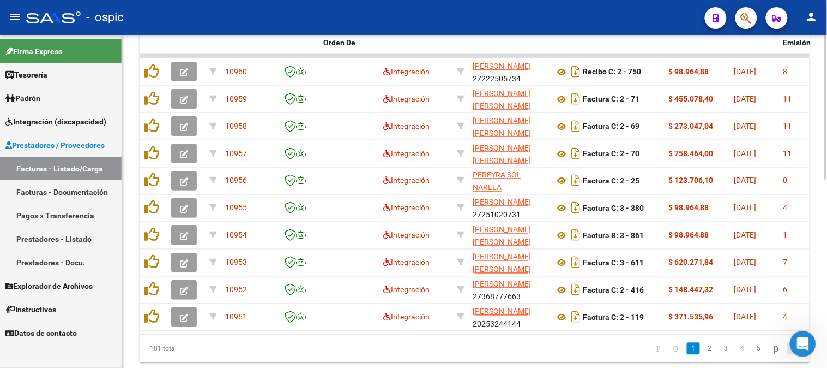
click at [791, 354] on icon "go to last page" at bounding box center [795, 347] width 9 height 13
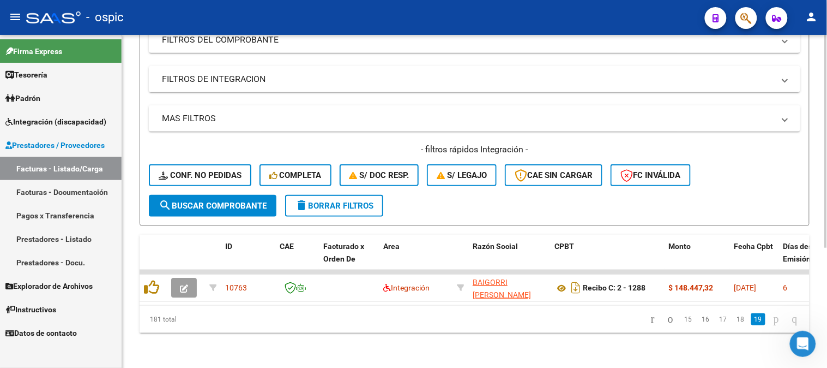
scroll to position [188, 0]
click at [649, 314] on icon "go to first page" at bounding box center [652, 318] width 7 height 13
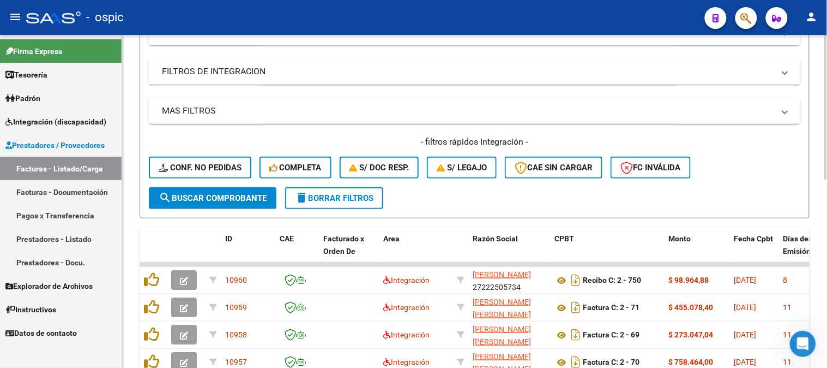
click at [346, 194] on span "delete Borrar Filtros" at bounding box center [334, 198] width 79 height 10
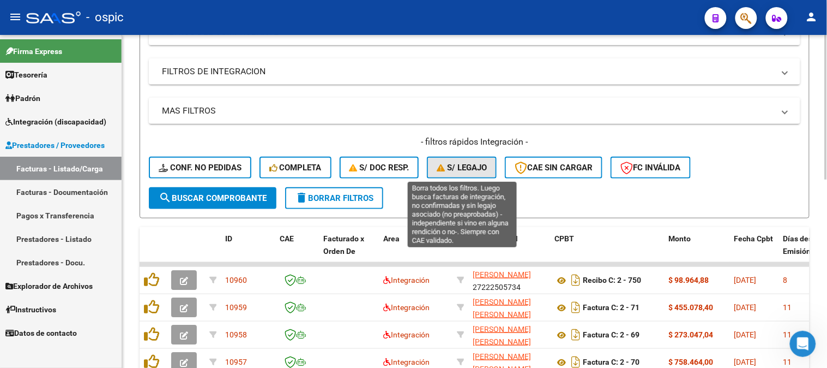
click at [462, 171] on span "S/ legajo" at bounding box center [462, 168] width 50 height 10
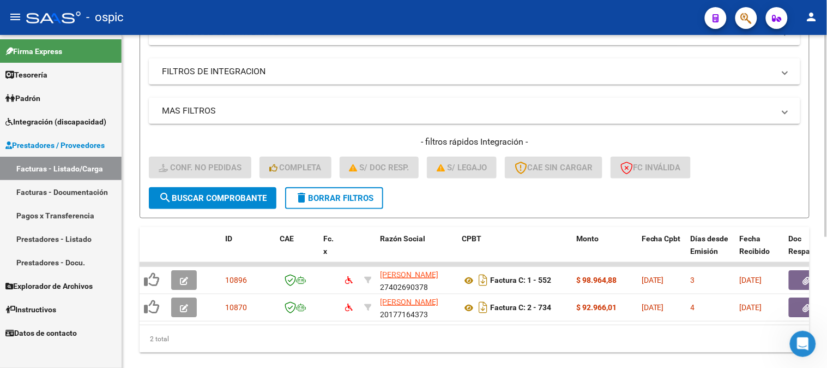
click at [312, 189] on button "delete Borrar Filtros" at bounding box center [334, 198] width 98 height 22
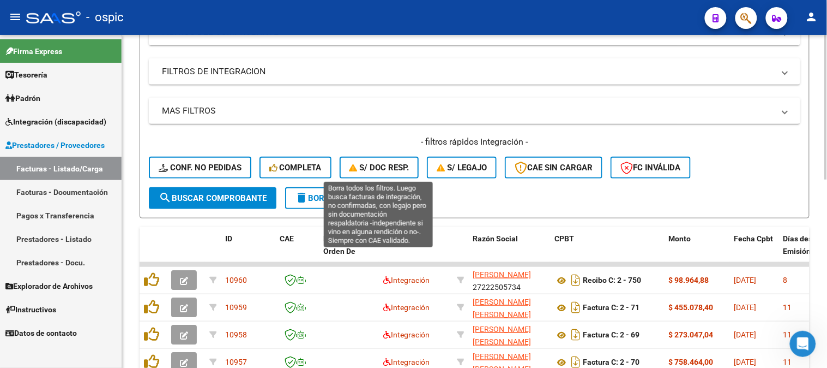
click at [400, 167] on span "S/ Doc Resp." at bounding box center [380, 168] width 60 height 10
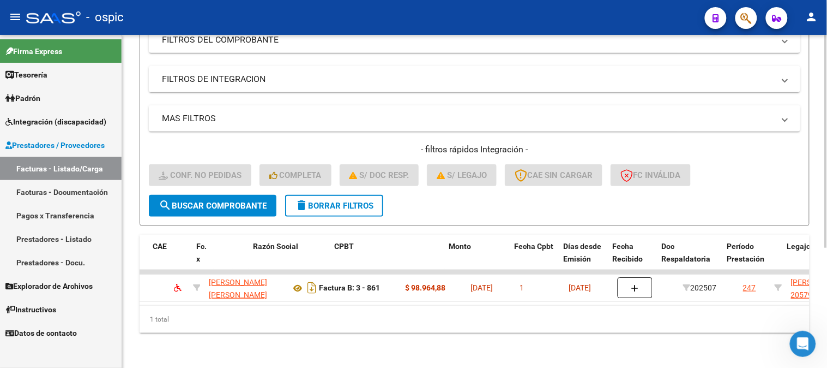
scroll to position [0, 0]
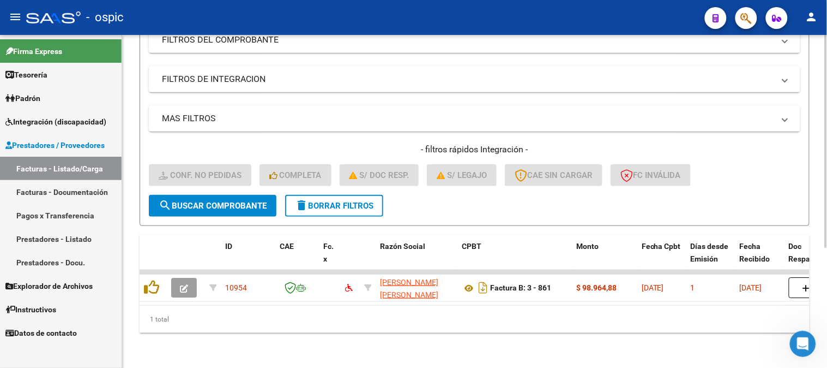
click at [351, 195] on button "delete Borrar Filtros" at bounding box center [334, 206] width 98 height 22
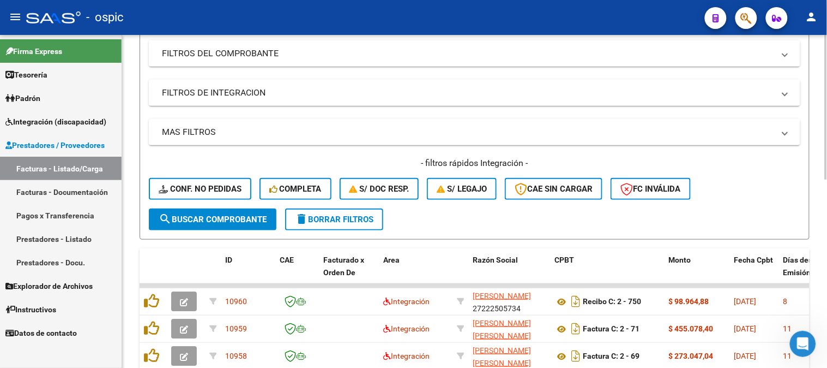
scroll to position [188, 0]
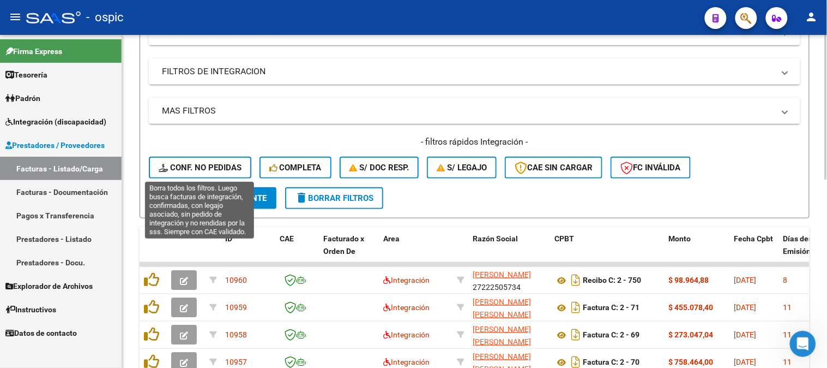
click at [214, 170] on span "Conf. no pedidas" at bounding box center [200, 168] width 83 height 10
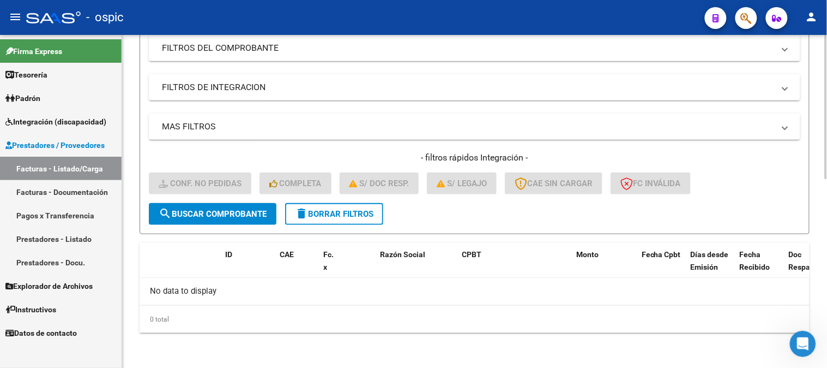
scroll to position [171, 0]
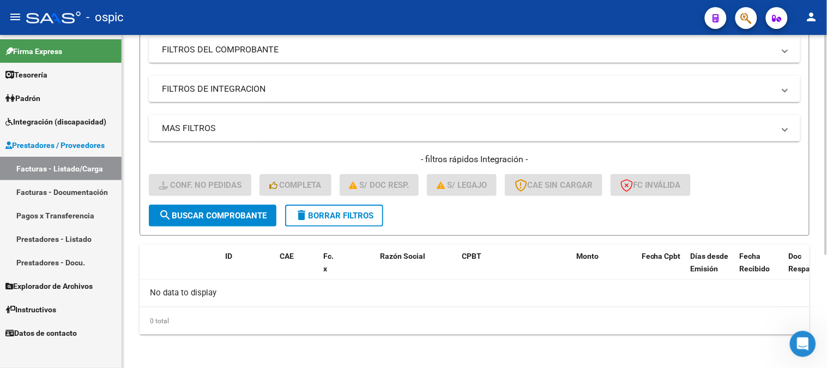
drag, startPoint x: 335, startPoint y: 214, endPoint x: 351, endPoint y: 213, distance: 15.9
click at [336, 214] on span "delete Borrar Filtros" at bounding box center [334, 215] width 79 height 10
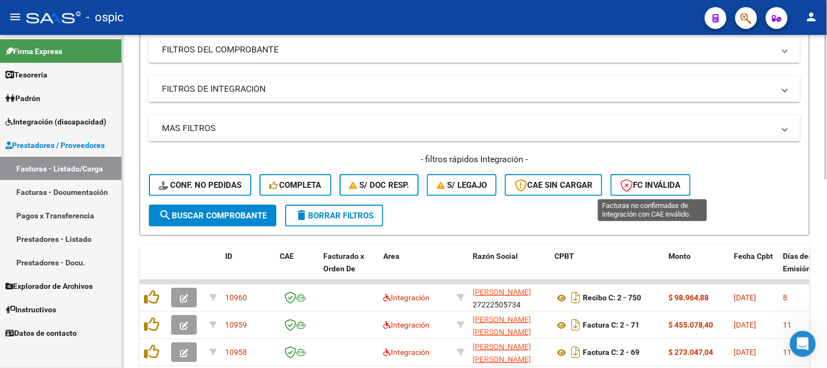
click at [665, 185] on span "FC Inválida" at bounding box center [651, 185] width 61 height 10
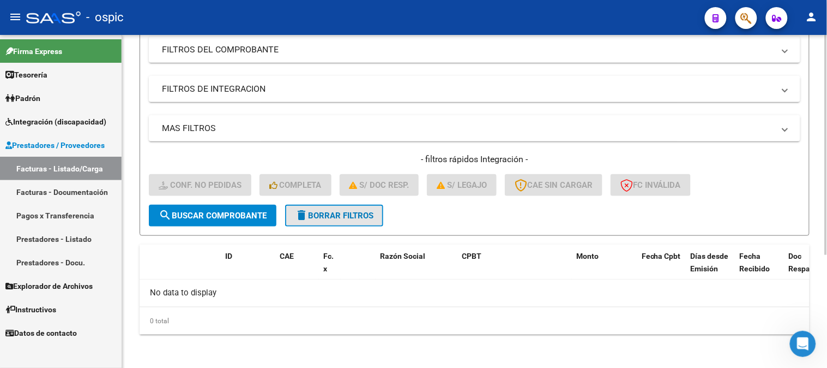
click at [324, 216] on span "delete Borrar Filtros" at bounding box center [334, 215] width 79 height 10
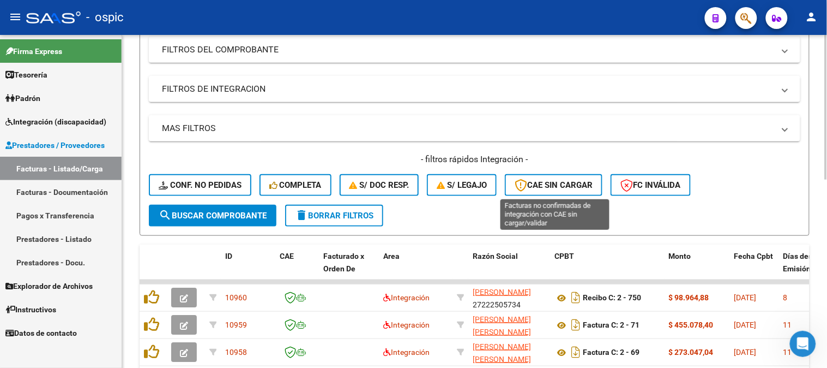
click at [566, 187] on span "CAE SIN CARGAR" at bounding box center [554, 185] width 78 height 10
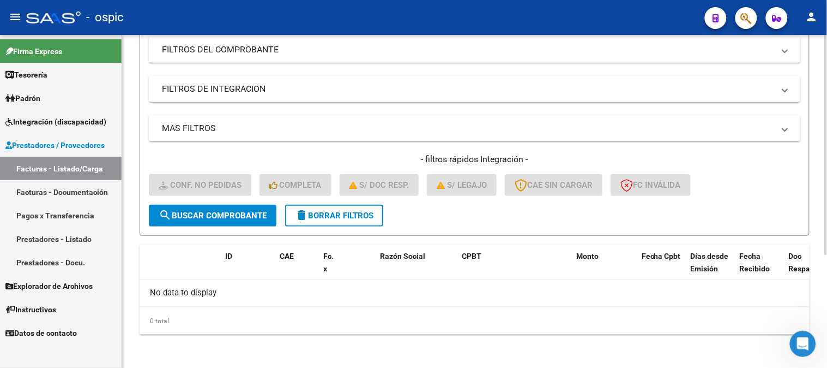
click at [352, 210] on span "delete Borrar Filtros" at bounding box center [334, 215] width 79 height 10
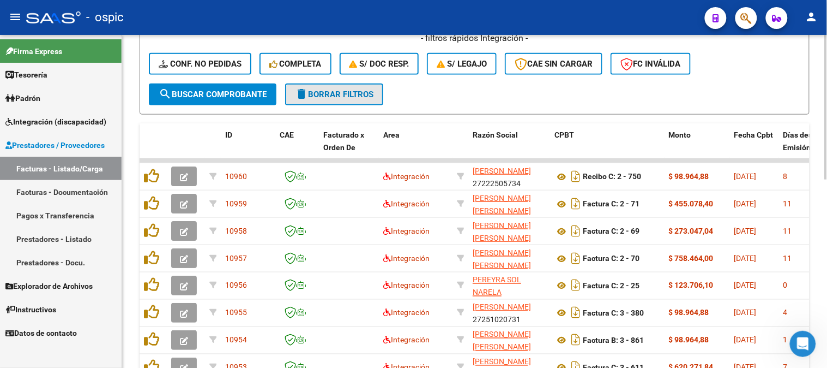
click at [344, 94] on span "delete Borrar Filtros" at bounding box center [334, 94] width 79 height 10
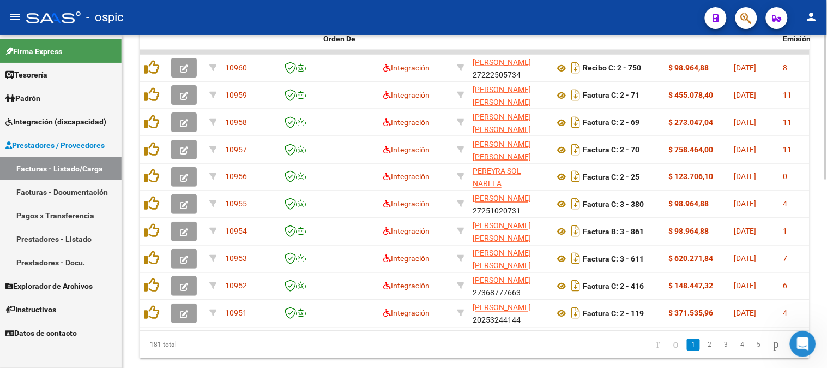
scroll to position [398, 0]
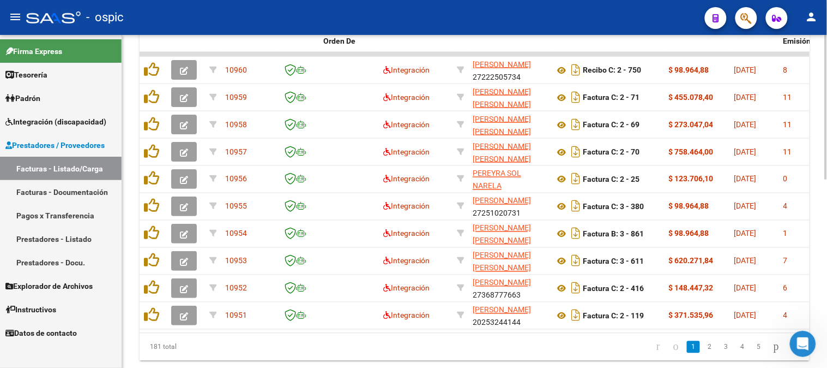
click at [827, 240] on div at bounding box center [826, 283] width 3 height 145
click at [791, 353] on icon "go to last page" at bounding box center [795, 346] width 9 height 13
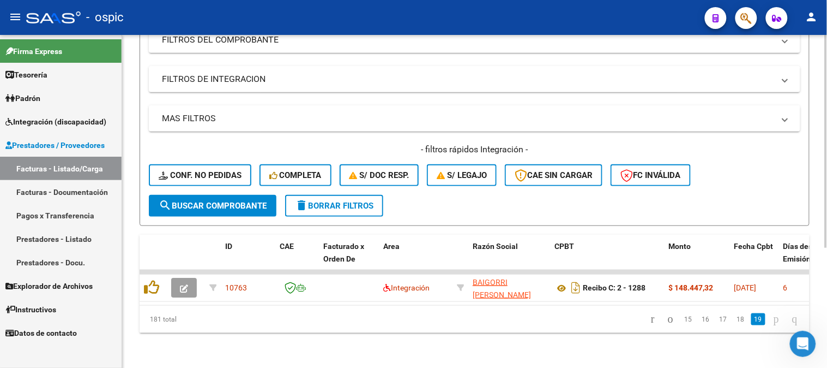
scroll to position [188, 0]
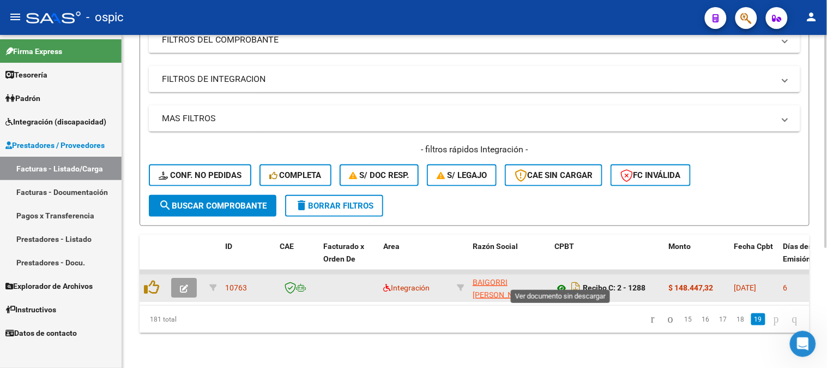
click at [561, 281] on icon at bounding box center [562, 287] width 14 height 13
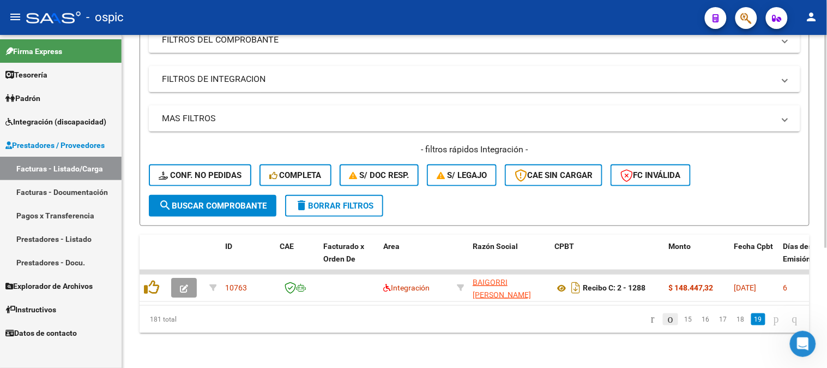
click at [666, 321] on icon "go to previous page" at bounding box center [670, 318] width 9 height 13
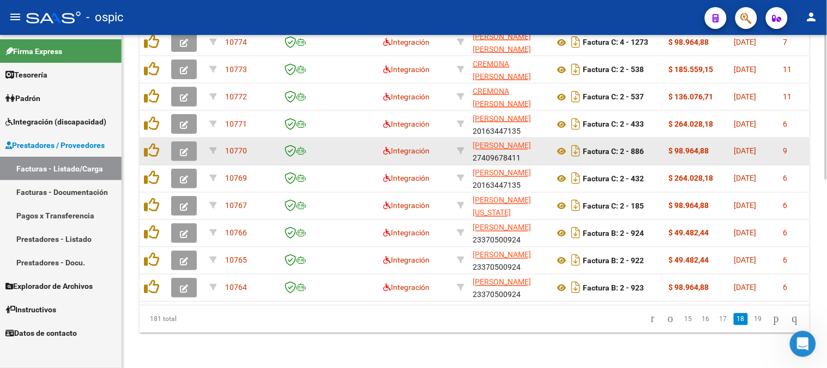
scroll to position [431, 0]
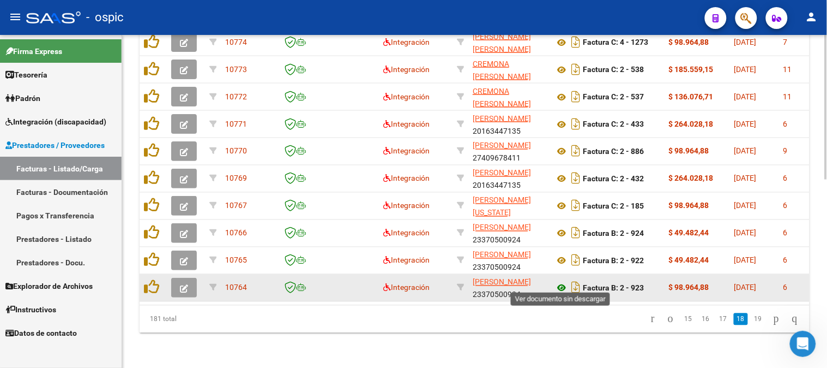
click at [562, 281] on icon at bounding box center [562, 287] width 14 height 13
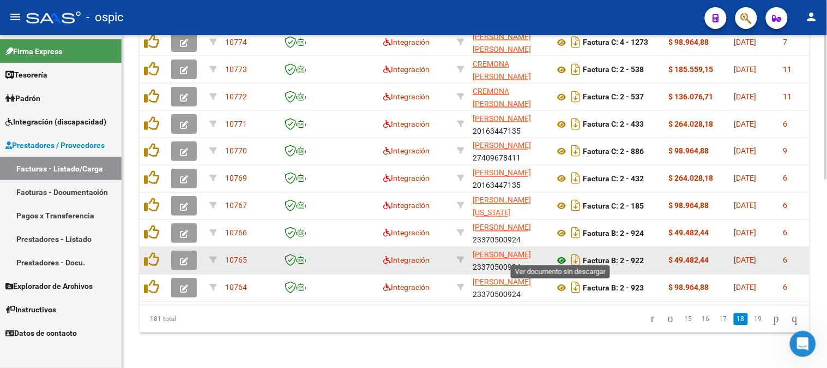
click at [563, 254] on icon at bounding box center [562, 260] width 14 height 13
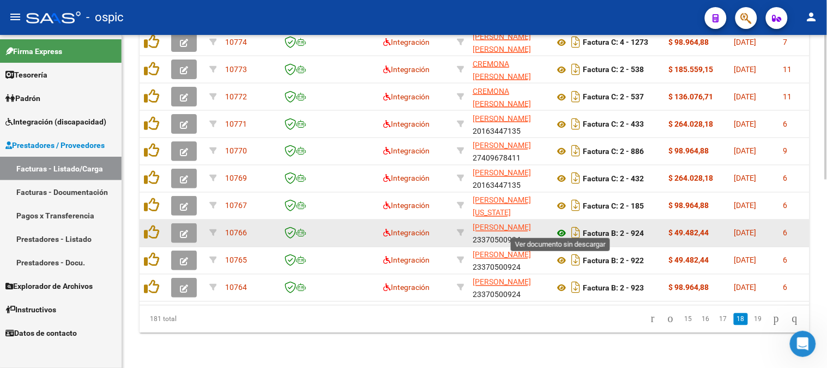
click at [563, 227] on icon at bounding box center [562, 233] width 14 height 13
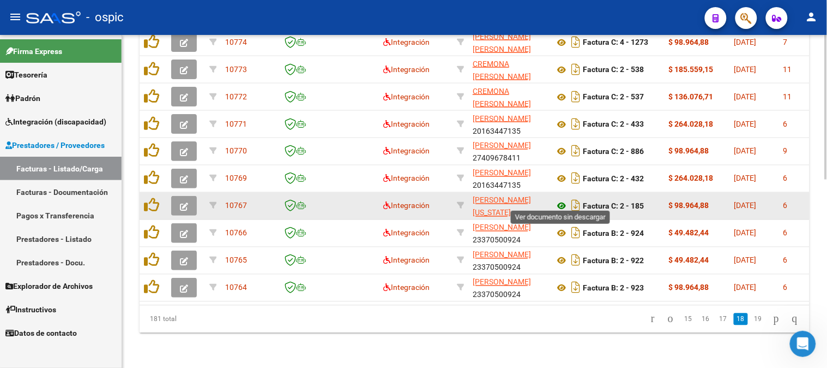
click at [564, 200] on icon at bounding box center [562, 206] width 14 height 13
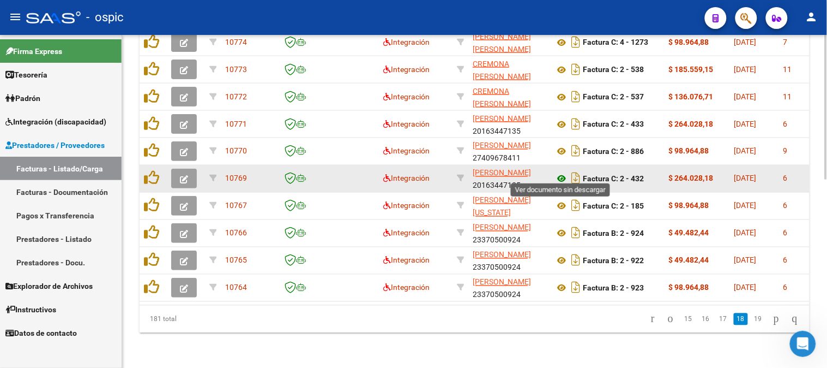
click at [563, 172] on icon at bounding box center [562, 178] width 14 height 13
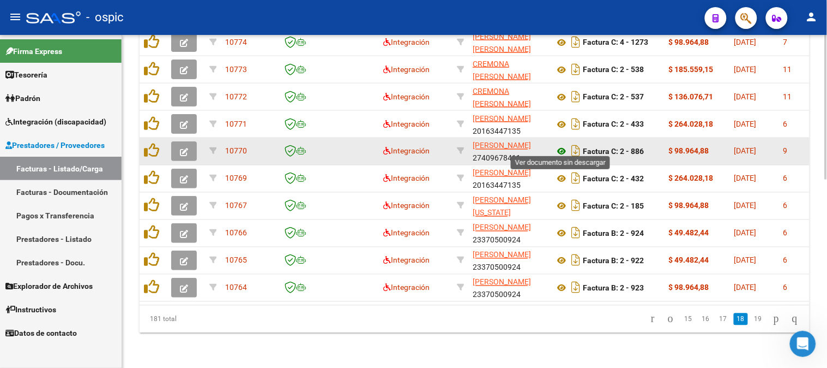
click at [561, 145] on icon at bounding box center [562, 151] width 14 height 13
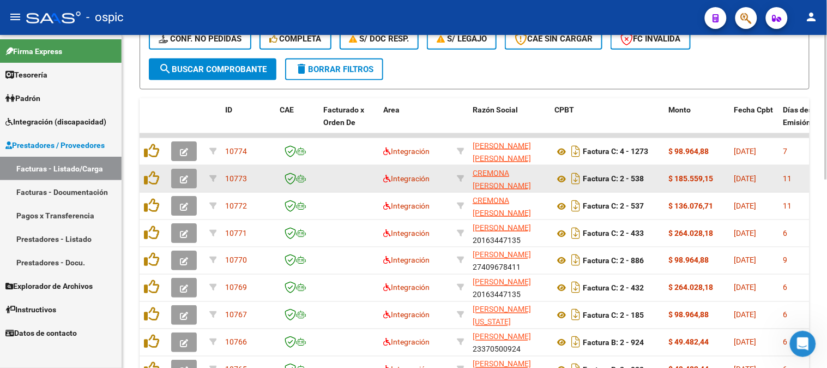
scroll to position [309, 0]
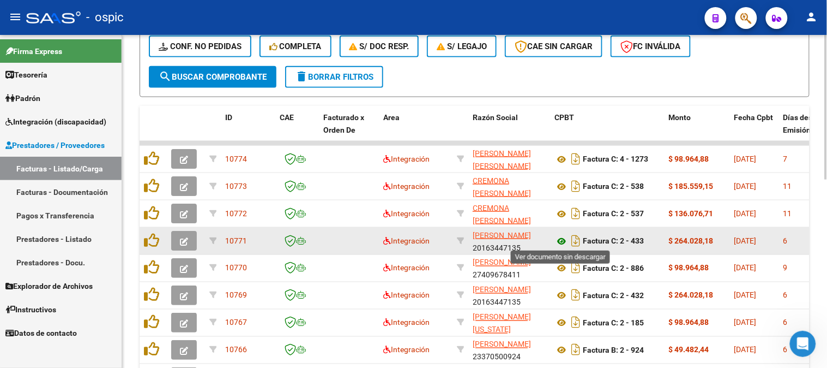
click at [562, 237] on icon at bounding box center [562, 240] width 14 height 13
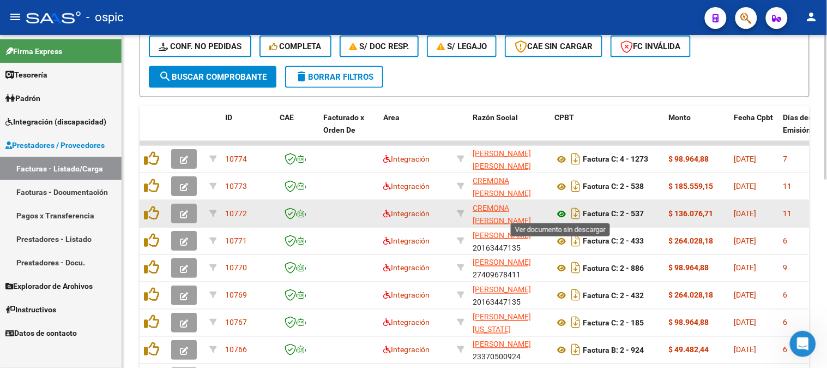
click at [564, 209] on icon at bounding box center [562, 213] width 14 height 13
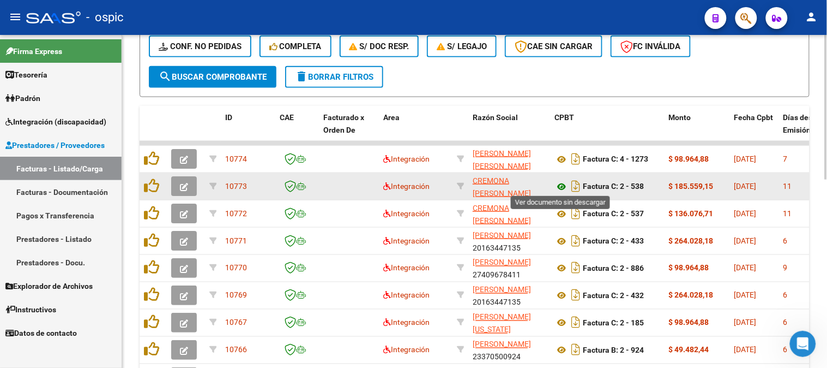
click at [562, 182] on icon at bounding box center [562, 186] width 14 height 13
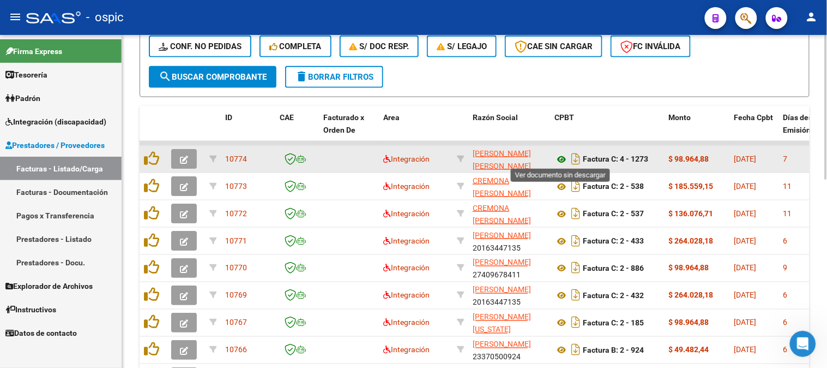
click at [558, 157] on icon at bounding box center [562, 159] width 14 height 13
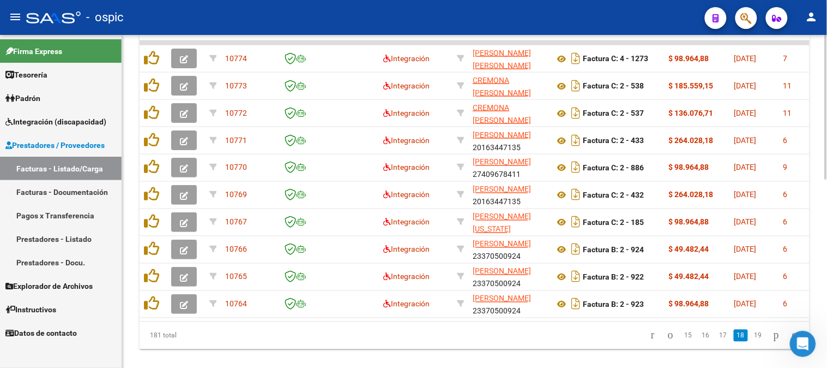
scroll to position [406, 0]
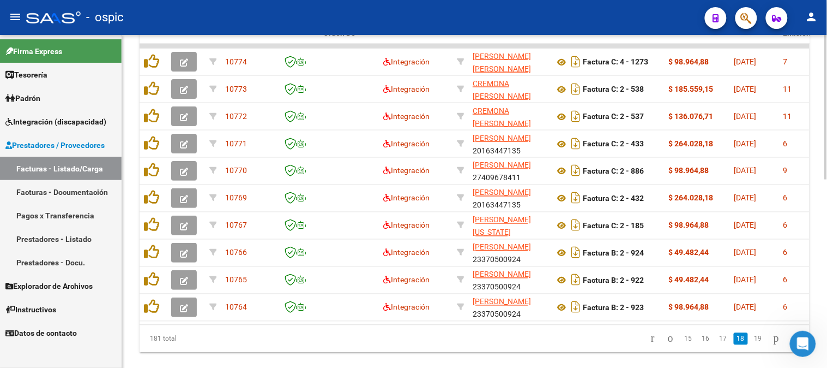
click at [827, 252] on div at bounding box center [826, 286] width 3 height 145
click at [772, 344] on icon "go to next page" at bounding box center [776, 338] width 9 height 13
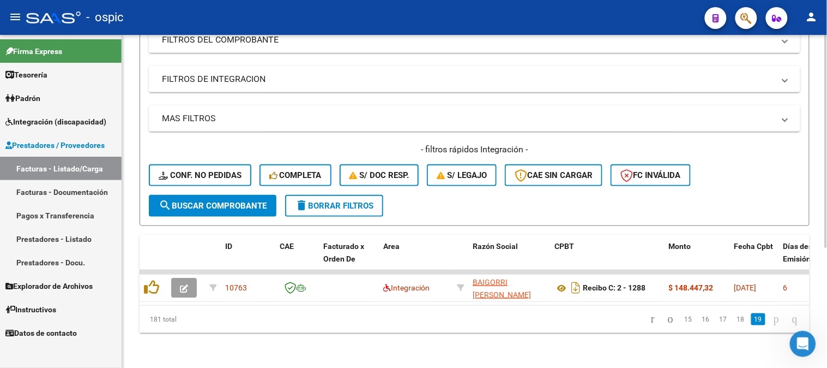
scroll to position [188, 0]
click at [666, 318] on icon "go to previous page" at bounding box center [670, 318] width 9 height 13
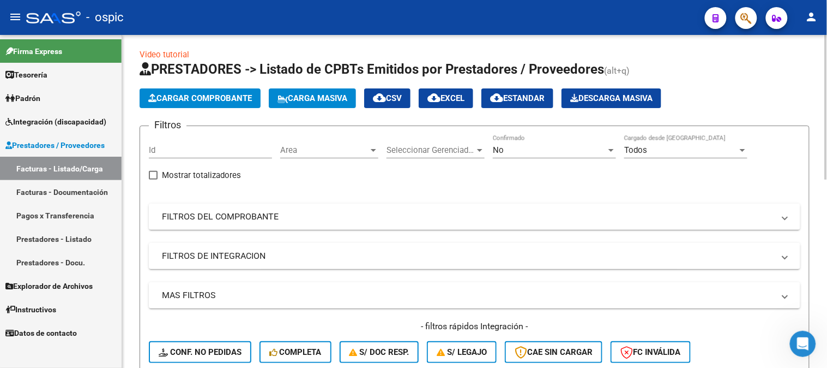
scroll to position [0, 0]
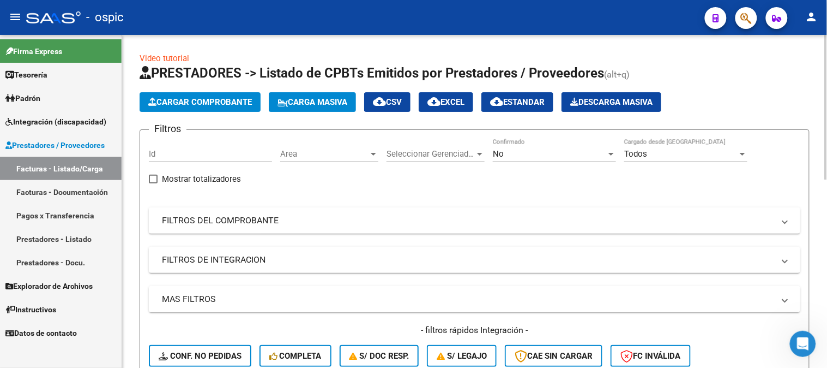
click at [536, 153] on div "No" at bounding box center [549, 154] width 113 height 10
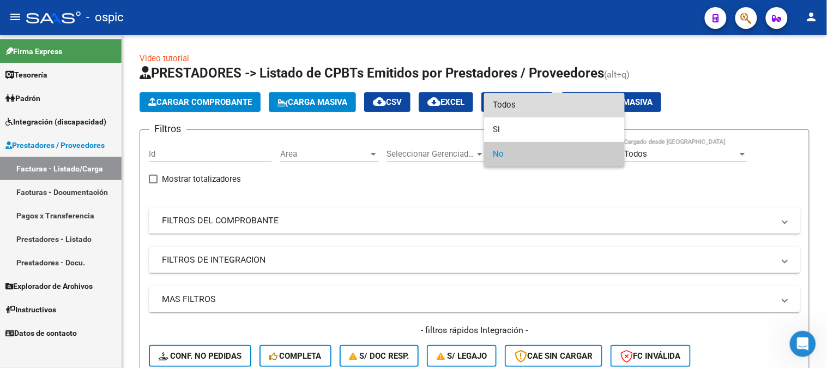
click at [516, 110] on span "Todos" at bounding box center [554, 105] width 123 height 25
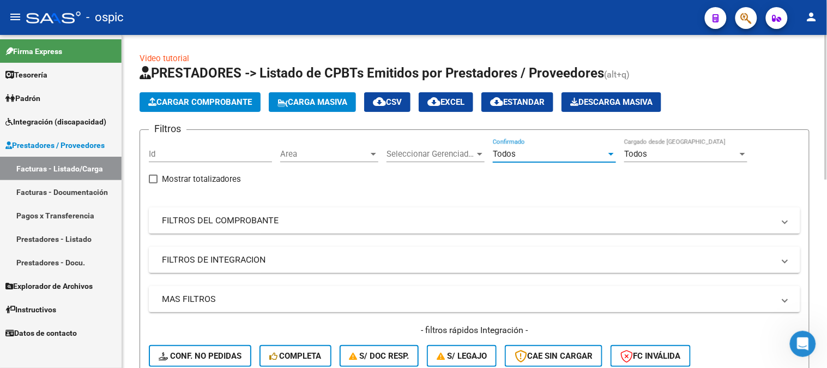
click at [514, 146] on div "Todos Confirmado" at bounding box center [554, 150] width 123 height 23
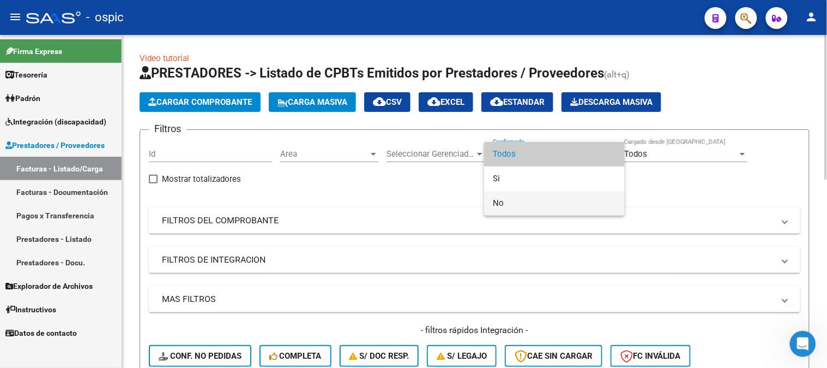
drag, startPoint x: 520, startPoint y: 202, endPoint x: 389, endPoint y: 236, distance: 135.2
click at [519, 203] on span "No" at bounding box center [554, 203] width 123 height 25
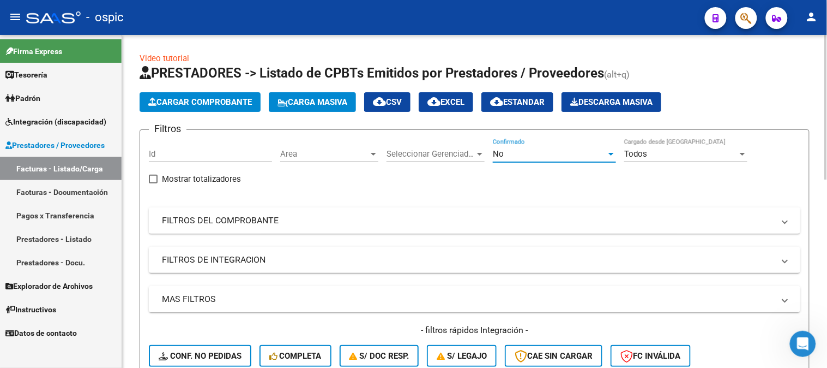
click at [231, 226] on mat-panel-title "FILTROS DEL COMPROBANTE" at bounding box center [468, 220] width 612 height 12
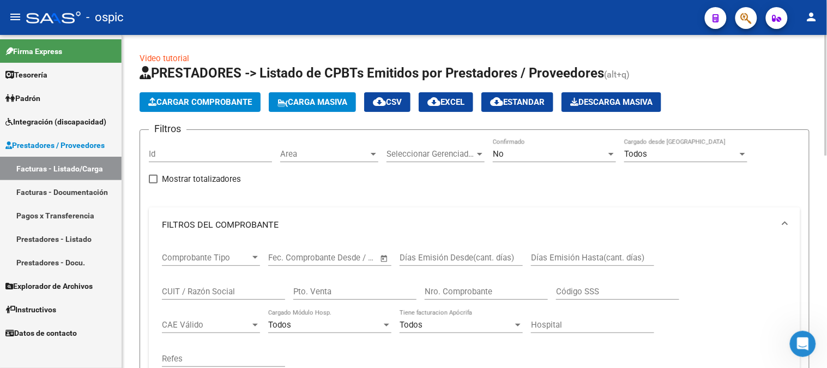
click at [314, 294] on input "Pto. Venta" at bounding box center [354, 291] width 123 height 10
type input "2"
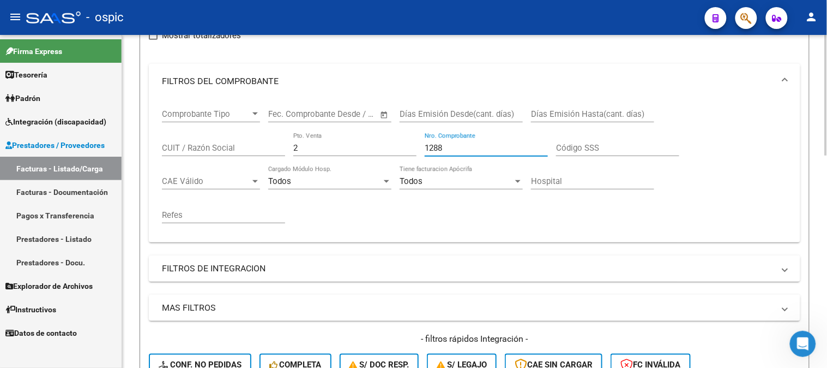
scroll to position [303, 0]
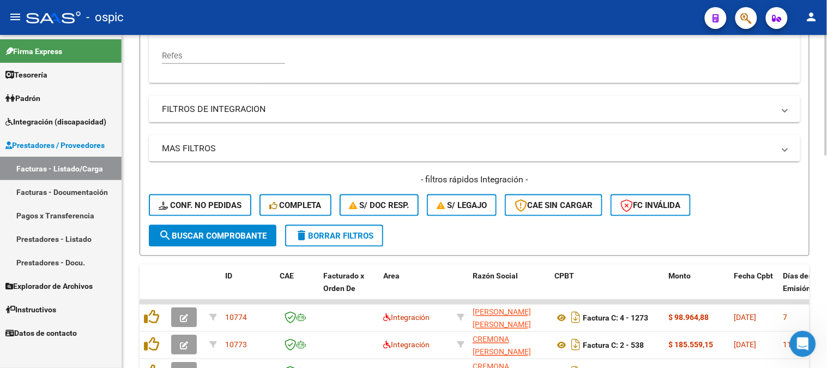
type input "1288"
click at [202, 240] on button "search Buscar Comprobante" at bounding box center [213, 236] width 128 height 22
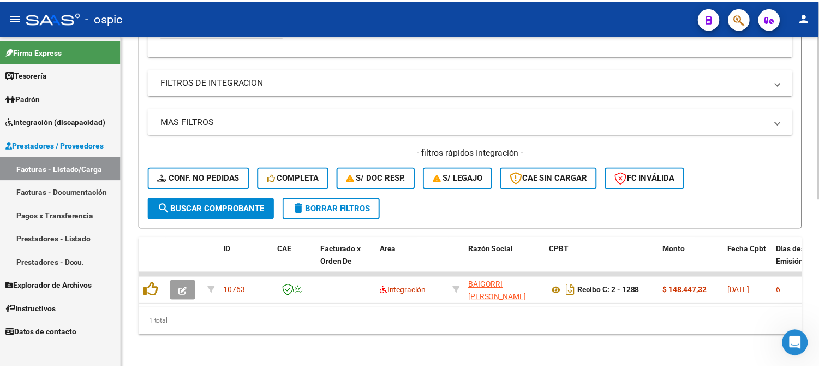
scroll to position [340, 0]
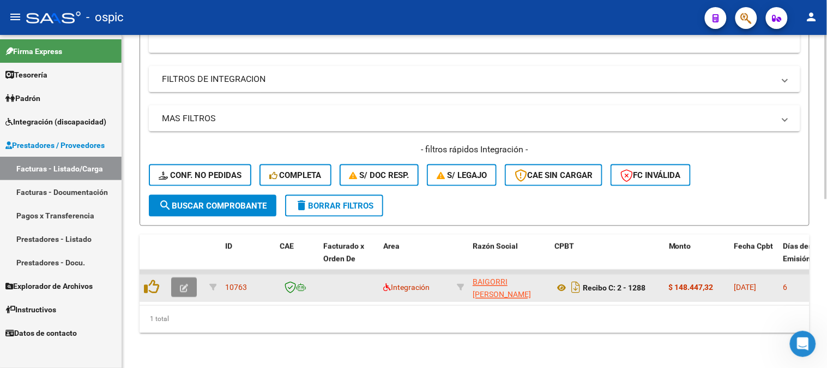
click at [182, 284] on icon "button" at bounding box center [184, 288] width 8 height 8
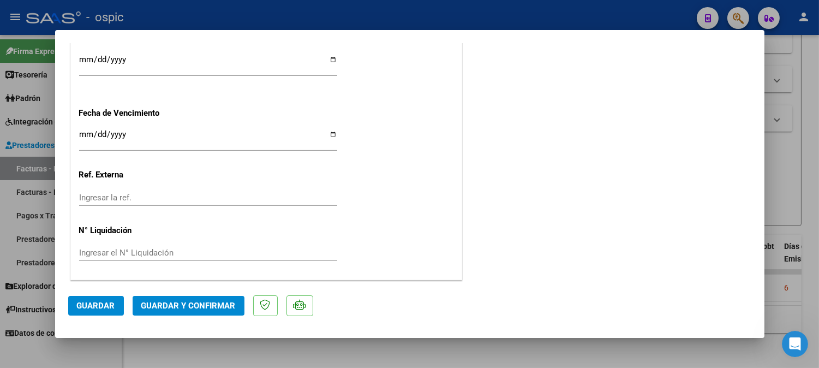
scroll to position [0, 0]
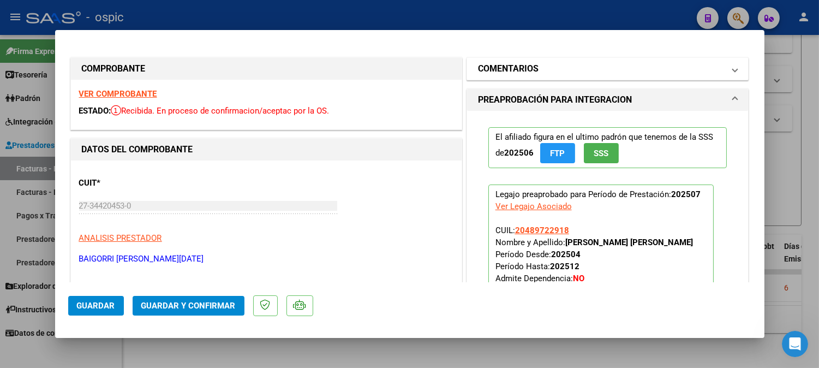
click at [601, 66] on mat-panel-title "COMENTARIOS" at bounding box center [601, 68] width 246 height 13
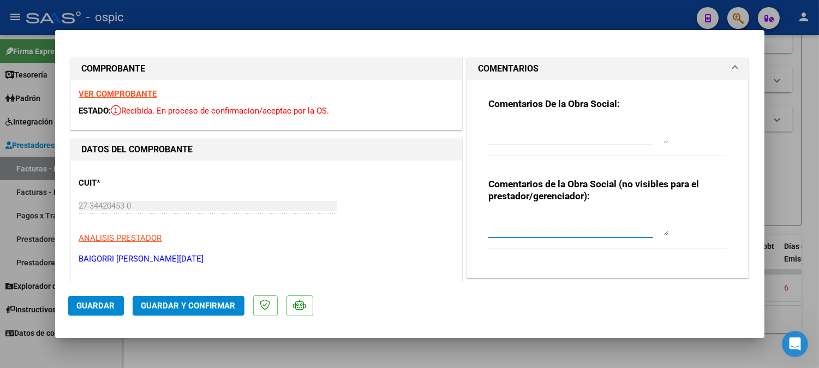
click at [547, 221] on textarea at bounding box center [578, 224] width 180 height 22
type textarea "s"
type textarea "PSICO 12 SESIONES"
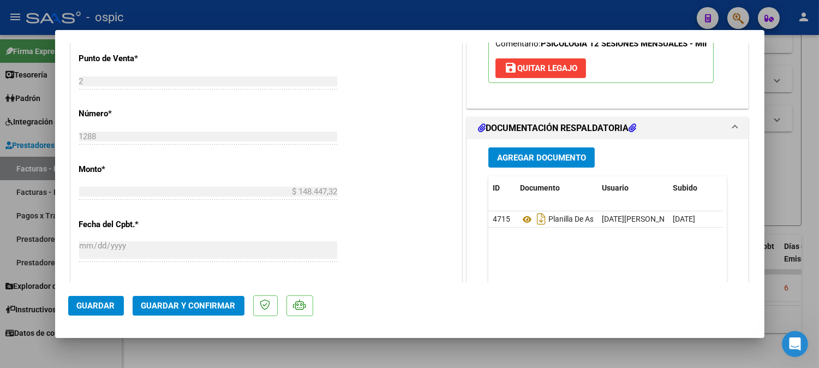
scroll to position [491, 0]
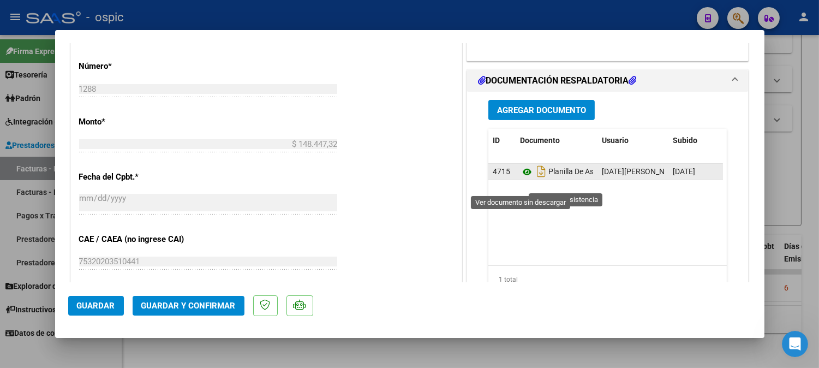
click at [521, 178] on icon at bounding box center [527, 171] width 14 height 13
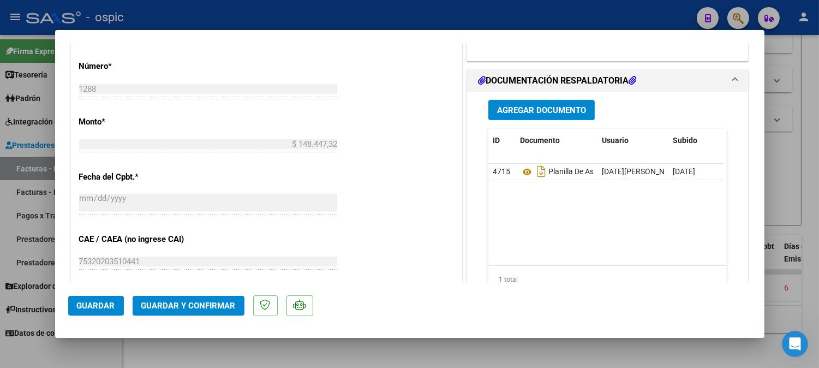
click at [192, 311] on button "Guardar y Confirmar" at bounding box center [189, 306] width 112 height 20
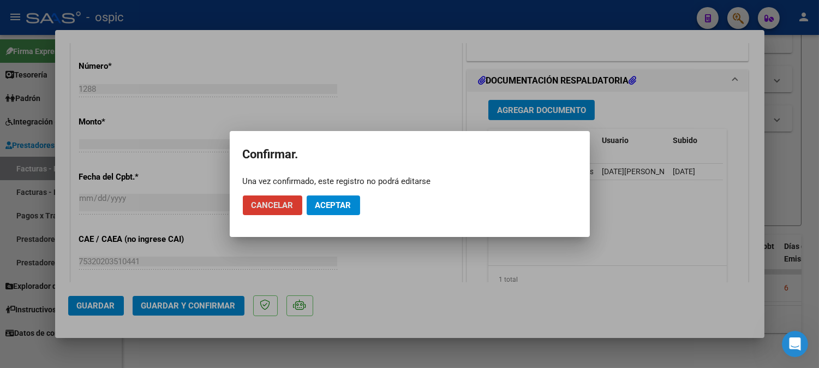
click at [347, 200] on span "Aceptar" at bounding box center [333, 205] width 36 height 10
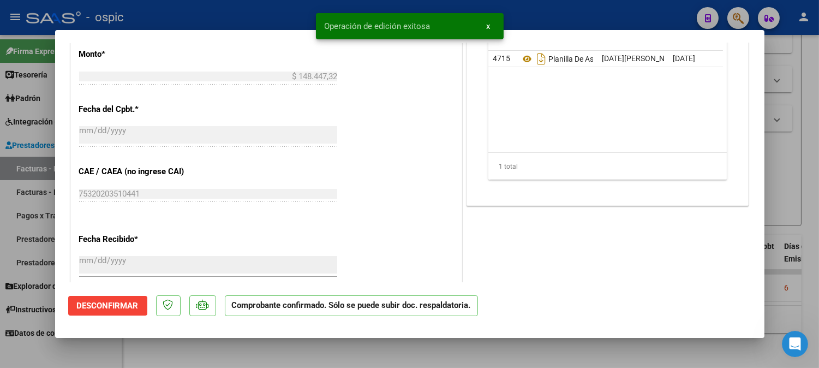
type input "$ 0,00"
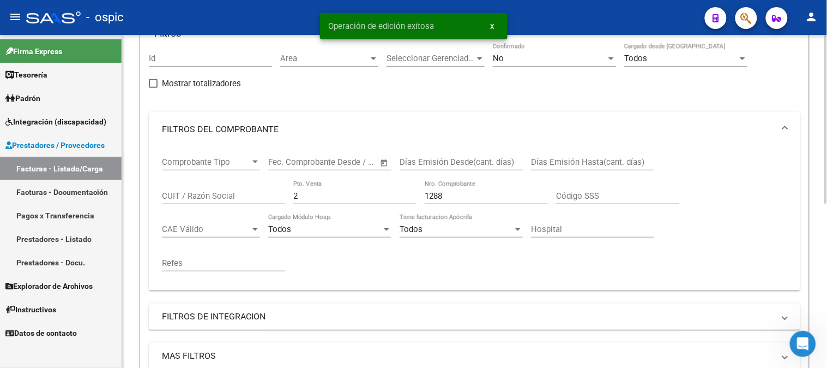
scroll to position [20, 0]
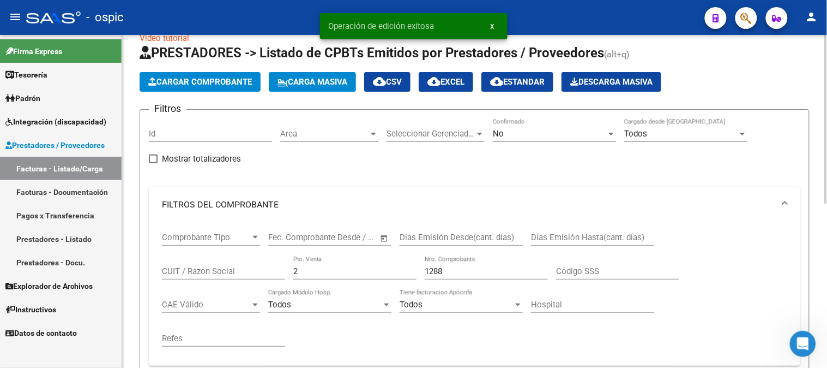
click at [506, 129] on div "No" at bounding box center [549, 134] width 113 height 10
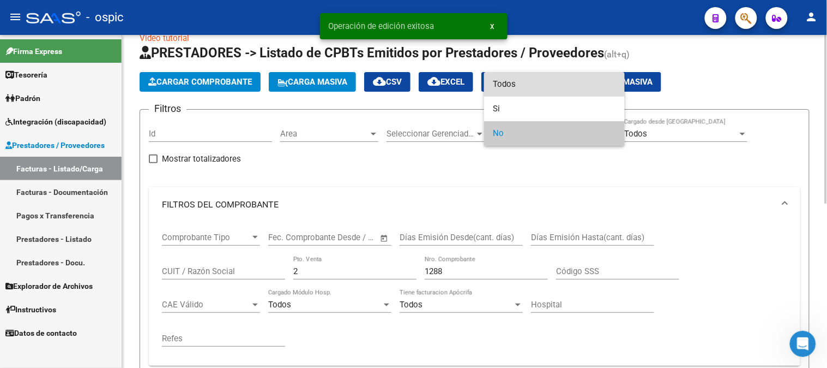
drag, startPoint x: 515, startPoint y: 86, endPoint x: 361, endPoint y: 160, distance: 171.2
click at [513, 86] on span "Todos" at bounding box center [554, 84] width 123 height 25
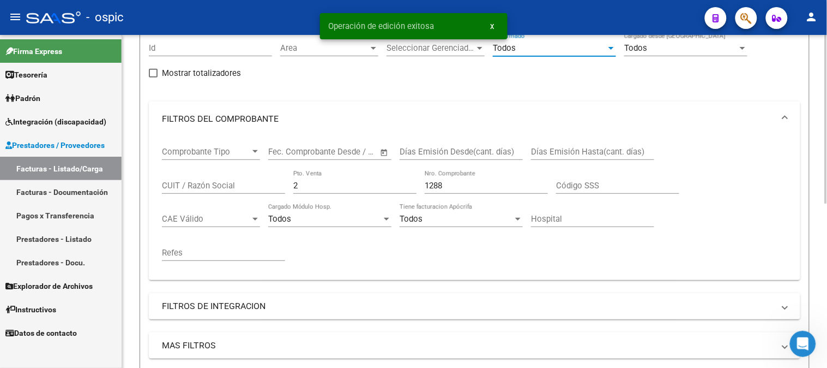
scroll to position [202, 0]
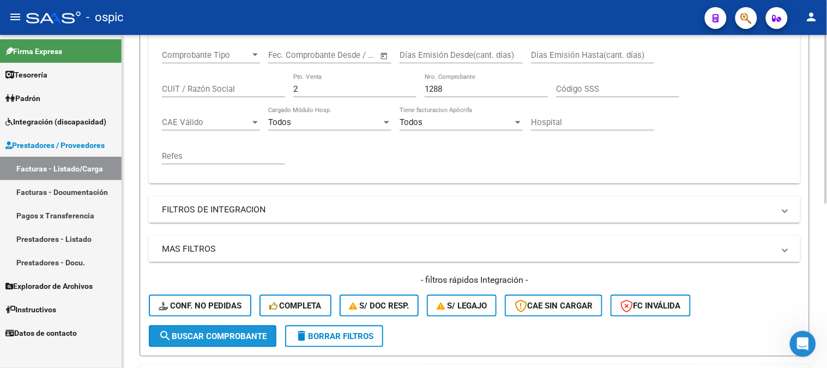
click at [217, 338] on span "search Buscar Comprobante" at bounding box center [213, 336] width 108 height 10
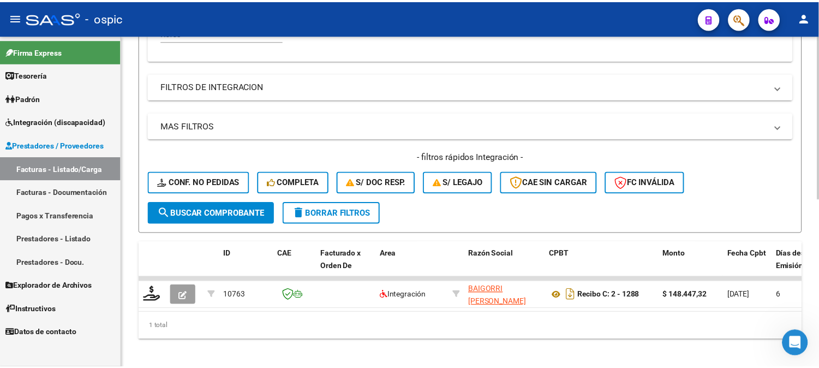
scroll to position [340, 0]
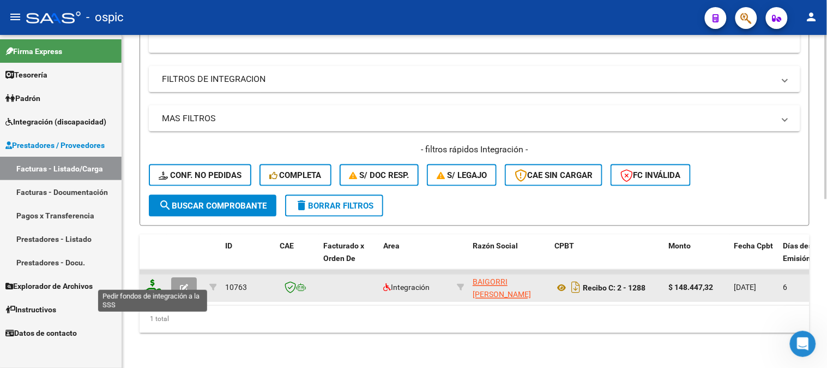
click at [151, 279] on icon at bounding box center [152, 286] width 17 height 15
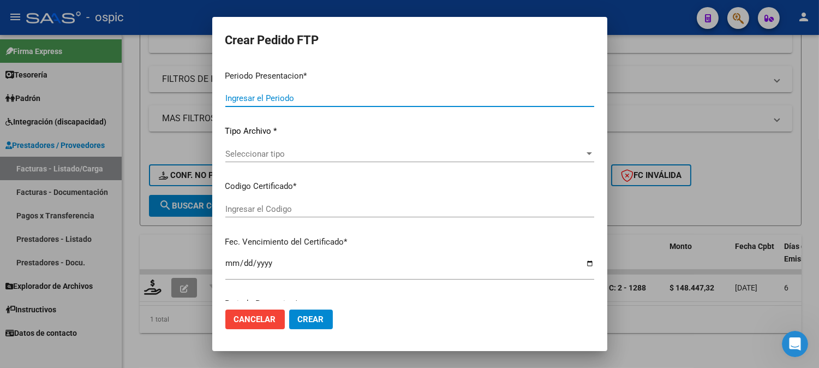
type input "202507"
type input "$ 148.447,32"
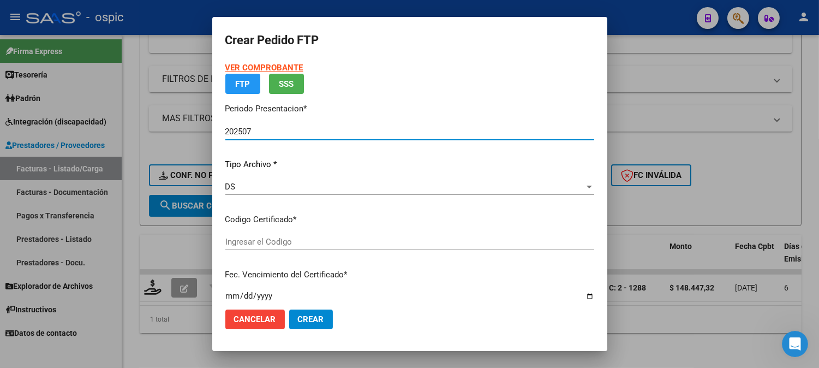
type input "4232083395"
type input "2027-09-30"
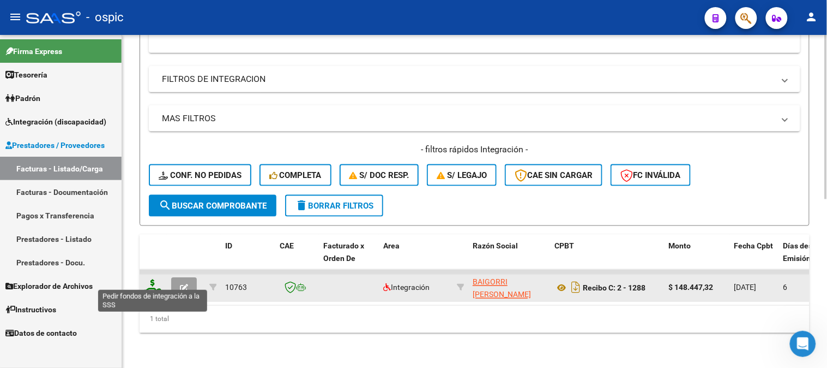
click at [150, 279] on icon at bounding box center [152, 286] width 17 height 15
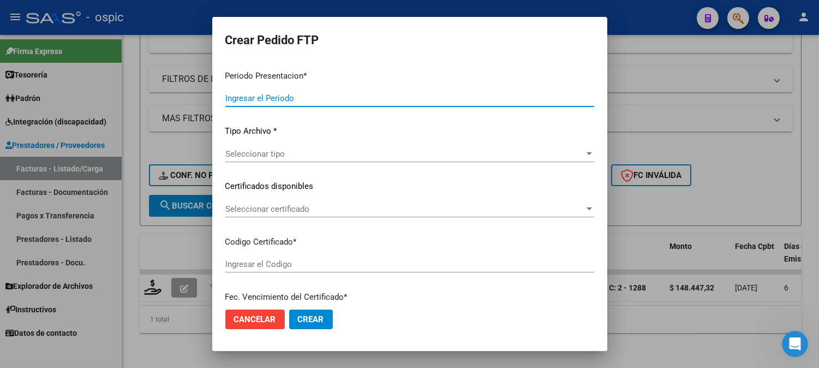
type input "202507"
type input "$ 148.447,32"
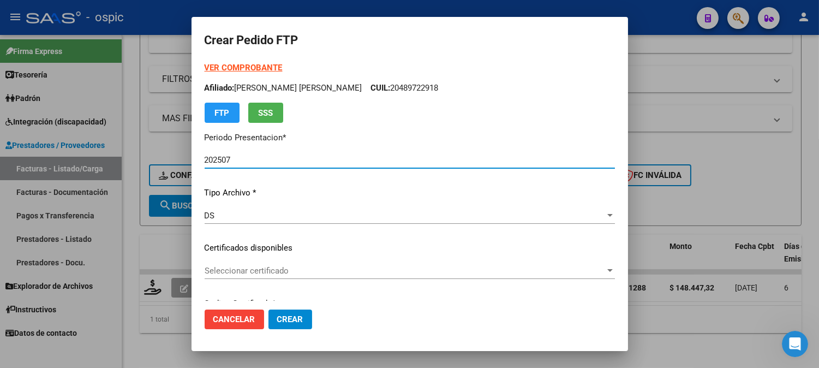
type input "4232083395"
type input "2027-09-30"
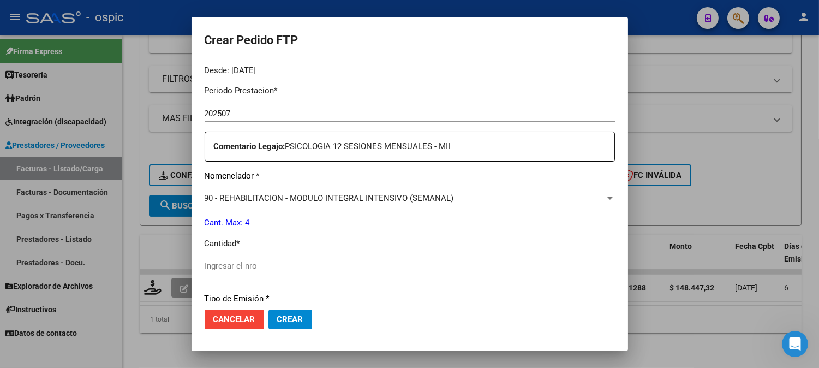
scroll to position [352, 0]
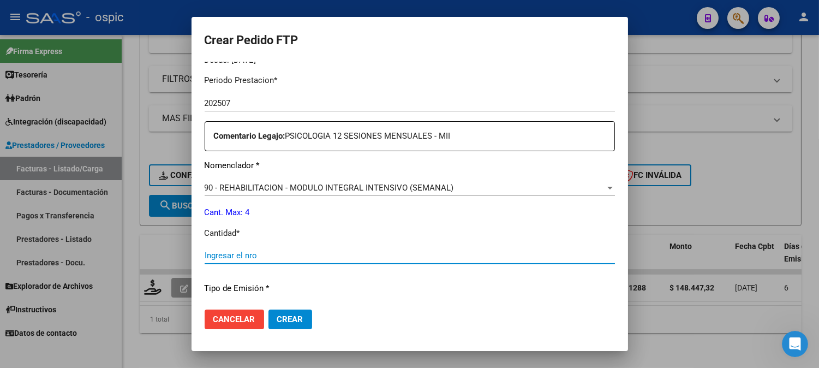
click at [329, 254] on input "Ingresar el nro" at bounding box center [409, 255] width 410 height 10
type input "4"
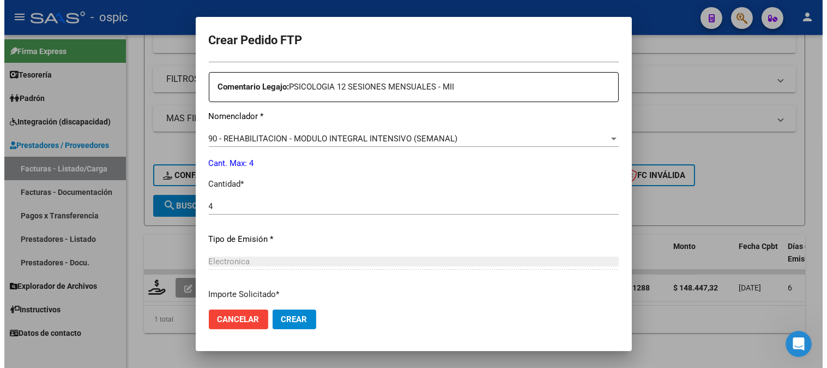
scroll to position [491, 0]
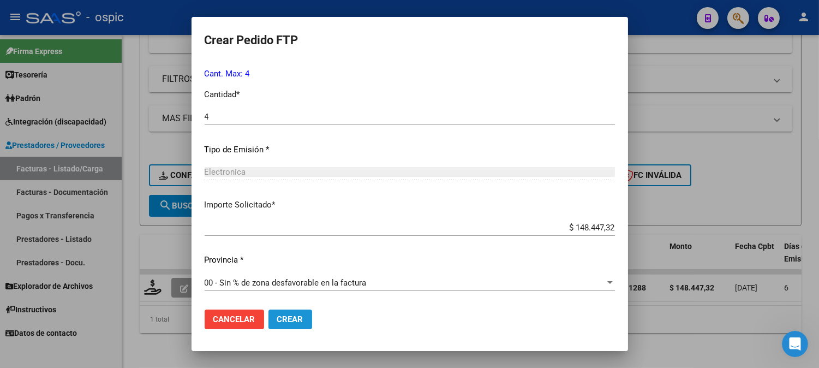
click at [302, 315] on span "Crear" at bounding box center [290, 319] width 26 height 10
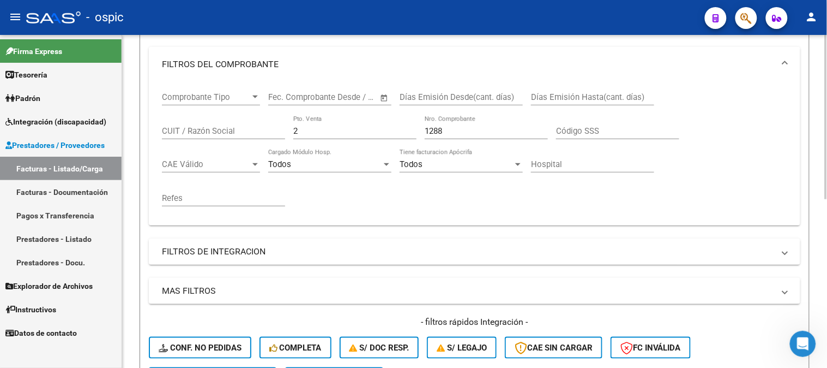
scroll to position [159, 0]
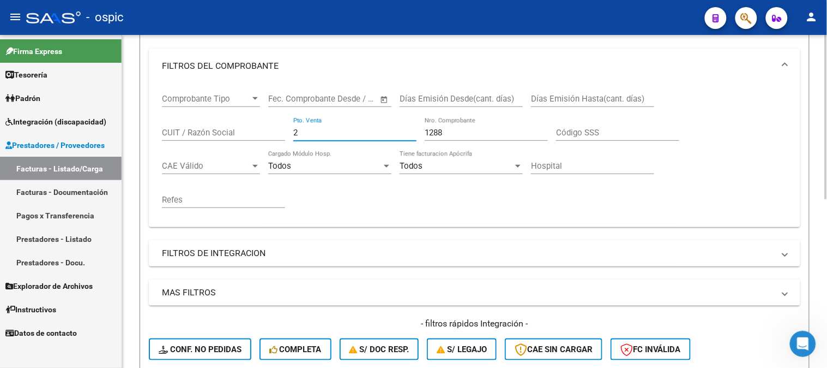
drag, startPoint x: 330, startPoint y: 132, endPoint x: 204, endPoint y: 132, distance: 125.4
click at [231, 132] on div "Comprobante Tipo Comprobante Tipo Start date – End date Fec. Comprobante Desde …" at bounding box center [474, 150] width 625 height 135
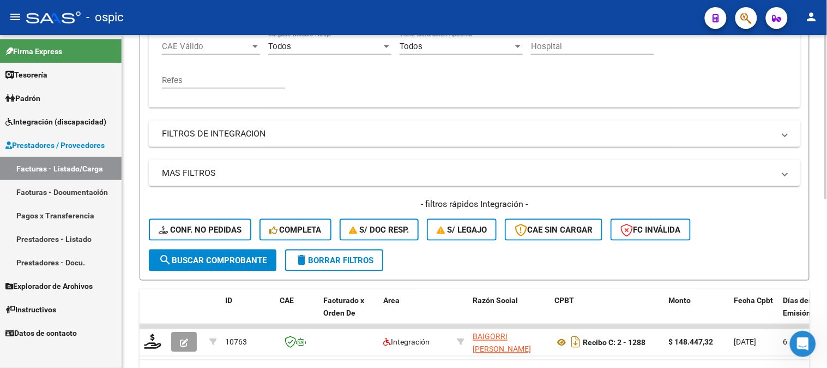
scroll to position [280, 0]
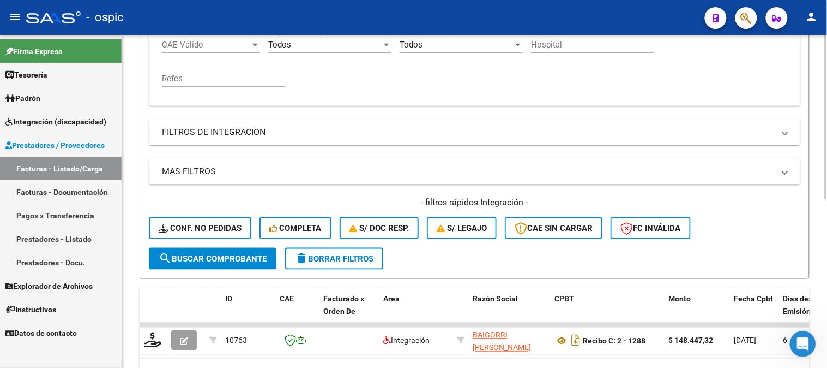
type input "923"
drag, startPoint x: 243, startPoint y: 252, endPoint x: 251, endPoint y: 200, distance: 53.0
click at [243, 251] on button "search Buscar Comprobante" at bounding box center [213, 259] width 128 height 22
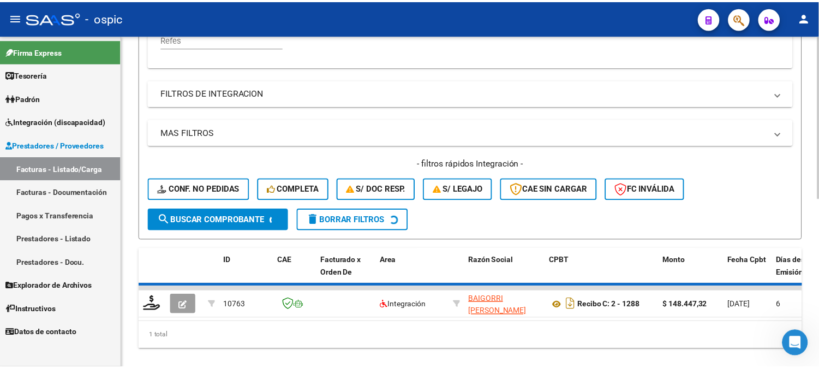
scroll to position [340, 0]
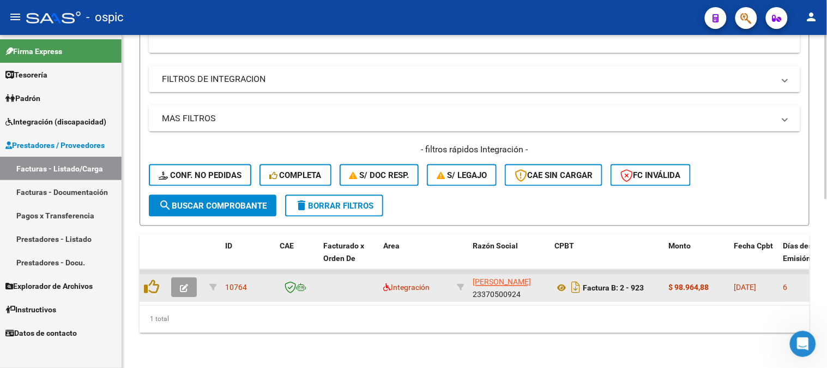
click at [187, 282] on span "button" at bounding box center [184, 287] width 8 height 10
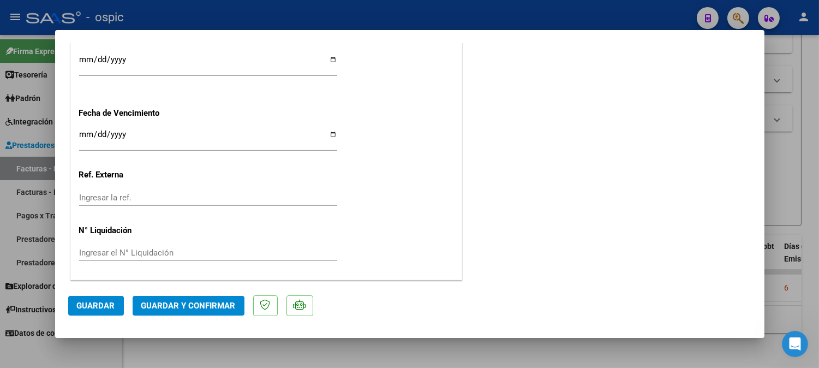
scroll to position [0, 0]
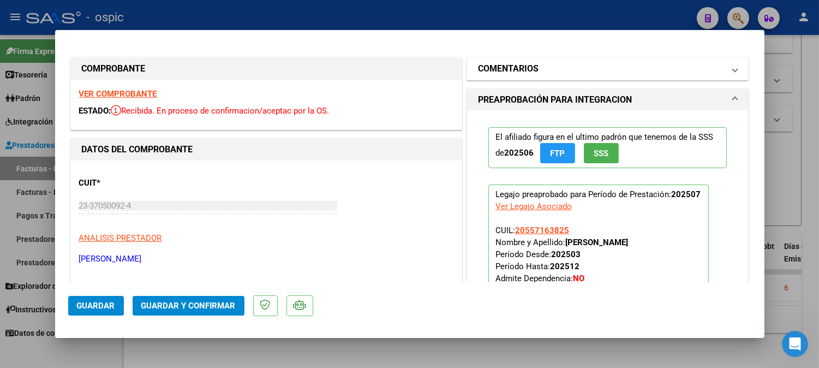
drag, startPoint x: 595, startPoint y: 73, endPoint x: 592, endPoint y: 82, distance: 10.2
click at [594, 73] on mat-panel-title "COMENTARIOS" at bounding box center [601, 68] width 246 height 13
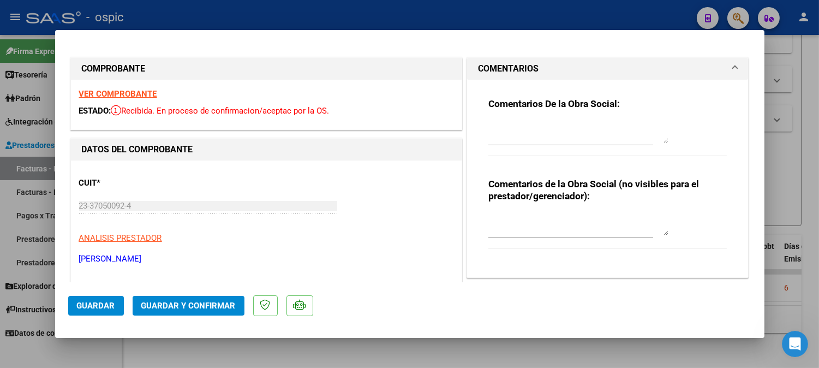
click at [542, 215] on textarea at bounding box center [578, 224] width 180 height 22
type textarea "PSICO 8 SESIONES"
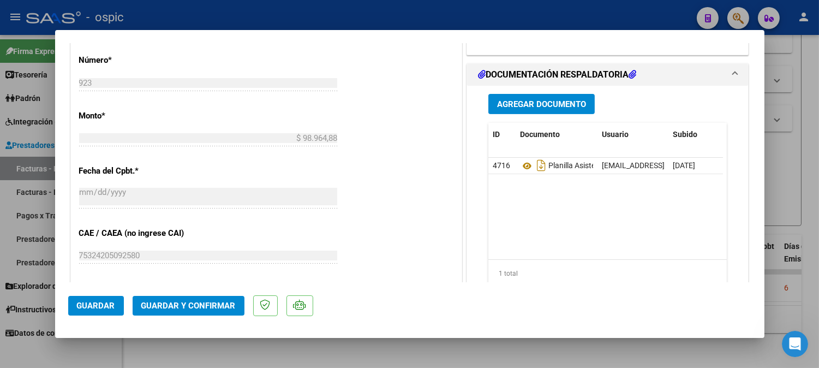
scroll to position [503, 0]
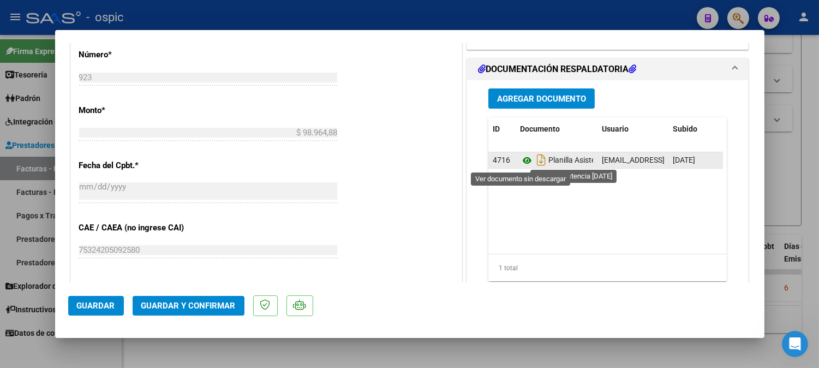
click at [520, 160] on icon at bounding box center [527, 160] width 14 height 13
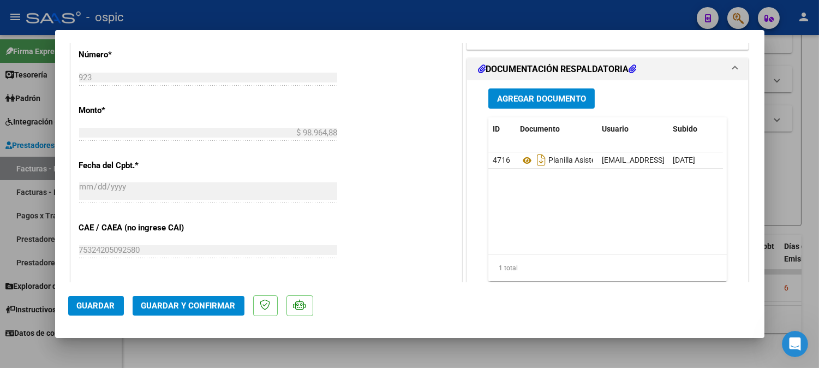
click at [195, 308] on span "Guardar y Confirmar" at bounding box center [188, 305] width 94 height 10
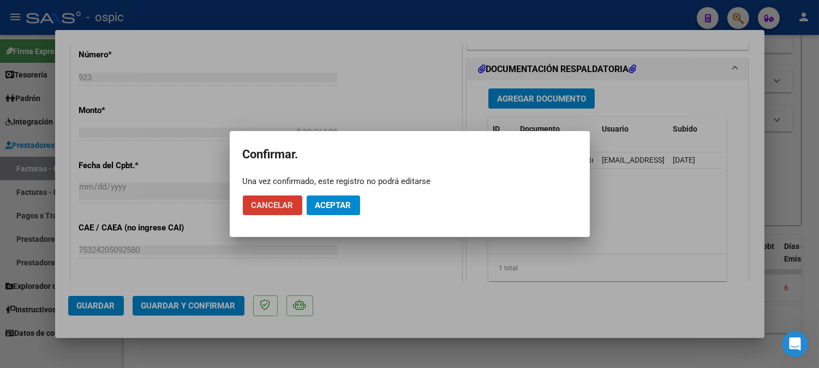
click at [345, 200] on span "Aceptar" at bounding box center [333, 205] width 36 height 10
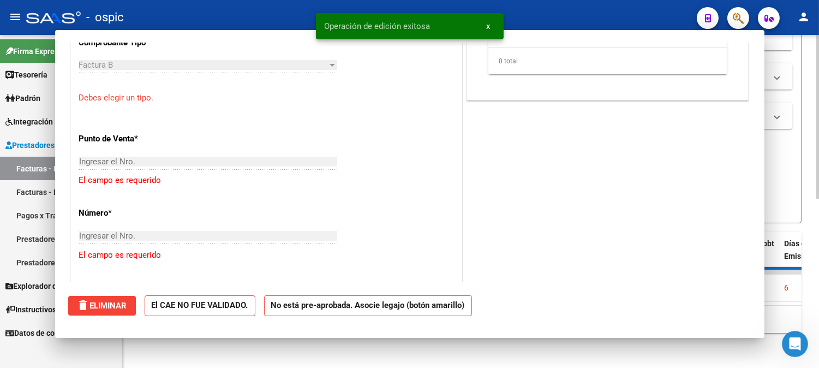
scroll to position [0, 0]
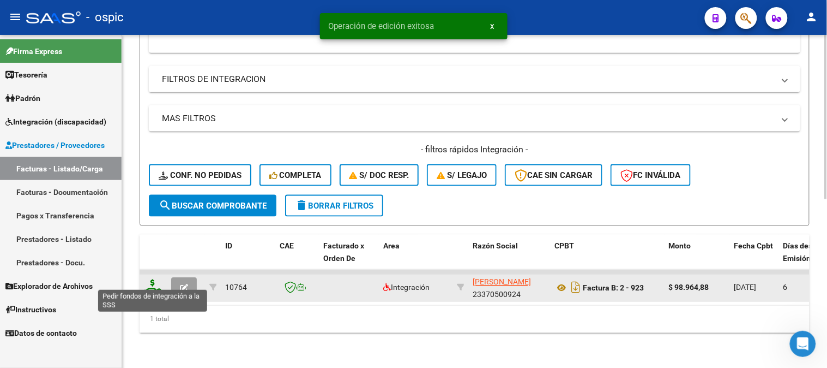
click at [150, 279] on icon at bounding box center [152, 286] width 17 height 15
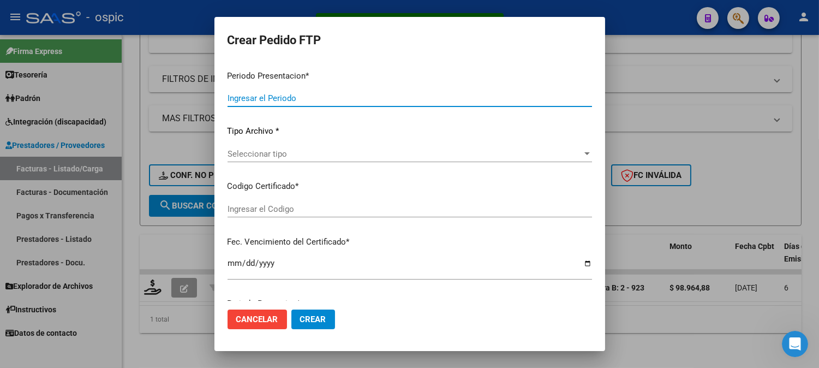
type input "202507"
type input "$ 98.964,88"
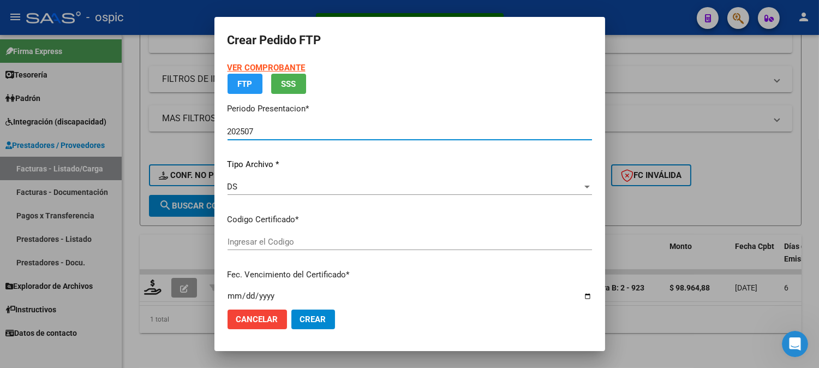
type input "4619133886"
type input "2027-06-07"
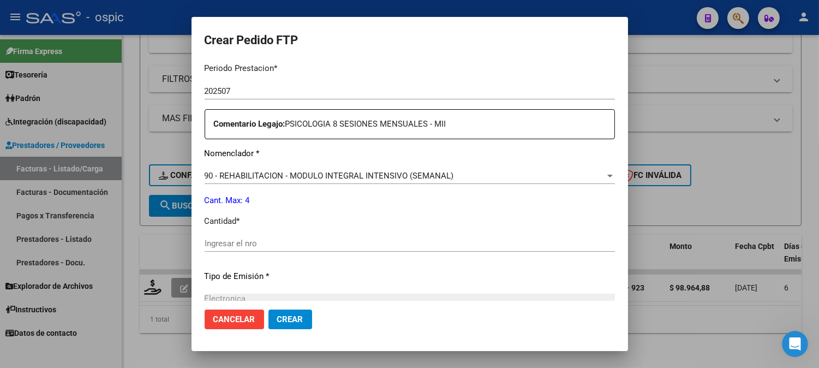
scroll to position [367, 0]
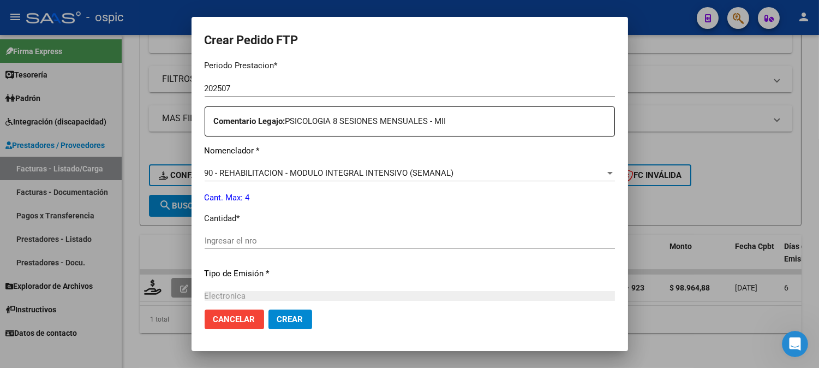
click at [358, 238] on input "Ingresar el nro" at bounding box center [409, 241] width 410 height 10
type input "4"
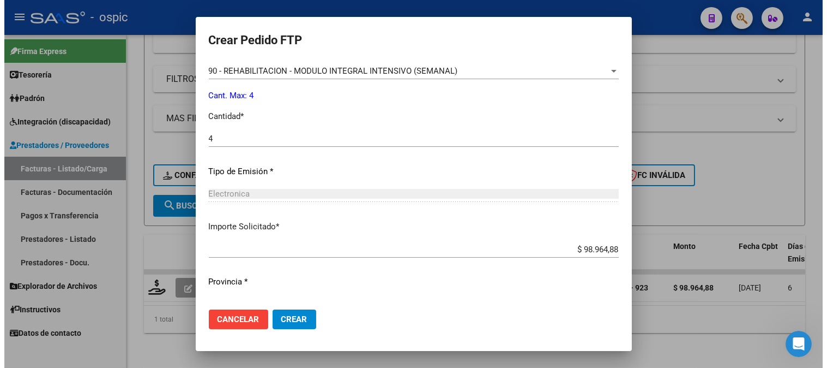
scroll to position [491, 0]
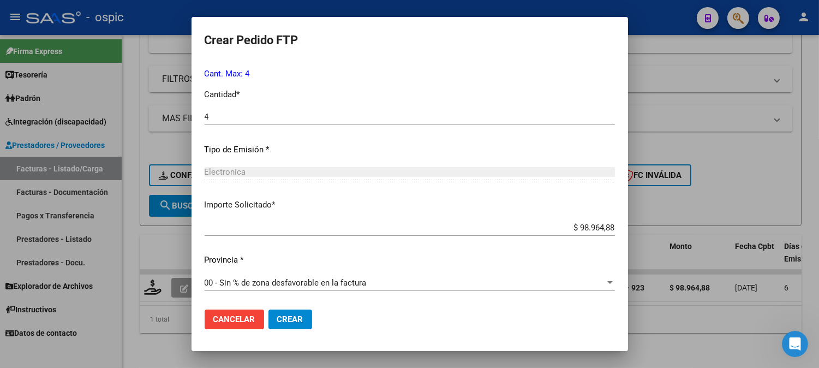
click at [302, 315] on span "Crear" at bounding box center [290, 319] width 26 height 10
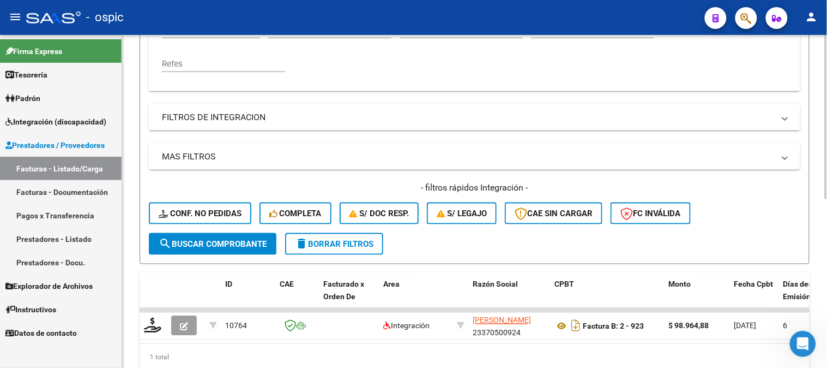
scroll to position [219, 0]
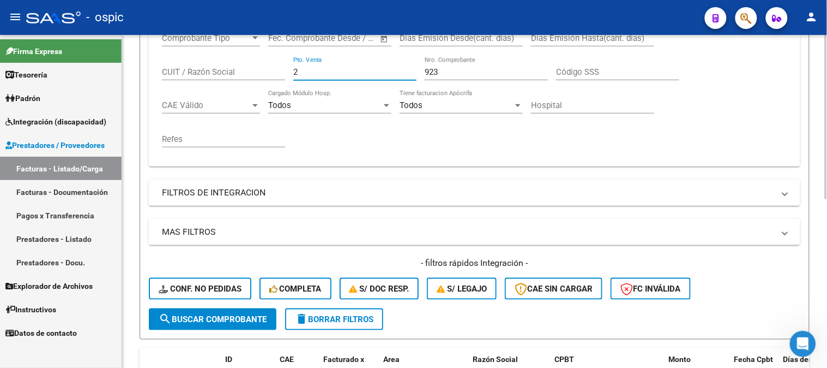
drag, startPoint x: 306, startPoint y: 71, endPoint x: 275, endPoint y: 74, distance: 31.2
click at [276, 74] on div "Comprobante Tipo Comprobante Tipo Start date – End date Fec. Comprobante Desde …" at bounding box center [474, 90] width 625 height 135
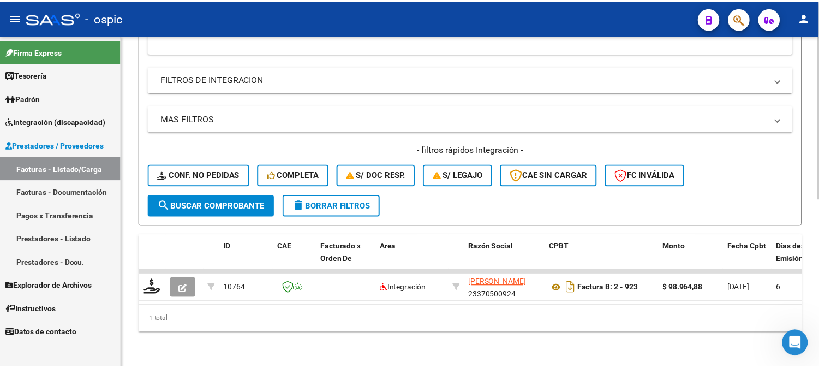
scroll to position [340, 0]
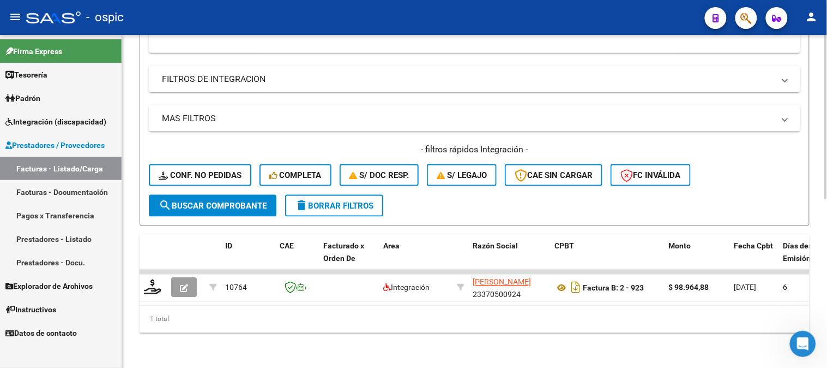
type input "922"
click at [251, 201] on span "search Buscar Comprobante" at bounding box center [213, 206] width 108 height 10
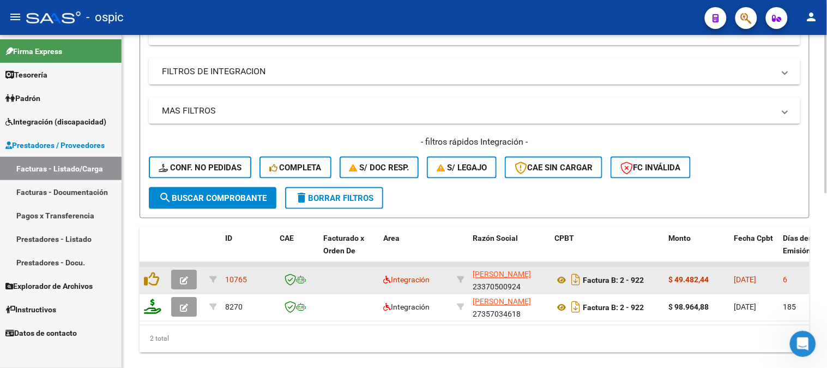
click at [187, 277] on icon "button" at bounding box center [184, 280] width 8 height 8
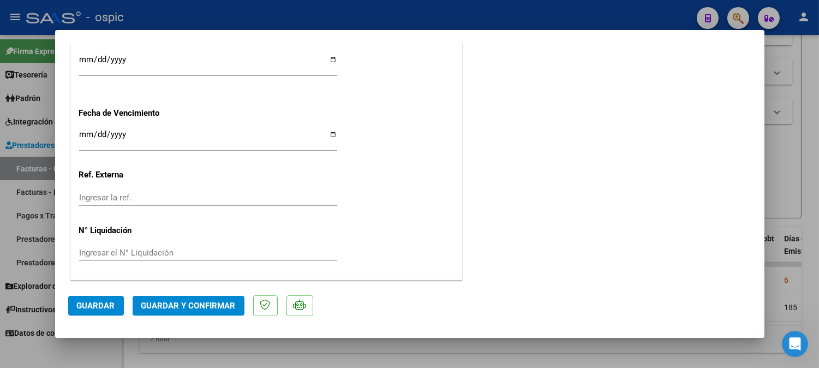
scroll to position [0, 0]
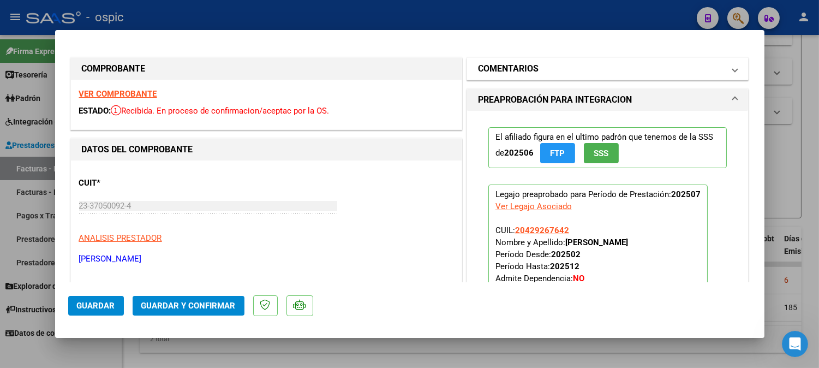
click at [559, 70] on mat-panel-title "COMENTARIOS" at bounding box center [601, 68] width 246 height 13
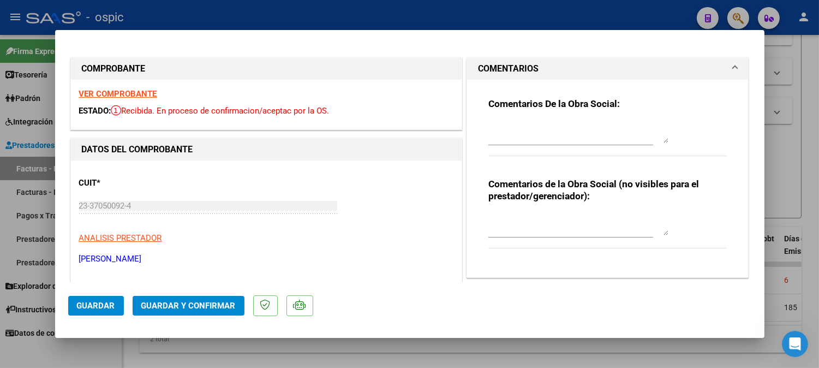
click at [533, 214] on textarea at bounding box center [578, 224] width 180 height 22
type textarea "PSICO 4 SESIONES"
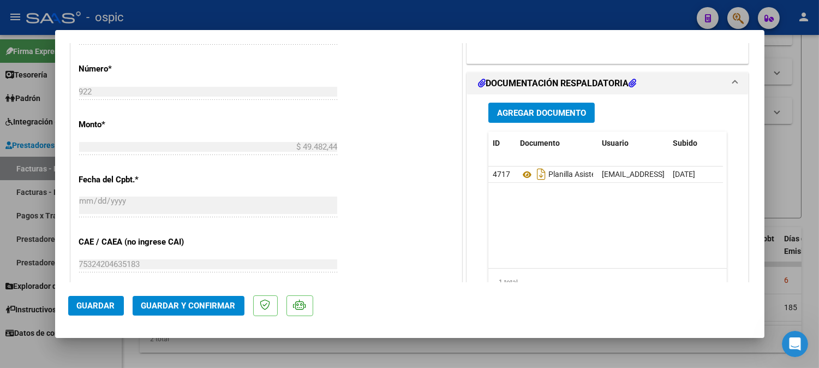
scroll to position [522, 0]
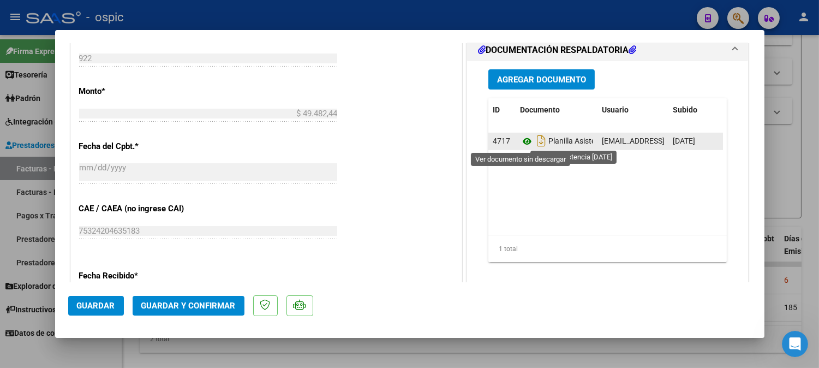
click at [520, 139] on icon at bounding box center [527, 141] width 14 height 13
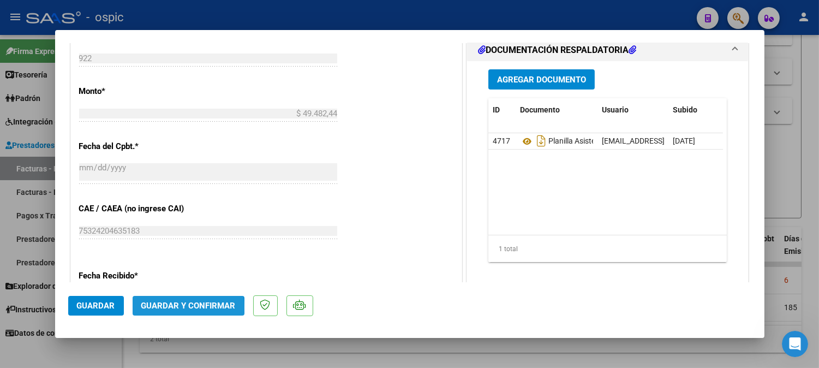
click at [187, 306] on span "Guardar y Confirmar" at bounding box center [188, 305] width 94 height 10
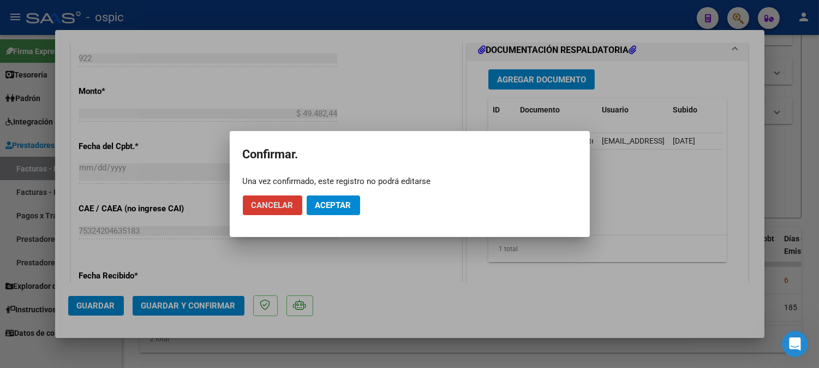
click at [339, 198] on button "Aceptar" at bounding box center [332, 205] width 53 height 20
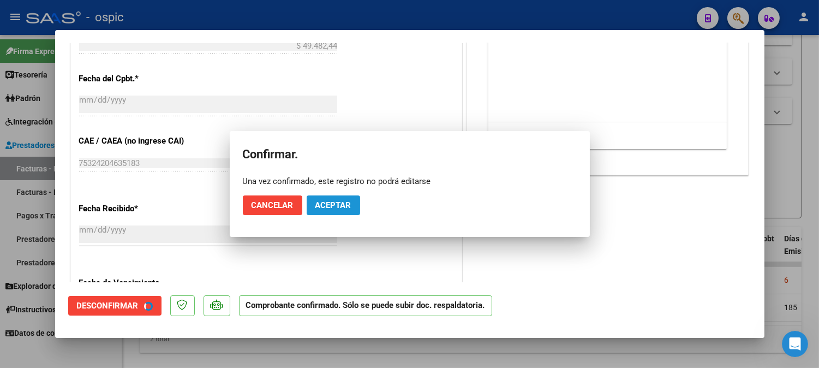
scroll to position [455, 0]
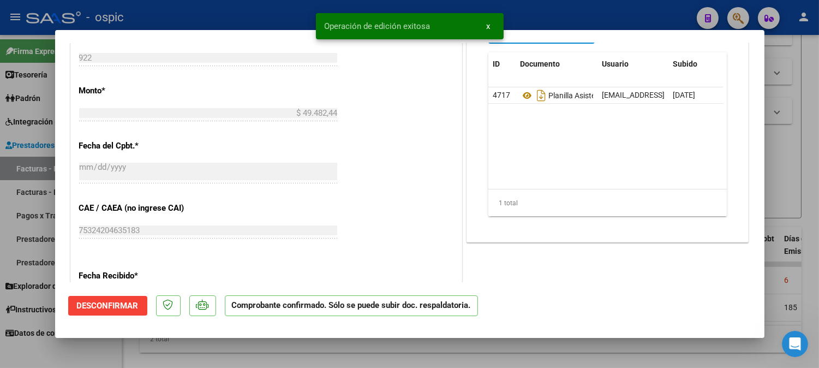
type input "$ 0,00"
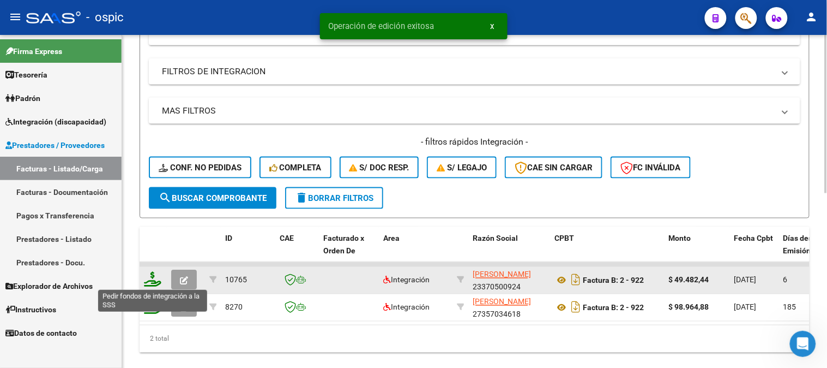
click at [151, 277] on icon at bounding box center [152, 279] width 17 height 15
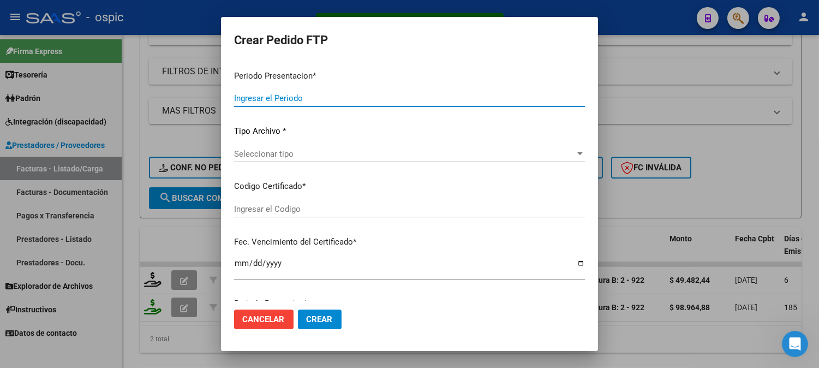
type input "202507"
type input "$ 49.482,44"
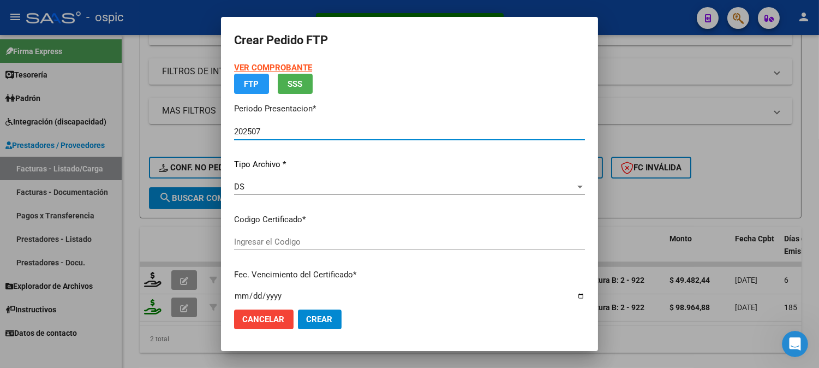
type input "4674258986"
type input "2026-04-12"
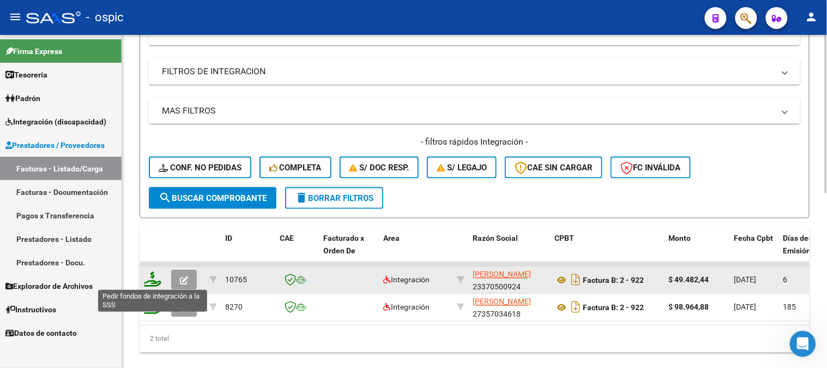
click at [151, 280] on icon at bounding box center [152, 279] width 17 height 15
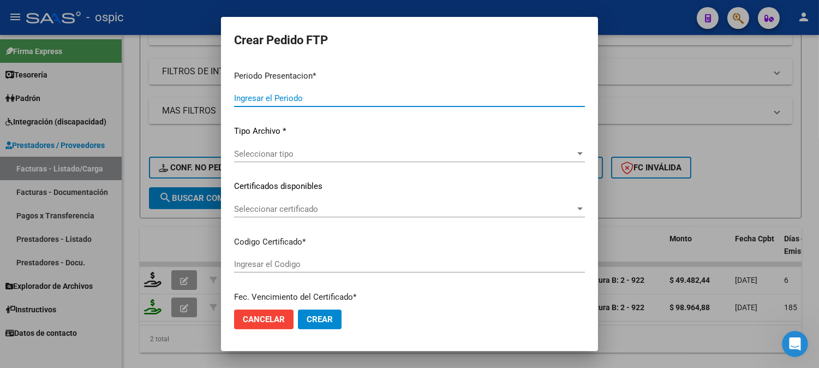
type input "202507"
type input "$ 49.482,44"
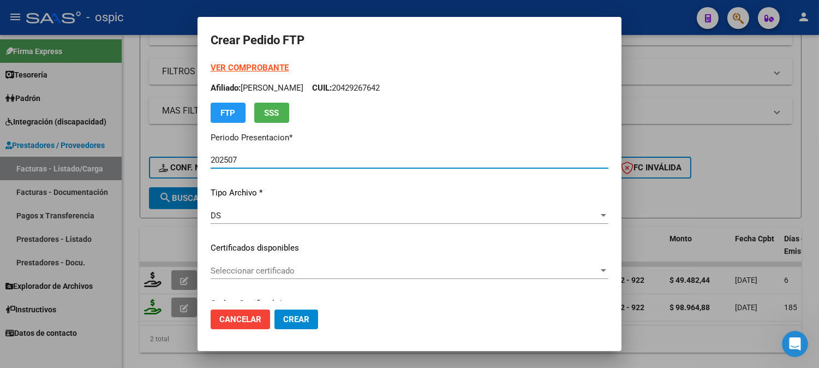
type input "4674258986"
type input "2026-04-12"
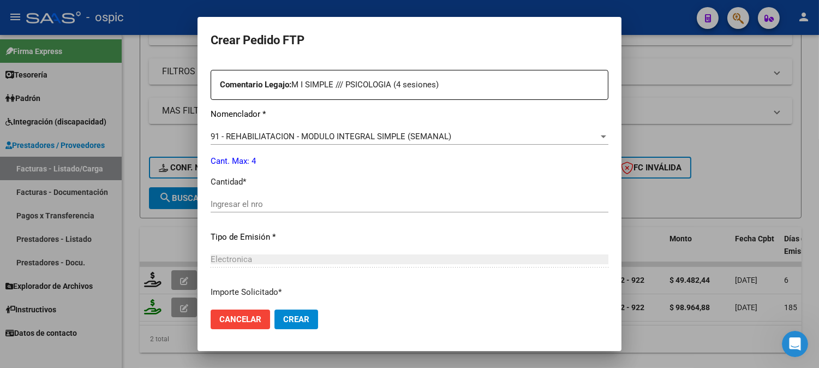
scroll to position [406, 0]
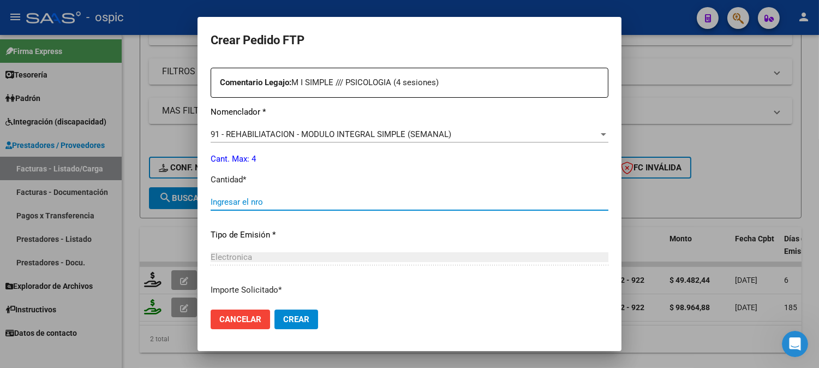
drag, startPoint x: 329, startPoint y: 204, endPoint x: 335, endPoint y: 195, distance: 11.0
click at [329, 204] on input "Ingresar el nro" at bounding box center [409, 202] width 398 height 10
type input "4"
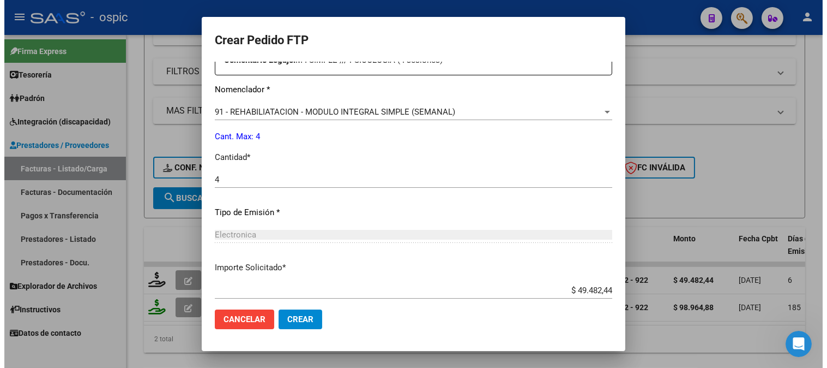
scroll to position [491, 0]
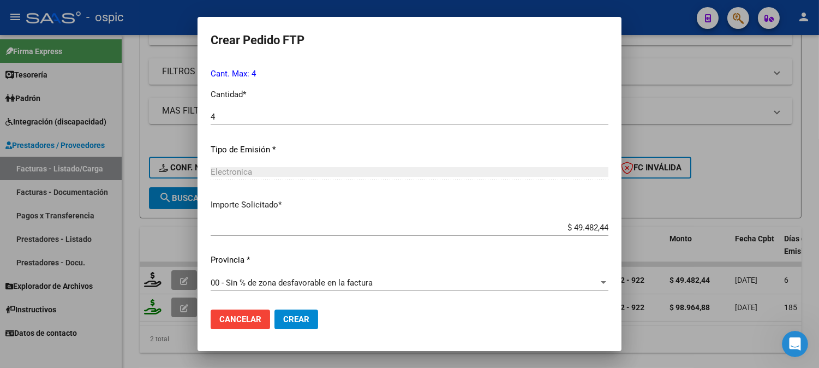
click at [298, 323] on span "Crear" at bounding box center [296, 319] width 26 height 10
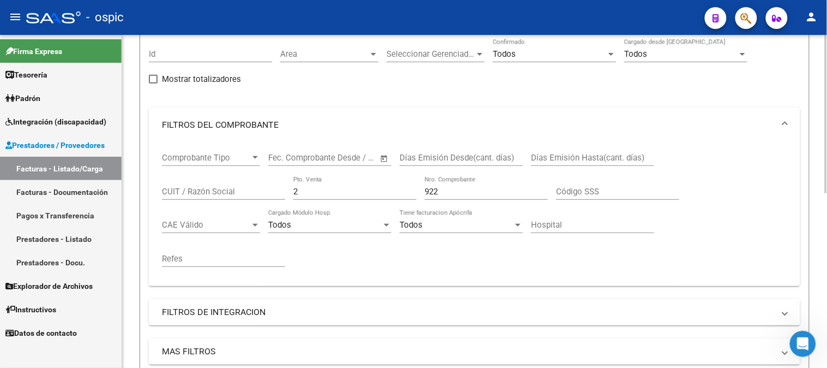
scroll to position [98, 0]
drag, startPoint x: 216, startPoint y: 183, endPoint x: 202, endPoint y: 180, distance: 15.1
click at [202, 180] on div "Comprobante Tipo Comprobante Tipo Start date – End date Fec. Comprobante Desde …" at bounding box center [474, 211] width 625 height 135
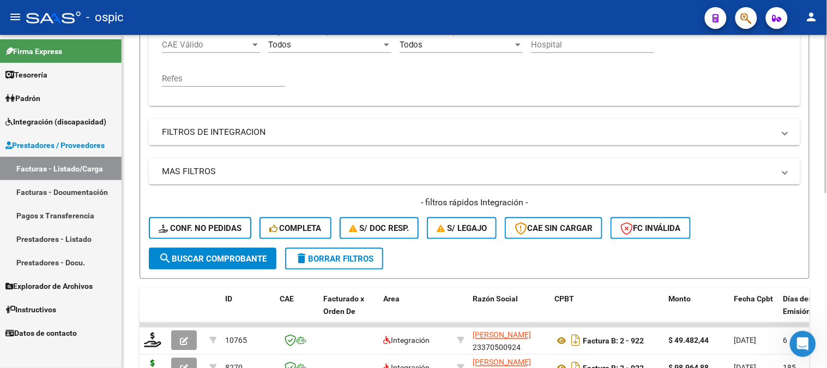
type input "924"
drag, startPoint x: 254, startPoint y: 252, endPoint x: 257, endPoint y: 202, distance: 50.8
click at [254, 251] on button "search Buscar Comprobante" at bounding box center [213, 259] width 128 height 22
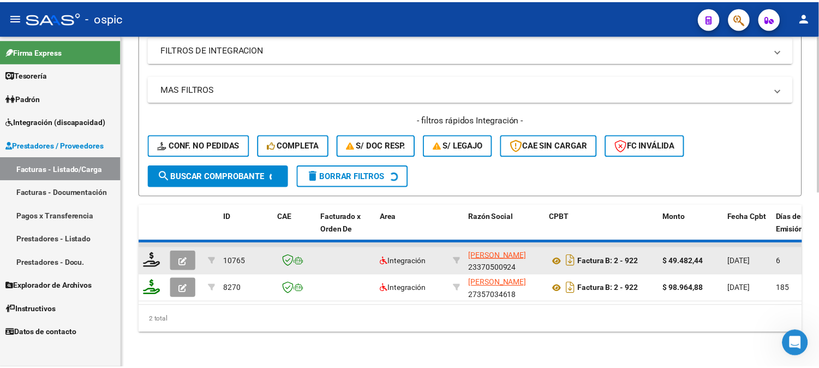
scroll to position [368, 0]
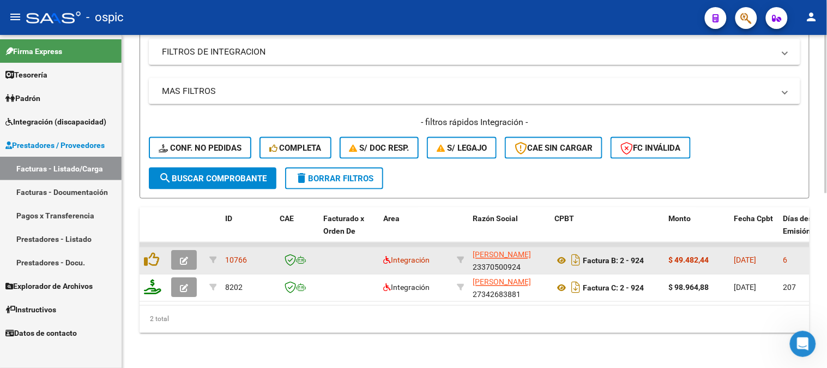
click at [189, 250] on button "button" at bounding box center [184, 260] width 26 height 20
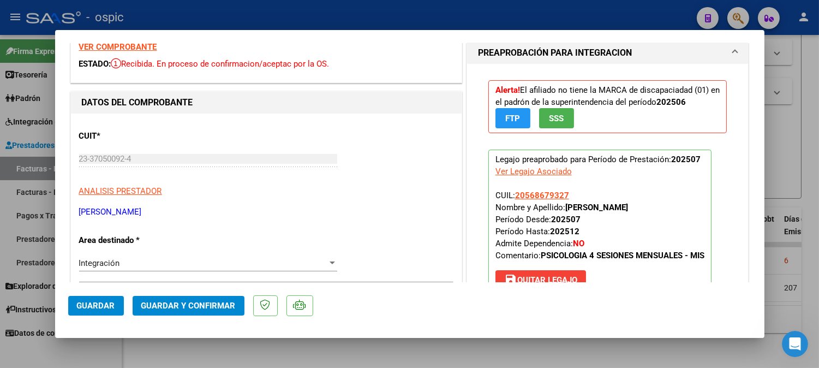
scroll to position [0, 0]
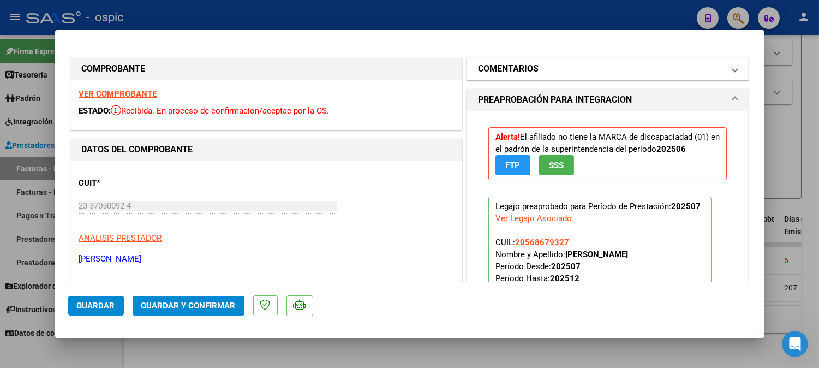
click at [578, 71] on mat-panel-title "COMENTARIOS" at bounding box center [601, 68] width 246 height 13
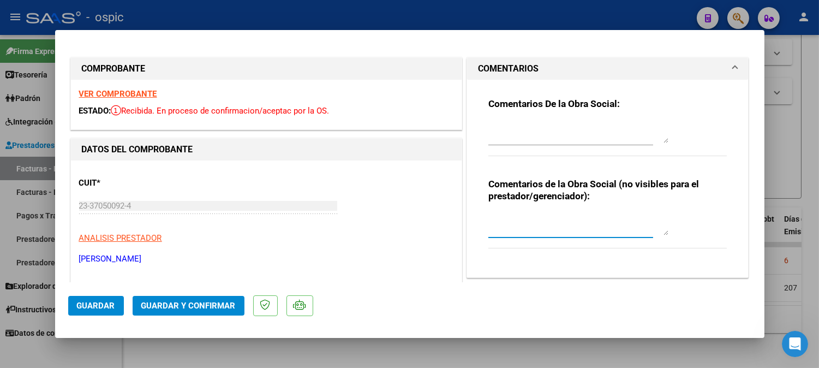
click at [570, 219] on textarea at bounding box center [578, 224] width 180 height 22
type textarea "PSICO 4 SESIONES"
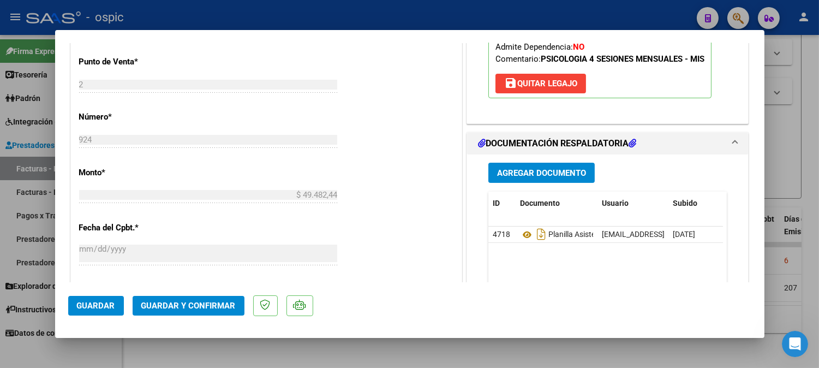
scroll to position [455, 0]
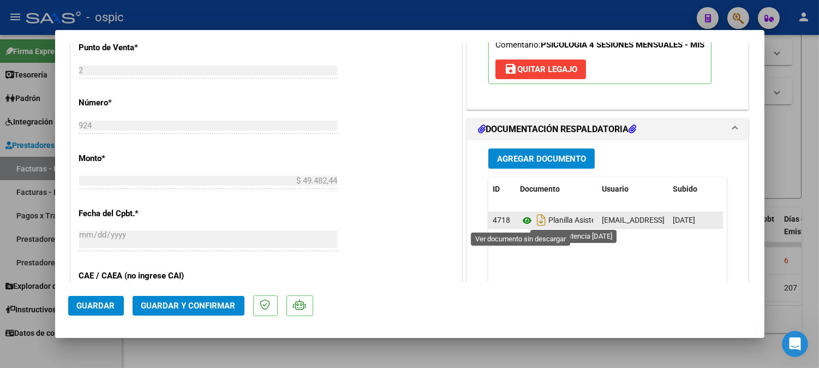
click at [520, 221] on icon at bounding box center [527, 220] width 14 height 13
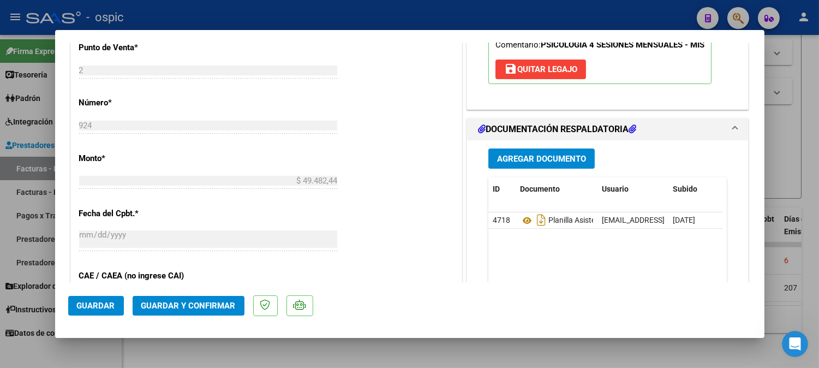
click at [207, 302] on span "Guardar y Confirmar" at bounding box center [188, 305] width 94 height 10
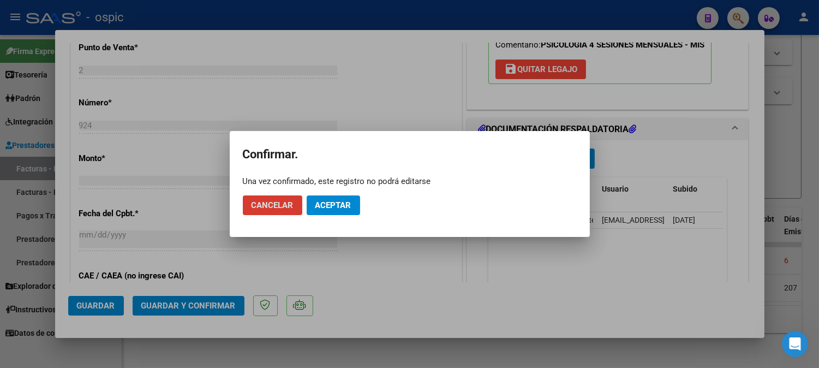
click at [332, 203] on span "Aceptar" at bounding box center [333, 205] width 36 height 10
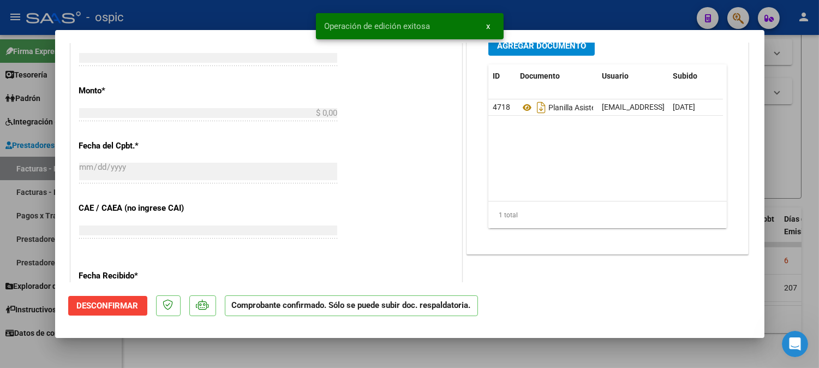
scroll to position [0, 0]
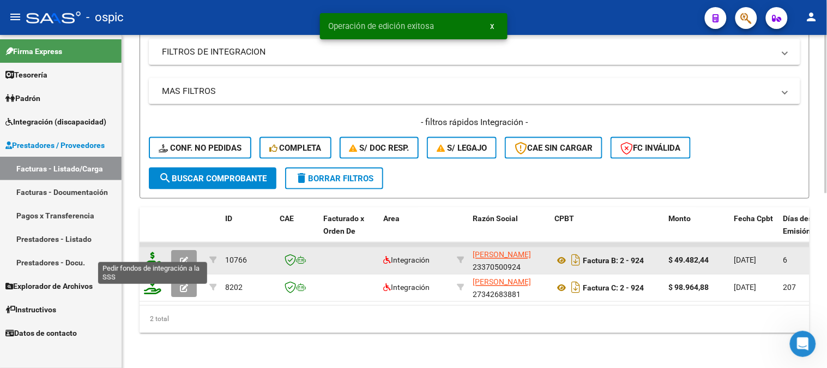
click at [153, 252] on icon at bounding box center [152, 259] width 17 height 15
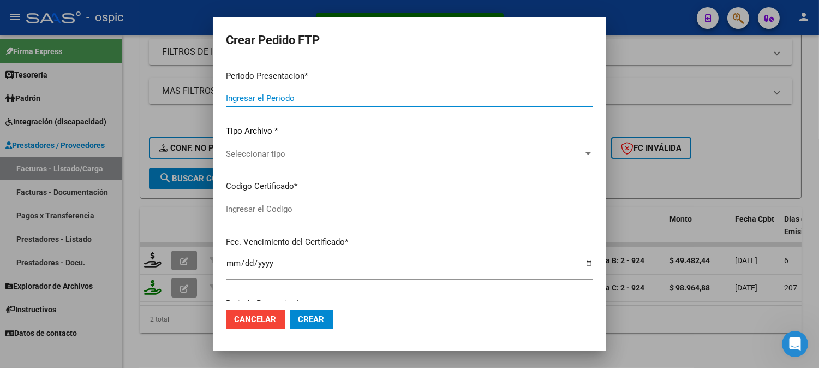
type input "202507"
type input "$ 49.482,44"
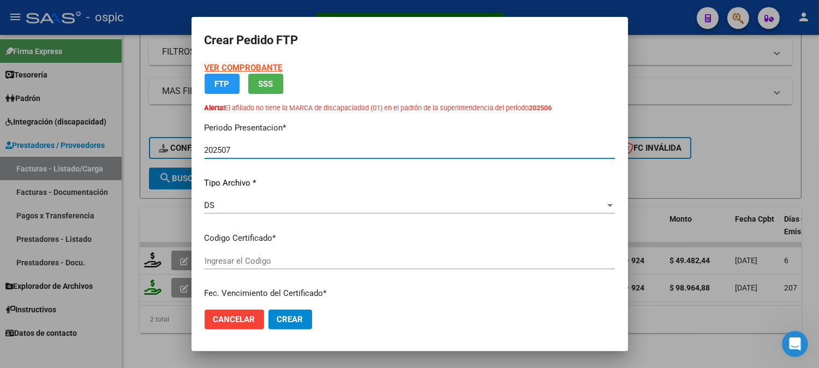
type input "8126421968"
type input "2031-05-31"
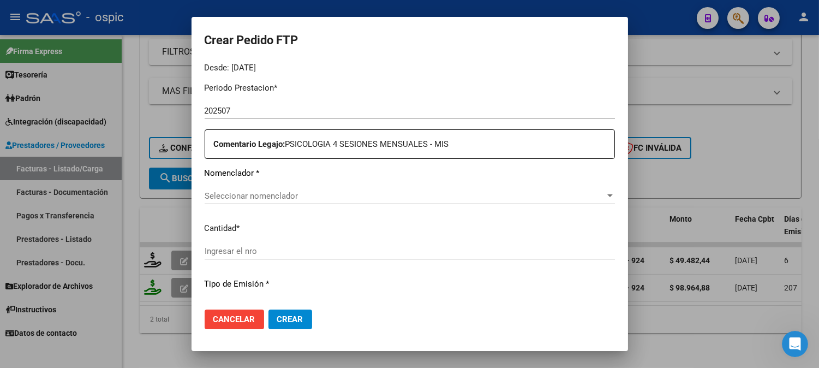
scroll to position [386, 0]
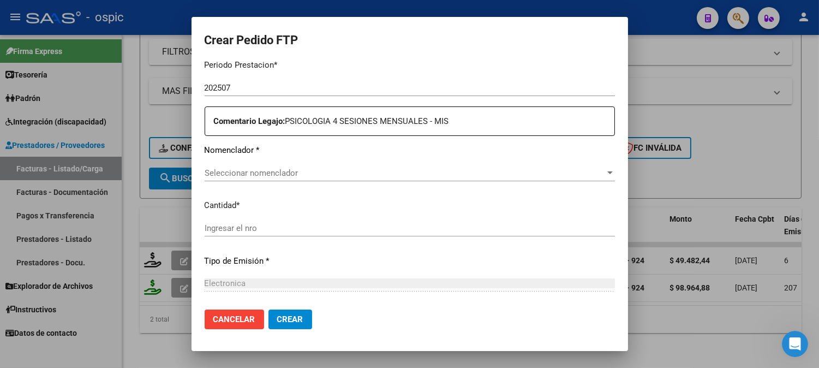
click at [420, 178] on div "Seleccionar nomenclador Seleccionar nomenclador" at bounding box center [409, 173] width 410 height 16
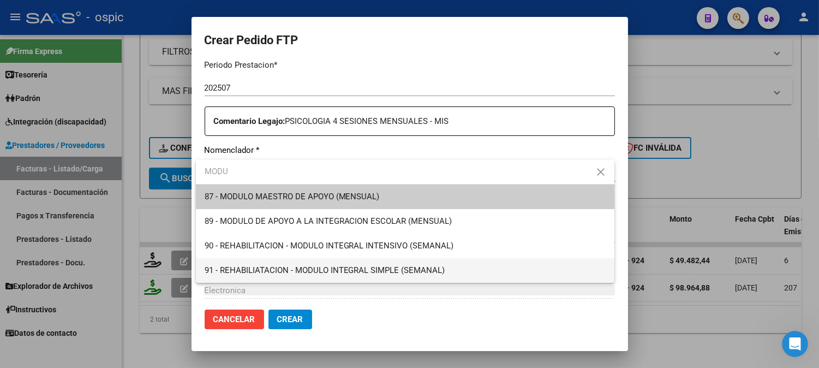
type input "MODU"
click at [408, 264] on span "91 - REHABILIATACION - MODULO INTEGRAL SIMPLE (SEMANAL)" at bounding box center [404, 270] width 401 height 25
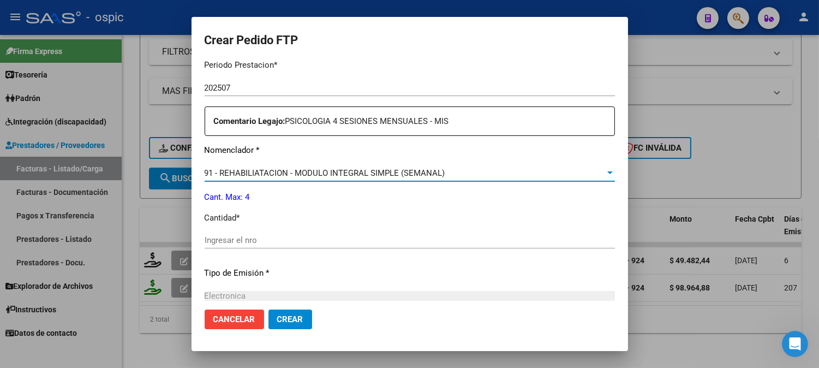
click at [326, 243] on input "Ingresar el nro" at bounding box center [409, 240] width 410 height 10
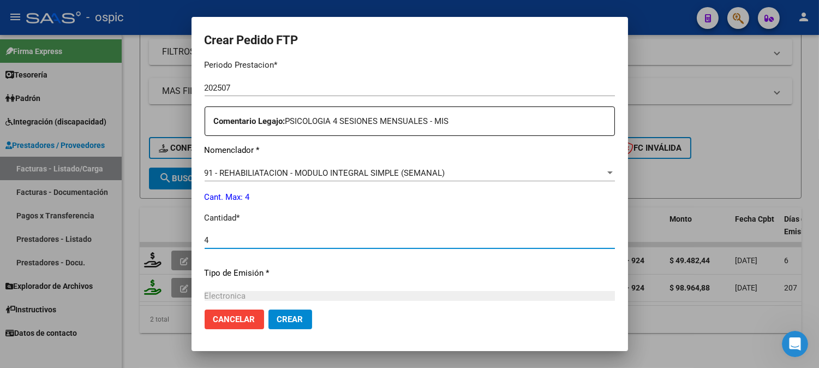
type input "4"
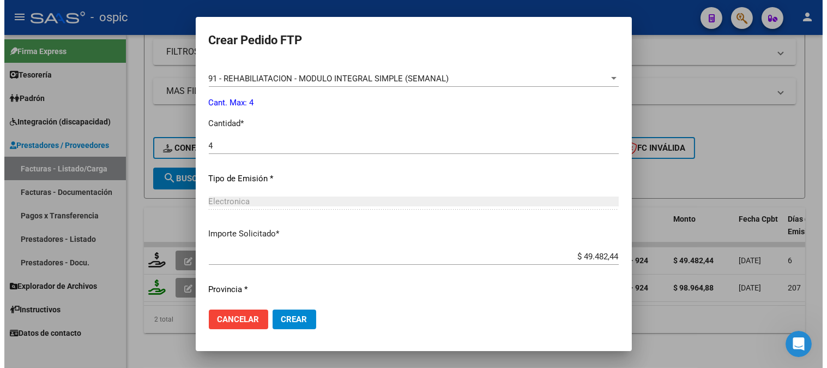
scroll to position [509, 0]
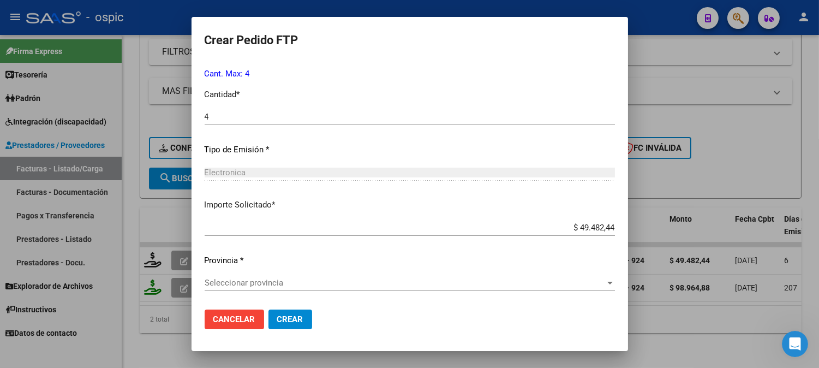
click at [246, 287] on div "Seleccionar provincia Seleccionar provincia" at bounding box center [409, 282] width 410 height 16
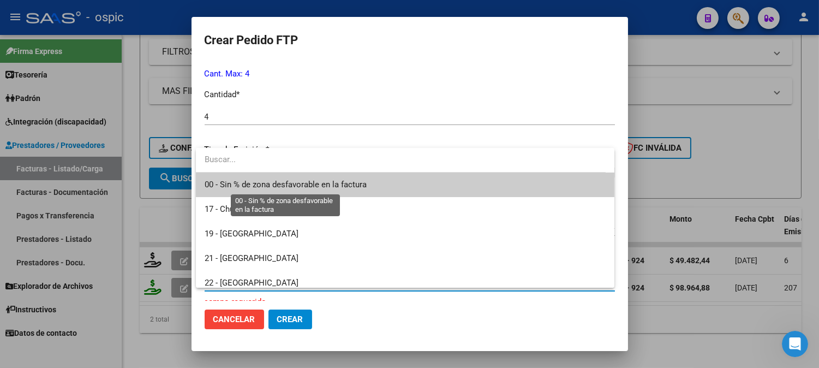
click at [254, 177] on span "00 - Sin % de zona desfavorable en la factura" at bounding box center [404, 184] width 401 height 25
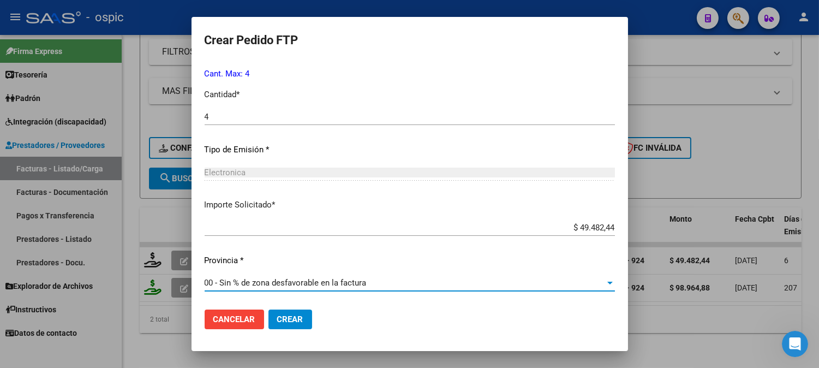
click at [296, 322] on span "Crear" at bounding box center [290, 319] width 26 height 10
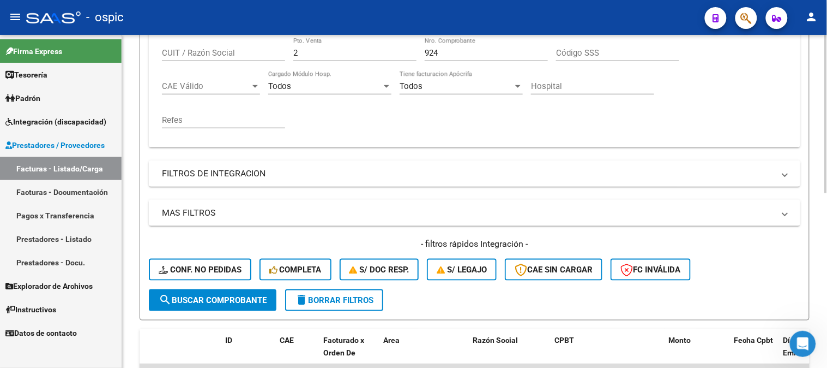
scroll to position [187, 0]
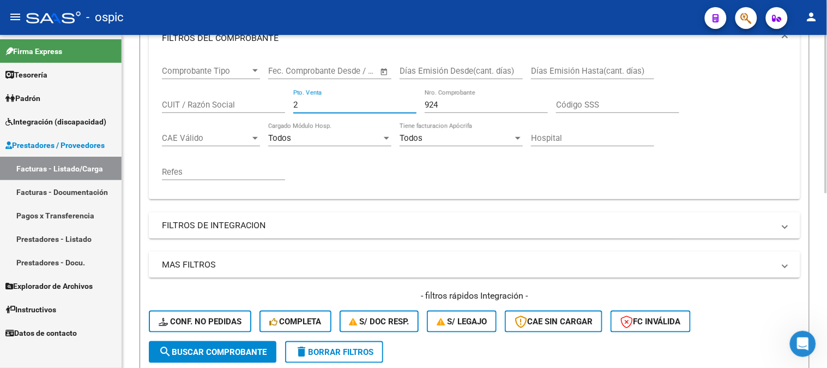
drag, startPoint x: 281, startPoint y: 106, endPoint x: 268, endPoint y: 104, distance: 13.2
click at [273, 105] on div "Comprobante Tipo Comprobante Tipo Start date – End date Fec. Comprobante Desde …" at bounding box center [474, 123] width 625 height 135
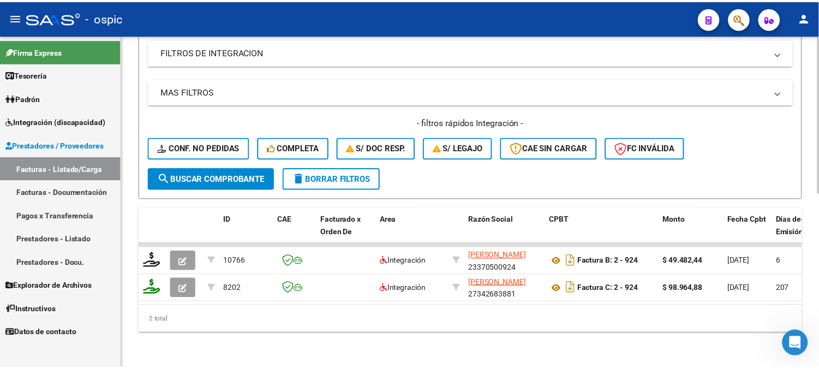
scroll to position [368, 0]
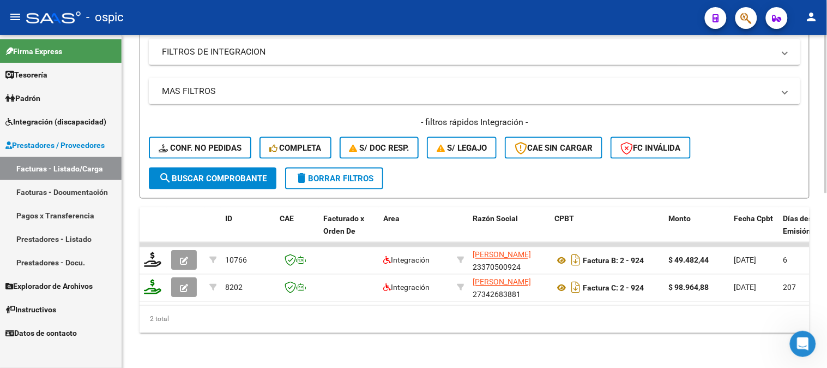
type input "185"
click at [216, 173] on span "search Buscar Comprobante" at bounding box center [213, 178] width 108 height 10
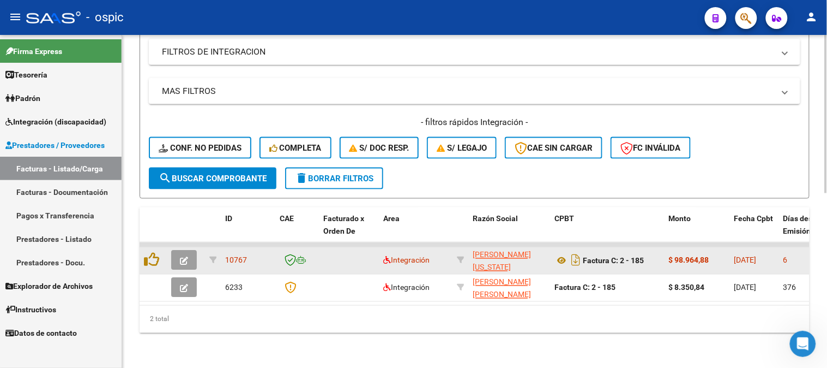
click at [187, 255] on span "button" at bounding box center [184, 260] width 8 height 10
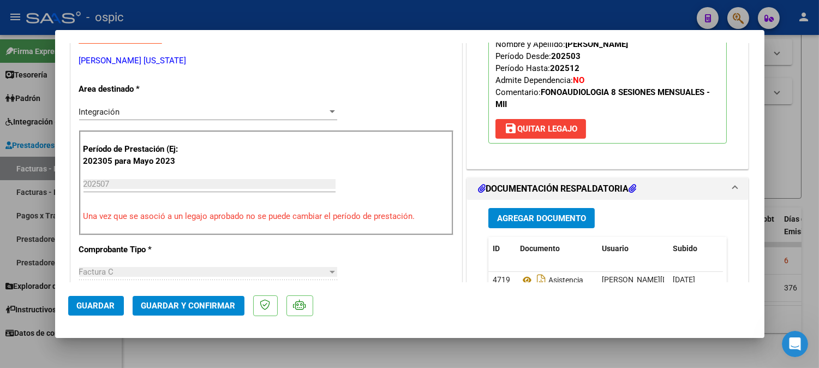
scroll to position [0, 0]
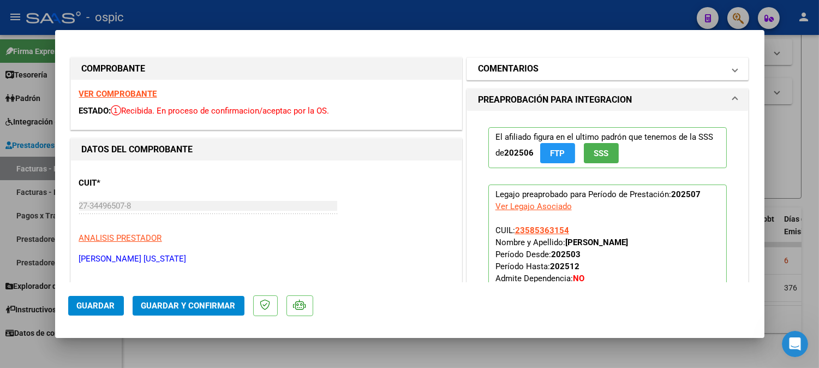
click at [544, 66] on mat-panel-title "COMENTARIOS" at bounding box center [601, 68] width 246 height 13
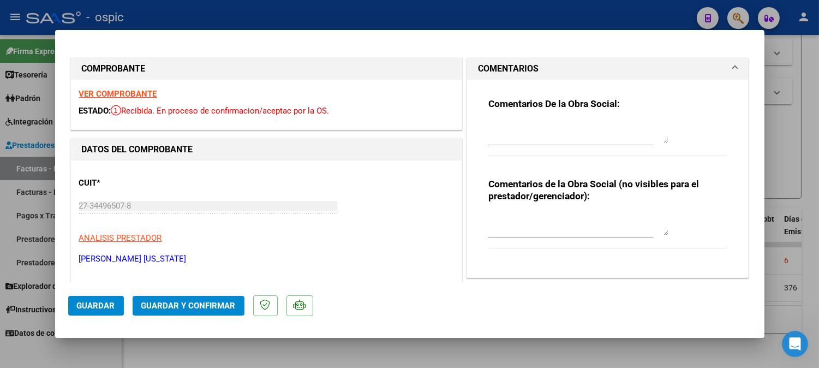
click at [532, 226] on textarea at bounding box center [578, 224] width 180 height 22
type textarea "FONO 8 SESIONES"
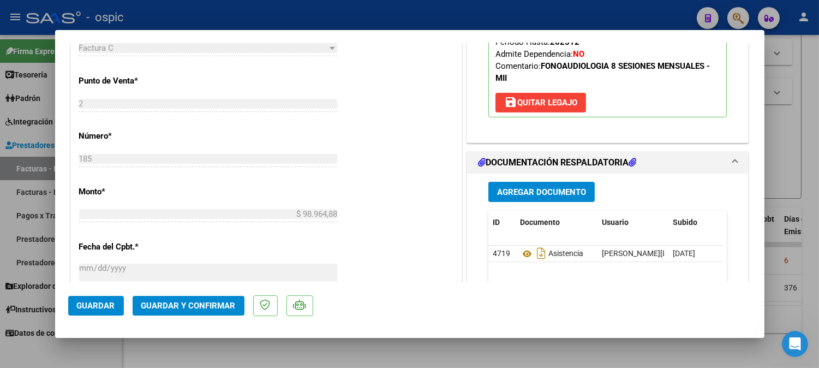
scroll to position [514, 0]
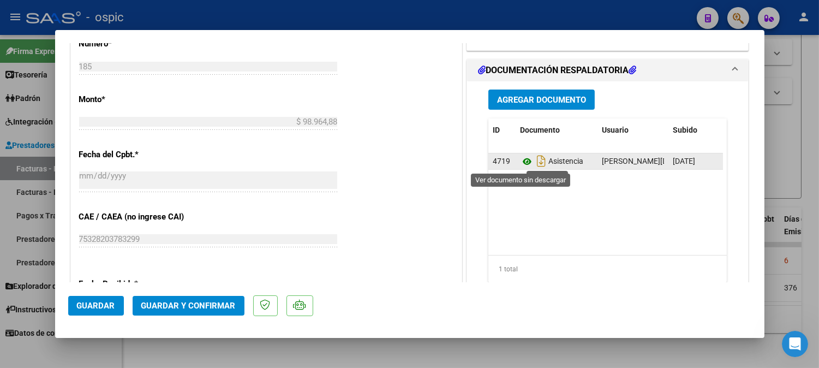
click at [520, 161] on icon at bounding box center [527, 161] width 14 height 13
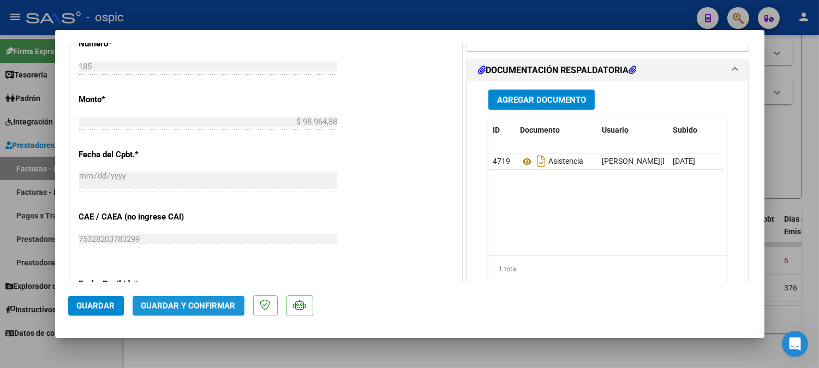
click at [193, 304] on span "Guardar y Confirmar" at bounding box center [188, 305] width 94 height 10
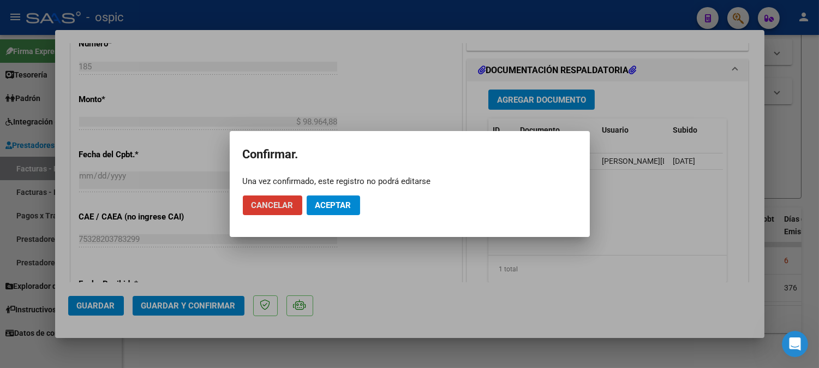
click at [349, 202] on span "Aceptar" at bounding box center [333, 205] width 36 height 10
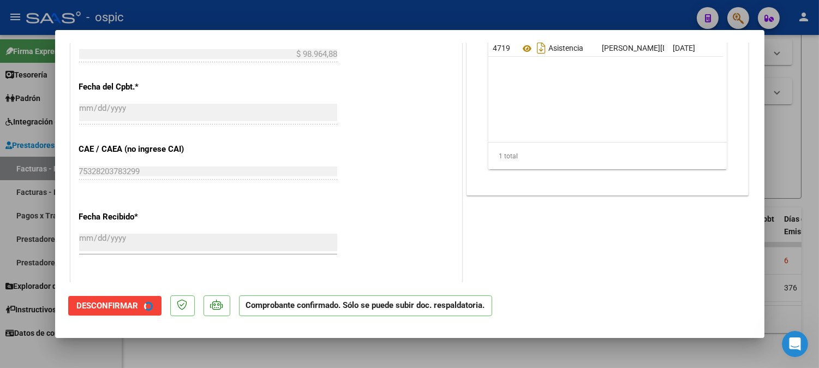
scroll to position [446, 0]
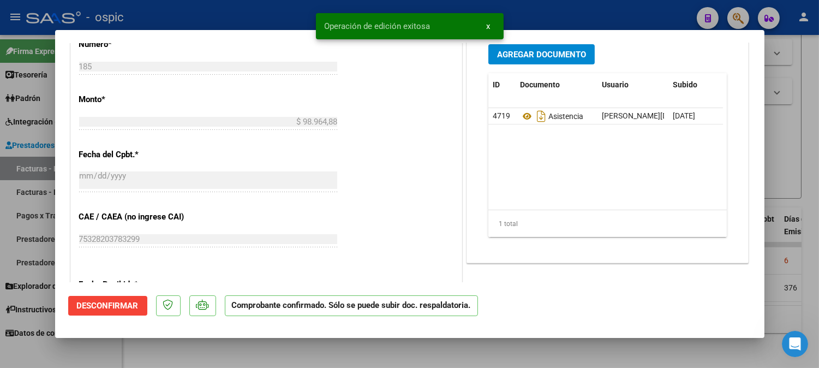
type input "$ 0,00"
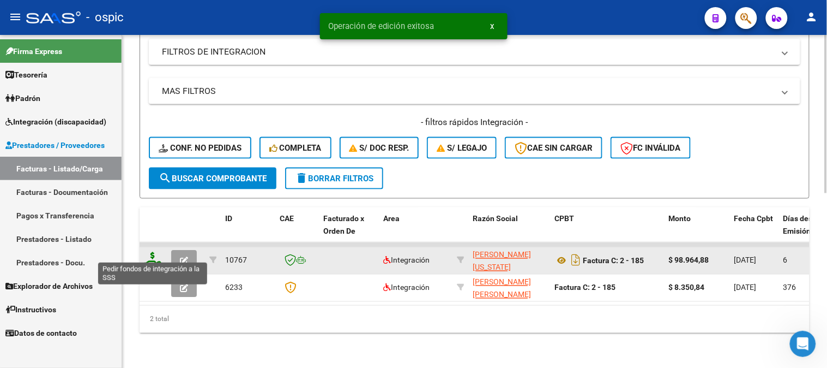
click at [151, 252] on icon at bounding box center [152, 259] width 17 height 15
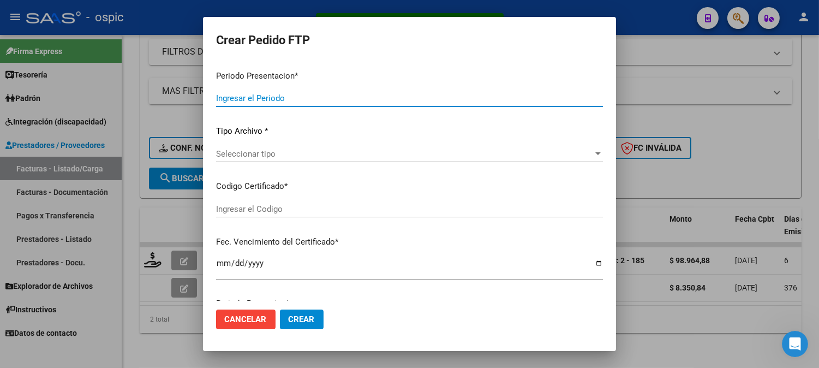
type input "202507"
type input "$ 98.964,88"
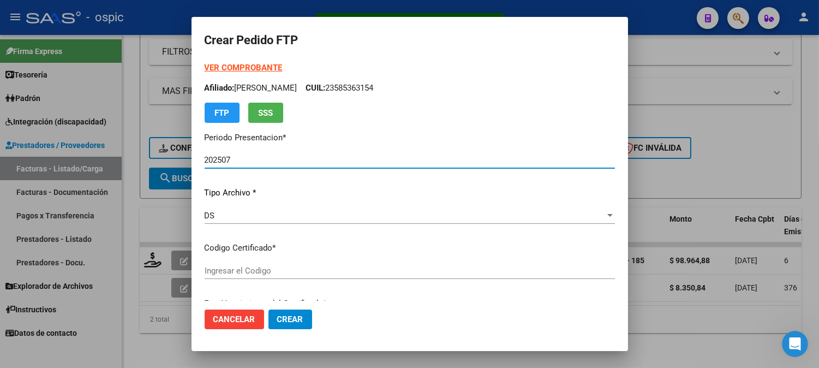
type input "9417962123"
type input "2026-08-31"
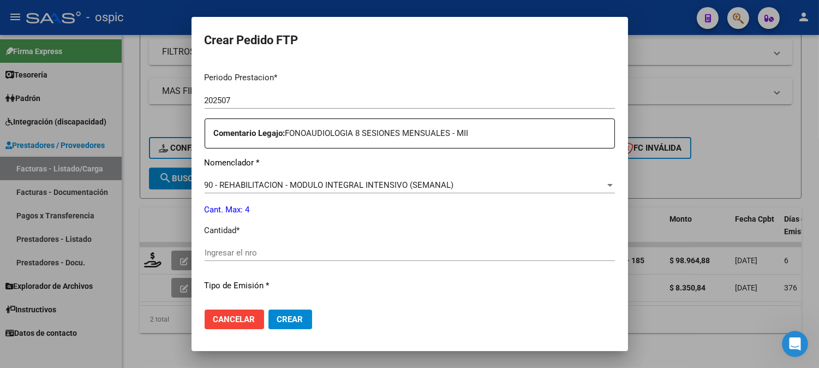
scroll to position [357, 0]
click at [375, 250] on input "Ingresar el nro" at bounding box center [409, 251] width 410 height 10
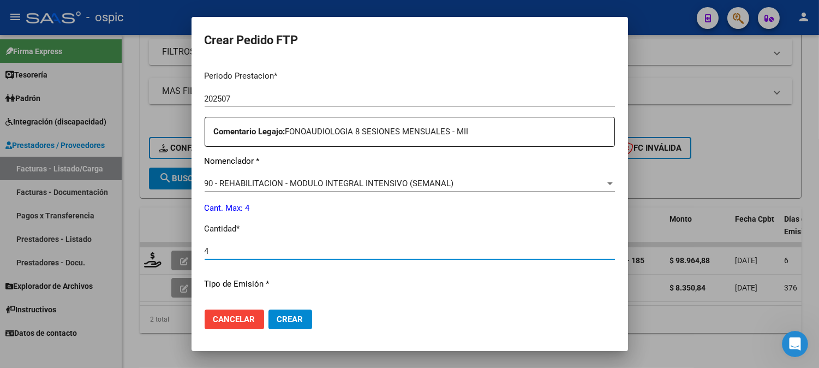
type input "4"
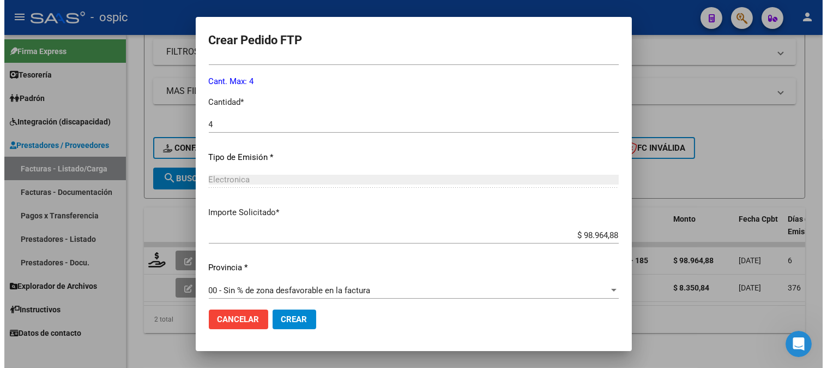
scroll to position [491, 0]
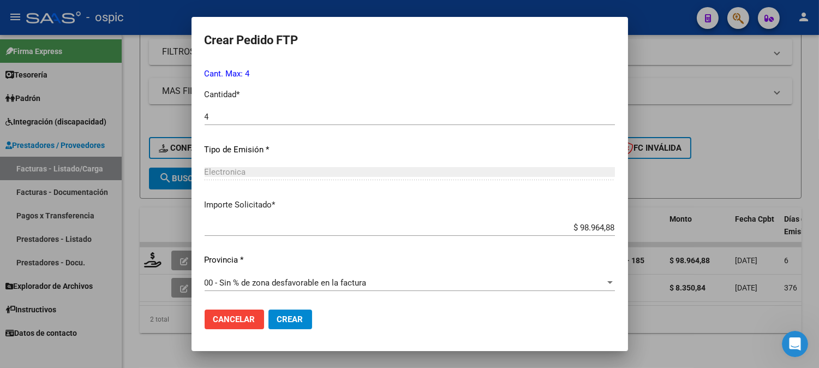
drag, startPoint x: 281, startPoint y: 316, endPoint x: 286, endPoint y: 311, distance: 6.9
click at [281, 315] on span "Crear" at bounding box center [290, 319] width 26 height 10
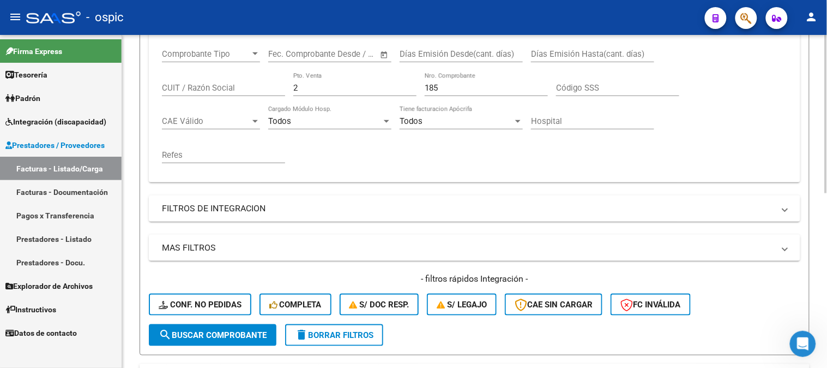
scroll to position [186, 0]
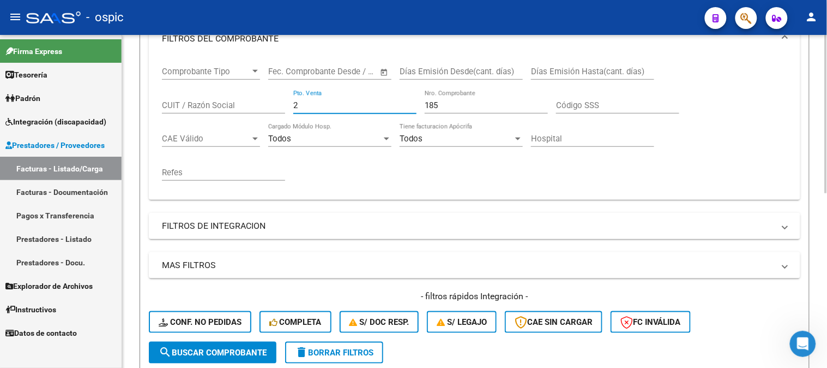
drag, startPoint x: 260, startPoint y: 106, endPoint x: 203, endPoint y: 101, distance: 57.0
click at [204, 101] on div "Comprobante Tipo Comprobante Tipo Start date – End date Fec. Comprobante Desde …" at bounding box center [474, 123] width 625 height 135
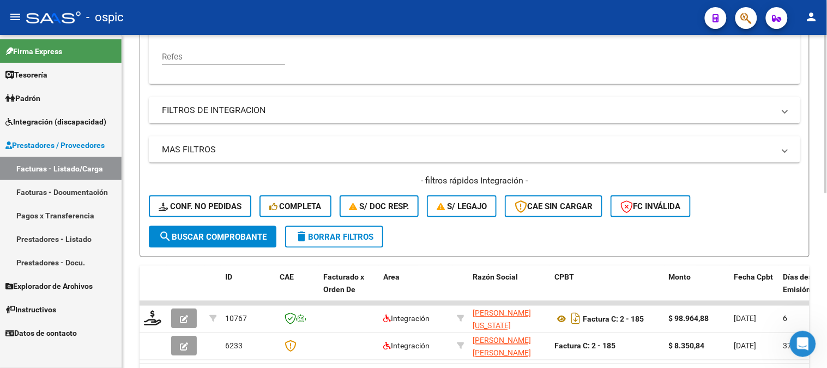
scroll to position [307, 0]
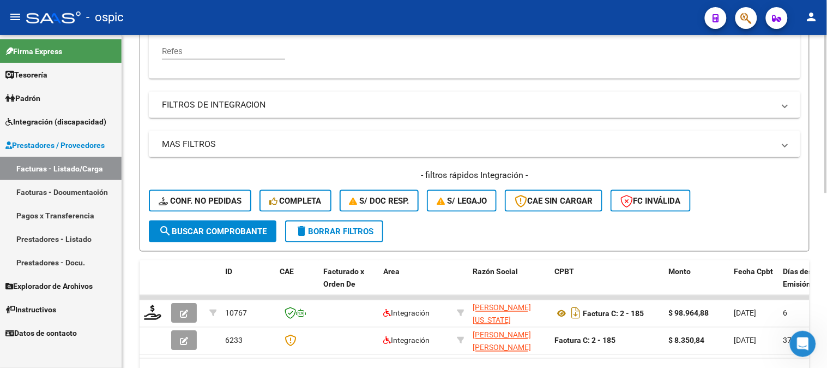
type input "432"
drag, startPoint x: 216, startPoint y: 227, endPoint x: 216, endPoint y: 220, distance: 7.1
click at [216, 227] on span "search Buscar Comprobante" at bounding box center [213, 231] width 108 height 10
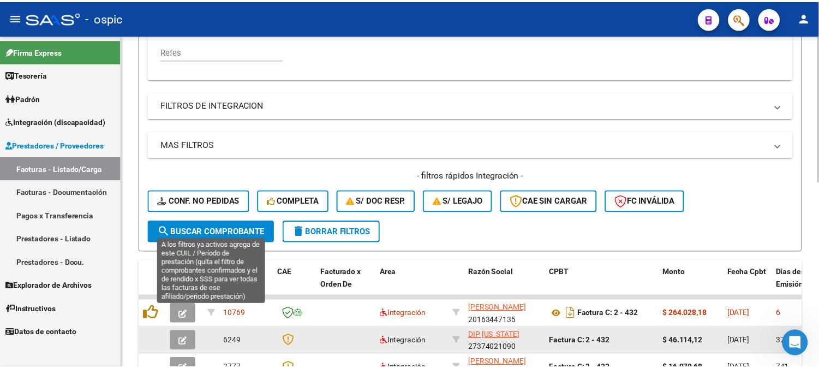
scroll to position [422, 0]
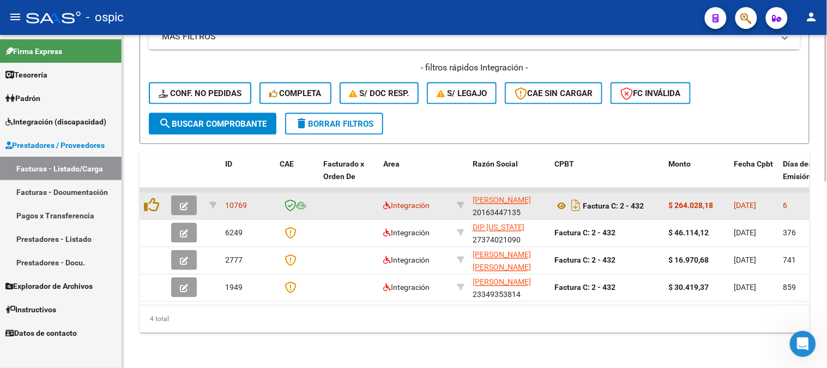
click at [185, 202] on icon "button" at bounding box center [184, 206] width 8 height 8
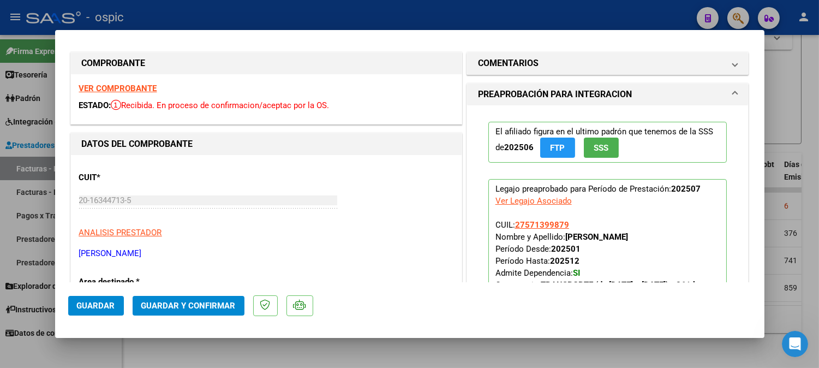
scroll to position [0, 0]
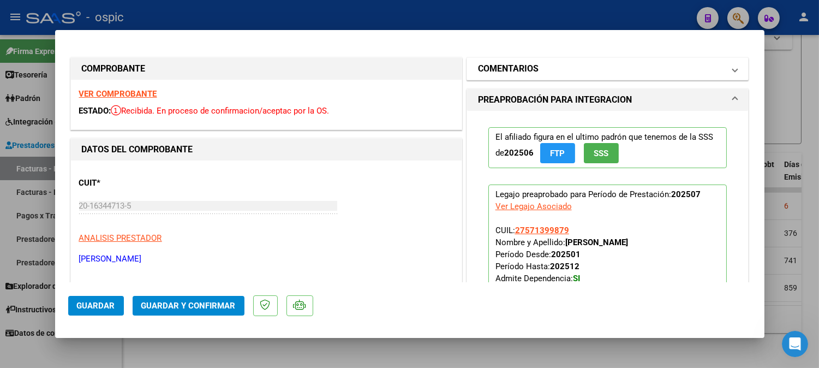
click at [581, 58] on mat-expansion-panel-header "COMENTARIOS" at bounding box center [607, 69] width 281 height 22
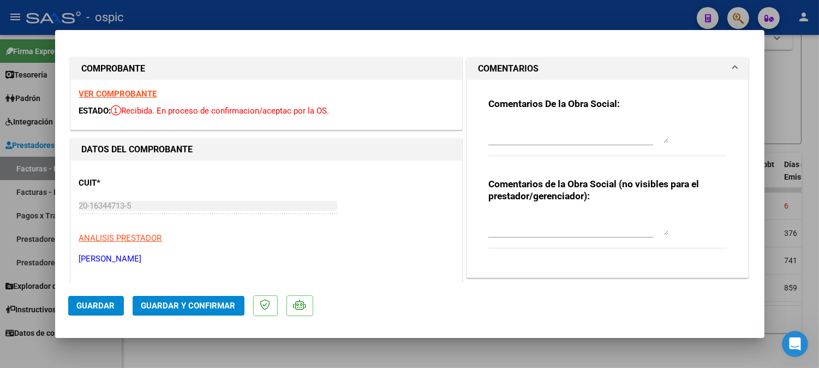
click at [570, 215] on textarea at bounding box center [578, 224] width 180 height 22
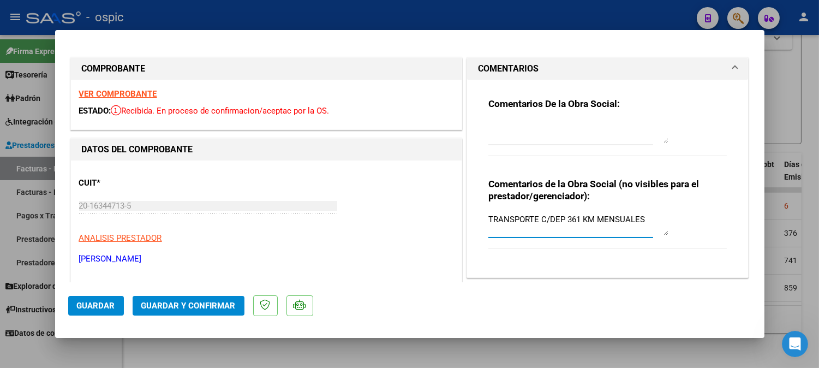
type textarea "TRANSPORTE C/DEP 361 KM MENSUALES"
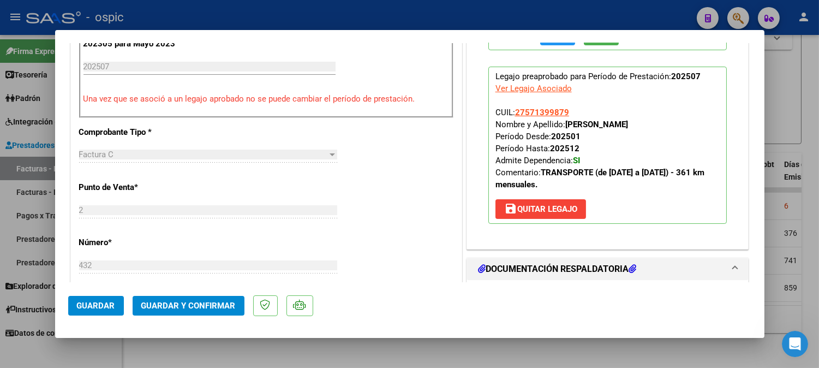
scroll to position [458, 0]
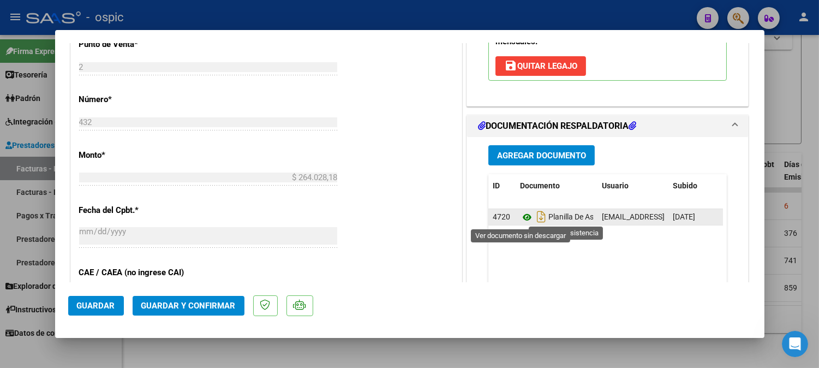
click at [521, 214] on icon at bounding box center [527, 216] width 14 height 13
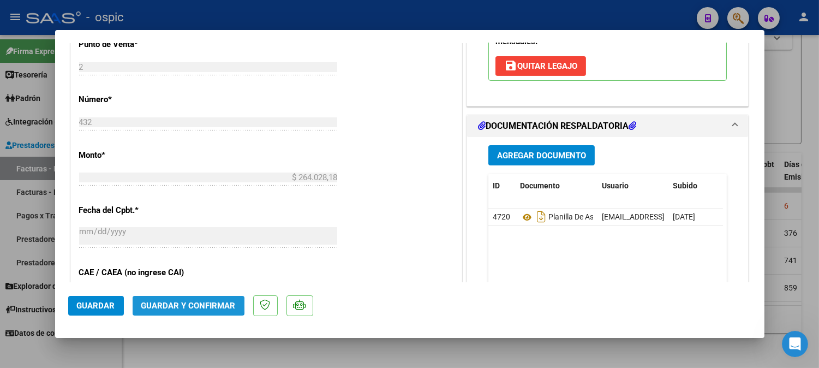
click at [184, 304] on span "Guardar y Confirmar" at bounding box center [188, 305] width 94 height 10
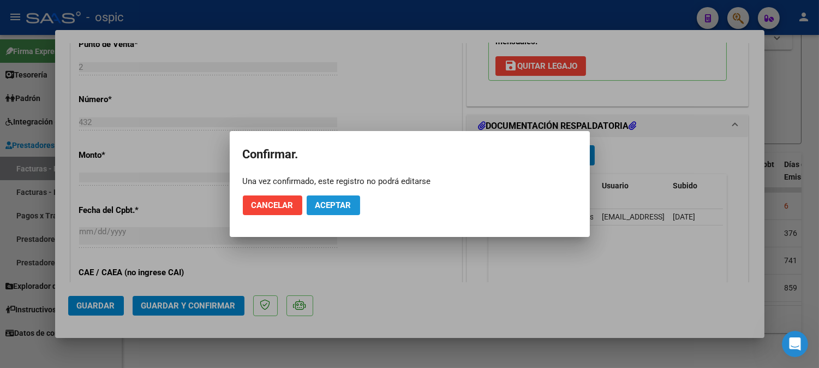
click at [336, 202] on span "Aceptar" at bounding box center [333, 205] width 36 height 10
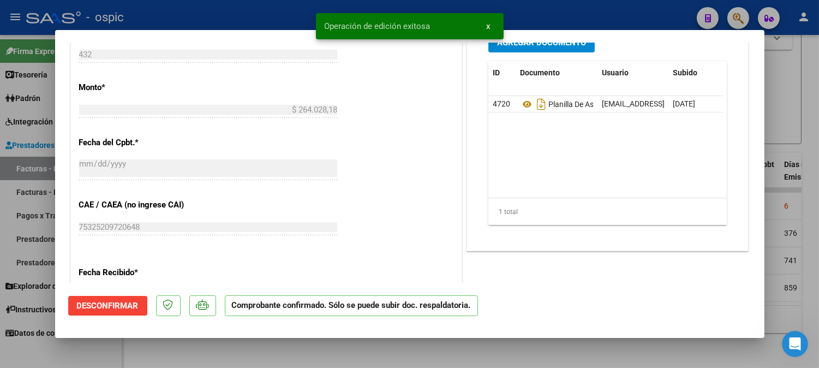
type input "$ 0,00"
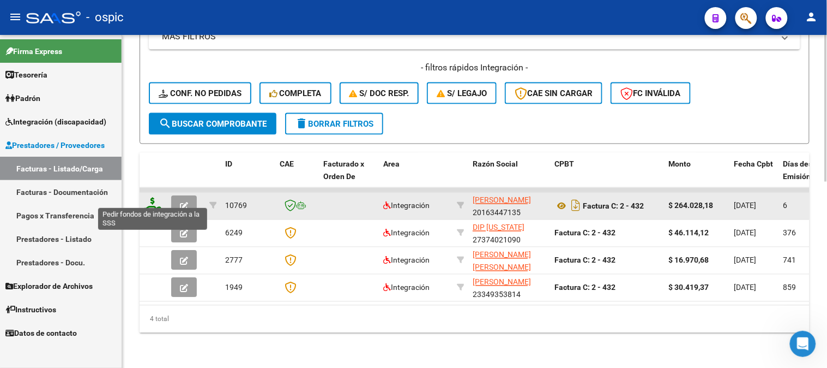
click at [153, 197] on icon at bounding box center [152, 204] width 17 height 15
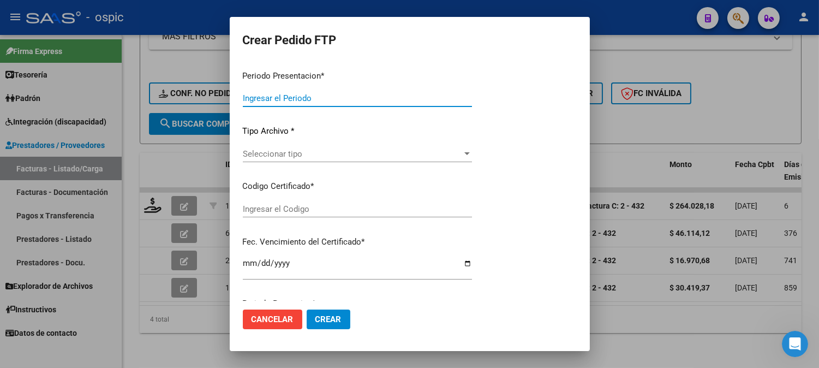
type input "202507"
type input "$ 264.028,18"
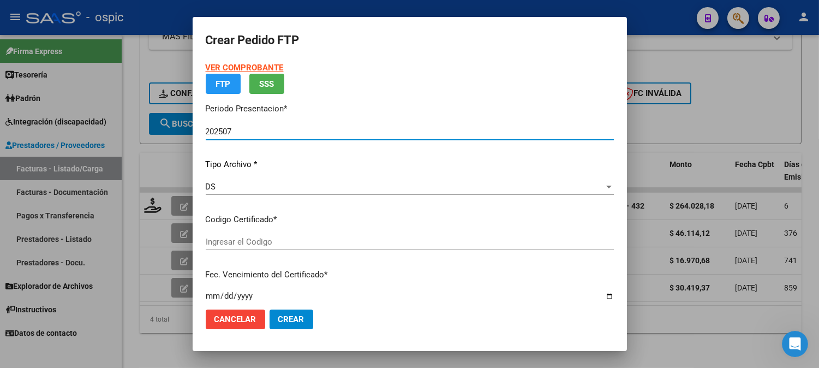
type input "0000000000000000000000000000000474544129"
type input "[DATE]"
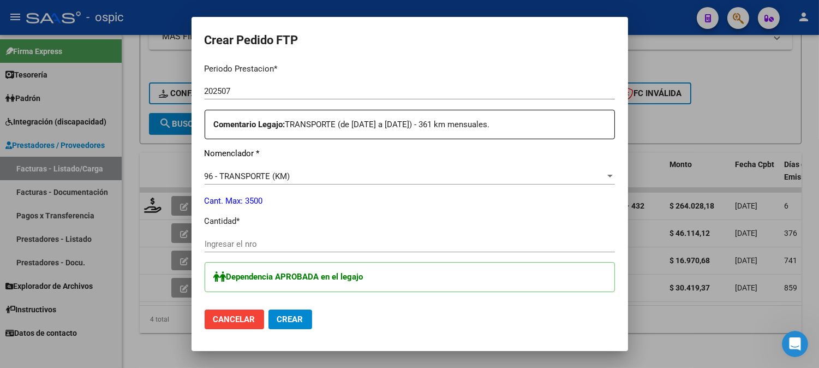
scroll to position [357, 0]
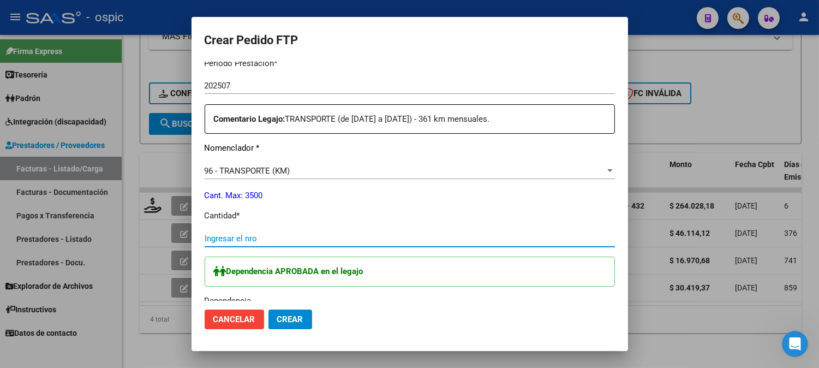
click at [312, 234] on input "Ingresar el nro" at bounding box center [409, 238] width 410 height 10
type input "361"
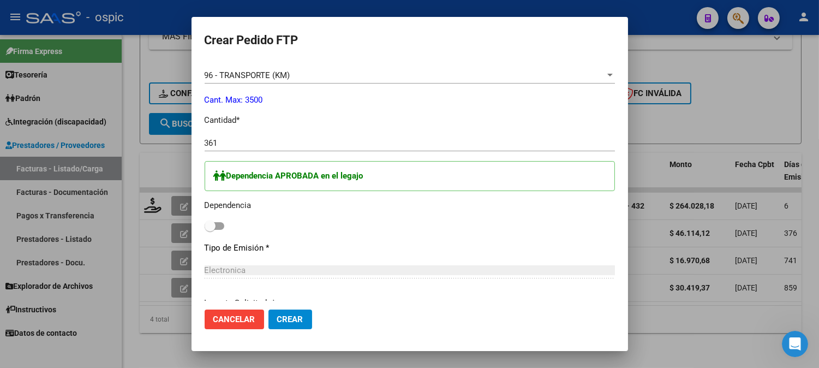
scroll to position [455, 0]
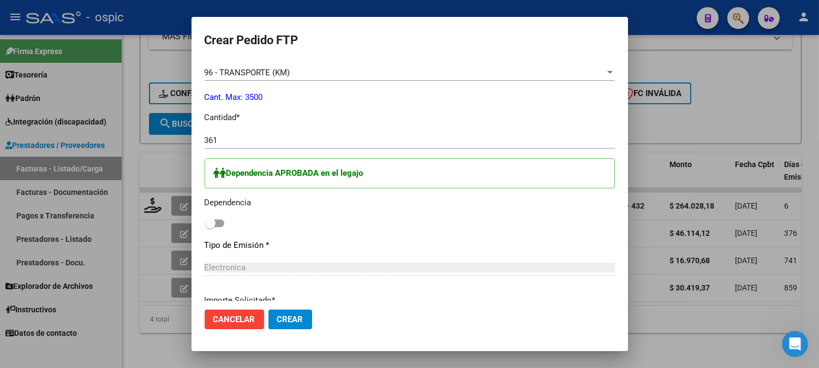
click at [210, 221] on span at bounding box center [209, 223] width 11 height 11
click at [210, 227] on input "checkbox" at bounding box center [209, 227] width 1 height 1
checkbox input "true"
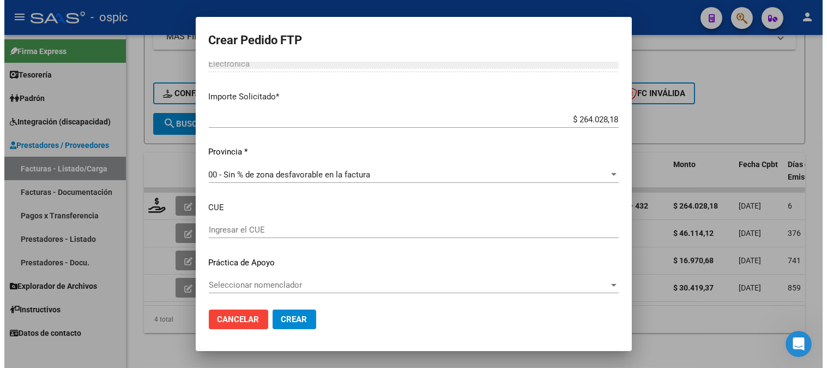
scroll to position [661, 0]
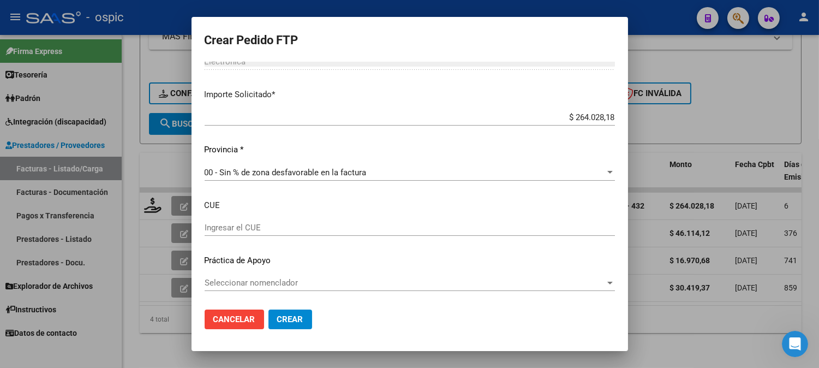
click at [289, 313] on button "Crear" at bounding box center [290, 319] width 44 height 20
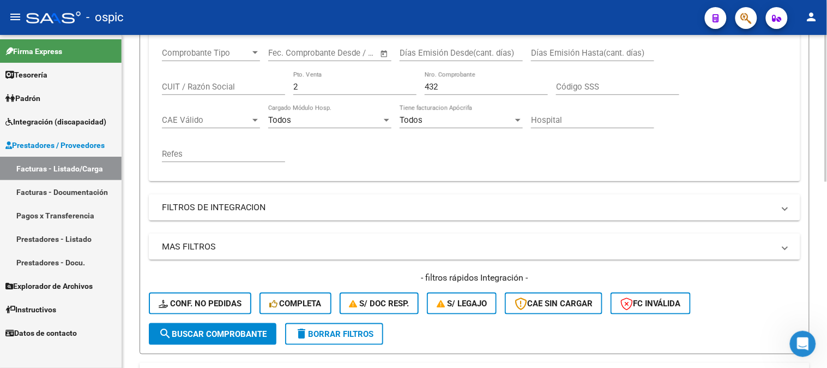
scroll to position [180, 0]
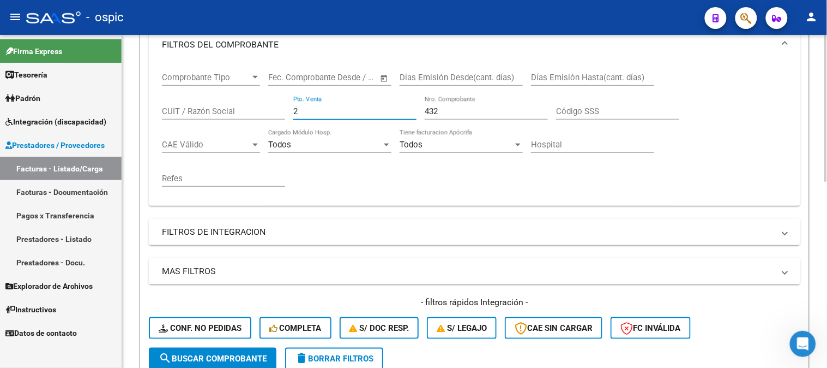
click at [260, 111] on div "Comprobante Tipo Comprobante Tipo Start date – End date Fec. Comprobante Desde …" at bounding box center [474, 129] width 625 height 135
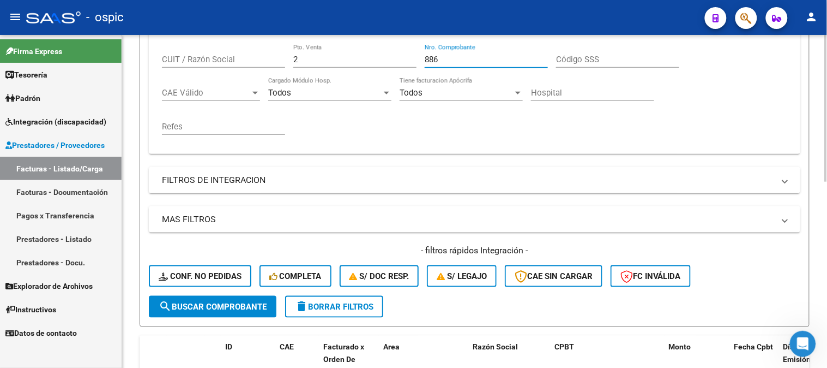
scroll to position [240, 0]
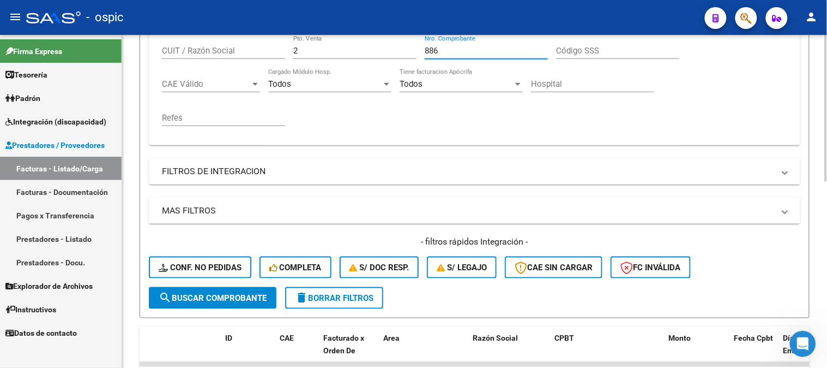
type input "886"
click at [252, 293] on span "search Buscar Comprobante" at bounding box center [213, 298] width 108 height 10
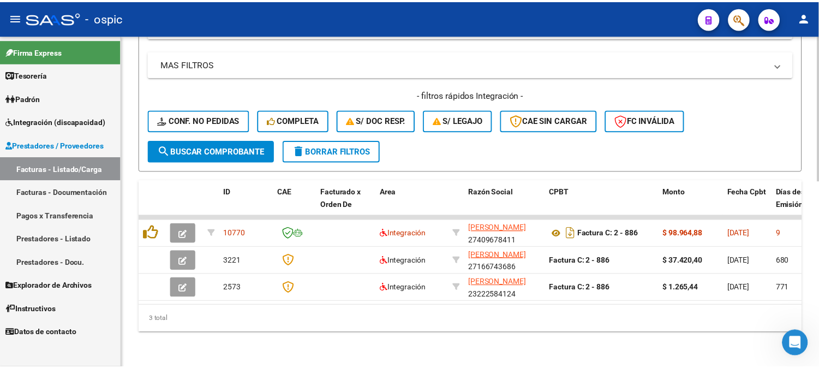
scroll to position [395, 0]
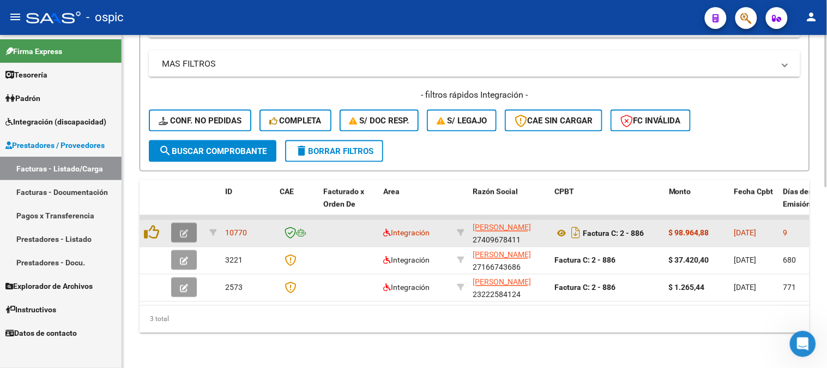
click at [188, 230] on icon "button" at bounding box center [184, 234] width 8 height 8
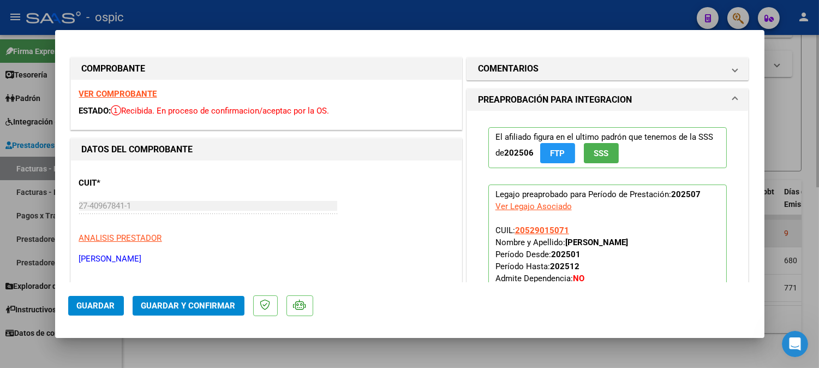
type input "$ 0,00"
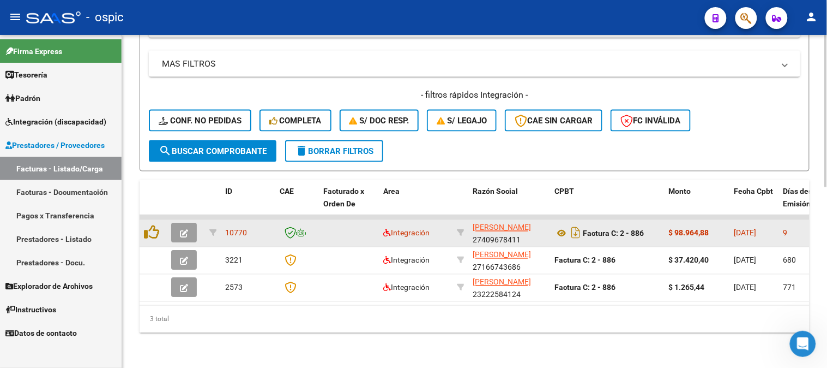
click at [185, 230] on icon "button" at bounding box center [184, 234] width 8 height 8
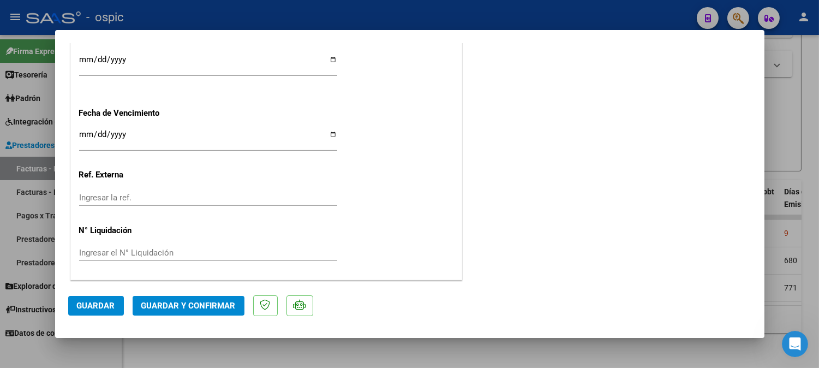
scroll to position [0, 0]
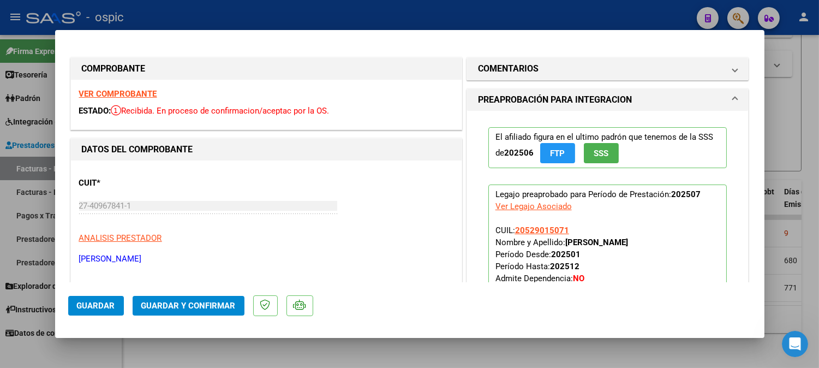
drag, startPoint x: 595, startPoint y: 71, endPoint x: 587, endPoint y: 164, distance: 93.1
click at [593, 71] on mat-panel-title "COMENTARIOS" at bounding box center [601, 68] width 246 height 13
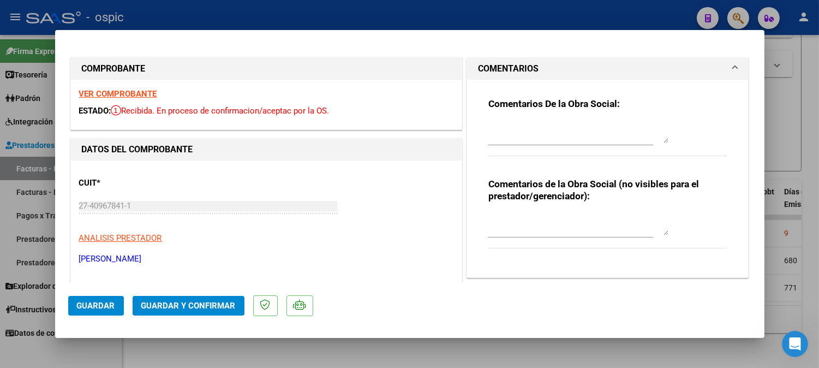
click at [549, 225] on textarea at bounding box center [578, 224] width 180 height 22
type textarea "PSP 8 SESIONES"
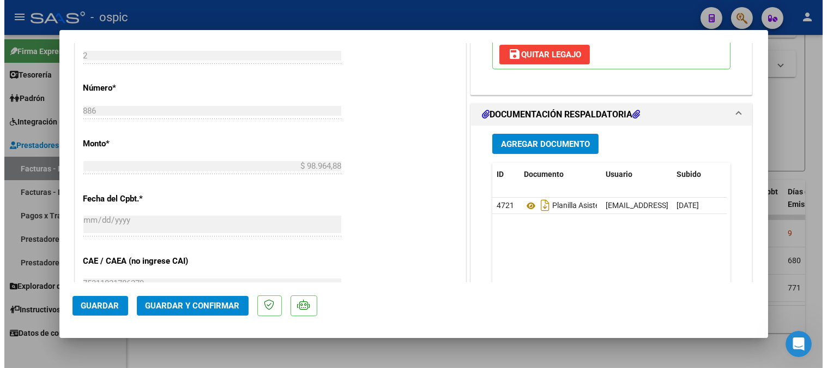
scroll to position [491, 0]
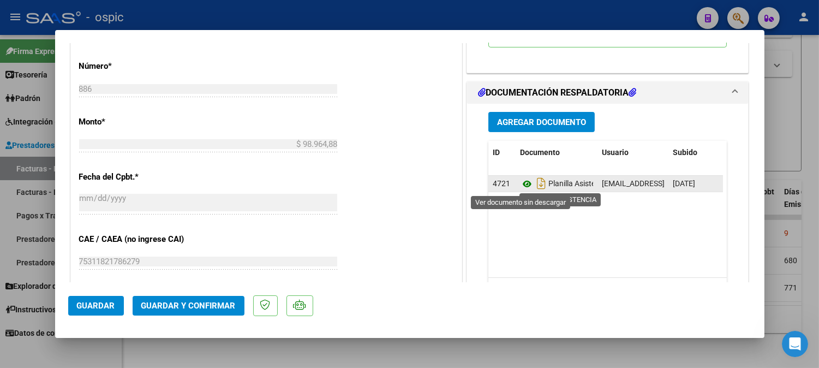
click at [522, 182] on icon at bounding box center [527, 183] width 14 height 13
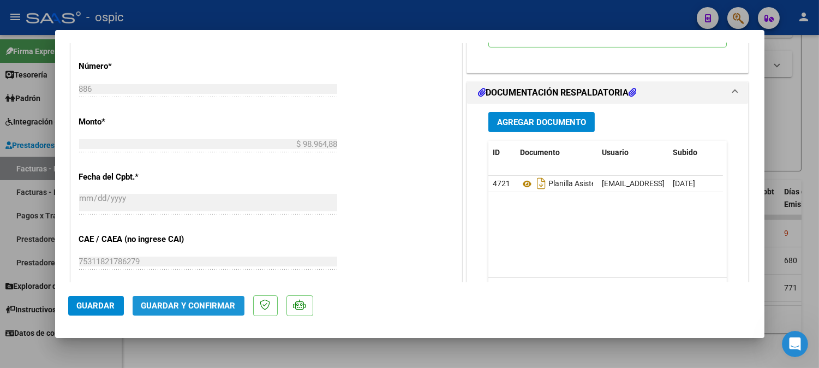
click at [207, 303] on span "Guardar y Confirmar" at bounding box center [188, 305] width 94 height 10
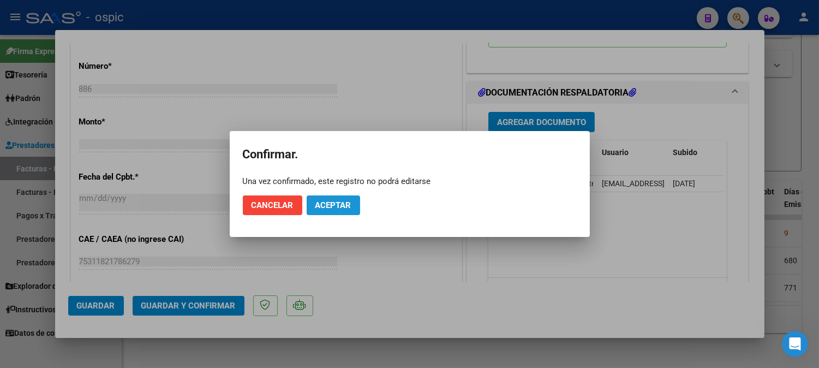
click at [317, 208] on span "Aceptar" at bounding box center [333, 205] width 36 height 10
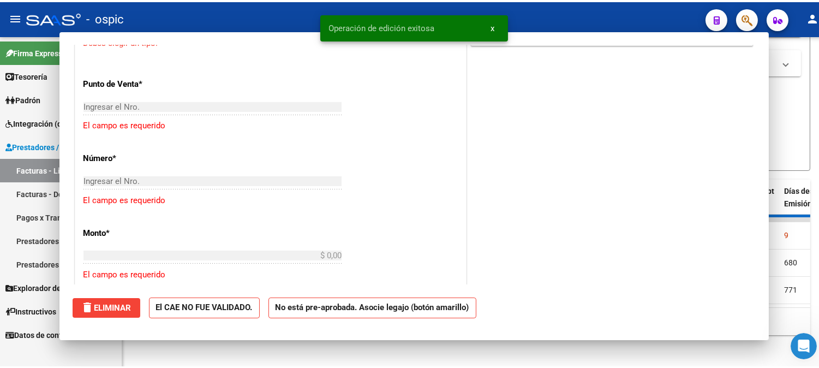
scroll to position [0, 0]
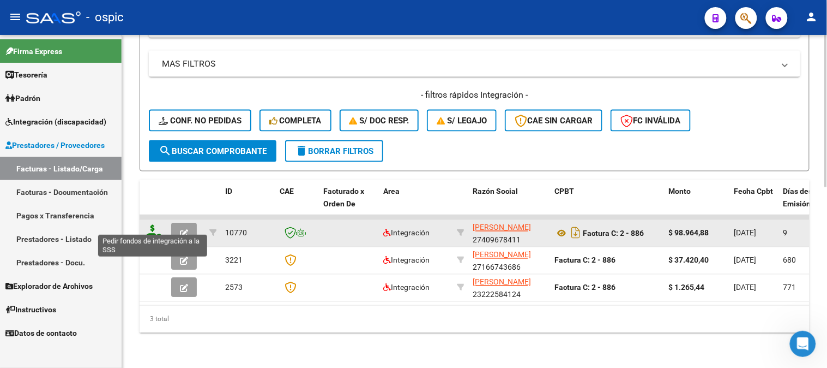
click at [152, 225] on icon at bounding box center [152, 232] width 17 height 15
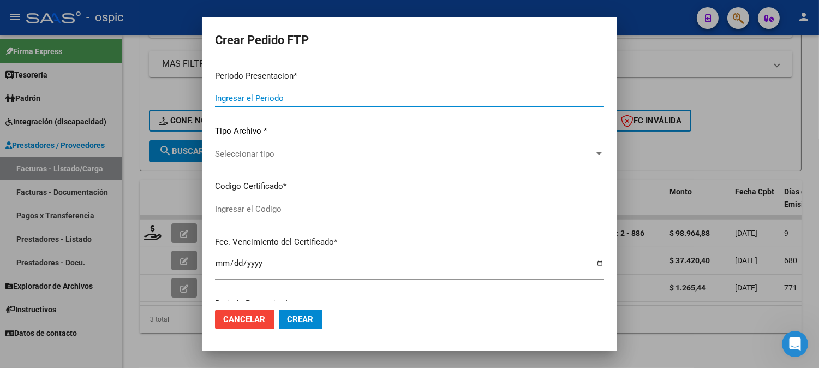
type input "202507"
type input "$ 98.964,88"
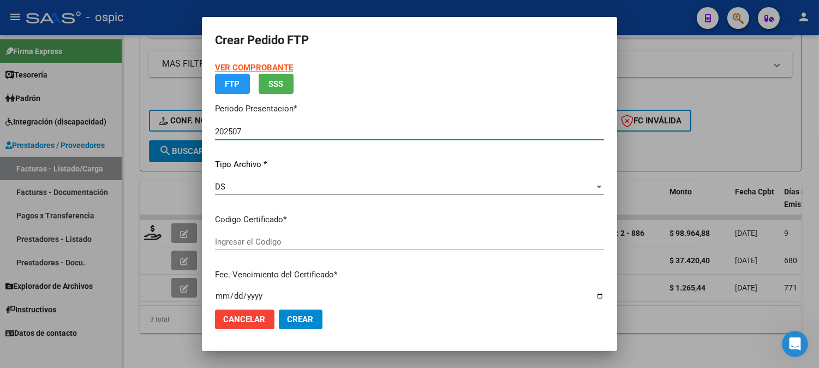
type input "3718504050"
type input "2029-03-26"
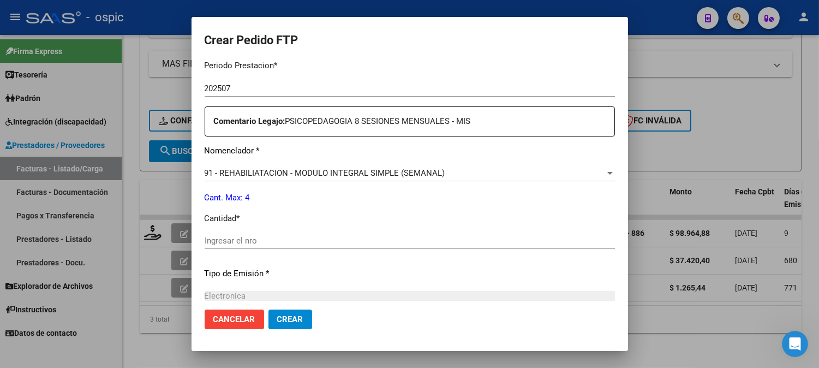
scroll to position [371, 0]
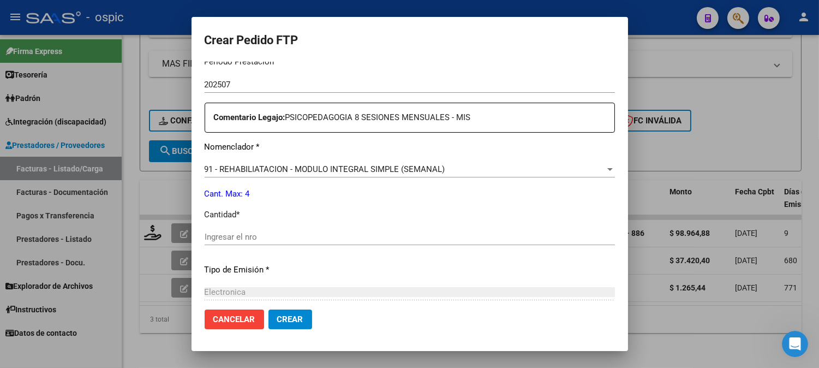
click at [396, 241] on input "Ingresar el nro" at bounding box center [409, 237] width 410 height 10
type input "4"
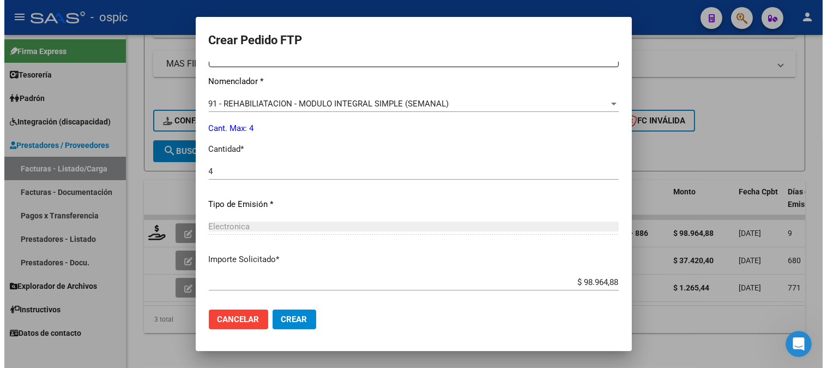
scroll to position [491, 0]
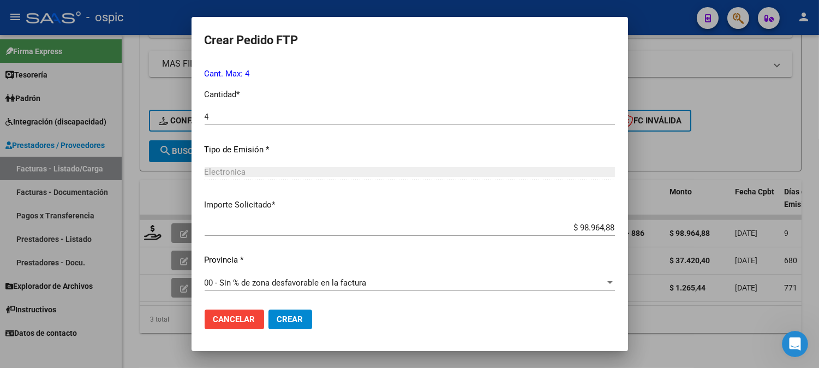
click at [292, 315] on span "Crear" at bounding box center [290, 319] width 26 height 10
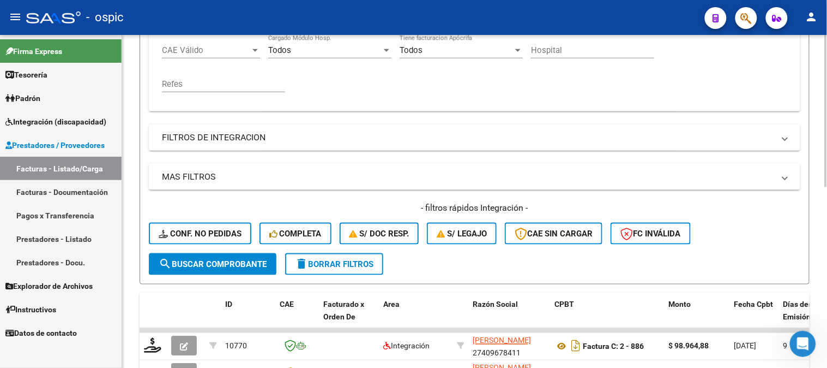
scroll to position [153, 0]
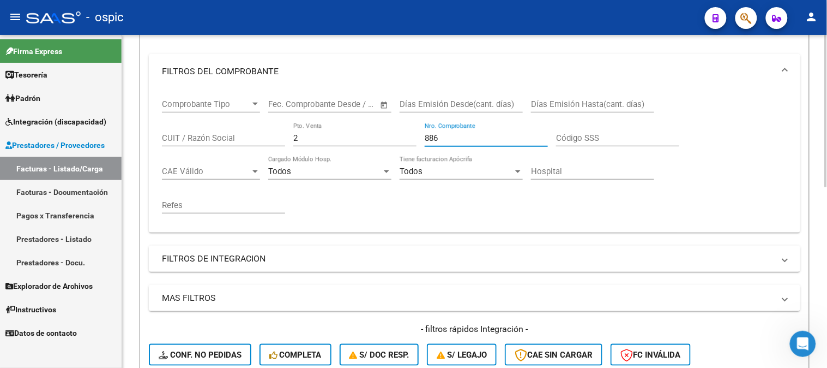
click at [386, 137] on div "Comprobante Tipo Comprobante Tipo Start date – End date Fec. Comprobante Desde …" at bounding box center [474, 156] width 625 height 135
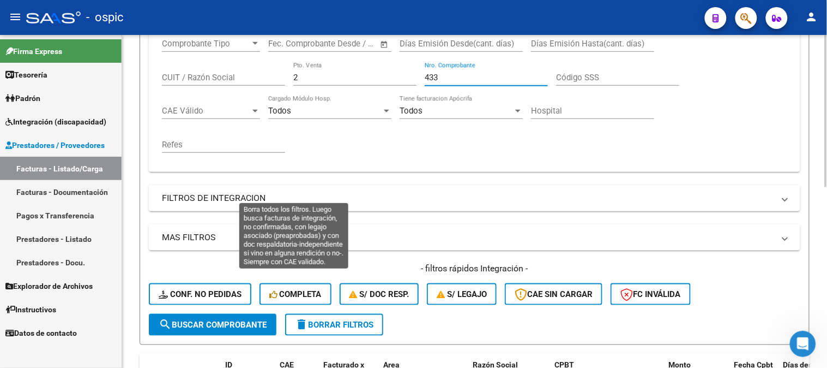
scroll to position [335, 0]
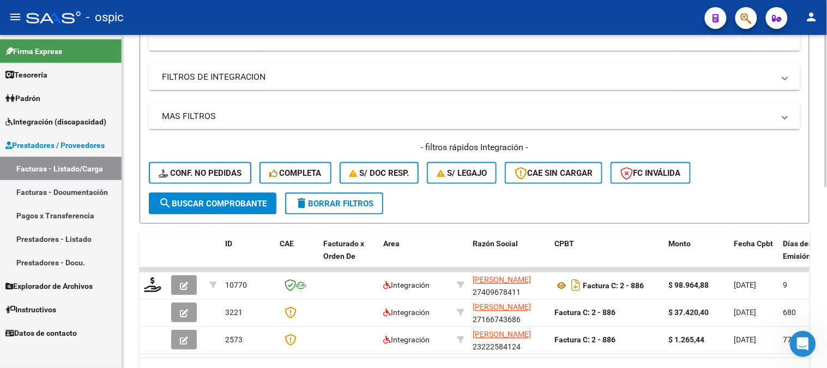
type input "433"
click at [219, 194] on button "search Buscar Comprobante" at bounding box center [213, 203] width 128 height 22
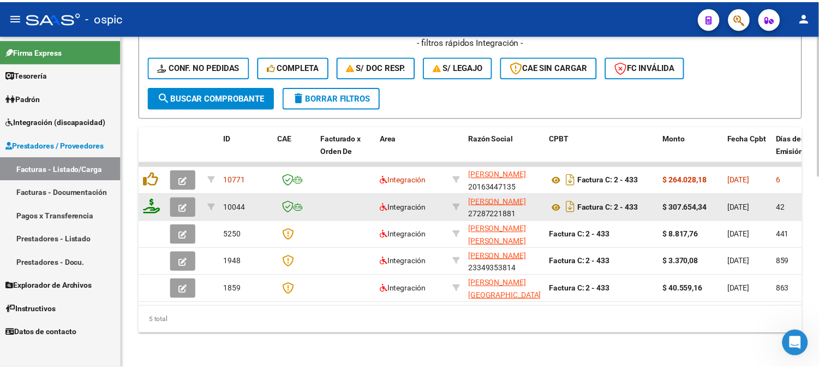
scroll to position [449, 0]
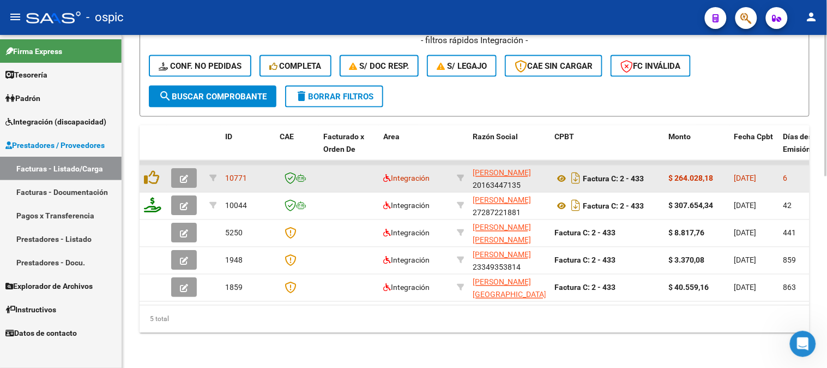
click at [184, 175] on icon "button" at bounding box center [184, 179] width 8 height 8
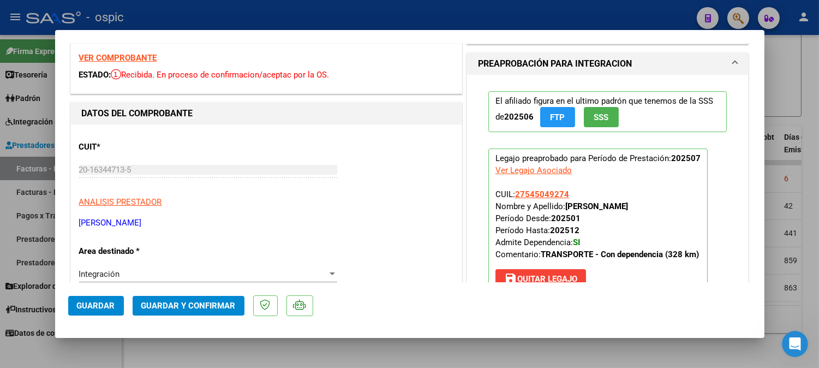
scroll to position [0, 0]
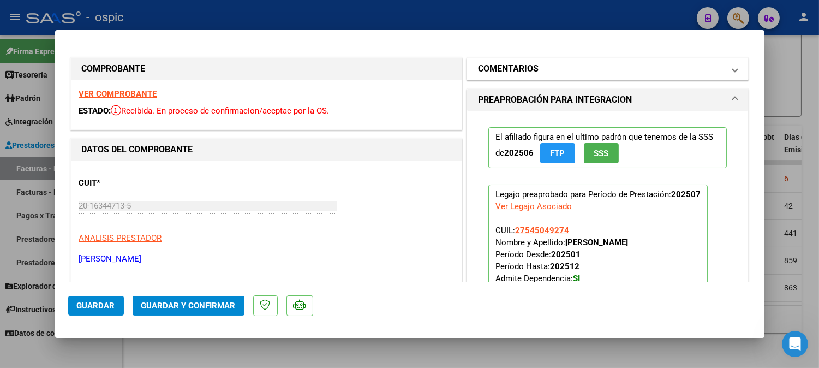
click at [502, 71] on h1 "COMENTARIOS" at bounding box center [508, 68] width 61 height 13
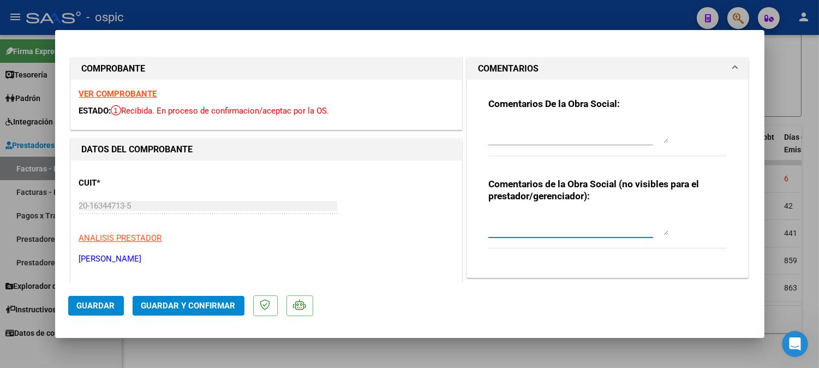
click at [532, 221] on textarea at bounding box center [578, 224] width 180 height 22
type textarea "TRANSPORTE C/DEP 361 KM MENSUALES"
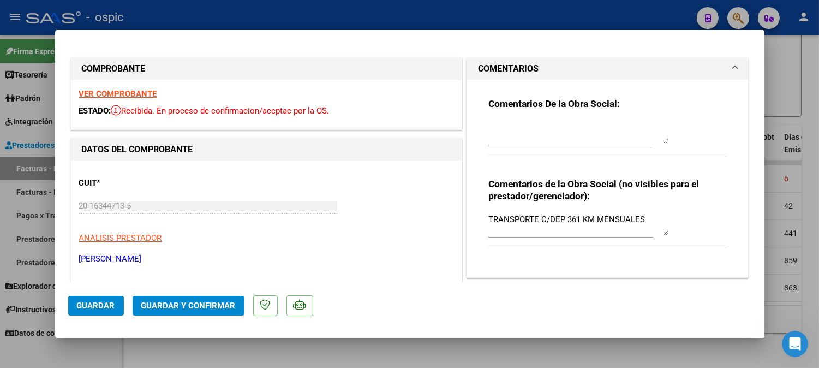
click at [506, 119] on div at bounding box center [578, 132] width 180 height 26
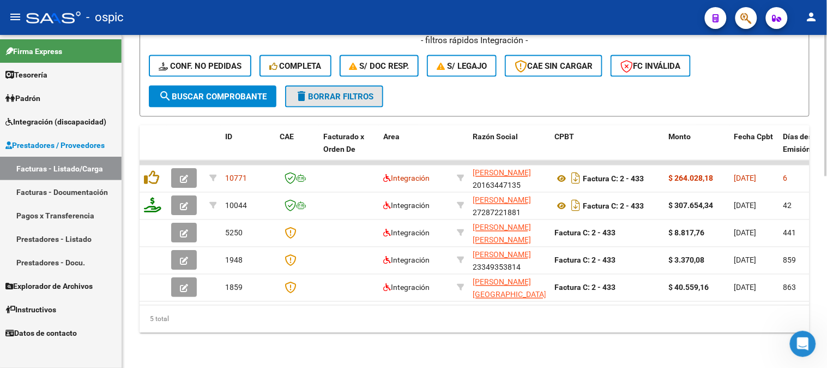
click at [324, 92] on span "delete Borrar Filtros" at bounding box center [334, 97] width 79 height 10
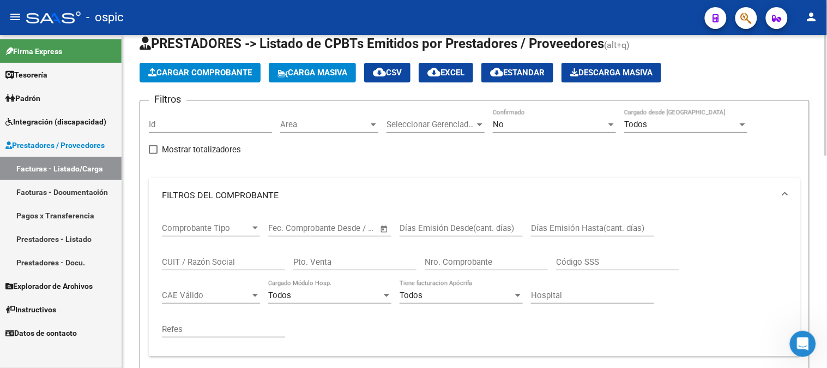
scroll to position [25, 0]
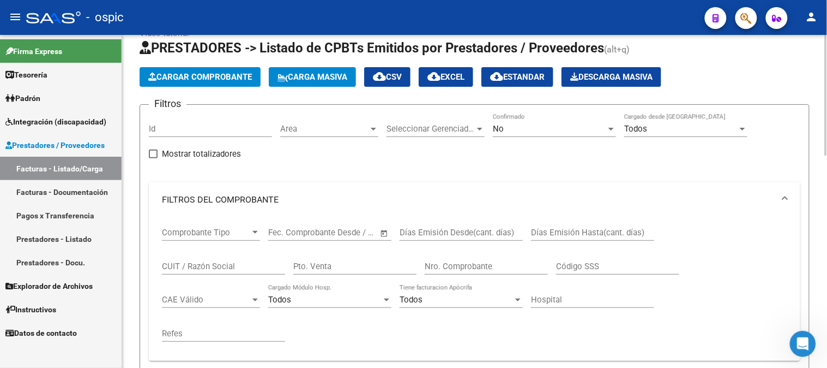
click at [535, 123] on div "No Confirmado" at bounding box center [554, 124] width 123 height 23
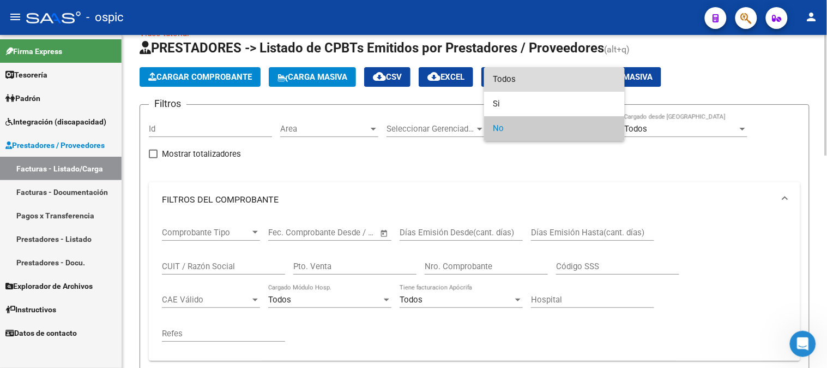
drag, startPoint x: 541, startPoint y: 76, endPoint x: 420, endPoint y: 236, distance: 200.1
click at [539, 77] on span "Todos" at bounding box center [554, 79] width 123 height 25
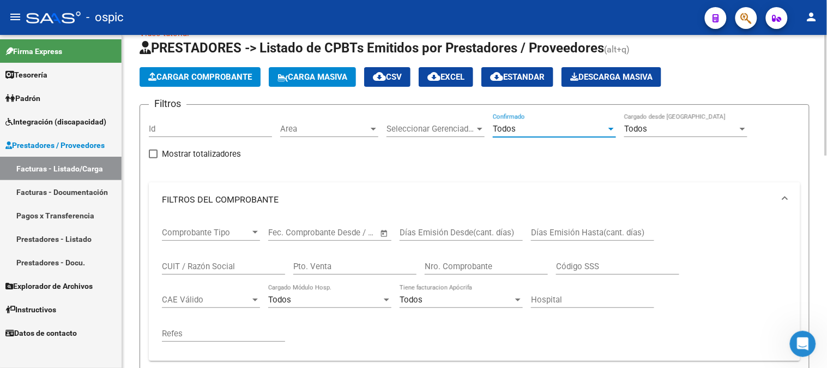
click at [374, 264] on input "Pto. Venta" at bounding box center [354, 266] width 123 height 10
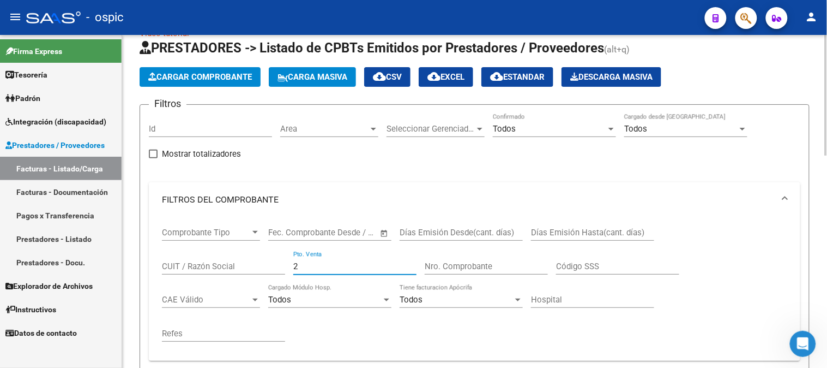
type input "2"
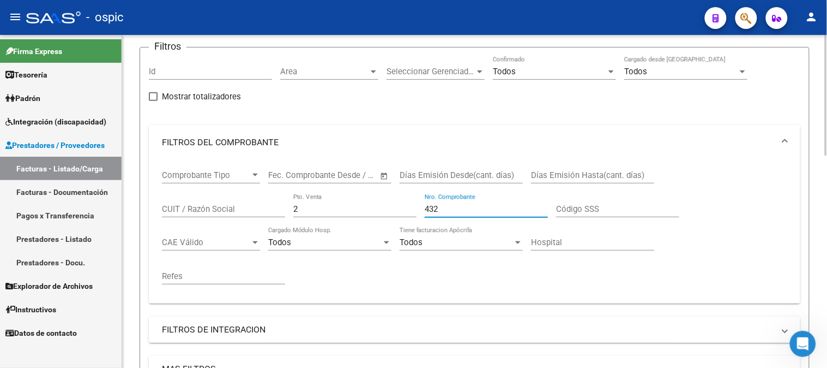
scroll to position [207, 0]
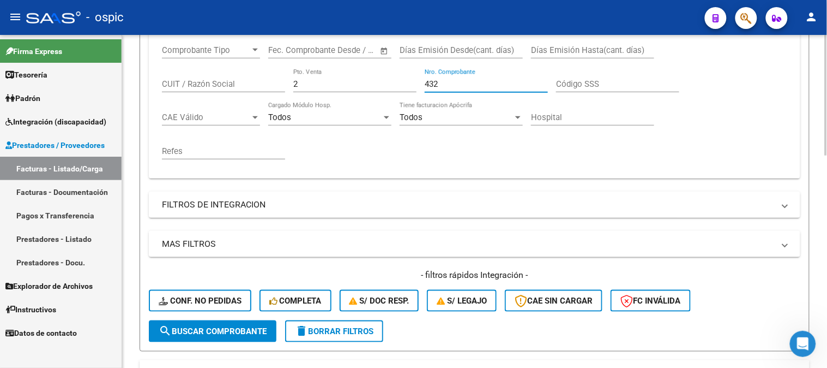
type input "432"
click at [216, 331] on span "search Buscar Comprobante" at bounding box center [213, 331] width 108 height 10
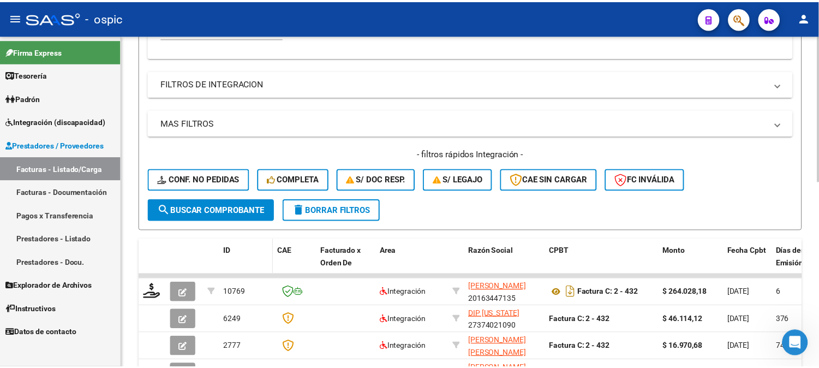
scroll to position [389, 0]
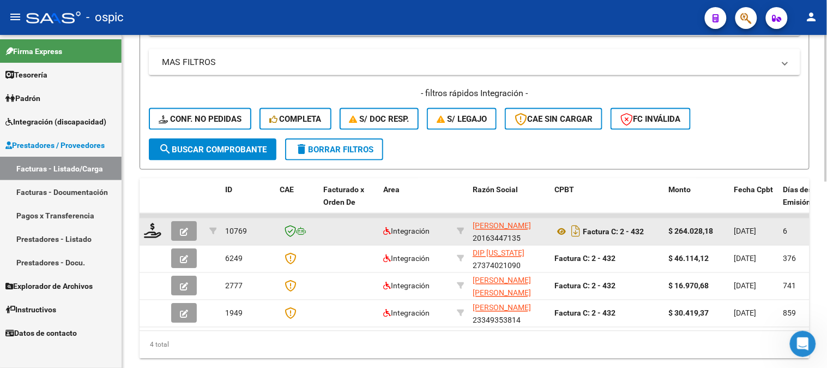
click at [182, 228] on icon "button" at bounding box center [184, 232] width 8 height 8
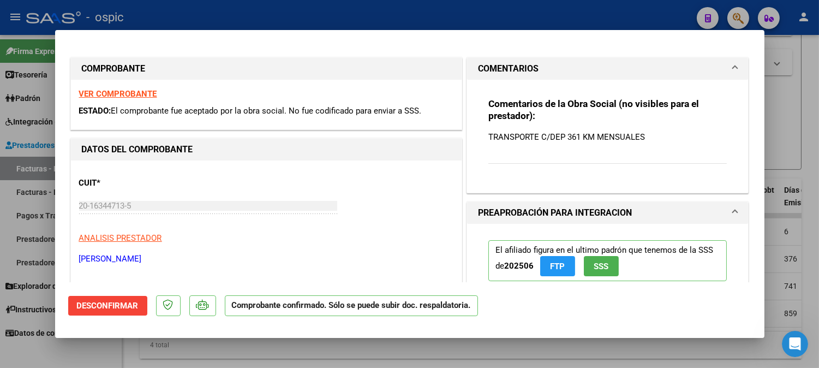
click at [117, 300] on span "Desconfirmar" at bounding box center [108, 305] width 62 height 10
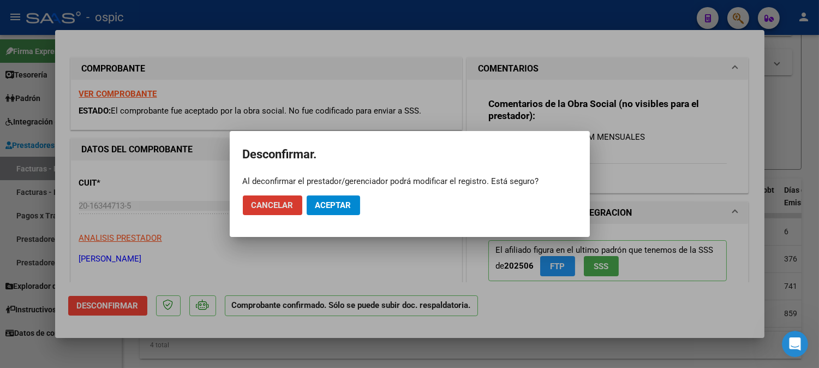
click at [324, 205] on span "Aceptar" at bounding box center [333, 205] width 36 height 10
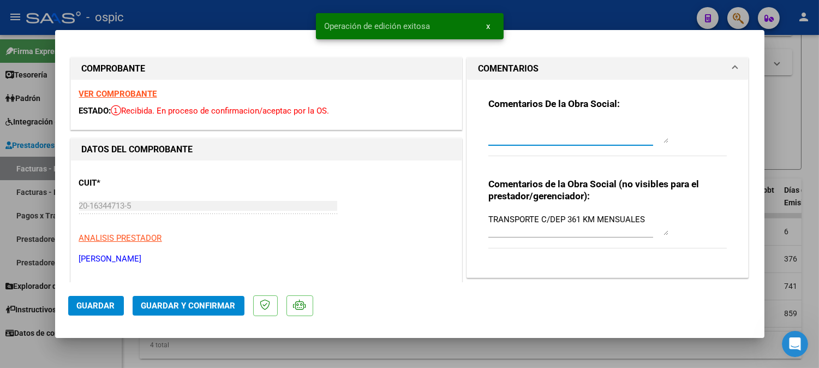
click at [549, 133] on textarea at bounding box center [578, 132] width 180 height 22
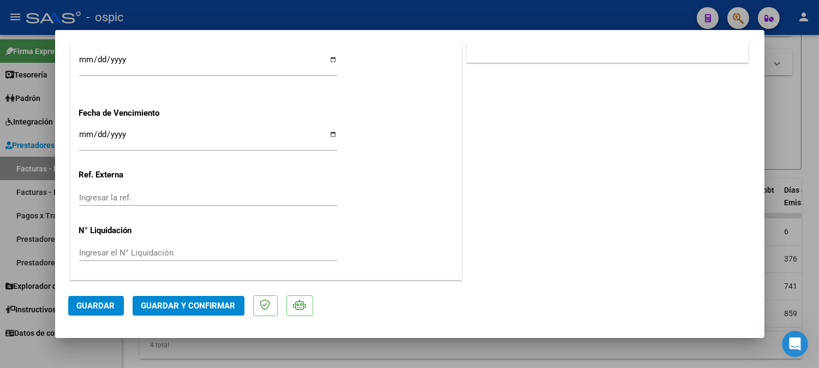
scroll to position [0, 0]
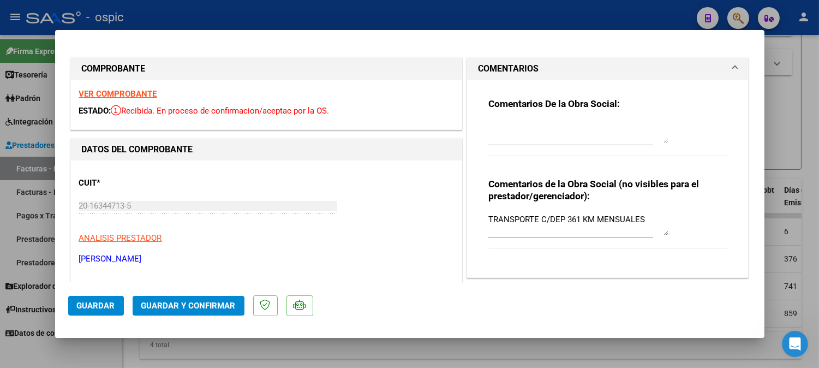
click at [548, 135] on textarea at bounding box center [578, 132] width 180 height 22
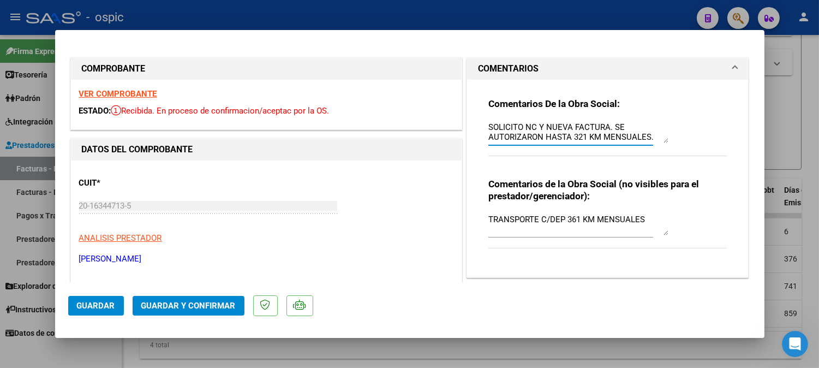
type textarea "SOLICITO NC Y NUEVA FACTURA. SE AUTORIZARON HASTA 321 KM MENSUALES."
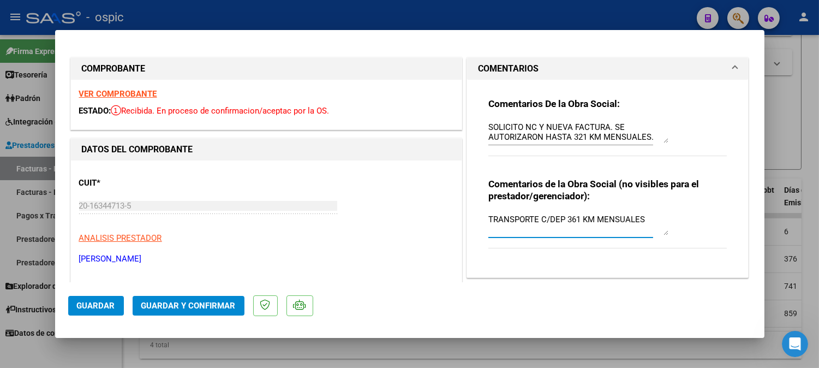
drag, startPoint x: 640, startPoint y: 217, endPoint x: 363, endPoint y: 206, distance: 277.2
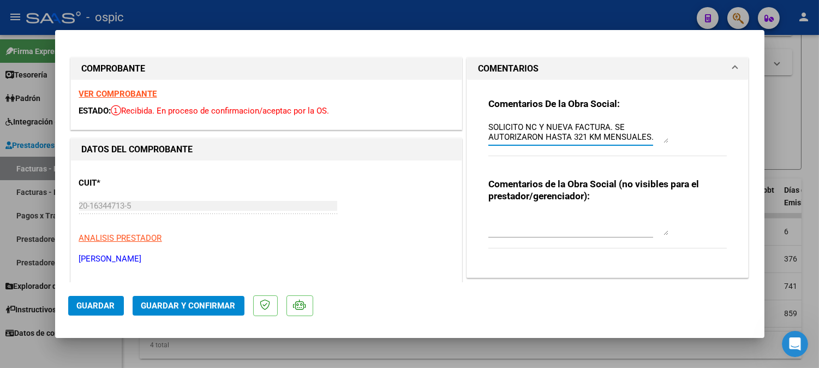
drag, startPoint x: 482, startPoint y: 124, endPoint x: 595, endPoint y: 143, distance: 114.5
click at [651, 142] on textarea "SOLICITO NC Y NUEVA FACTURA. SE AUTORIZARON HASTA 321 KM MENSUALES." at bounding box center [578, 132] width 180 height 22
click at [580, 139] on textarea "SOLICITO NC Y NUEVA FACTURA. SE AUTORIZARON HASTA 321 KM MENSUALES." at bounding box center [578, 132] width 180 height 22
click at [652, 139] on textarea "SOLICITO NC Y NUEVA FACTURA. SE AUTORIZARON HASTA 328 KM MENSUALES." at bounding box center [578, 132] width 180 height 22
type textarea "SOLICITO NC Y NUEVA FACTURA. SE AUTORIZARON HASTA 328 KM MENSUALES."
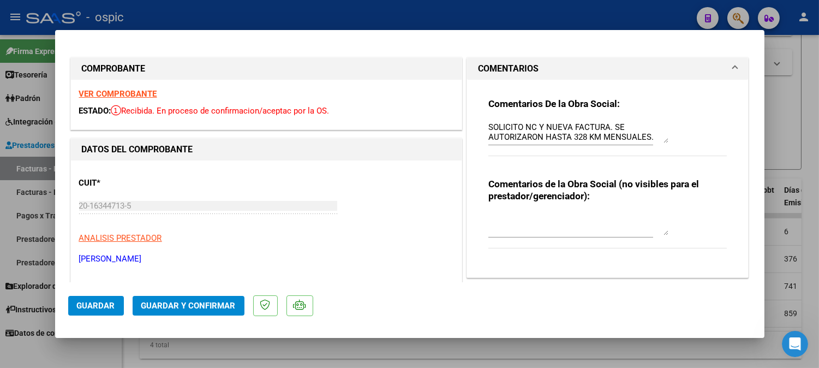
drag, startPoint x: 482, startPoint y: 123, endPoint x: 635, endPoint y: 129, distance: 153.3
click at [635, 129] on div "Comentarios De la Obra Social: SOLICITO NC Y NUEVA FACTURA. SE AUTORIZARON HAST…" at bounding box center [607, 174] width 255 height 189
drag, startPoint x: 483, startPoint y: 125, endPoint x: 668, endPoint y: 141, distance: 185.5
click at [668, 141] on div "Comentarios De la Obra Social: SOLICITO NC Y NUEVA FACTURA. SE AUTORIZARON HAST…" at bounding box center [607, 133] width 239 height 70
click at [520, 215] on textarea at bounding box center [578, 224] width 180 height 22
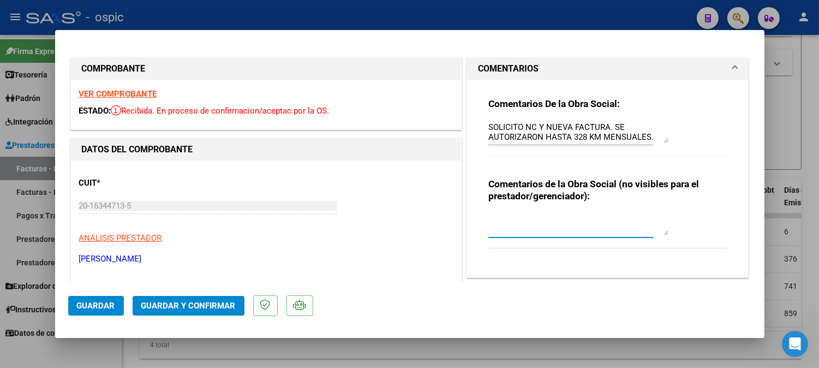
paste textarea "SOLICITO NC Y NUEVA FACTURA. SE AUTORIZARON HASTA 328 KM MENSUALES."
click at [516, 217] on textarea "SOLICITO NC Y NUEVA FACTURA. SE AUTORIZARON HASTA 328 KM MENSUALES." at bounding box center [578, 224] width 180 height 22
type textarea "SOLICITE NC Y NUEVA FACTURA. SE AUTORIZARON HASTA 328 KM MENSUALES."
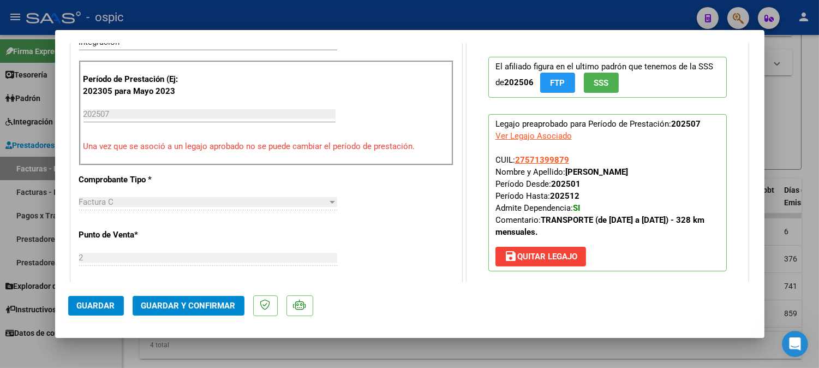
scroll to position [146, 0]
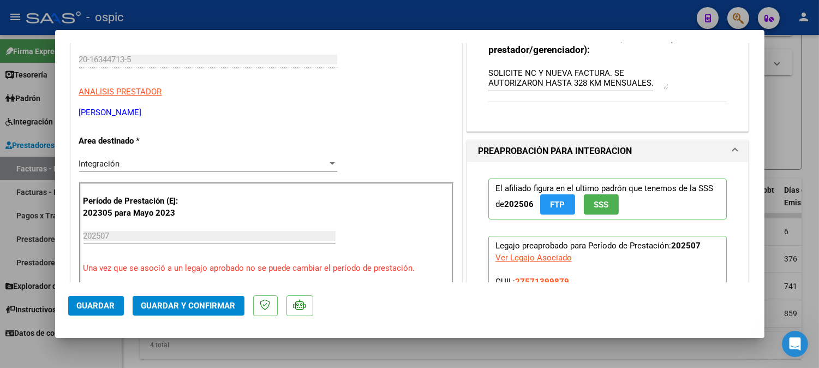
click at [124, 161] on div "Integración" at bounding box center [203, 164] width 248 height 10
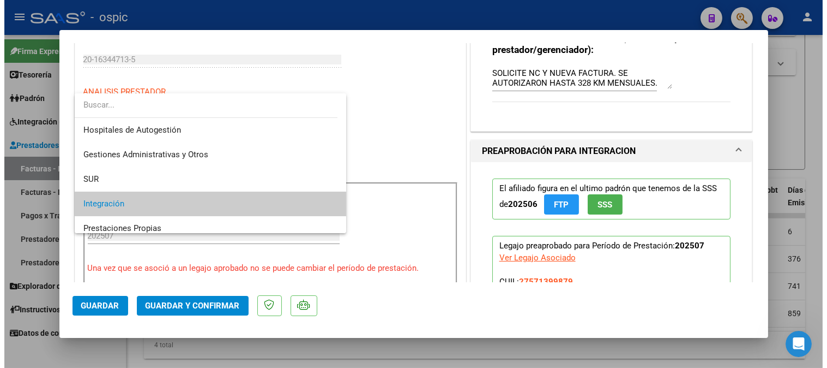
scroll to position [40, 0]
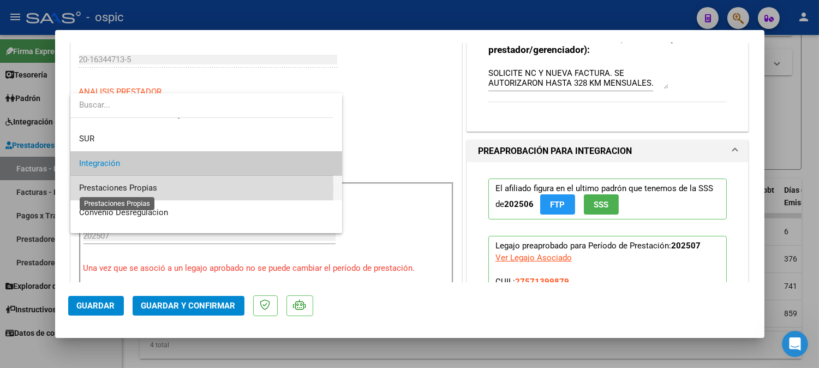
click at [116, 188] on span "Prestaciones Propias" at bounding box center [118, 188] width 78 height 10
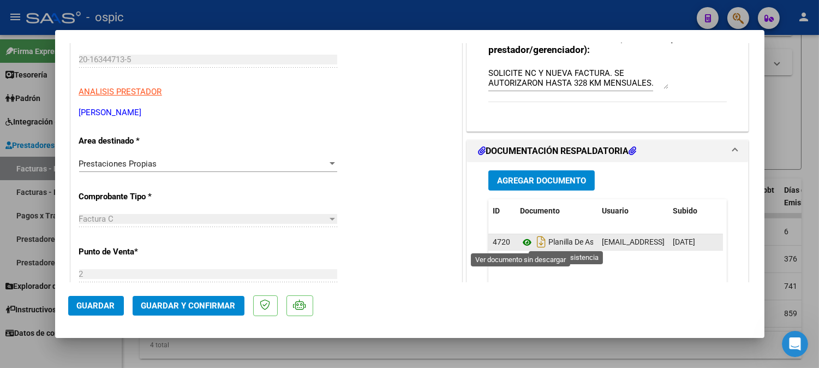
click at [520, 240] on icon at bounding box center [527, 242] width 14 height 13
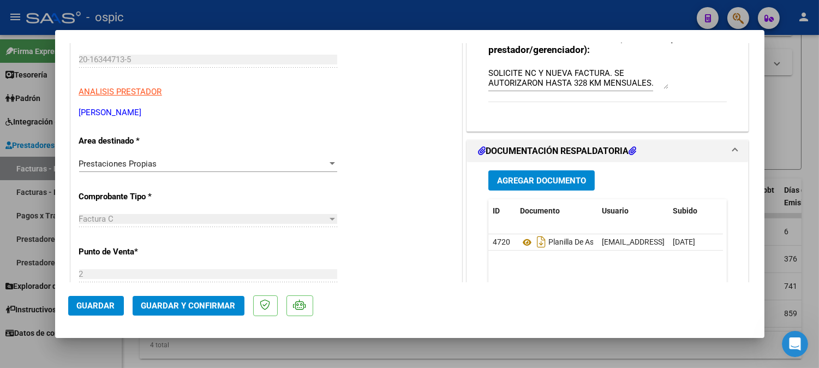
click at [195, 300] on button "Guardar y Confirmar" at bounding box center [189, 306] width 112 height 20
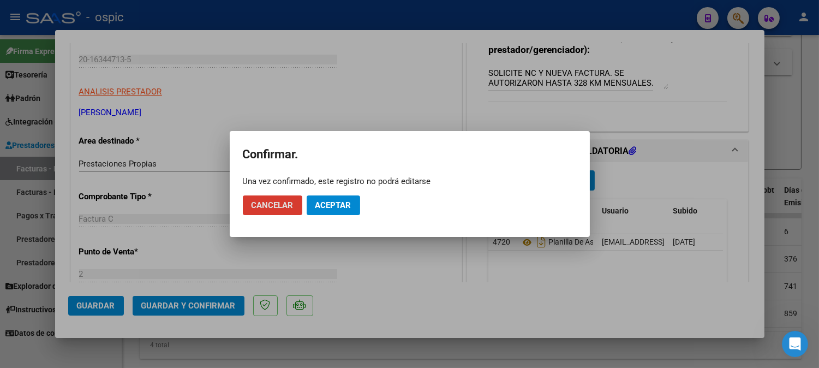
click at [321, 202] on span "Aceptar" at bounding box center [333, 205] width 36 height 10
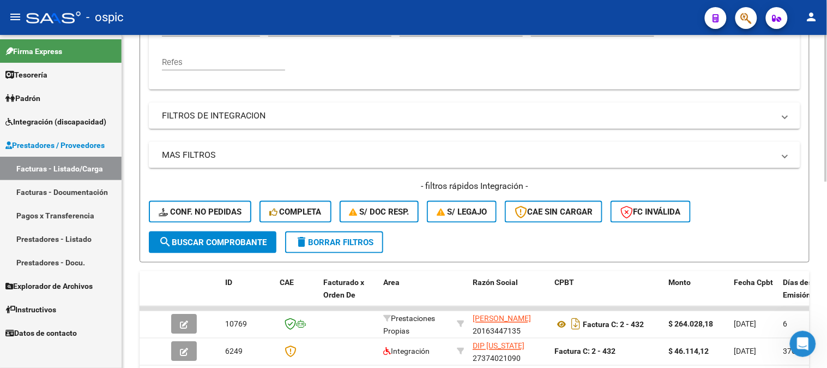
scroll to position [207, 0]
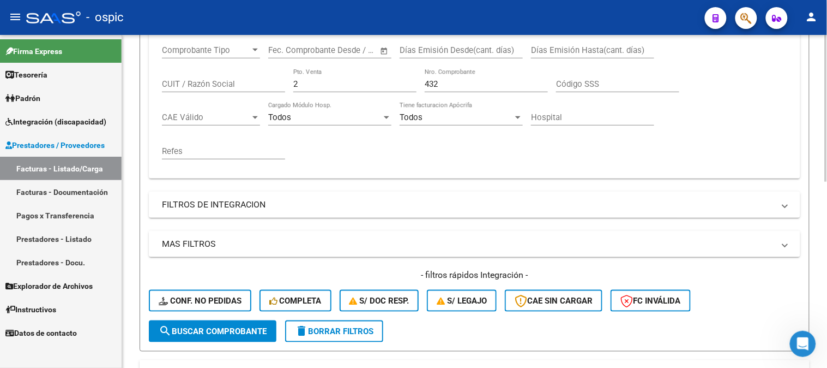
drag, startPoint x: 259, startPoint y: 85, endPoint x: 232, endPoint y: 82, distance: 27.4
click at [235, 83] on div "Comprobante Tipo Comprobante Tipo Start date – End date Fec. Comprobante Desde …" at bounding box center [474, 102] width 625 height 135
drag, startPoint x: 377, startPoint y: 88, endPoint x: 369, endPoint y: 85, distance: 9.1
click at [364, 86] on div "Comprobante Tipo Comprobante Tipo Start date – End date Fec. Comprobante Desde …" at bounding box center [474, 102] width 625 height 135
type input "433"
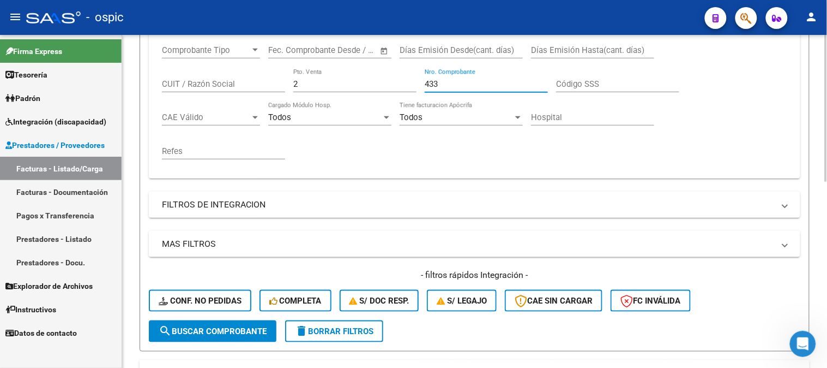
click at [239, 330] on span "search Buscar Comprobante" at bounding box center [213, 331] width 108 height 10
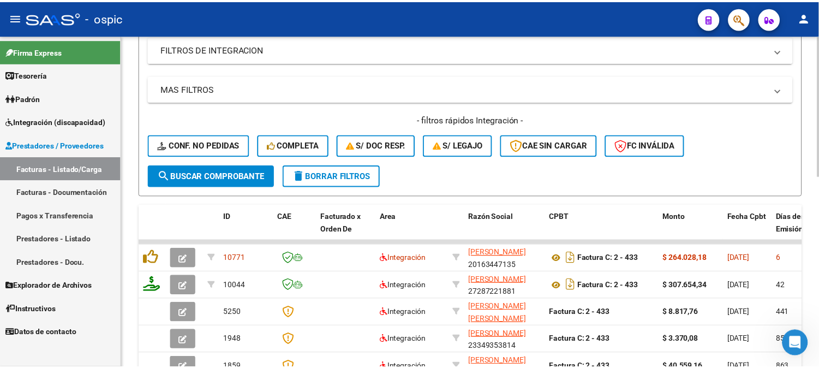
scroll to position [389, 0]
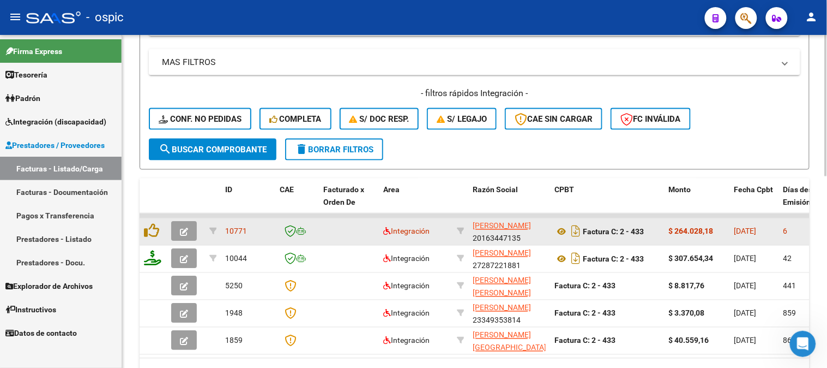
click at [188, 225] on button "button" at bounding box center [184, 231] width 26 height 20
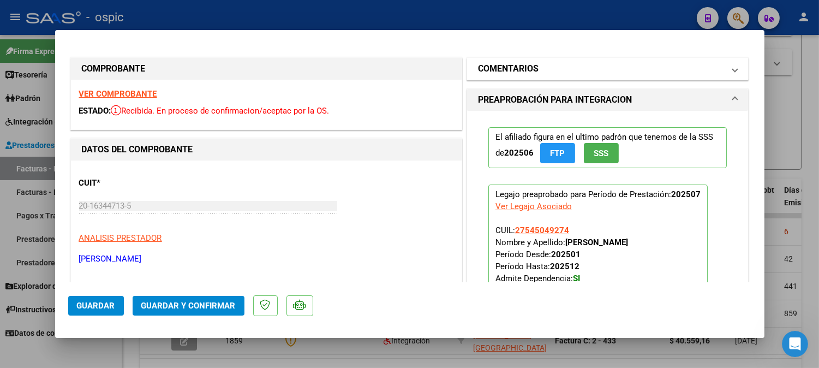
click at [534, 71] on mat-panel-title "COMENTARIOS" at bounding box center [601, 68] width 246 height 13
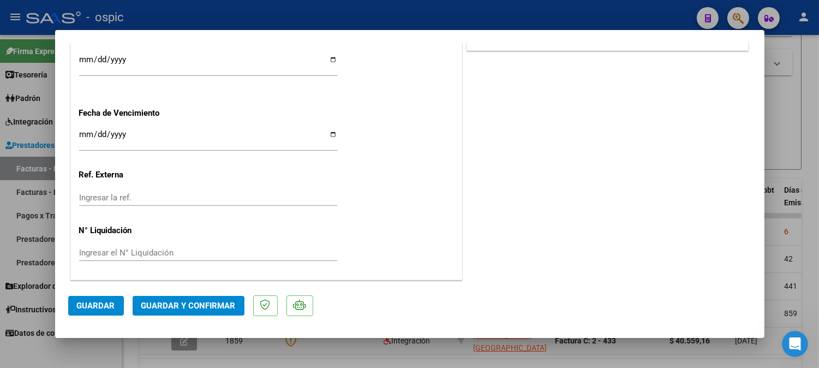
scroll to position [0, 0]
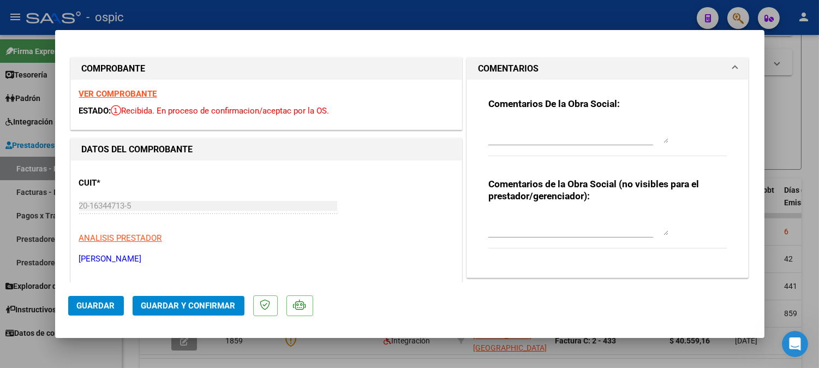
click at [555, 130] on textarea at bounding box center [578, 132] width 180 height 22
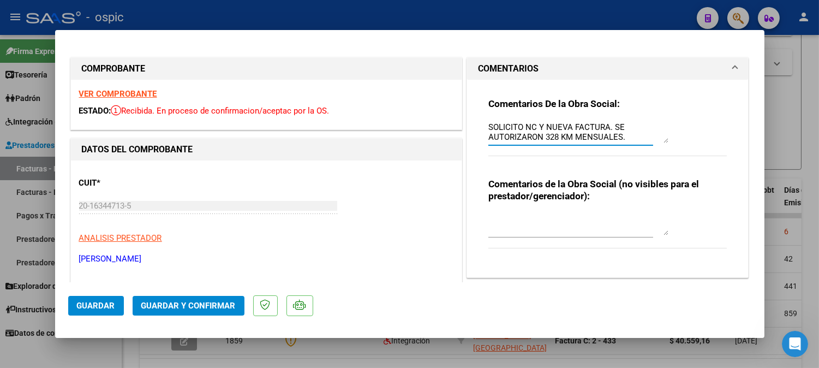
type textarea "SOLICITO NC Y NUEVA FACTURA. SE AUTORIZARON 328 KM MENSUALES."
click at [482, 127] on div "Comentarios De la Obra Social: SOLICITO NC Y NUEVA FACTURA. SE AUTORIZARON 328 …" at bounding box center [607, 174] width 255 height 189
drag, startPoint x: 484, startPoint y: 124, endPoint x: 623, endPoint y: 139, distance: 140.4
click at [623, 139] on textarea "SOLICITO NC Y NUEVA FACTURA. SE AUTORIZARON 328 KM MENSUALES." at bounding box center [578, 132] width 180 height 22
click at [549, 213] on textarea at bounding box center [578, 224] width 180 height 22
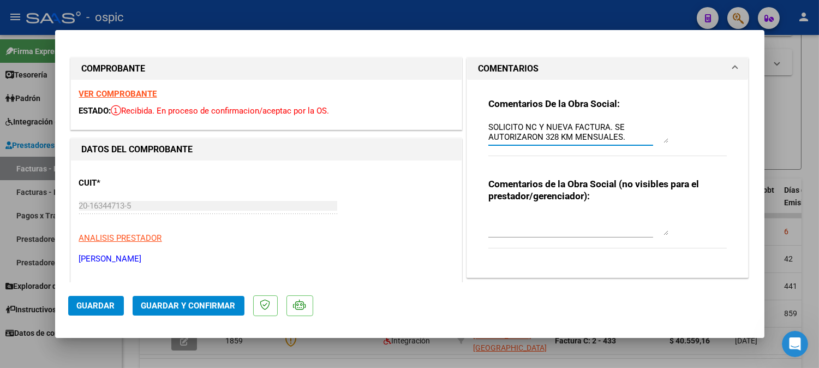
paste textarea "SOLICITO NC Y NUEVA FACTURA. SE AUTORIZARON 328 KM MENSUALES."
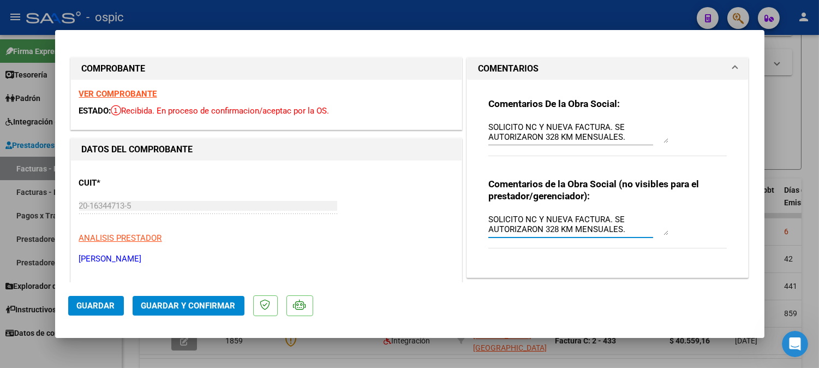
click at [516, 219] on textarea "SOLICITO NC Y NUEVA FACTURA. SE AUTORIZARON 328 KM MENSUALES." at bounding box center [578, 224] width 180 height 22
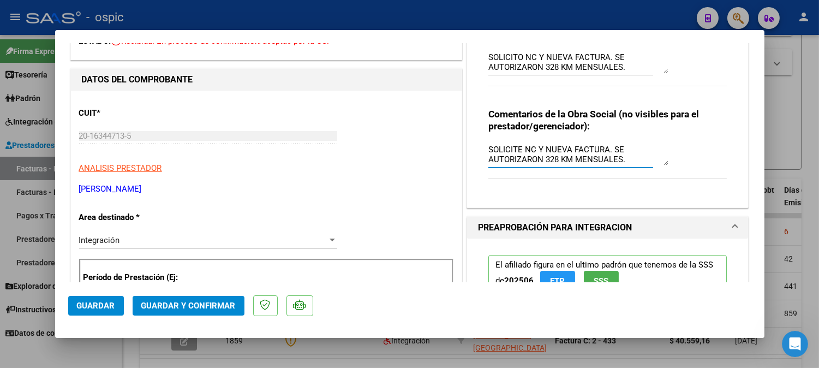
scroll to position [121, 0]
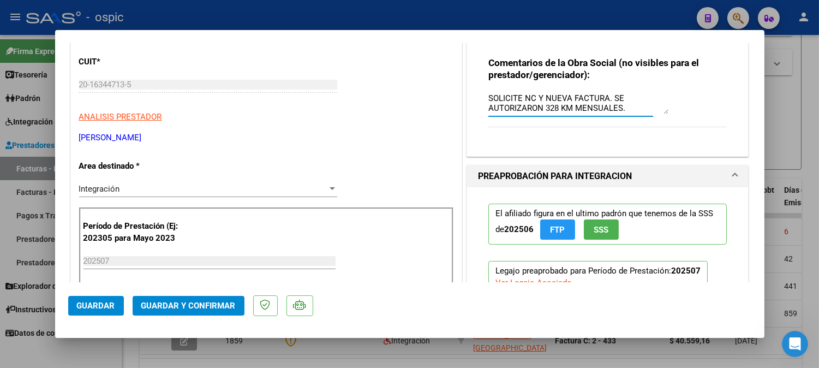
type textarea "SOLICITE NC Y NUEVA FACTURA. SE AUTORIZARON 328 KM MENSUALES."
click at [135, 191] on div "Integración" at bounding box center [203, 189] width 248 height 10
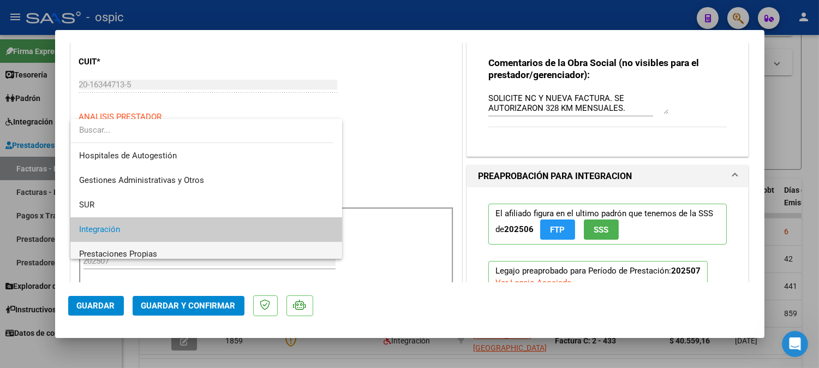
scroll to position [40, 0]
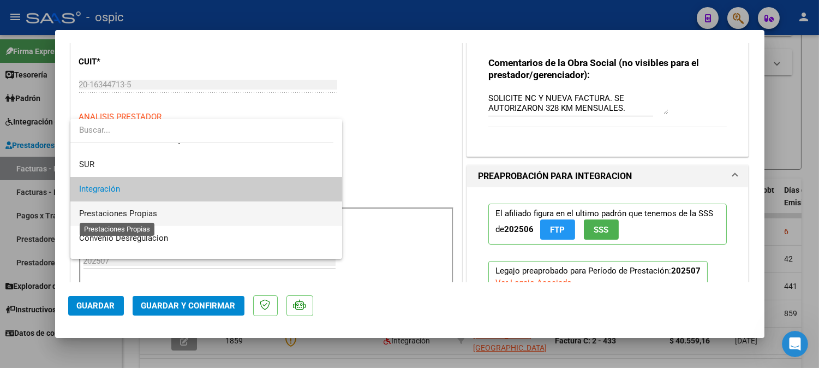
click at [131, 212] on span "Prestaciones Propias" at bounding box center [118, 213] width 78 height 10
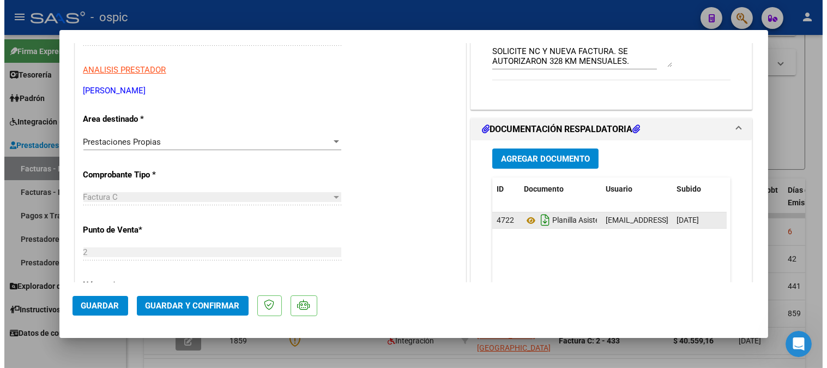
scroll to position [173, 0]
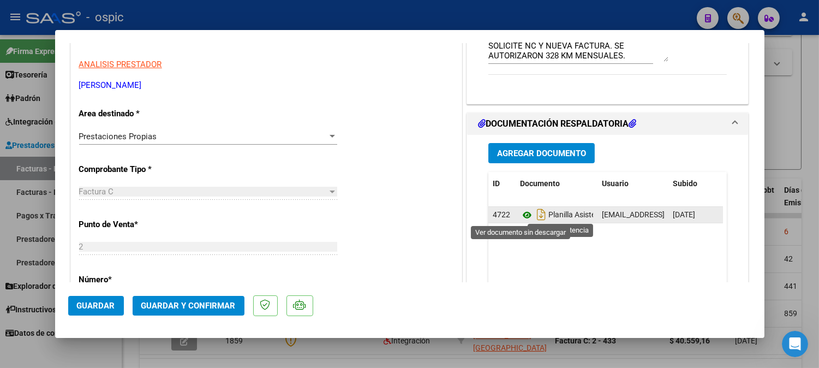
click at [520, 213] on icon at bounding box center [527, 214] width 14 height 13
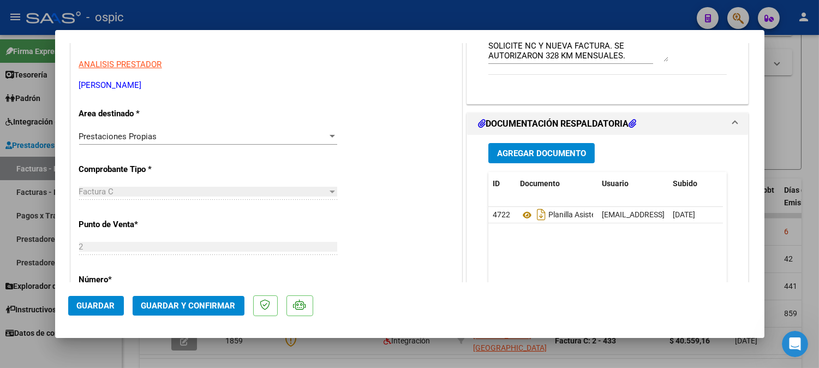
click at [219, 303] on span "Guardar y Confirmar" at bounding box center [188, 305] width 94 height 10
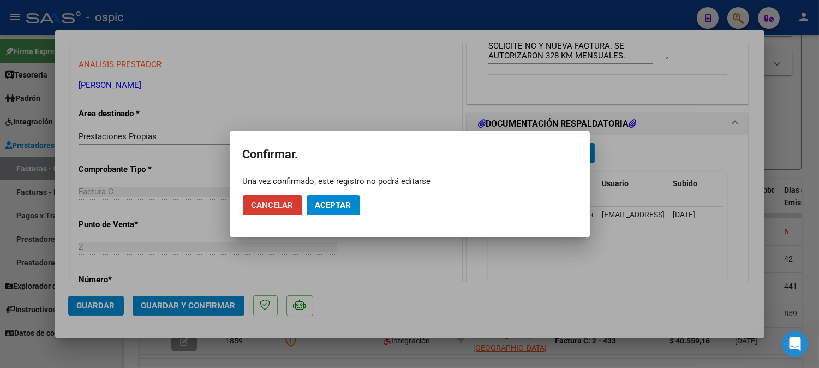
click at [335, 200] on span "Aceptar" at bounding box center [333, 205] width 36 height 10
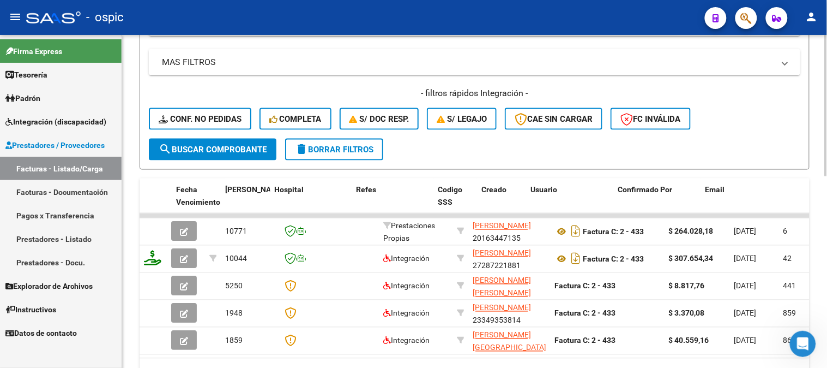
scroll to position [0, 2141]
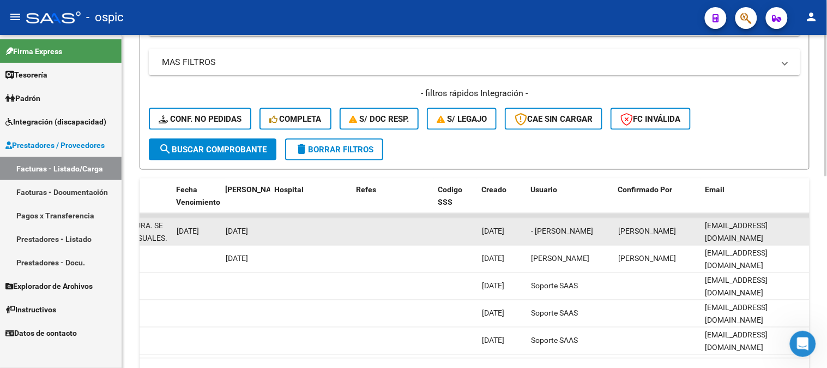
drag, startPoint x: 706, startPoint y: 230, endPoint x: 803, endPoint y: 232, distance: 97.7
click at [803, 232] on div "lola_cervera@hotmail.com" at bounding box center [756, 231] width 100 height 23
copy span "lola_cervera@hotmail.com"
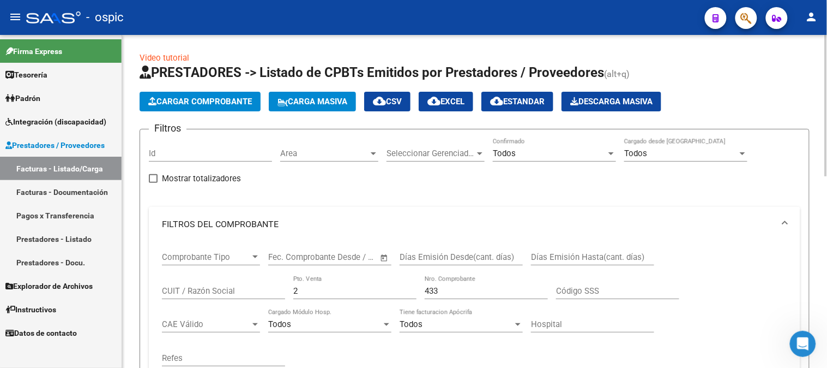
scroll to position [0, 0]
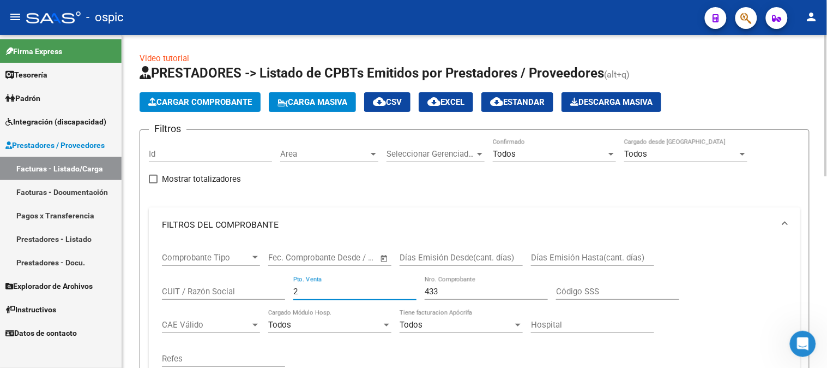
drag, startPoint x: 311, startPoint y: 293, endPoint x: 267, endPoint y: 285, distance: 44.4
click at [267, 285] on div "Comprobante Tipo Comprobante Tipo Start date – End date Fec. Comprobante Desde …" at bounding box center [474, 309] width 625 height 135
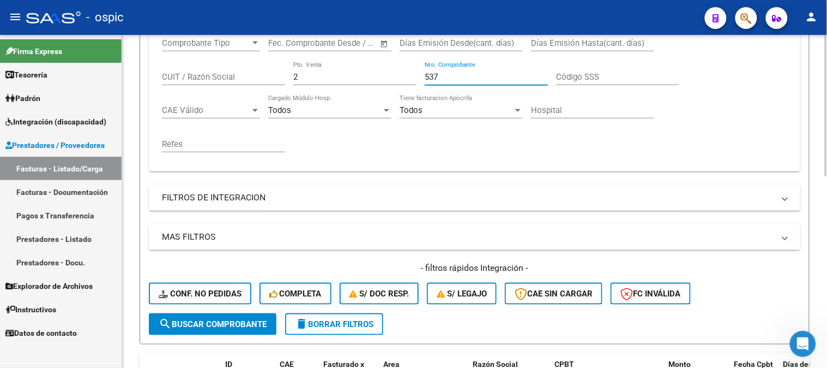
scroll to position [242, 0]
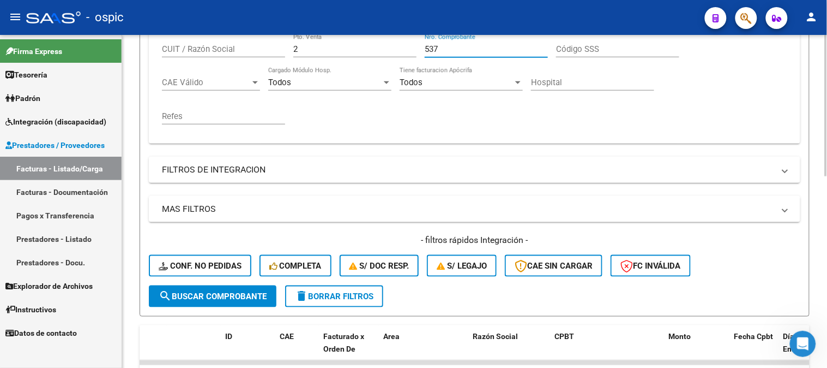
type input "537"
click at [197, 291] on span "search Buscar Comprobante" at bounding box center [213, 296] width 108 height 10
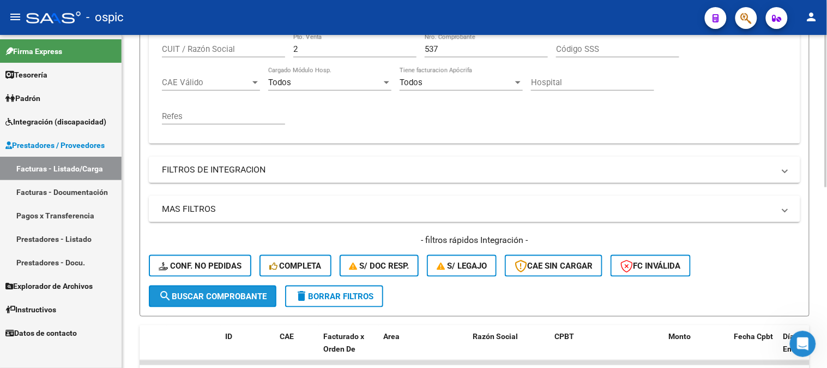
click at [246, 289] on button "search Buscar Comprobante" at bounding box center [213, 296] width 128 height 22
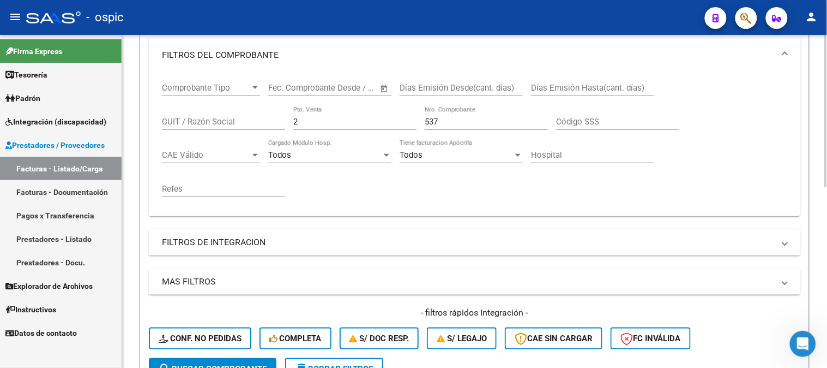
scroll to position [335, 0]
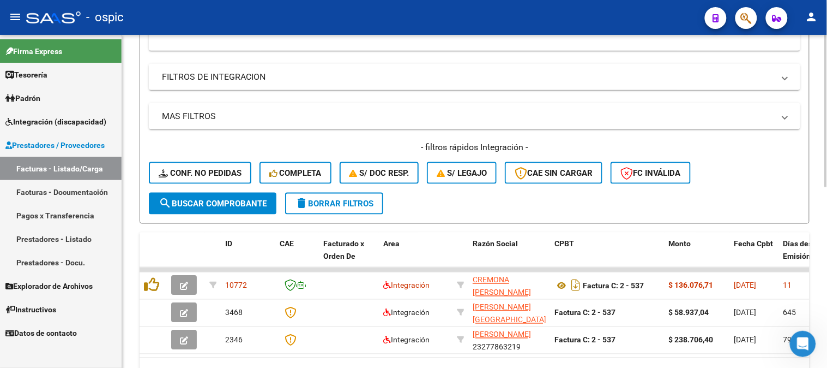
click at [252, 203] on span "search Buscar Comprobante" at bounding box center [213, 203] width 108 height 10
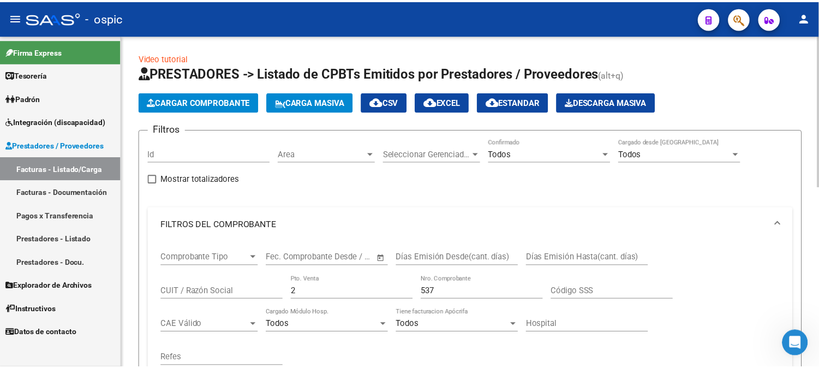
scroll to position [363, 0]
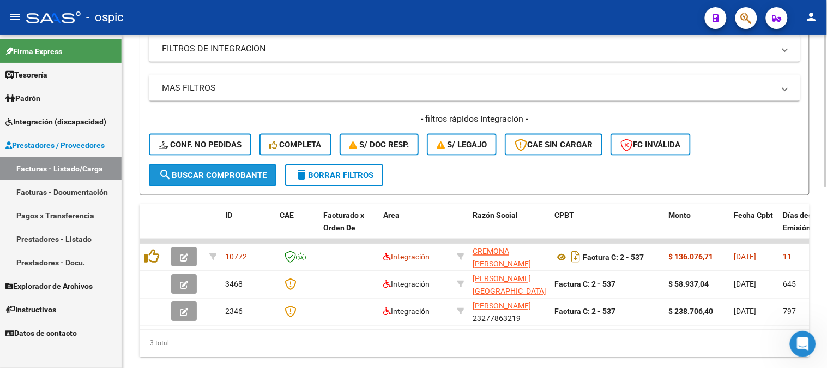
click at [221, 176] on span "search Buscar Comprobante" at bounding box center [213, 175] width 108 height 10
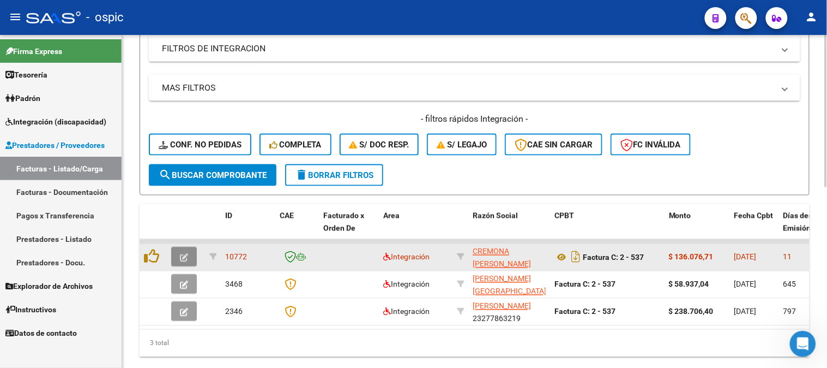
click at [184, 254] on icon "button" at bounding box center [184, 258] width 8 height 8
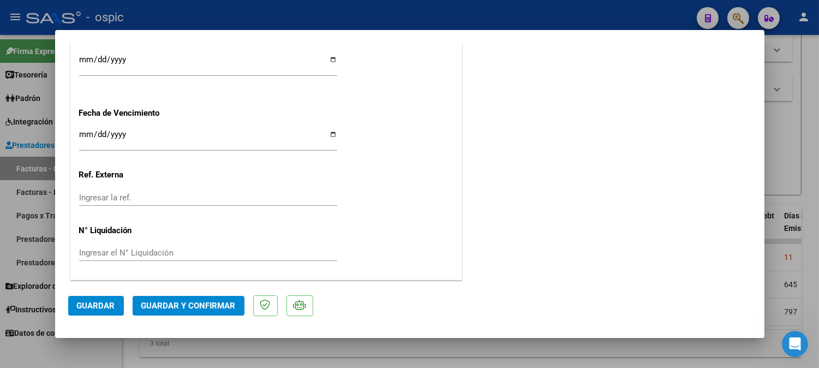
scroll to position [0, 0]
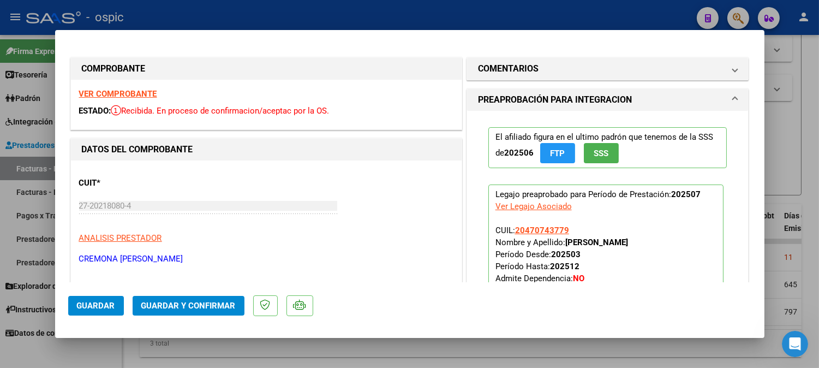
drag, startPoint x: 586, startPoint y: 70, endPoint x: 546, endPoint y: 171, distance: 108.5
click at [586, 71] on mat-panel-title "COMENTARIOS" at bounding box center [601, 68] width 246 height 13
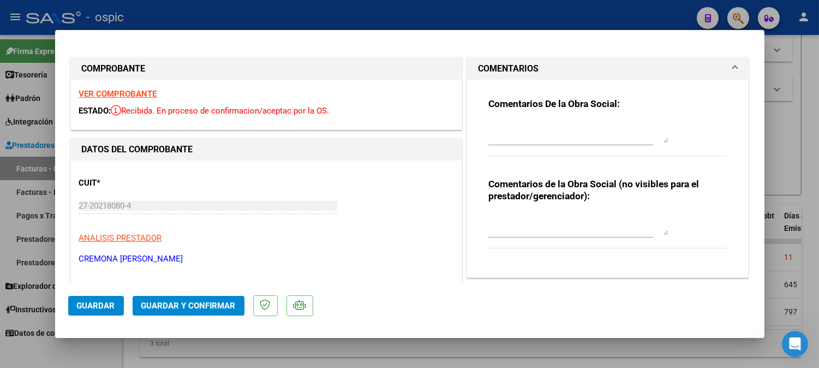
click at [531, 220] on textarea at bounding box center [578, 224] width 180 height 22
click at [582, 214] on textarea "KINESIO 11" at bounding box center [578, 224] width 180 height 22
type textarea "KINESIO 11 SESIONES"
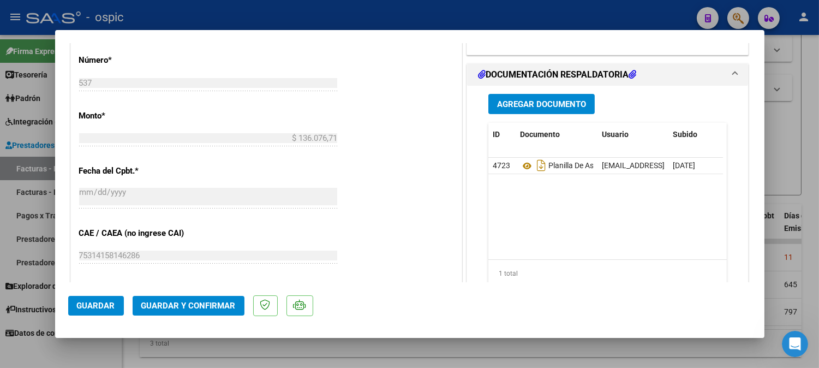
scroll to position [503, 0]
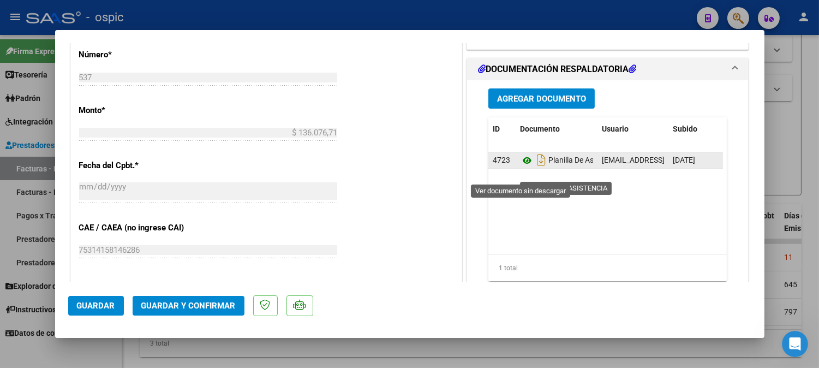
click at [522, 167] on icon at bounding box center [527, 160] width 14 height 13
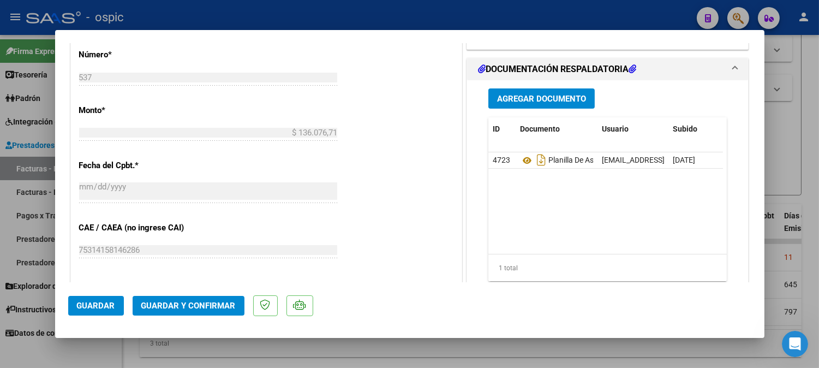
click at [219, 300] on button "Guardar y Confirmar" at bounding box center [189, 306] width 112 height 20
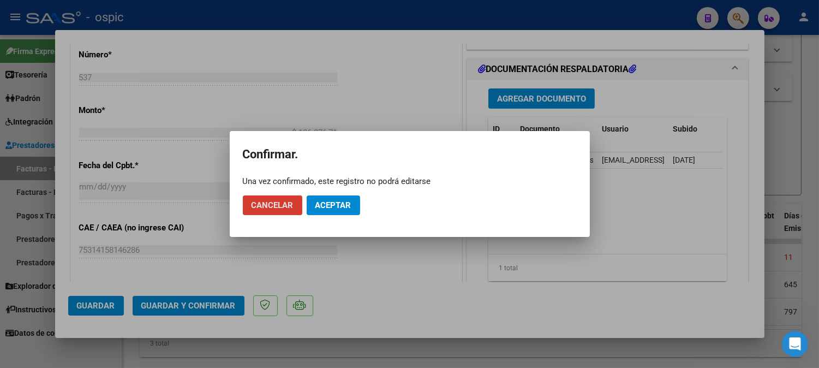
click at [321, 205] on span "Aceptar" at bounding box center [333, 205] width 36 height 10
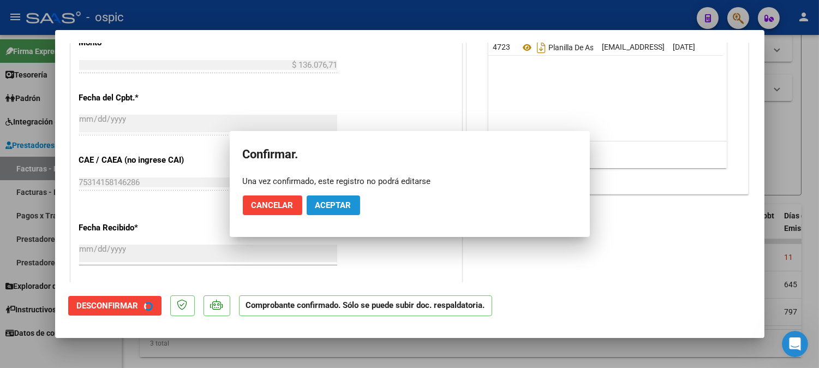
scroll to position [435, 0]
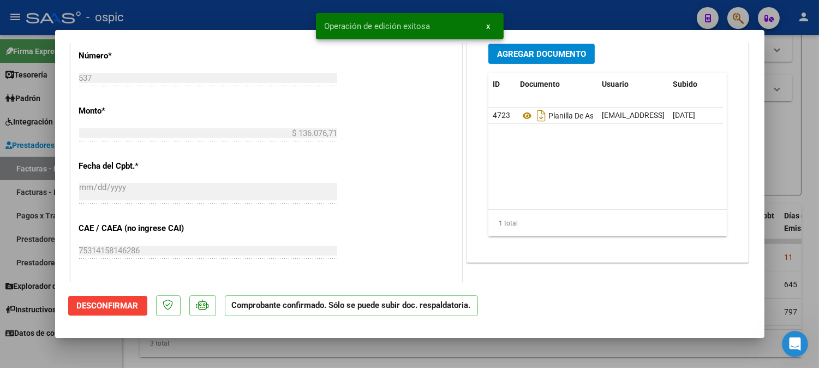
type input "$ 0,00"
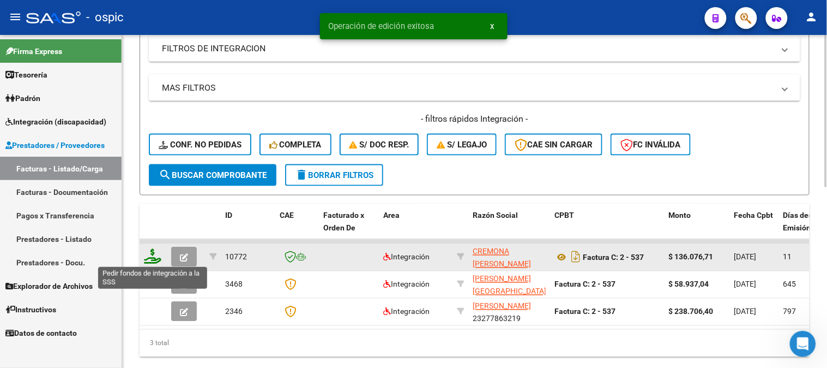
click at [150, 255] on icon at bounding box center [152, 256] width 17 height 15
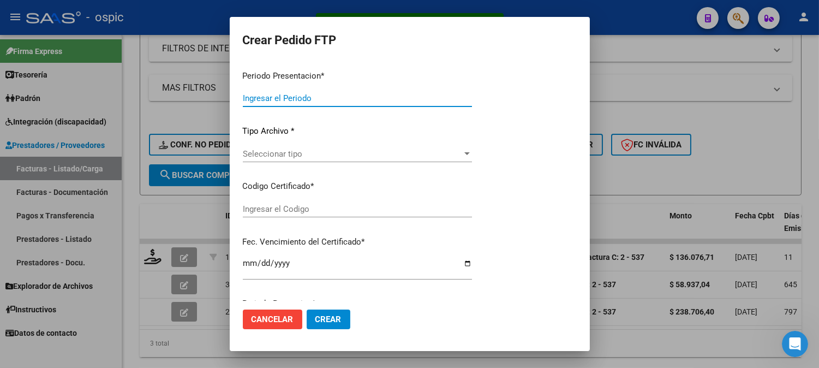
type input "202507"
type input "$ 136.076,71"
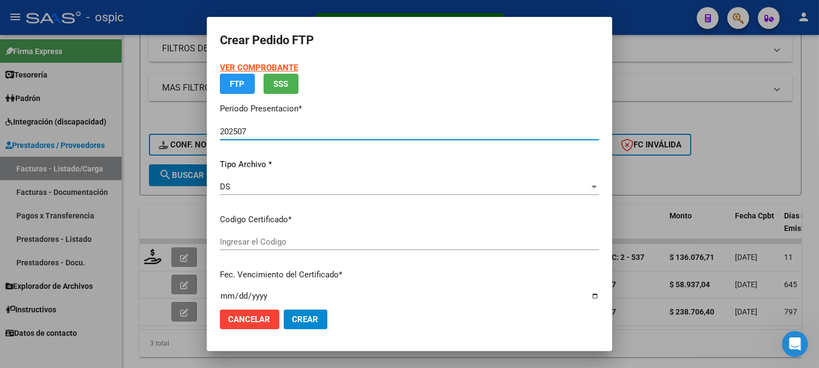
type input "4098698342"
type input "2025-12-16"
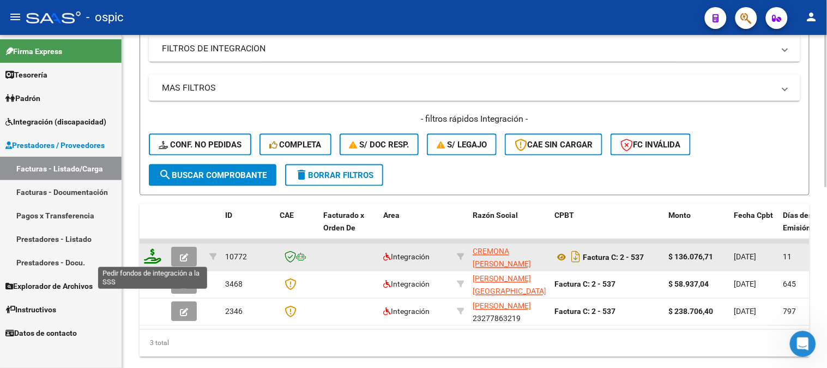
click at [155, 256] on icon at bounding box center [152, 256] width 17 height 15
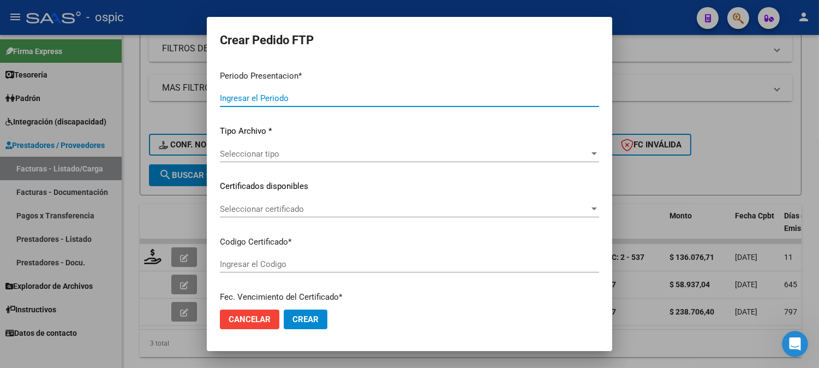
type input "202507"
type input "$ 136.076,71"
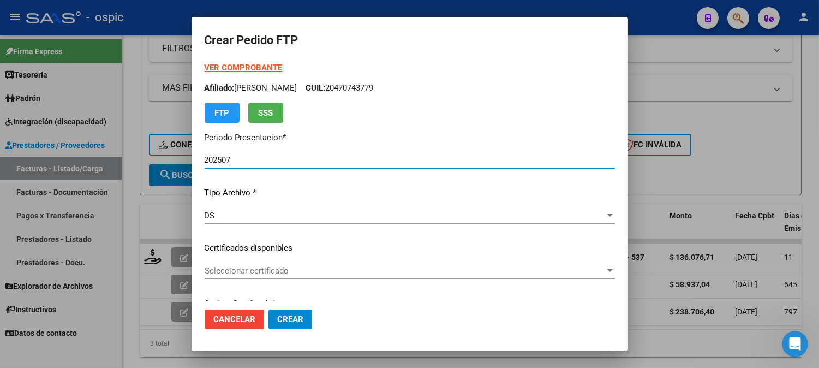
type input "4098698342"
type input "2025-12-16"
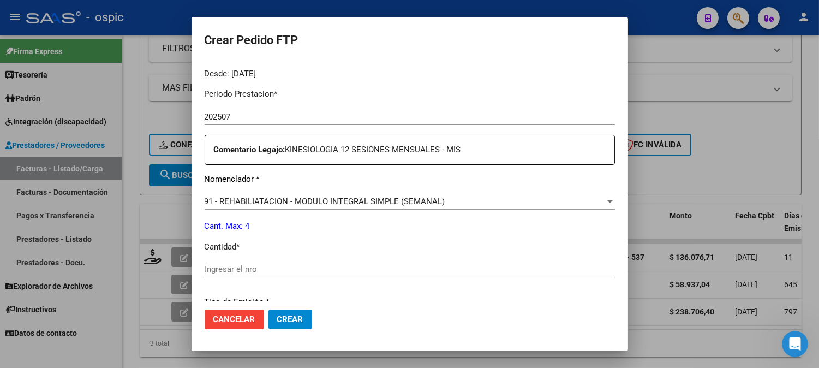
scroll to position [342, 0]
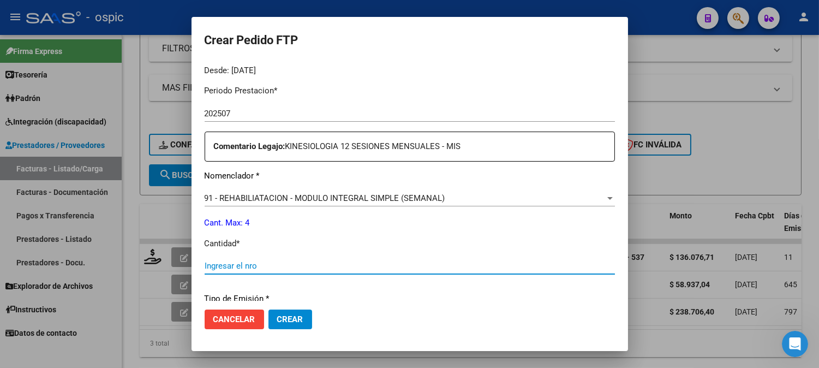
click at [367, 264] on input "Ingresar el nro" at bounding box center [409, 266] width 410 height 10
type input "4"
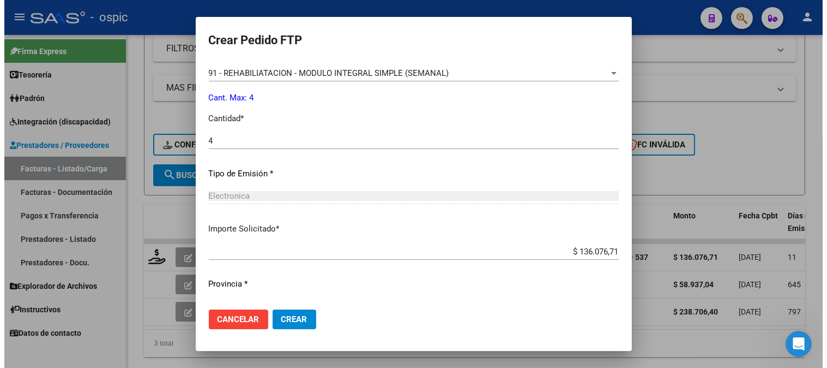
scroll to position [481, 0]
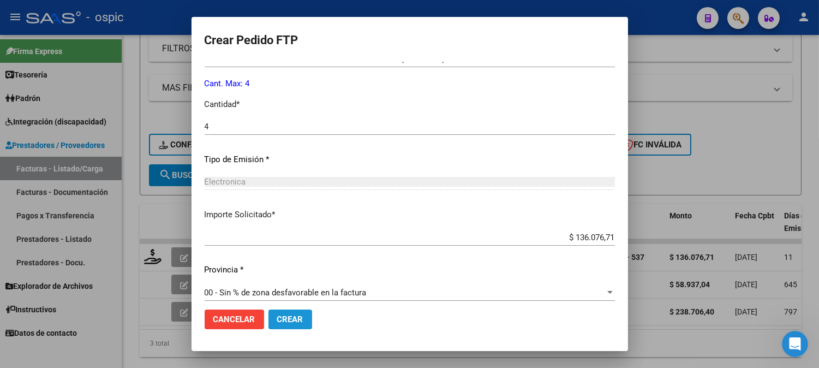
click at [294, 318] on span "Crear" at bounding box center [290, 319] width 26 height 10
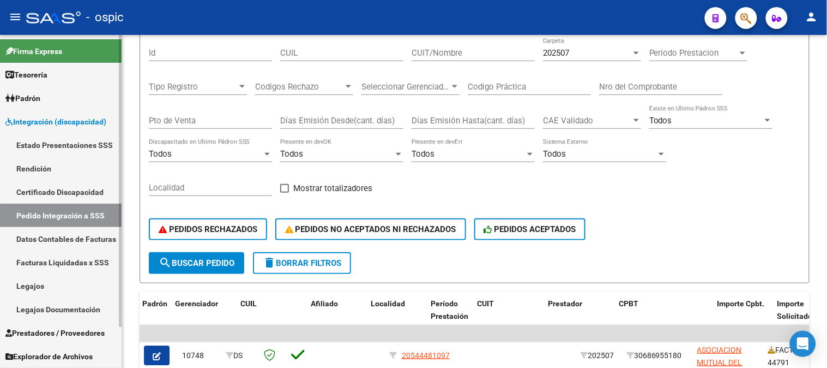
scroll to position [0, 149]
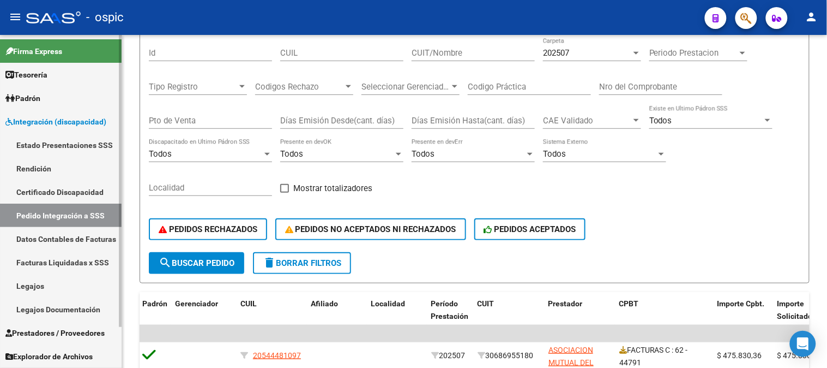
click at [61, 124] on span "Integración (discapacidad)" at bounding box center [55, 122] width 101 height 12
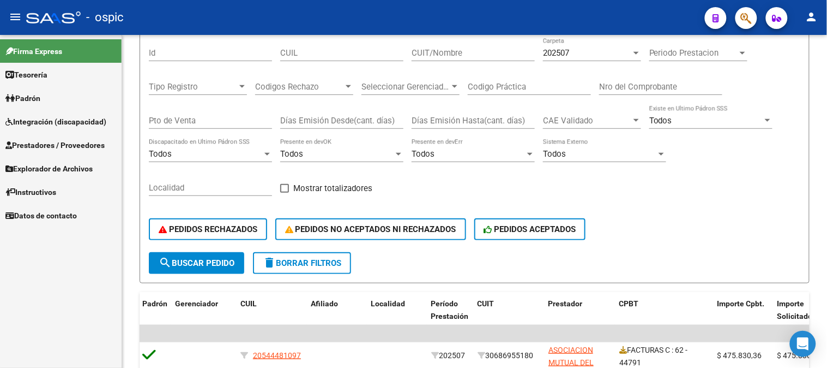
click at [61, 124] on span "Integración (discapacidad)" at bounding box center [55, 122] width 101 height 12
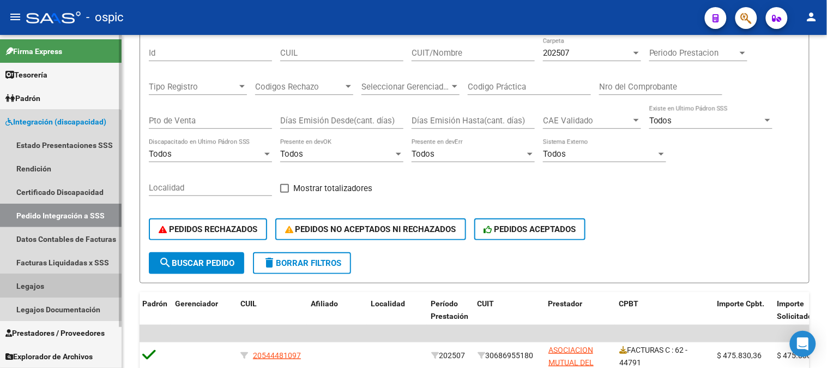
click at [55, 285] on link "Legajos" at bounding box center [61, 285] width 122 height 23
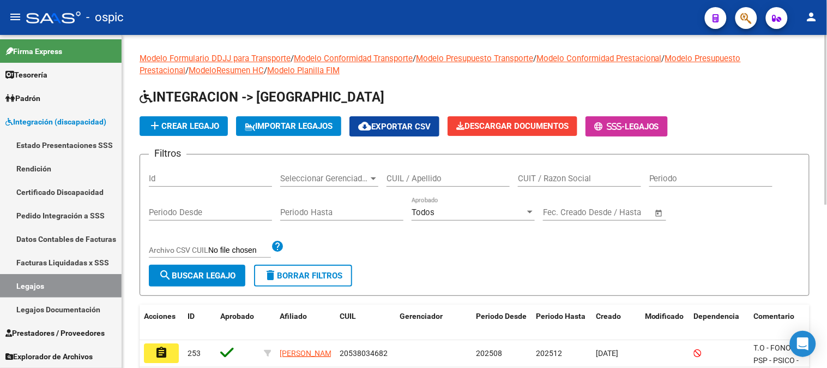
click at [419, 173] on div "CUIL / Apellido" at bounding box center [448, 174] width 123 height 23
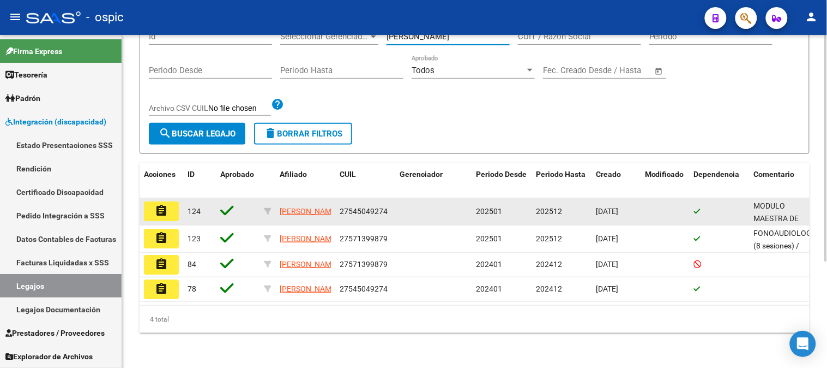
scroll to position [156, 0]
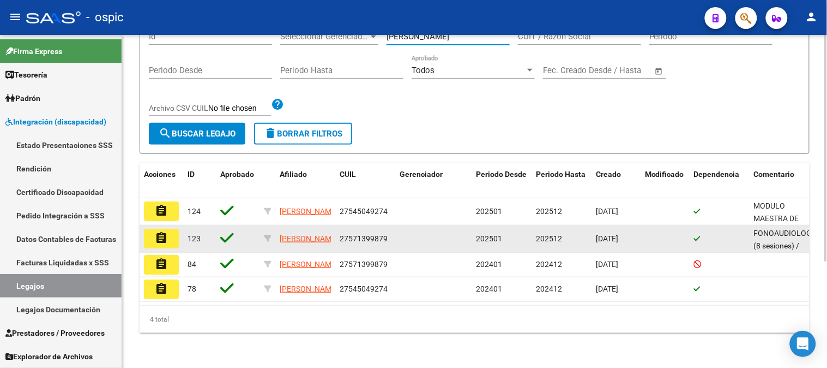
type input "[PERSON_NAME]"
click at [167, 231] on mat-icon "assignment" at bounding box center [161, 237] width 13 height 13
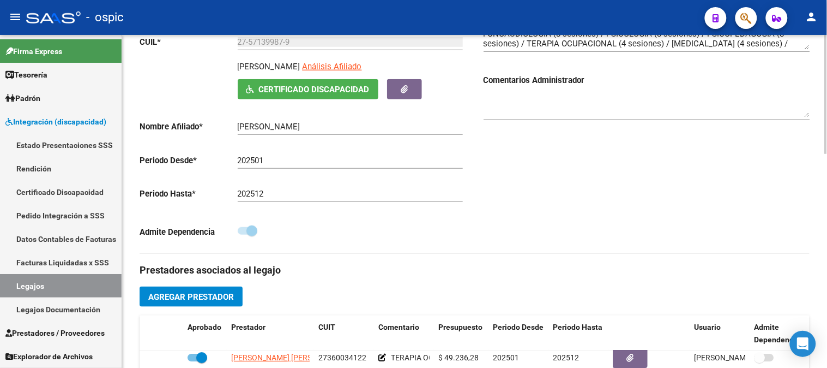
scroll to position [182, 0]
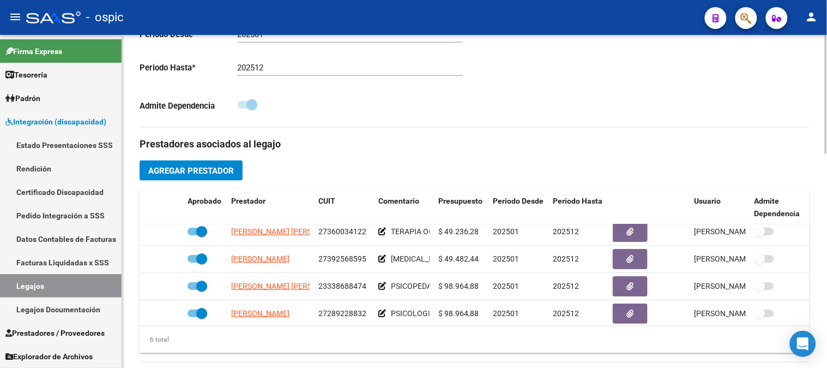
click at [824, 206] on div "arrow_back Editar 123 save Guardar cambios Legajo de Integración Modelo Formula…" at bounding box center [476, 189] width 708 height 927
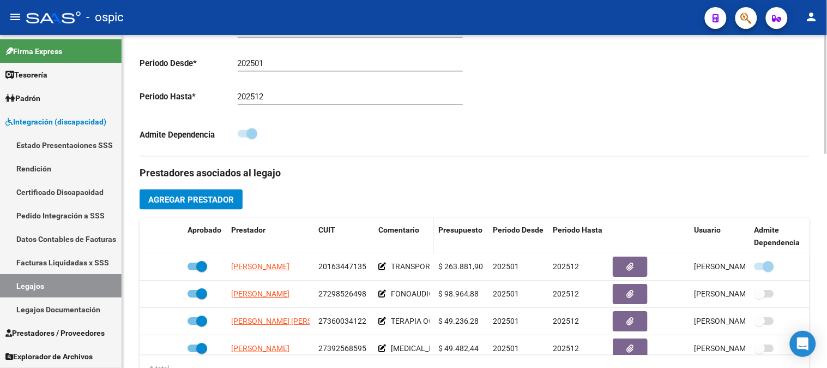
scroll to position [251, 0]
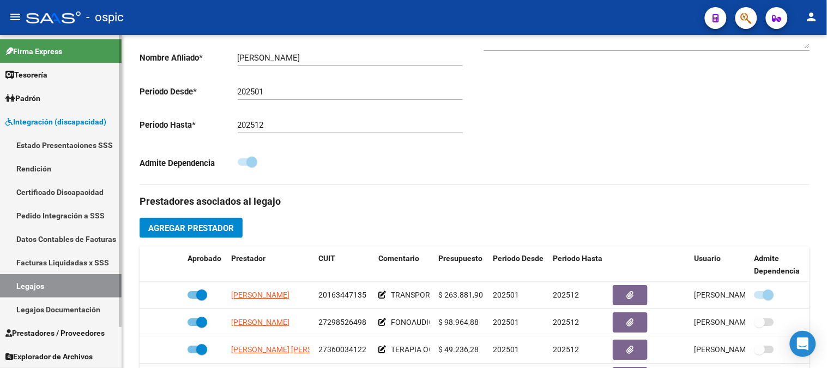
click at [57, 214] on link "Pedido Integración a SSS" at bounding box center [61, 214] width 122 height 23
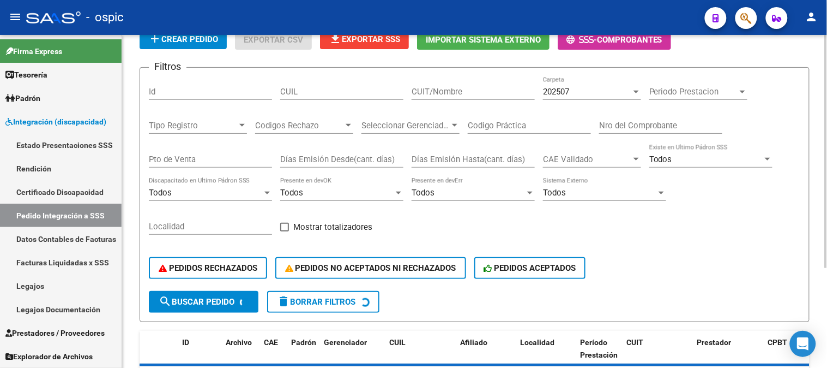
scroll to position [82, 0]
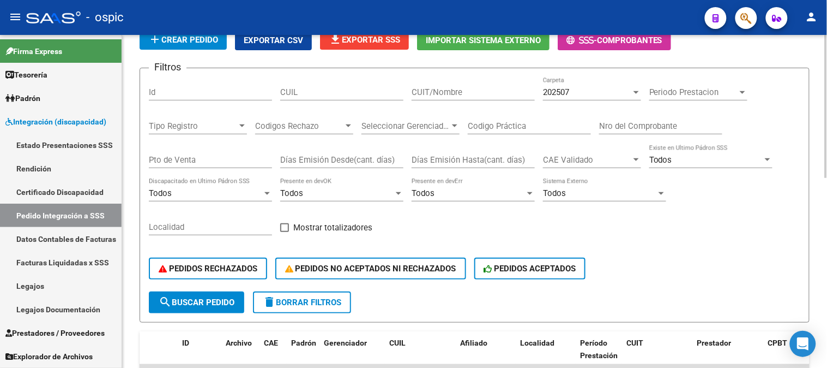
click at [444, 94] on input "CUIT/Nombre" at bounding box center [473, 92] width 123 height 10
click at [616, 94] on div "202507" at bounding box center [587, 92] width 88 height 10
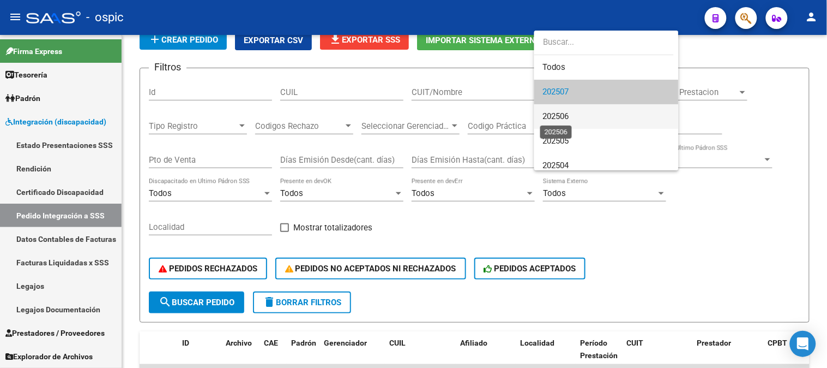
click at [566, 118] on span "202506" at bounding box center [556, 116] width 26 height 10
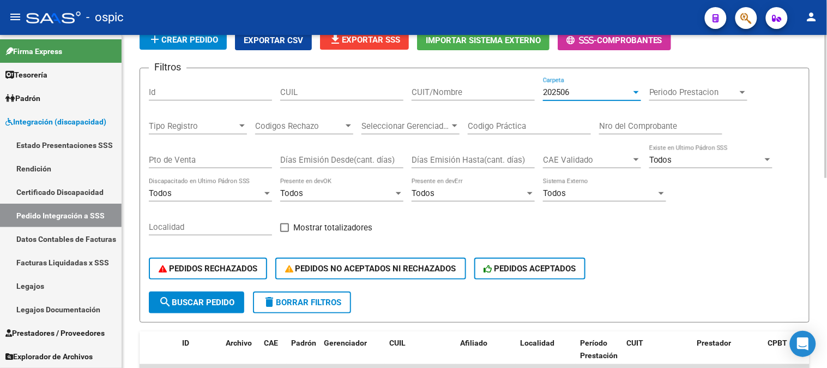
click at [450, 92] on input "CUIT/Nombre" at bounding box center [473, 92] width 123 height 10
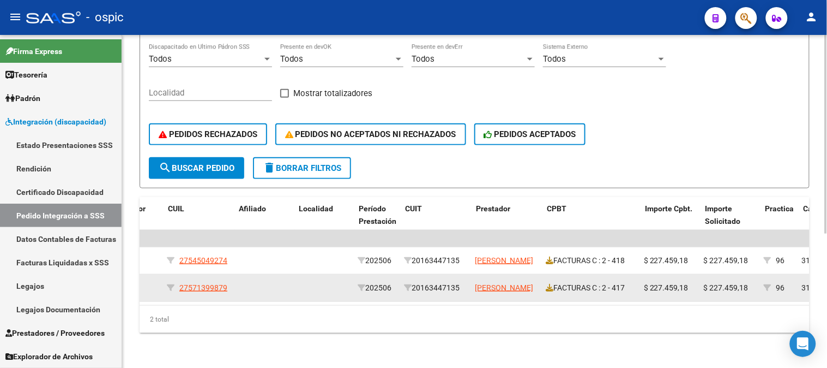
scroll to position [0, 221]
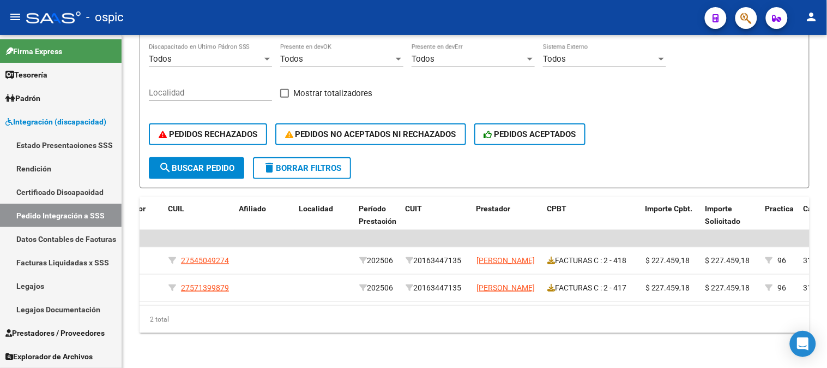
type input "[PERSON_NAME]"
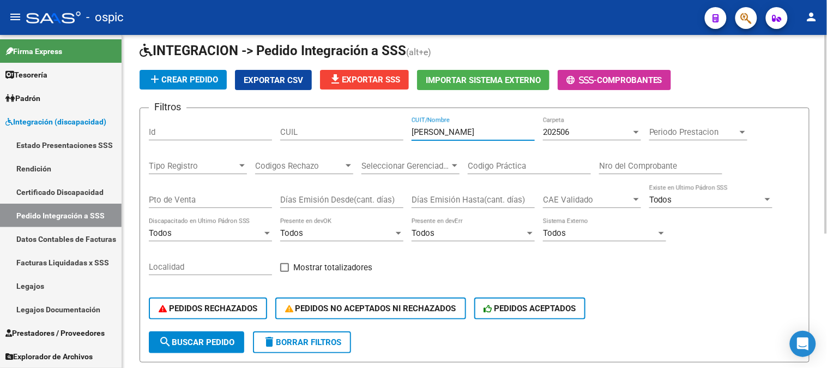
scroll to position [41, 0]
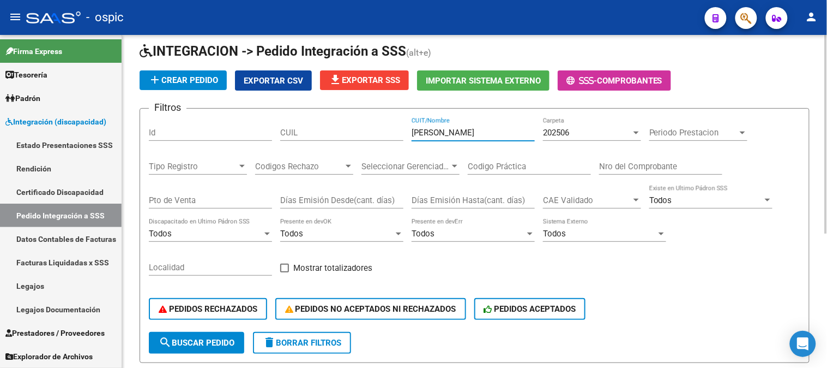
click at [582, 135] on div "202506" at bounding box center [587, 133] width 88 height 10
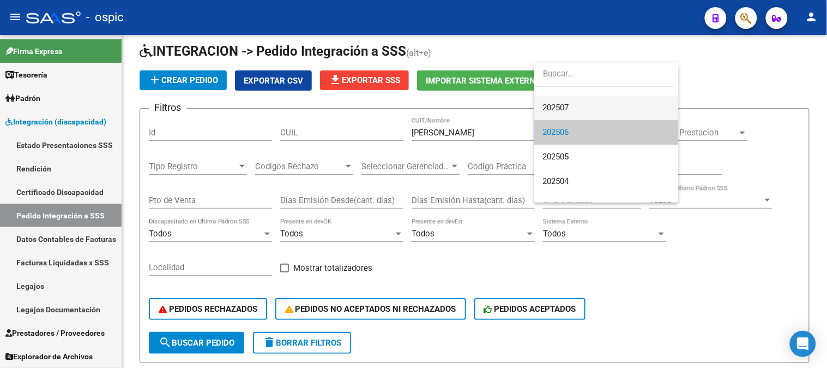
click at [567, 99] on span "202507" at bounding box center [606, 107] width 127 height 25
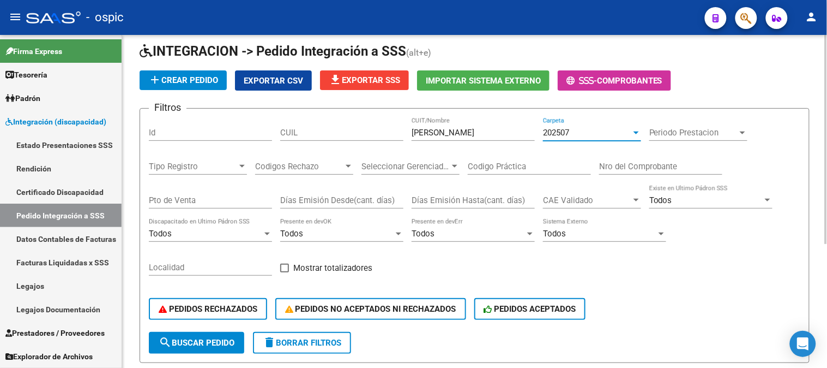
scroll to position [163, 0]
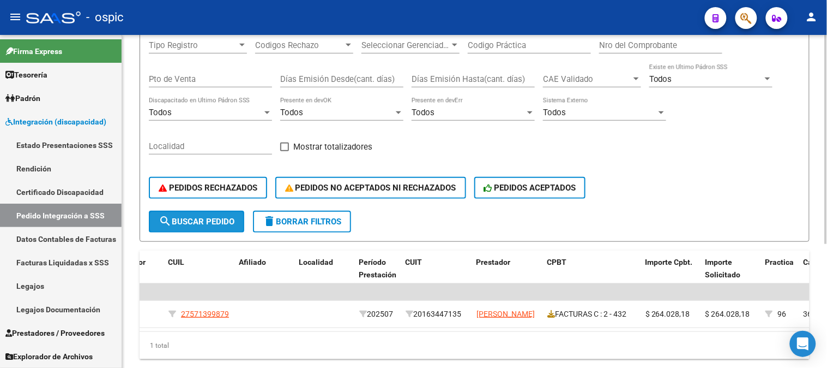
click at [198, 221] on span "search Buscar Pedido" at bounding box center [197, 221] width 76 height 10
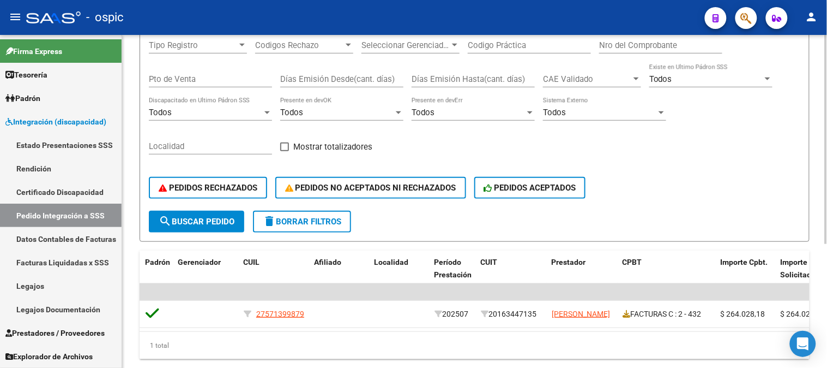
scroll to position [0, 0]
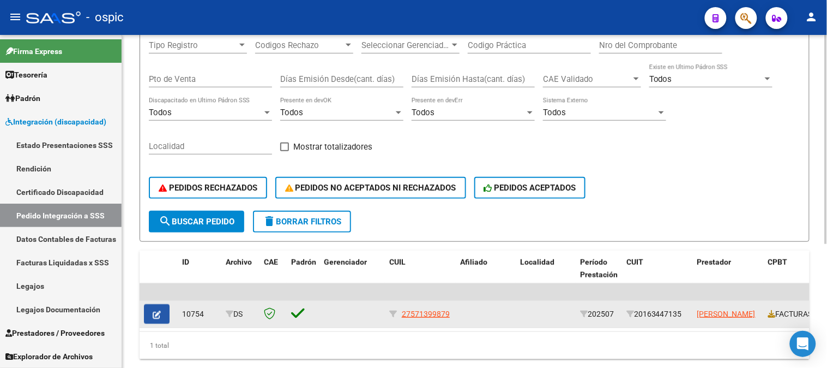
click at [157, 312] on icon "button" at bounding box center [157, 314] width 8 height 8
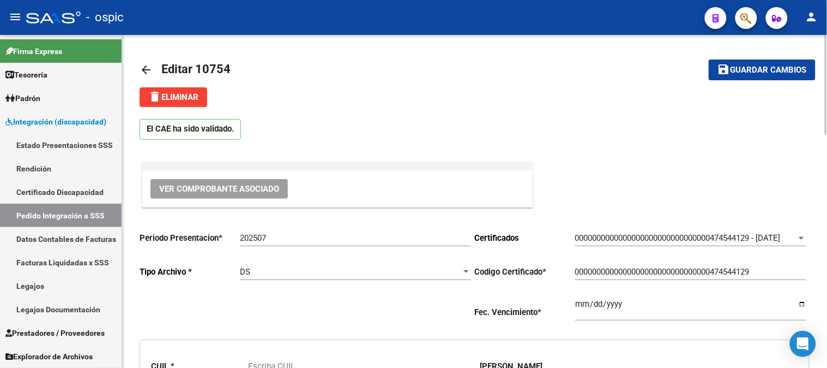
type input "27571399879"
click at [149, 65] on mat-icon "arrow_back" at bounding box center [146, 69] width 13 height 13
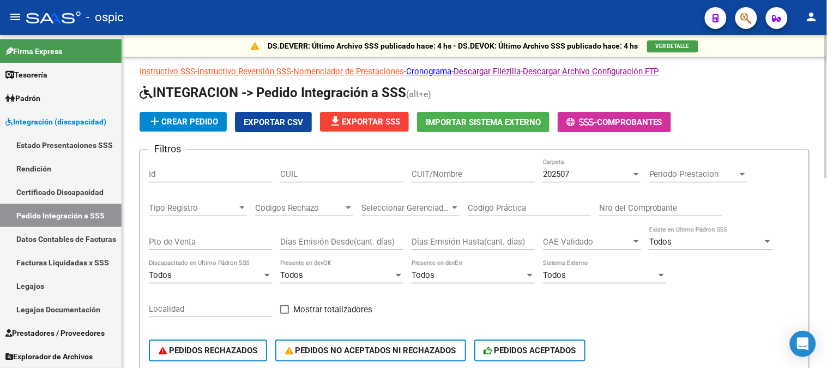
scroll to position [61, 0]
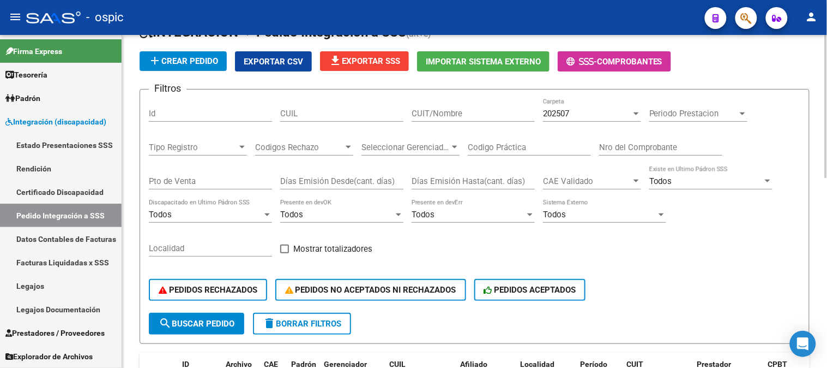
click at [450, 111] on input "CUIT/Nombre" at bounding box center [473, 114] width 123 height 10
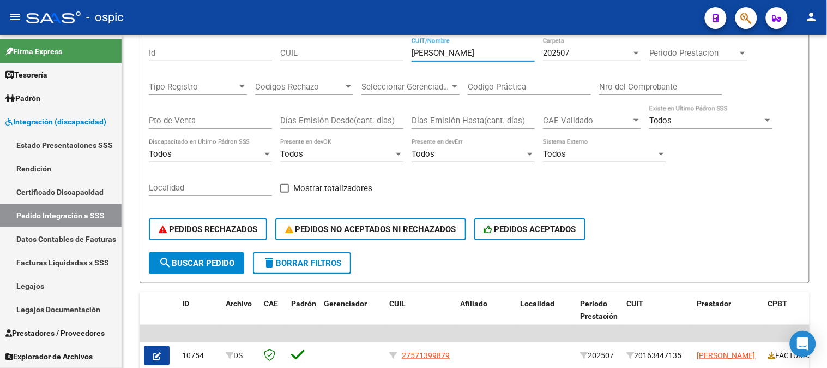
type input "[PERSON_NAME]"
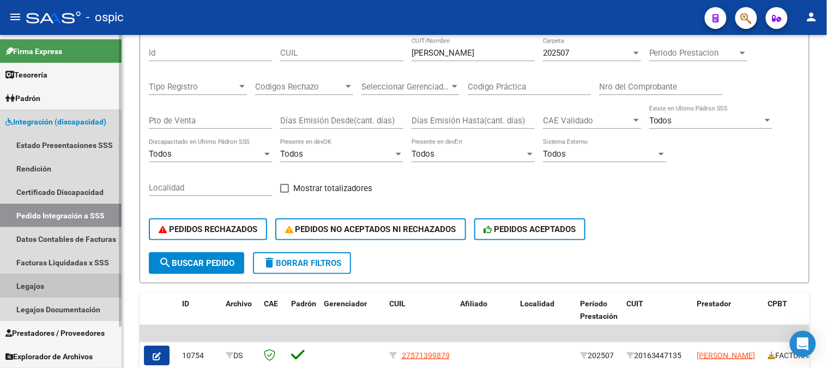
click at [51, 282] on link "Legajos" at bounding box center [61, 285] width 122 height 23
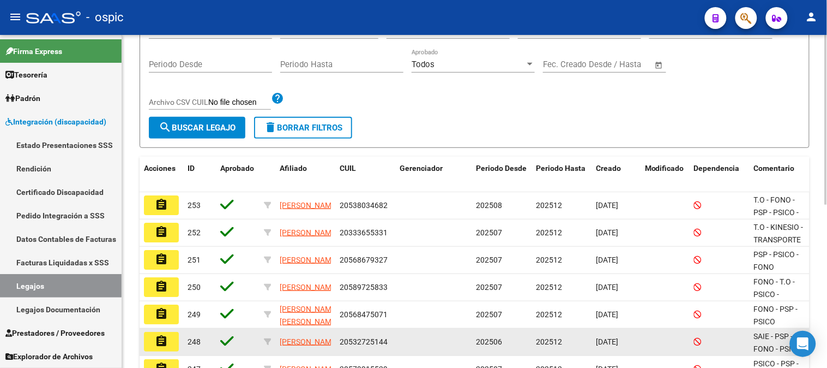
scroll to position [61, 0]
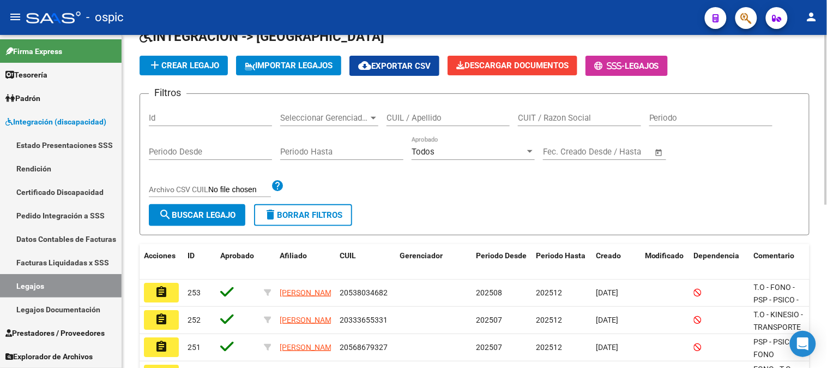
click at [428, 110] on div "CUIL / Apellido" at bounding box center [448, 114] width 123 height 23
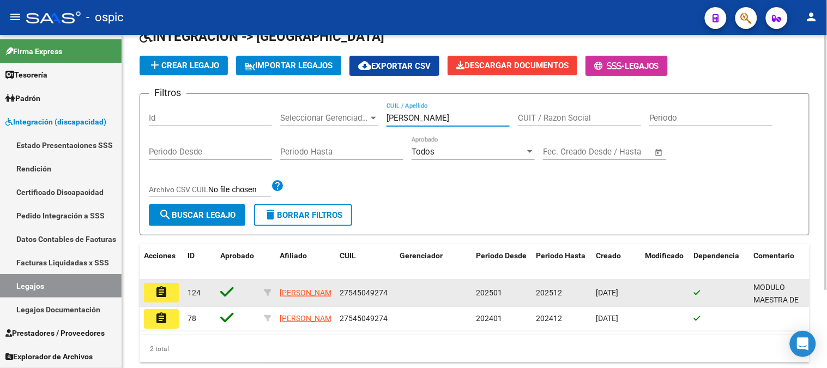
type input "[PERSON_NAME]"
click at [170, 291] on button "assignment" at bounding box center [161, 292] width 35 height 20
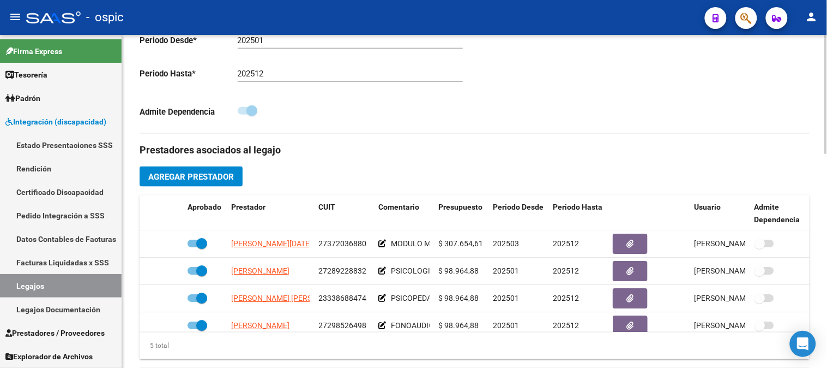
scroll to position [363, 0]
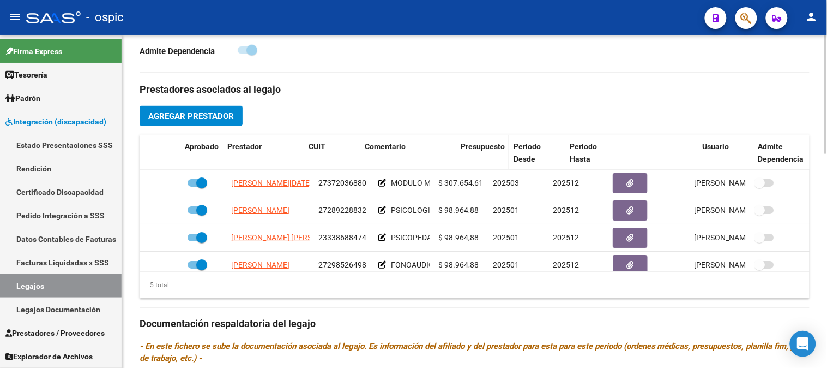
drag, startPoint x: 432, startPoint y: 149, endPoint x: 538, endPoint y: 148, distance: 105.3
click at [538, 148] on div "Aprobado Prestador CUIT Comentario Presupuesto Periodo Desde Periodo Hasta Usua…" at bounding box center [475, 153] width 671 height 36
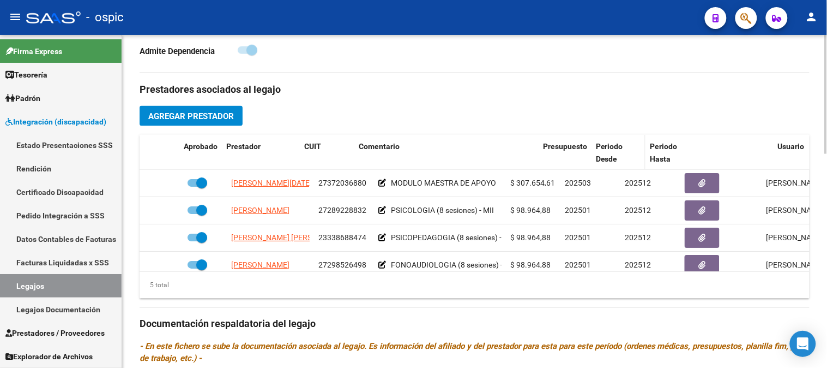
drag, startPoint x: 505, startPoint y: 159, endPoint x: 612, endPoint y: 159, distance: 106.9
click at [612, 159] on div "Aprobado Prestador CUIT Comentario Presupuesto Periodo Desde Periodo Hasta Usua…" at bounding box center [511, 153] width 743 height 36
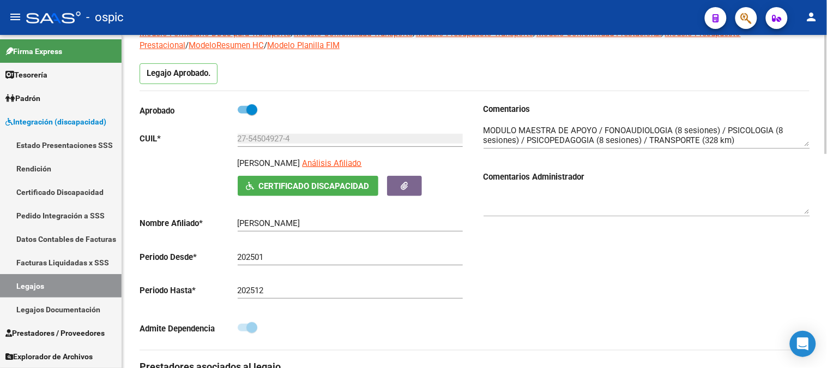
scroll to position [0, 0]
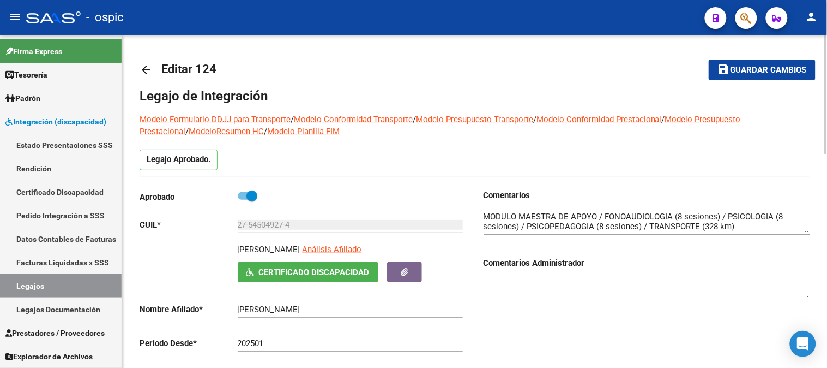
click at [827, 93] on div at bounding box center [826, 94] width 3 height 119
click at [143, 69] on mat-icon "arrow_back" at bounding box center [146, 69] width 13 height 13
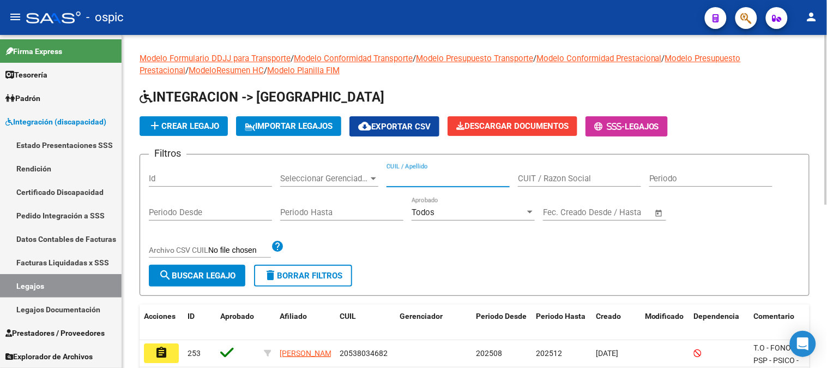
click at [402, 177] on input "CUIL / Apellido" at bounding box center [448, 178] width 123 height 10
type input "[PERSON_NAME] FRA"
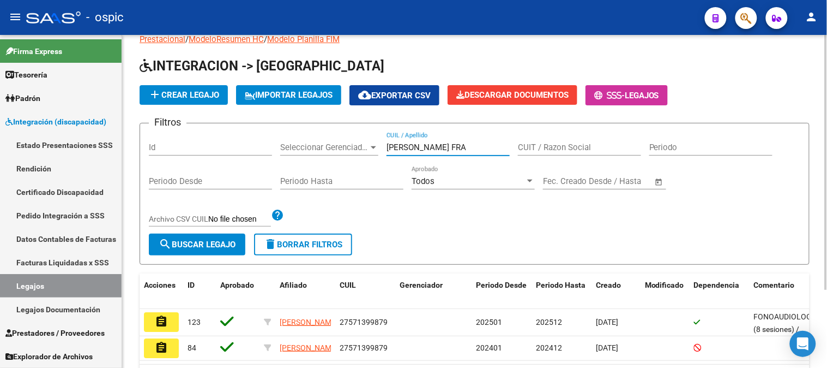
scroll to position [61, 0]
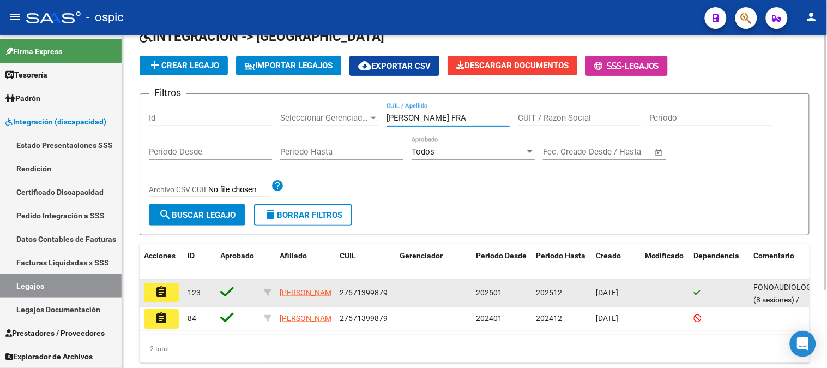
click at [165, 291] on mat-icon "assignment" at bounding box center [161, 291] width 13 height 13
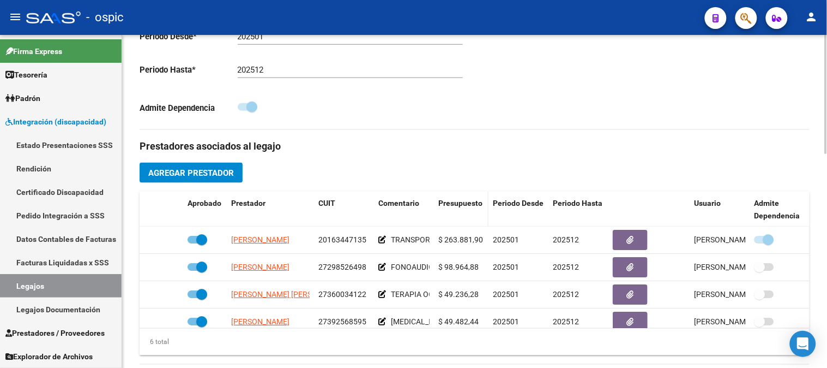
scroll to position [424, 0]
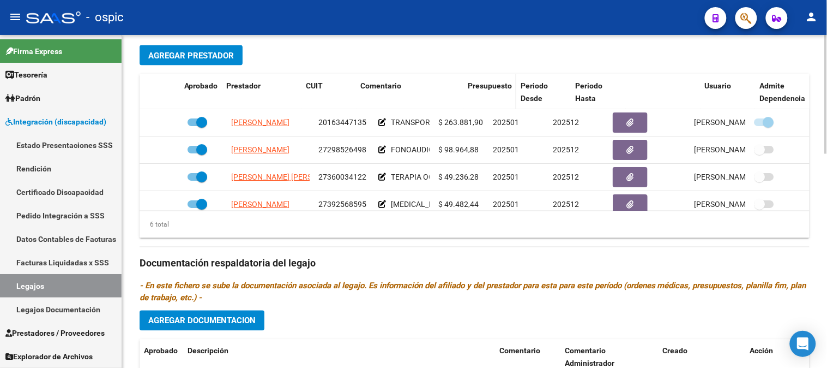
drag, startPoint x: 488, startPoint y: 97, endPoint x: 497, endPoint y: 97, distance: 9.3
click at [497, 97] on div "Aprobado Prestador CUIT Comentario Presupuesto Periodo Desde Periodo Hasta Usua…" at bounding box center [475, 92] width 671 height 36
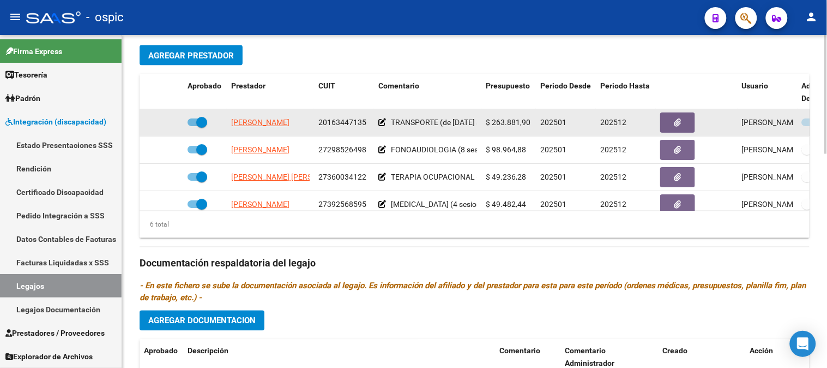
click at [382, 123] on icon at bounding box center [382, 122] width 8 height 8
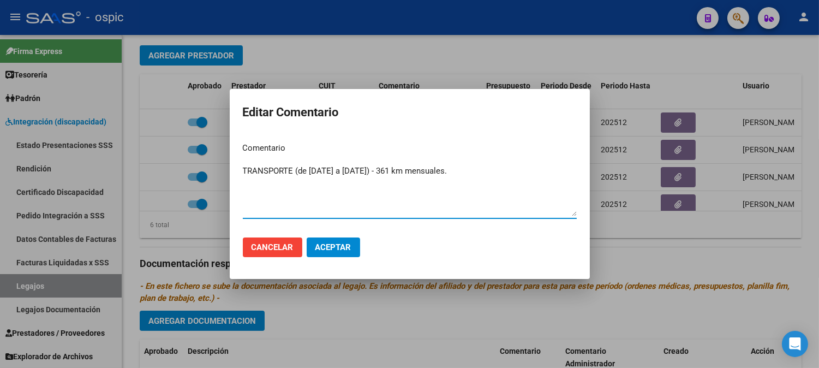
click at [385, 170] on textarea "TRANSPORTE (de [DATE] a [DATE]) - 361 km mensuales." at bounding box center [410, 190] width 334 height 51
type textarea "TRANSPORTE (de [DATE] a [DATE]) - 328 km mensuales."
click at [326, 248] on span "Aceptar" at bounding box center [333, 247] width 36 height 10
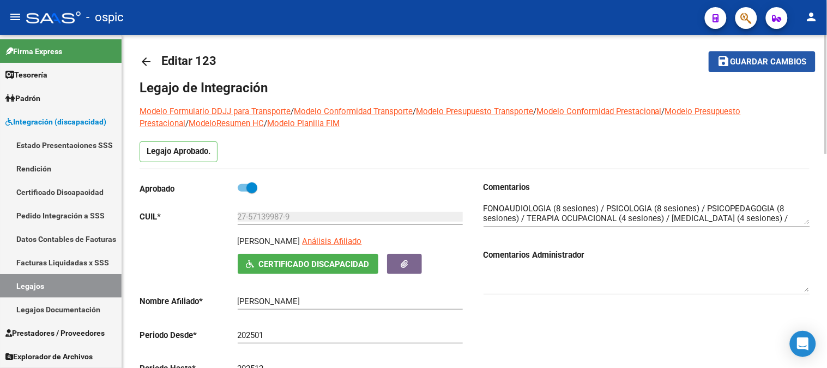
click at [772, 67] on button "save Guardar cambios" at bounding box center [762, 61] width 107 height 20
click at [145, 55] on mat-icon "arrow_back" at bounding box center [146, 61] width 13 height 13
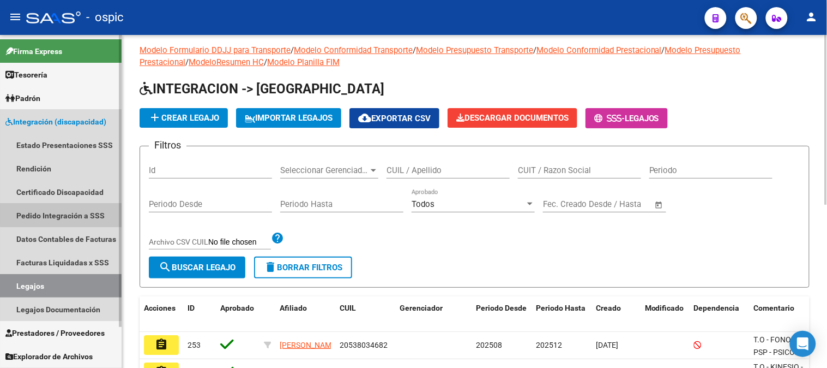
click at [77, 214] on link "Pedido Integración a SSS" at bounding box center [61, 214] width 122 height 23
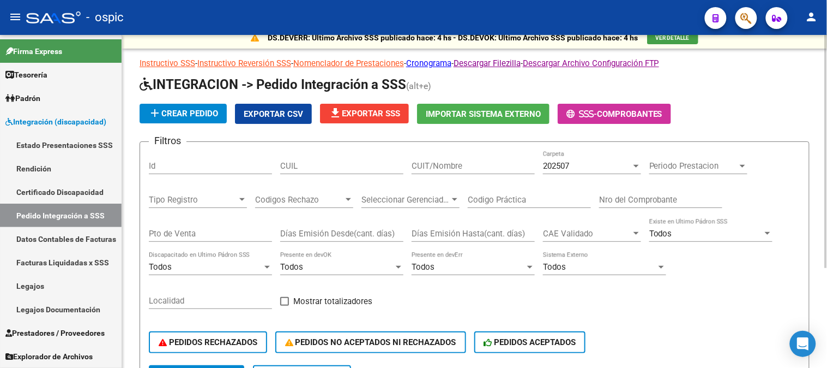
click at [449, 164] on input "CUIT/Nombre" at bounding box center [473, 166] width 123 height 10
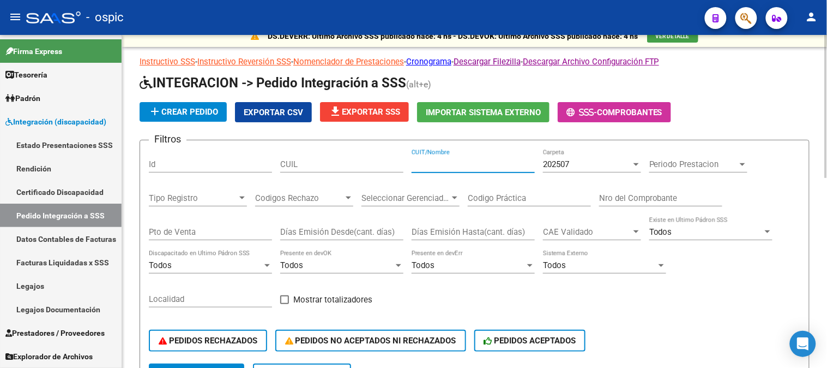
scroll to position [8, 0]
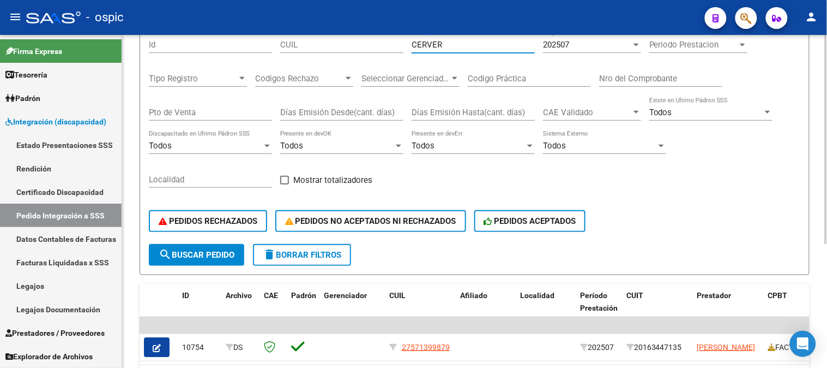
type input "CERVER"
click at [212, 250] on span "search Buscar Pedido" at bounding box center [197, 255] width 76 height 10
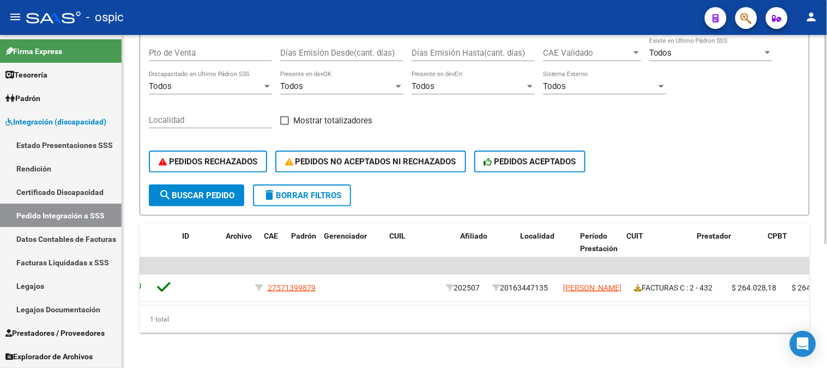
scroll to position [0, 0]
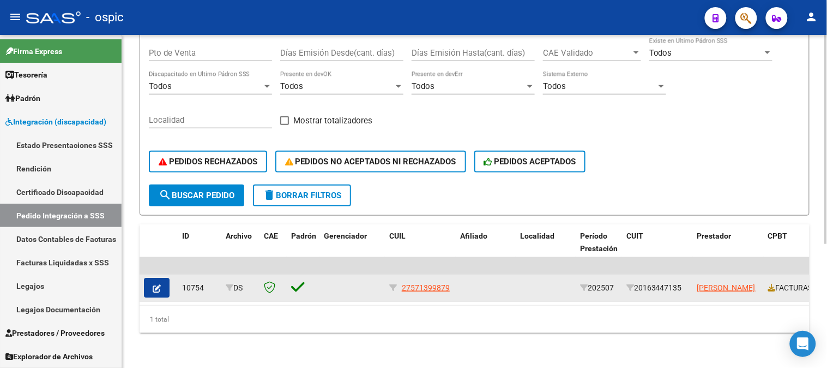
click at [165, 285] on button "button" at bounding box center [157, 288] width 26 height 20
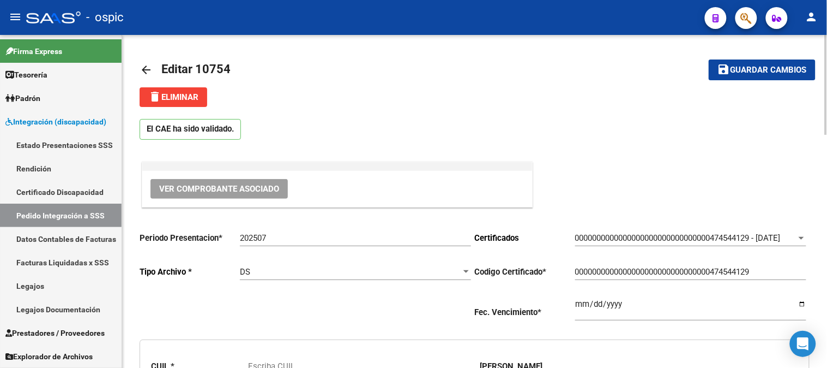
click at [147, 71] on mat-icon "arrow_back" at bounding box center [146, 69] width 13 height 13
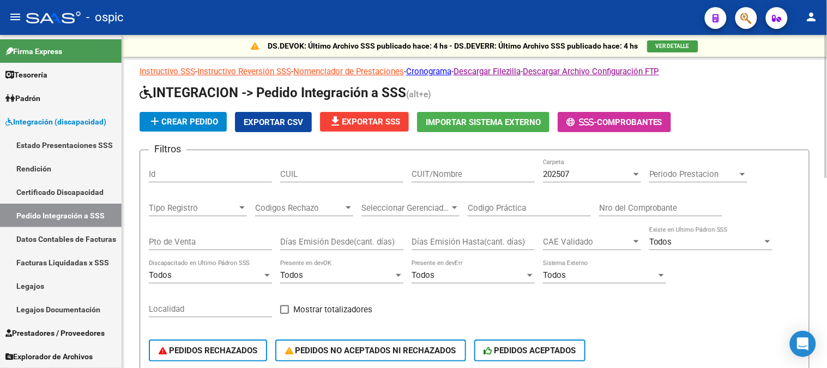
click at [470, 177] on input "CUIT/Nombre" at bounding box center [473, 174] width 123 height 10
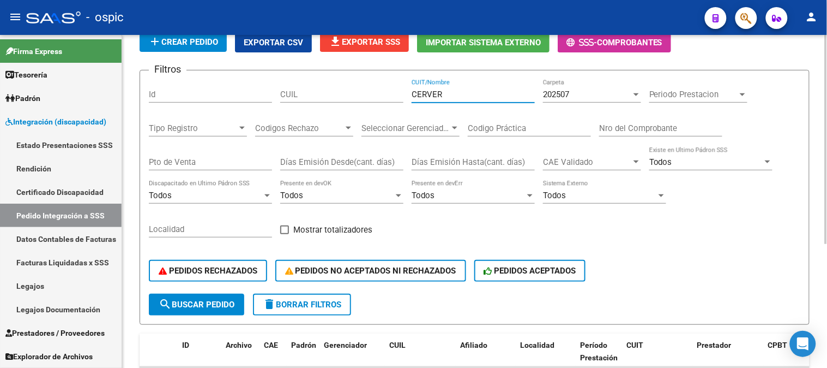
scroll to position [85, 0]
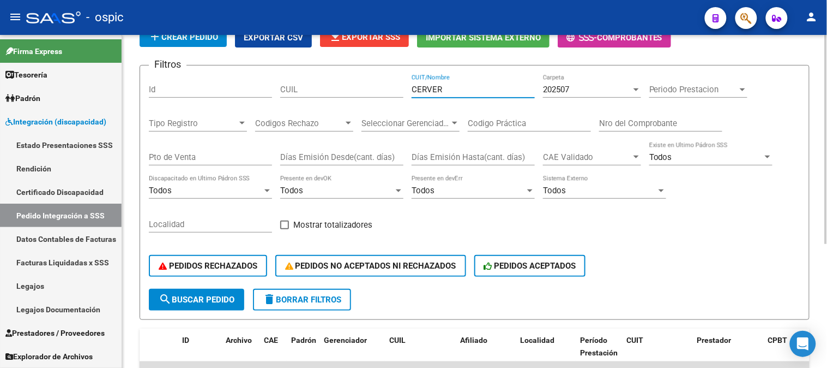
click at [827, 170] on div at bounding box center [826, 195] width 3 height 209
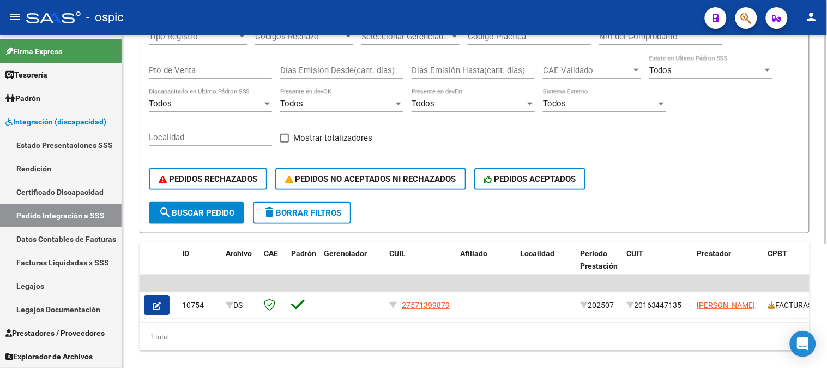
scroll to position [196, 0]
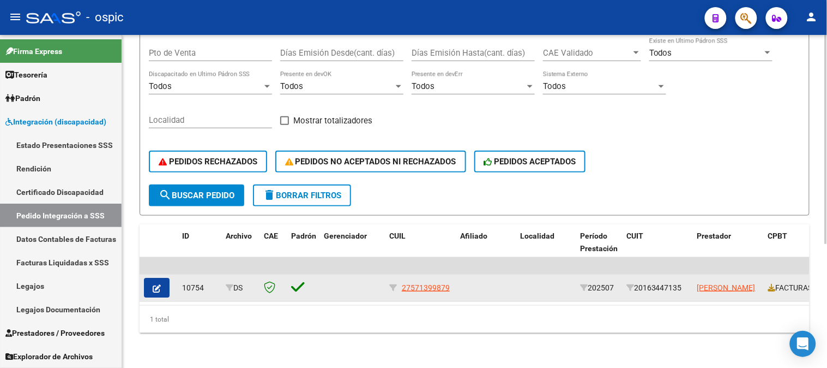
type input "CERVER"
click at [159, 284] on icon "button" at bounding box center [157, 288] width 8 height 8
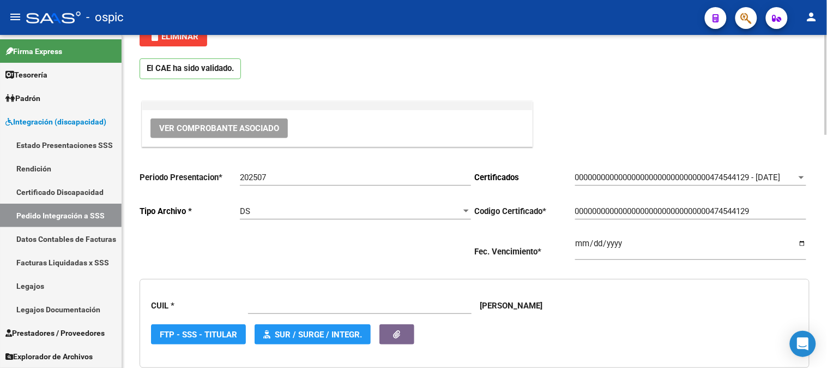
type input "27571399879"
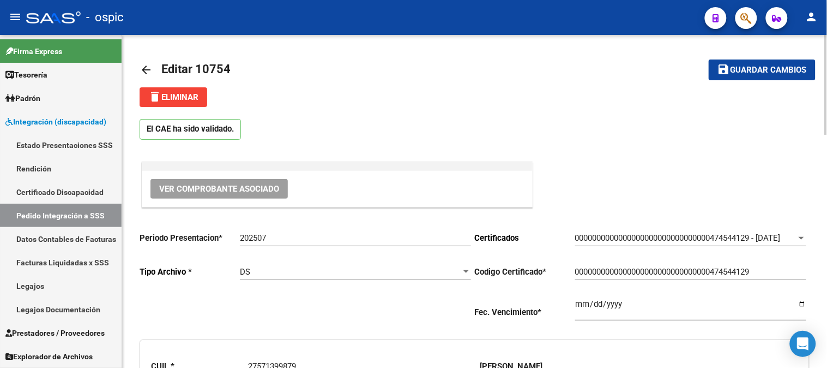
click at [146, 69] on mat-icon "arrow_back" at bounding box center [146, 69] width 13 height 13
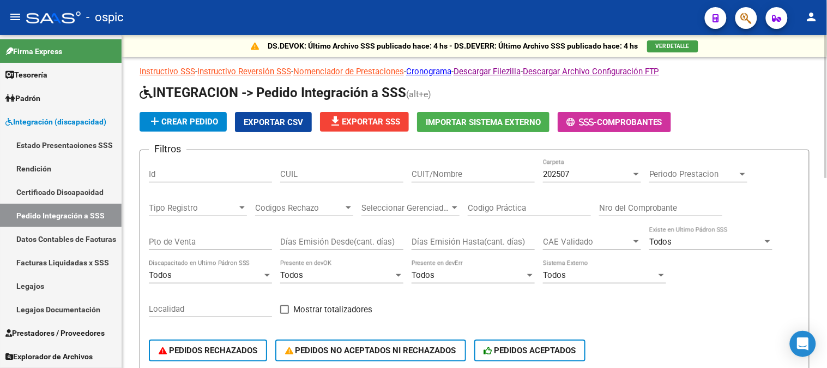
click at [469, 173] on input "CUIT/Nombre" at bounding box center [473, 174] width 123 height 10
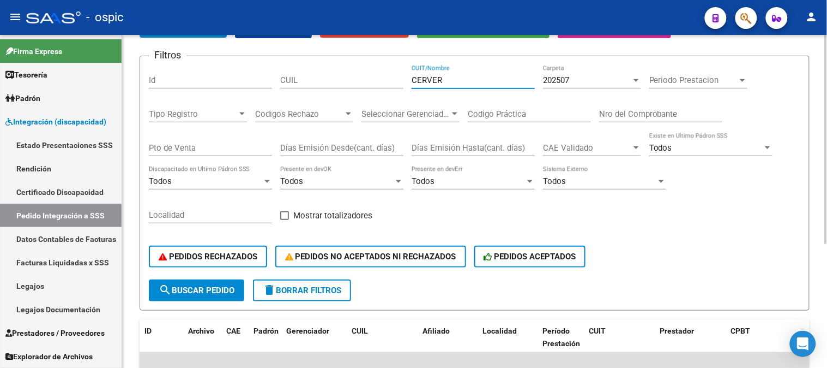
scroll to position [152, 0]
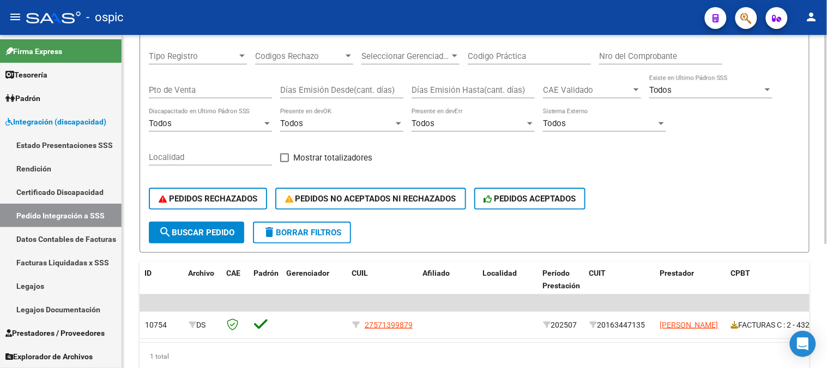
click at [825, 209] on div at bounding box center [826, 238] width 3 height 209
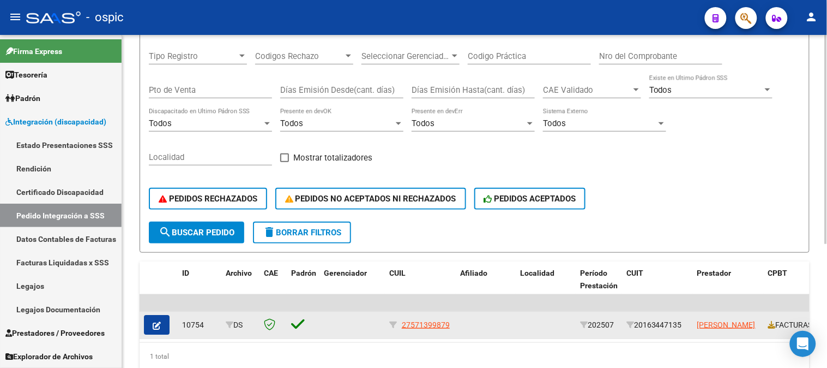
type input "CERVER"
click at [154, 321] on icon "button" at bounding box center [157, 325] width 8 height 8
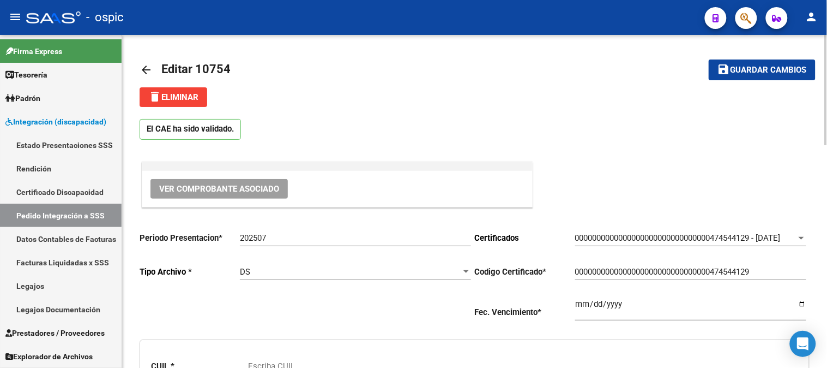
click at [185, 93] on span "delete Eliminar" at bounding box center [173, 97] width 50 height 10
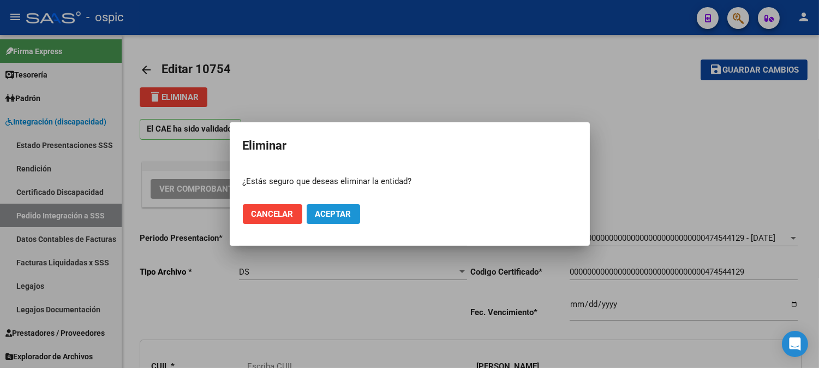
click at [345, 210] on span "Aceptar" at bounding box center [333, 214] width 36 height 10
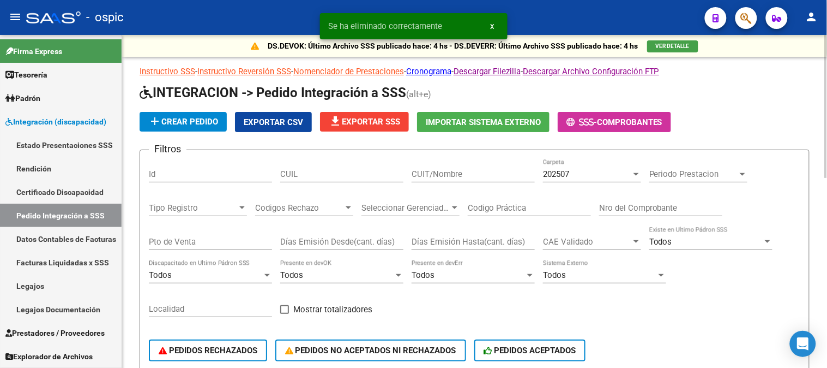
click at [474, 180] on div "CUIT/Nombre" at bounding box center [473, 170] width 123 height 23
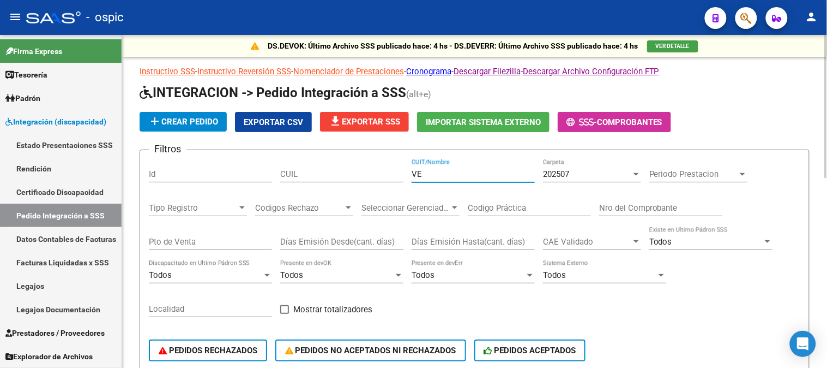
type input "V"
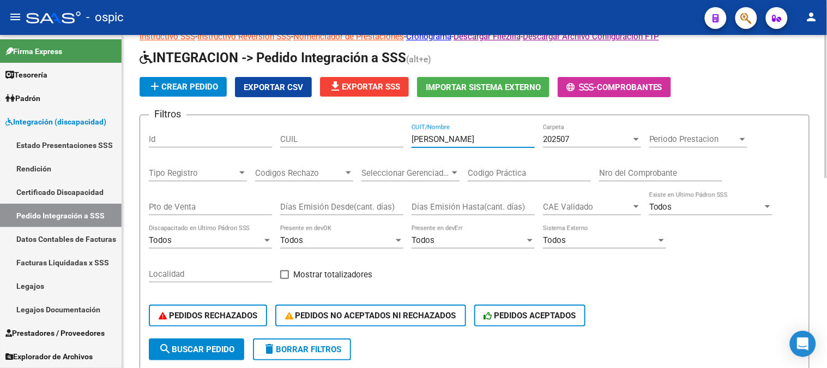
scroll to position [61, 0]
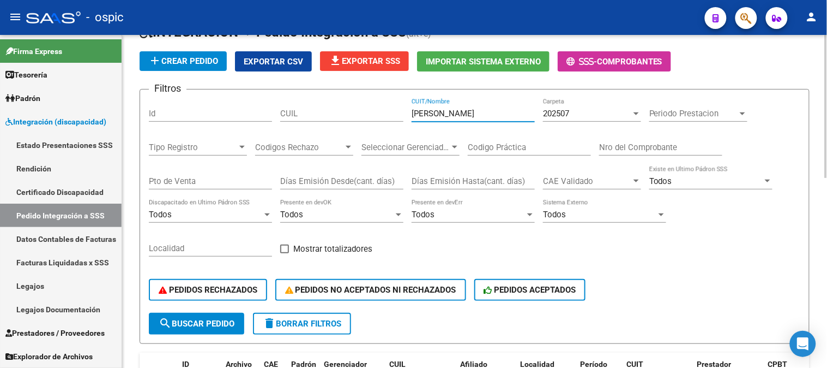
type input "[PERSON_NAME]"
click at [176, 311] on div "PEDIDOS RECHAZADOS PEDIDOS NO ACEPTADOS NI RECHAZADOS PEDIDOS ACEPTADOS" at bounding box center [475, 290] width 652 height 46
click at [177, 317] on button "search Buscar Pedido" at bounding box center [196, 323] width 95 height 22
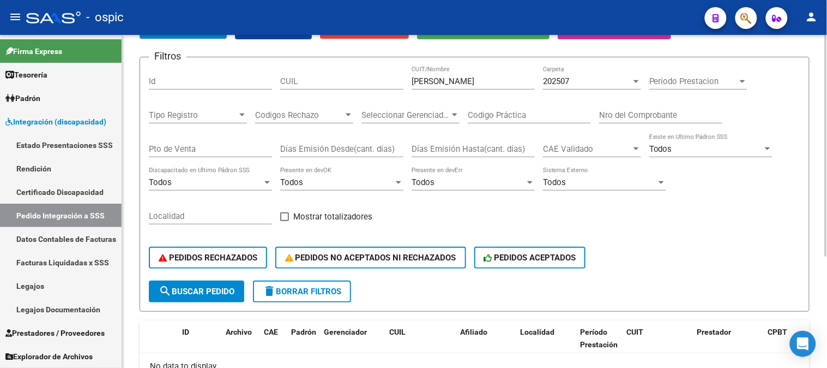
scroll to position [166, 0]
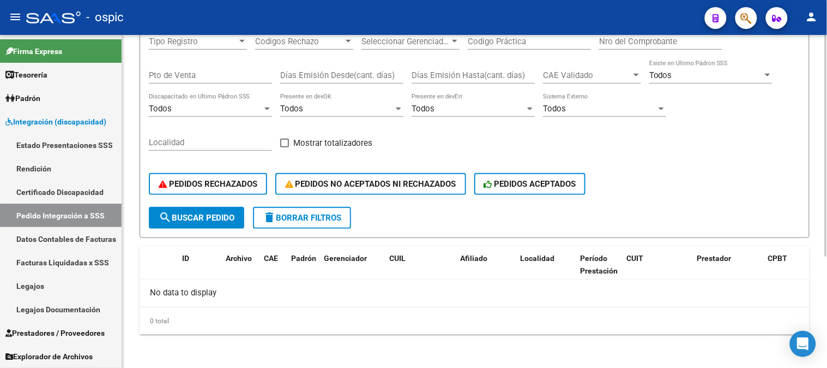
drag, startPoint x: 313, startPoint y: 213, endPoint x: 104, endPoint y: 138, distance: 222.0
click at [311, 213] on span "delete Borrar Filtros" at bounding box center [302, 218] width 79 height 10
